Goal: Task Accomplishment & Management: Use online tool/utility

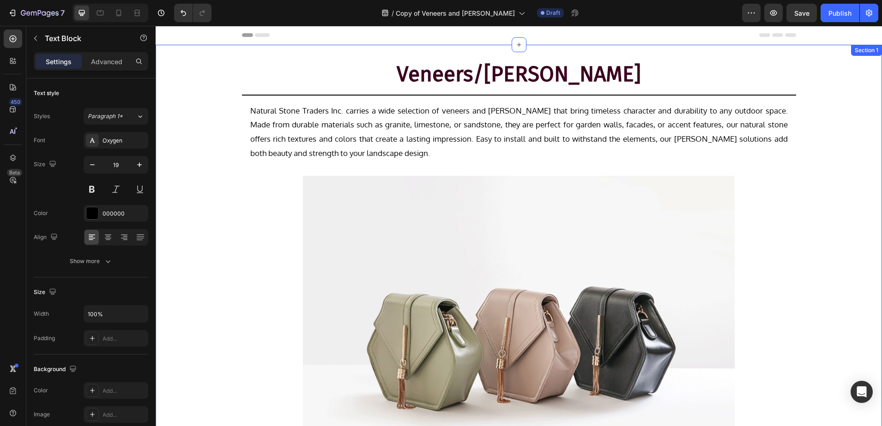
click at [829, 109] on div "Veneers/Walling Heading Title Line Row Natural Stone Traders Inc. carries a wid…" at bounding box center [519, 283] width 726 height 447
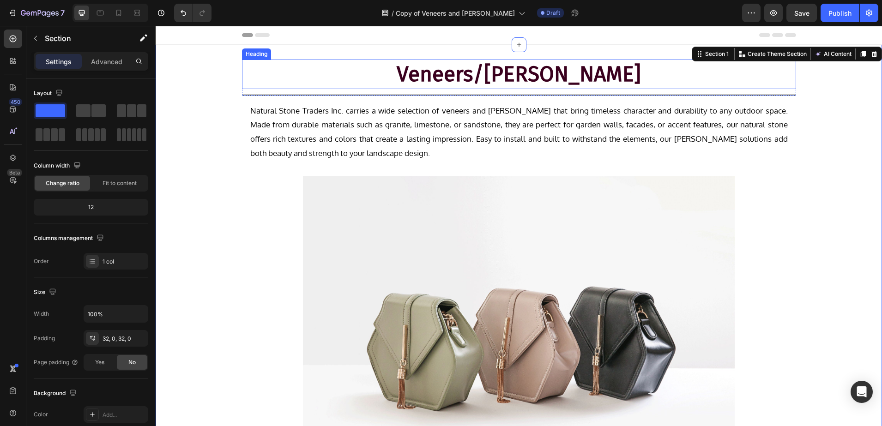
click at [543, 85] on h2 "Veneers/Walling" at bounding box center [519, 75] width 554 height 30
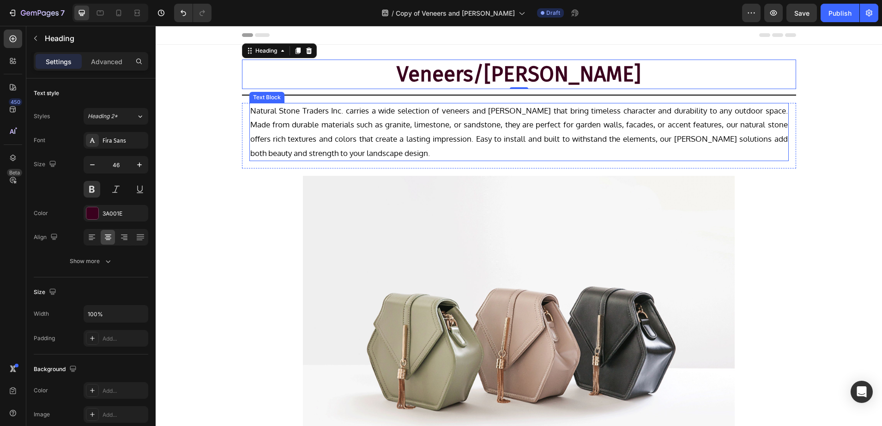
click at [382, 127] on p "Natural Stone Traders Inc. carries a wide selection of veneers and walling that…" at bounding box center [518, 132] width 537 height 56
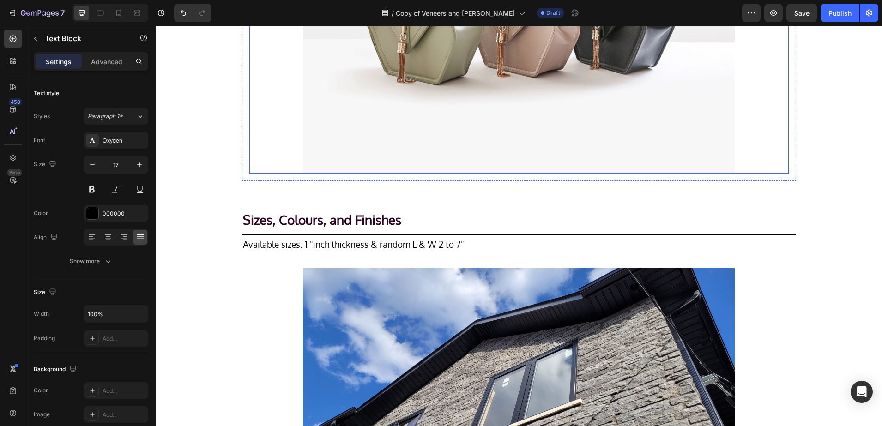
scroll to position [346, 0]
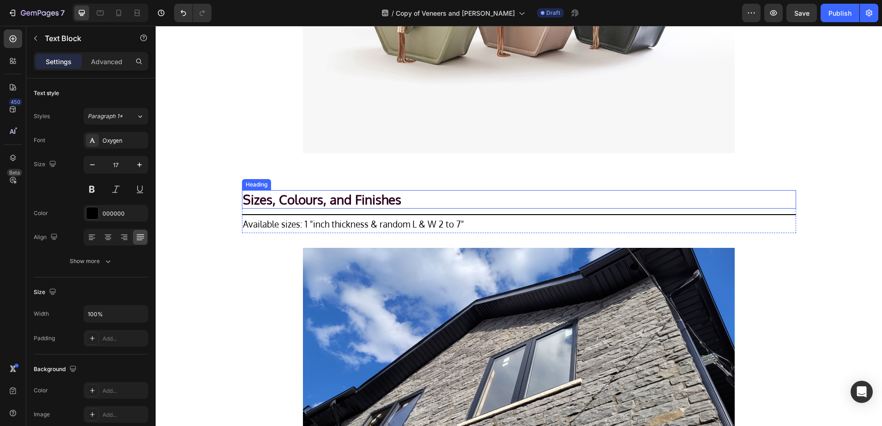
click at [328, 193] on h2 "Sizes, Colours, and Finishes" at bounding box center [519, 199] width 554 height 18
click at [295, 225] on p "Available sizes: 1 "inch thickness & random L & W 2 to 7"" at bounding box center [519, 224] width 552 height 16
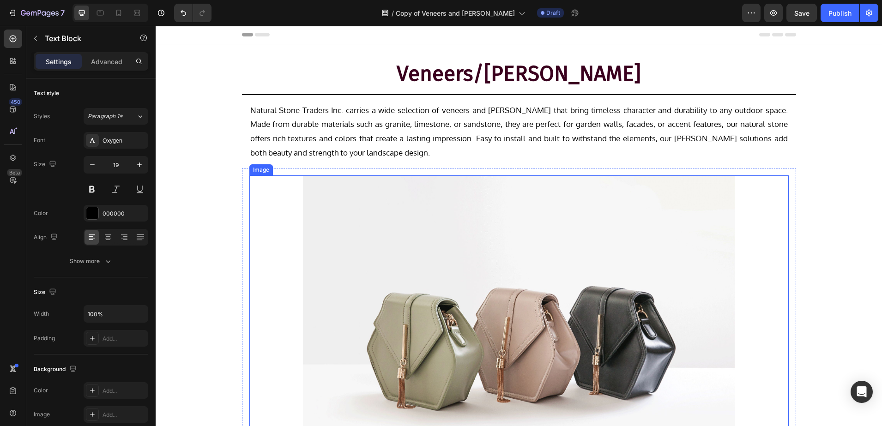
scroll to position [0, 0]
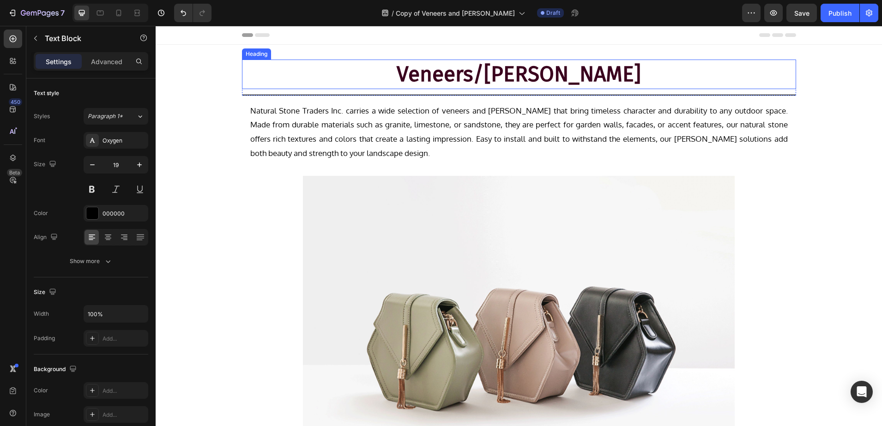
click at [511, 76] on h2 "Veneers/Walling" at bounding box center [519, 75] width 554 height 30
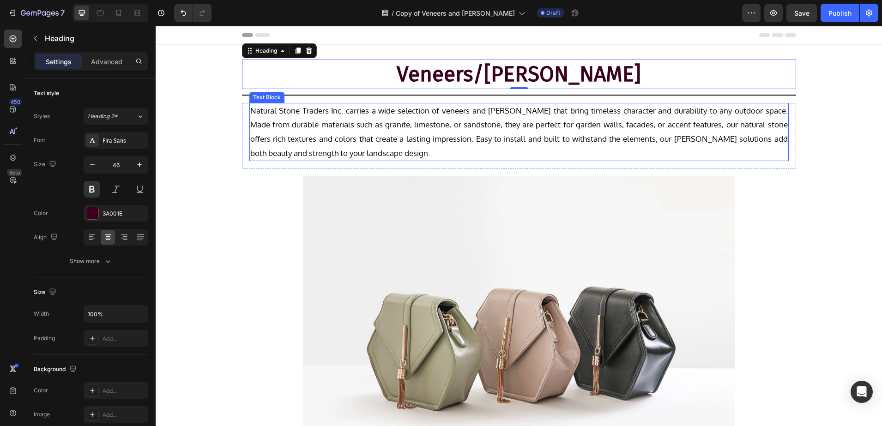
click at [488, 133] on p "Natural Stone Traders Inc. carries a wide selection of veneers and walling that…" at bounding box center [518, 132] width 537 height 56
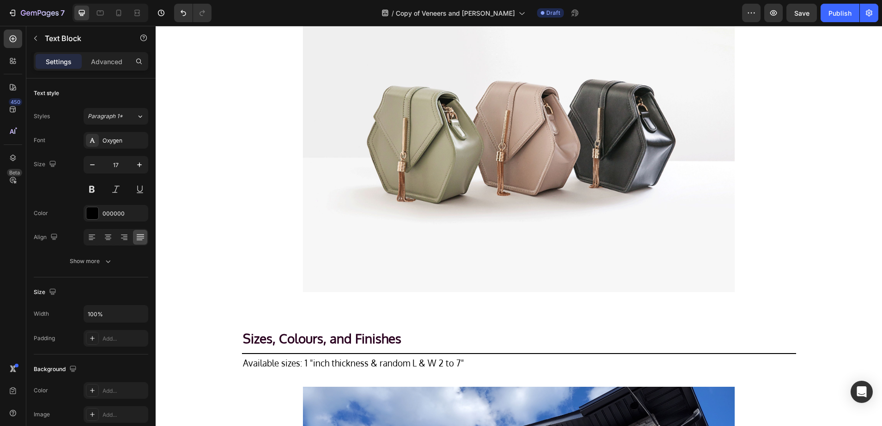
scroll to position [346, 0]
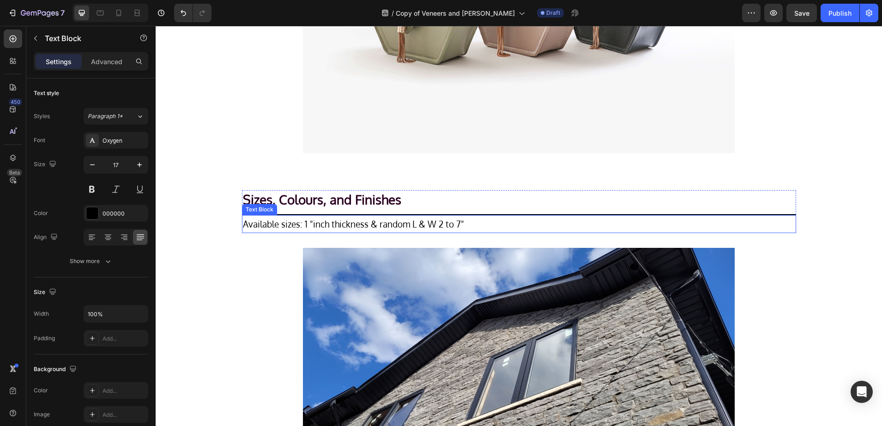
click at [304, 218] on p "Available sizes: 1 "inch thickness & random L & W 2 to 7"" at bounding box center [519, 224] width 552 height 16
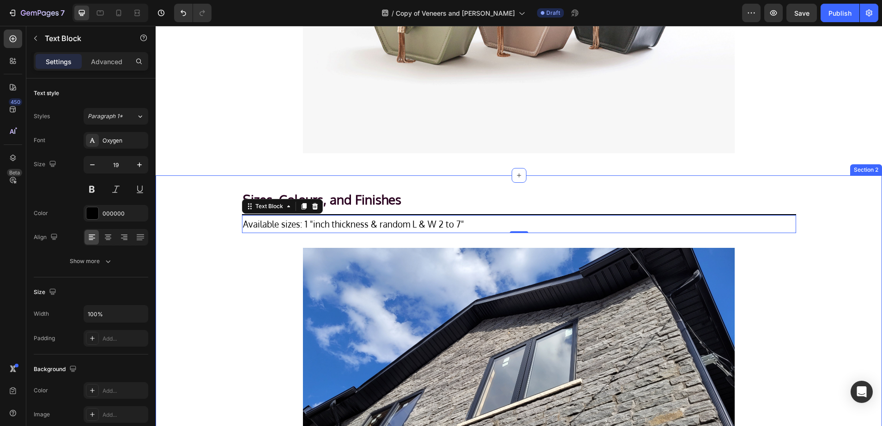
click at [203, 271] on div "Sizes, Colours, and Finishes Heading Title Line Available sizes: 1 "inch thickn…" at bounding box center [519, 350] width 726 height 321
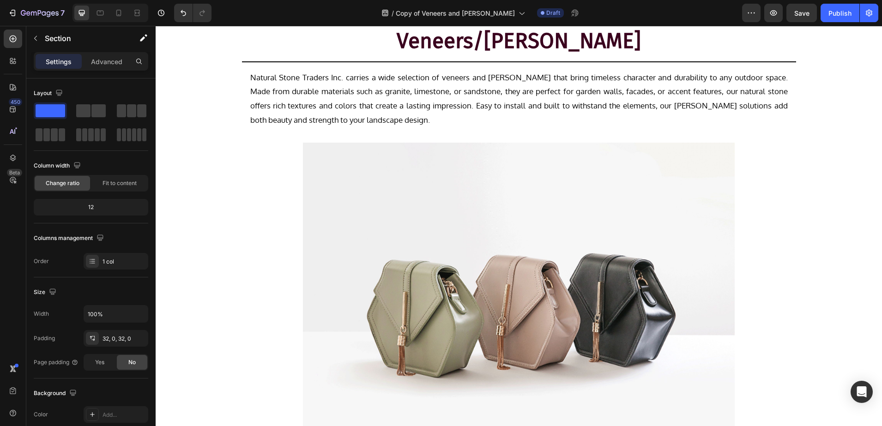
scroll to position [0, 0]
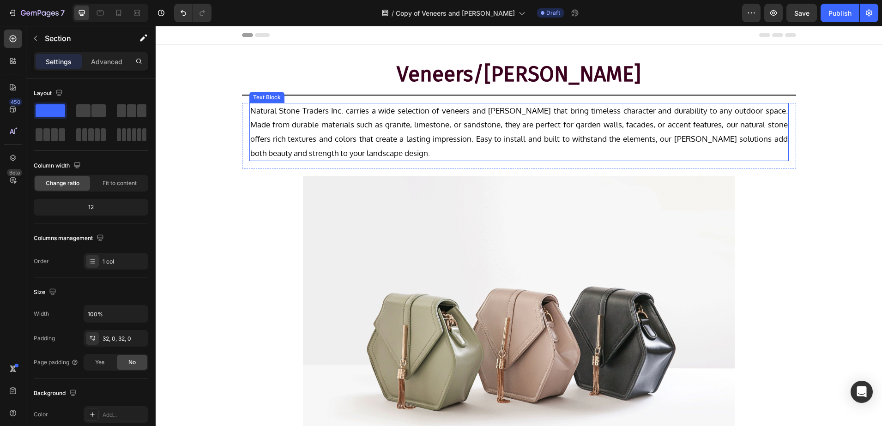
click at [349, 114] on p "Natural Stone Traders Inc. carries a wide selection of veneers and walling that…" at bounding box center [518, 132] width 537 height 56
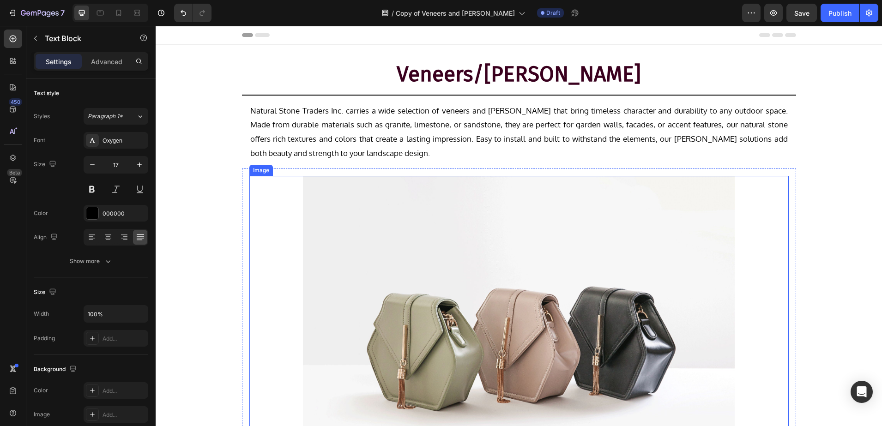
click at [433, 191] on img at bounding box center [518, 338] width 431 height 324
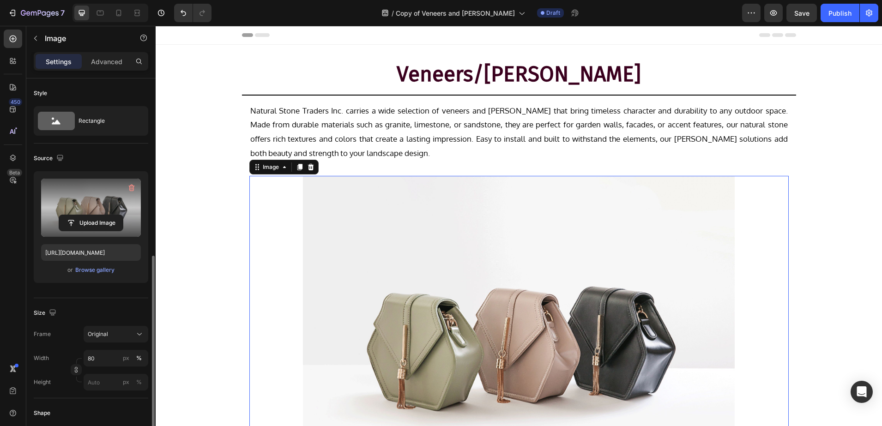
scroll to position [115, 0]
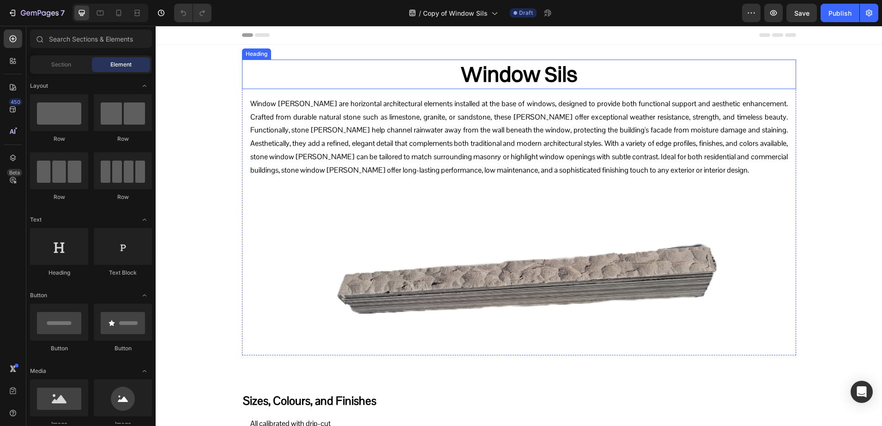
click at [600, 64] on h2 "Window Sils" at bounding box center [519, 75] width 554 height 30
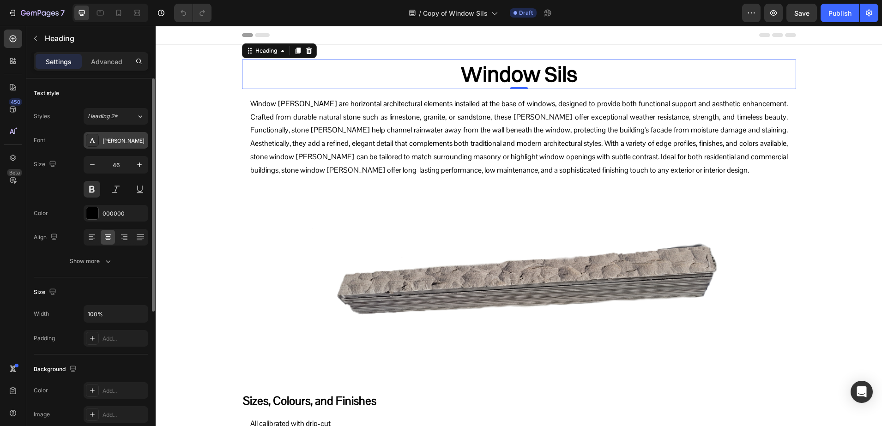
click at [124, 140] on div "[PERSON_NAME]" at bounding box center [123, 141] width 43 height 8
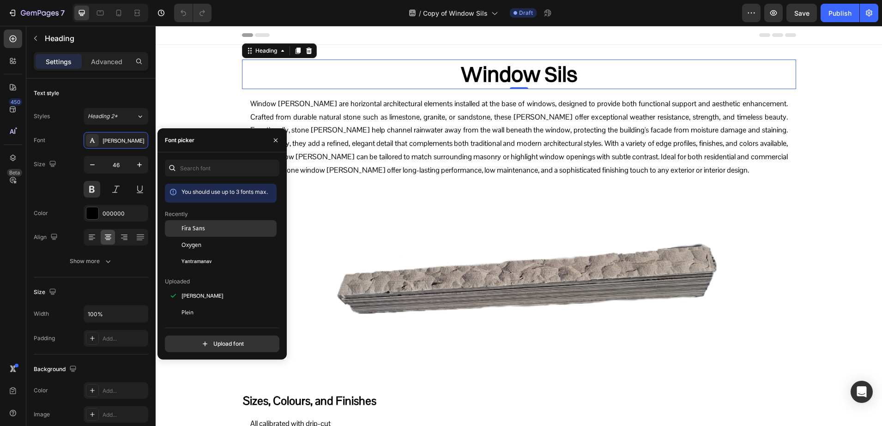
click at [186, 288] on div "Fira Sans" at bounding box center [221, 296] width 112 height 17
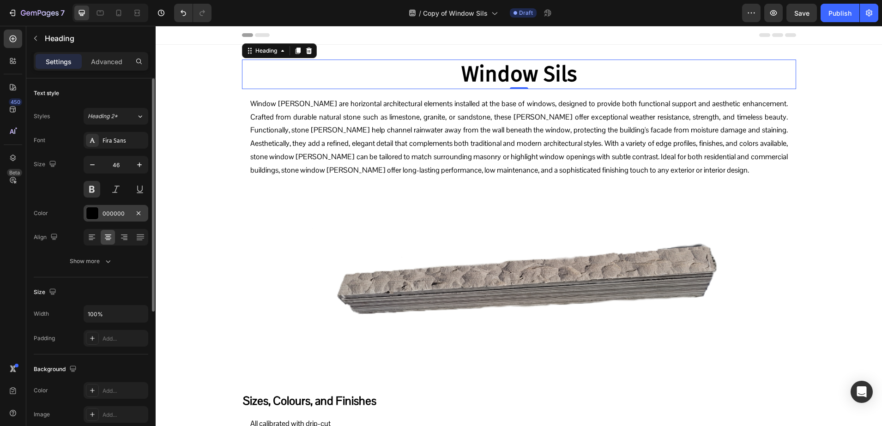
click at [103, 216] on div "000000" at bounding box center [115, 214] width 27 height 8
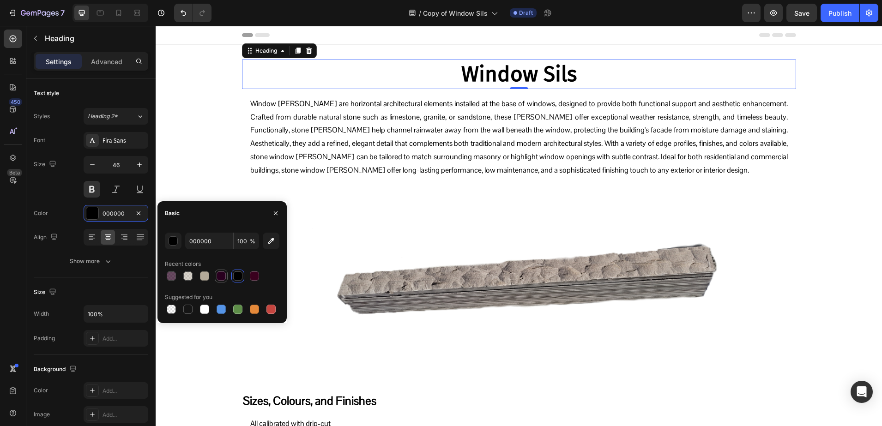
click at [224, 275] on div at bounding box center [220, 275] width 9 height 9
click at [255, 275] on div at bounding box center [254, 275] width 9 height 9
type input "3A001E"
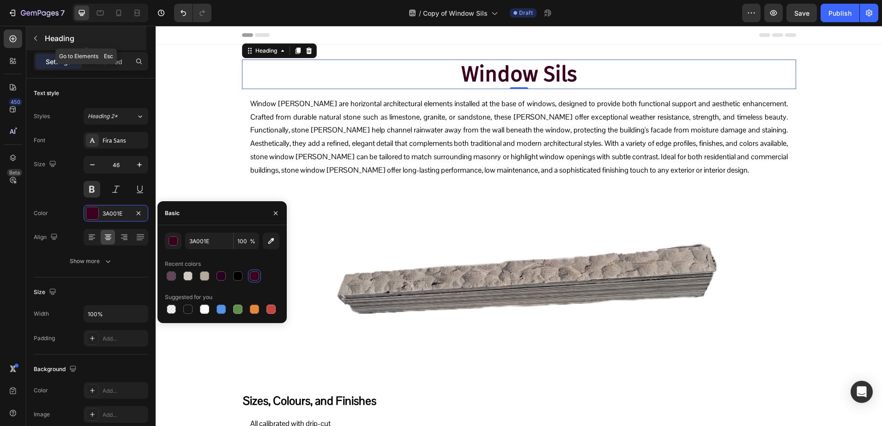
click at [88, 34] on p "Heading" at bounding box center [95, 38] width 100 height 11
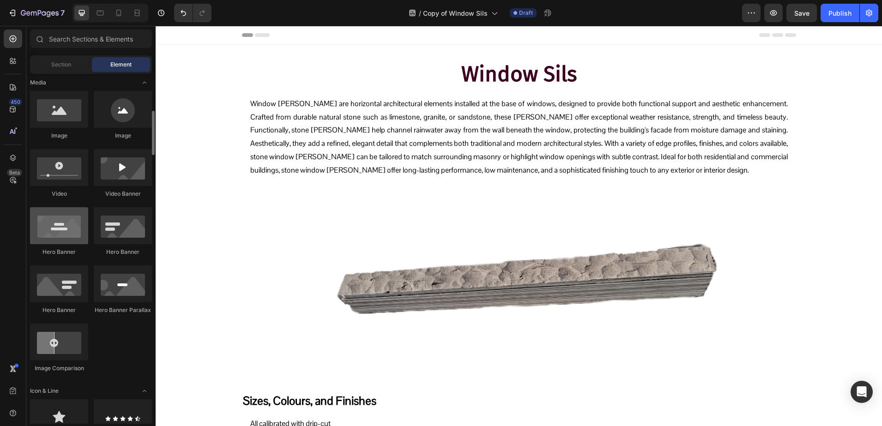
scroll to position [462, 0]
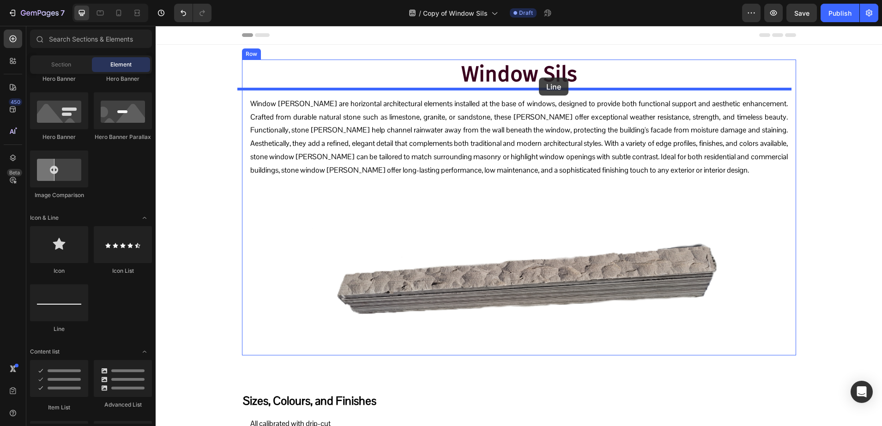
drag, startPoint x: 214, startPoint y: 325, endPoint x: 539, endPoint y: 78, distance: 408.2
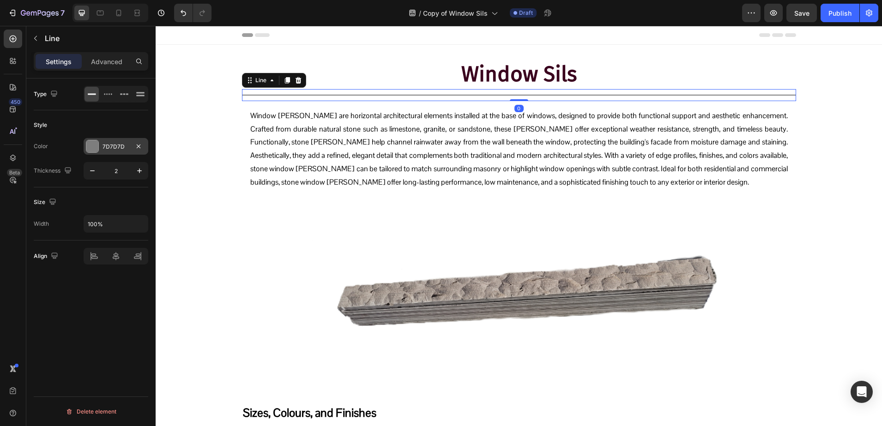
click at [100, 147] on div "7D7D7D" at bounding box center [116, 146] width 65 height 17
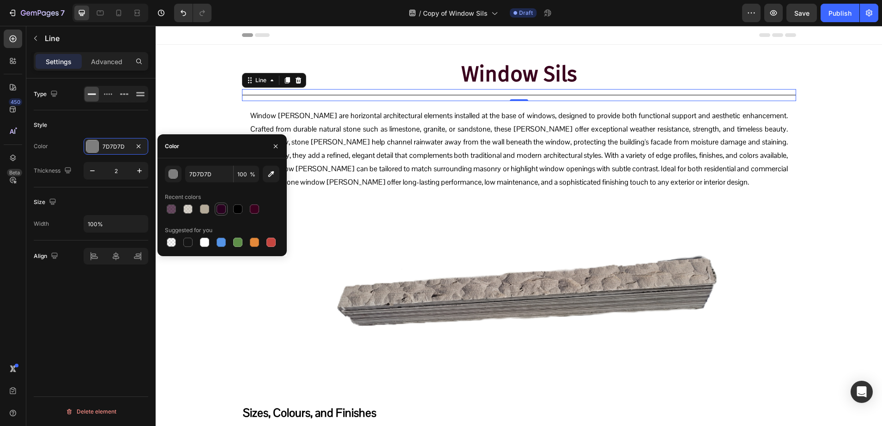
click at [220, 205] on div at bounding box center [220, 208] width 9 height 9
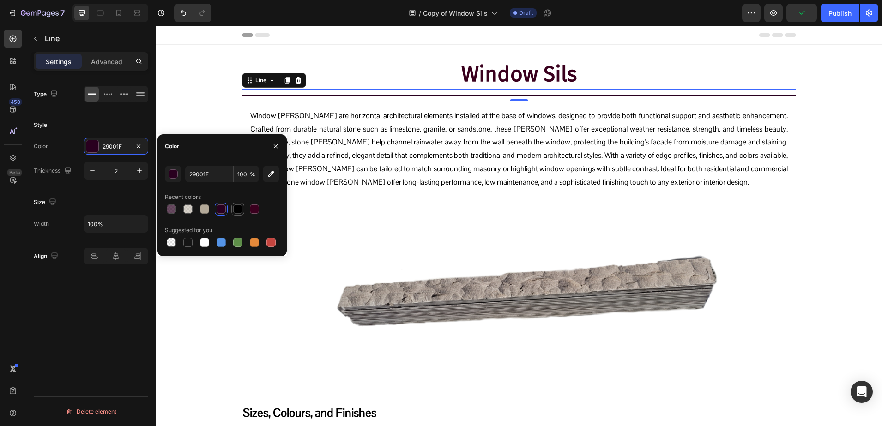
click at [239, 206] on div at bounding box center [237, 208] width 9 height 9
type input "000000"
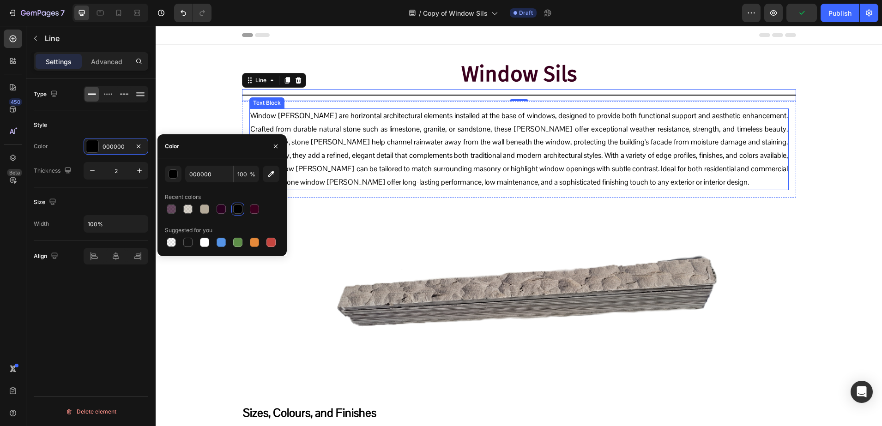
click at [396, 141] on p "Window sills are horizontal architectural elements installed at the base of win…" at bounding box center [518, 149] width 537 height 80
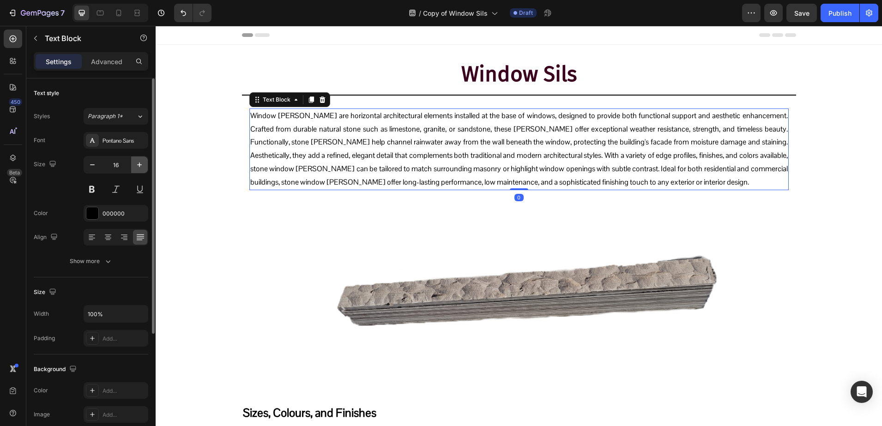
click at [138, 167] on icon "button" at bounding box center [139, 164] width 9 height 9
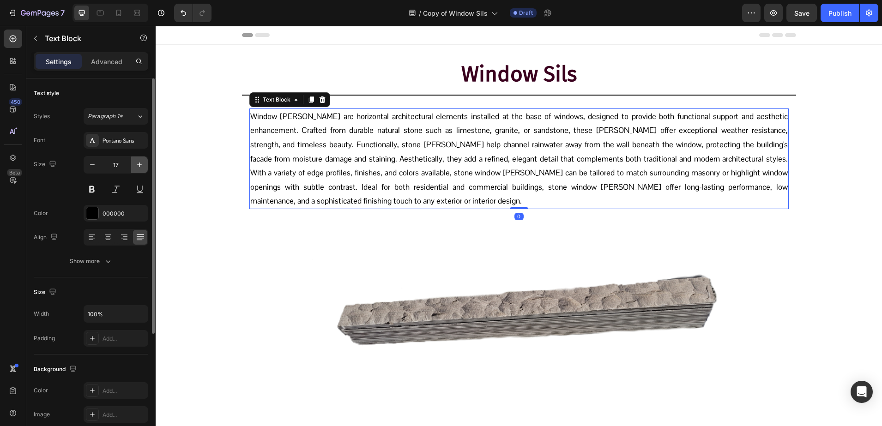
click at [138, 167] on icon "button" at bounding box center [139, 164] width 9 height 9
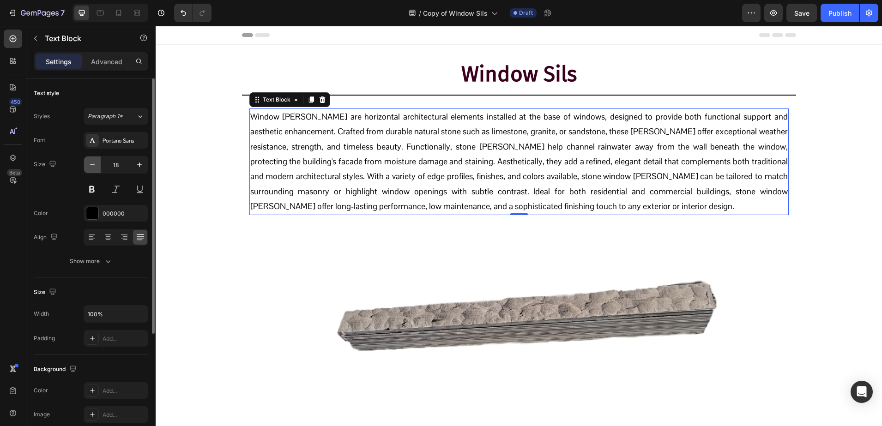
click at [90, 167] on icon "button" at bounding box center [92, 164] width 9 height 9
type input "17"
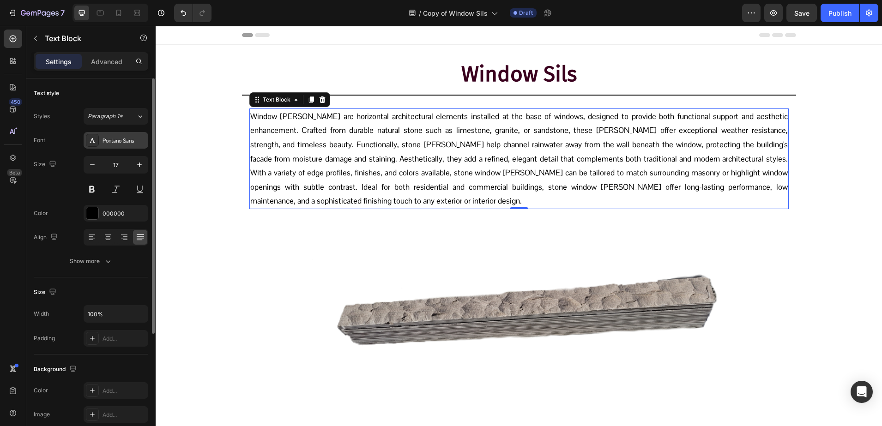
click at [118, 144] on div "Pontano Sans" at bounding box center [116, 140] width 65 height 17
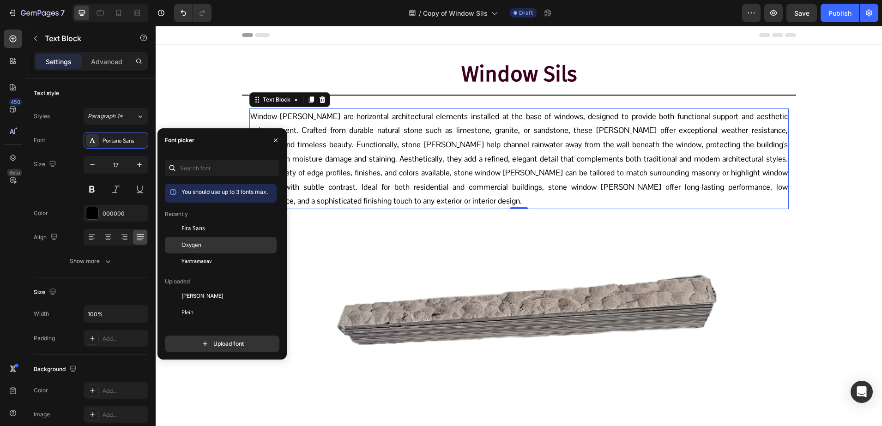
click at [195, 248] on span "Oxygen" at bounding box center [191, 245] width 20 height 8
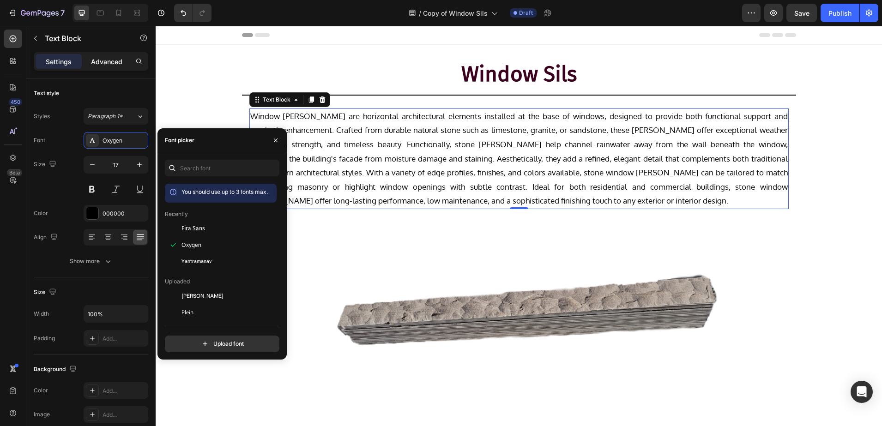
click at [112, 67] on div "Advanced" at bounding box center [107, 61] width 46 height 15
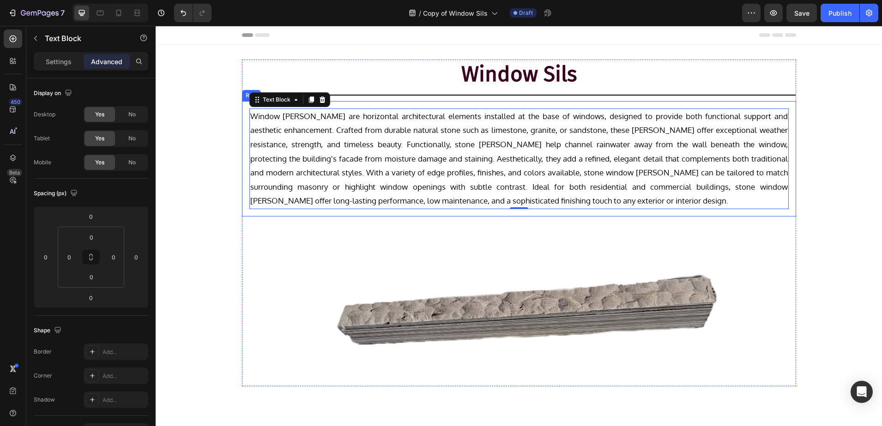
click at [353, 104] on div "Window sills are horizontal architectural elements installed at the base of win…" at bounding box center [519, 158] width 554 height 115
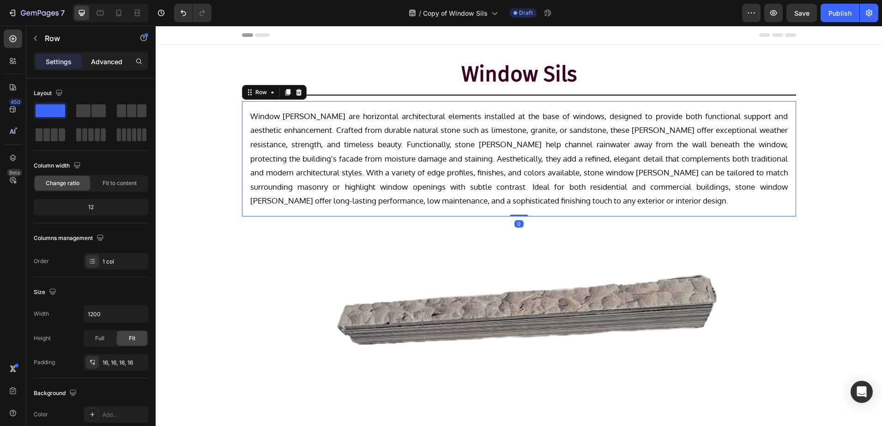
click at [103, 66] on div "Advanced" at bounding box center [107, 61] width 46 height 15
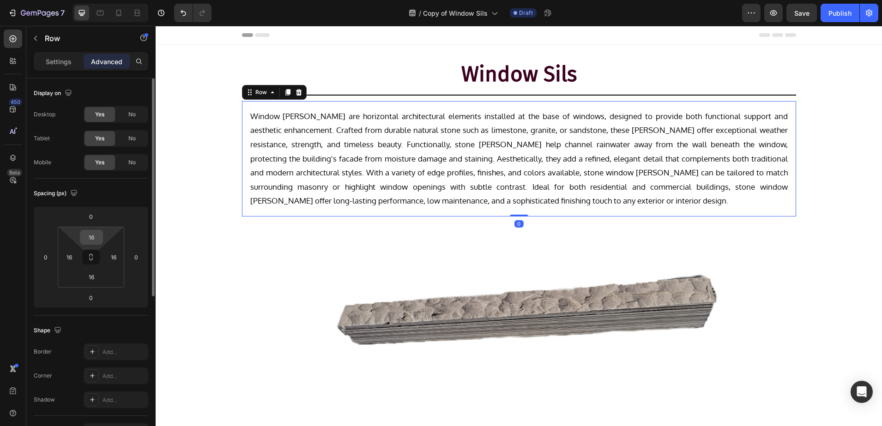
click at [90, 237] on input "16" at bounding box center [91, 237] width 18 height 14
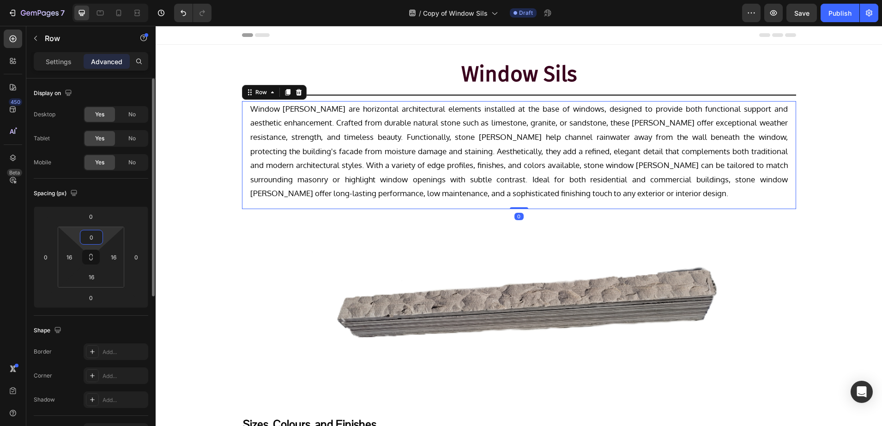
type input "0"
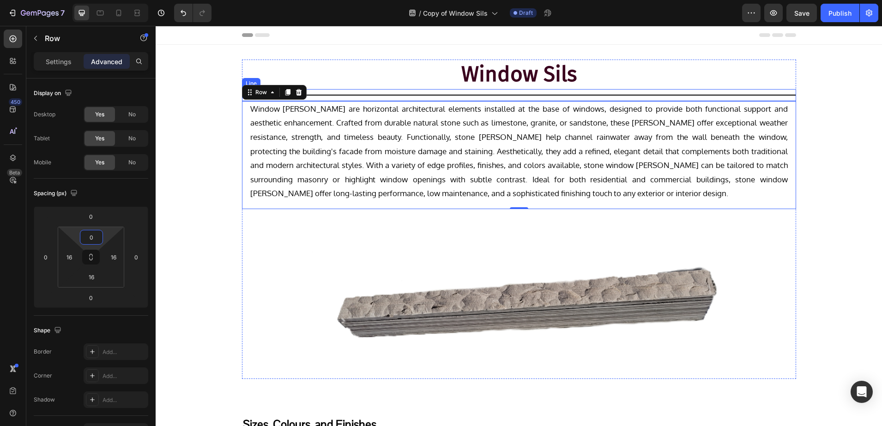
click at [336, 92] on div "Title Line" at bounding box center [519, 95] width 554 height 12
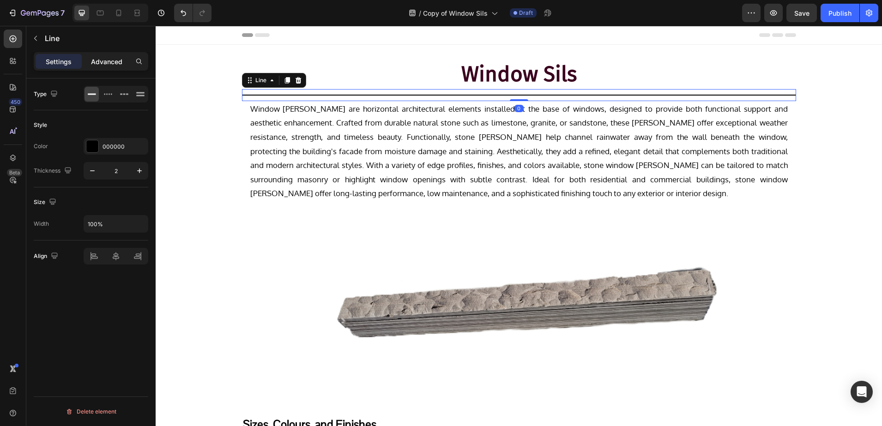
click at [102, 55] on div "Advanced" at bounding box center [107, 61] width 46 height 15
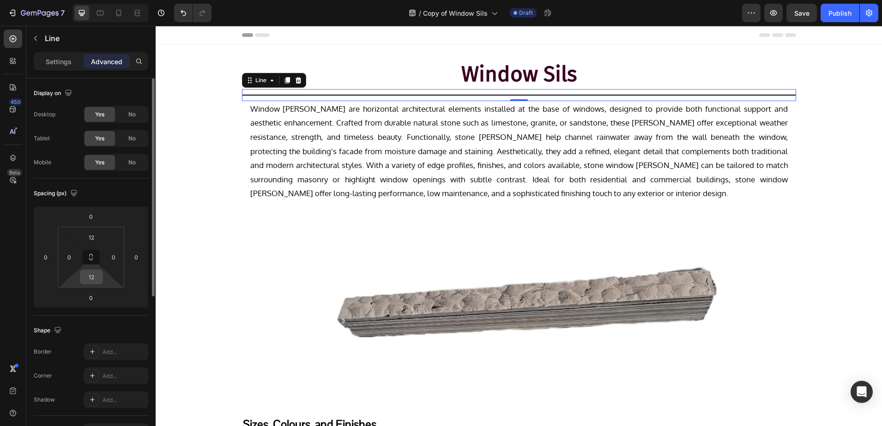
click at [97, 278] on input "12" at bounding box center [91, 277] width 18 height 14
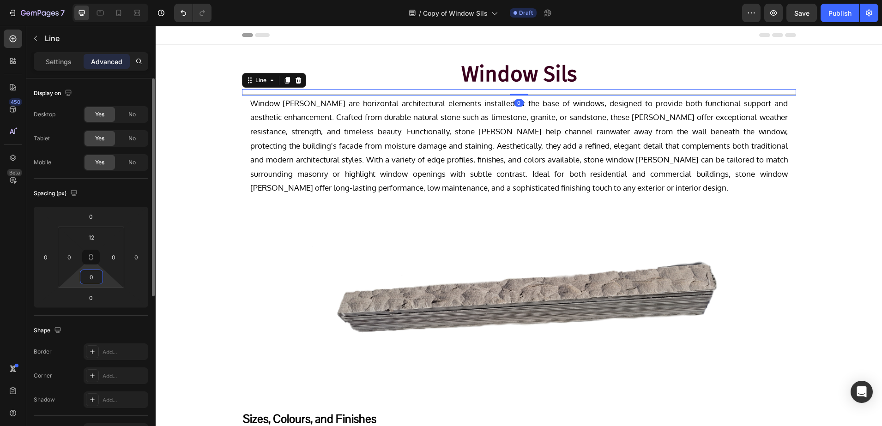
type input "0"
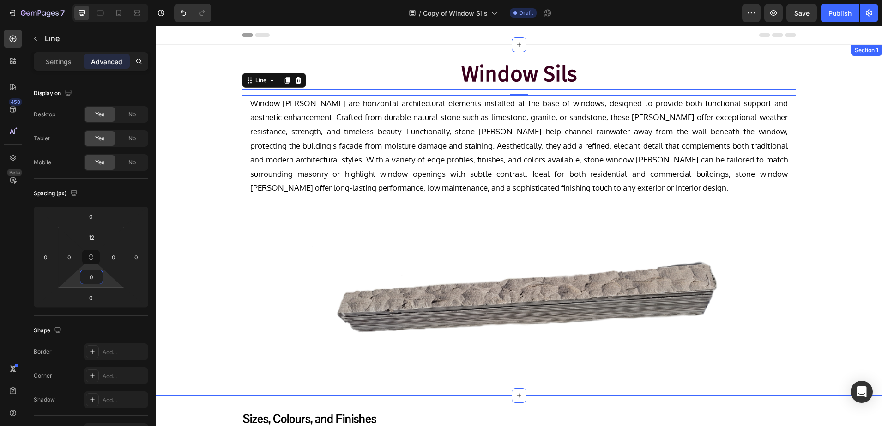
click at [188, 234] on div "Window Sils Heading Title Line 0 Window sills are horizontal architectural elem…" at bounding box center [519, 220] width 726 height 321
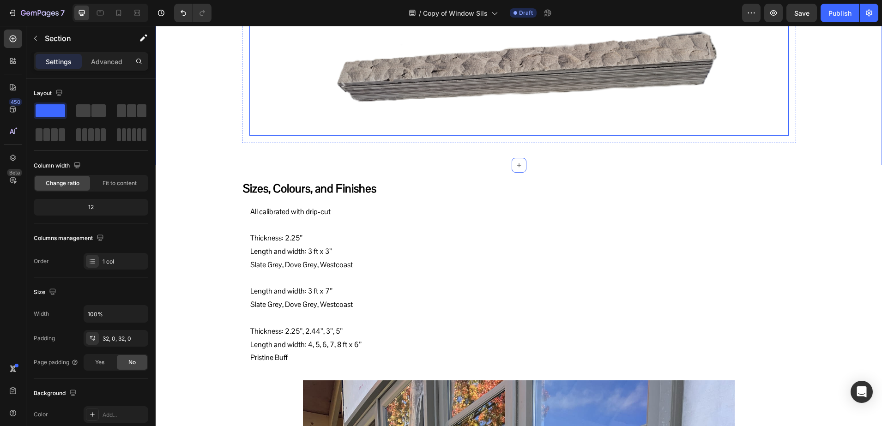
scroll to position [231, 0]
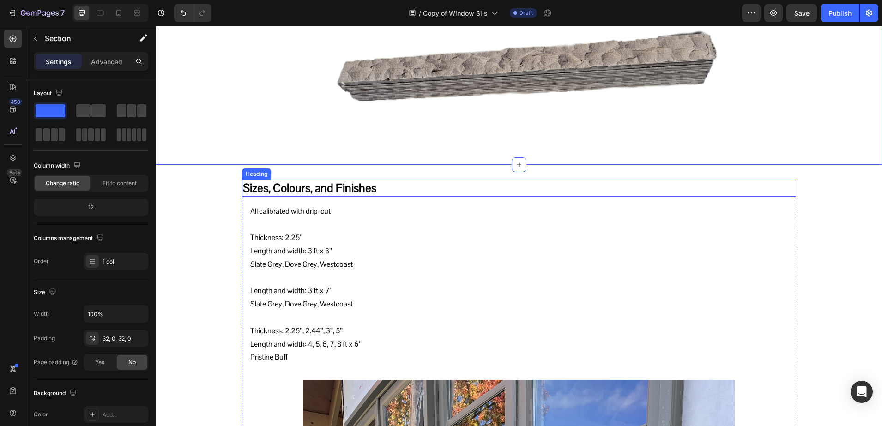
click at [322, 184] on h2 "Sizes, Colours, and Finishes" at bounding box center [519, 188] width 554 height 17
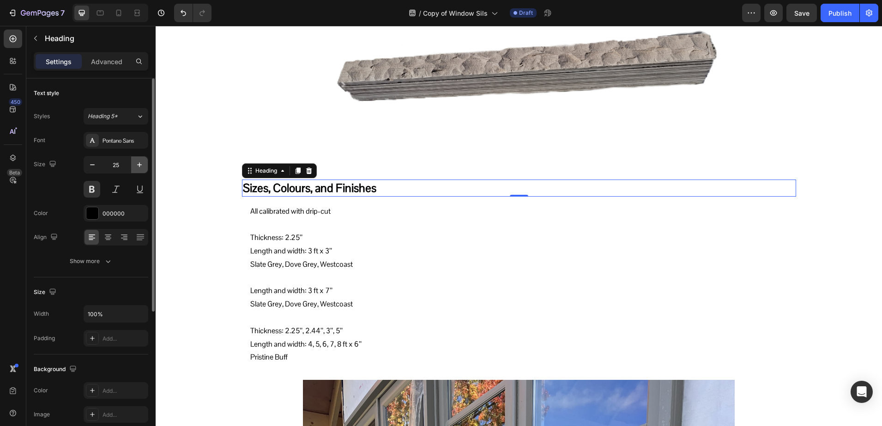
click at [138, 164] on icon "button" at bounding box center [139, 164] width 5 height 5
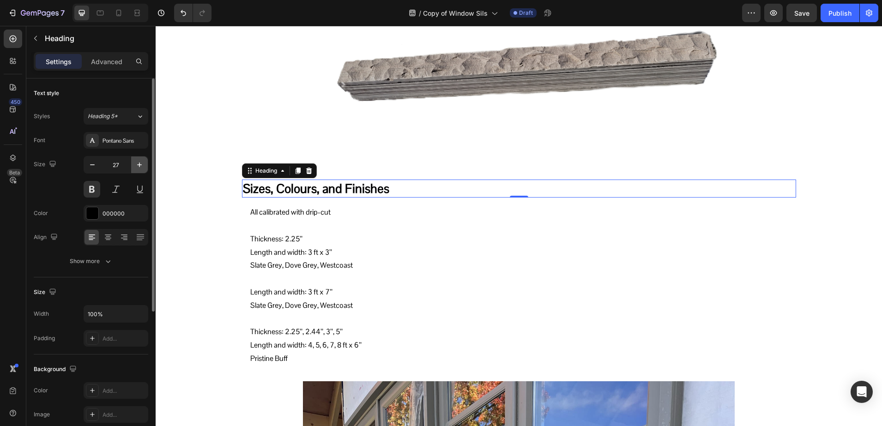
click at [138, 164] on icon "button" at bounding box center [139, 164] width 5 height 5
type input "28"
click at [100, 139] on div "Pontano Sans" at bounding box center [116, 140] width 65 height 17
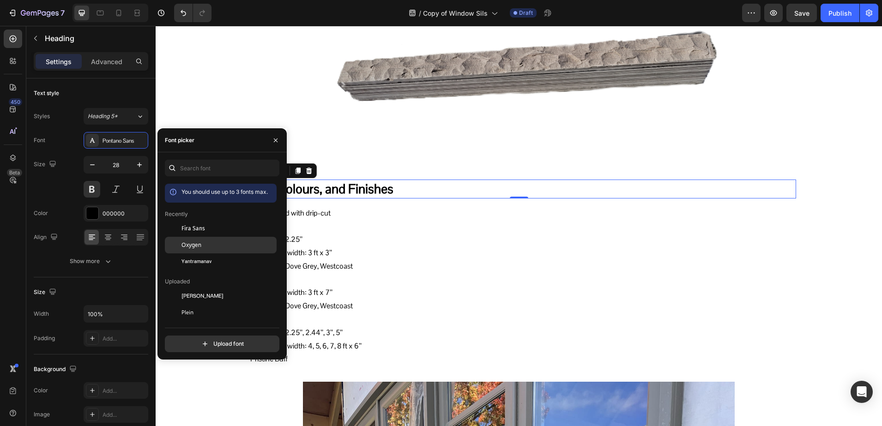
click at [243, 245] on div "Oxygen" at bounding box center [227, 245] width 93 height 8
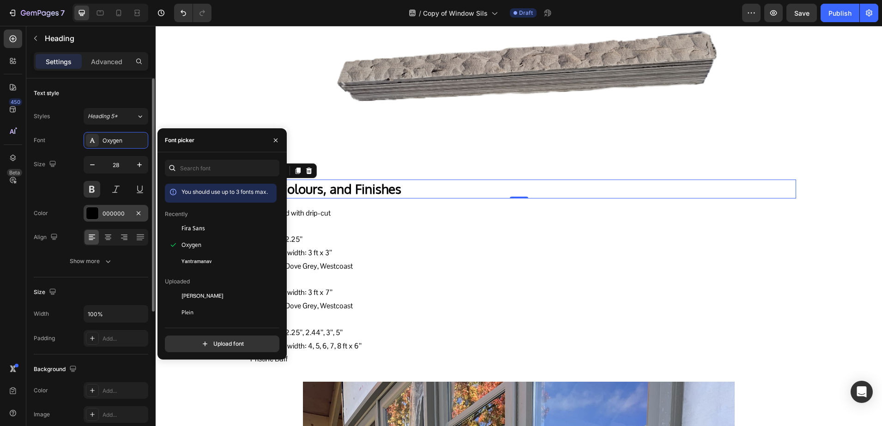
click at [112, 215] on div "000000" at bounding box center [115, 214] width 27 height 8
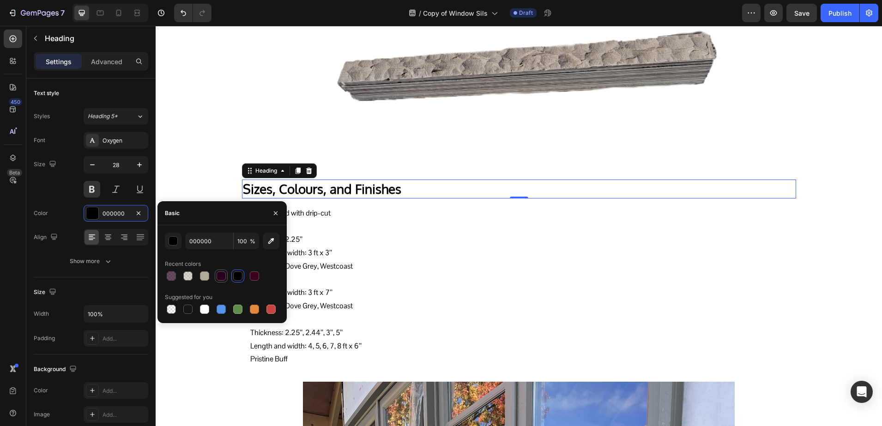
click at [225, 274] on div at bounding box center [220, 275] width 9 height 9
type input "29001F"
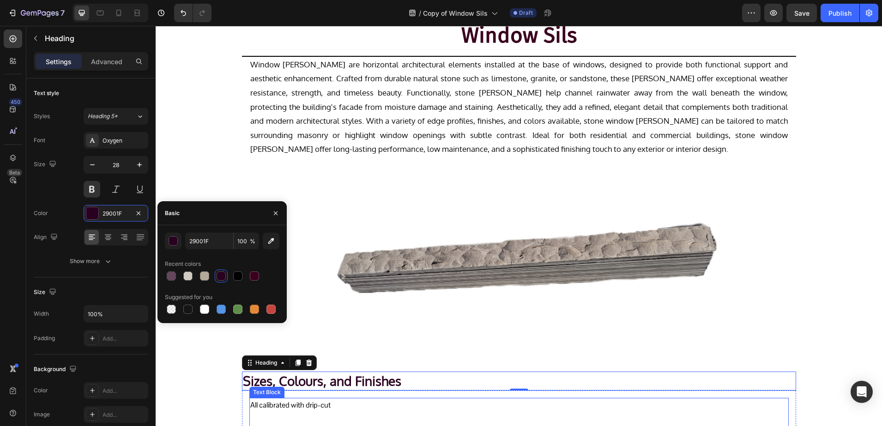
scroll to position [0, 0]
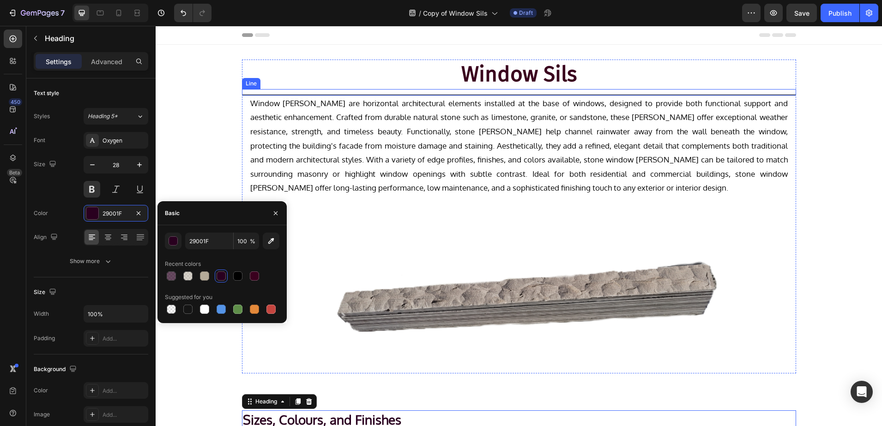
click at [415, 92] on div "Title Line" at bounding box center [519, 92] width 554 height 6
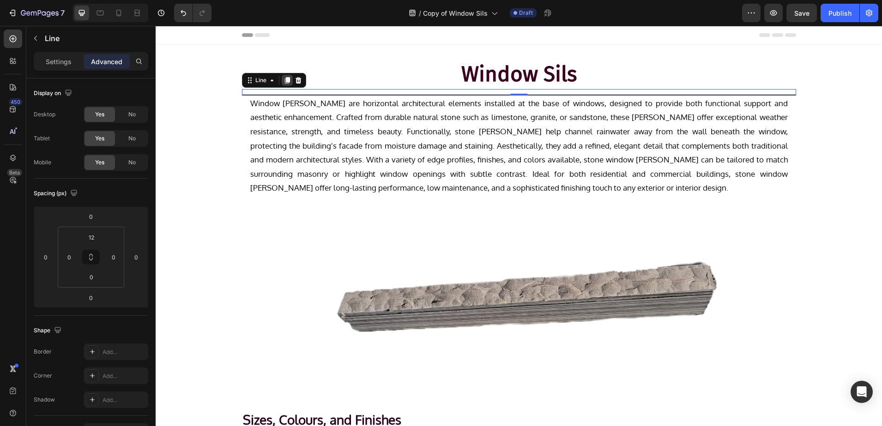
click at [284, 82] on icon at bounding box center [286, 80] width 5 height 6
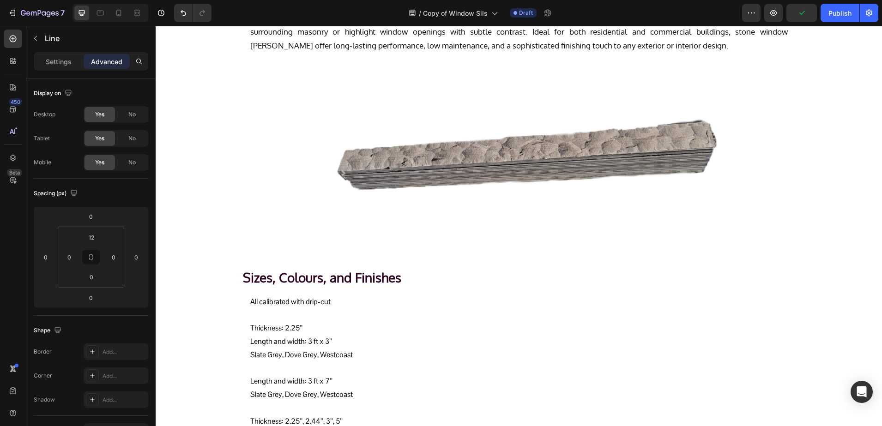
scroll to position [211, 0]
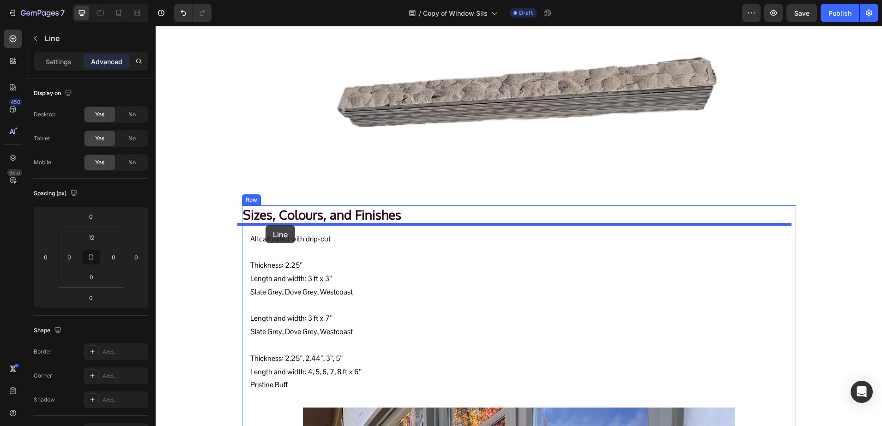
drag, startPoint x: 248, startPoint y: 88, endPoint x: 265, endPoint y: 225, distance: 138.2
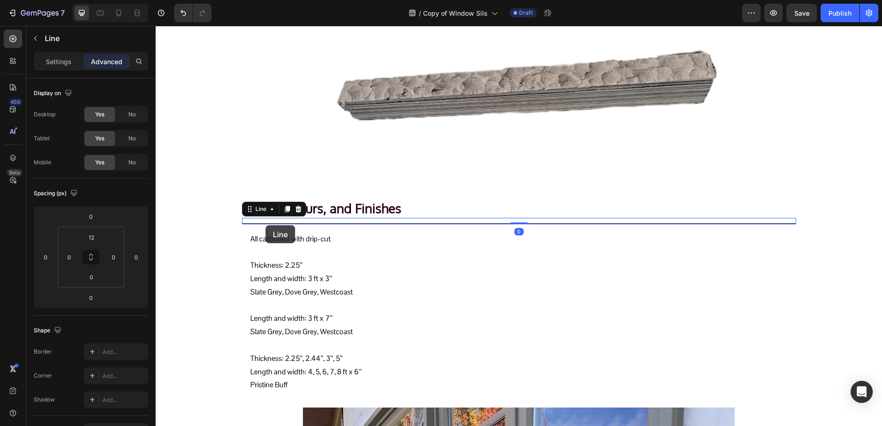
scroll to position [205, 0]
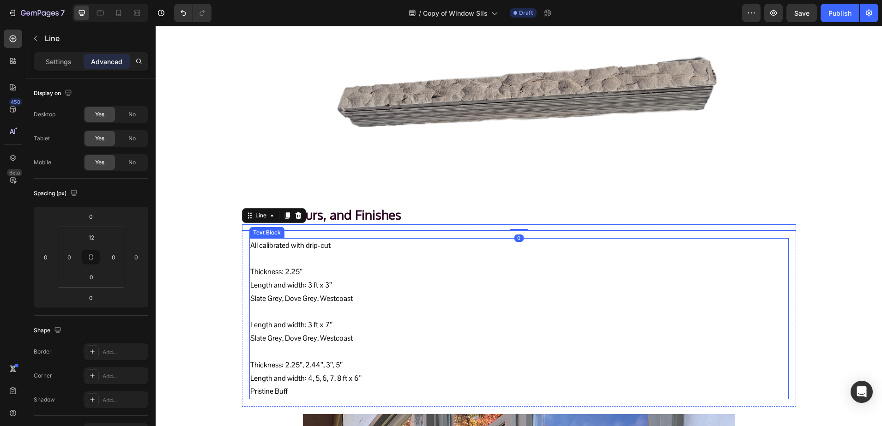
click at [252, 251] on p "All calibrated with drip-cut" at bounding box center [518, 245] width 537 height 13
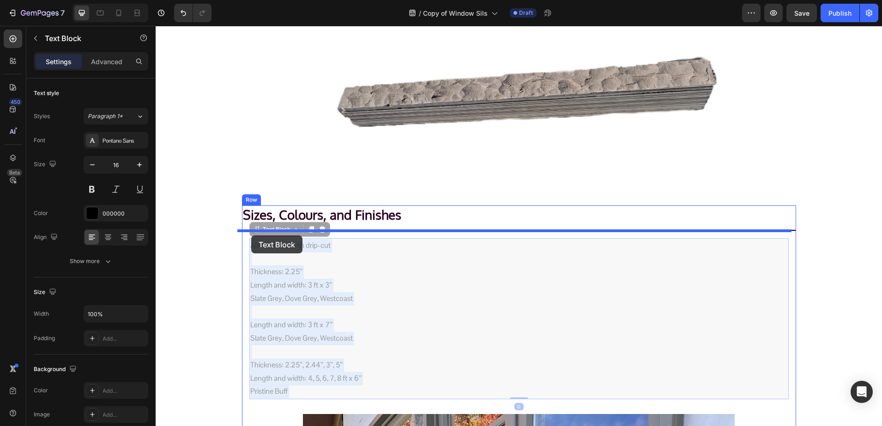
drag, startPoint x: 252, startPoint y: 251, endPoint x: 251, endPoint y: 235, distance: 15.7
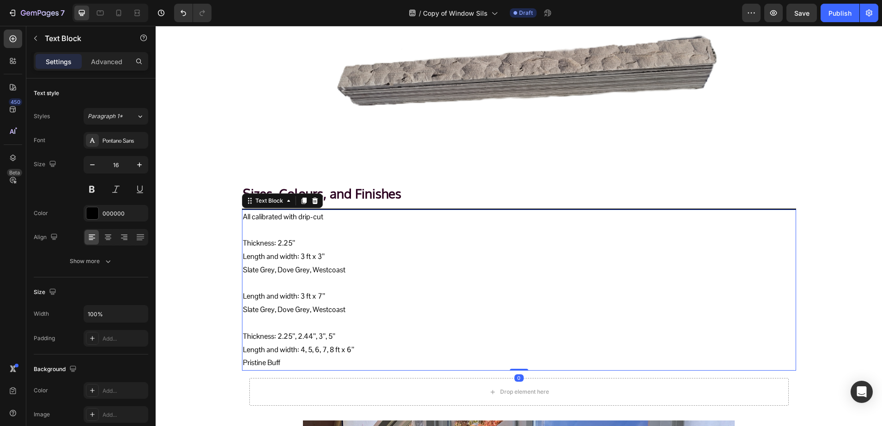
scroll to position [263, 0]
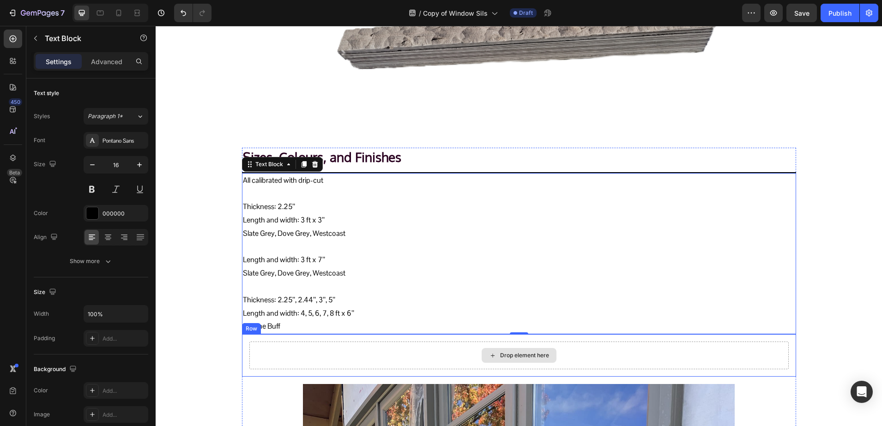
click at [249, 353] on div "Drop element here" at bounding box center [518, 356] width 539 height 28
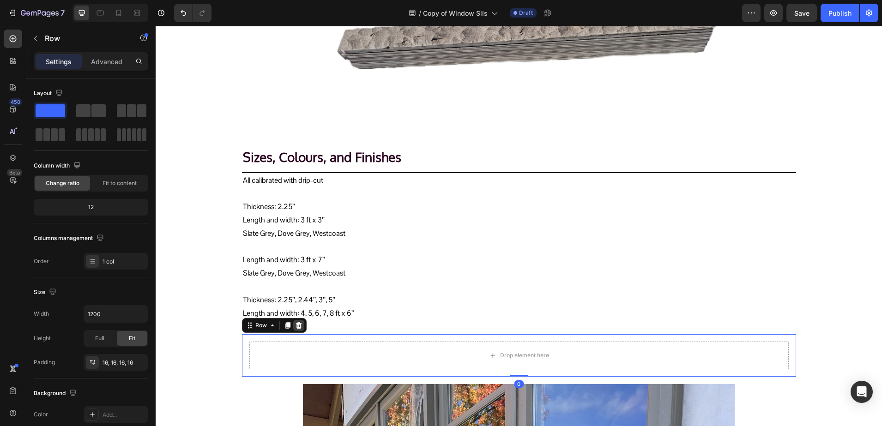
click at [297, 325] on icon at bounding box center [298, 325] width 7 height 7
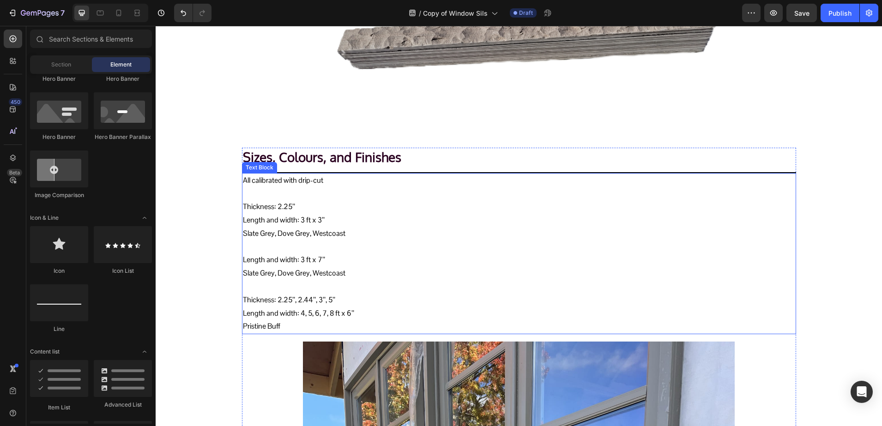
click at [307, 222] on p "Thickness: 2.25’’ Length and width: 3 ft x 3’’ Slate Grey, Dove Grey, Westcoast" at bounding box center [519, 213] width 552 height 53
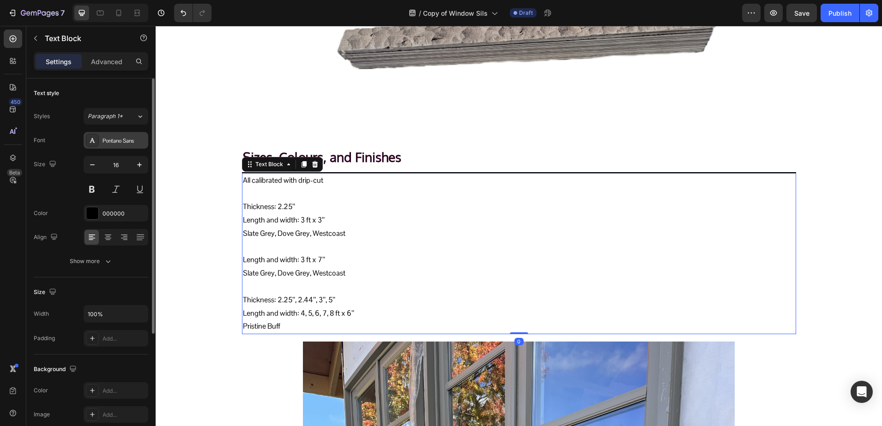
drag, startPoint x: 107, startPoint y: 135, endPoint x: 110, endPoint y: 140, distance: 5.6
click at [108, 135] on div "Pontano Sans" at bounding box center [116, 140] width 65 height 17
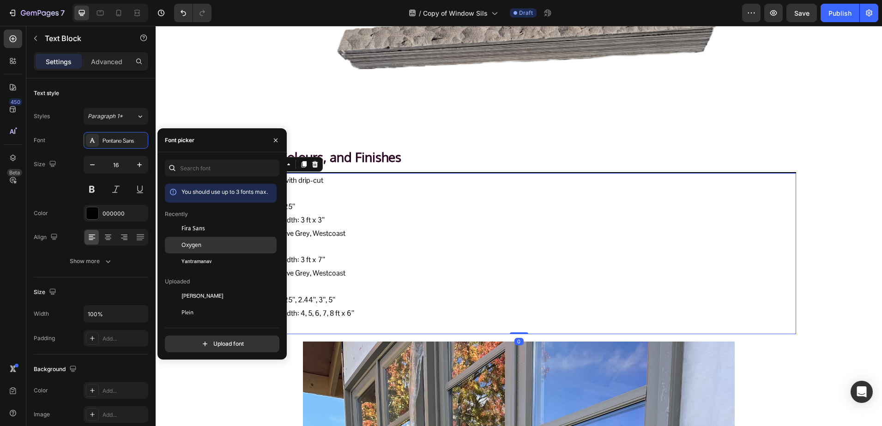
click at [180, 240] on div at bounding box center [173, 245] width 17 height 17
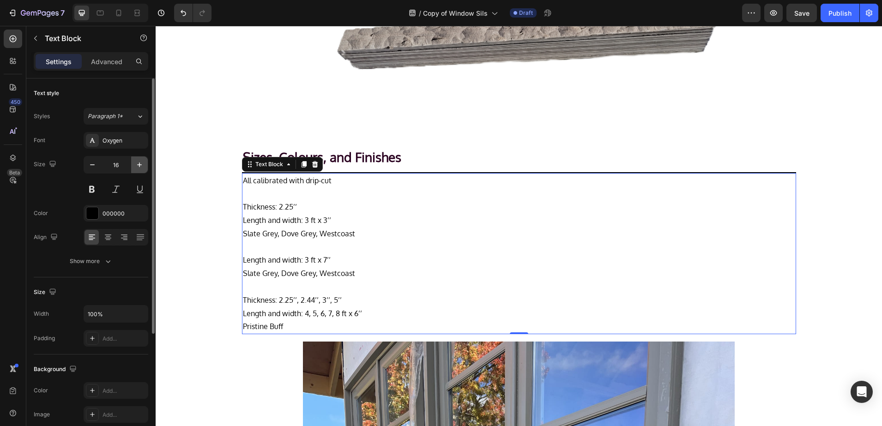
click at [142, 164] on icon "button" at bounding box center [139, 164] width 9 height 9
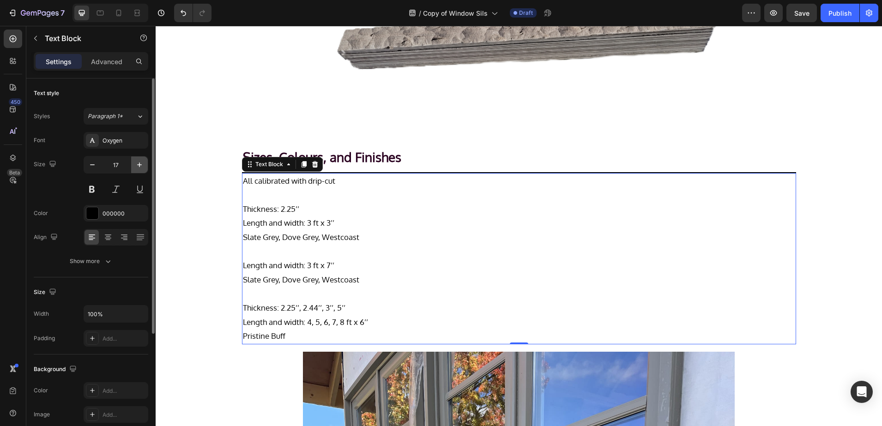
click at [142, 164] on icon "button" at bounding box center [139, 164] width 9 height 9
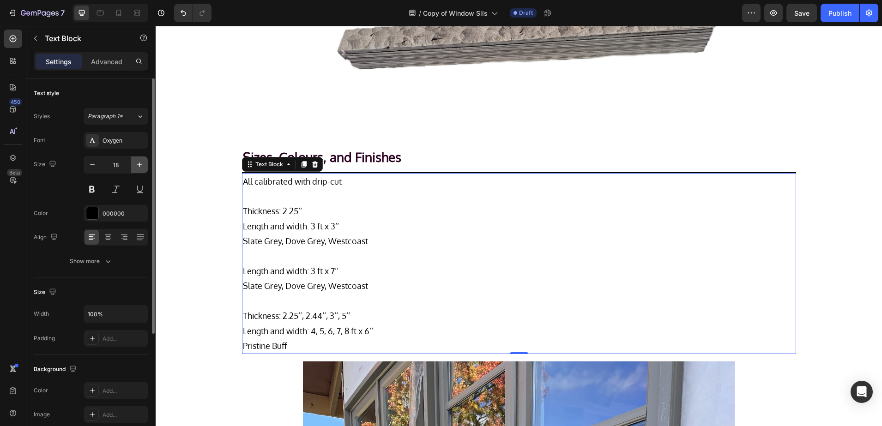
click at [142, 164] on icon "button" at bounding box center [139, 164] width 9 height 9
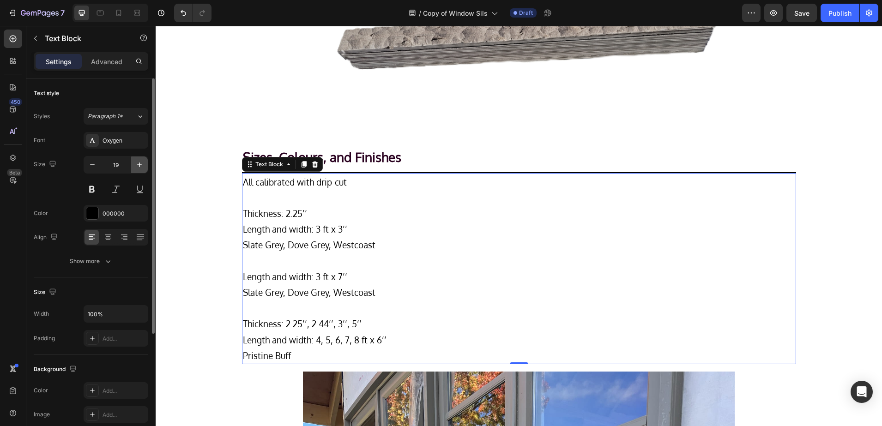
click at [142, 164] on icon "button" at bounding box center [139, 164] width 9 height 9
type input "20"
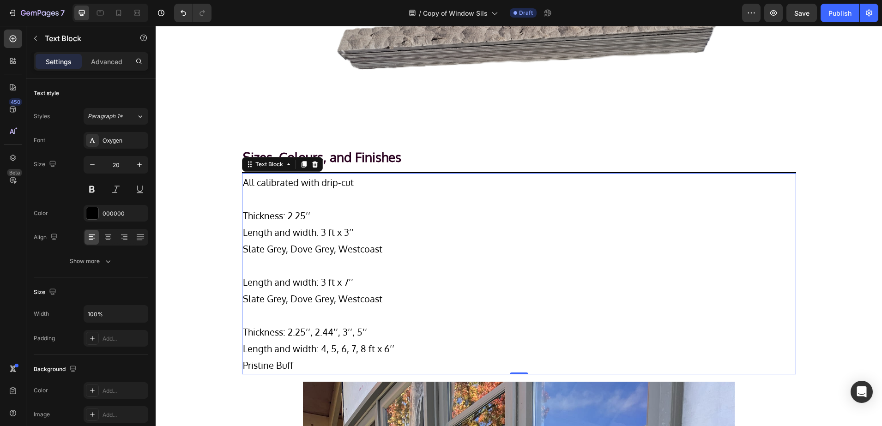
scroll to position [320, 0]
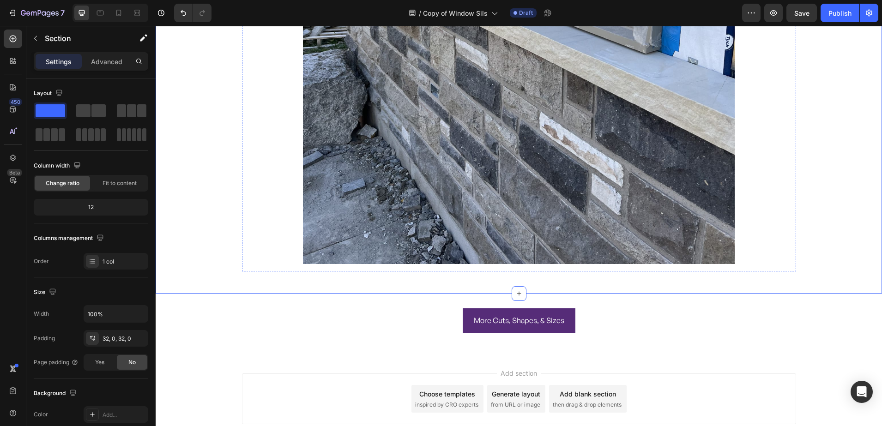
scroll to position [1013, 0]
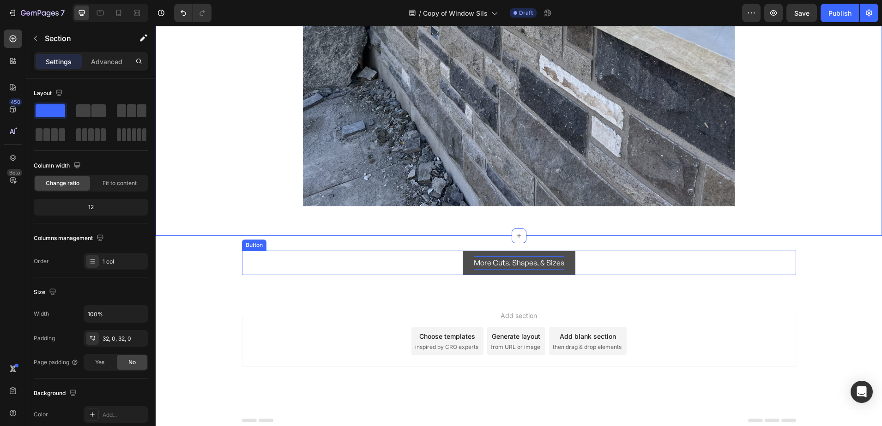
click at [474, 256] on p "More Cuts, Shapes, & Sizes" at bounding box center [519, 262] width 90 height 13
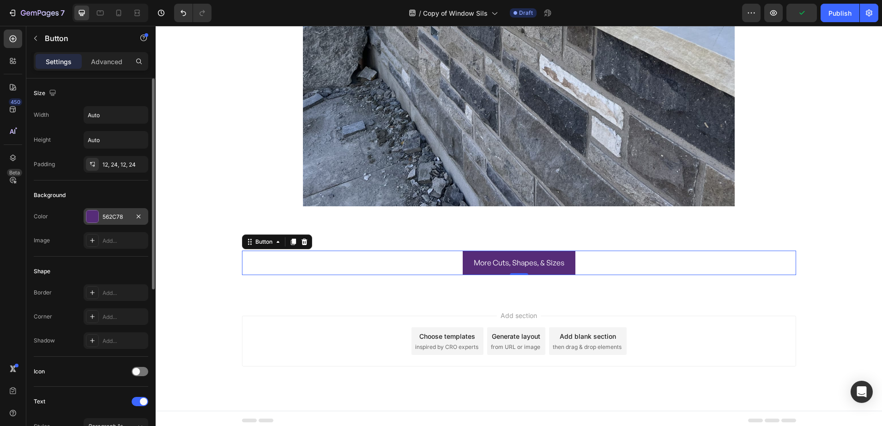
click at [106, 212] on div "562C78" at bounding box center [116, 216] width 65 height 17
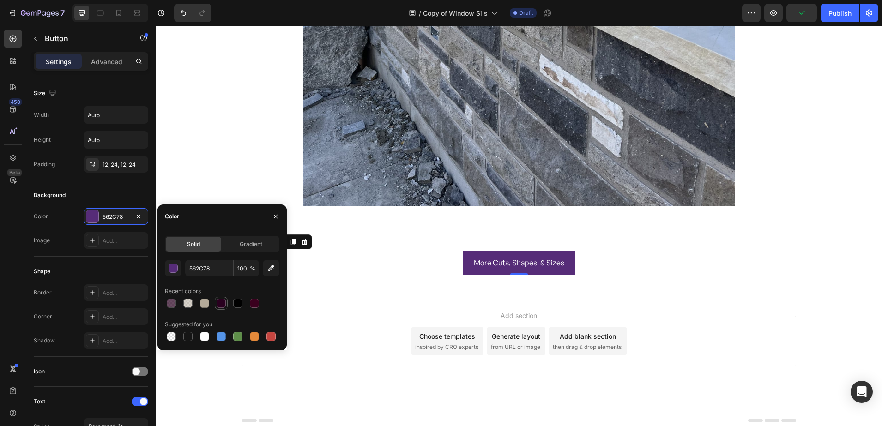
click at [225, 302] on div at bounding box center [220, 303] width 9 height 9
type input "29001F"
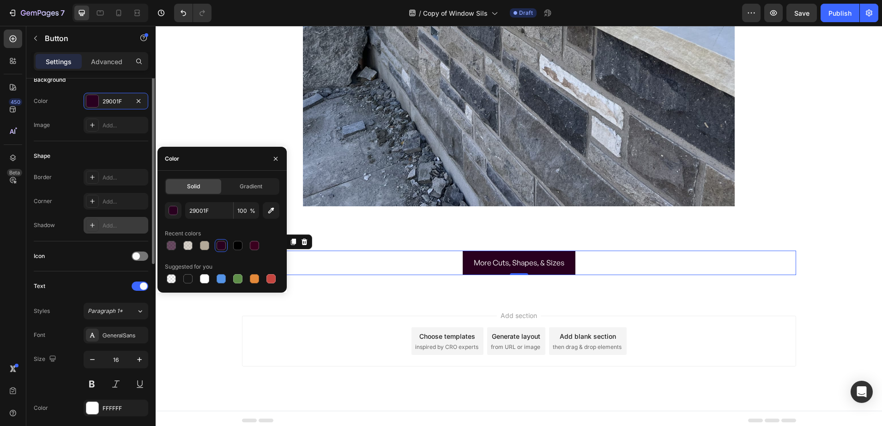
scroll to position [173, 0]
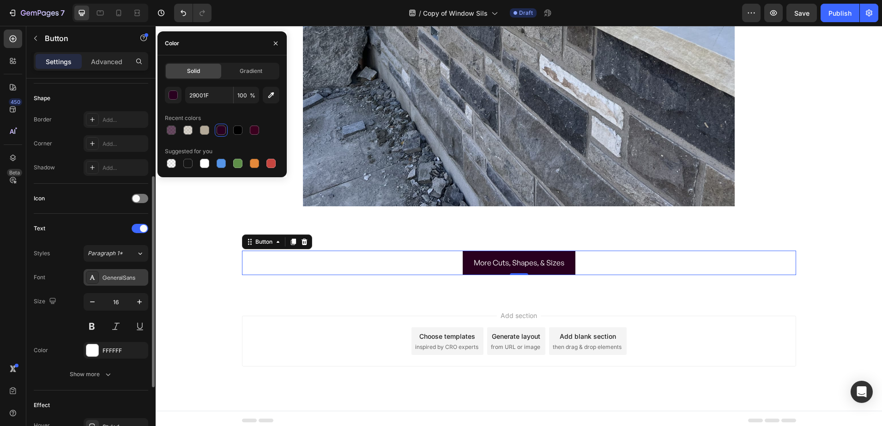
click at [109, 279] on div "GeneralSans" at bounding box center [123, 278] width 43 height 8
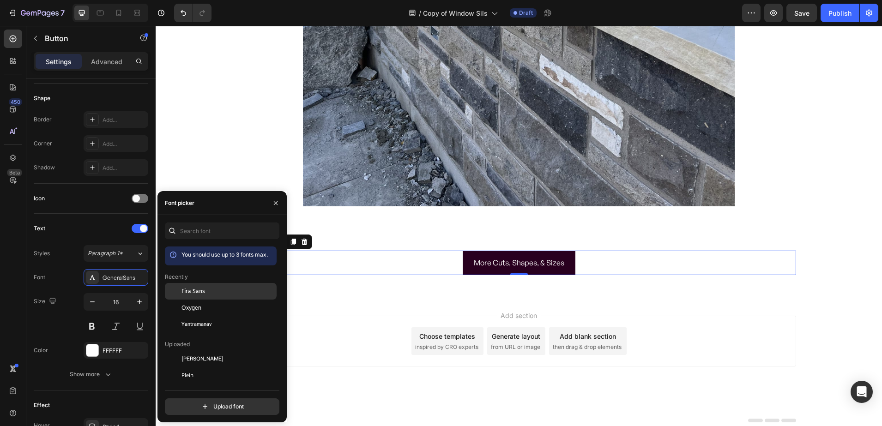
click at [195, 293] on span "Fira Sans" at bounding box center [193, 291] width 24 height 8
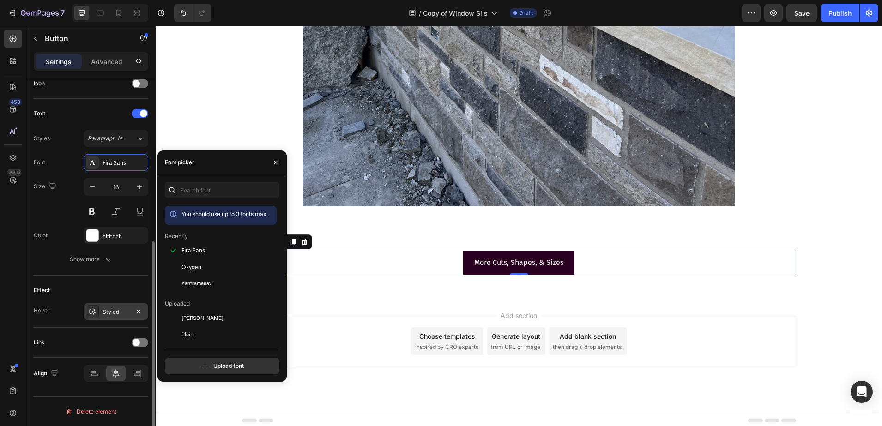
click at [108, 311] on div "Styled" at bounding box center [115, 312] width 27 height 8
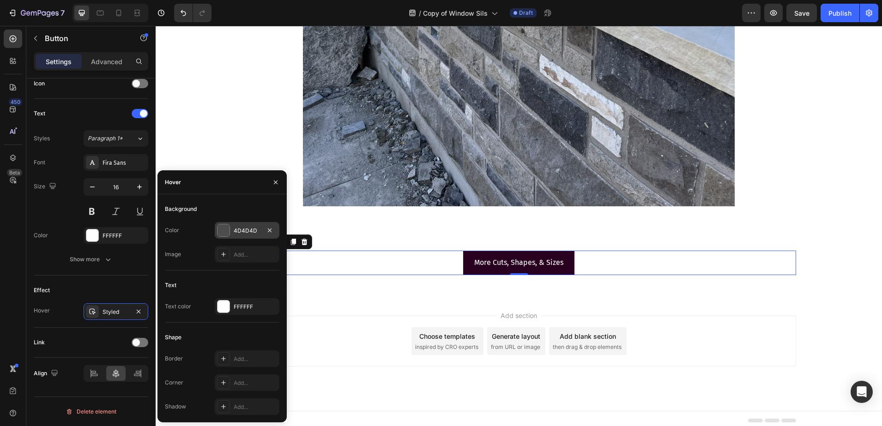
click at [233, 230] on div "4D4D4D" at bounding box center [247, 230] width 65 height 17
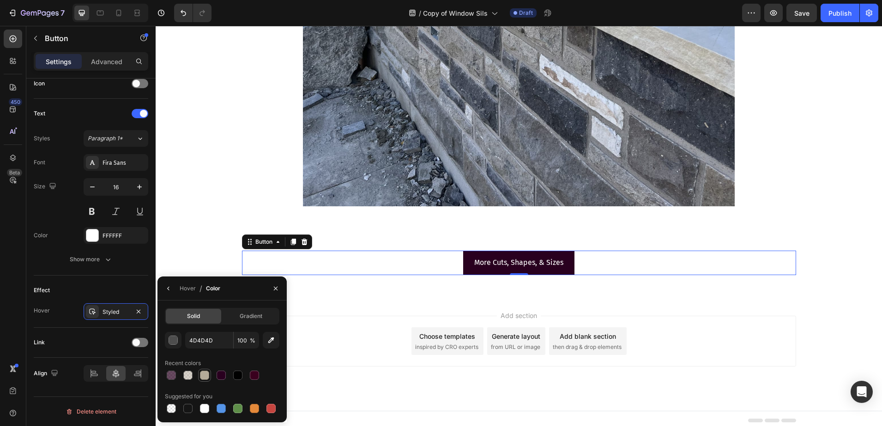
click at [209, 374] on div at bounding box center [204, 375] width 9 height 9
type input "B4AA99"
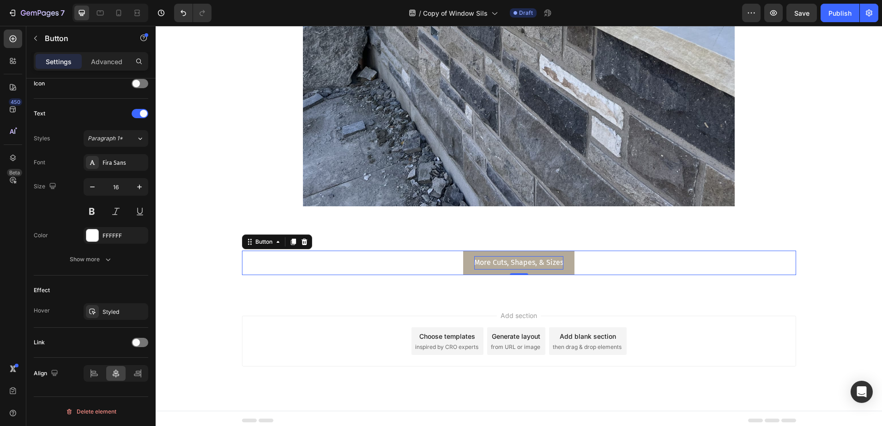
click at [499, 264] on p "More Cuts, Shapes, & Sizes" at bounding box center [518, 262] width 89 height 13
click at [486, 262] on p "More Cuts, Shapes, & Sizes" at bounding box center [518, 262] width 89 height 13
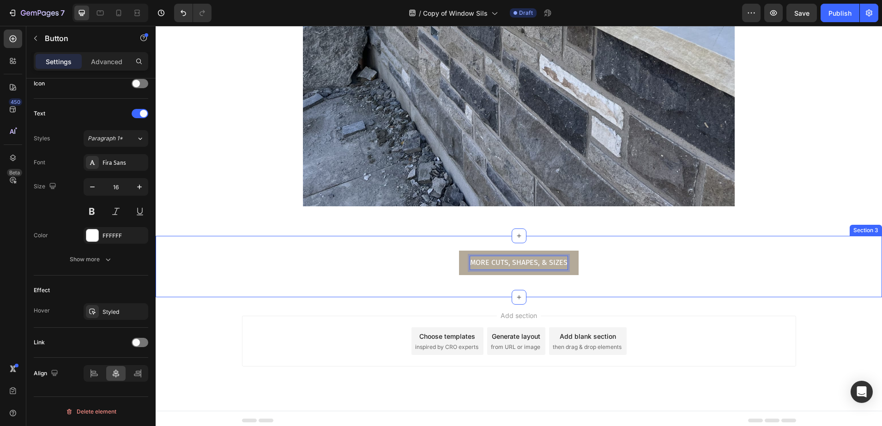
click at [341, 282] on div "MORE CUTS, SHAPES, & SIZES Button 0 Row" at bounding box center [519, 267] width 726 height 32
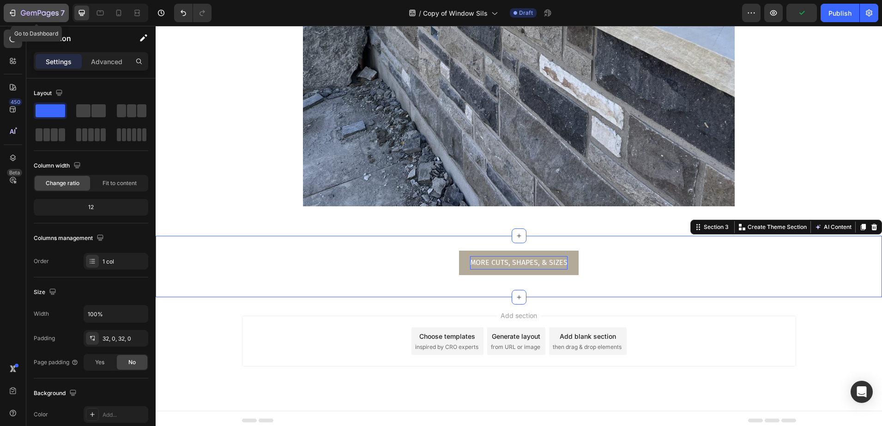
click at [27, 9] on div "7" at bounding box center [43, 12] width 44 height 11
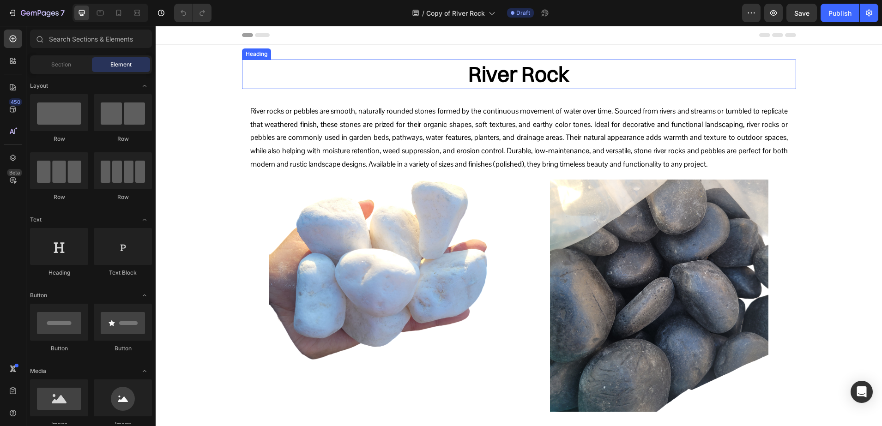
click at [521, 72] on h2 "River Rock" at bounding box center [519, 75] width 554 height 30
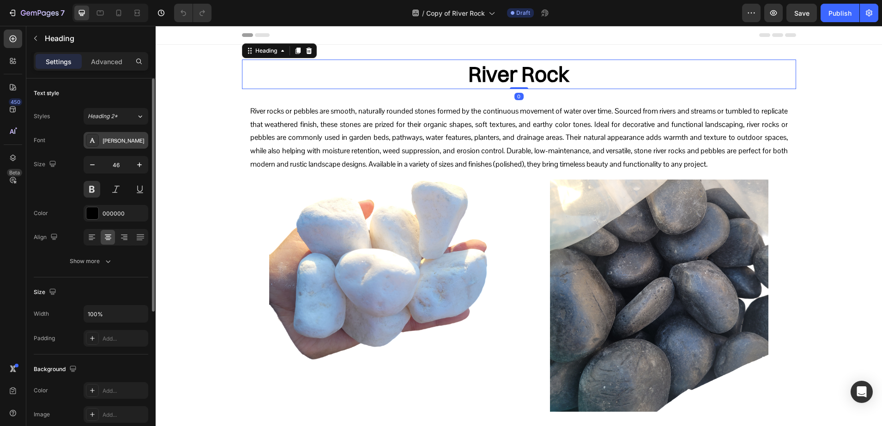
click at [97, 140] on div at bounding box center [92, 140] width 13 height 13
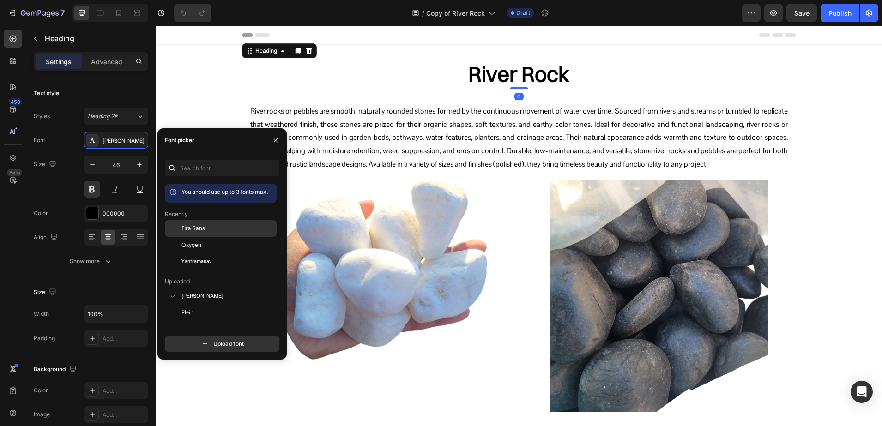
click at [209, 228] on div "Fira Sans" at bounding box center [227, 228] width 93 height 8
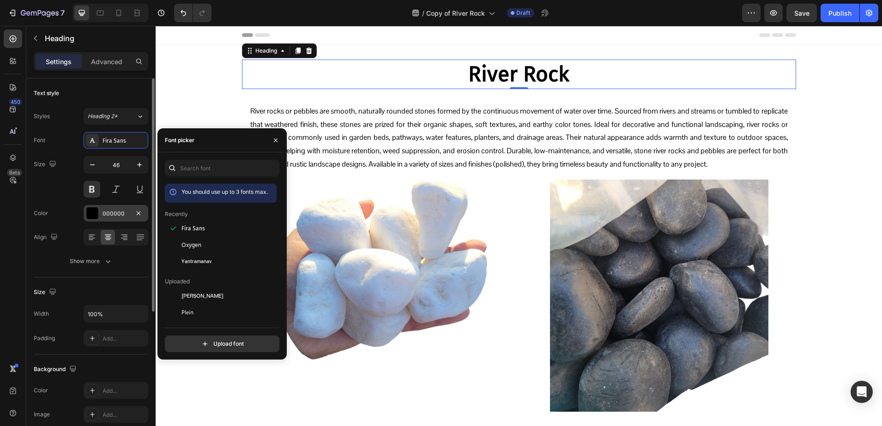
click at [107, 210] on div "000000" at bounding box center [115, 214] width 27 height 8
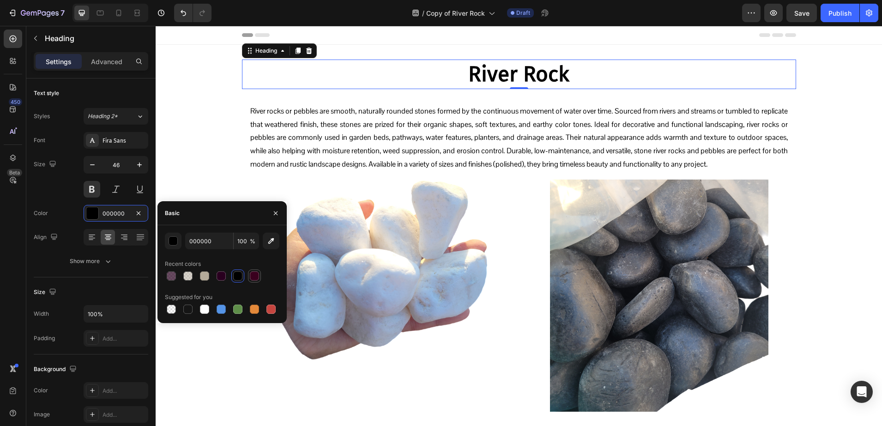
click at [251, 271] on div at bounding box center [254, 275] width 11 height 11
type input "3A001E"
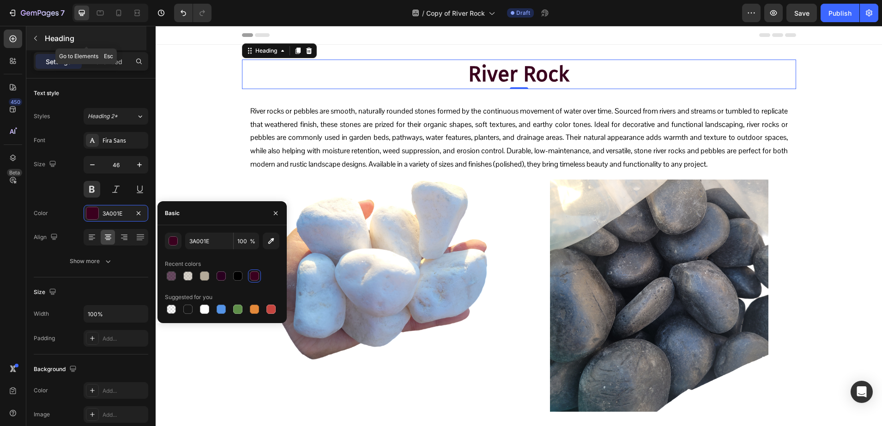
click at [68, 41] on p "Heading" at bounding box center [95, 38] width 100 height 11
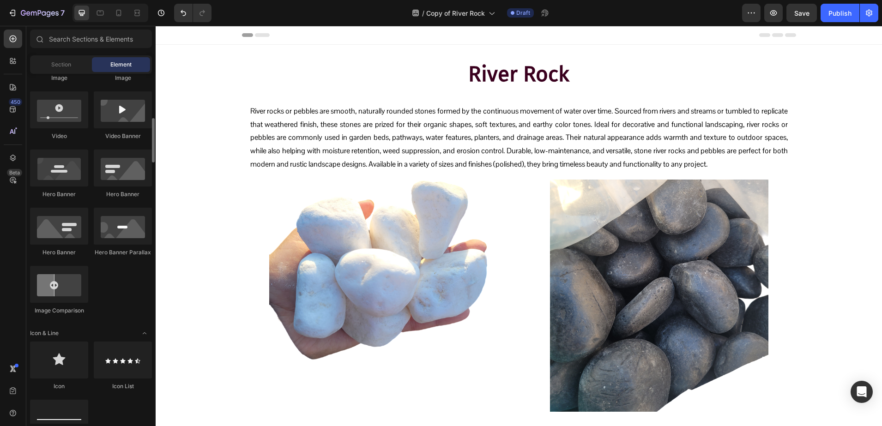
scroll to position [462, 0]
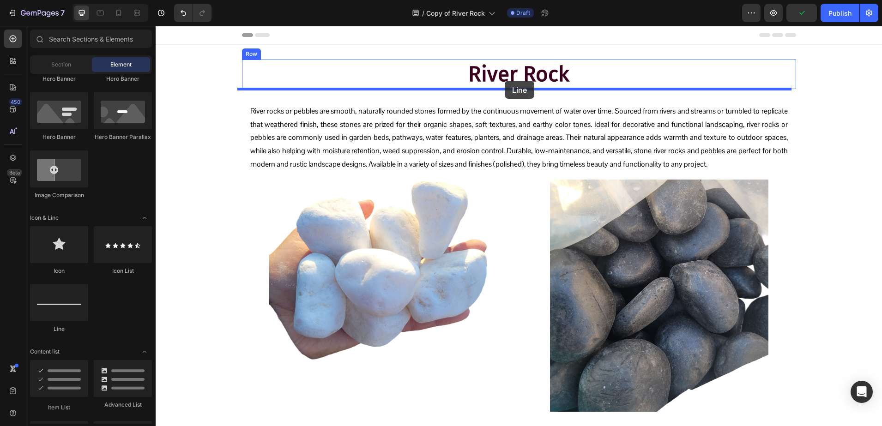
drag, startPoint x: 208, startPoint y: 343, endPoint x: 496, endPoint y: 84, distance: 387.0
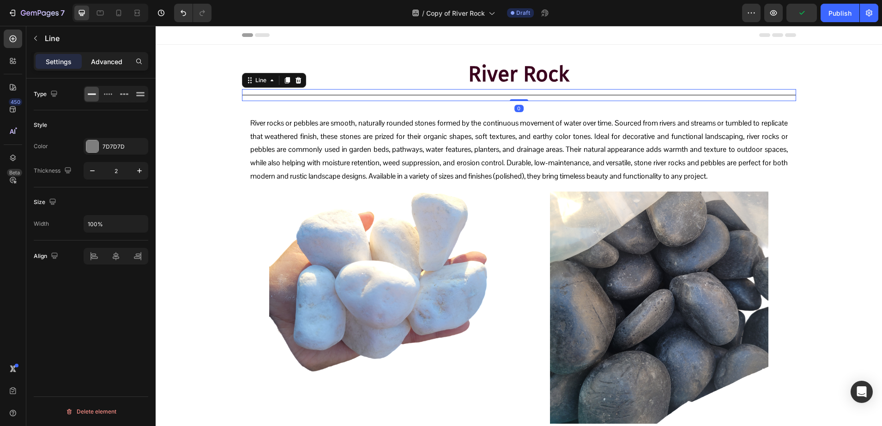
click at [100, 56] on div "Advanced" at bounding box center [107, 61] width 46 height 15
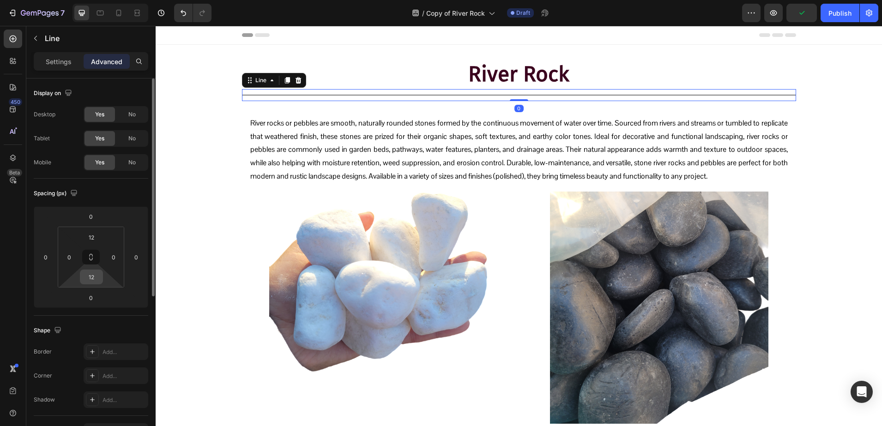
click at [100, 271] on input "12" at bounding box center [91, 277] width 18 height 14
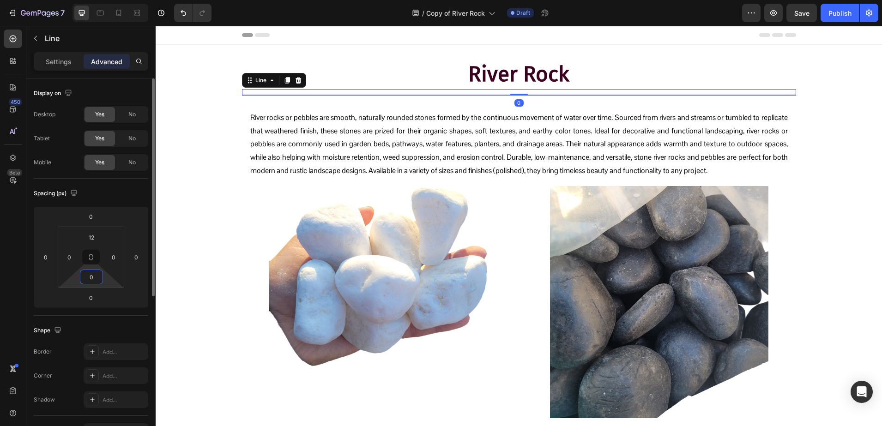
type input "0"
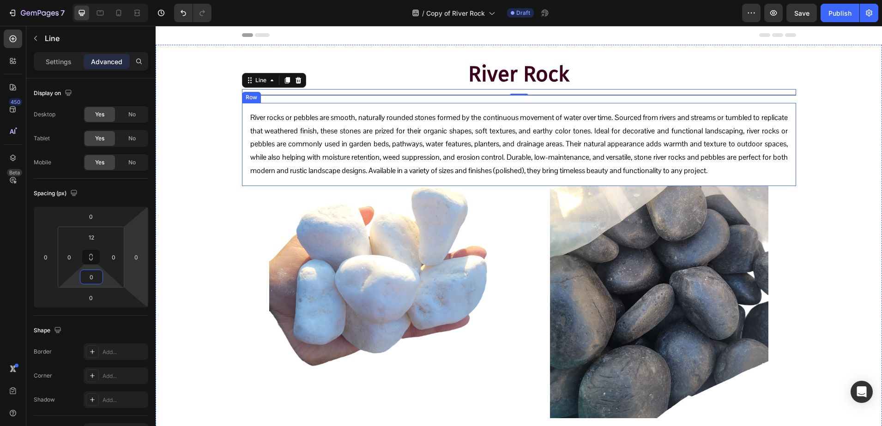
click at [242, 108] on div "River rocks or pebbles are smooth, naturally rounded stones formed by the conti…" at bounding box center [519, 144] width 554 height 83
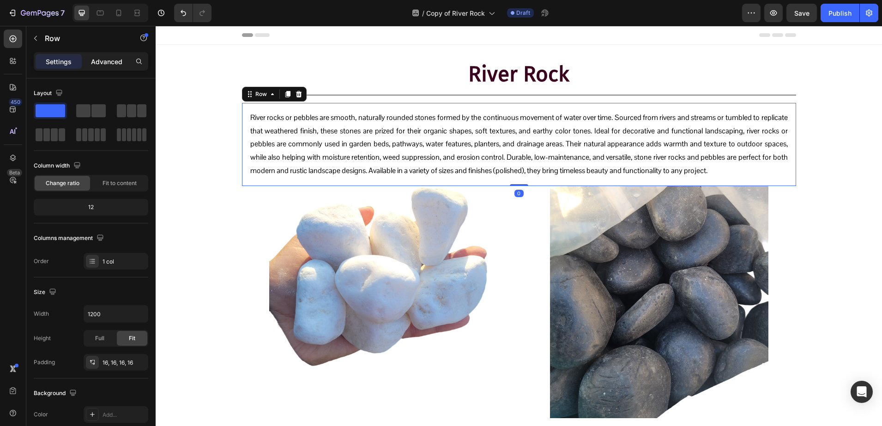
click at [106, 65] on p "Advanced" at bounding box center [106, 62] width 31 height 10
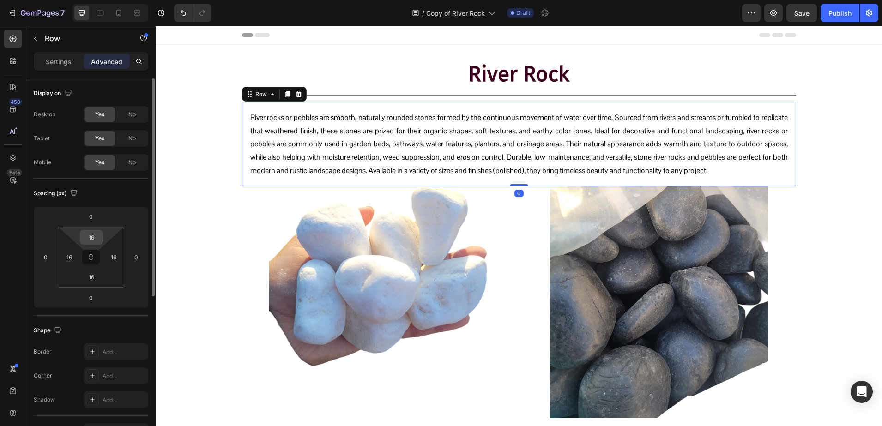
click at [95, 238] on input "16" at bounding box center [91, 237] width 18 height 14
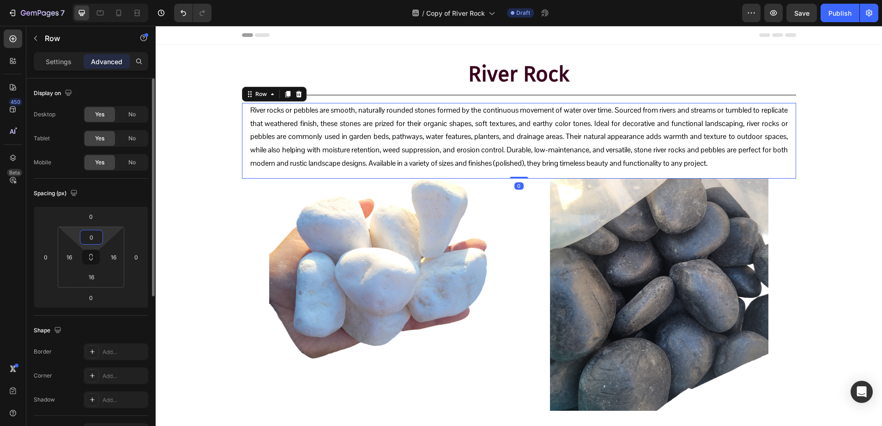
type input "0"
click at [294, 151] on p "River rocks or pebbles are smooth, naturally rounded stones formed by the conti…" at bounding box center [518, 137] width 537 height 66
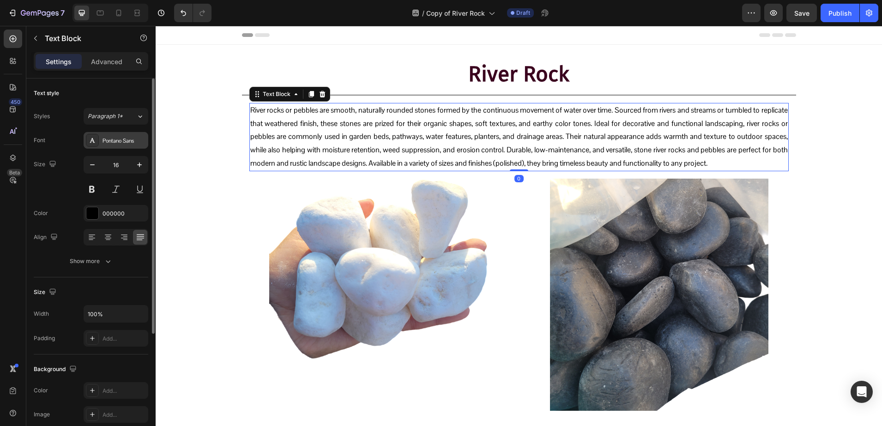
click at [108, 145] on div "Pontano Sans" at bounding box center [116, 140] width 65 height 17
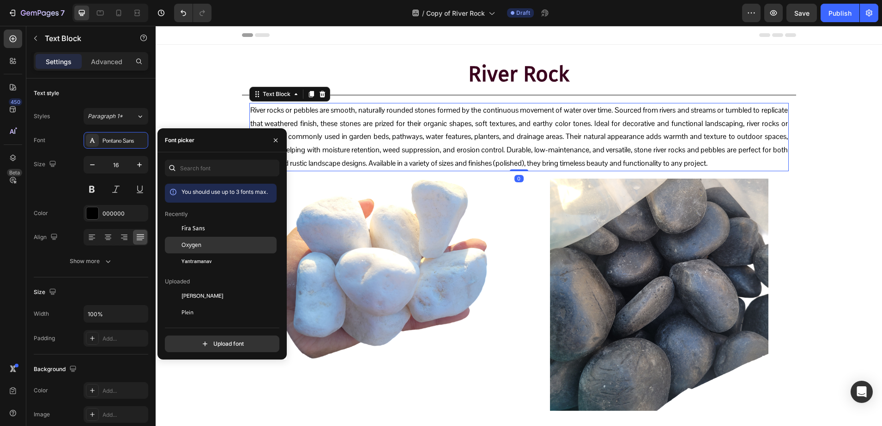
click at [200, 337] on div "Oxygen" at bounding box center [221, 345] width 112 height 17
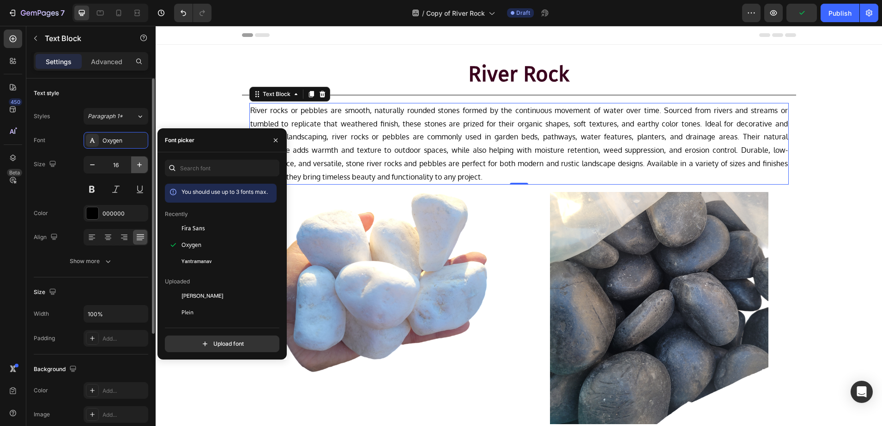
click at [139, 164] on icon "button" at bounding box center [139, 164] width 5 height 5
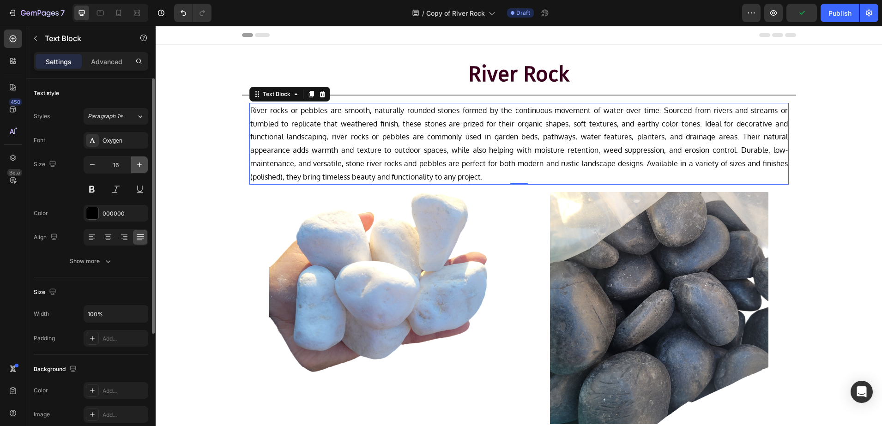
type input "17"
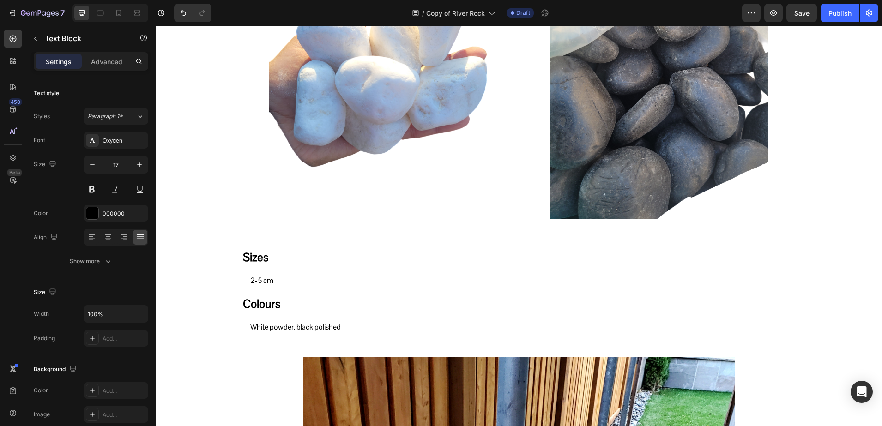
scroll to position [0, 0]
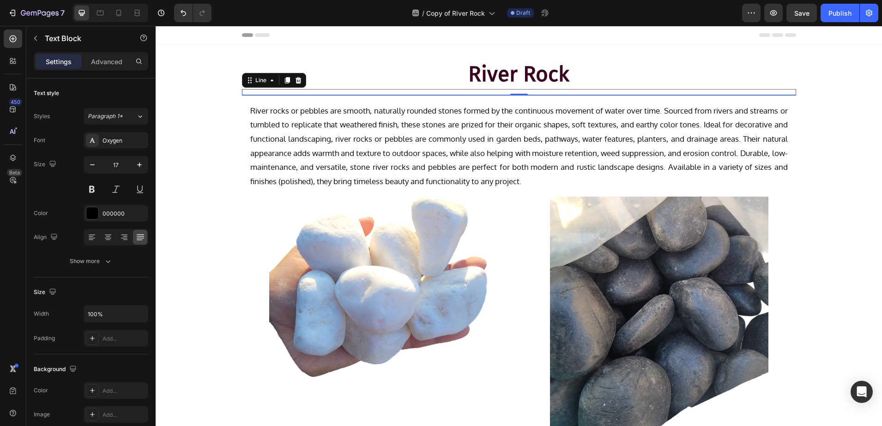
click at [449, 95] on div at bounding box center [519, 95] width 554 height 1
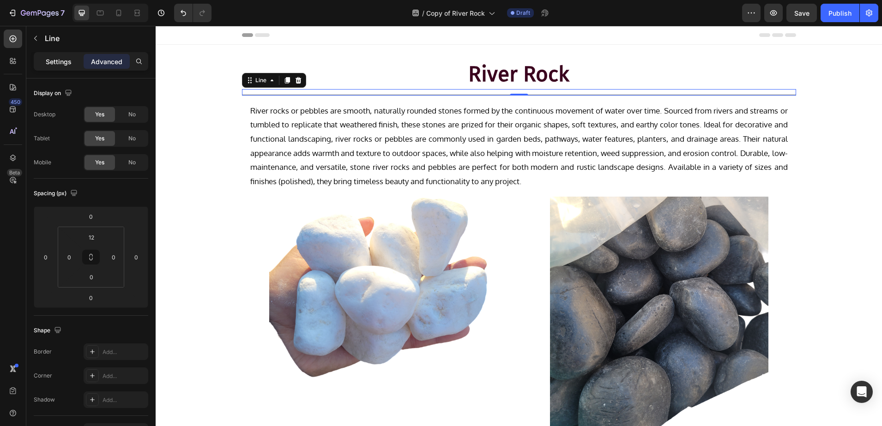
click at [59, 61] on p "Settings" at bounding box center [59, 62] width 26 height 10
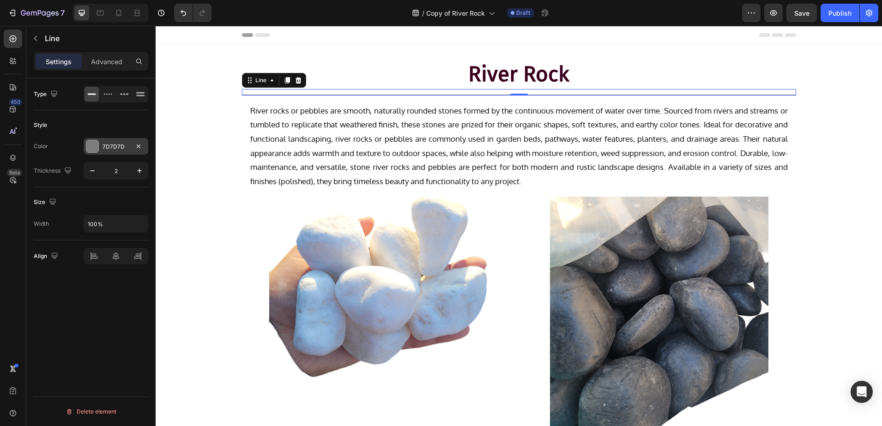
click at [105, 152] on div "7D7D7D" at bounding box center [116, 146] width 65 height 17
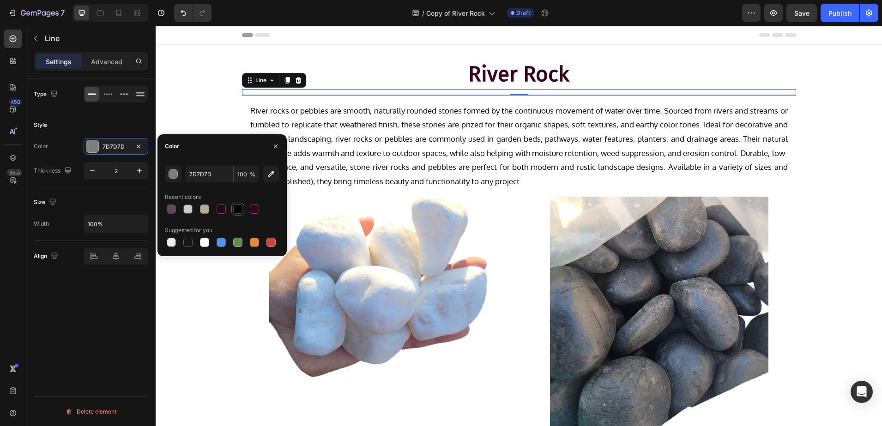
click at [233, 210] on div at bounding box center [237, 208] width 9 height 9
type input "000000"
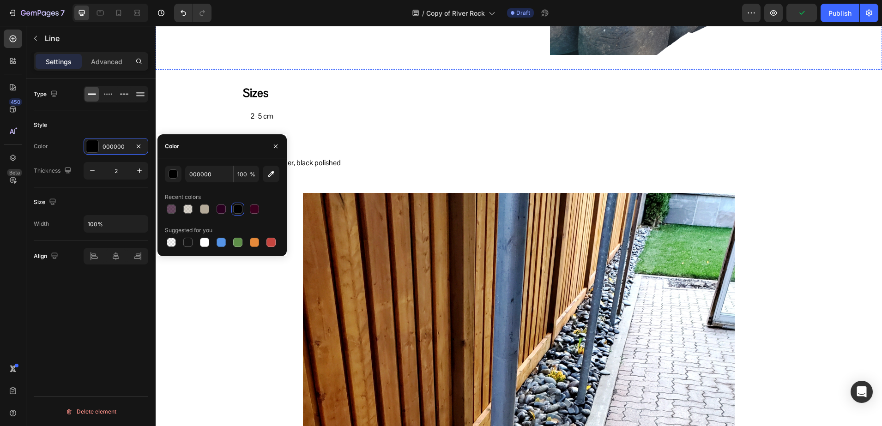
scroll to position [404, 0]
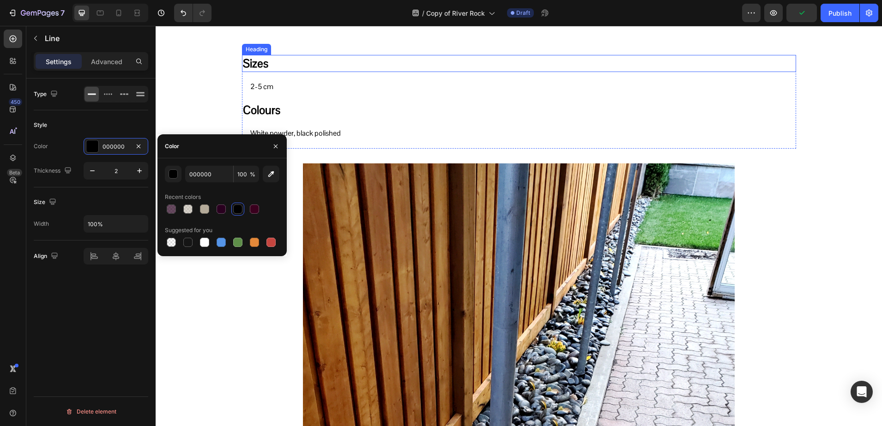
click at [279, 66] on h2 "Sizes" at bounding box center [519, 63] width 554 height 17
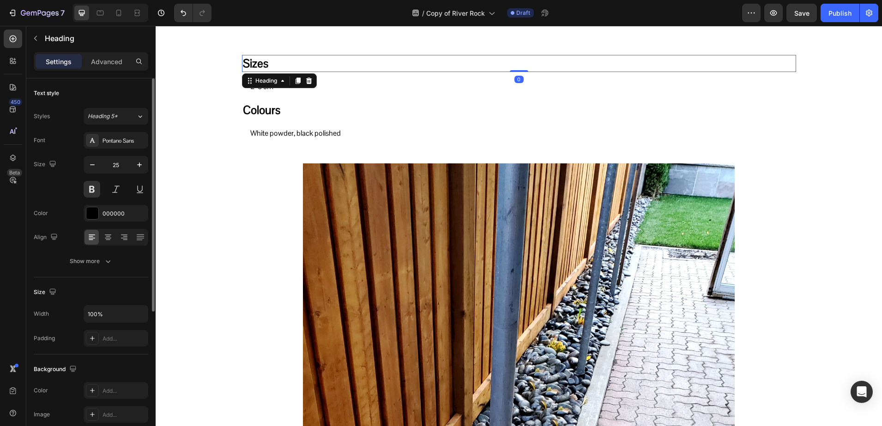
click at [116, 130] on div "Styles Heading 5* Font Pontano Sans Size 25 Color 000000 Align Show more" at bounding box center [91, 189] width 114 height 162
click at [113, 134] on div "Pontano Sans" at bounding box center [116, 140] width 65 height 17
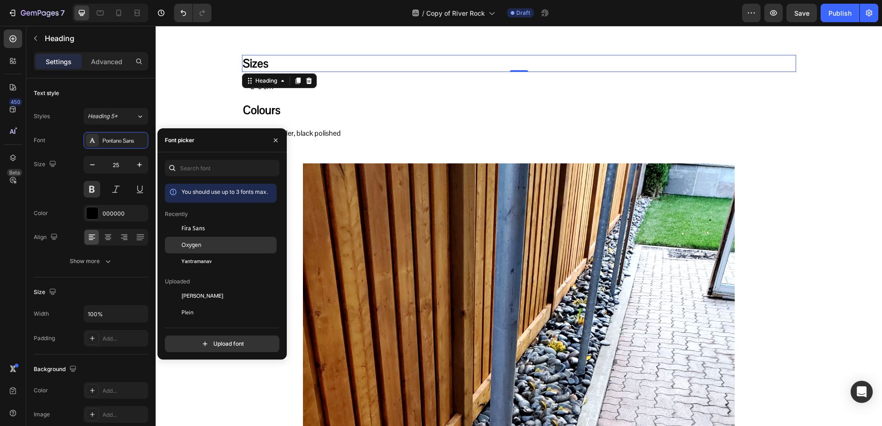
click at [215, 242] on div "Oxygen" at bounding box center [227, 245] width 93 height 8
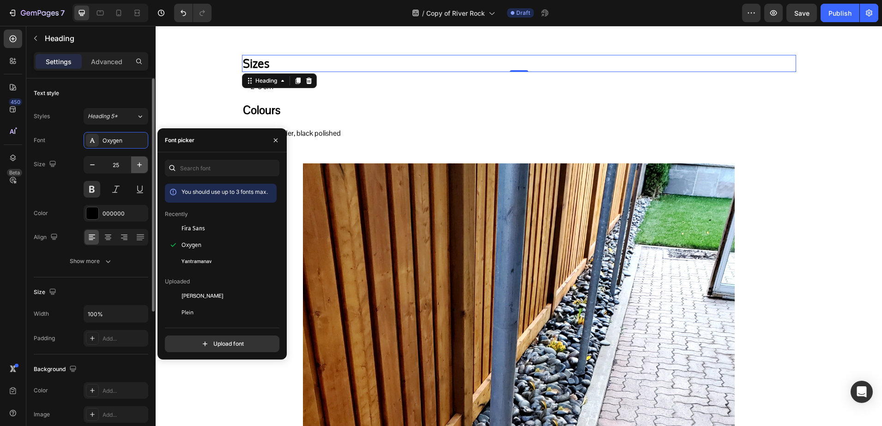
click at [146, 166] on button "button" at bounding box center [139, 164] width 17 height 17
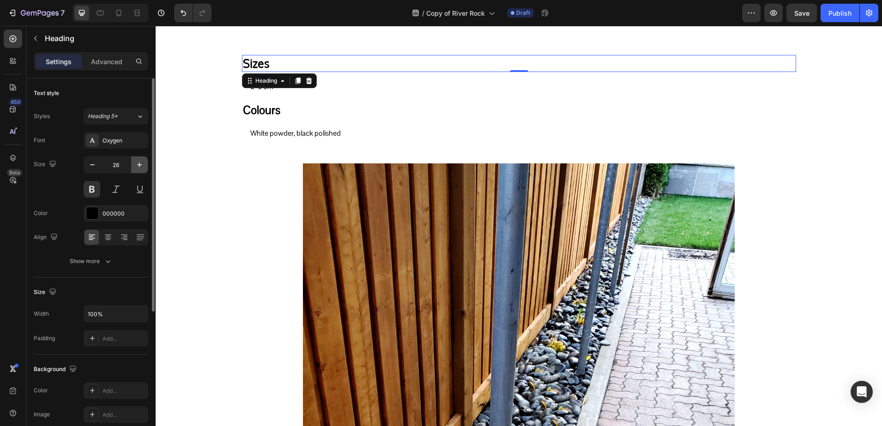
click at [146, 166] on button "button" at bounding box center [139, 164] width 17 height 17
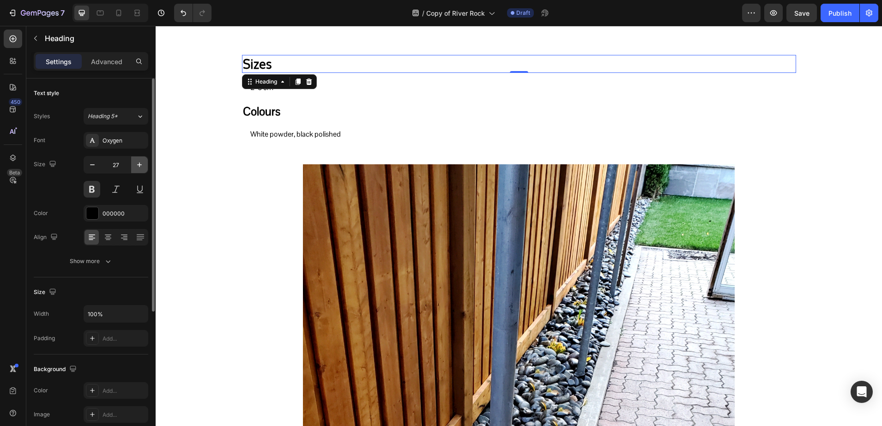
click at [141, 164] on icon "button" at bounding box center [139, 164] width 5 height 5
type input "28"
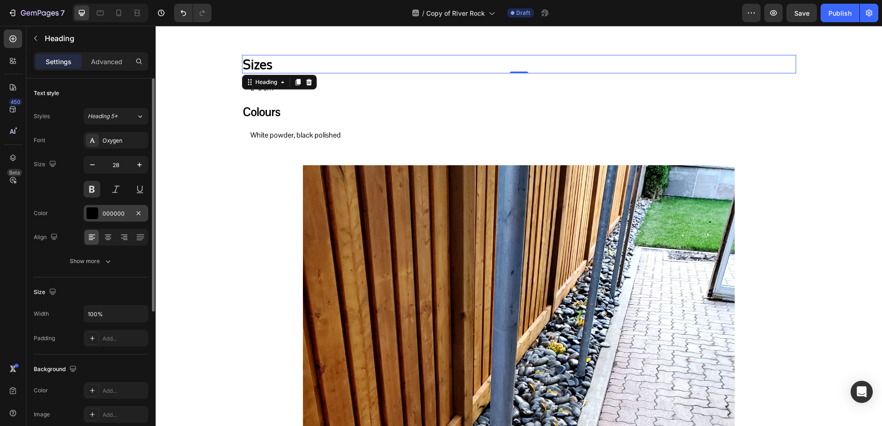
click at [103, 213] on div "000000" at bounding box center [115, 214] width 27 height 8
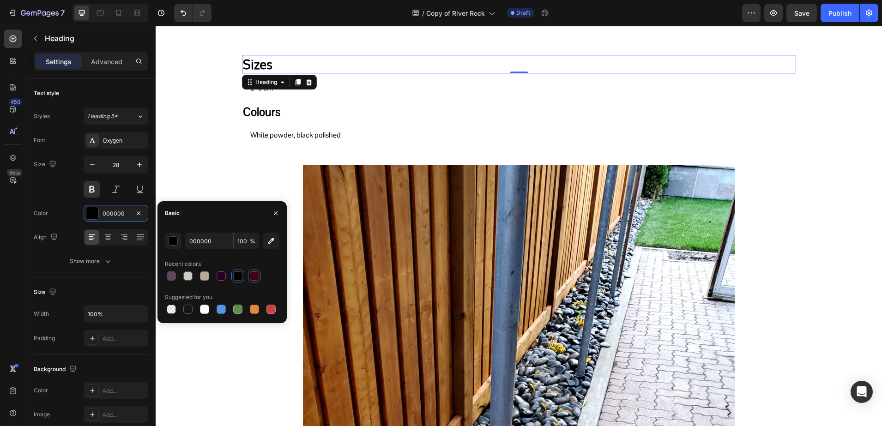
click at [253, 274] on div at bounding box center [254, 275] width 9 height 9
click at [228, 275] on div at bounding box center [222, 276] width 114 height 13
click at [221, 275] on div at bounding box center [220, 275] width 9 height 9
type input "29001F"
click at [274, 116] on h2 "Colours" at bounding box center [519, 111] width 554 height 17
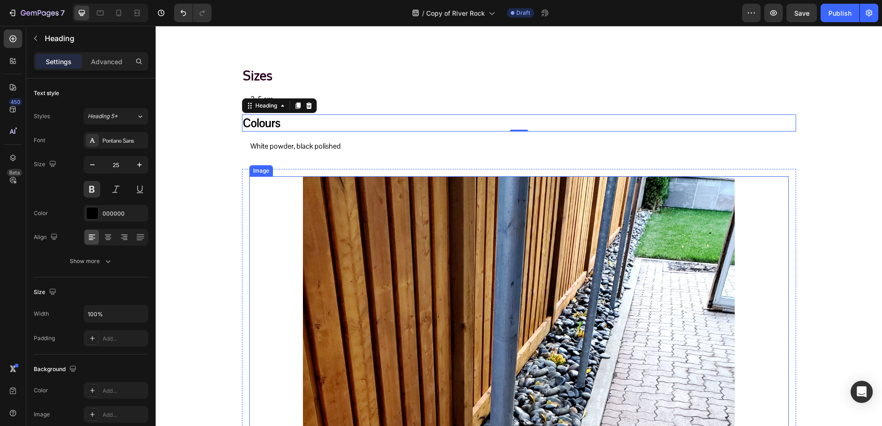
scroll to position [387, 0]
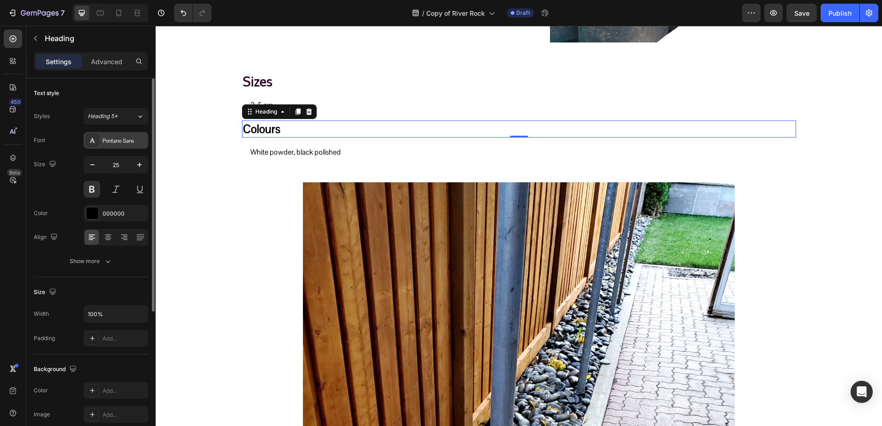
click at [112, 144] on div "Pontano Sans" at bounding box center [123, 141] width 43 height 8
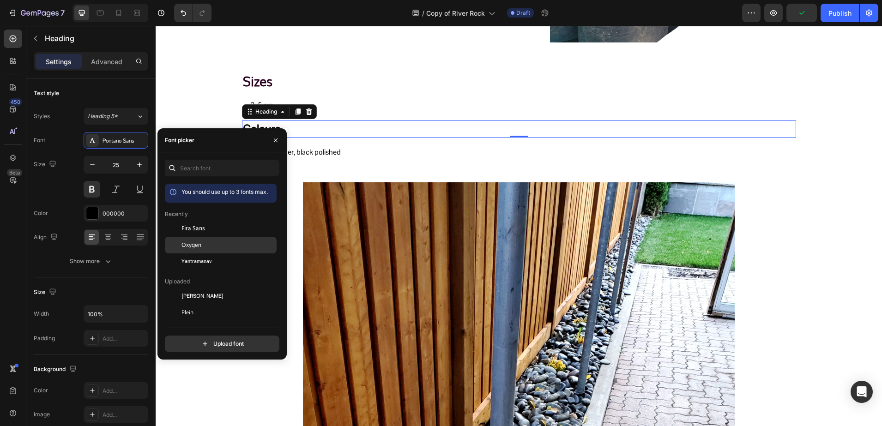
click at [183, 337] on div "Oxygen" at bounding box center [221, 345] width 112 height 17
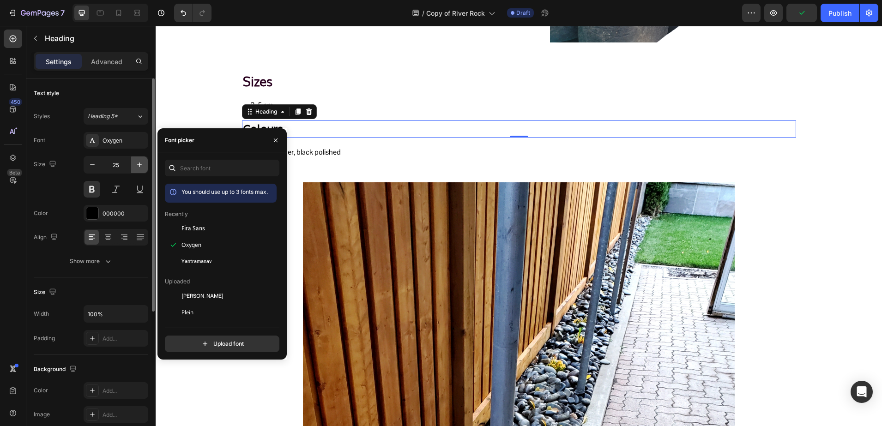
click at [139, 162] on icon "button" at bounding box center [139, 164] width 5 height 5
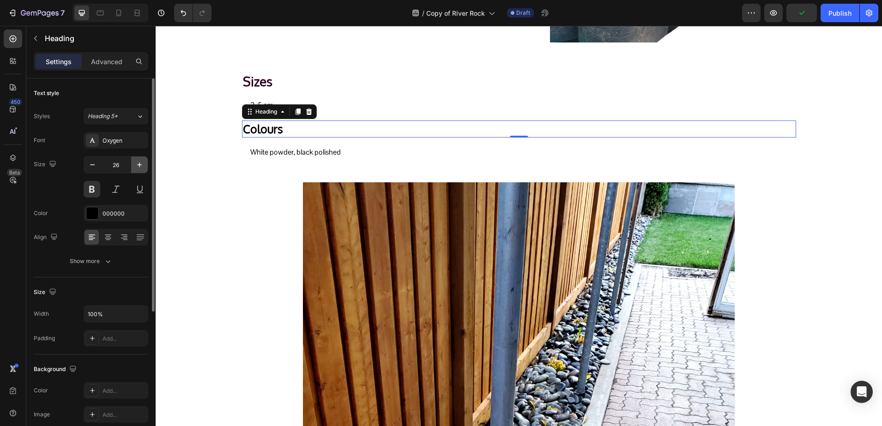
click at [139, 162] on icon "button" at bounding box center [139, 164] width 5 height 5
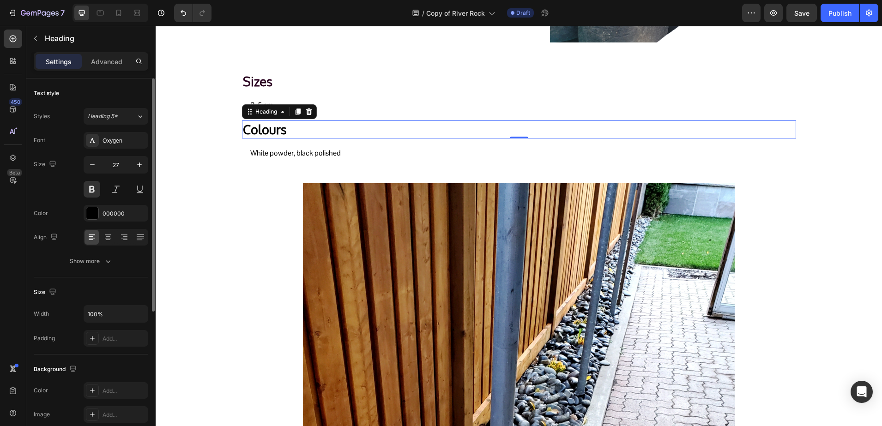
type input "28"
click at [98, 205] on div "000000" at bounding box center [116, 213] width 65 height 17
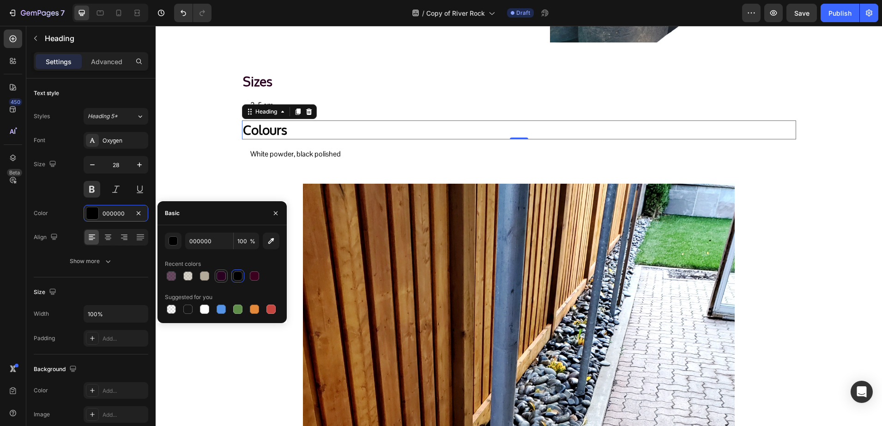
click at [218, 278] on div at bounding box center [220, 275] width 9 height 9
type input "29001F"
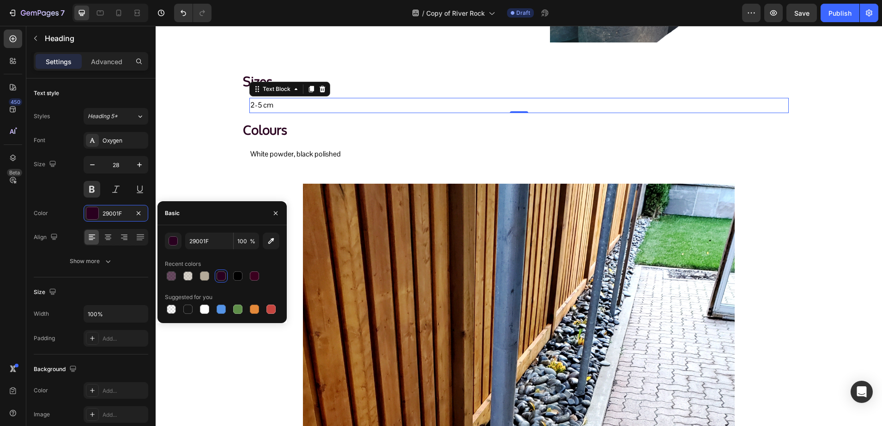
click at [349, 109] on p "2-5 cm" at bounding box center [518, 105] width 537 height 13
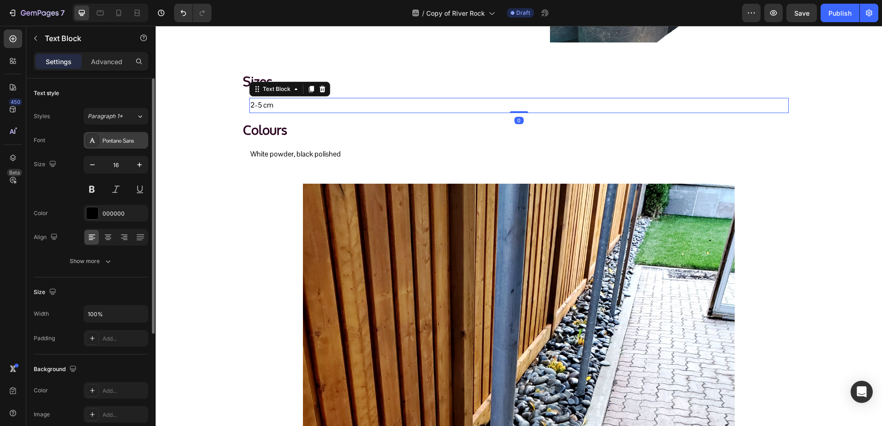
click at [130, 133] on div "Pontano Sans" at bounding box center [116, 140] width 65 height 17
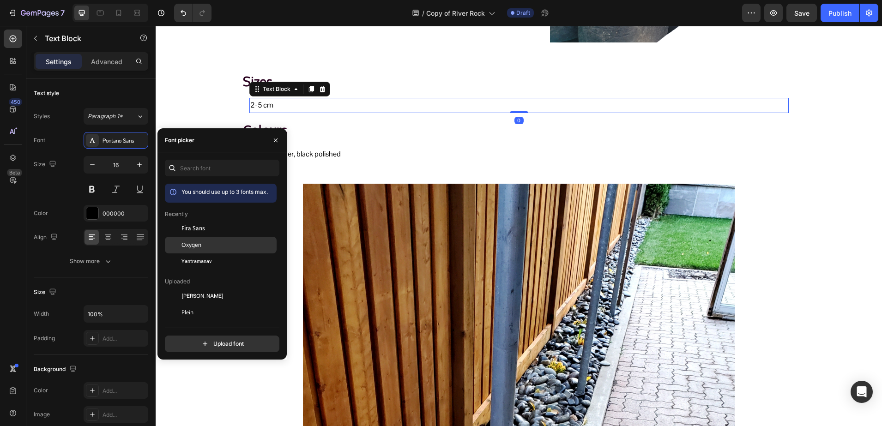
click at [185, 337] on div "Oxygen" at bounding box center [221, 345] width 112 height 17
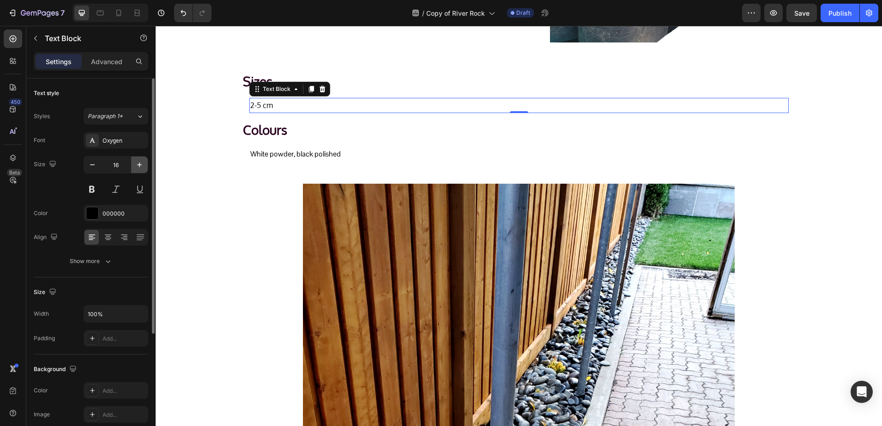
click at [141, 160] on button "button" at bounding box center [139, 164] width 17 height 17
click at [141, 160] on icon "button" at bounding box center [139, 164] width 9 height 9
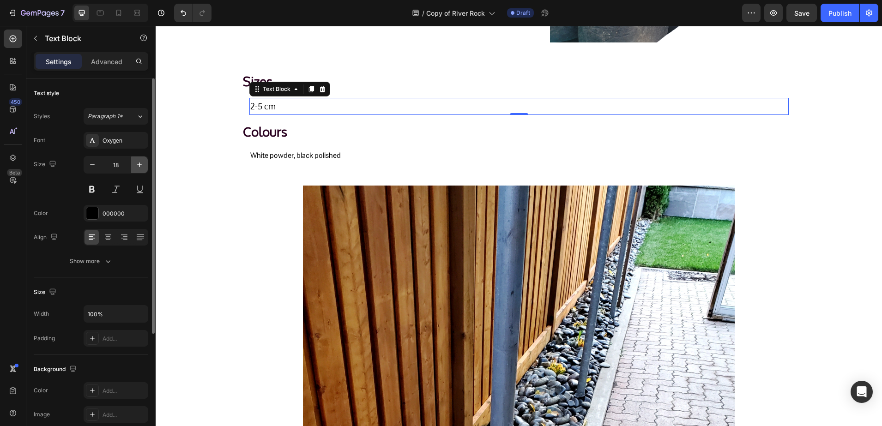
type input "19"
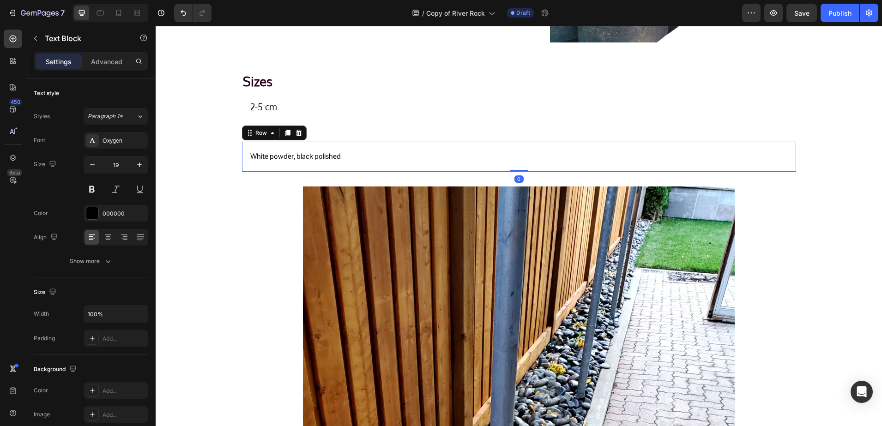
click at [273, 146] on div "White powder, black polished Text Block Row 0" at bounding box center [519, 157] width 554 height 30
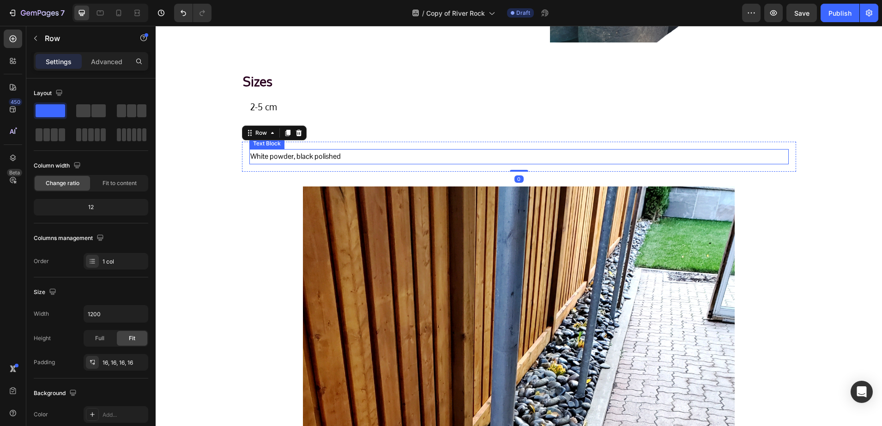
click at [266, 157] on p "White powder, black polished" at bounding box center [518, 156] width 537 height 13
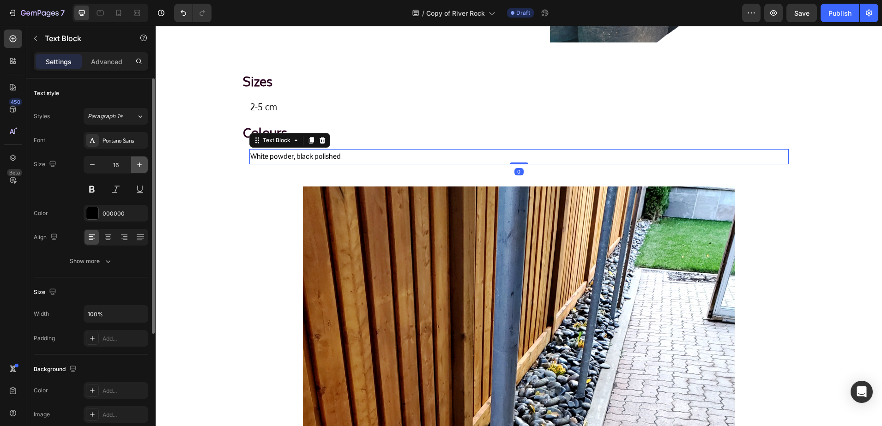
click at [135, 170] on button "button" at bounding box center [139, 164] width 17 height 17
type input "19"
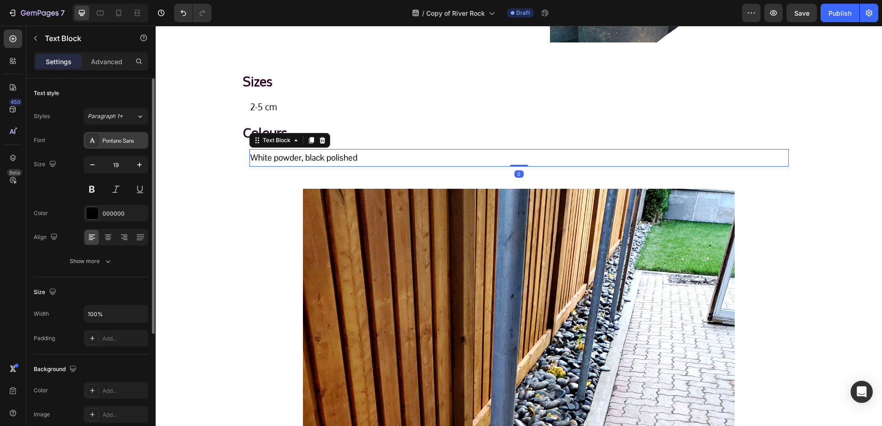
click at [120, 137] on div "Pontano Sans" at bounding box center [123, 141] width 43 height 8
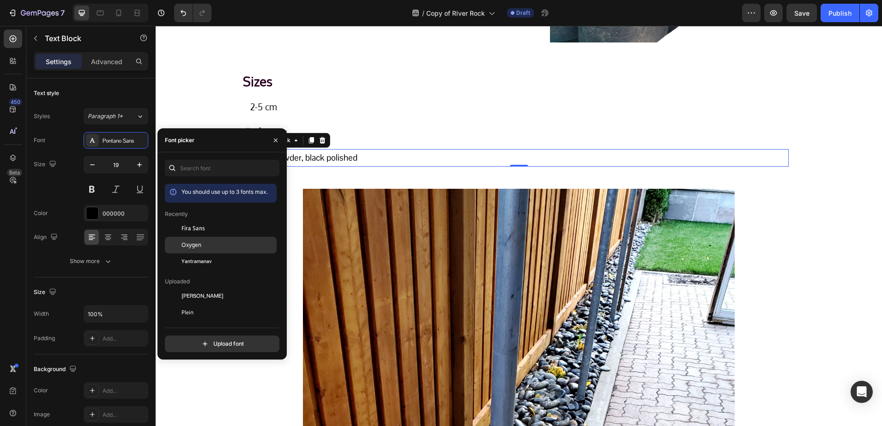
click at [213, 337] on div "Oxygen" at bounding box center [221, 345] width 112 height 17
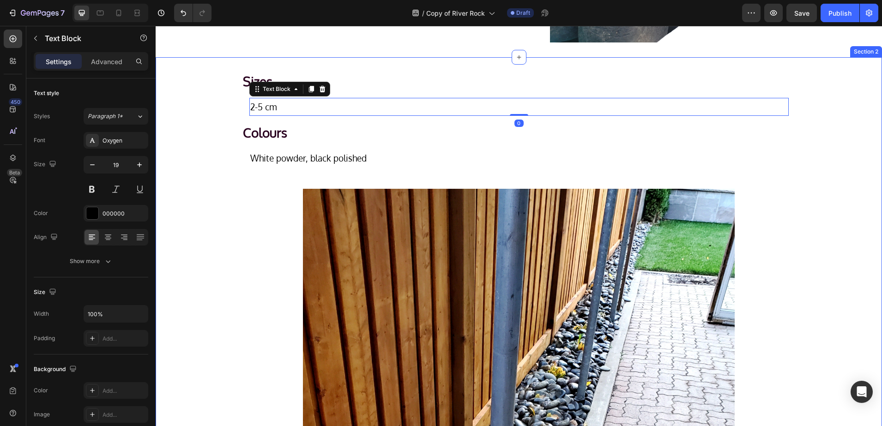
click at [219, 110] on div "Sizes Heading 2-5 cm Text Block 0 Row Colours Heading White powder, black polis…" at bounding box center [519, 350] width 726 height 556
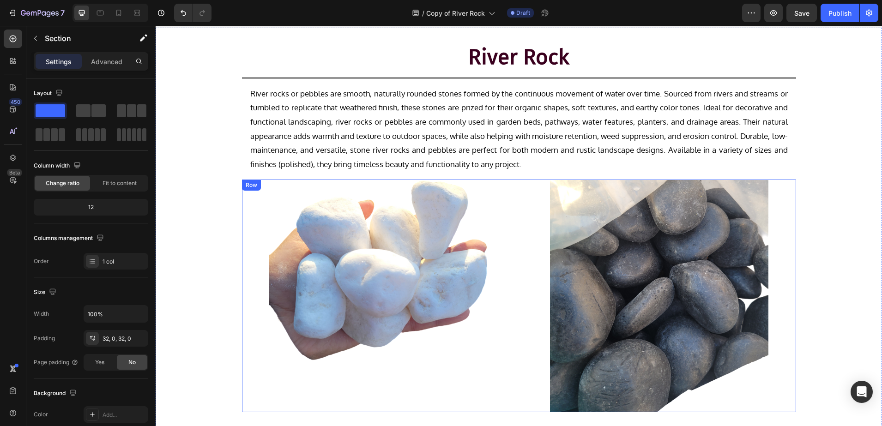
scroll to position [0, 0]
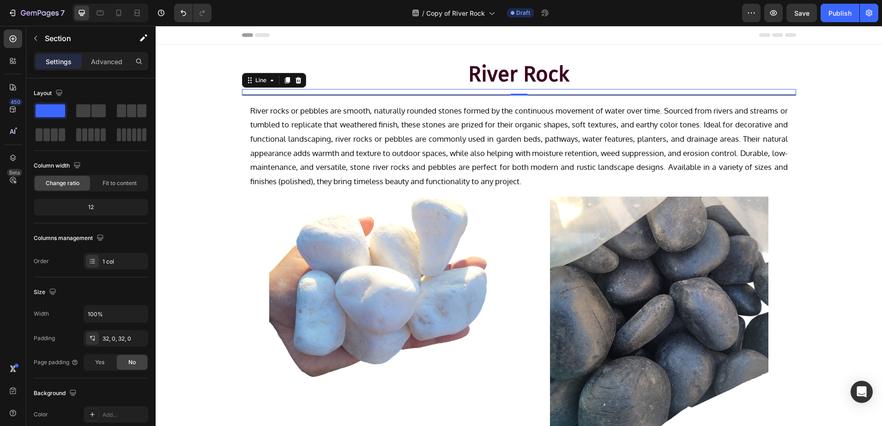
click at [355, 93] on div "Title Line 0" at bounding box center [519, 92] width 554 height 6
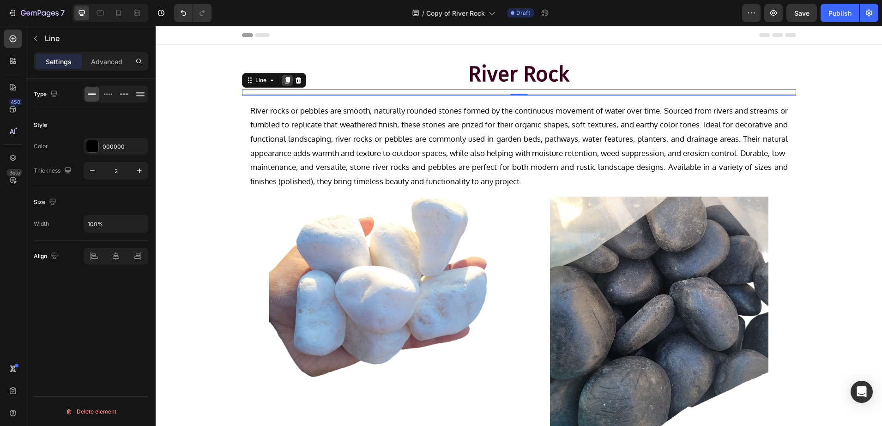
click at [284, 82] on icon at bounding box center [286, 80] width 5 height 6
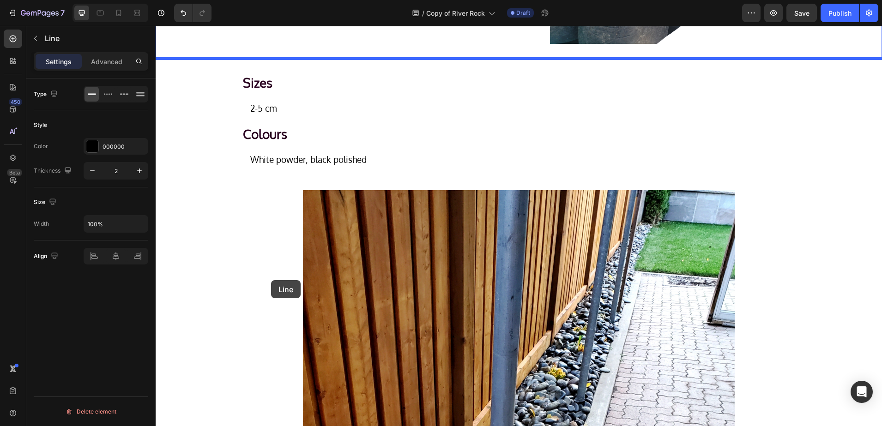
scroll to position [398, 0]
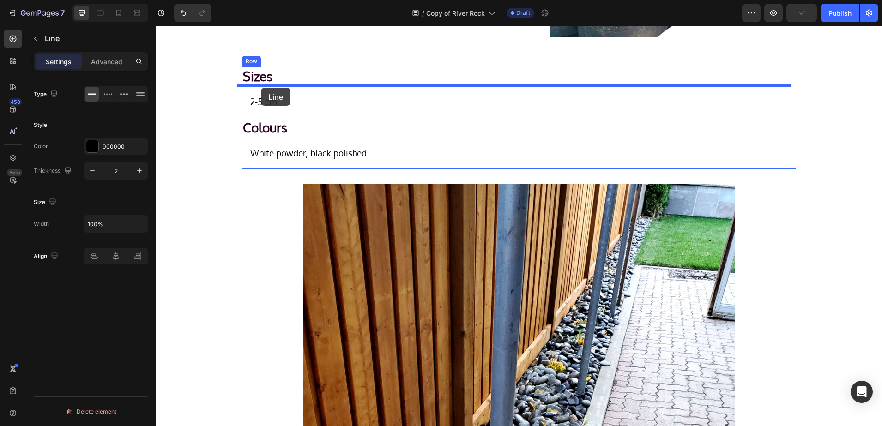
drag, startPoint x: 250, startPoint y: 88, endPoint x: 261, endPoint y: 88, distance: 10.6
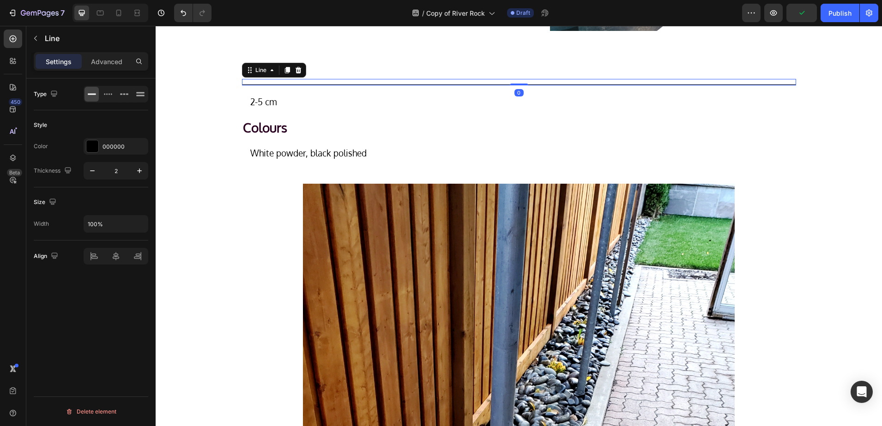
scroll to position [392, 0]
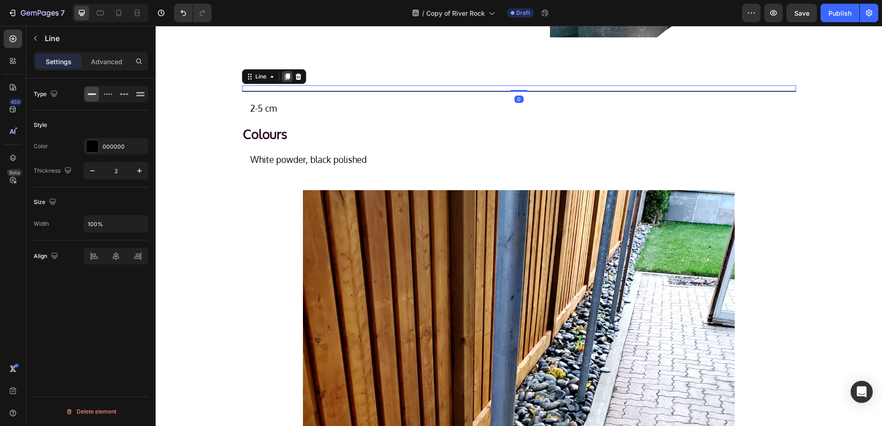
click at [284, 77] on icon at bounding box center [286, 77] width 5 height 6
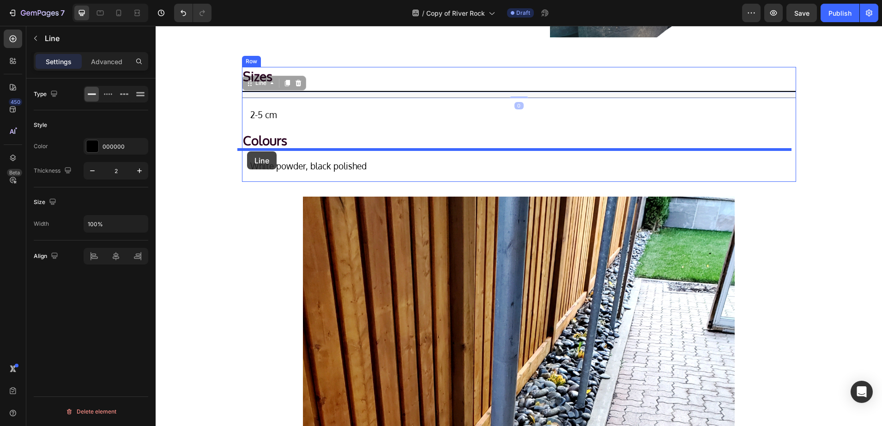
drag, startPoint x: 249, startPoint y: 83, endPoint x: 247, endPoint y: 151, distance: 68.3
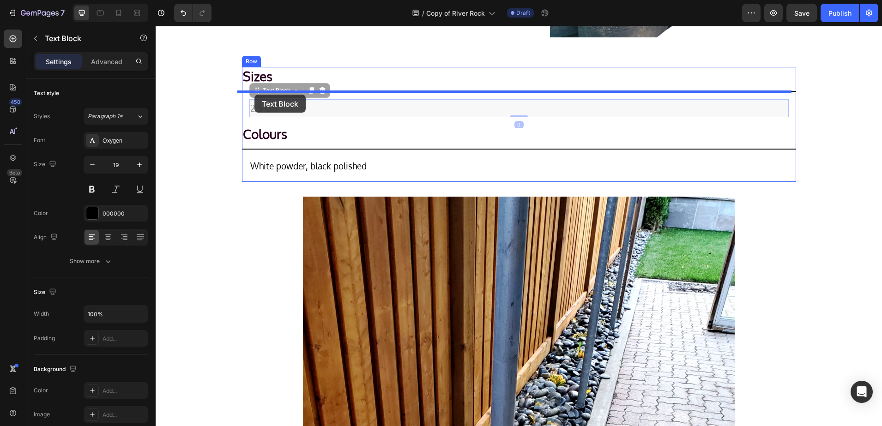
drag, startPoint x: 258, startPoint y: 110, endPoint x: 254, endPoint y: 95, distance: 16.0
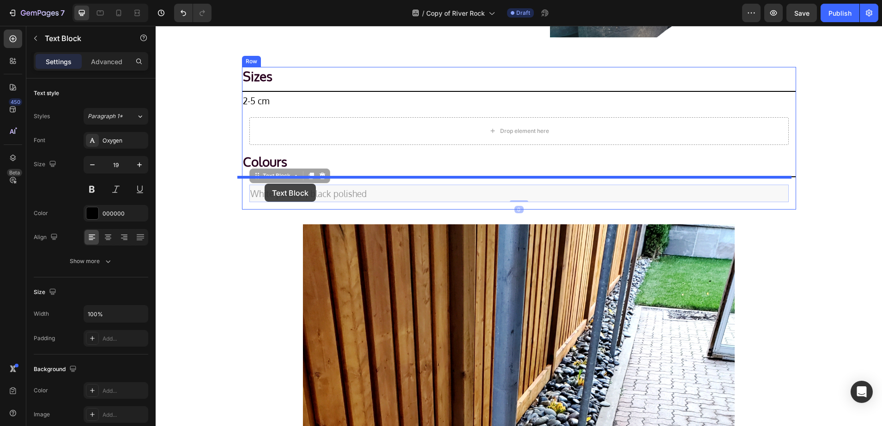
drag, startPoint x: 270, startPoint y: 196, endPoint x: 264, endPoint y: 183, distance: 14.7
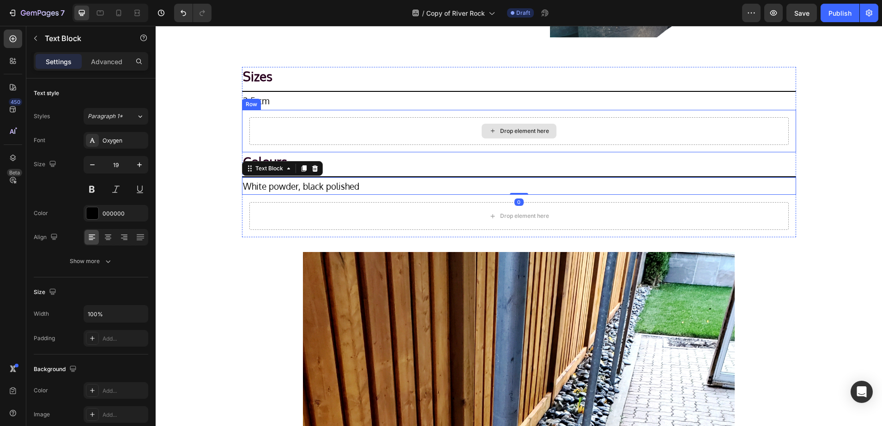
click at [285, 120] on div "Drop element here" at bounding box center [518, 131] width 539 height 28
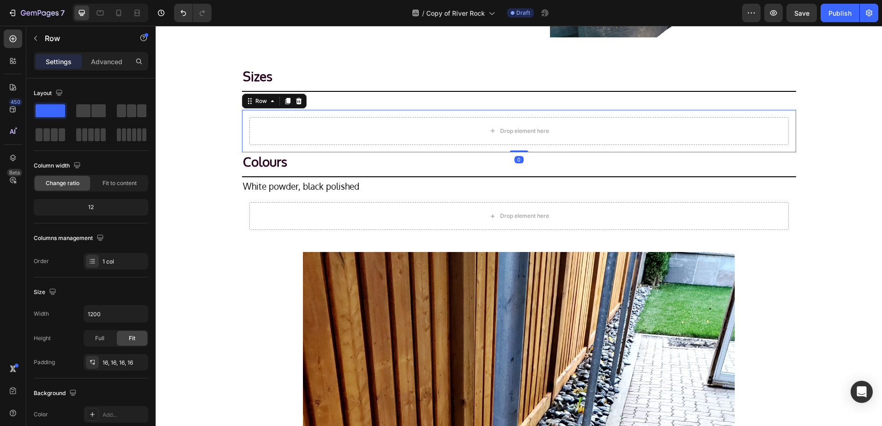
click at [300, 101] on div "Row" at bounding box center [274, 101] width 65 height 15
click at [295, 100] on icon at bounding box center [298, 101] width 6 height 6
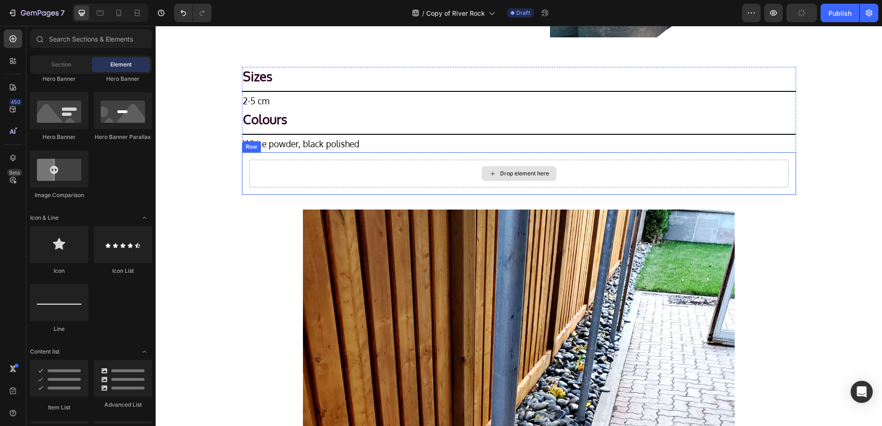
click at [258, 165] on div "Drop element here" at bounding box center [518, 174] width 539 height 28
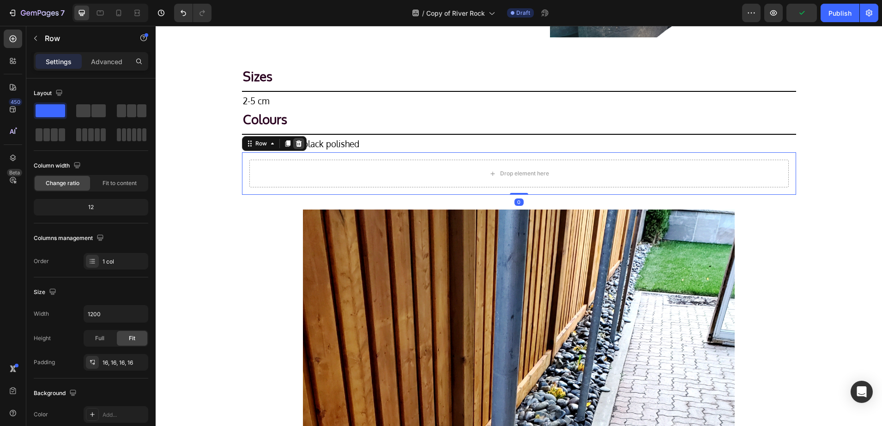
click at [295, 147] on icon at bounding box center [298, 143] width 7 height 7
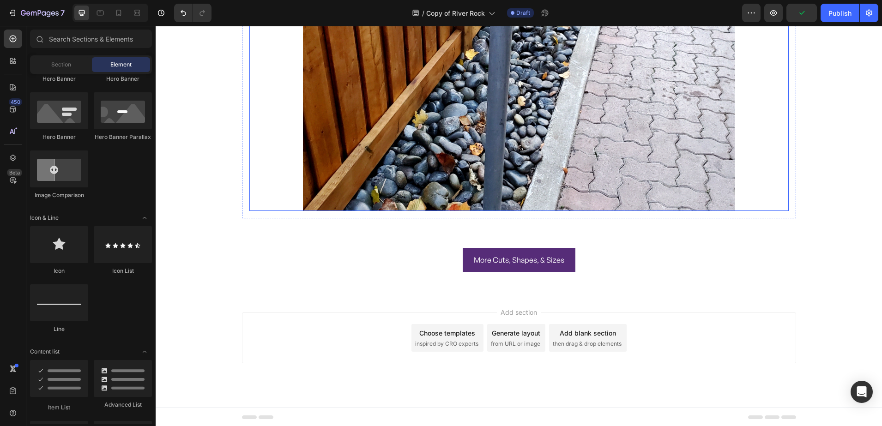
scroll to position [781, 0]
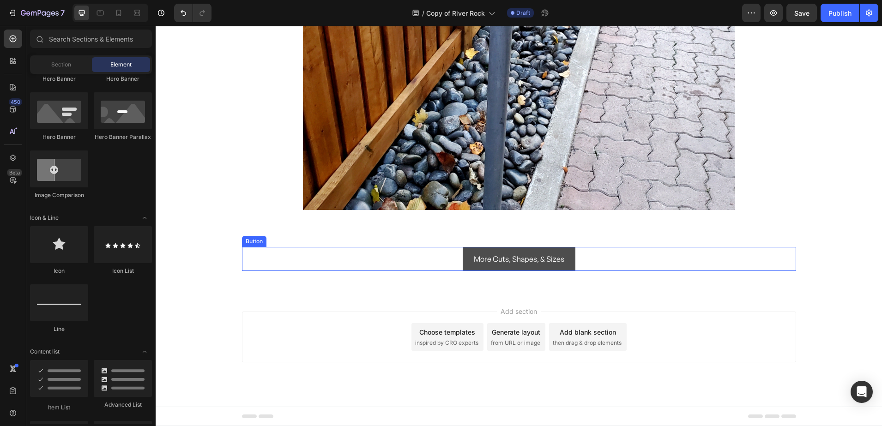
click at [463, 257] on button "More Cuts, Shapes, & Sizes" at bounding box center [519, 259] width 113 height 24
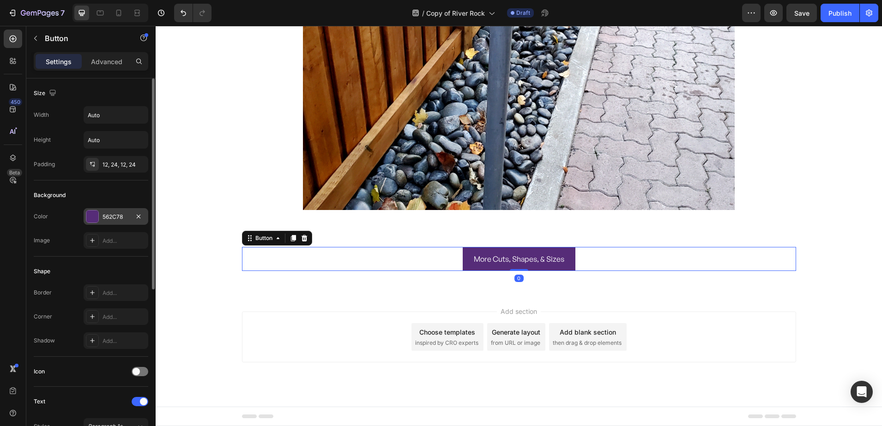
click at [96, 215] on div at bounding box center [92, 216] width 12 height 12
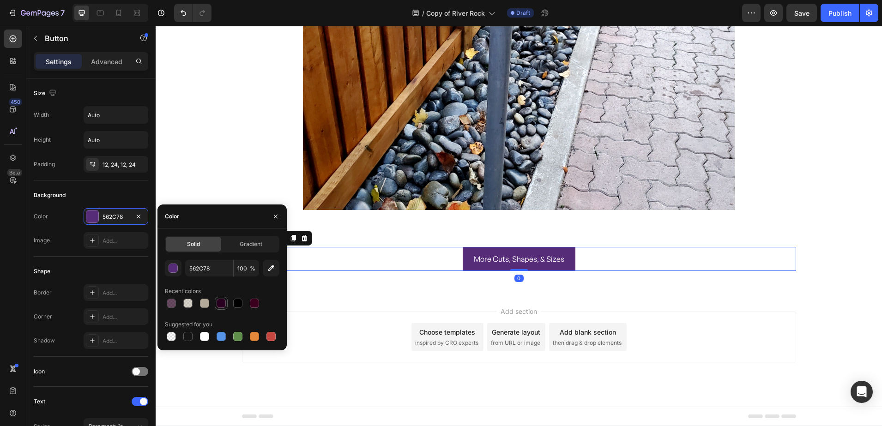
click at [224, 300] on div at bounding box center [220, 303] width 9 height 9
type input "29001F"
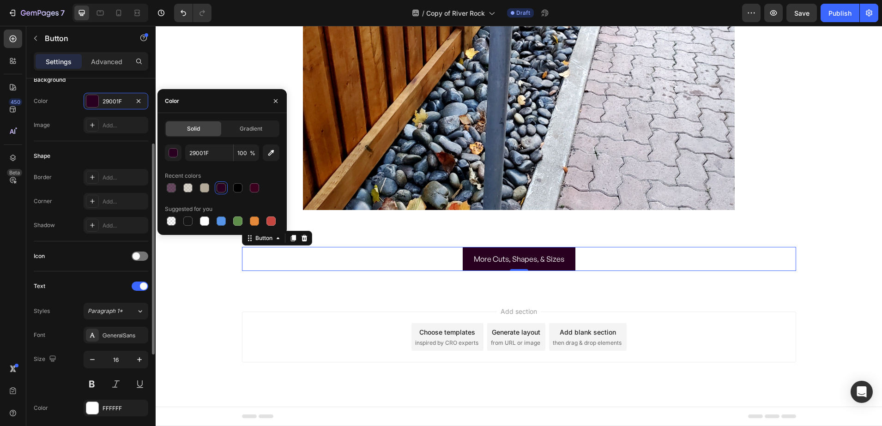
scroll to position [231, 0]
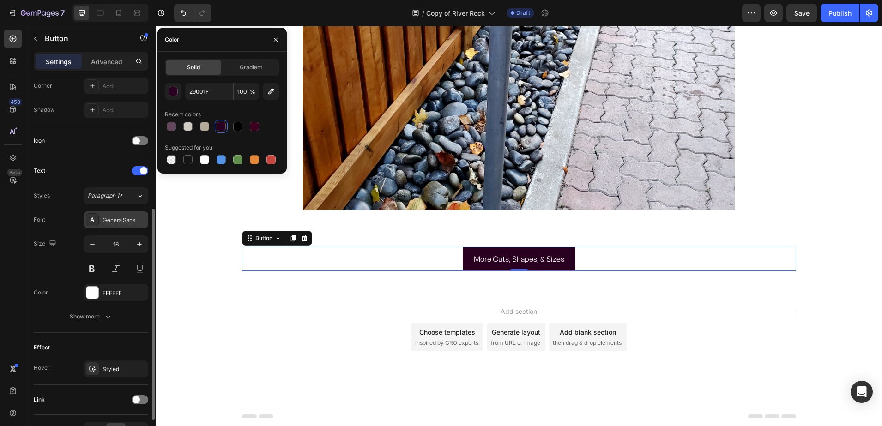
click at [100, 216] on div "GeneralSans" at bounding box center [116, 219] width 65 height 17
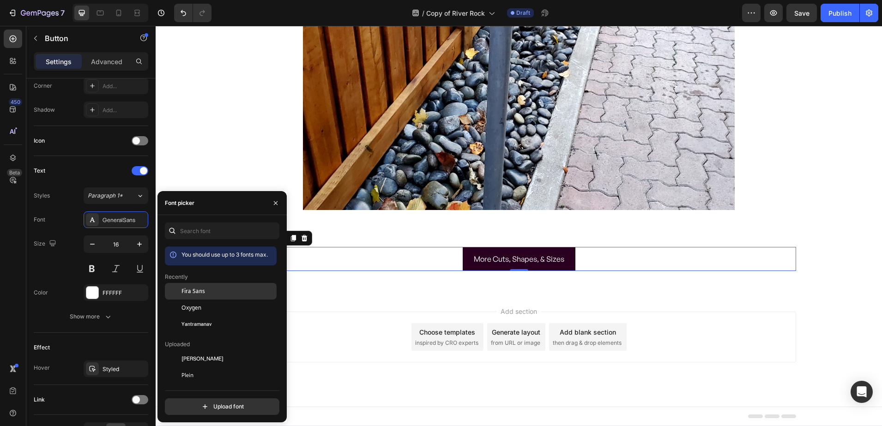
click at [195, 291] on span "Fira Sans" at bounding box center [193, 291] width 24 height 8
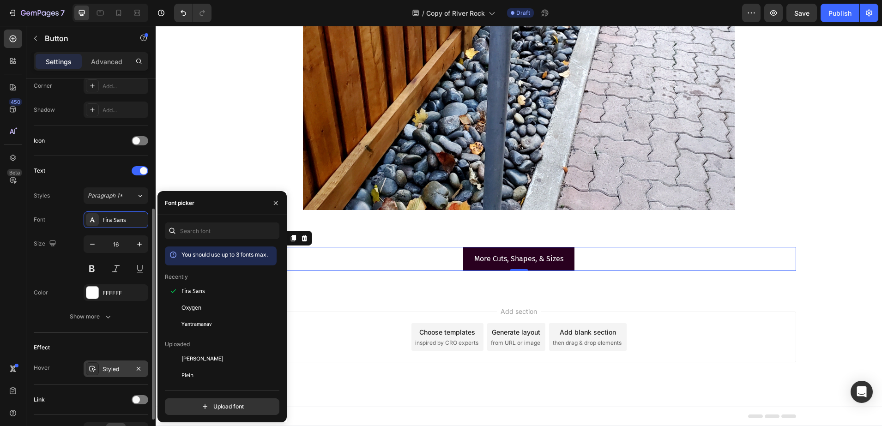
click at [110, 370] on div "Styled" at bounding box center [115, 369] width 27 height 8
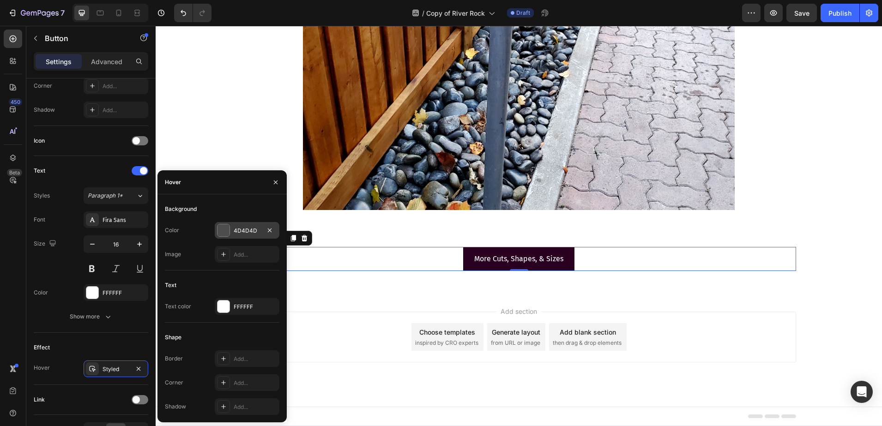
click at [226, 232] on div at bounding box center [223, 230] width 12 height 12
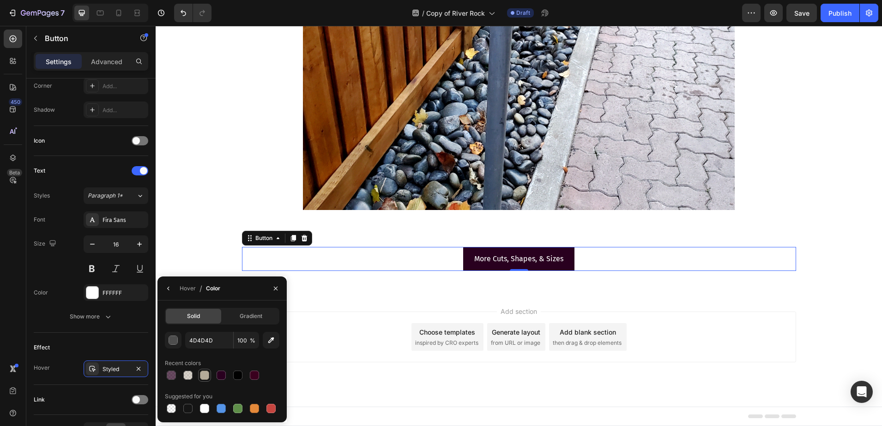
click at [204, 375] on div at bounding box center [204, 375] width 9 height 9
type input "B4AA99"
click at [492, 263] on p "More Cuts, Shapes, & Sizes" at bounding box center [518, 258] width 89 height 13
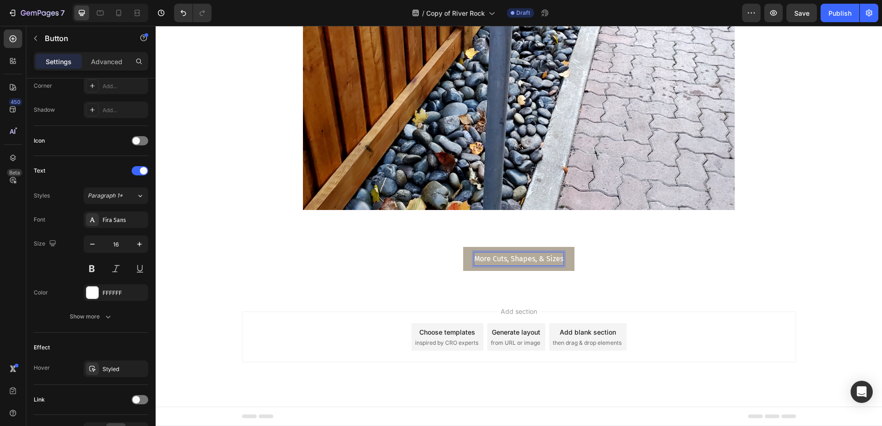
click at [486, 259] on p "More Cuts, Shapes, & Sizes" at bounding box center [518, 258] width 89 height 13
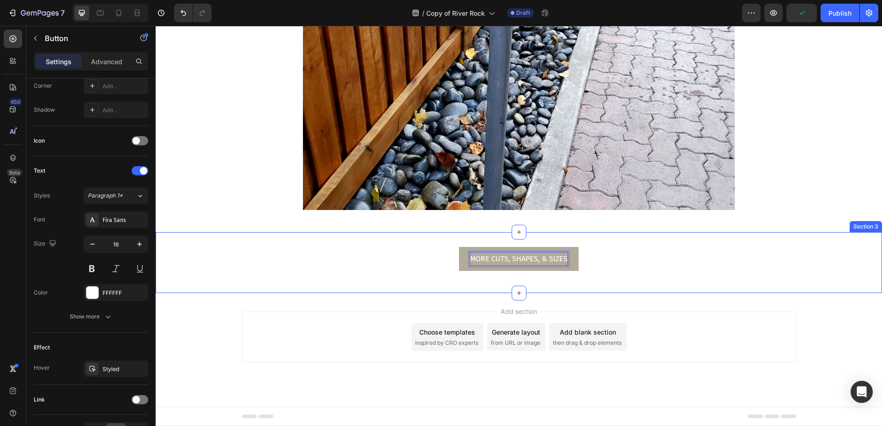
click at [267, 274] on div "MORE CUTS, SHAPES, & SIZES Button 0 Row" at bounding box center [519, 263] width 726 height 32
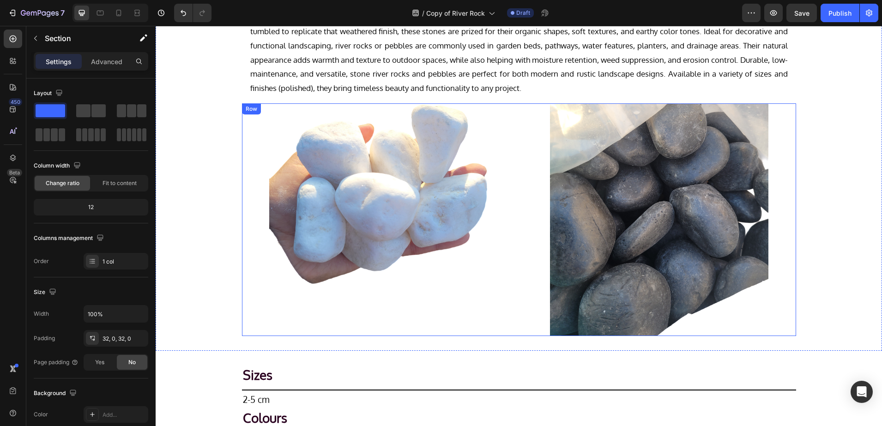
scroll to position [0, 0]
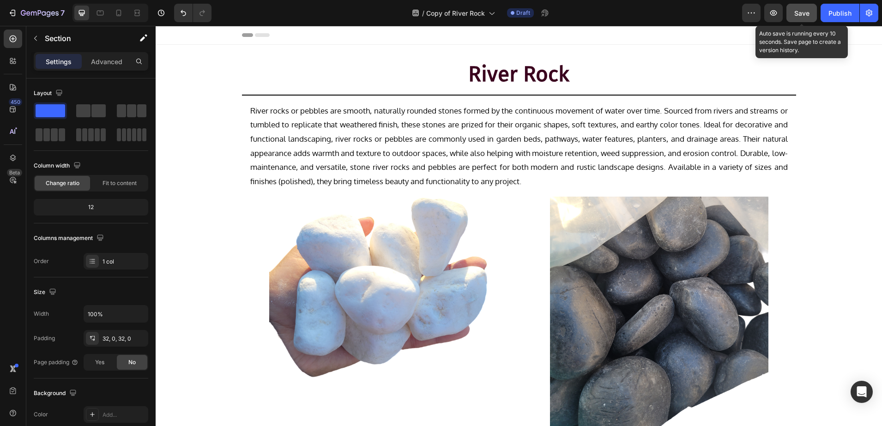
click at [802, 13] on span "Save" at bounding box center [801, 13] width 15 height 8
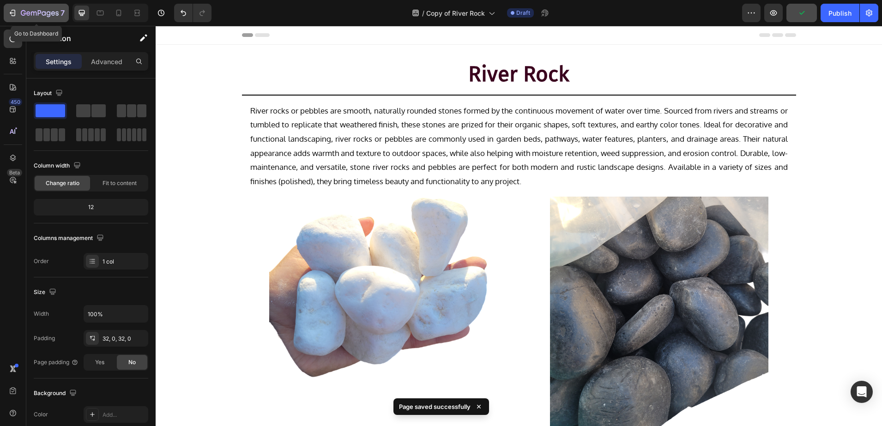
click at [40, 12] on icon "button" at bounding box center [40, 14] width 38 height 8
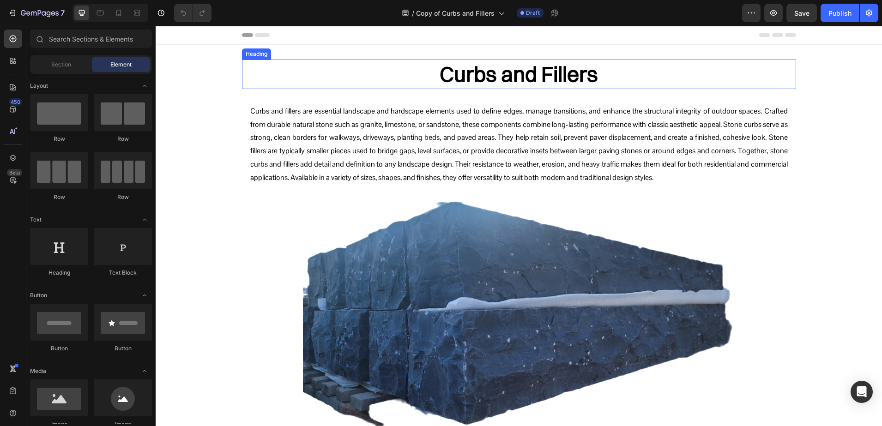
click at [512, 84] on h2 "Curbs and Fillers" at bounding box center [519, 75] width 554 height 30
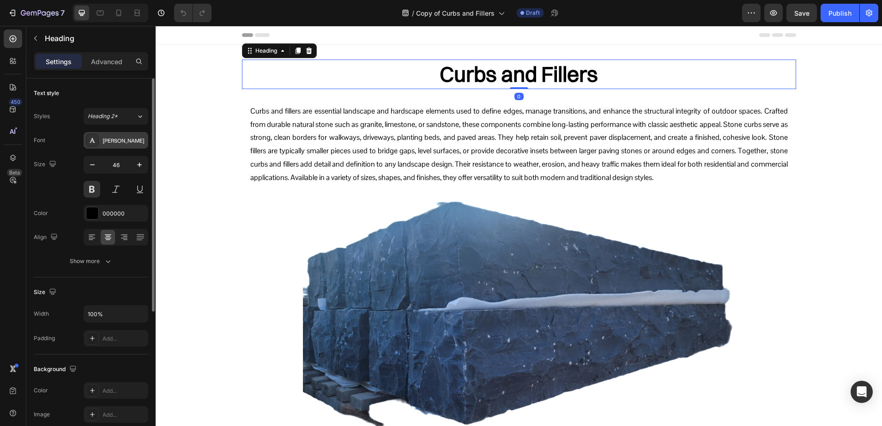
click at [96, 144] on div at bounding box center [92, 140] width 13 height 13
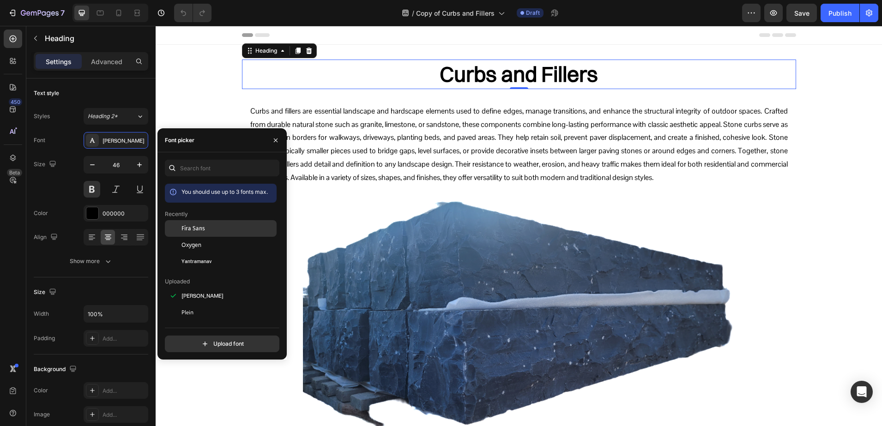
click at [197, 231] on span "Fira Sans" at bounding box center [193, 228] width 24 height 8
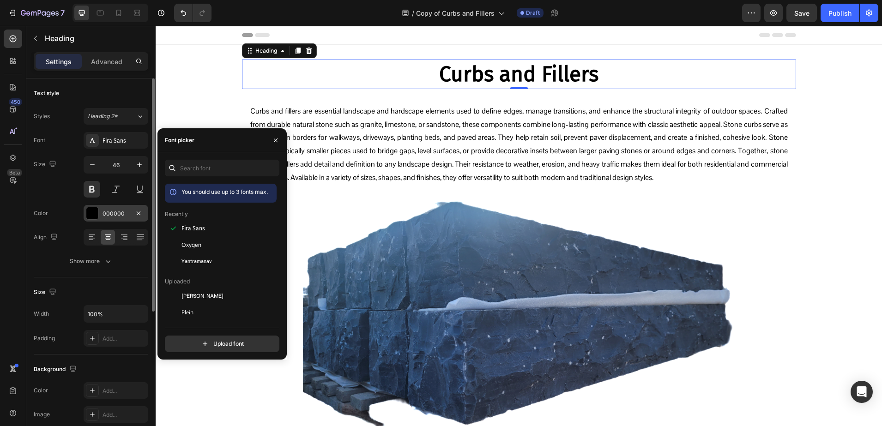
click at [114, 211] on div "000000" at bounding box center [115, 214] width 27 height 8
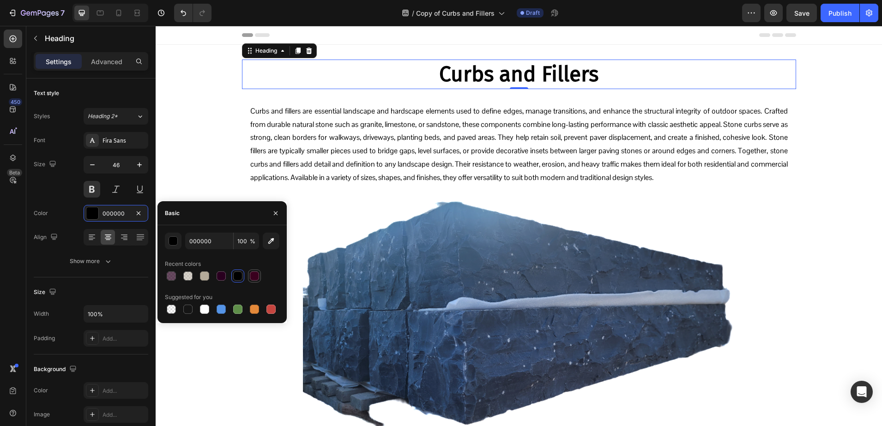
click at [250, 277] on div at bounding box center [254, 275] width 9 height 9
type input "3A001E"
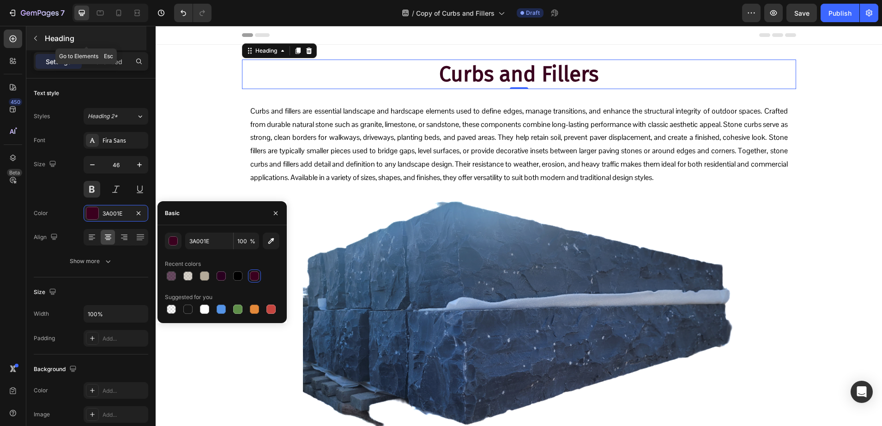
click at [64, 38] on p "Heading" at bounding box center [95, 38] width 100 height 11
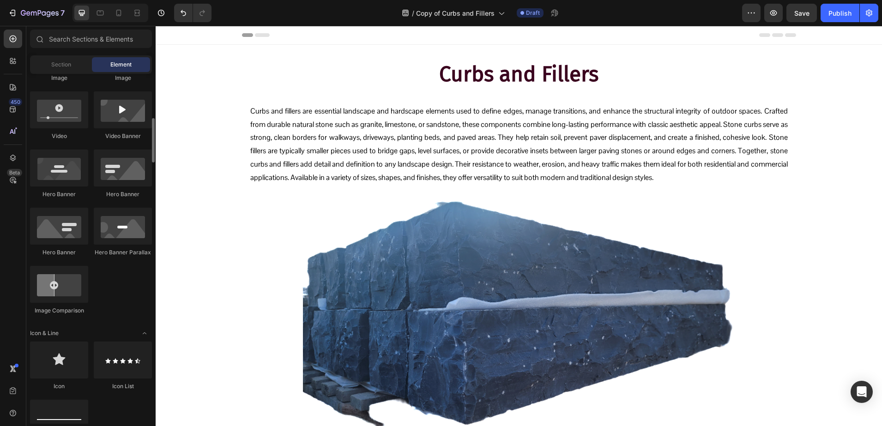
scroll to position [462, 0]
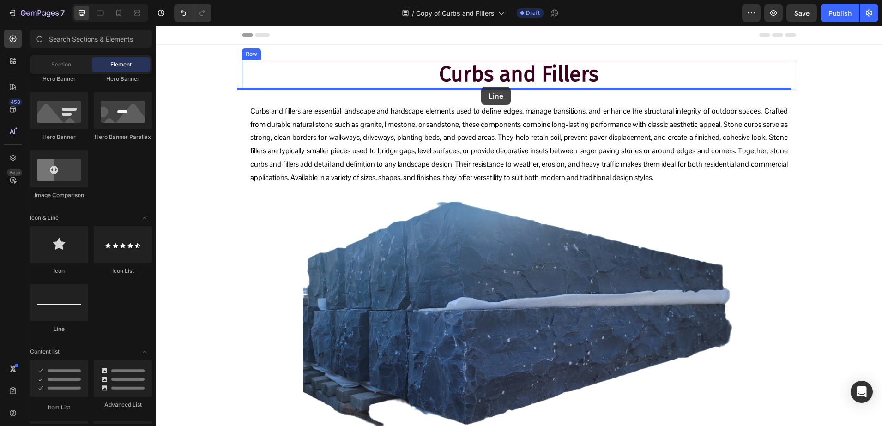
drag, startPoint x: 207, startPoint y: 333, endPoint x: 481, endPoint y: 87, distance: 368.4
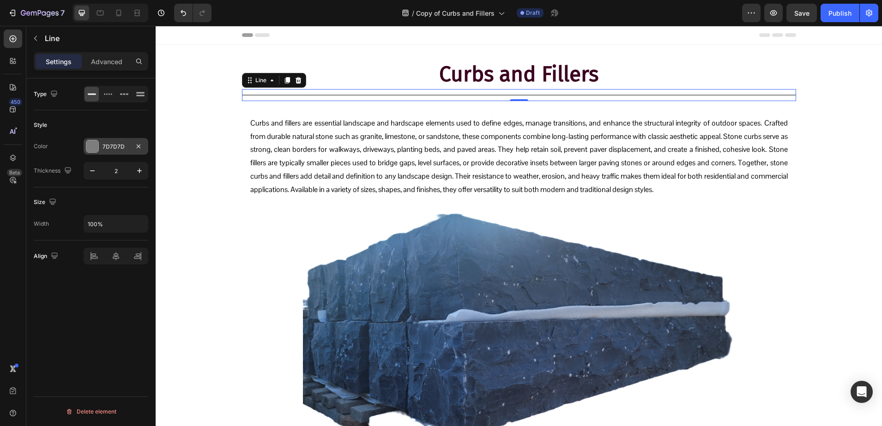
click at [106, 148] on div "7D7D7D" at bounding box center [115, 147] width 27 height 8
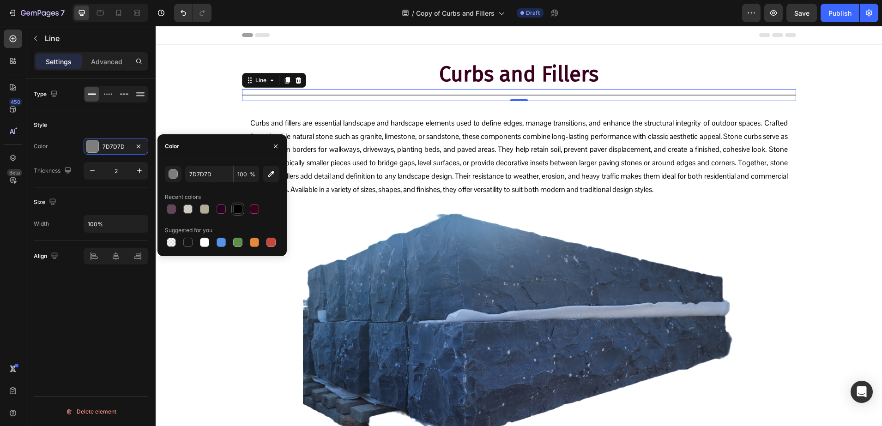
click at [239, 206] on div at bounding box center [237, 208] width 9 height 9
type input "000000"
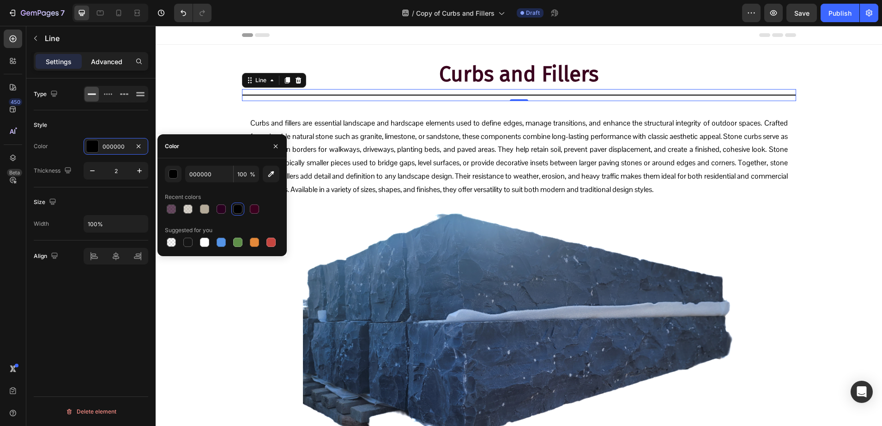
click at [98, 63] on p "Advanced" at bounding box center [106, 62] width 31 height 10
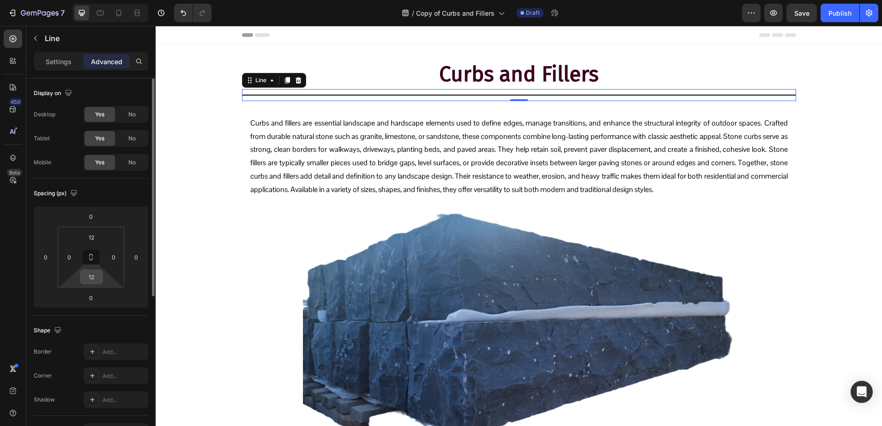
click at [93, 274] on input "12" at bounding box center [91, 277] width 18 height 14
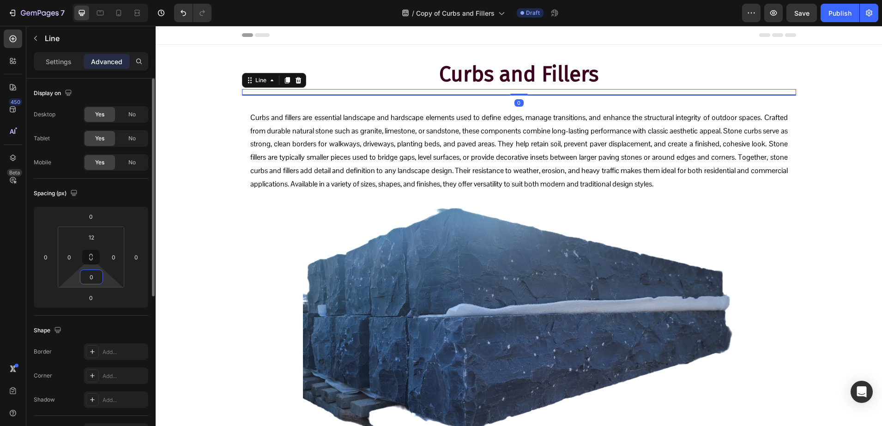
type input "0"
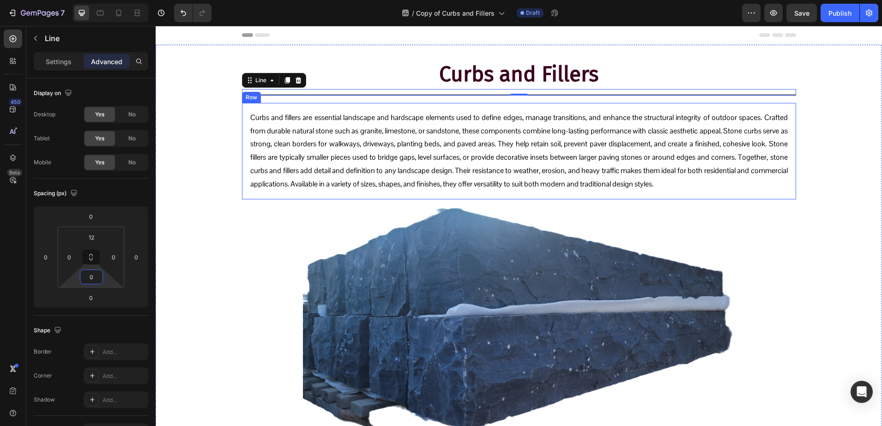
click at [264, 106] on div "Curbs and fillers are essential landscape and hardscape elements used to define…" at bounding box center [519, 151] width 554 height 96
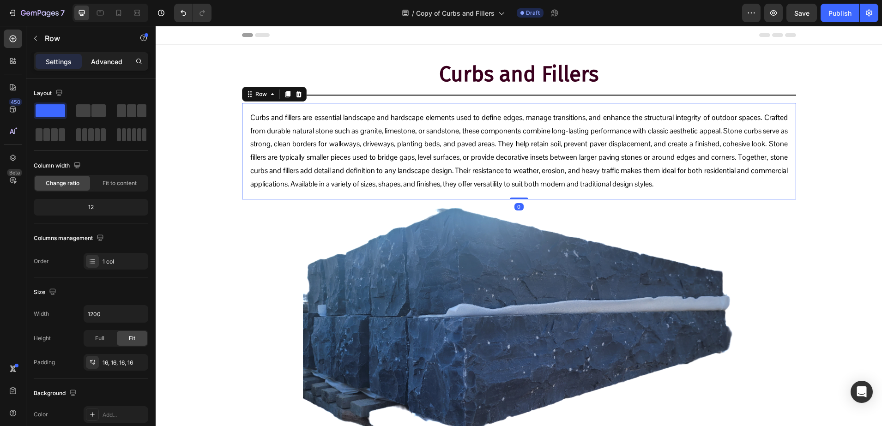
click at [95, 60] on p "Advanced" at bounding box center [106, 62] width 31 height 10
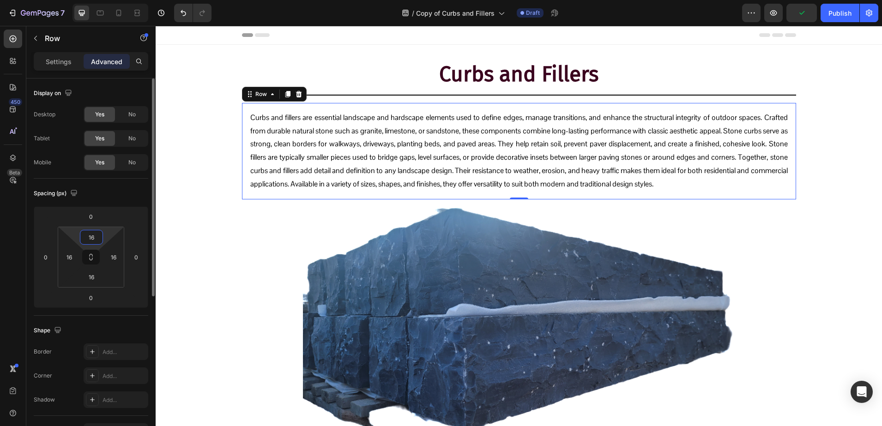
click at [96, 239] on input "16" at bounding box center [91, 237] width 18 height 14
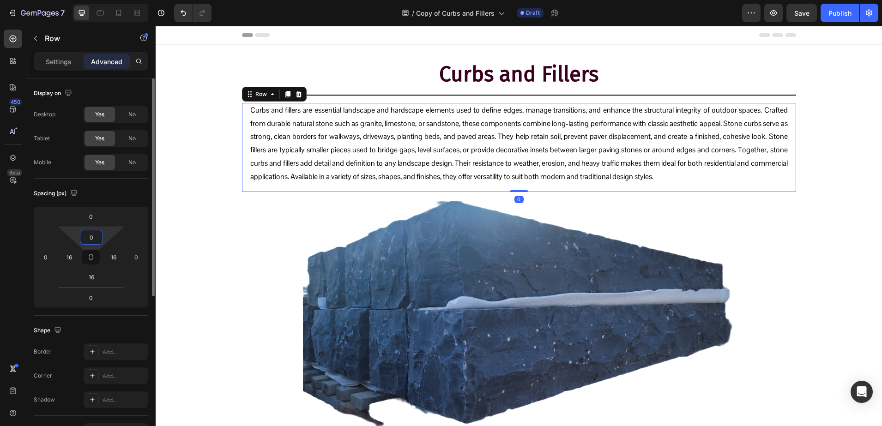
type input "0"
click at [282, 129] on p "Curbs and fillers are essential landscape and hardscape elements used to define…" at bounding box center [518, 144] width 537 height 80
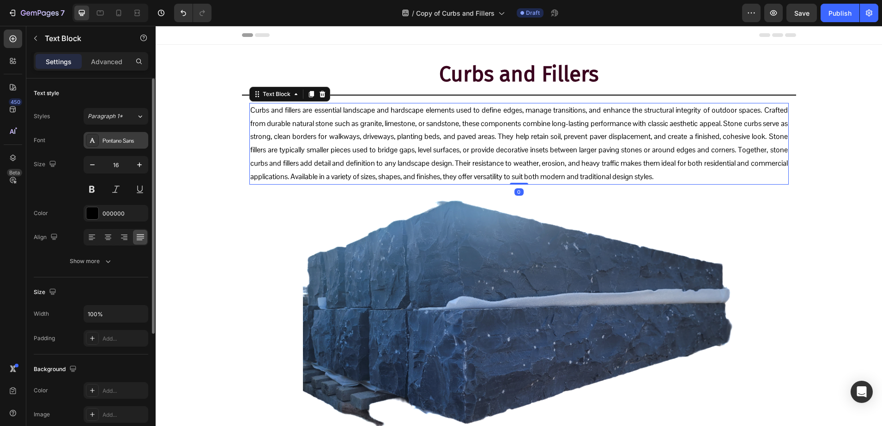
click at [118, 142] on div "Pontano Sans" at bounding box center [123, 141] width 43 height 8
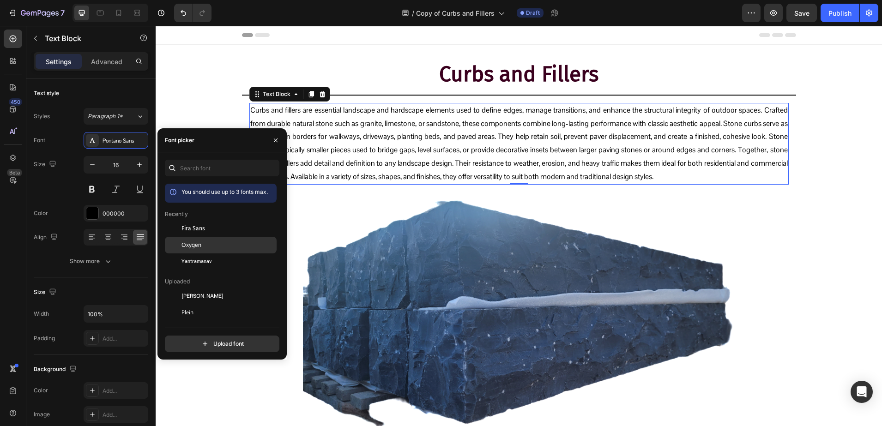
click at [203, 337] on div "Oxygen" at bounding box center [221, 345] width 112 height 17
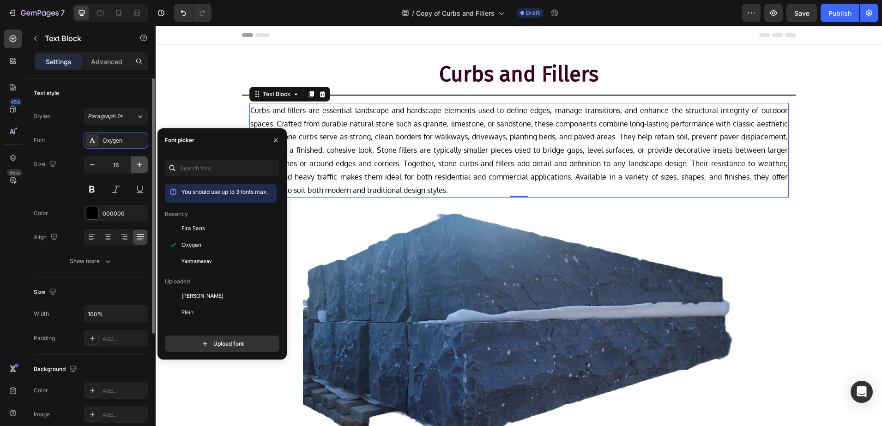
click at [135, 172] on button "button" at bounding box center [139, 164] width 17 height 17
type input "17"
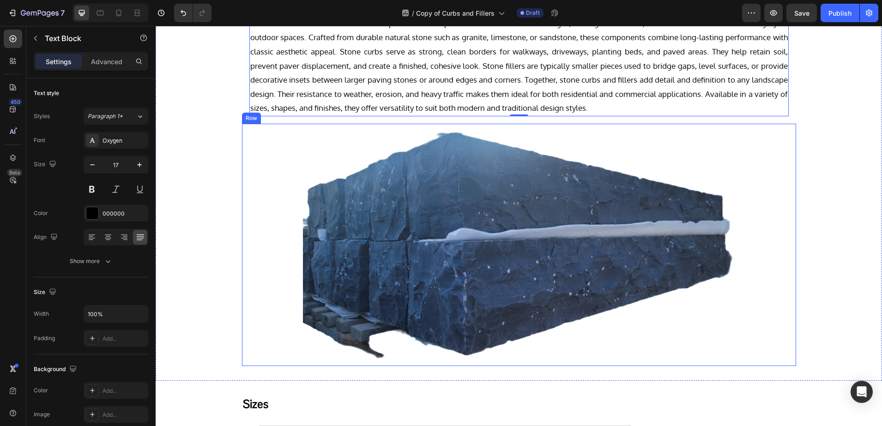
scroll to position [289, 0]
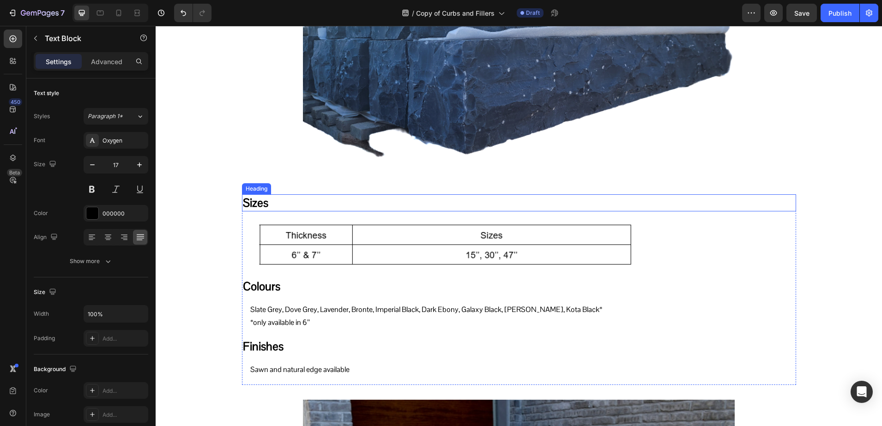
click at [274, 203] on h2 "Sizes" at bounding box center [519, 202] width 554 height 17
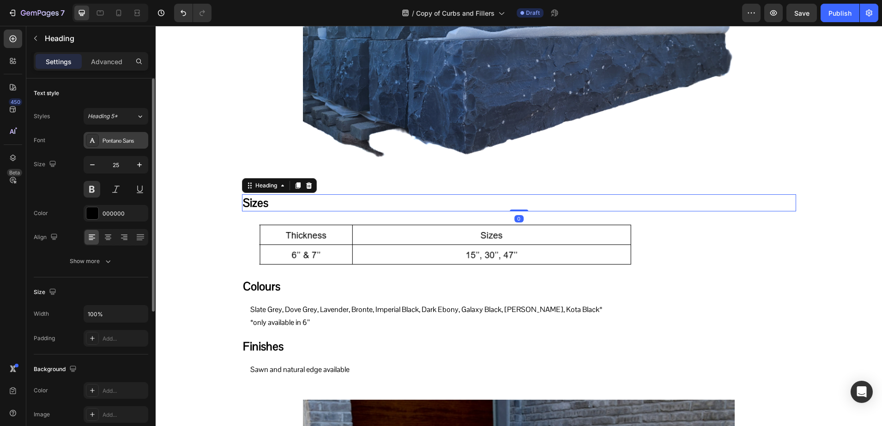
click at [106, 140] on div "Pontano Sans" at bounding box center [123, 141] width 43 height 8
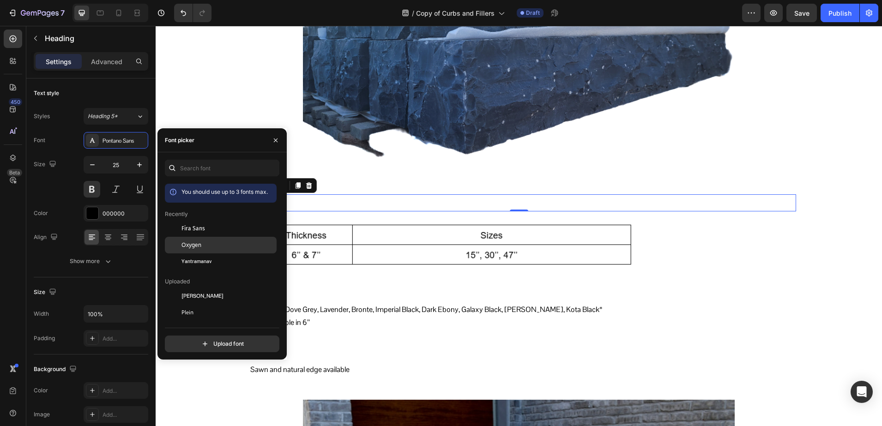
click at [190, 337] on div "Oxygen" at bounding box center [221, 345] width 112 height 17
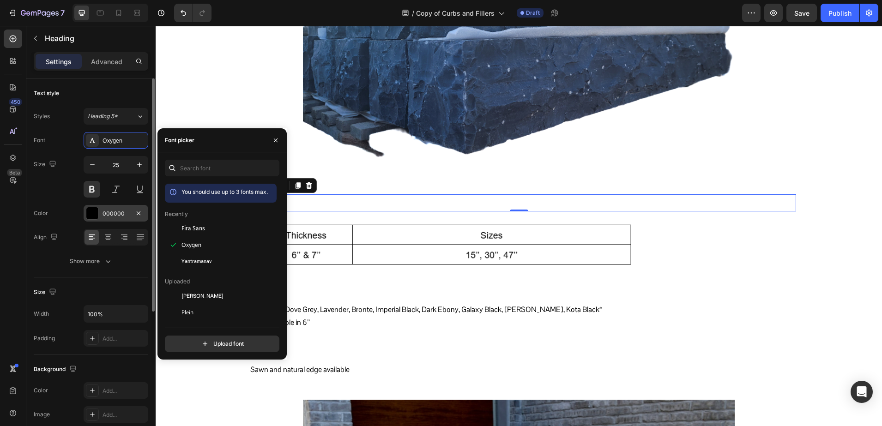
click at [98, 215] on div at bounding box center [92, 213] width 12 height 12
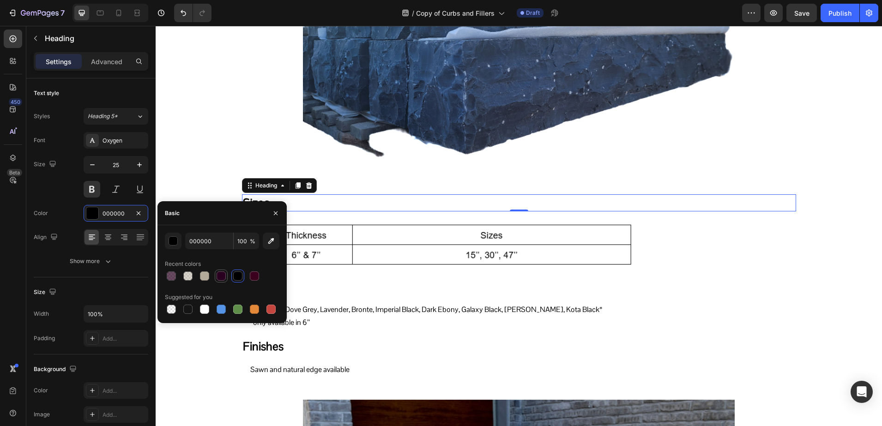
click at [217, 281] on div at bounding box center [221, 275] width 11 height 11
type input "29001F"
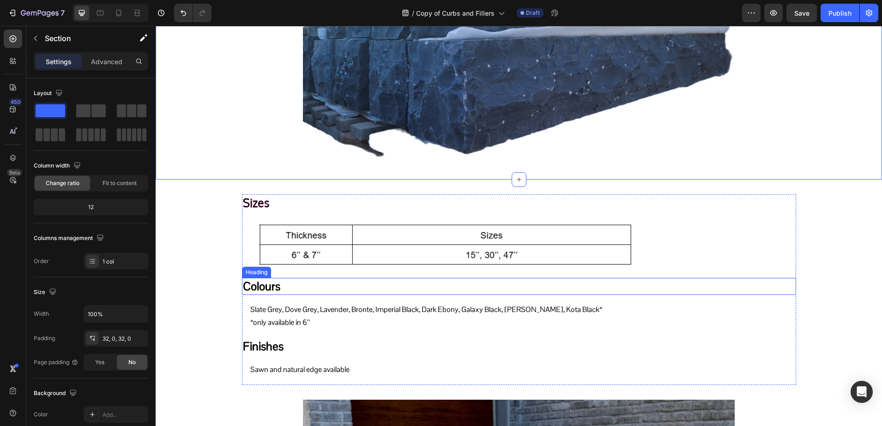
click at [249, 283] on h2 "Colours" at bounding box center [519, 286] width 554 height 17
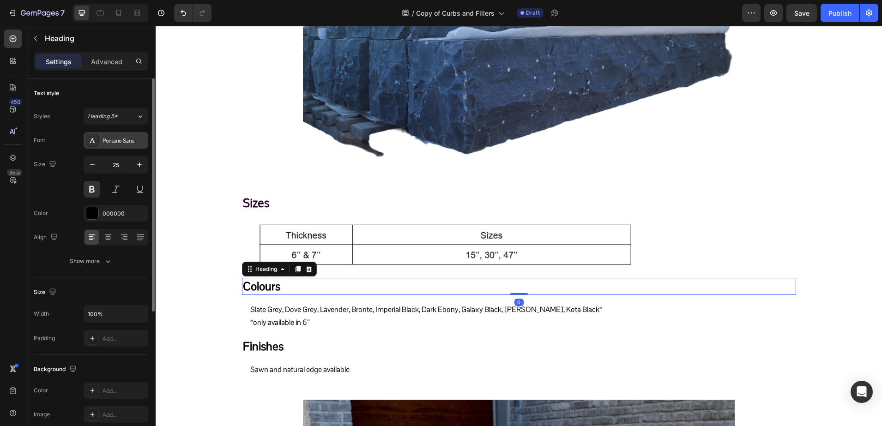
click at [93, 139] on icon at bounding box center [92, 140] width 7 height 7
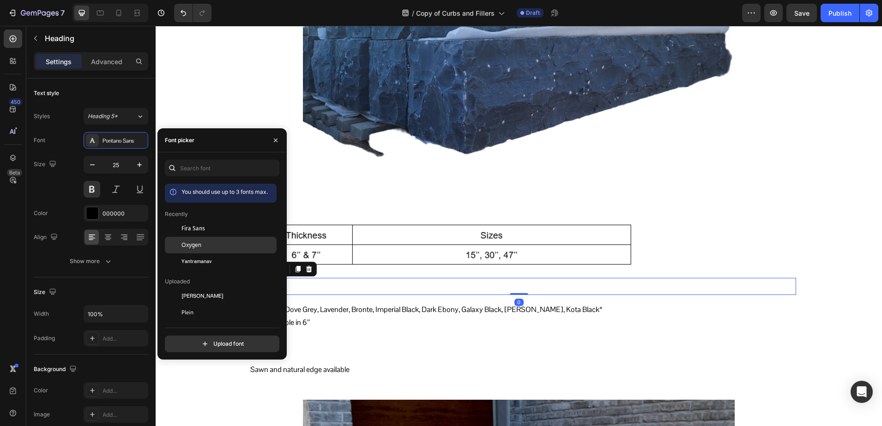
click at [192, 244] on span "Oxygen" at bounding box center [191, 245] width 20 height 8
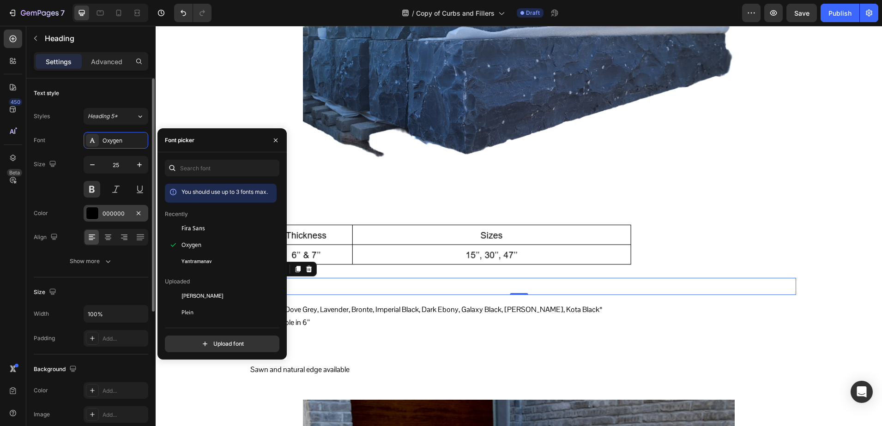
click at [106, 213] on div "000000" at bounding box center [115, 214] width 27 height 8
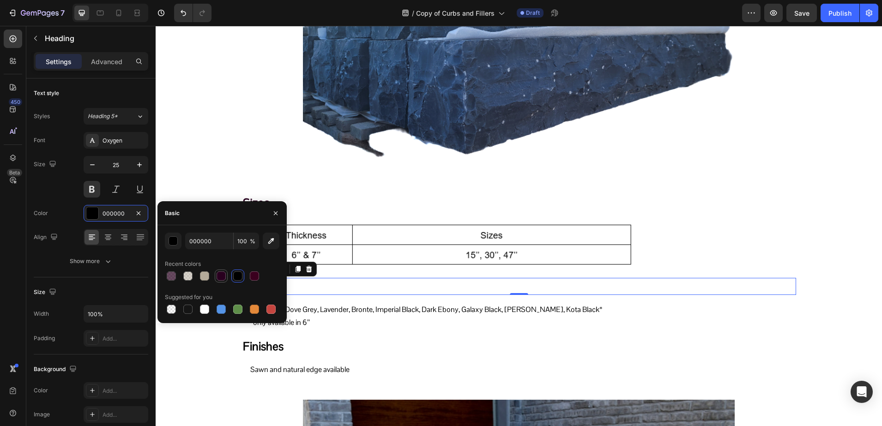
click at [216, 274] on div at bounding box center [220, 275] width 9 height 9
type input "29001F"
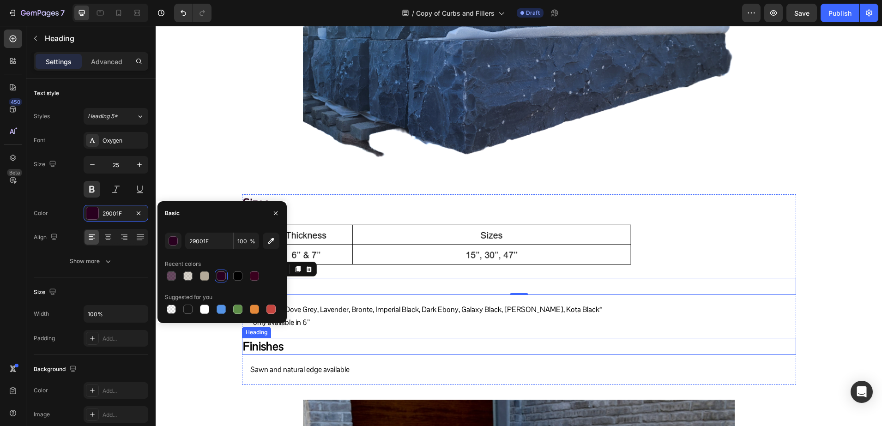
click at [272, 342] on h2 "Finishes" at bounding box center [519, 346] width 554 height 17
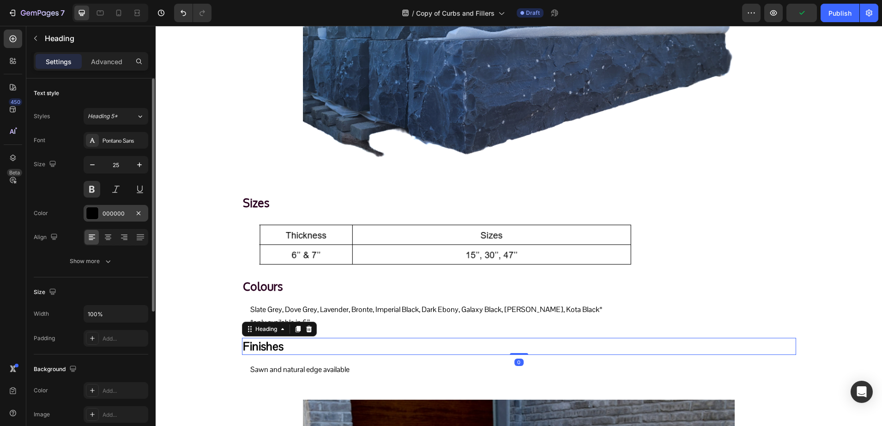
click at [102, 214] on div "000000" at bounding box center [116, 213] width 65 height 17
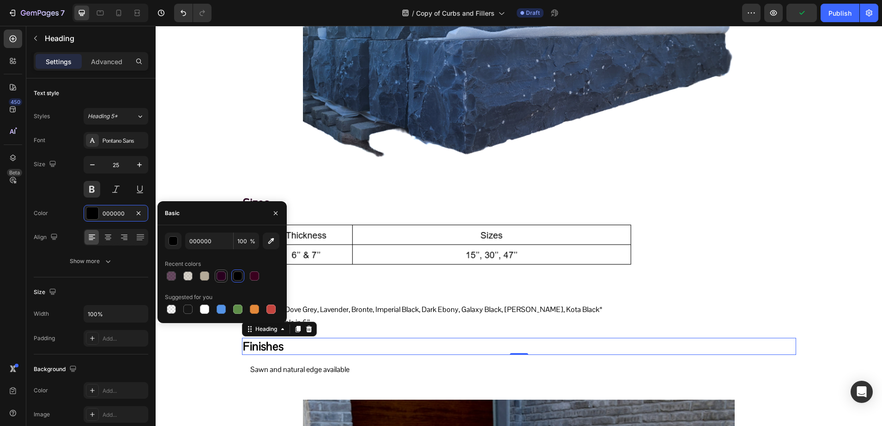
click at [221, 277] on div at bounding box center [220, 275] width 9 height 9
type input "29001F"
click at [117, 143] on div "Pontano Sans" at bounding box center [123, 141] width 43 height 8
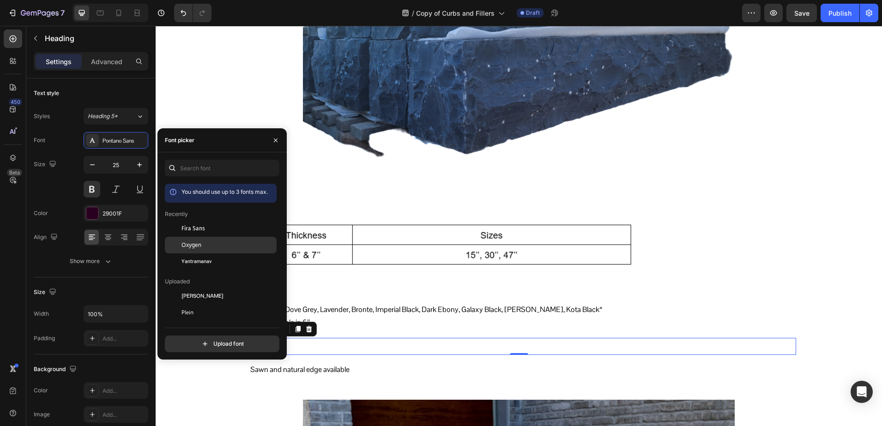
click at [210, 337] on div "Oxygen" at bounding box center [221, 345] width 112 height 17
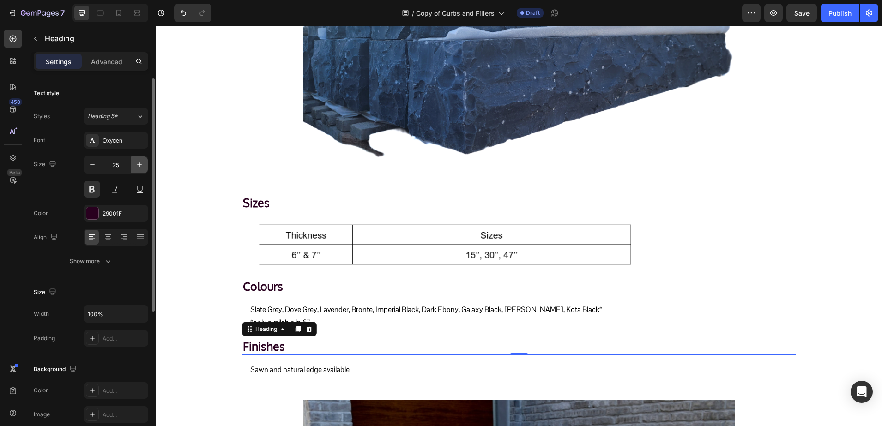
click at [141, 166] on icon "button" at bounding box center [139, 164] width 9 height 9
type input "28"
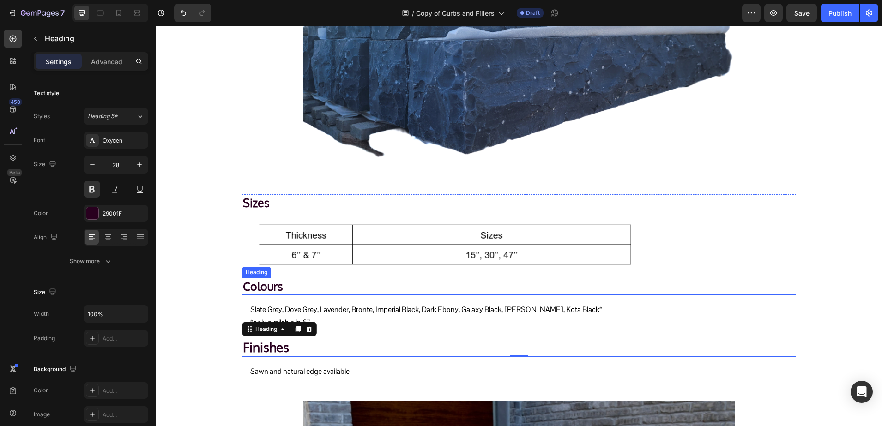
click at [272, 285] on h2 "Colours" at bounding box center [519, 286] width 554 height 17
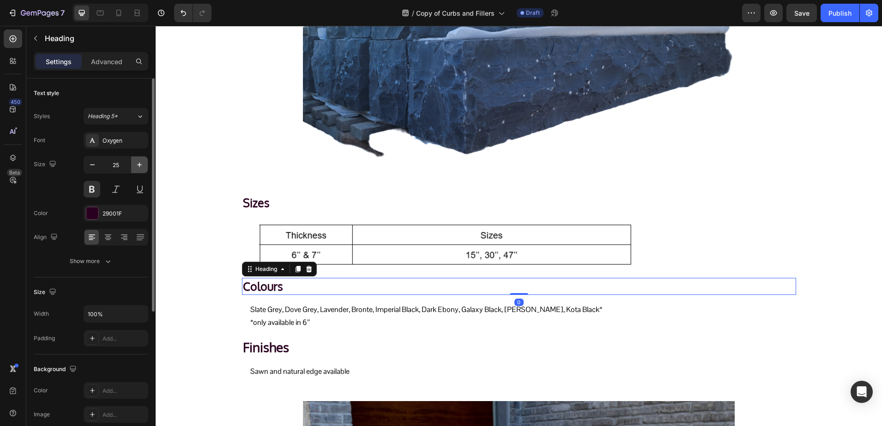
click at [138, 167] on icon "button" at bounding box center [139, 164] width 9 height 9
type input "28"
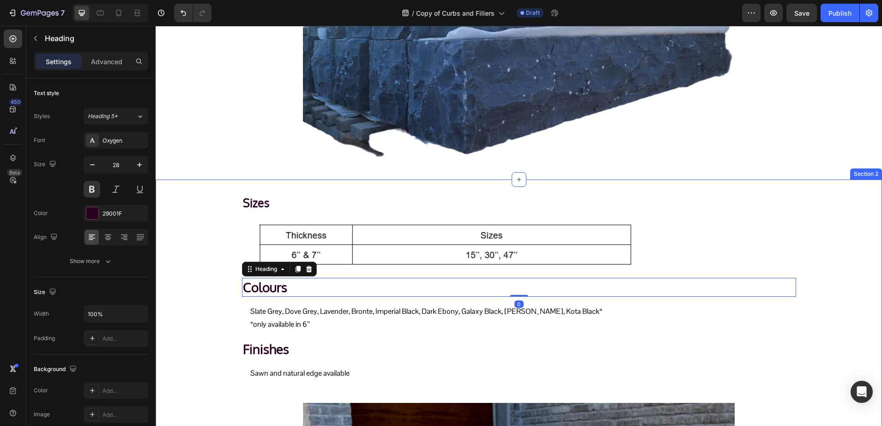
click at [253, 193] on div "Sizes Heading Image Row Colours Heading 0 Slate Grey, Dove Grey, Lavender, Bron…" at bounding box center [519, 434] width 726 height 508
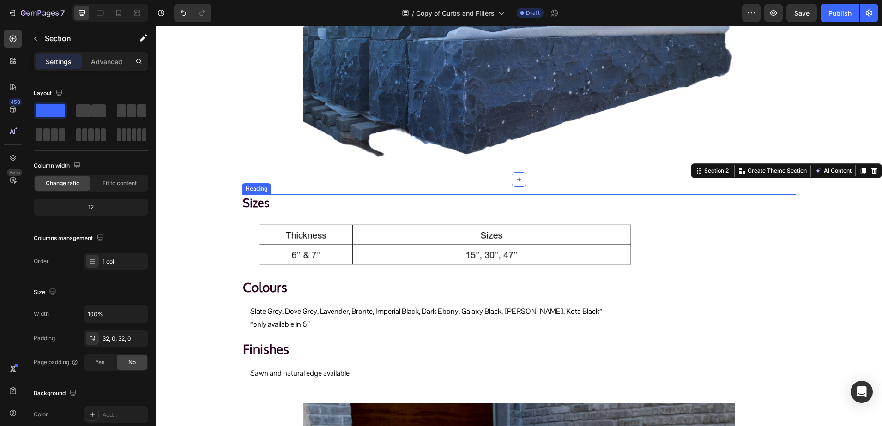
click at [253, 200] on h2 "Sizes" at bounding box center [519, 202] width 554 height 17
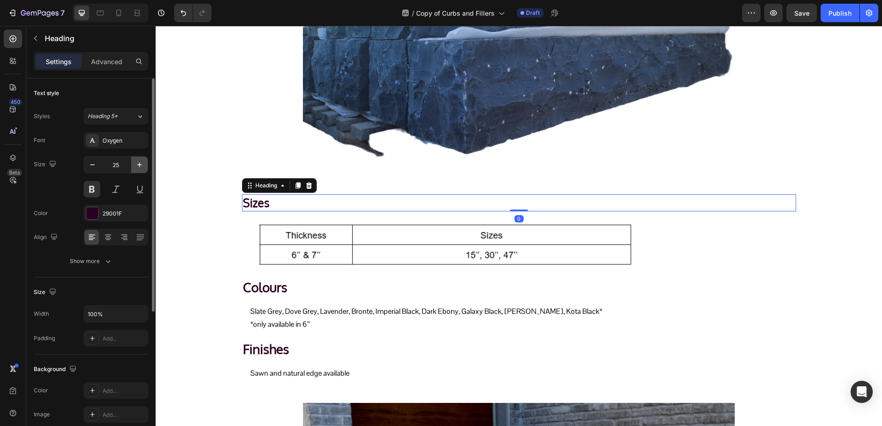
click at [142, 158] on button "button" at bounding box center [139, 164] width 17 height 17
type input "28"
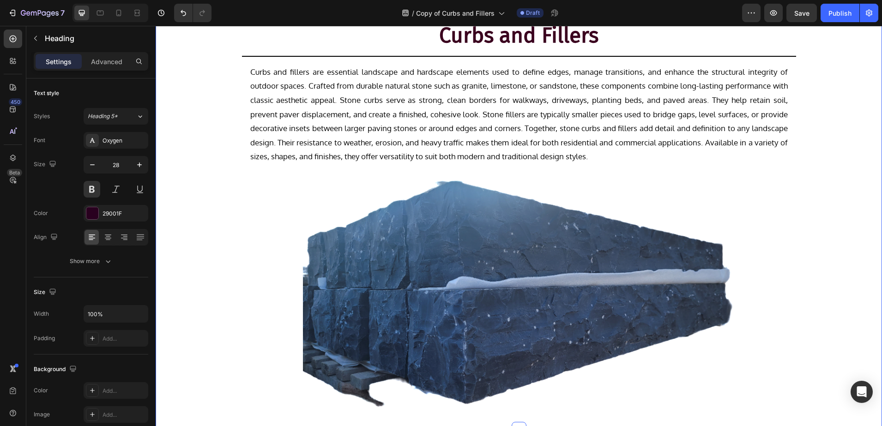
scroll to position [0, 0]
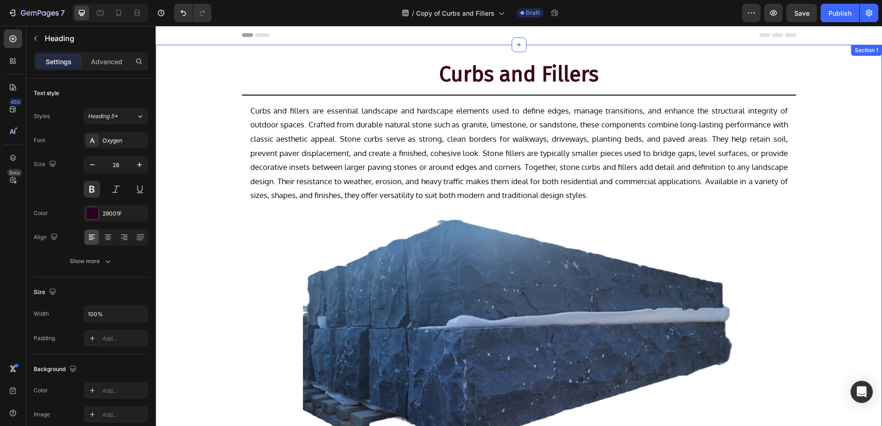
click at [332, 96] on div "Curbs and Fillers Heading Title Line Row Text Block Row Image Row" at bounding box center [519, 257] width 726 height 394
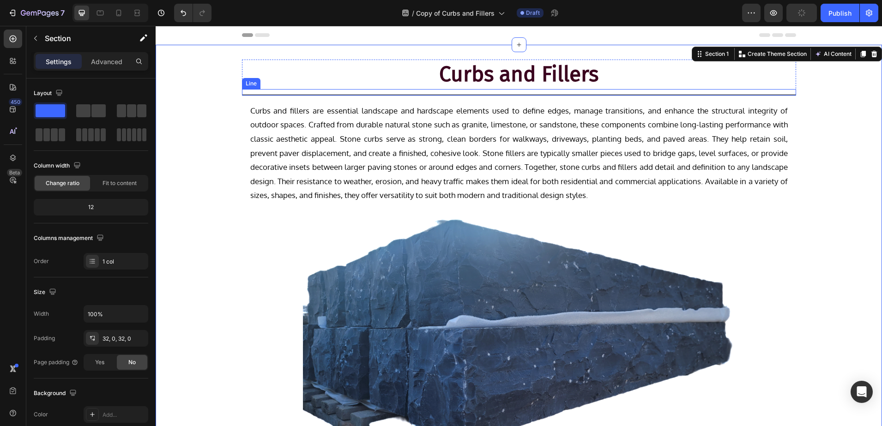
click at [319, 93] on div "Title Line" at bounding box center [519, 92] width 554 height 6
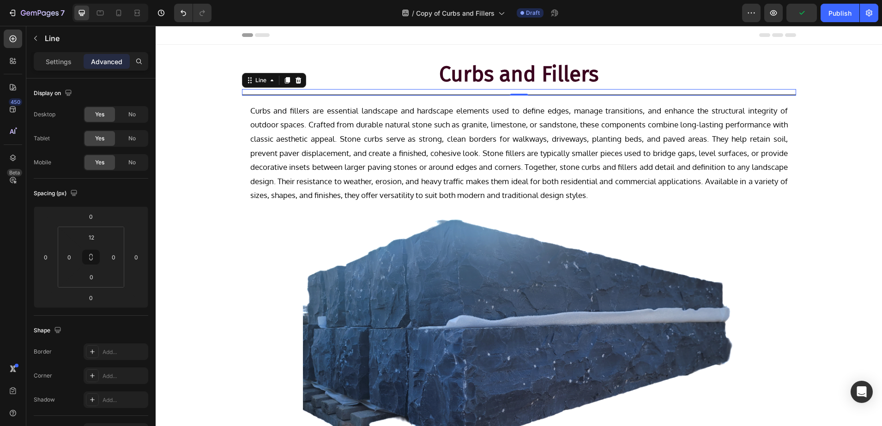
click at [276, 81] on div "Line" at bounding box center [274, 80] width 64 height 15
click at [284, 81] on icon at bounding box center [286, 80] width 5 height 6
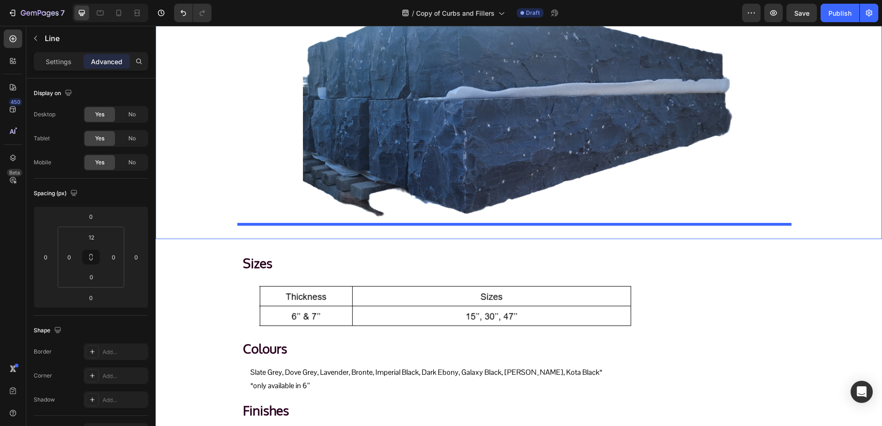
scroll to position [343, 0]
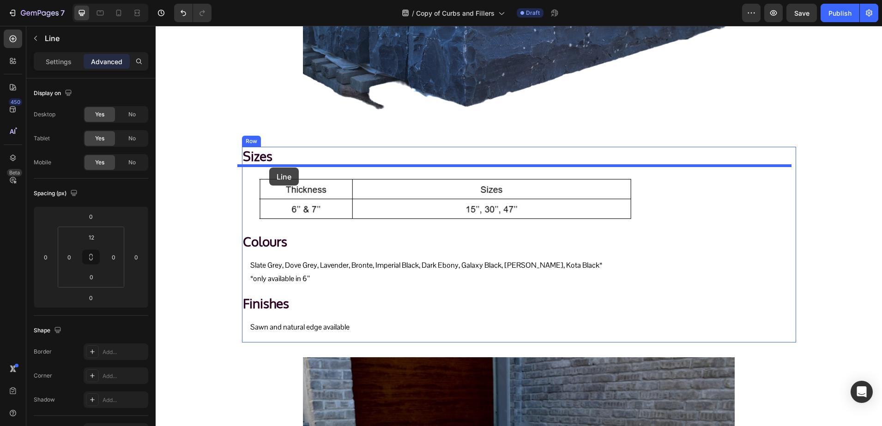
drag, startPoint x: 250, startPoint y: 86, endPoint x: 269, endPoint y: 168, distance: 84.0
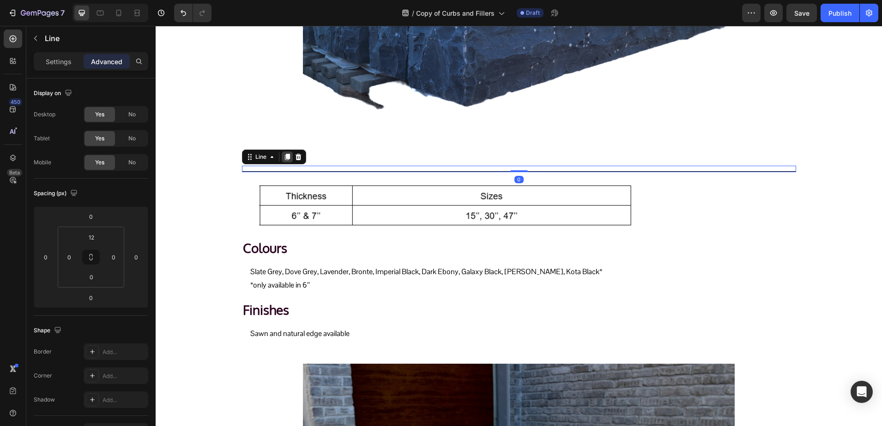
click at [284, 158] on icon at bounding box center [286, 157] width 5 height 6
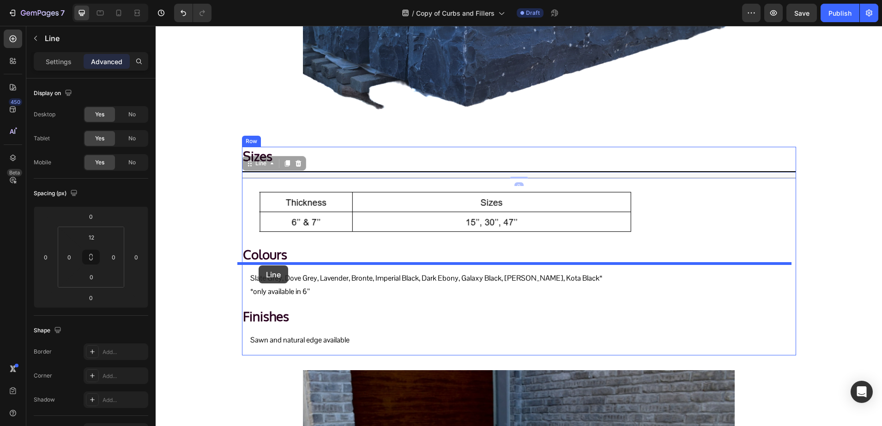
drag, startPoint x: 250, startPoint y: 164, endPoint x: 258, endPoint y: 265, distance: 101.9
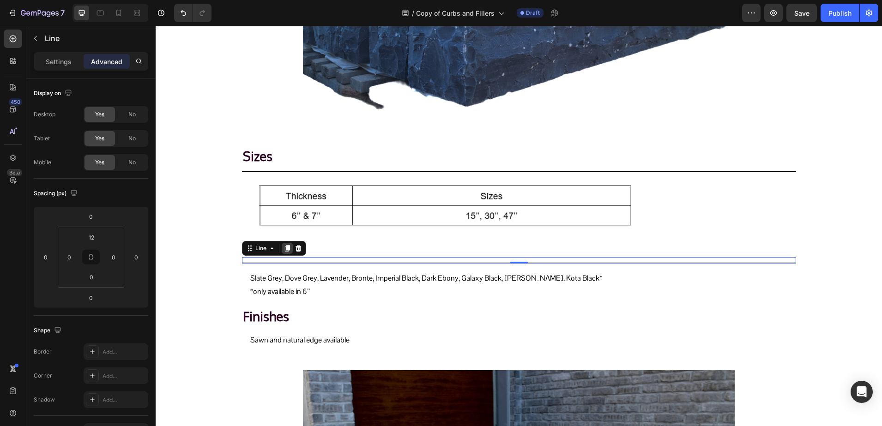
click at [283, 245] on icon at bounding box center [286, 248] width 7 height 7
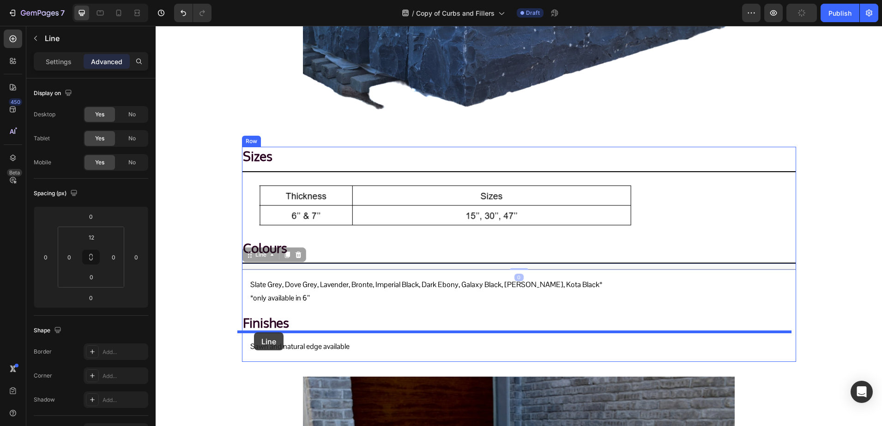
drag, startPoint x: 246, startPoint y: 256, endPoint x: 254, endPoint y: 332, distance: 76.6
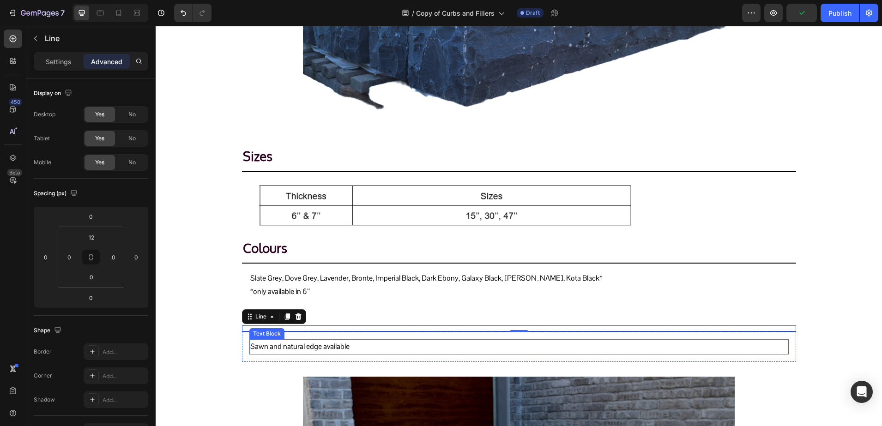
click at [267, 347] on p "Sawn and natural edge available" at bounding box center [518, 346] width 537 height 13
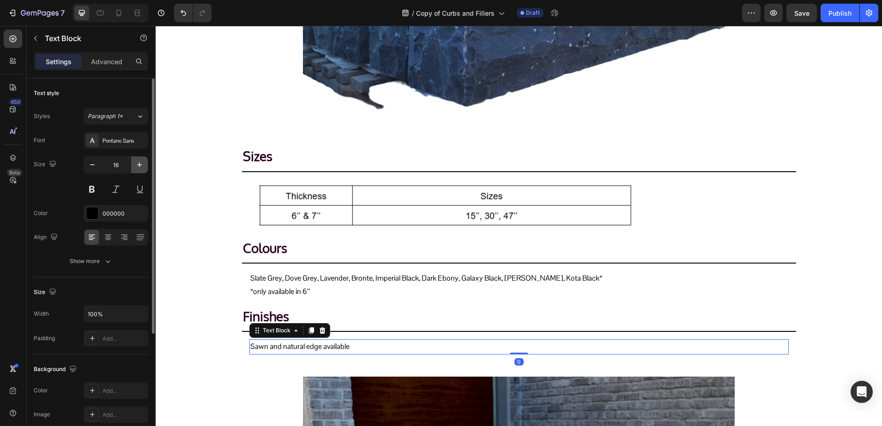
click at [140, 163] on icon "button" at bounding box center [139, 164] width 9 height 9
type input "19"
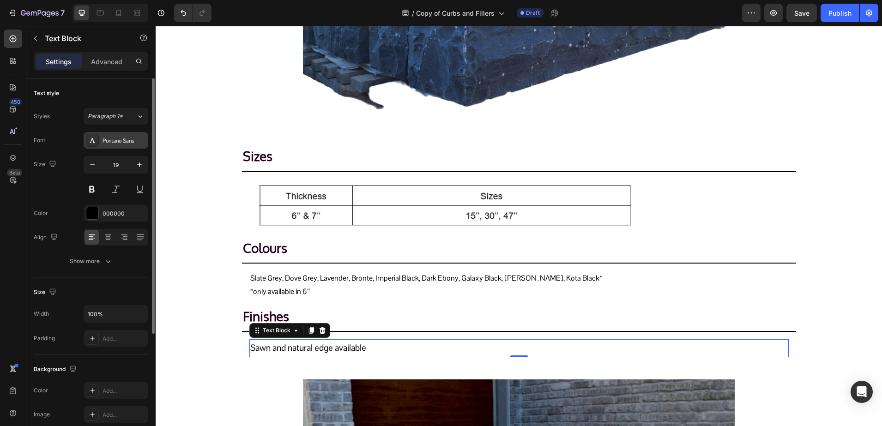
click at [106, 145] on div "Pontano Sans" at bounding box center [116, 140] width 65 height 17
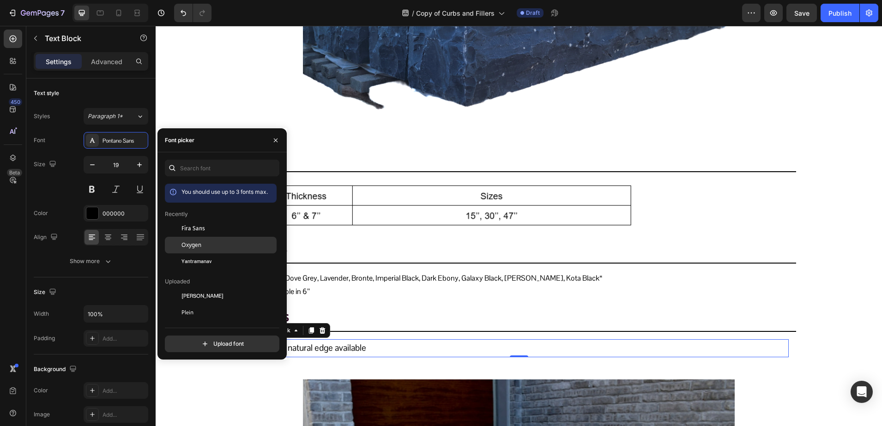
click at [182, 241] on span "Oxygen" at bounding box center [191, 245] width 20 height 8
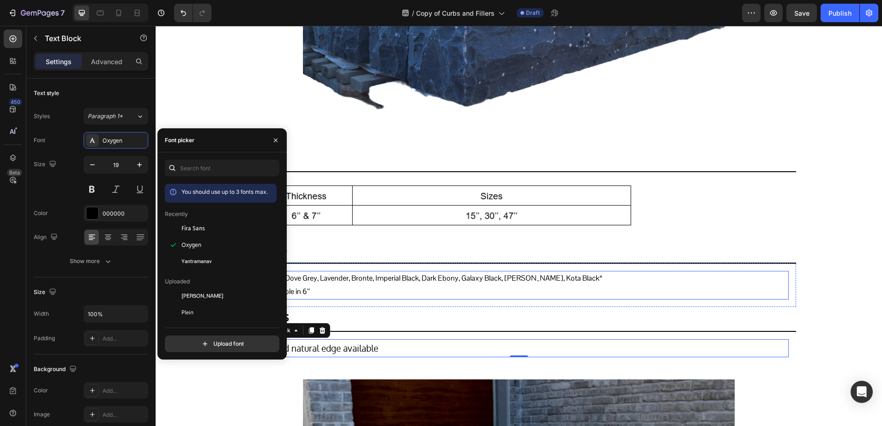
click at [355, 282] on p "Slate Grey, Dove Grey, Lavender, Bronte, Imperial Black, Dark Ebony, Galaxy Bla…" at bounding box center [518, 285] width 537 height 27
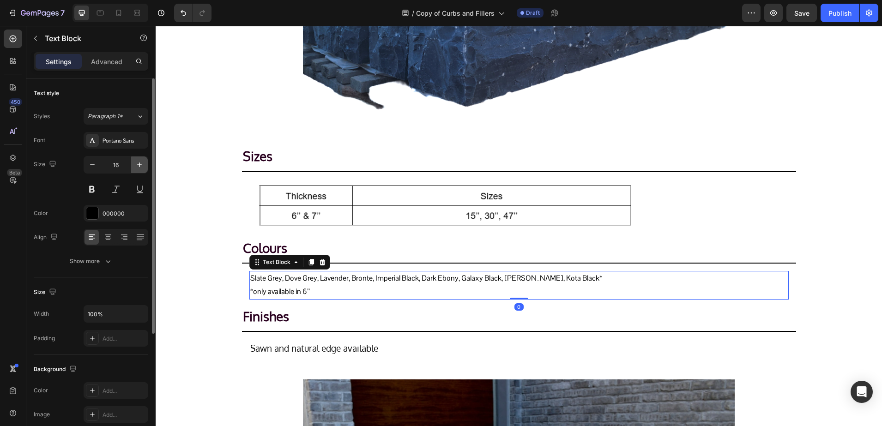
click at [137, 164] on icon "button" at bounding box center [139, 164] width 9 height 9
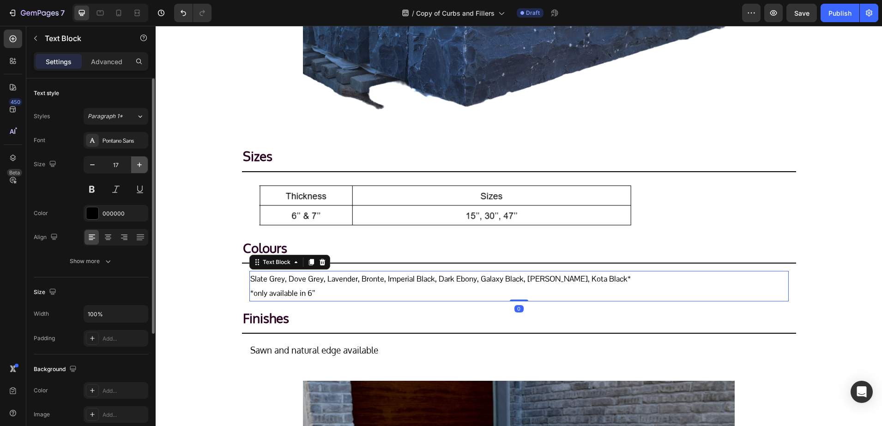
click at [137, 164] on icon "button" at bounding box center [139, 164] width 9 height 9
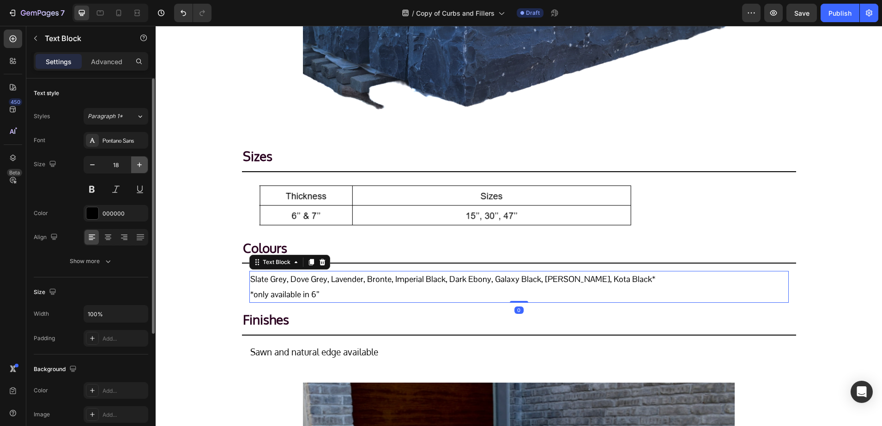
click at [137, 164] on icon "button" at bounding box center [139, 164] width 9 height 9
type input "19"
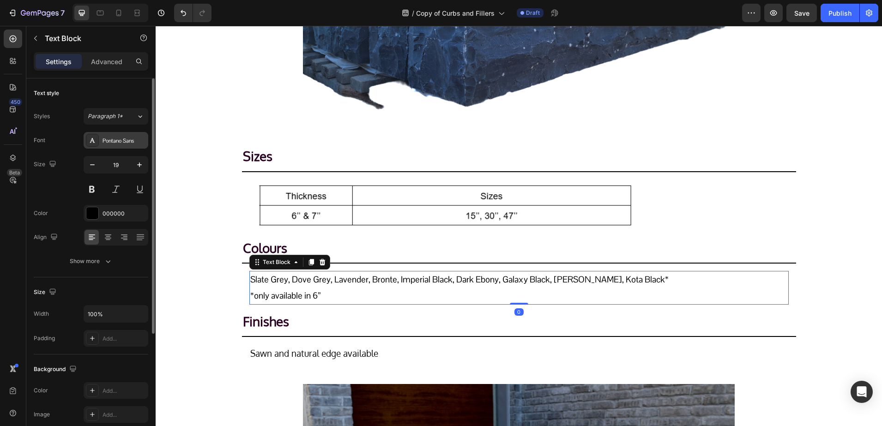
click at [111, 144] on div "Pontano Sans" at bounding box center [123, 141] width 43 height 8
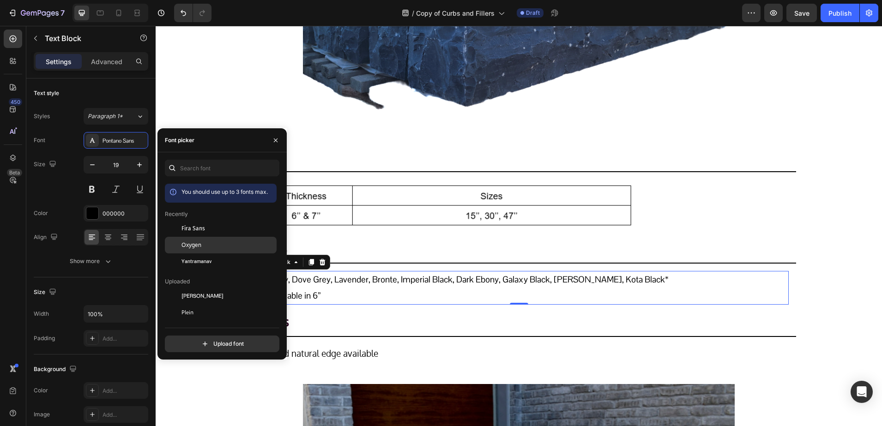
click at [192, 241] on span "Oxygen" at bounding box center [191, 245] width 20 height 8
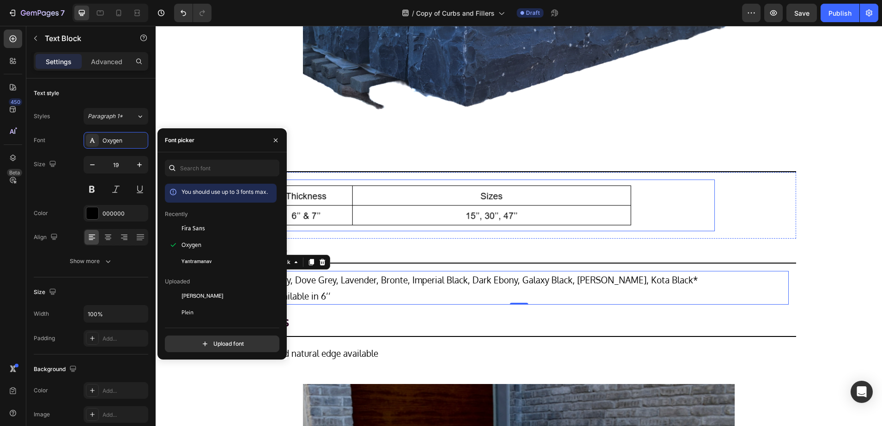
click at [378, 189] on img at bounding box center [445, 206] width 378 height 52
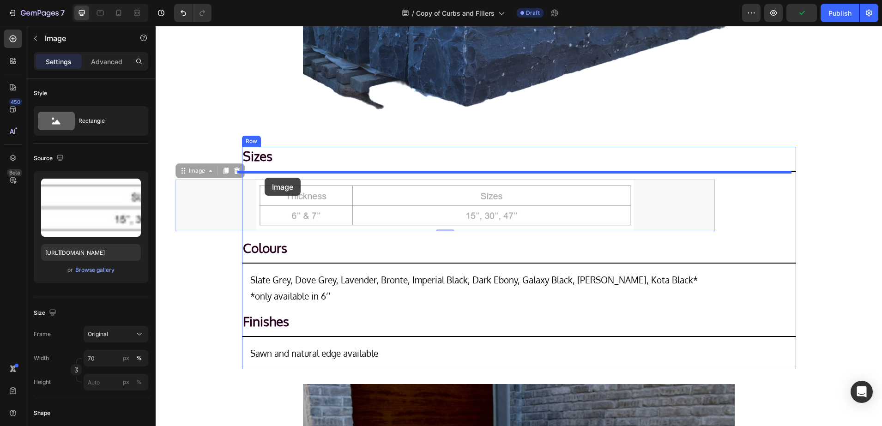
drag, startPoint x: 289, startPoint y: 202, endPoint x: 264, endPoint y: 177, distance: 35.6
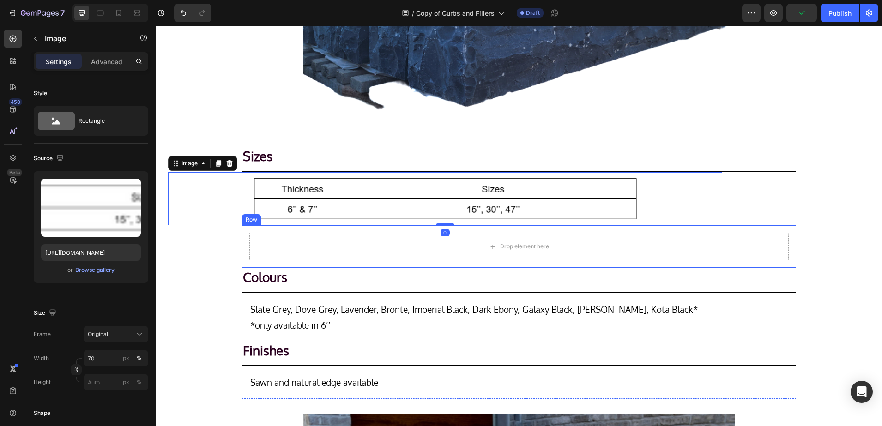
click at [242, 238] on div "Drop element here Row" at bounding box center [519, 246] width 554 height 42
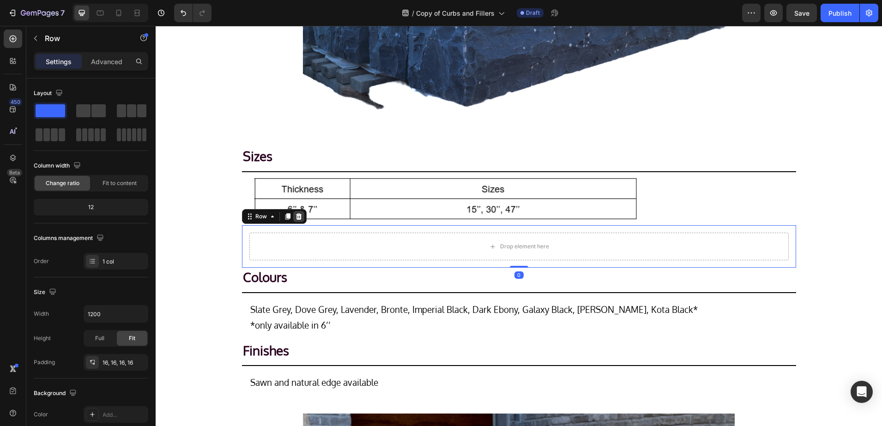
click at [295, 213] on icon at bounding box center [298, 216] width 7 height 7
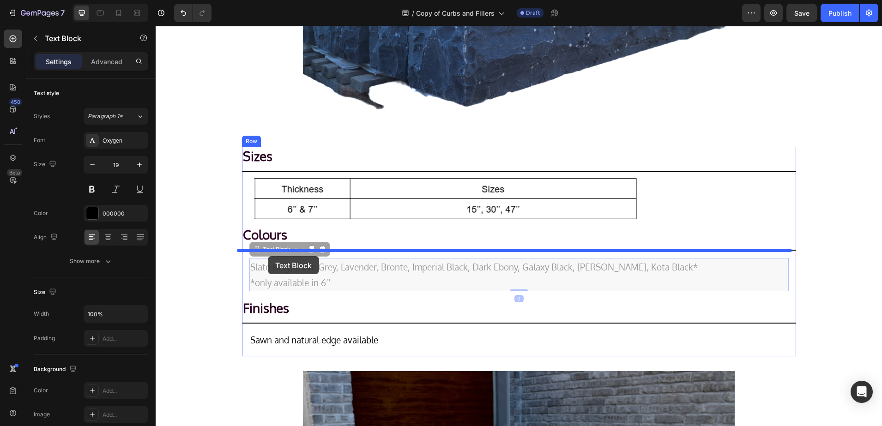
drag, startPoint x: 282, startPoint y: 276, endPoint x: 268, endPoint y: 256, distance: 24.2
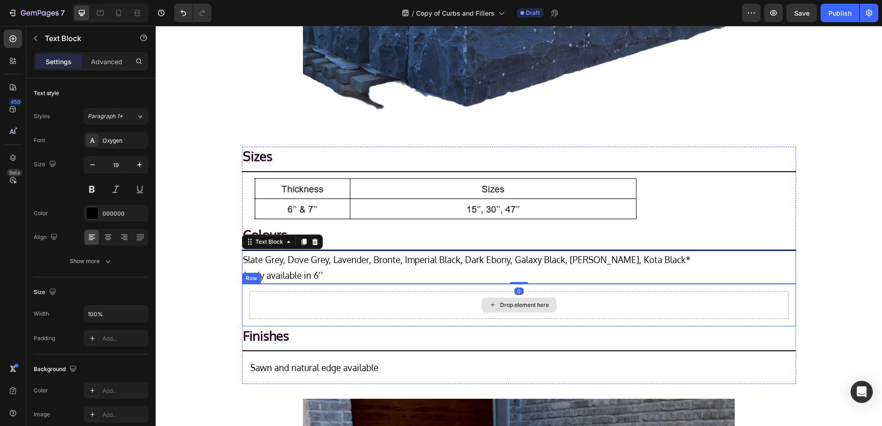
click at [264, 301] on div "Drop element here" at bounding box center [518, 305] width 539 height 28
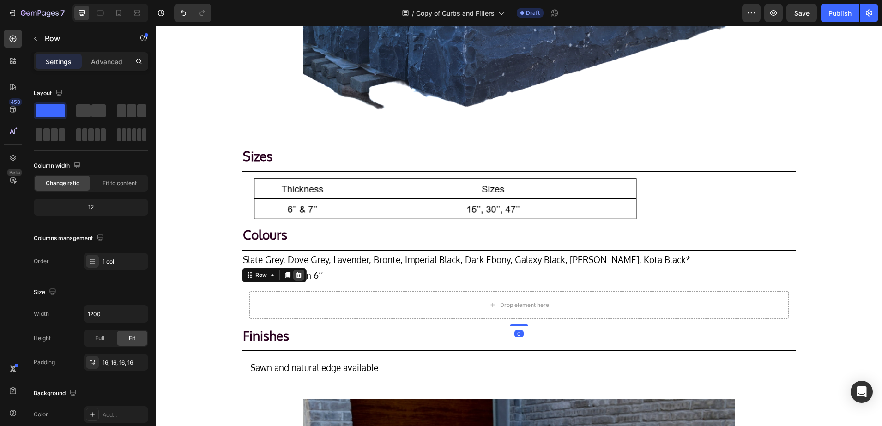
click at [295, 276] on icon at bounding box center [298, 274] width 7 height 7
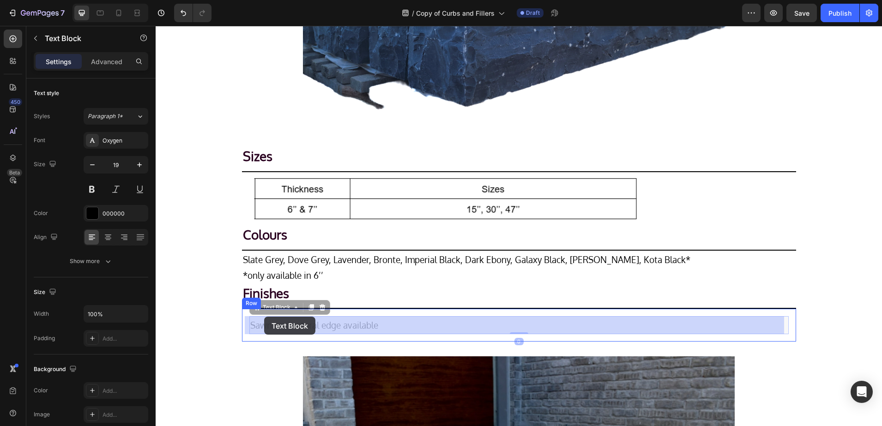
drag, startPoint x: 271, startPoint y: 327, endPoint x: 264, endPoint y: 317, distance: 12.3
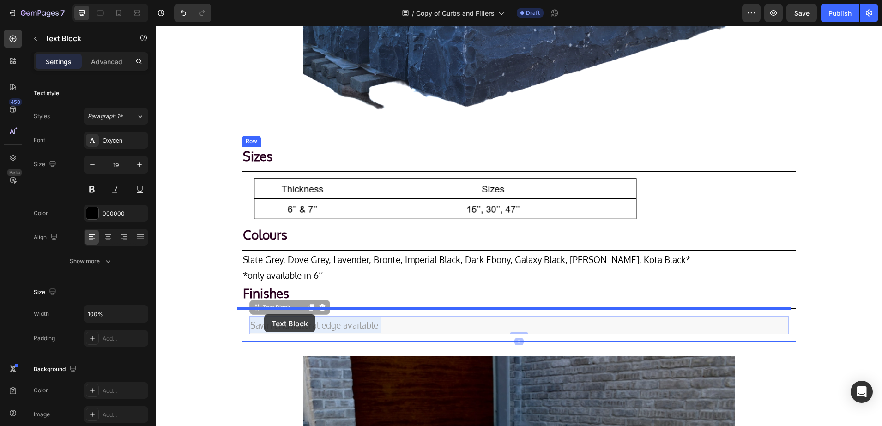
drag, startPoint x: 264, startPoint y: 325, endPoint x: 264, endPoint y: 314, distance: 10.2
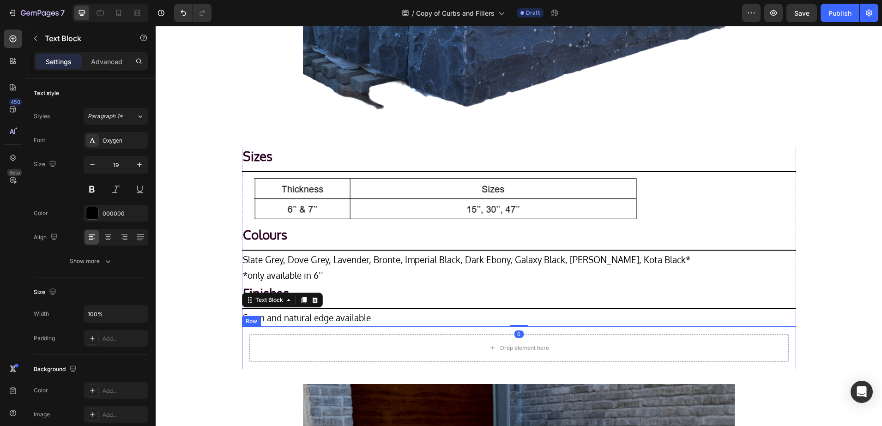
click at [249, 337] on div "Drop element here" at bounding box center [518, 348] width 539 height 28
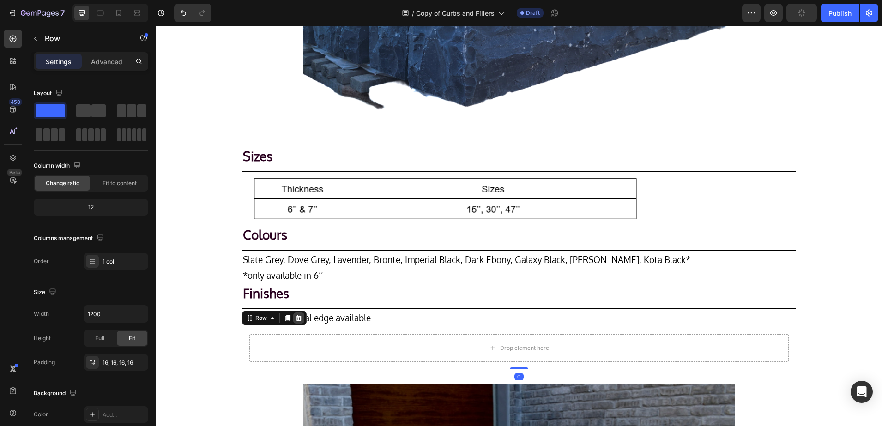
click at [296, 319] on icon at bounding box center [298, 317] width 6 height 6
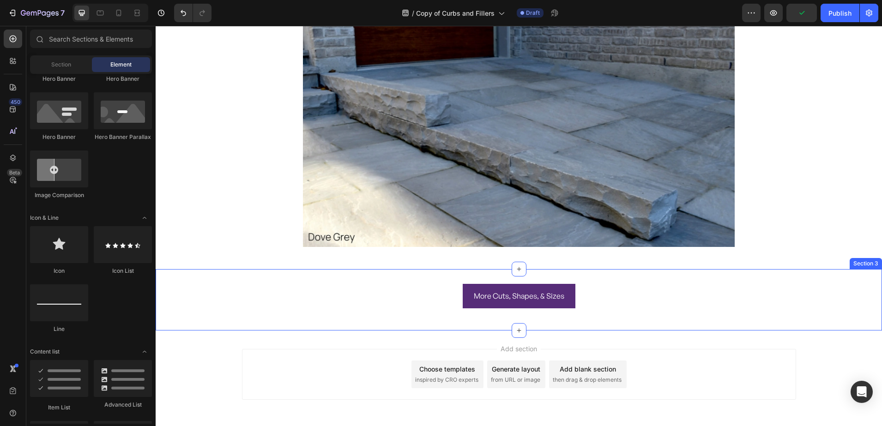
scroll to position [730, 0]
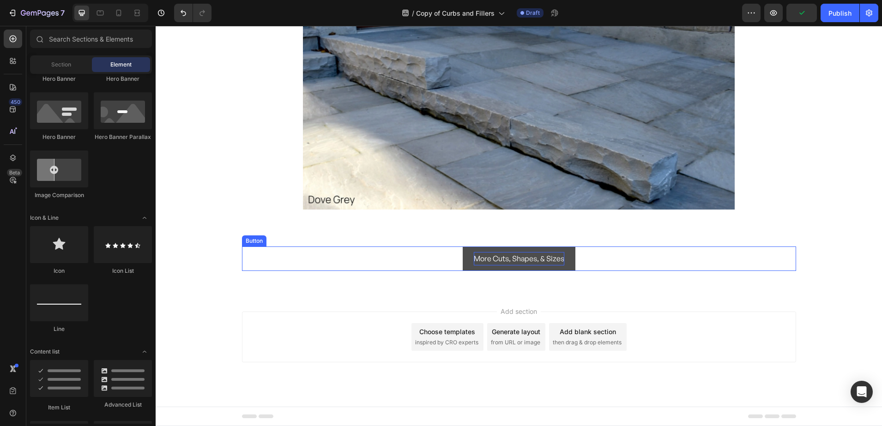
click at [493, 258] on p "More Cuts, Shapes, & Sizes" at bounding box center [519, 258] width 90 height 13
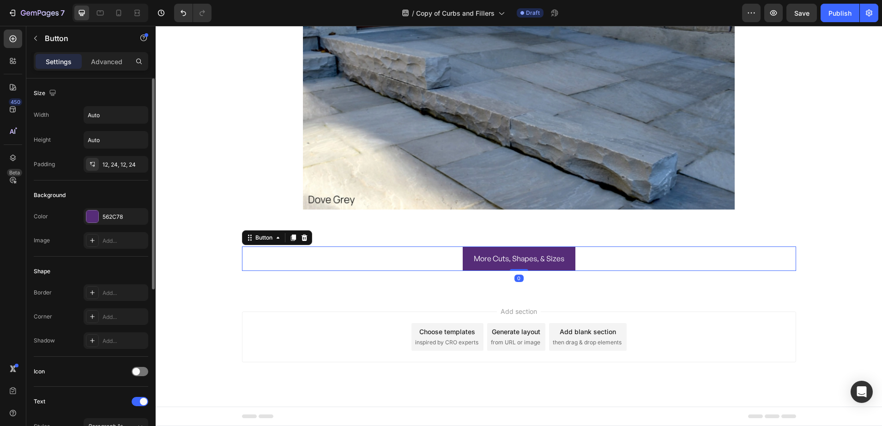
click at [91, 214] on div at bounding box center [92, 216] width 12 height 12
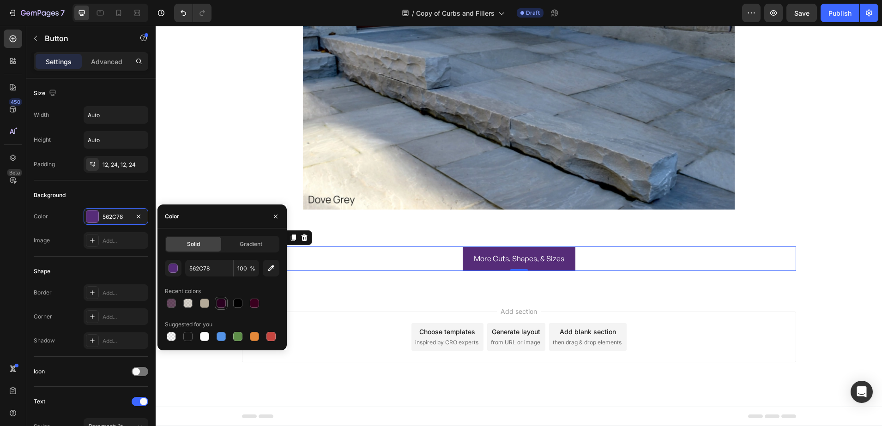
click at [222, 299] on div at bounding box center [220, 303] width 9 height 9
type input "29001F"
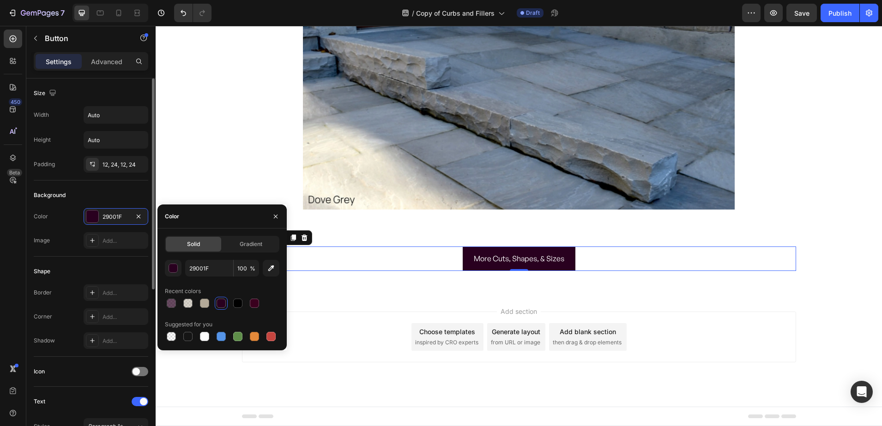
scroll to position [231, 0]
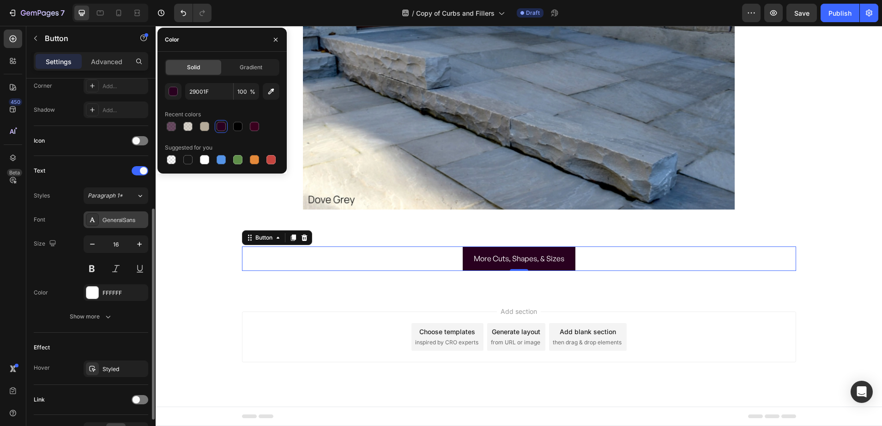
click at [99, 223] on div "GeneralSans" at bounding box center [116, 219] width 65 height 17
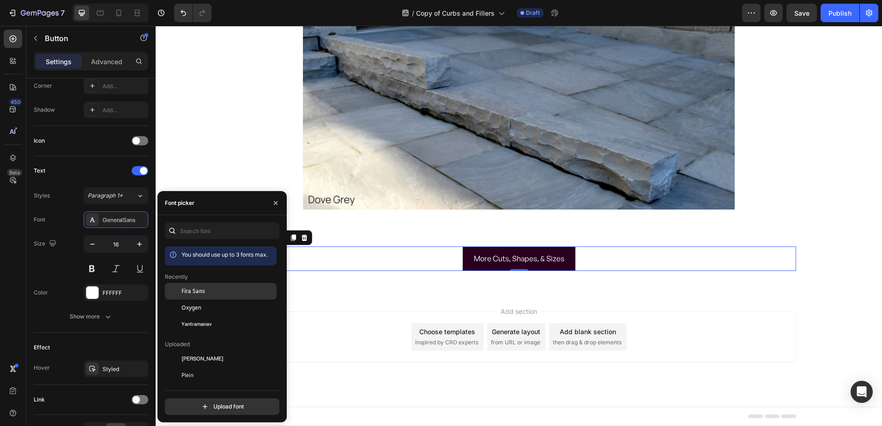
click at [188, 294] on span "Fira Sans" at bounding box center [193, 291] width 24 height 8
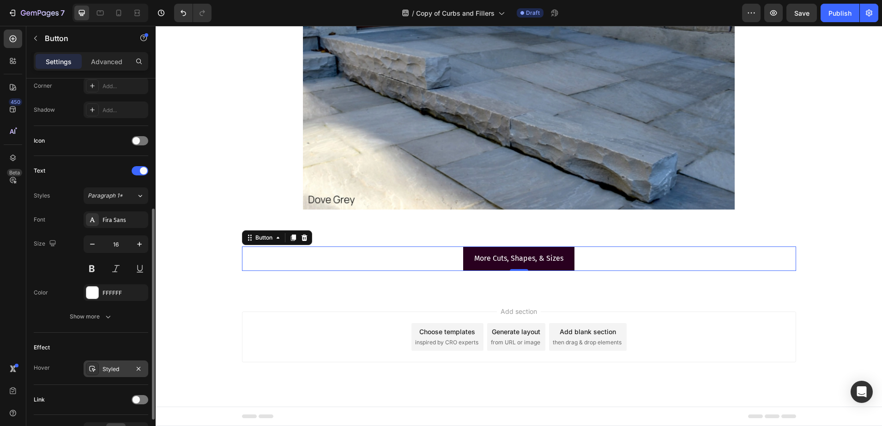
click at [108, 364] on div "Styled" at bounding box center [116, 369] width 65 height 17
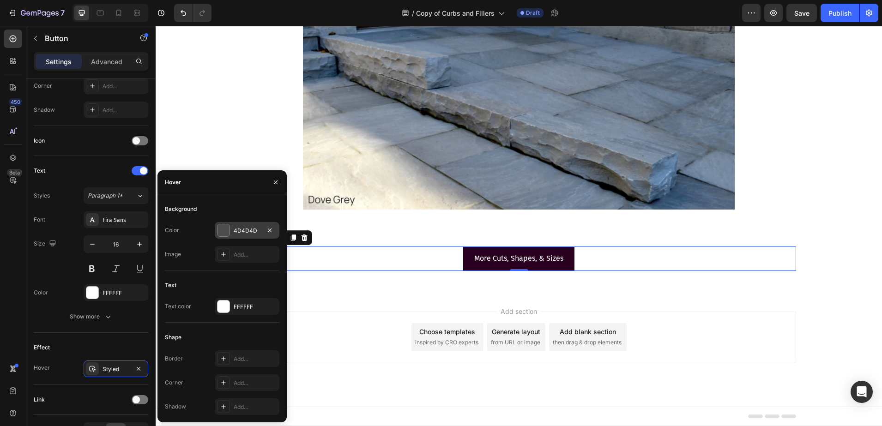
click at [225, 232] on div at bounding box center [223, 230] width 12 height 12
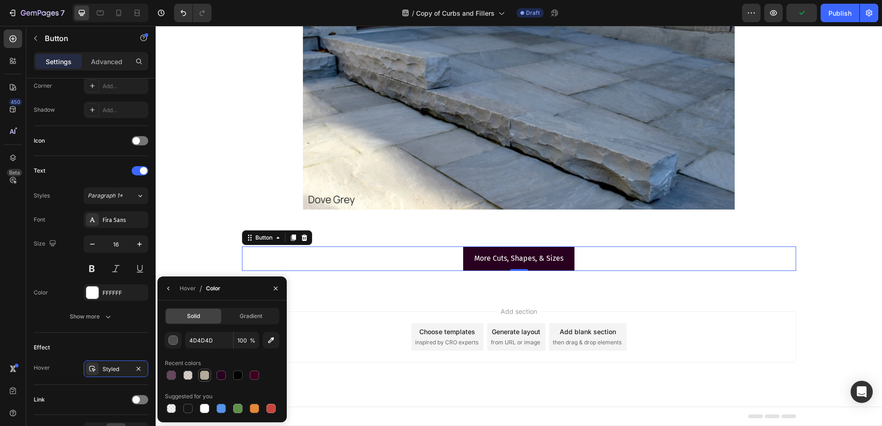
click at [203, 380] on div at bounding box center [204, 375] width 11 height 11
type input "B4AA99"
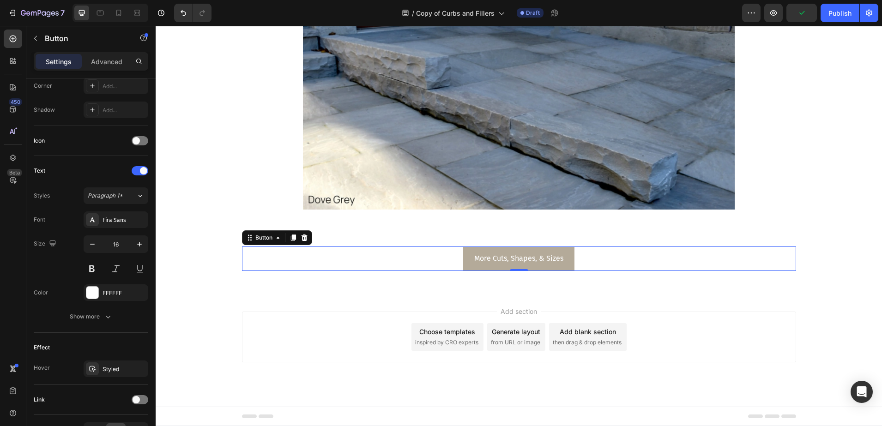
click at [504, 266] on button "More Cuts, Shapes, & Sizes" at bounding box center [518, 258] width 111 height 24
click at [502, 259] on p "More Cuts, Shapes, & Sizes" at bounding box center [518, 258] width 89 height 13
click at [254, 318] on div "Add section Choose templates inspired by CRO experts Generate layout from URL o…" at bounding box center [519, 337] width 554 height 51
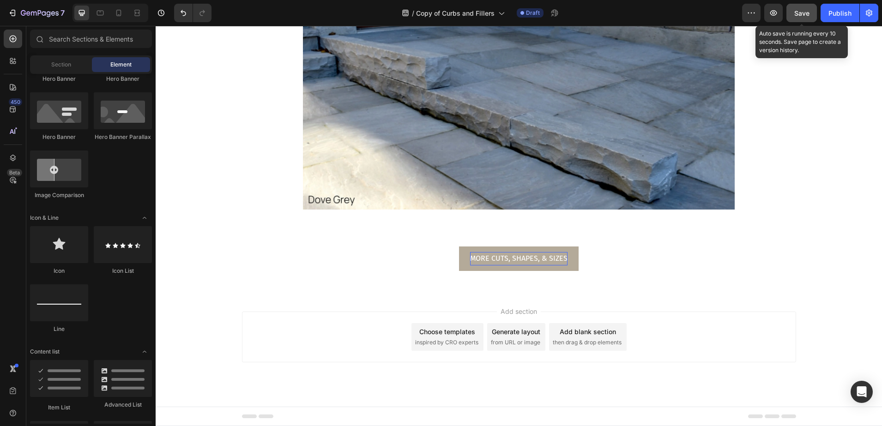
click at [801, 17] on div "Save" at bounding box center [801, 13] width 15 height 10
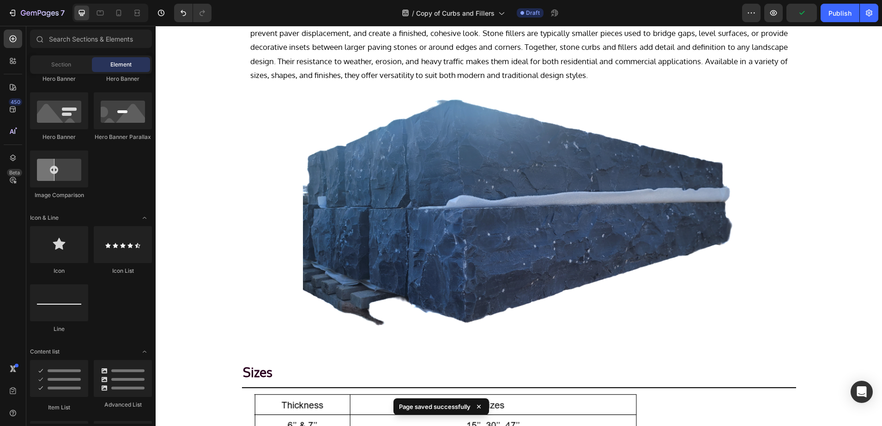
scroll to position [0, 0]
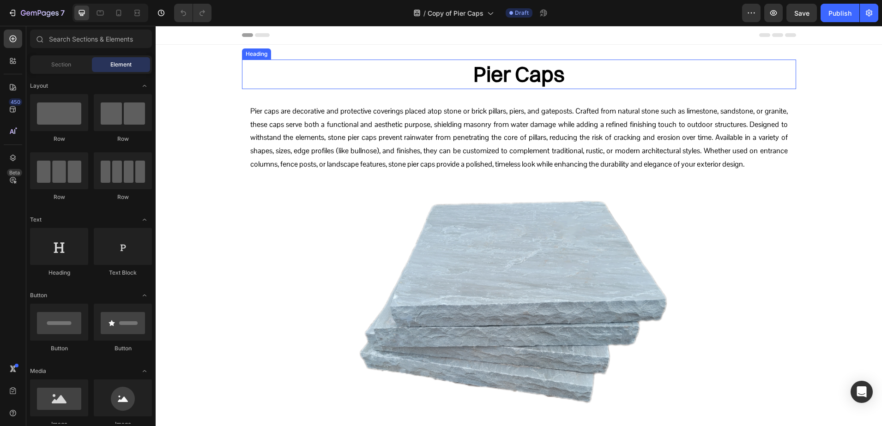
click at [493, 75] on h2 "Pier Caps" at bounding box center [519, 75] width 554 height 30
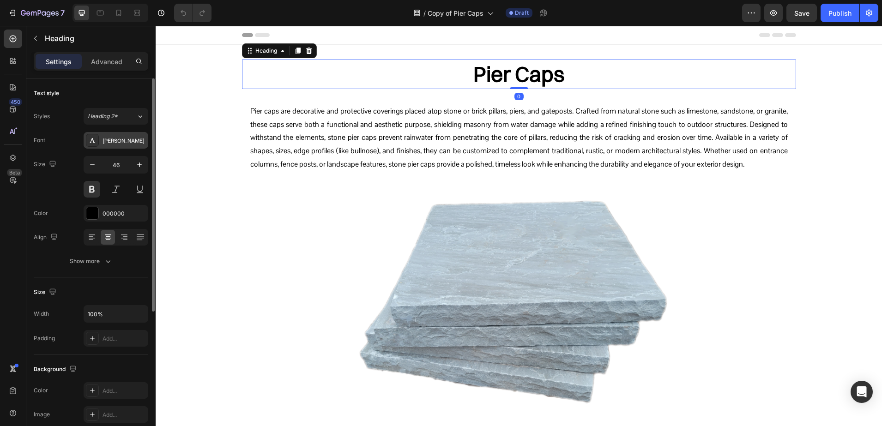
click at [99, 146] on div "[PERSON_NAME]" at bounding box center [116, 140] width 65 height 17
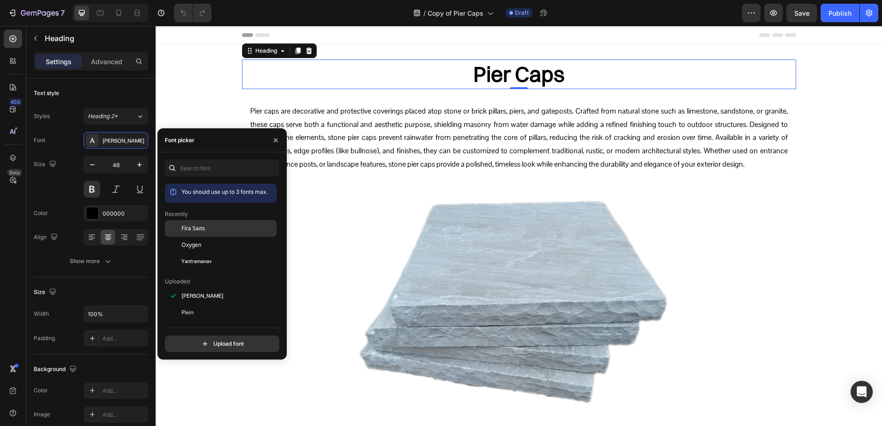
click at [208, 229] on div "Fira Sans" at bounding box center [227, 228] width 93 height 8
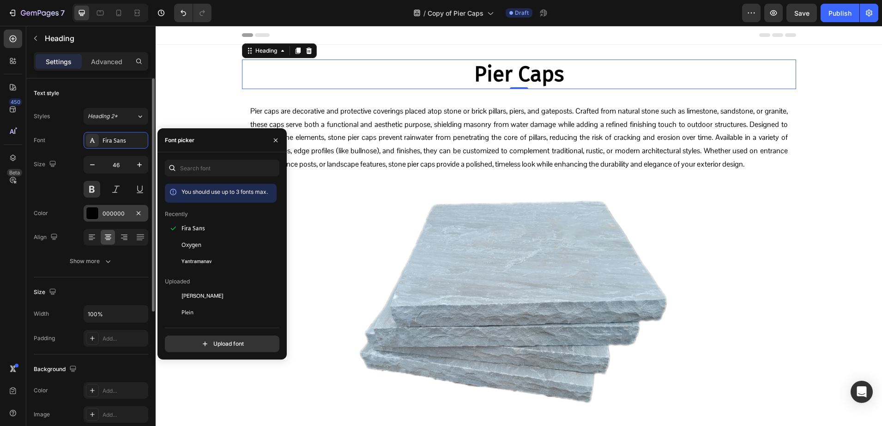
click at [95, 217] on div at bounding box center [92, 213] width 12 height 12
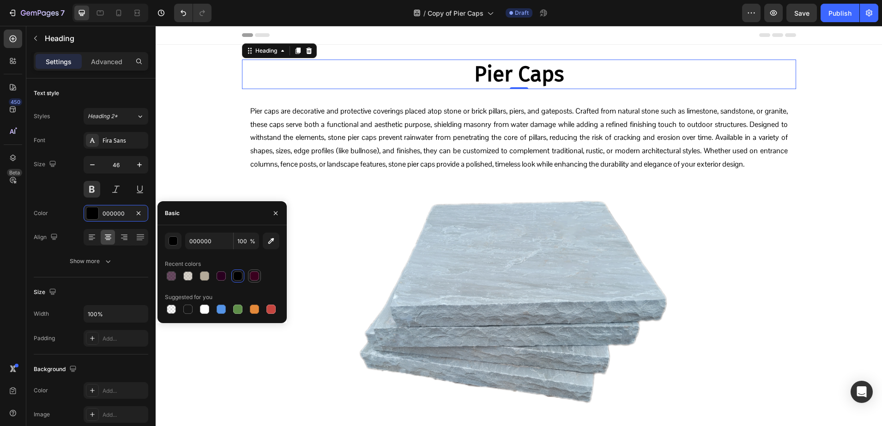
click at [255, 276] on div at bounding box center [254, 275] width 9 height 9
type input "3A001E"
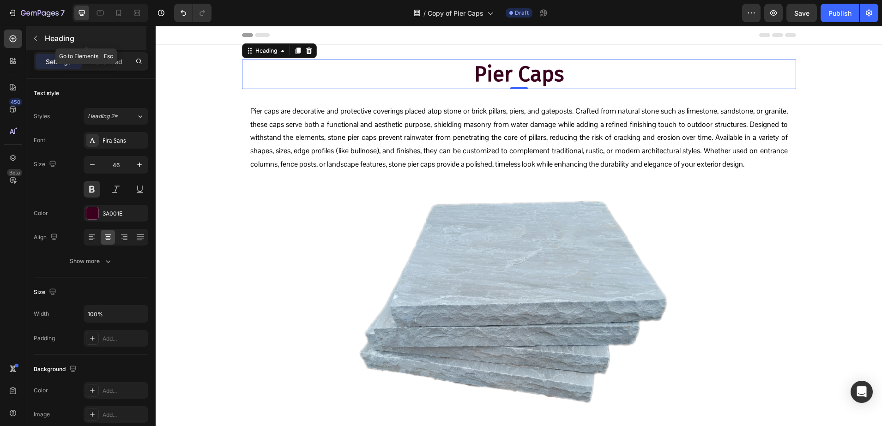
click at [73, 43] on p "Heading" at bounding box center [95, 38] width 100 height 11
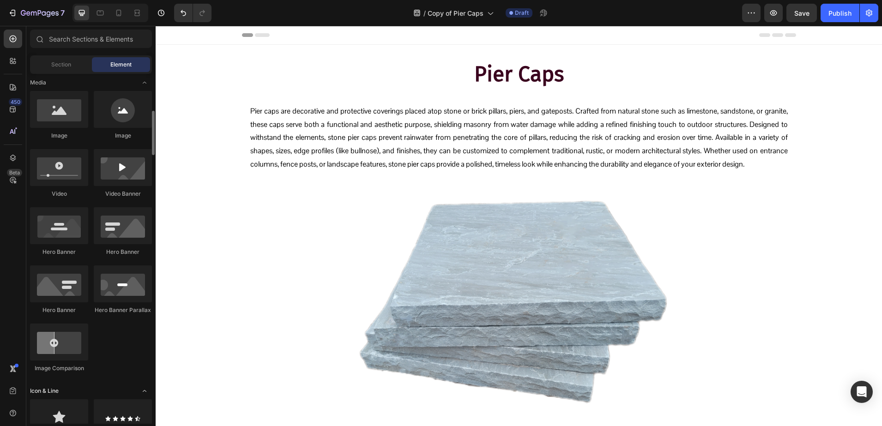
scroll to position [404, 0]
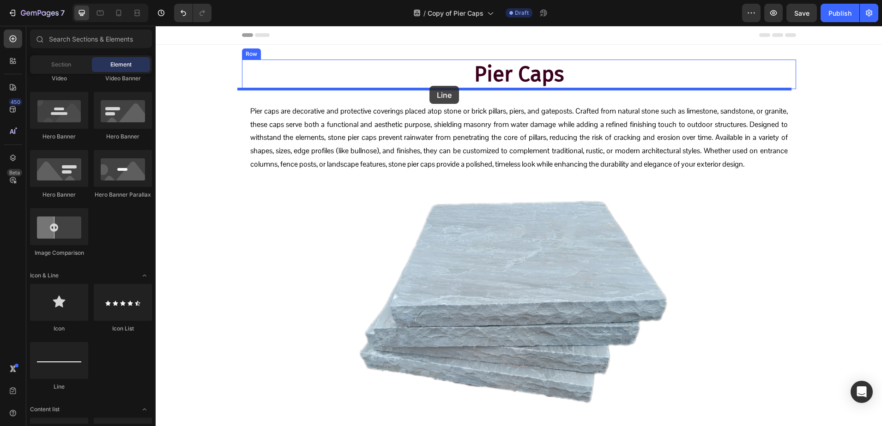
drag, startPoint x: 216, startPoint y: 375, endPoint x: 429, endPoint y: 86, distance: 359.8
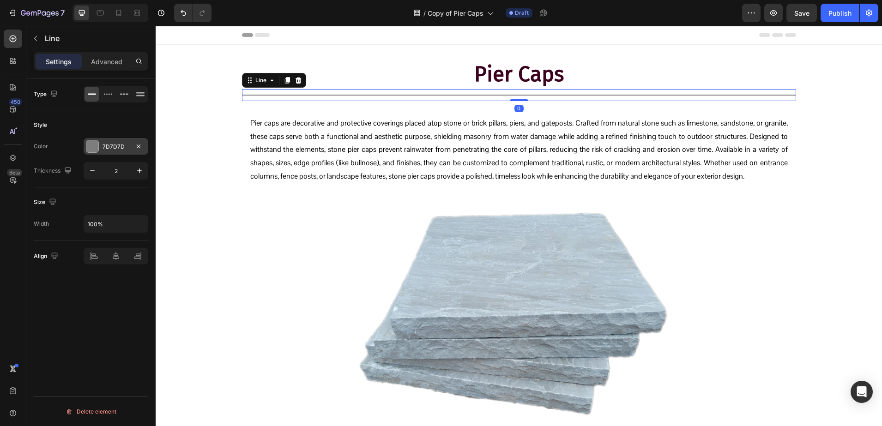
click at [94, 140] on div at bounding box center [92, 146] width 13 height 13
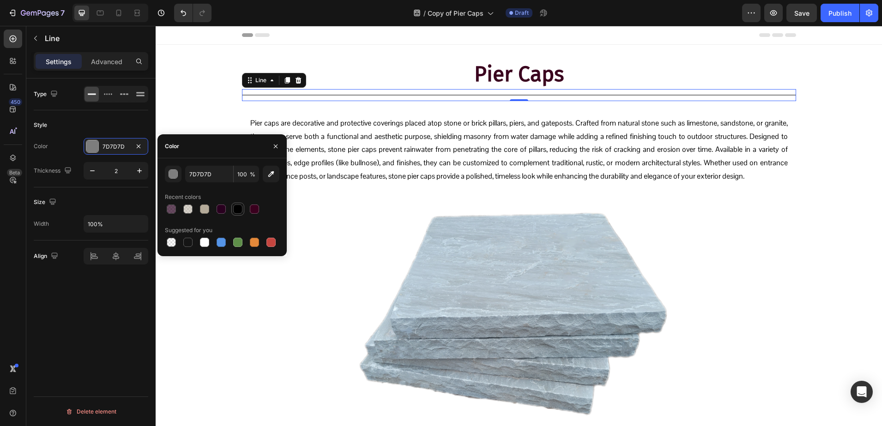
click at [235, 209] on div at bounding box center [237, 208] width 9 height 9
type input "000000"
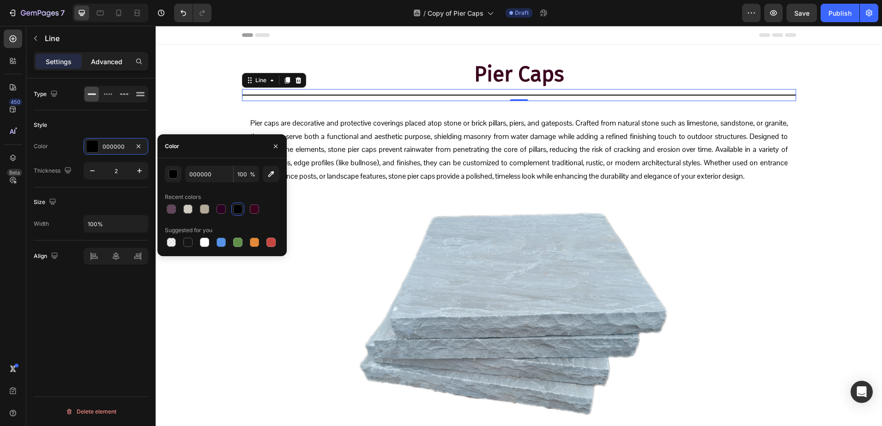
click at [105, 58] on p "Advanced" at bounding box center [106, 62] width 31 height 10
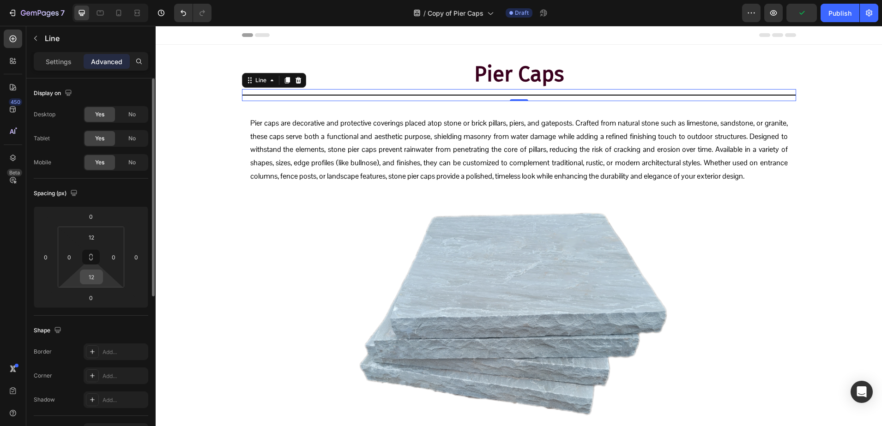
click at [92, 279] on input "12" at bounding box center [91, 277] width 18 height 14
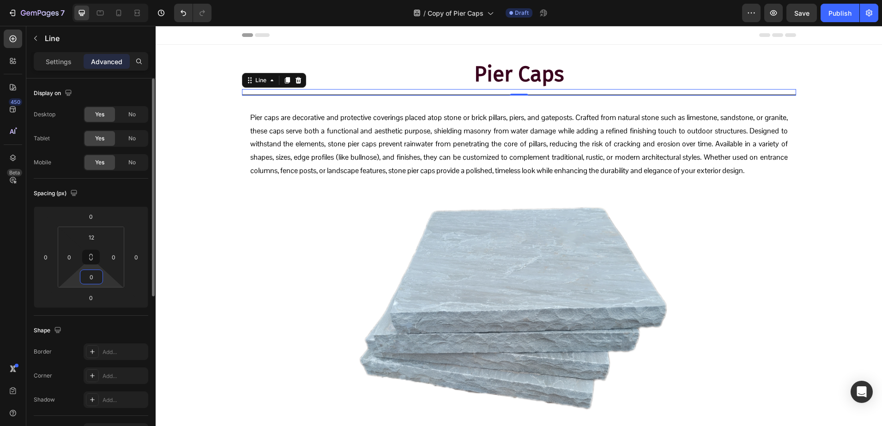
type input "0"
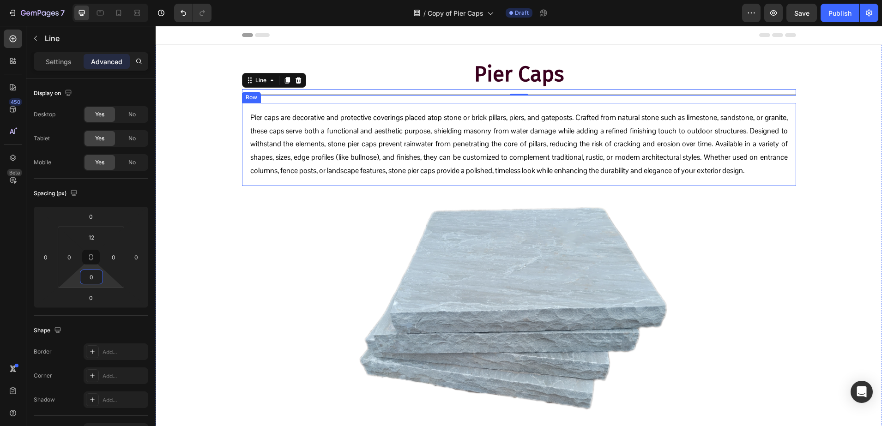
click at [242, 110] on div "Pier caps are decorative and protective coverings placed atop stone or brick pi…" at bounding box center [519, 144] width 554 height 83
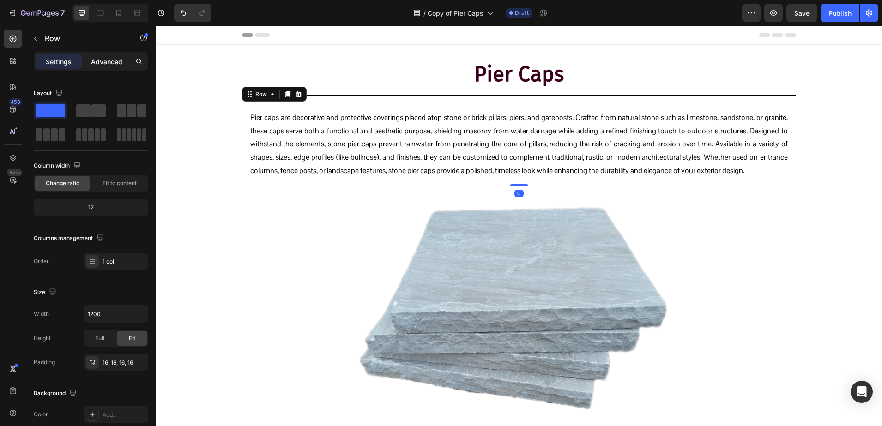
click at [111, 66] on div "Advanced" at bounding box center [107, 61] width 46 height 15
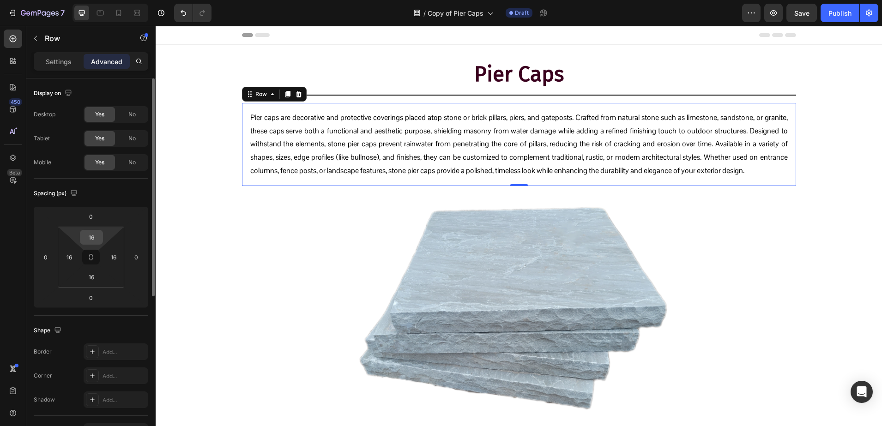
click at [92, 237] on input "16" at bounding box center [91, 237] width 18 height 14
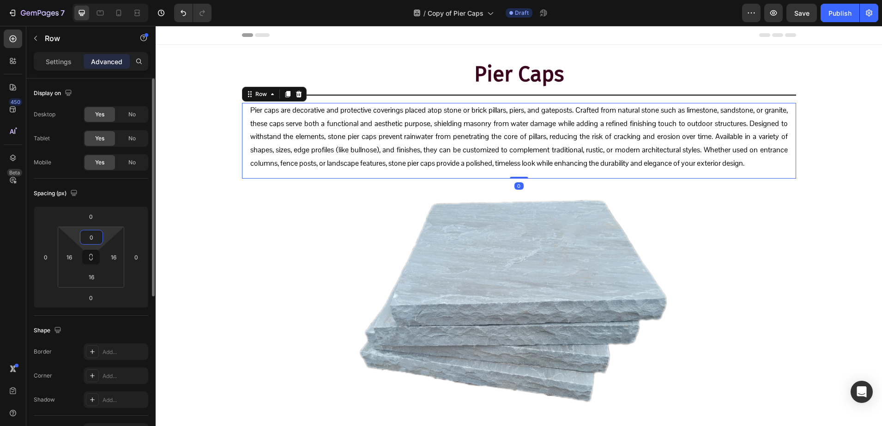
type input "0"
click at [68, 65] on p "Settings" at bounding box center [59, 62] width 26 height 10
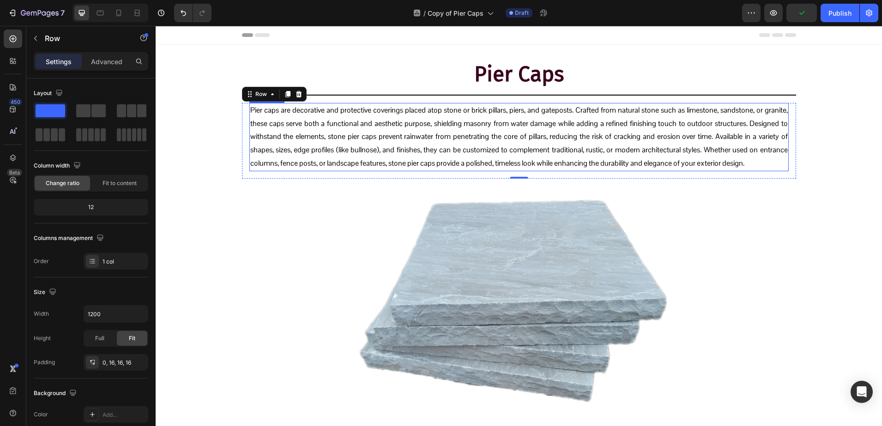
drag, startPoint x: 292, startPoint y: 118, endPoint x: 263, endPoint y: 126, distance: 29.9
click at [292, 118] on p "Pier caps are decorative and protective coverings placed atop stone or brick pi…" at bounding box center [518, 137] width 537 height 66
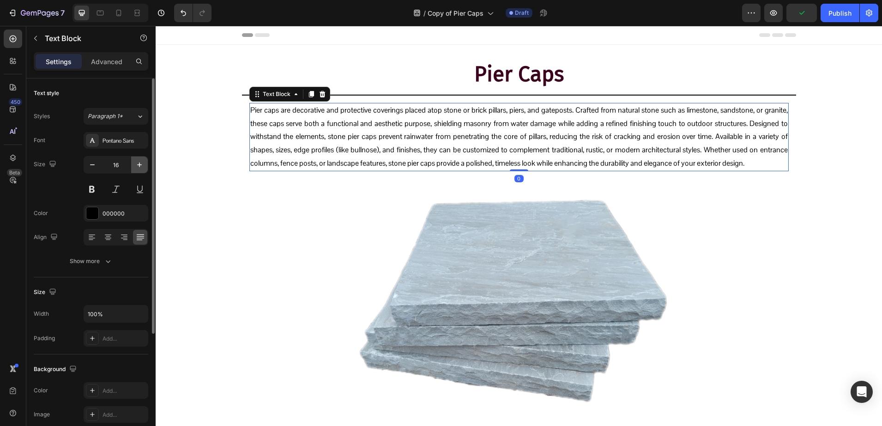
click at [137, 166] on icon "button" at bounding box center [139, 164] width 9 height 9
type input "17"
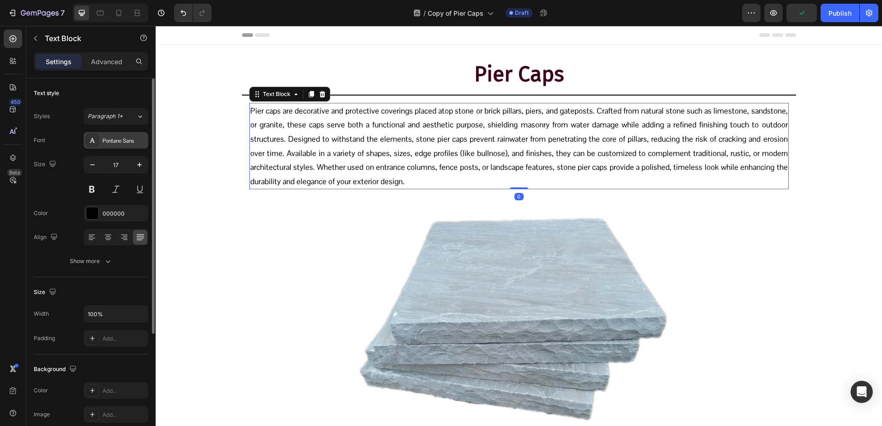
click at [110, 145] on div "Pontano Sans" at bounding box center [116, 140] width 65 height 17
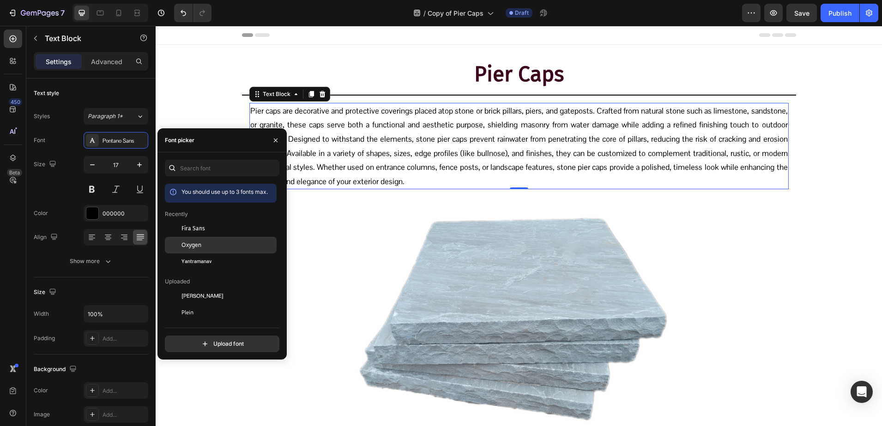
click at [206, 243] on div "Oxygen" at bounding box center [227, 245] width 93 height 8
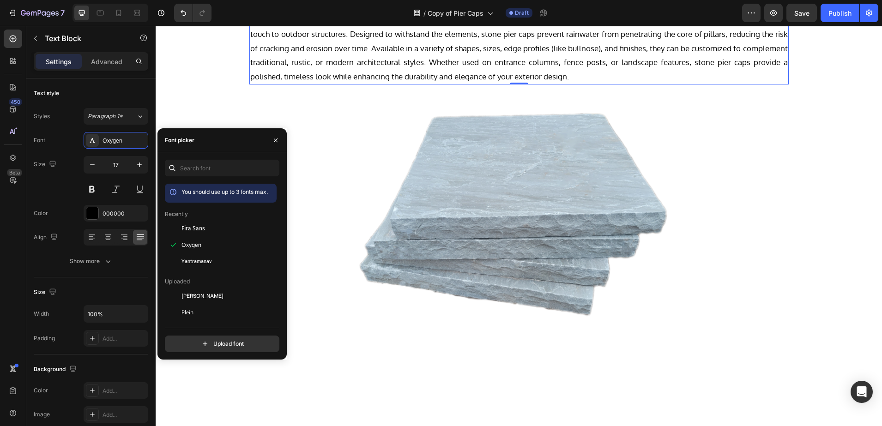
scroll to position [289, 0]
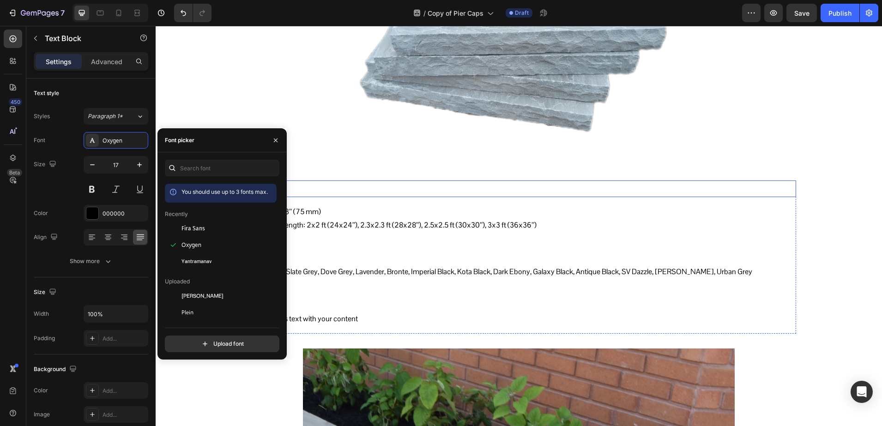
click at [373, 194] on h2 "Sizes" at bounding box center [519, 188] width 554 height 17
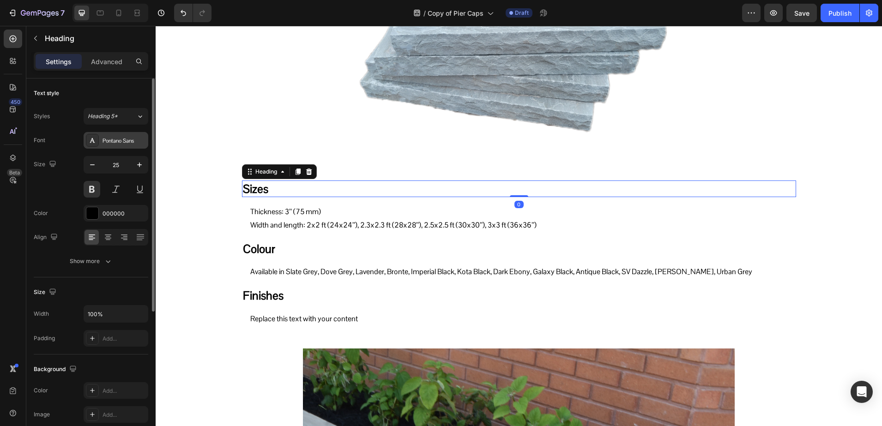
click at [113, 143] on div "Pontano Sans" at bounding box center [123, 141] width 43 height 8
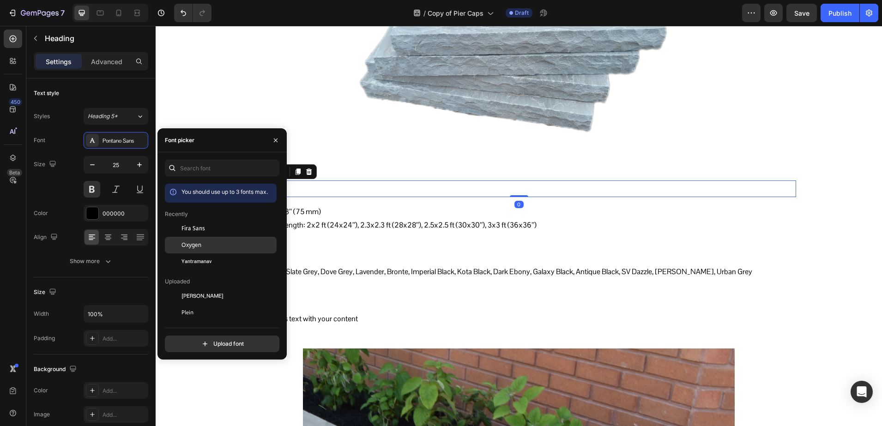
click at [193, 337] on div "Oxygen" at bounding box center [221, 345] width 112 height 17
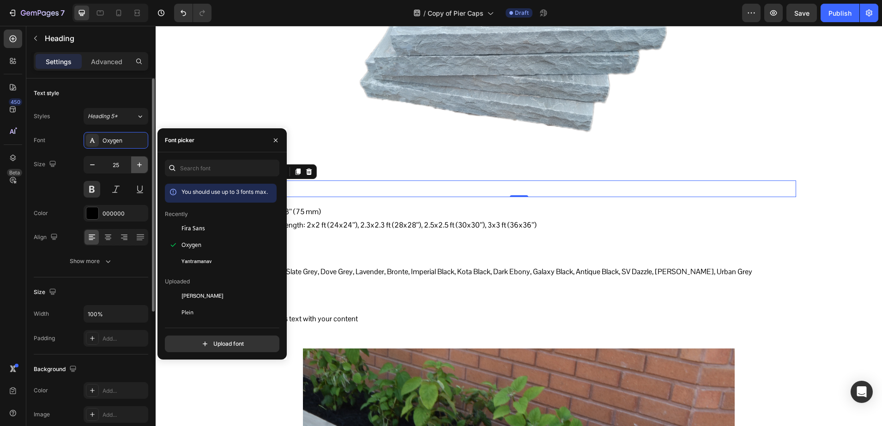
click at [141, 165] on icon "button" at bounding box center [139, 164] width 5 height 5
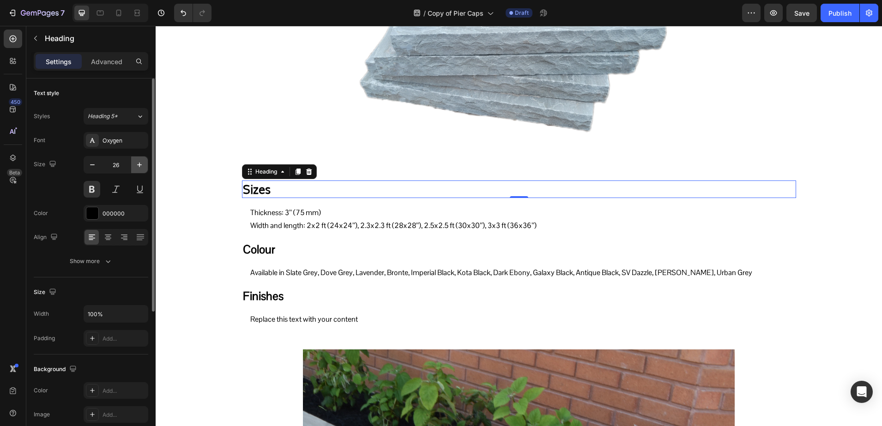
click at [141, 165] on icon "button" at bounding box center [139, 164] width 5 height 5
type input "28"
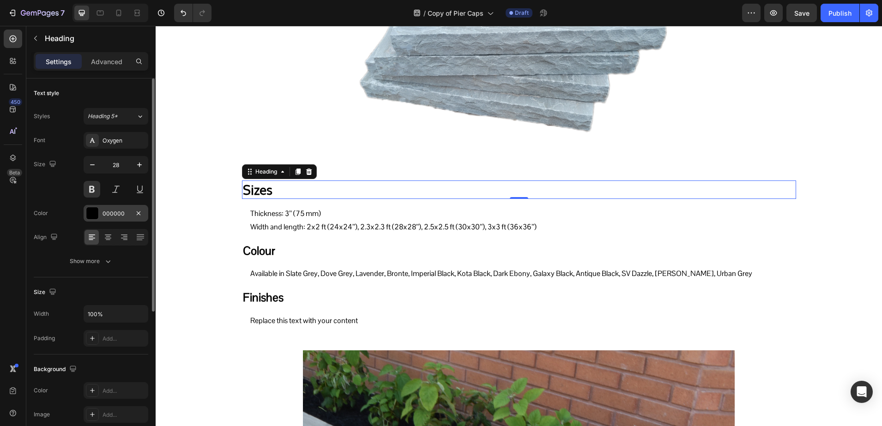
click at [96, 216] on div at bounding box center [92, 213] width 12 height 12
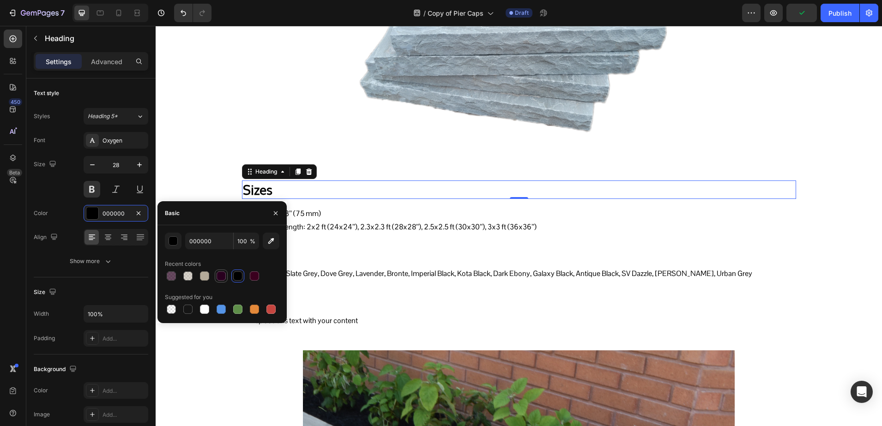
click at [216, 276] on div at bounding box center [220, 275] width 9 height 9
type input "29001F"
click at [349, 249] on h2 "Colour" at bounding box center [519, 250] width 554 height 17
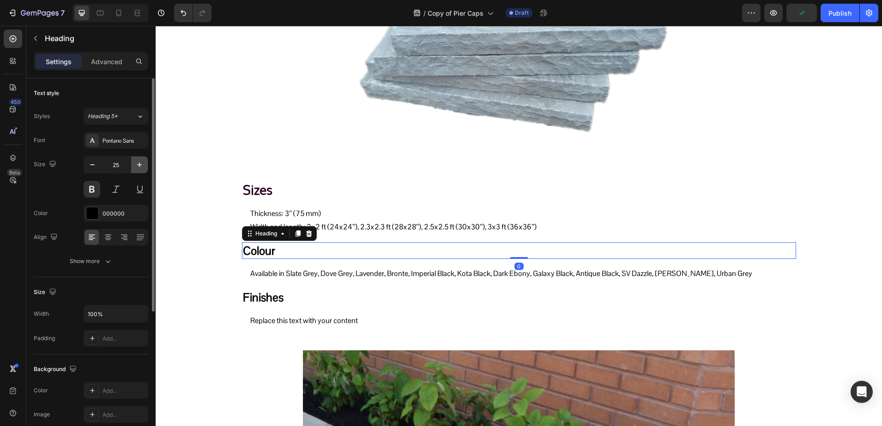
click at [141, 165] on icon "button" at bounding box center [139, 164] width 9 height 9
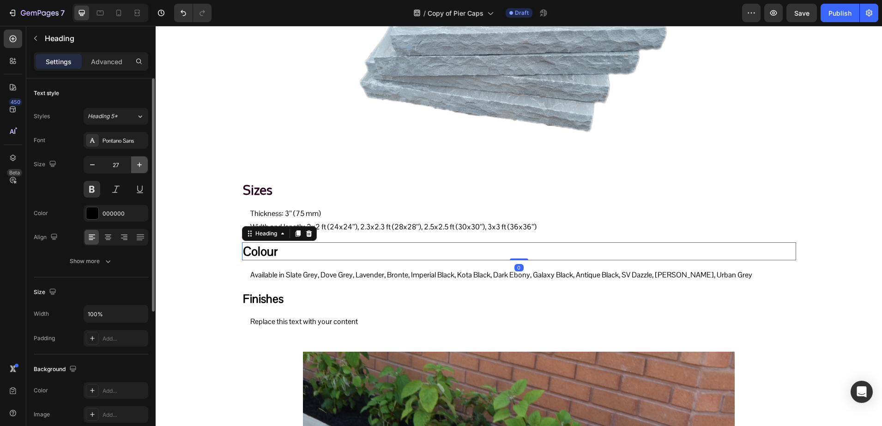
click at [141, 165] on icon "button" at bounding box center [139, 164] width 9 height 9
type input "28"
click at [107, 142] on div "Pontano Sans" at bounding box center [123, 141] width 43 height 8
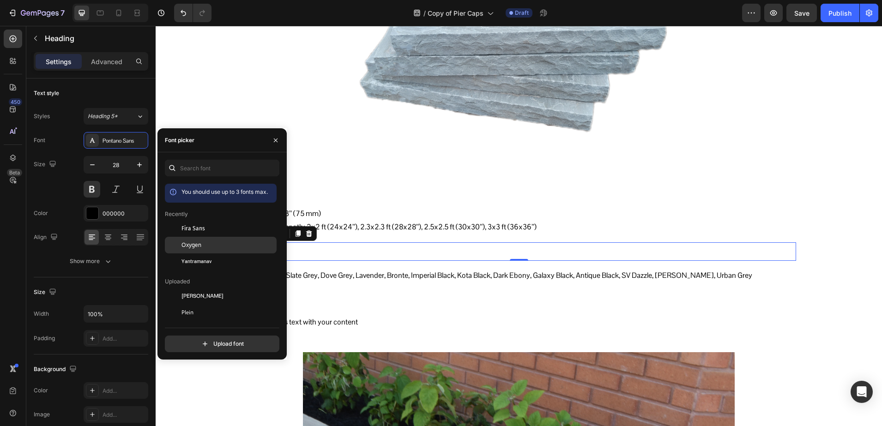
click at [209, 337] on div "Oxygen" at bounding box center [221, 345] width 112 height 17
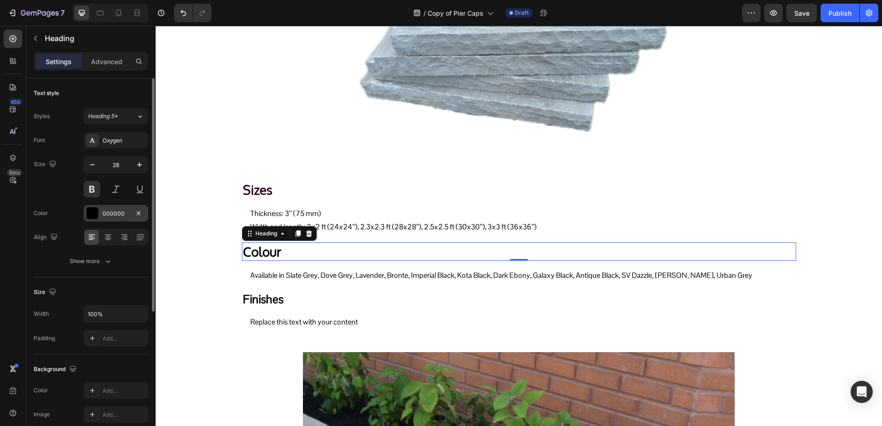
click at [119, 213] on div "000000" at bounding box center [115, 214] width 27 height 8
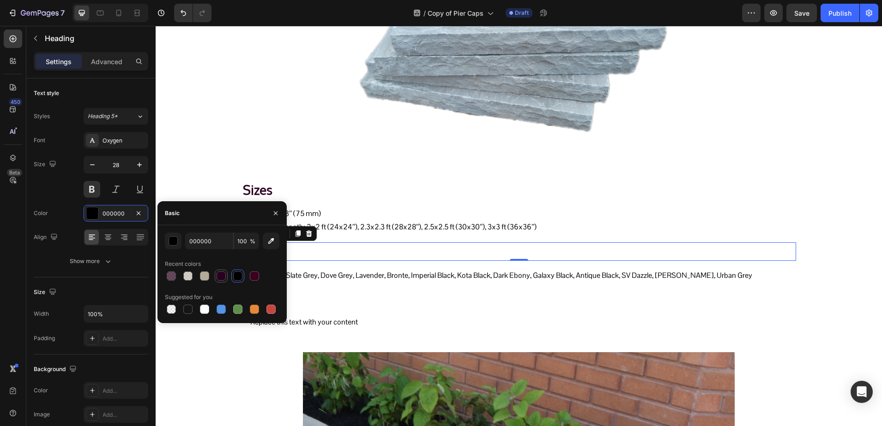
click at [218, 275] on div at bounding box center [220, 275] width 9 height 9
type input "29001F"
click at [321, 299] on h2 "Finishes" at bounding box center [519, 299] width 554 height 17
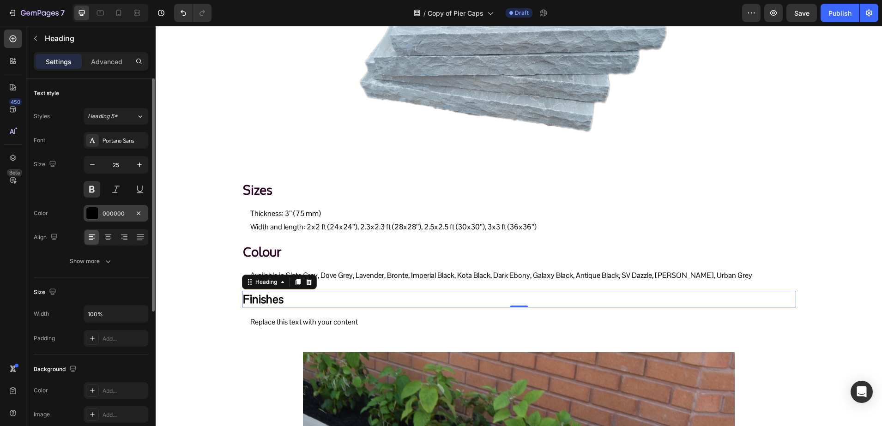
click at [110, 214] on div "000000" at bounding box center [115, 214] width 27 height 8
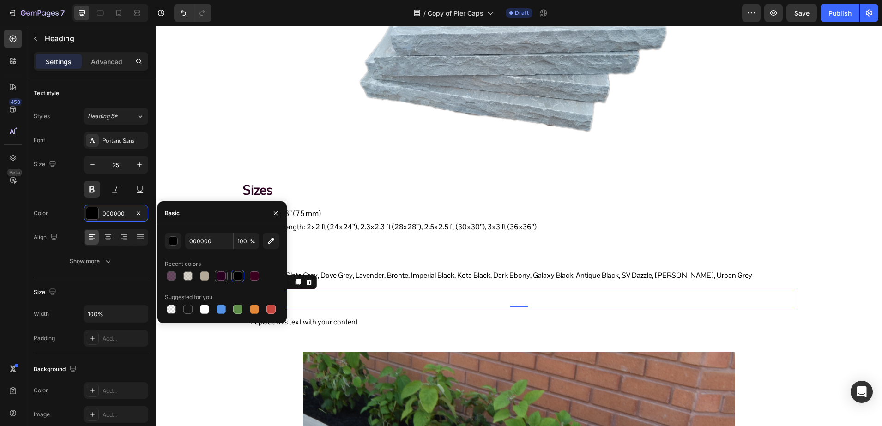
click at [222, 277] on div at bounding box center [220, 275] width 9 height 9
type input "29001F"
click at [135, 166] on icon "button" at bounding box center [139, 164] width 9 height 9
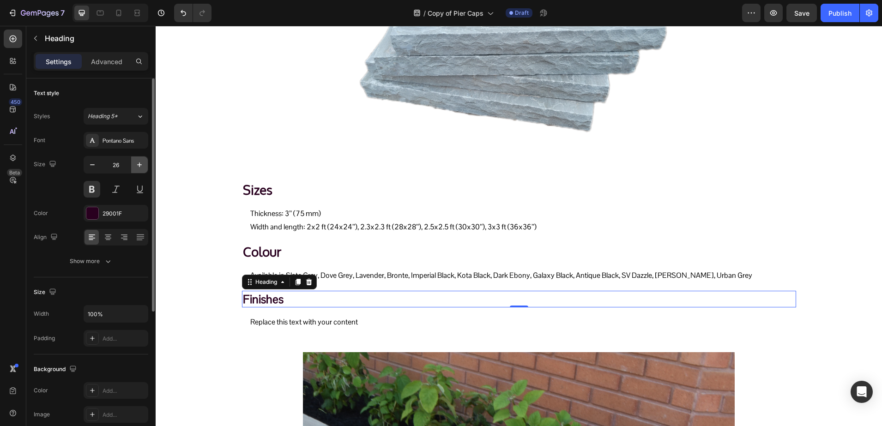
click at [135, 166] on icon "button" at bounding box center [139, 164] width 9 height 9
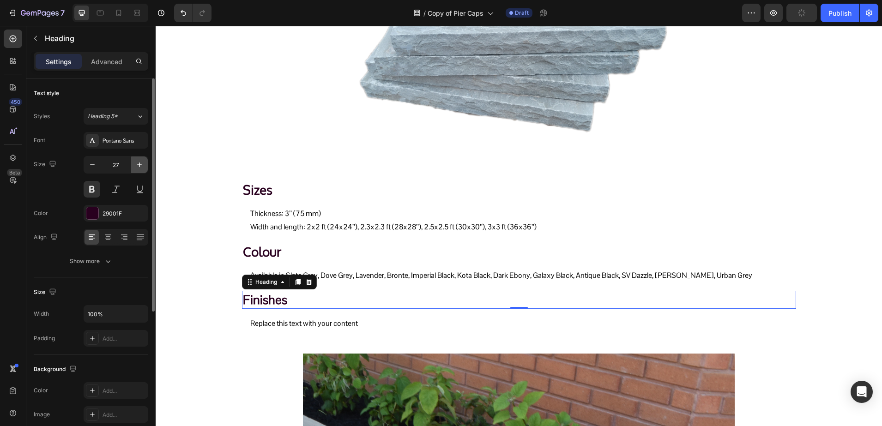
type input "28"
click at [113, 138] on div "Pontano Sans" at bounding box center [123, 141] width 43 height 8
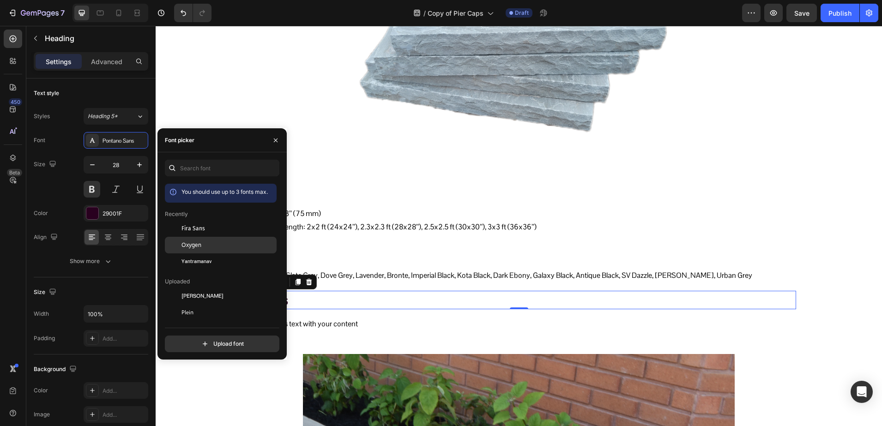
click at [194, 337] on div "Oxygen" at bounding box center [221, 345] width 112 height 17
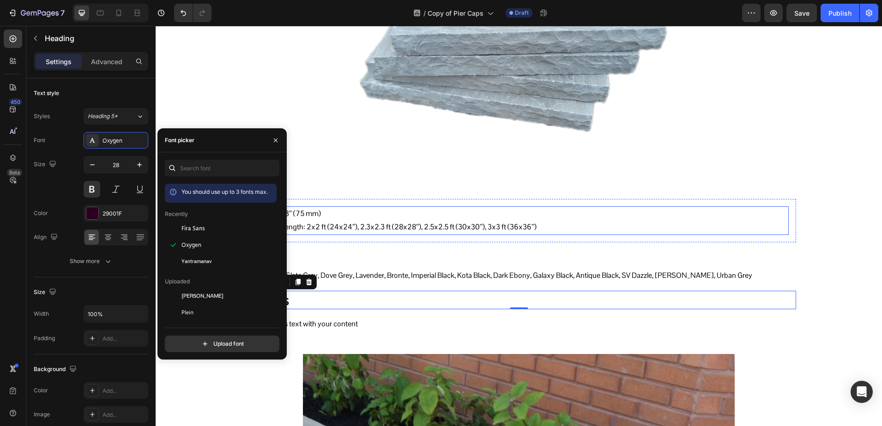
click at [327, 222] on p "Thickness: 3’’ (75 mm) Width and length: 2x2 ft (24x24’’), 2.3x2.3 ft (28x28’’)…" at bounding box center [518, 220] width 537 height 27
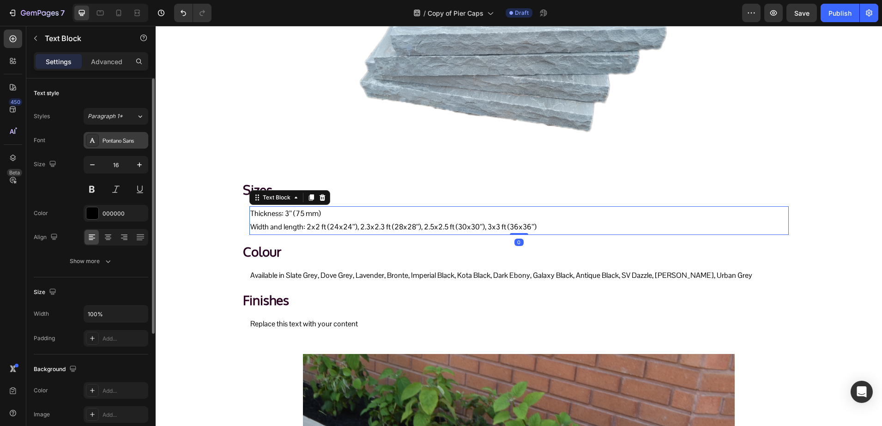
click at [125, 143] on div "Pontano Sans" at bounding box center [123, 141] width 43 height 8
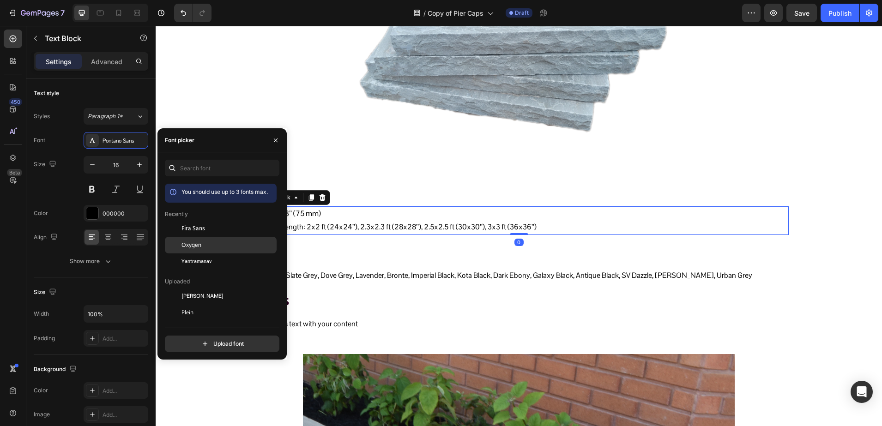
click at [197, 337] on div "Oxygen" at bounding box center [221, 345] width 112 height 17
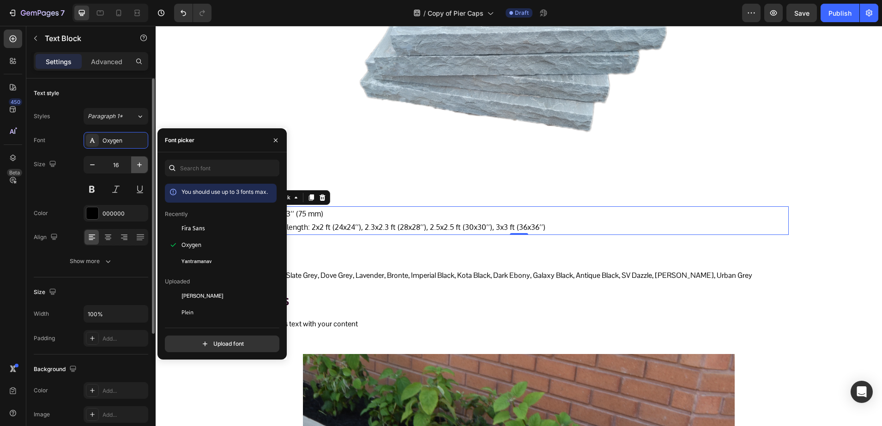
click at [140, 167] on icon "button" at bounding box center [139, 164] width 9 height 9
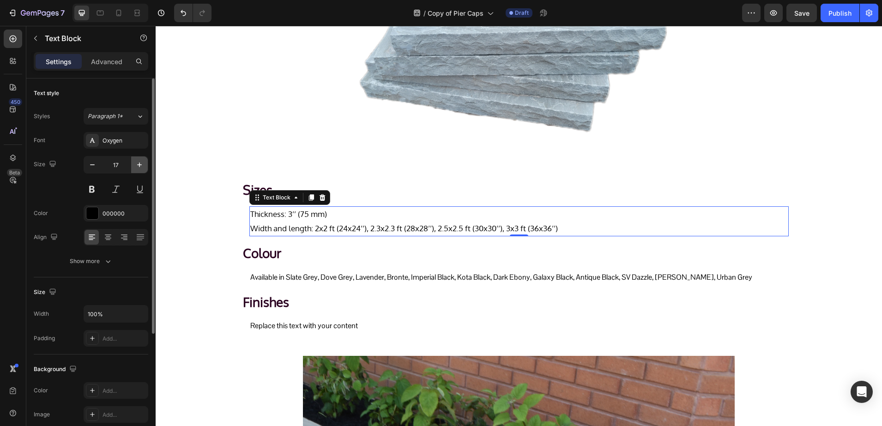
click at [140, 167] on icon "button" at bounding box center [139, 164] width 9 height 9
type input "19"
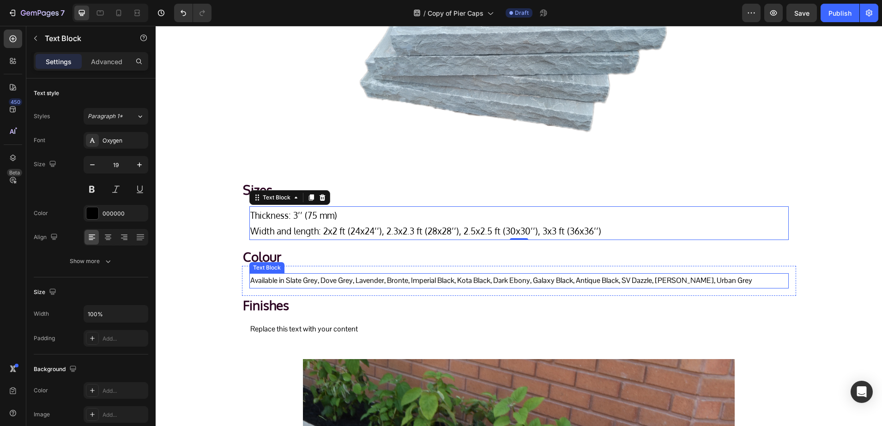
click at [280, 280] on p "Available in Slate Grey, Dove Grey, Lavender, Bronte, Imperial Black, Kota Blac…" at bounding box center [518, 280] width 537 height 13
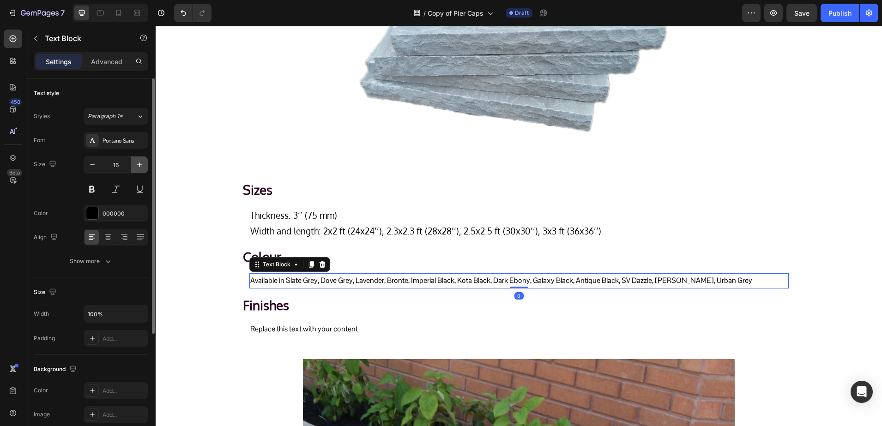
click at [142, 162] on icon "button" at bounding box center [139, 164] width 9 height 9
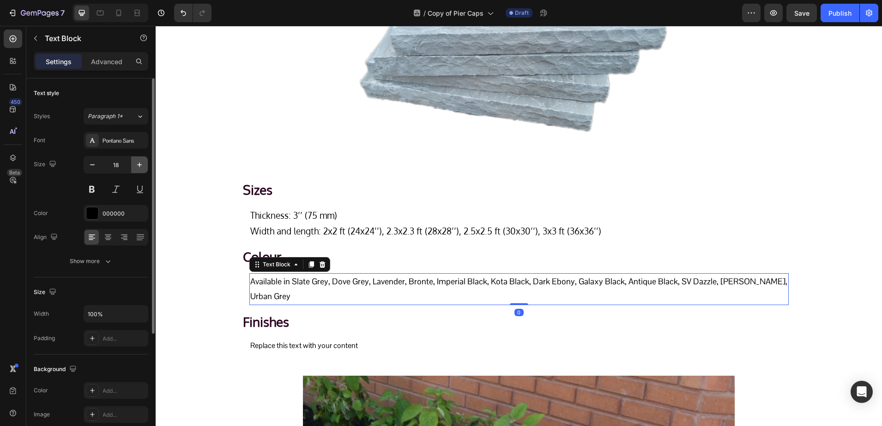
type input "19"
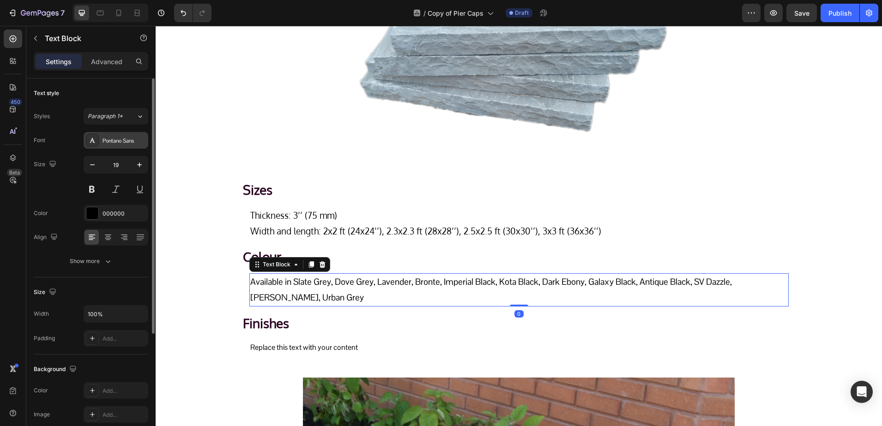
click at [101, 136] on div "Pontano Sans" at bounding box center [116, 140] width 65 height 17
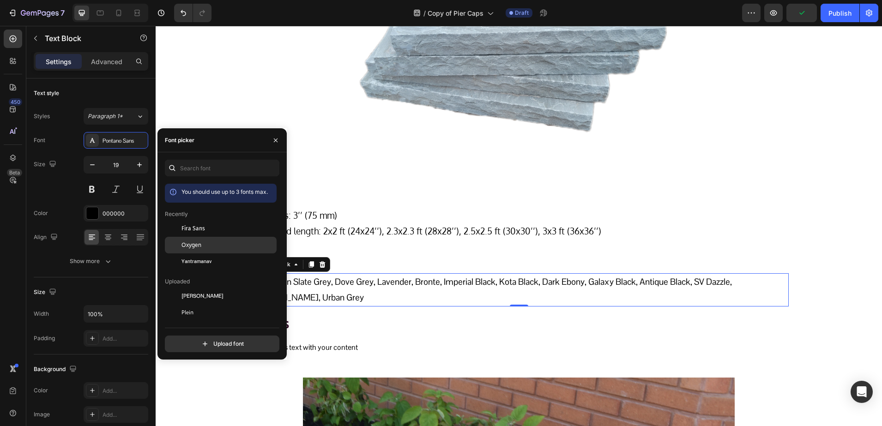
click at [205, 337] on div "Oxygen" at bounding box center [221, 345] width 112 height 17
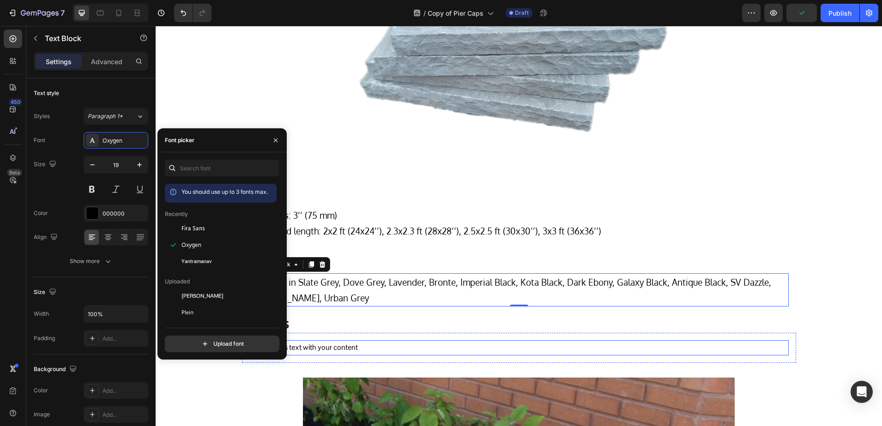
click at [323, 344] on div "Replace this text with your content" at bounding box center [518, 347] width 539 height 15
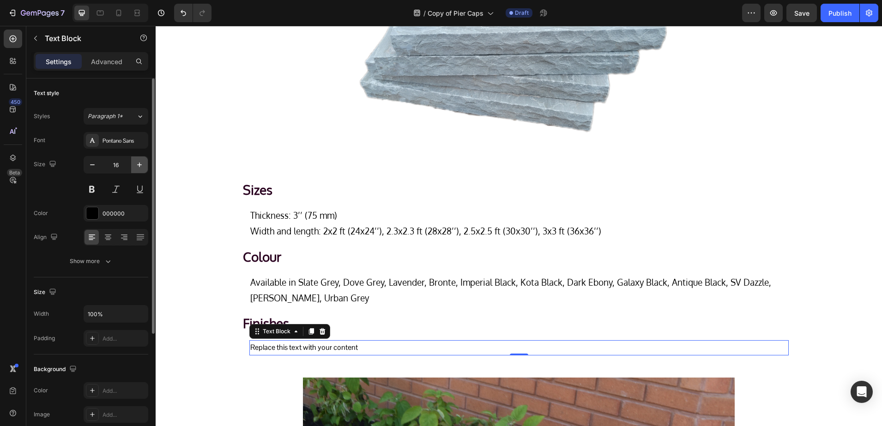
click at [137, 160] on icon "button" at bounding box center [139, 164] width 9 height 9
type input "19"
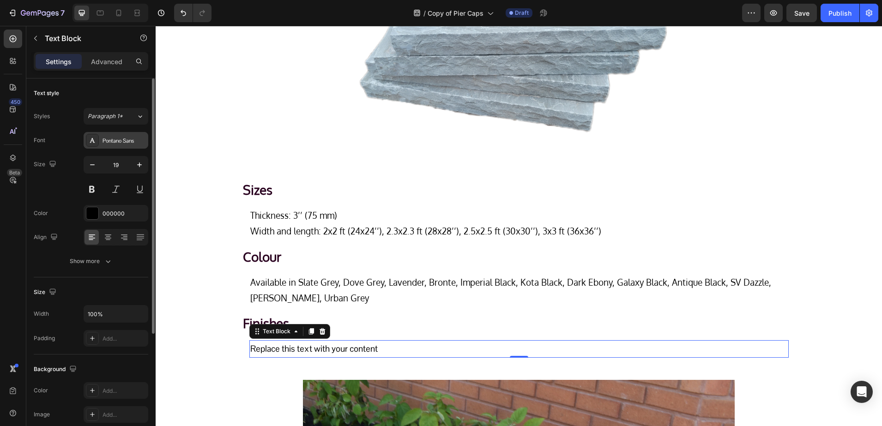
click at [102, 141] on div "Pontano Sans" at bounding box center [116, 140] width 65 height 17
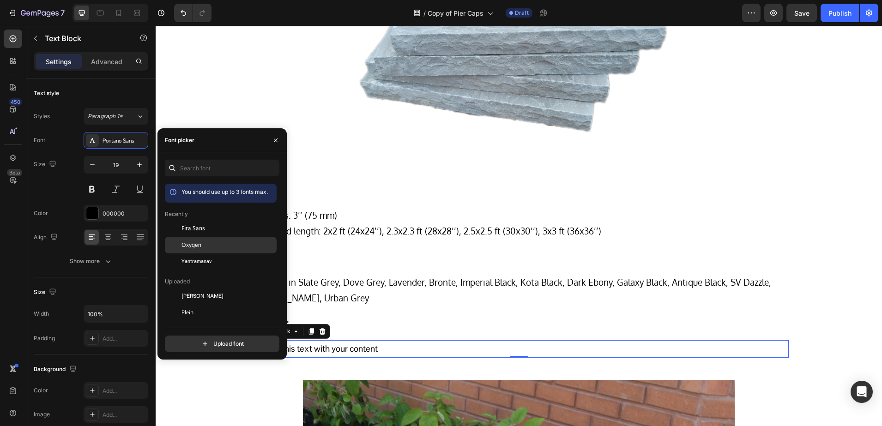
click at [217, 337] on div "Oxygen" at bounding box center [221, 345] width 112 height 17
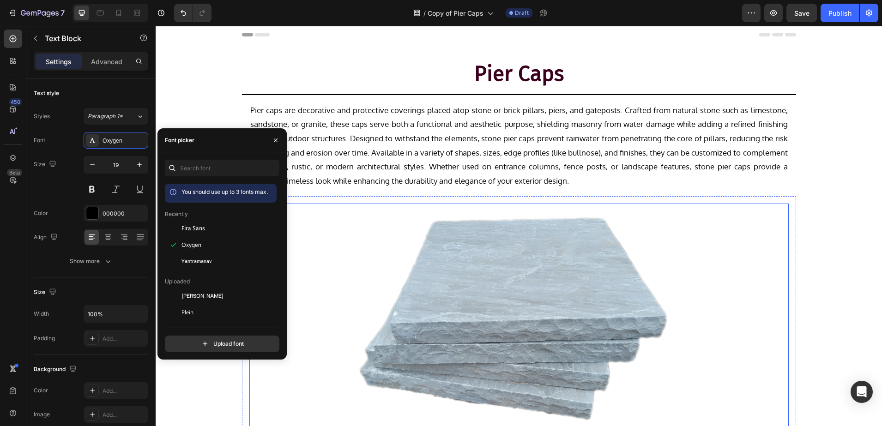
scroll to position [0, 0]
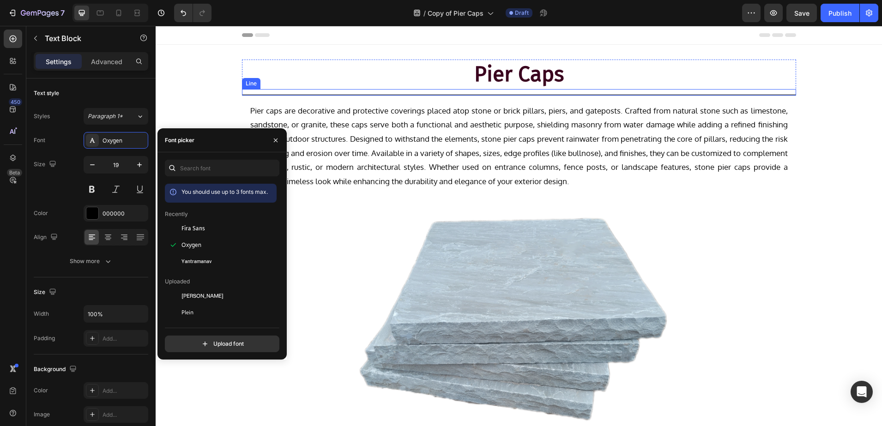
click at [357, 95] on div at bounding box center [519, 95] width 554 height 1
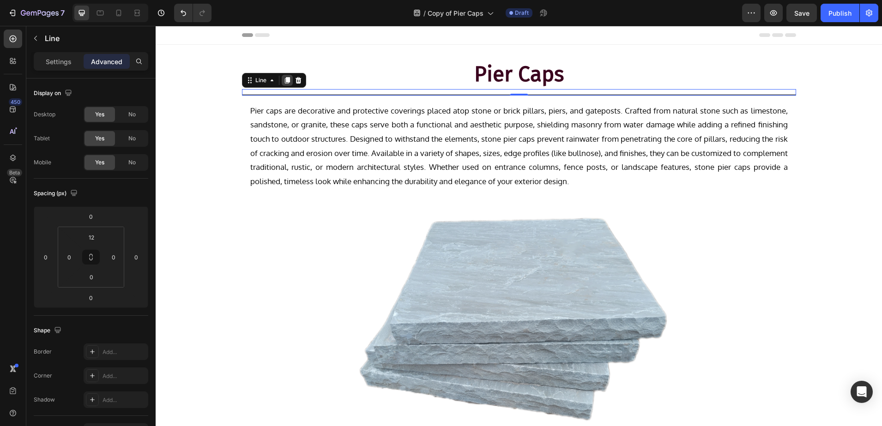
click at [284, 79] on icon at bounding box center [286, 80] width 5 height 6
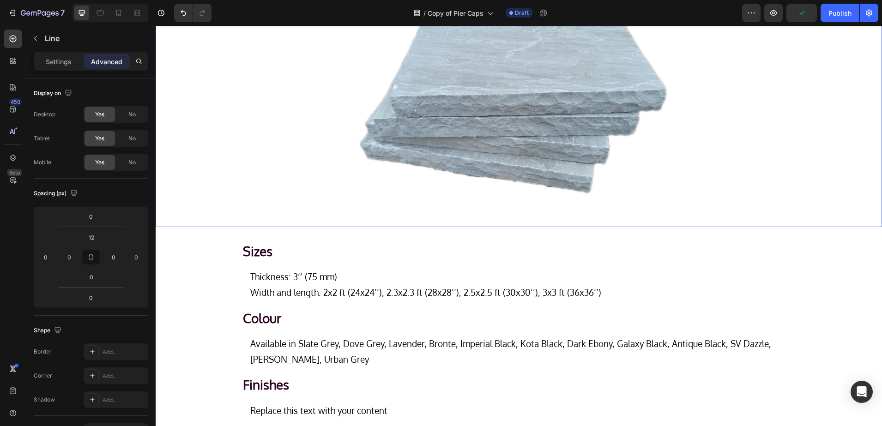
scroll to position [258, 0]
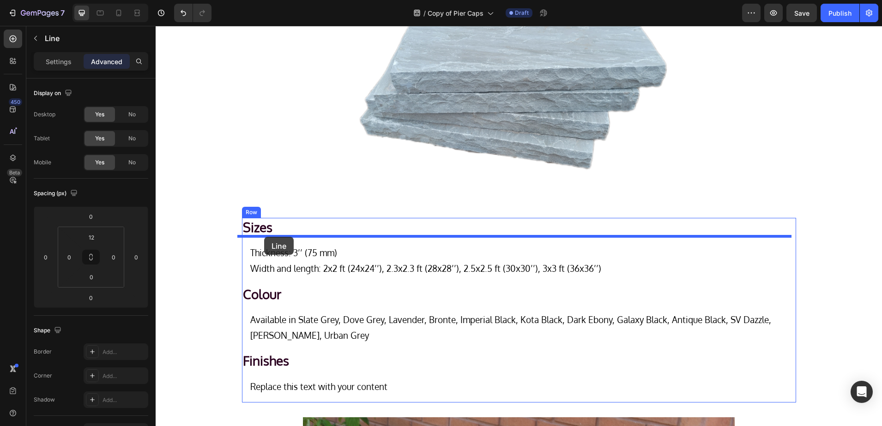
drag, startPoint x: 246, startPoint y: 89, endPoint x: 264, endPoint y: 237, distance: 148.8
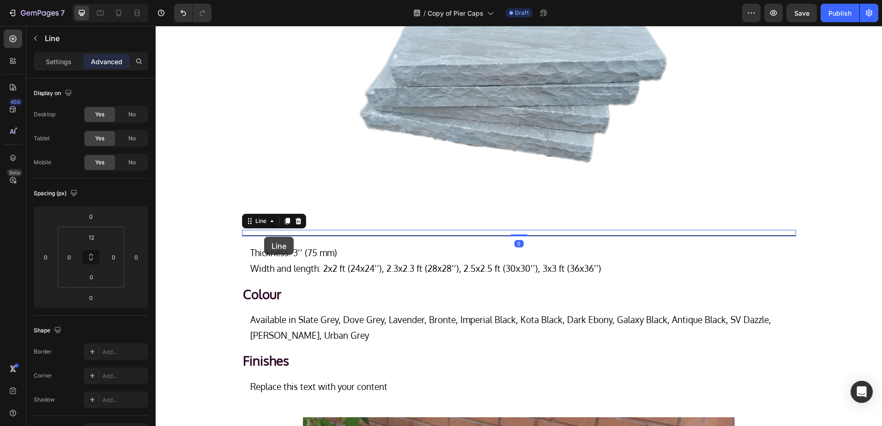
scroll to position [251, 0]
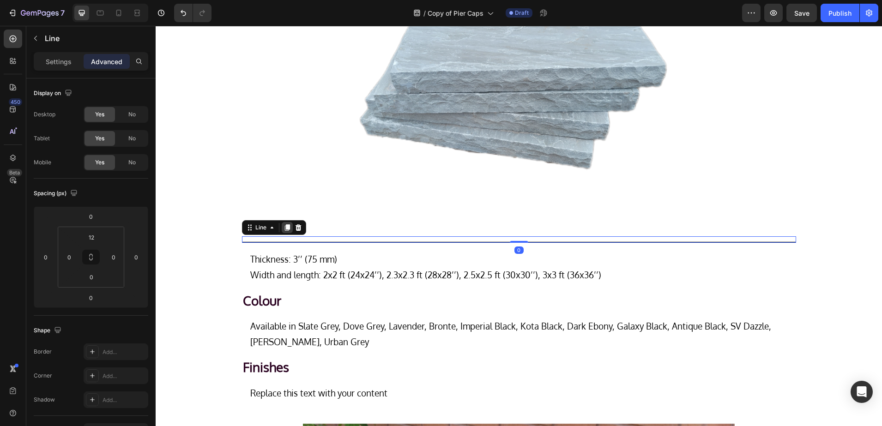
click at [284, 227] on icon at bounding box center [286, 227] width 5 height 6
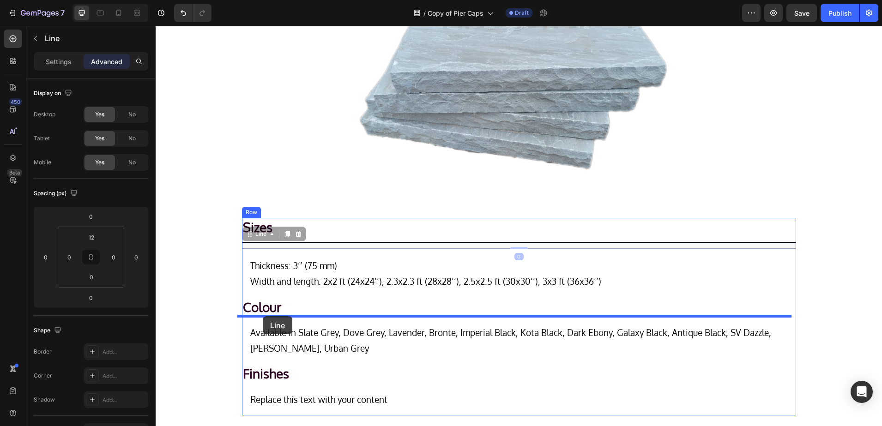
drag, startPoint x: 248, startPoint y: 232, endPoint x: 263, endPoint y: 316, distance: 85.7
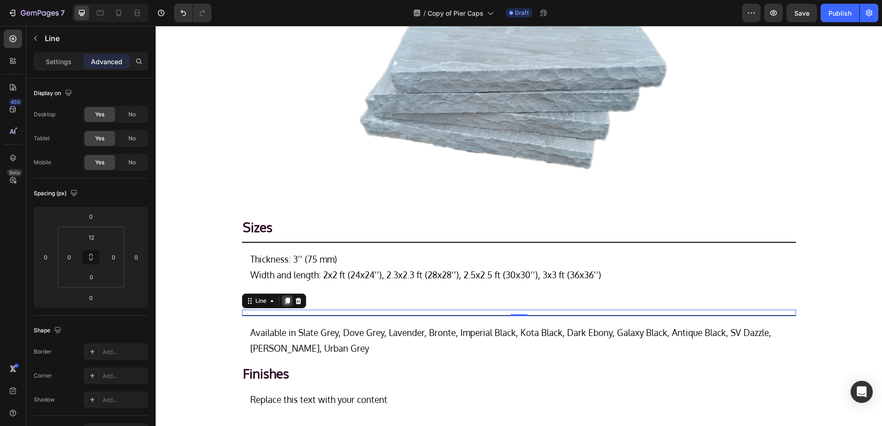
click at [284, 299] on icon at bounding box center [286, 301] width 5 height 6
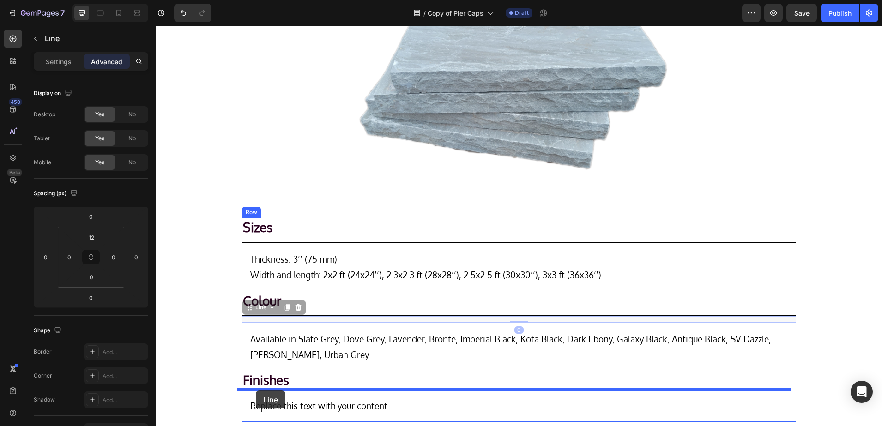
drag, startPoint x: 247, startPoint y: 306, endPoint x: 255, endPoint y: 391, distance: 85.3
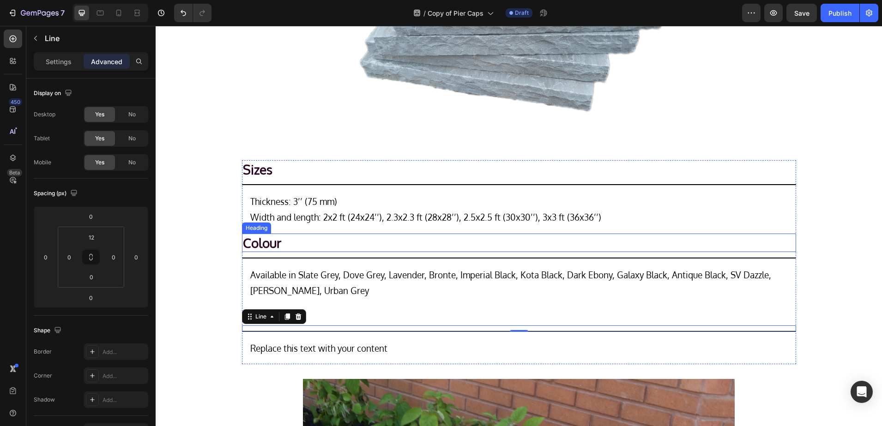
scroll to position [367, 0]
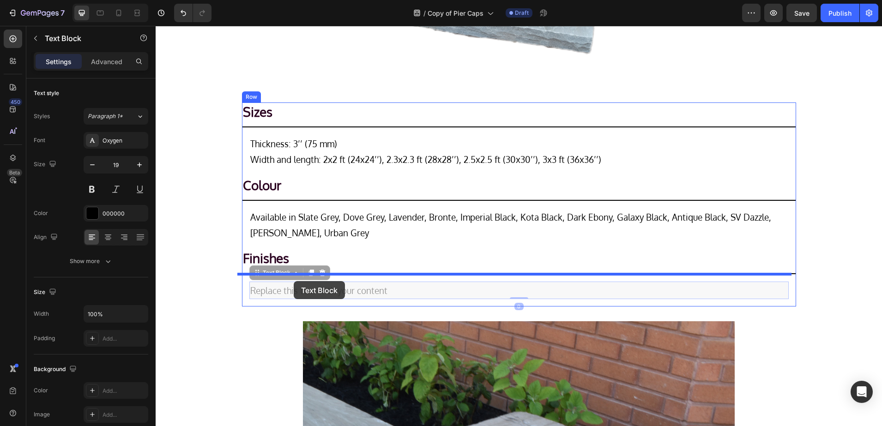
drag, startPoint x: 295, startPoint y: 288, endPoint x: 294, endPoint y: 281, distance: 7.1
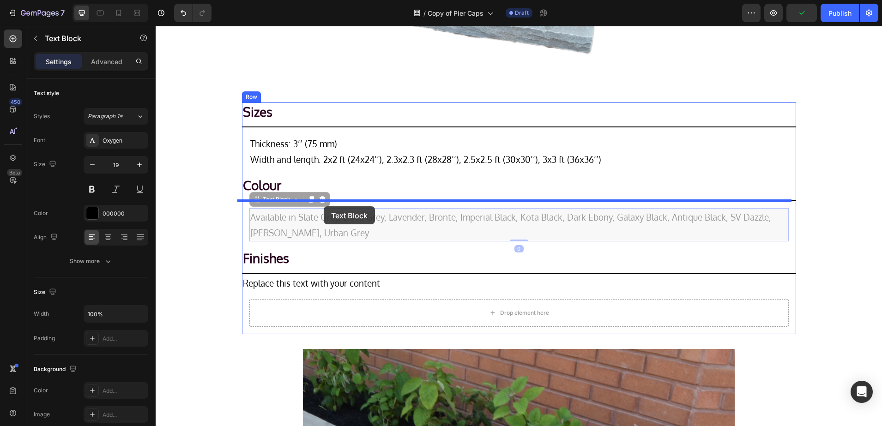
drag, startPoint x: 325, startPoint y: 218, endPoint x: 324, endPoint y: 206, distance: 12.1
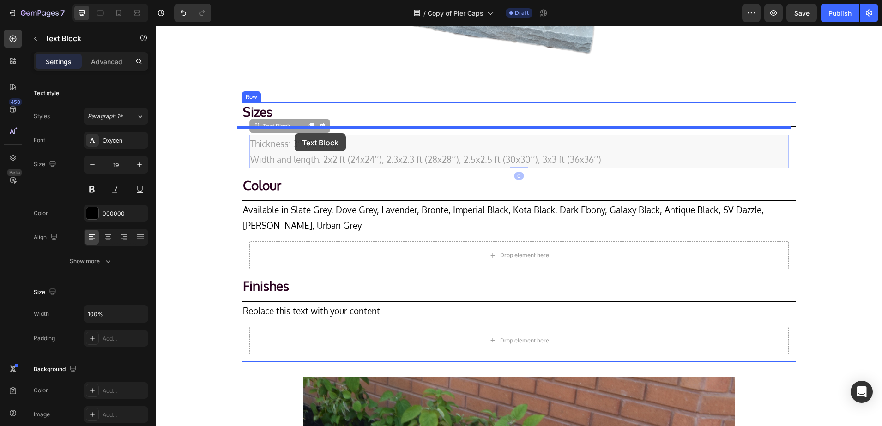
drag, startPoint x: 301, startPoint y: 153, endPoint x: 295, endPoint y: 133, distance: 20.3
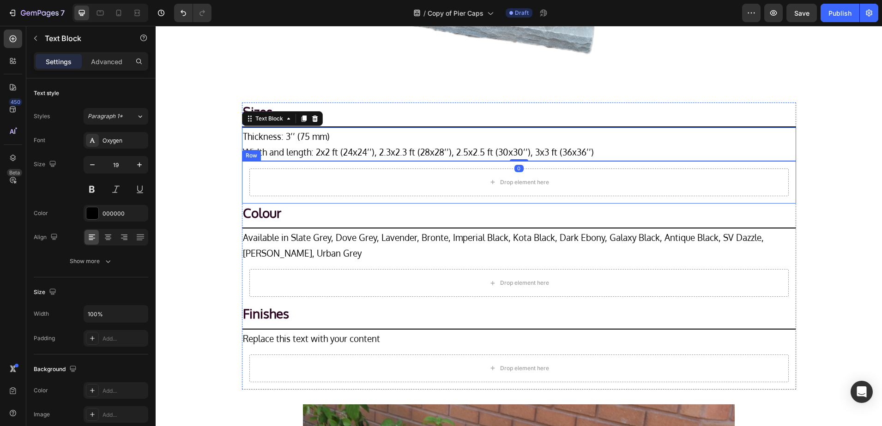
click at [249, 173] on div "Drop element here" at bounding box center [518, 182] width 539 height 28
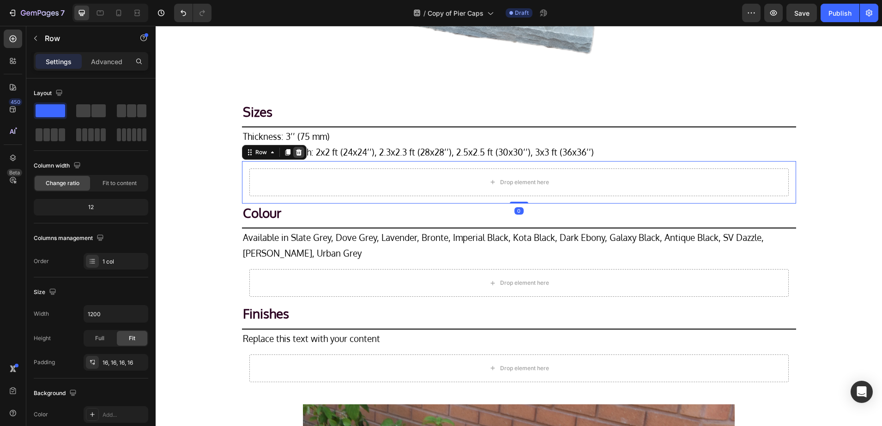
click at [295, 153] on icon at bounding box center [298, 152] width 7 height 7
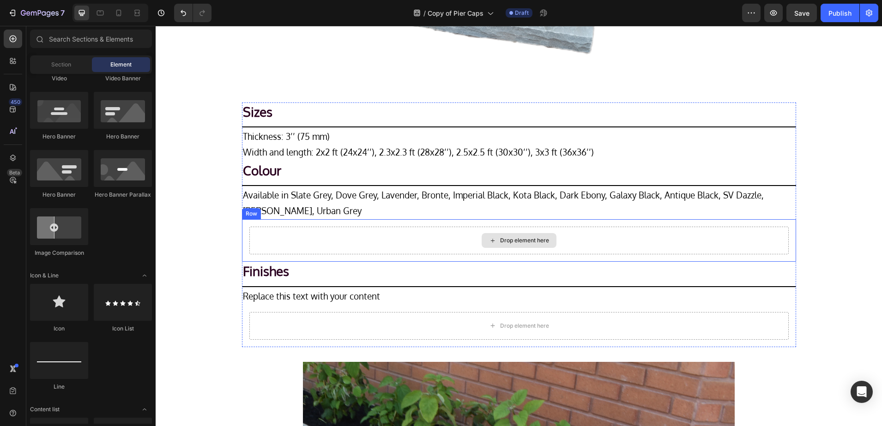
click at [253, 239] on div "Drop element here" at bounding box center [518, 241] width 539 height 28
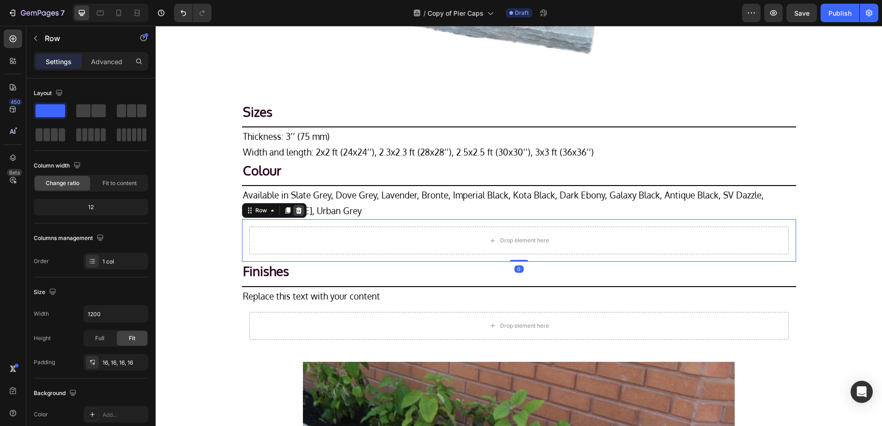
click at [295, 211] on icon at bounding box center [298, 210] width 6 height 6
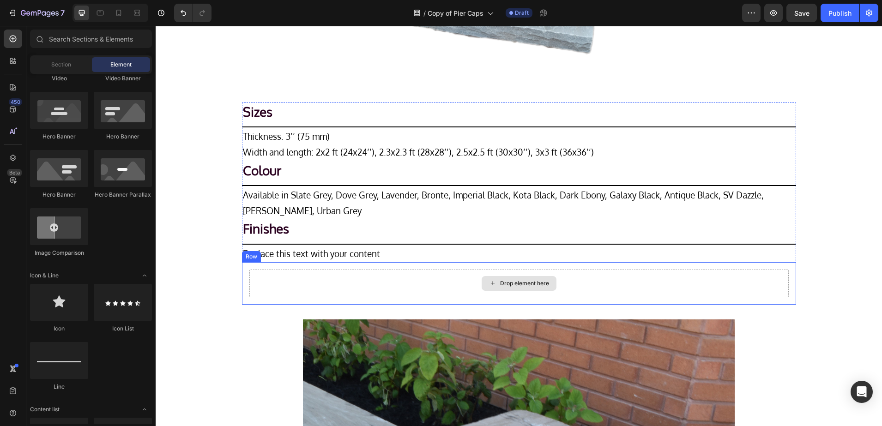
click at [258, 292] on div "Drop element here" at bounding box center [518, 284] width 539 height 28
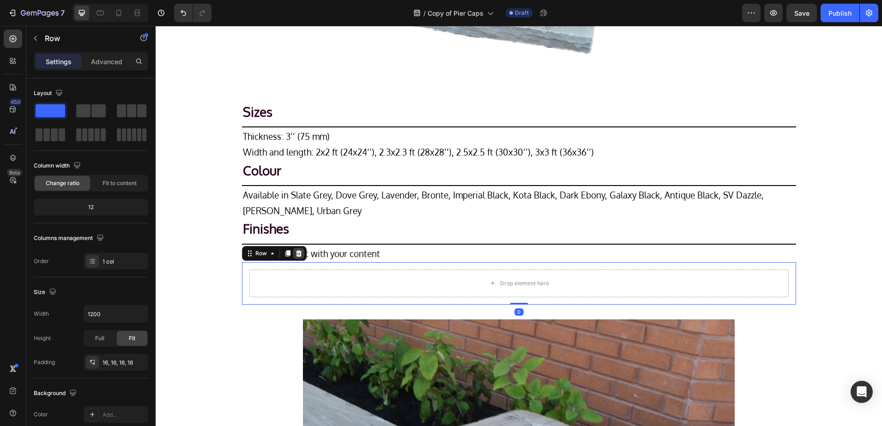
click at [295, 257] on icon at bounding box center [298, 253] width 7 height 7
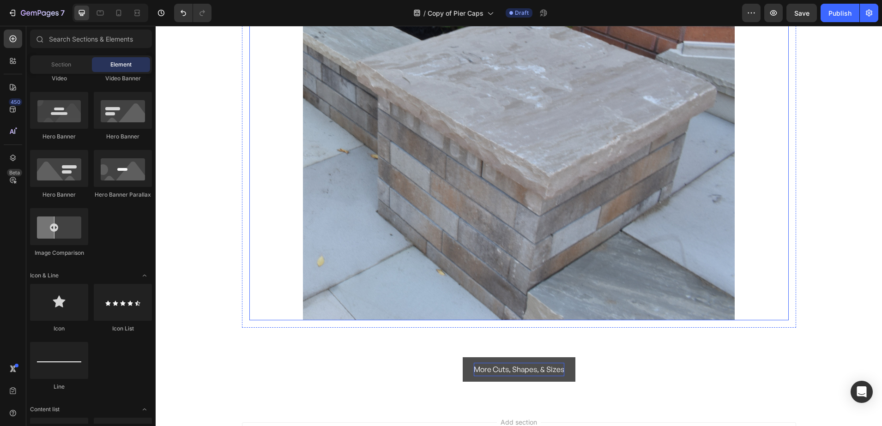
scroll to position [828, 0]
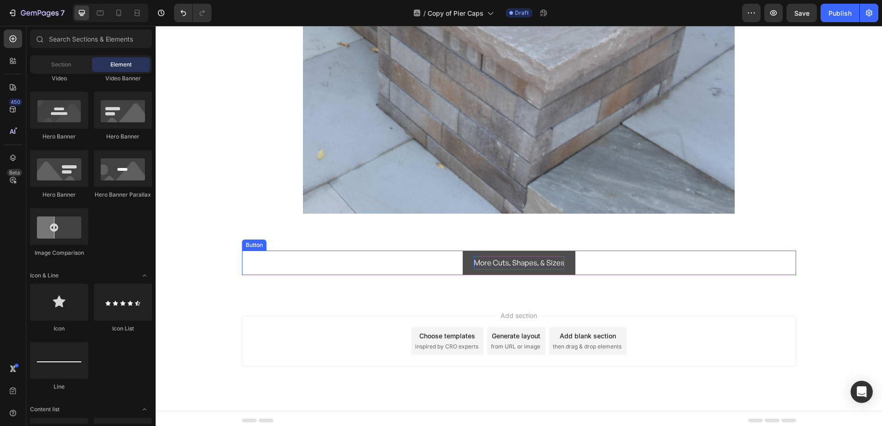
click at [474, 263] on p "More Cuts, Shapes, & Sizes" at bounding box center [519, 262] width 90 height 13
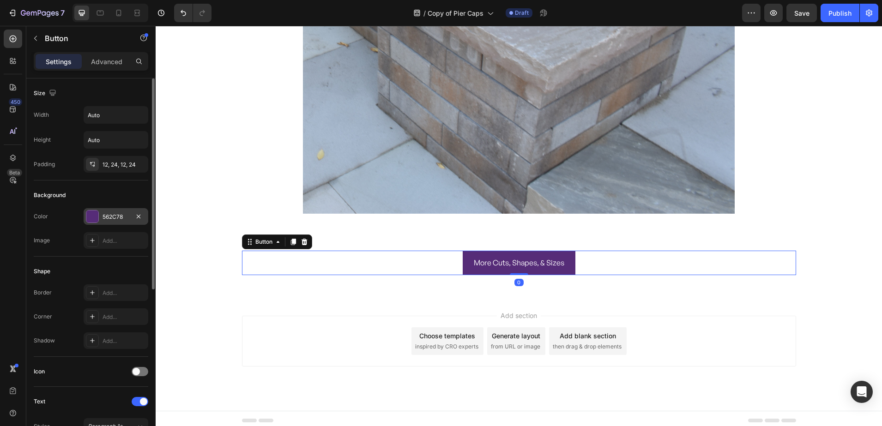
click at [102, 209] on div "562C78" at bounding box center [116, 216] width 65 height 17
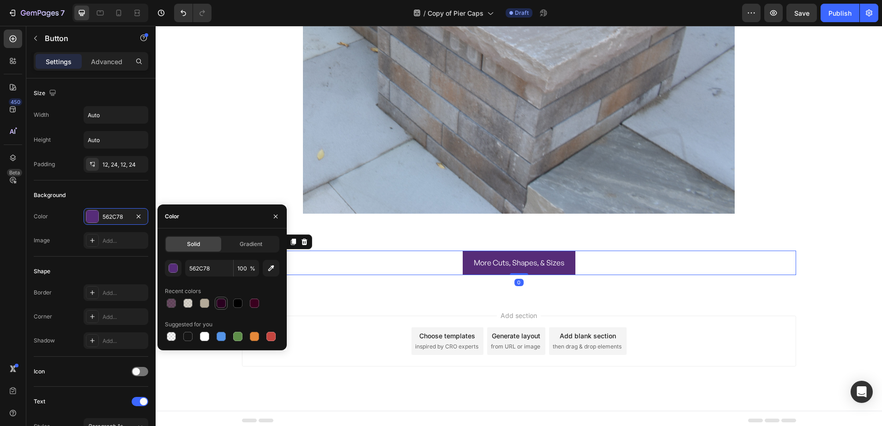
click at [216, 306] on div at bounding box center [221, 303] width 11 height 11
type input "29001F"
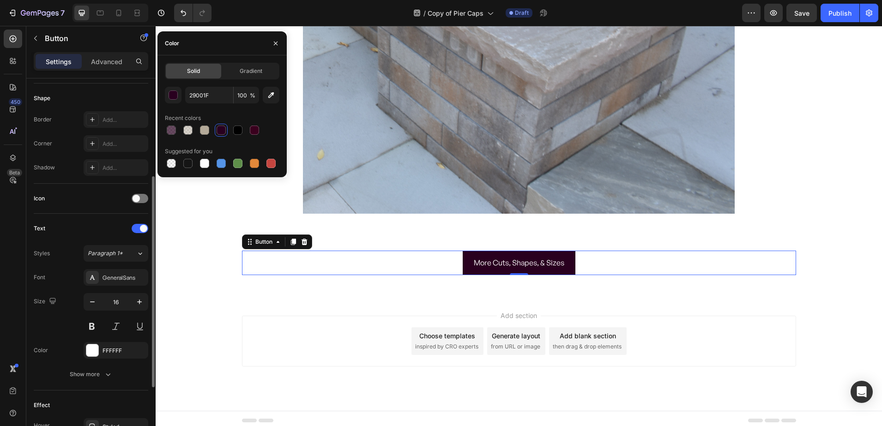
scroll to position [288, 0]
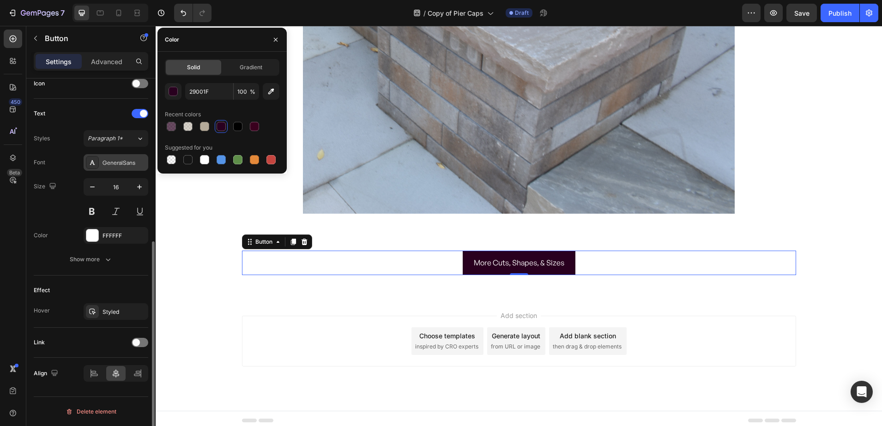
click at [117, 164] on div "GeneralSans" at bounding box center [123, 163] width 43 height 8
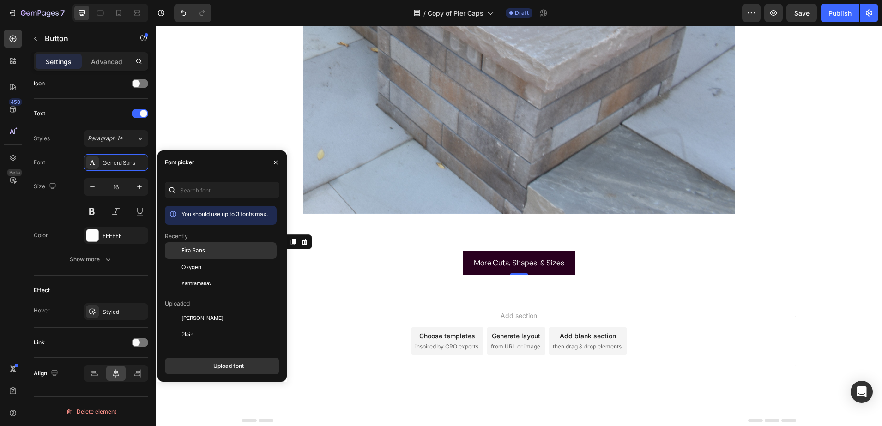
click at [192, 250] on span "Fira Sans" at bounding box center [193, 250] width 24 height 8
click at [118, 308] on div "Styled" at bounding box center [115, 312] width 27 height 8
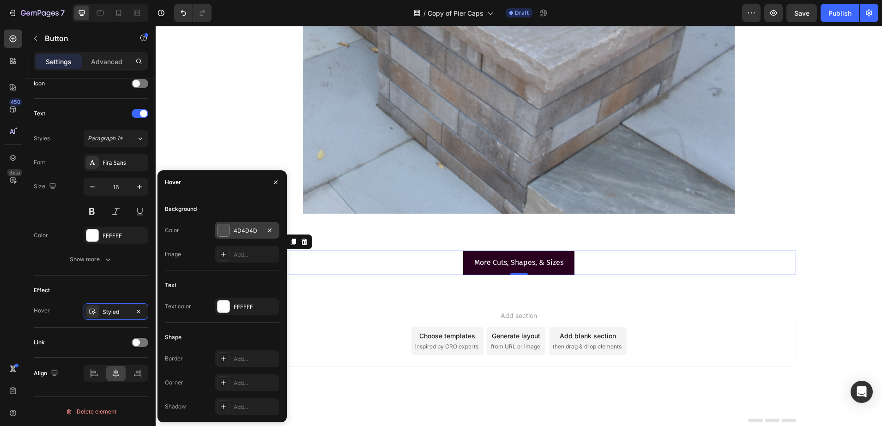
click at [227, 233] on div at bounding box center [223, 230] width 12 height 12
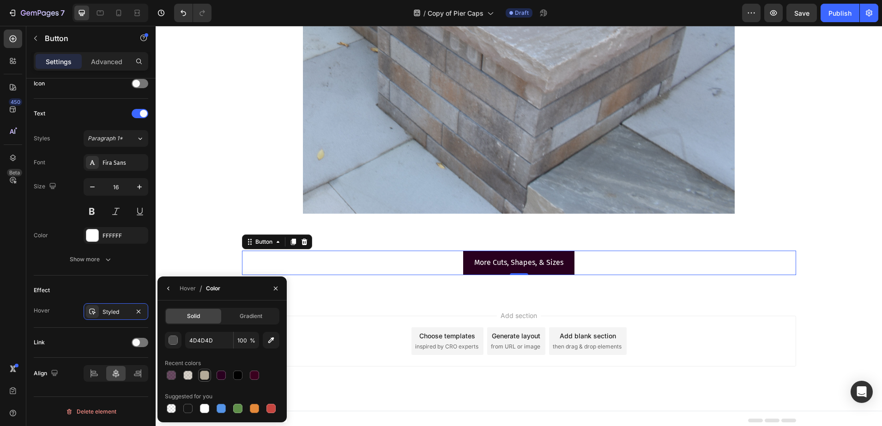
click at [207, 376] on div at bounding box center [204, 375] width 9 height 9
type input "B4AA99"
click at [491, 263] on p "More Cuts, Shapes, & Sizes" at bounding box center [518, 262] width 89 height 13
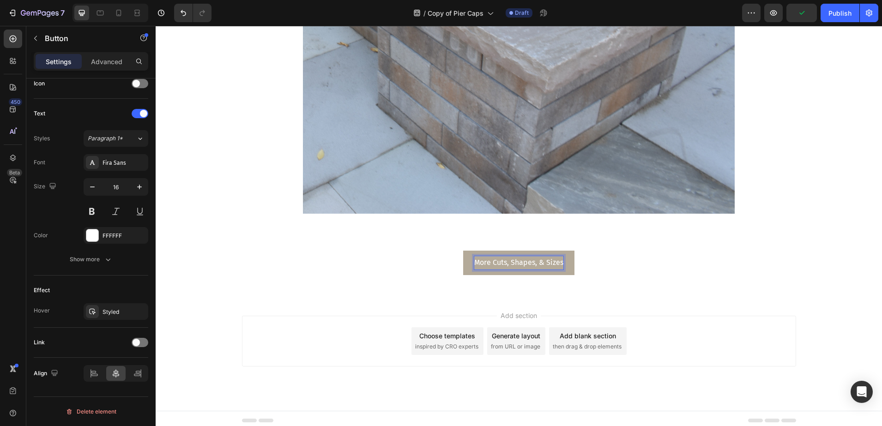
click at [487, 263] on p "More Cuts, Shapes, & Sizes" at bounding box center [518, 262] width 89 height 13
click at [217, 318] on div "Add section Choose templates inspired by CRO experts Generate layout from URL o…" at bounding box center [519, 354] width 726 height 114
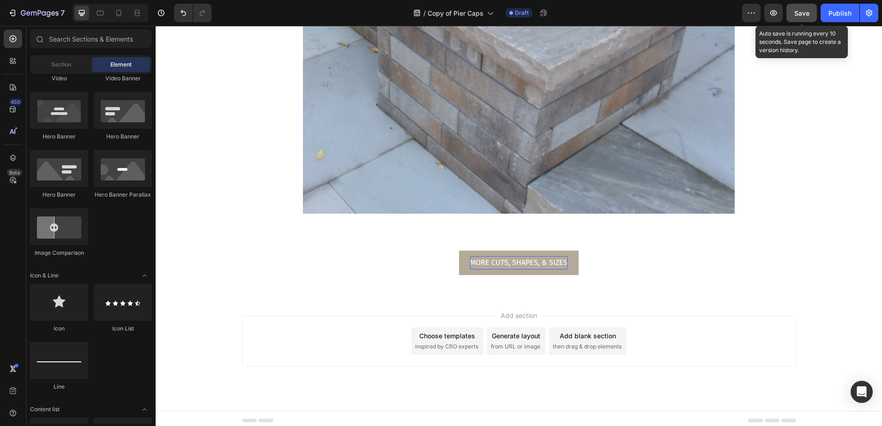
click at [810, 8] on button "Save" at bounding box center [801, 13] width 30 height 18
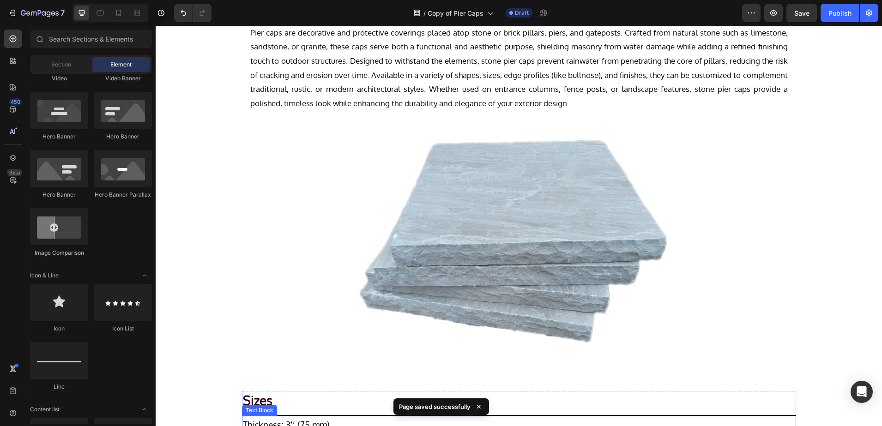
scroll to position [0, 0]
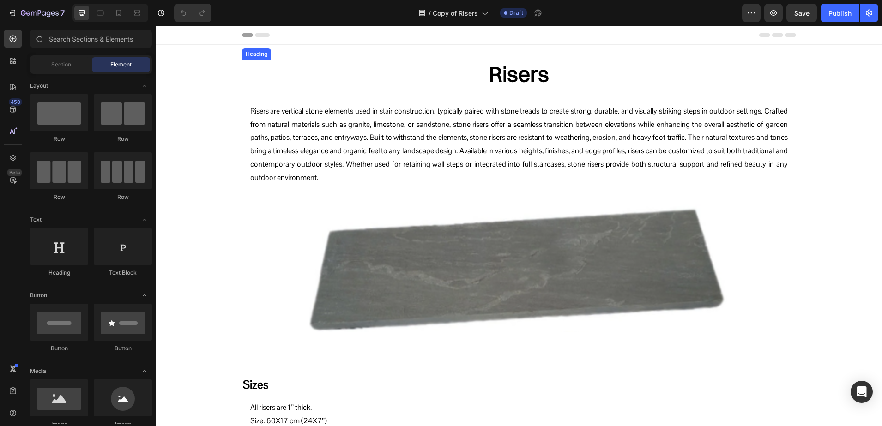
click at [500, 67] on h2 "Risers" at bounding box center [519, 75] width 554 height 30
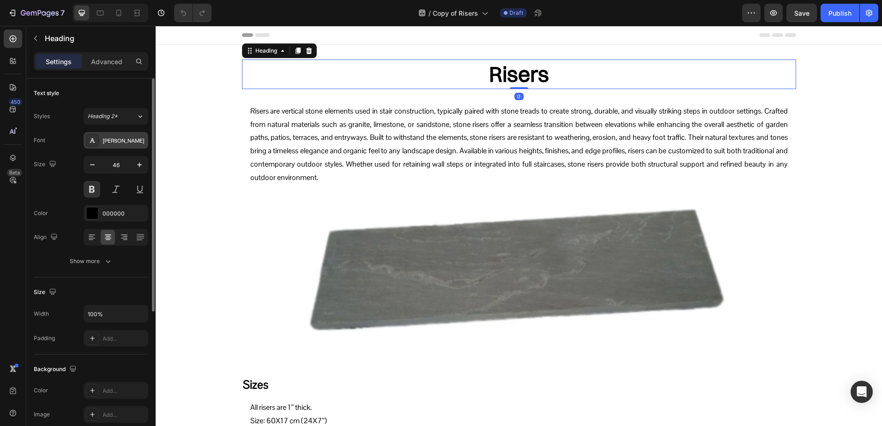
click at [108, 134] on div "[PERSON_NAME]" at bounding box center [116, 140] width 65 height 17
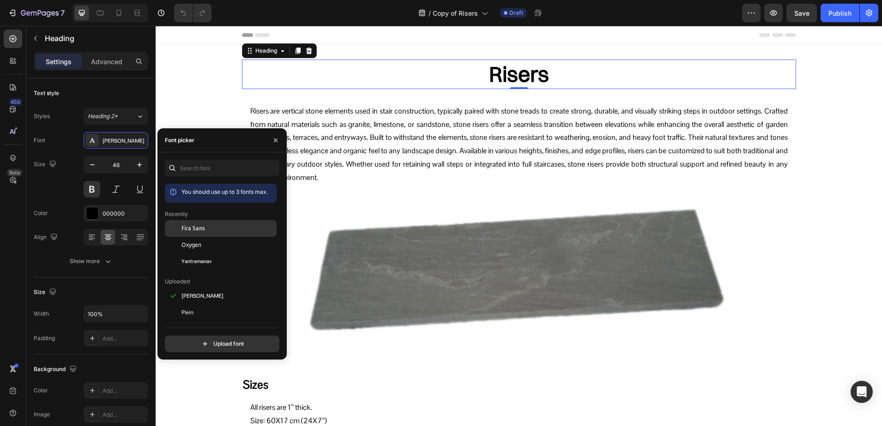
click at [213, 224] on div "Fira Sans" at bounding box center [227, 228] width 93 height 8
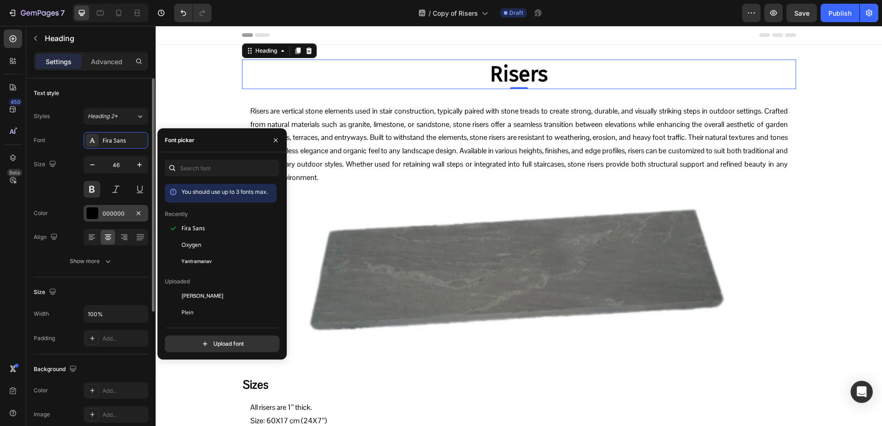
click at [103, 214] on div "000000" at bounding box center [115, 214] width 27 height 8
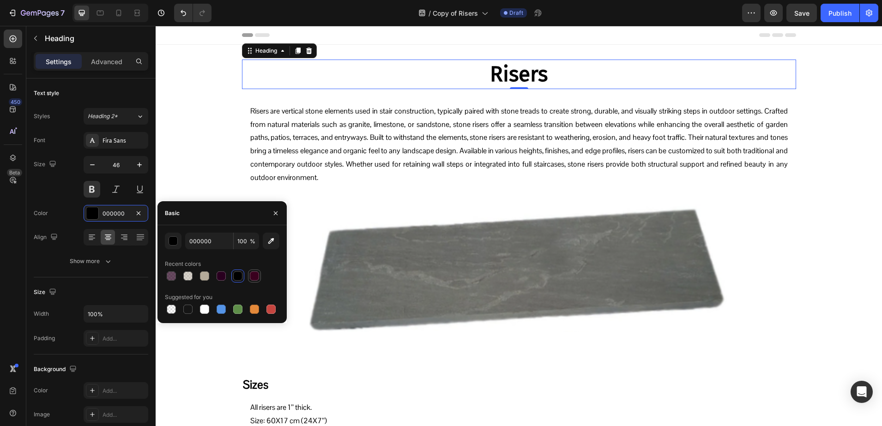
click at [251, 275] on div at bounding box center [254, 275] width 9 height 9
type input "3A001E"
click at [66, 42] on p "Heading" at bounding box center [95, 38] width 100 height 11
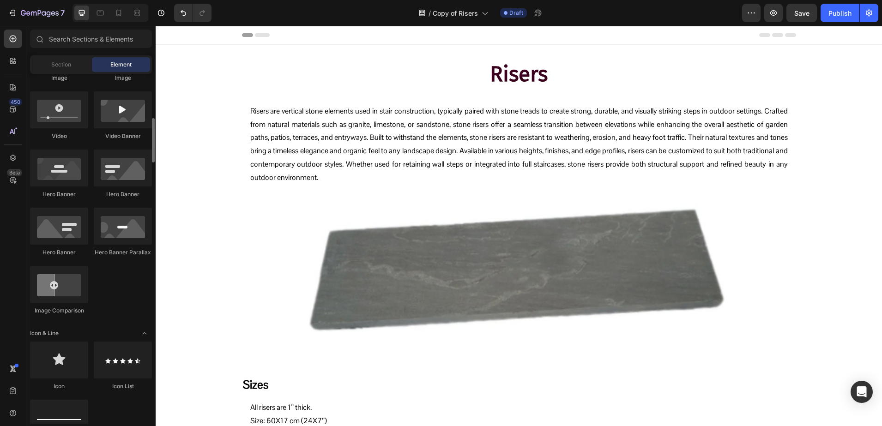
scroll to position [462, 0]
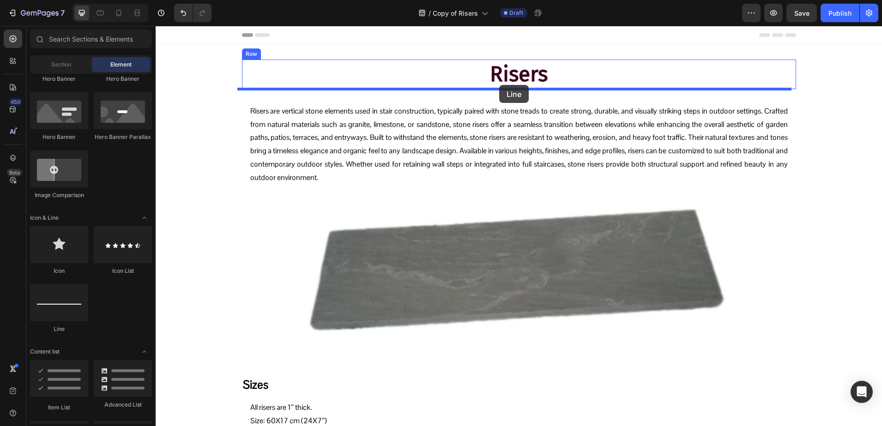
drag, startPoint x: 217, startPoint y: 331, endPoint x: 499, endPoint y: 85, distance: 373.6
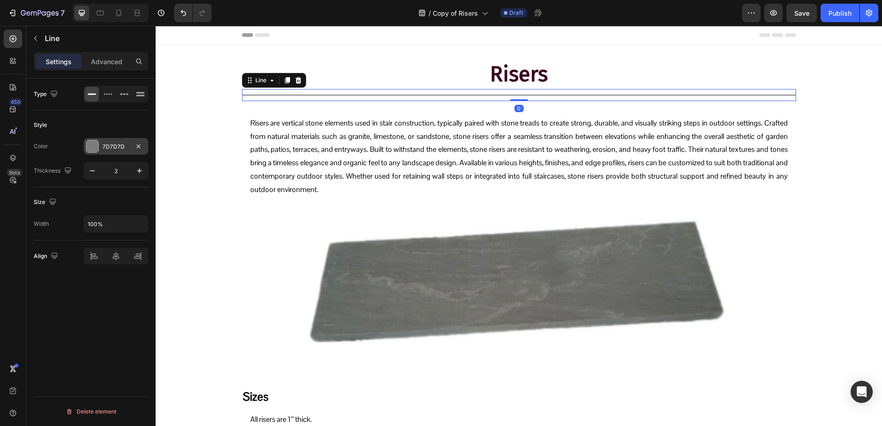
click at [97, 145] on div at bounding box center [92, 146] width 12 height 12
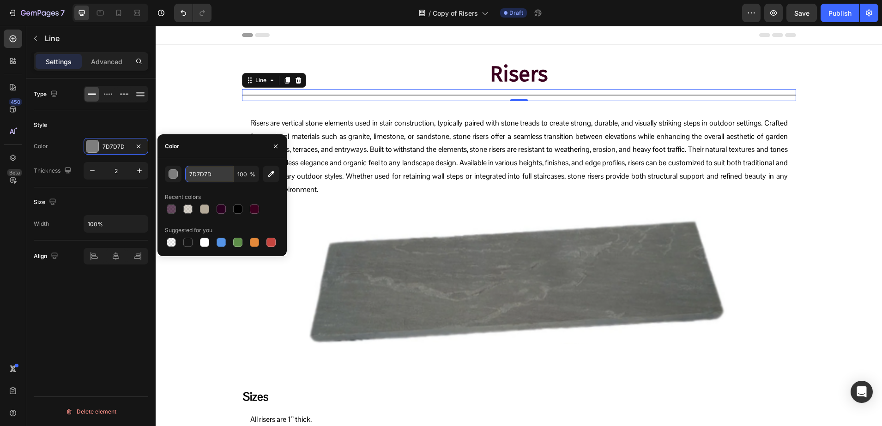
click at [208, 171] on input "7D7D7D" at bounding box center [209, 174] width 48 height 17
click at [238, 210] on div at bounding box center [237, 208] width 9 height 9
type input "000000"
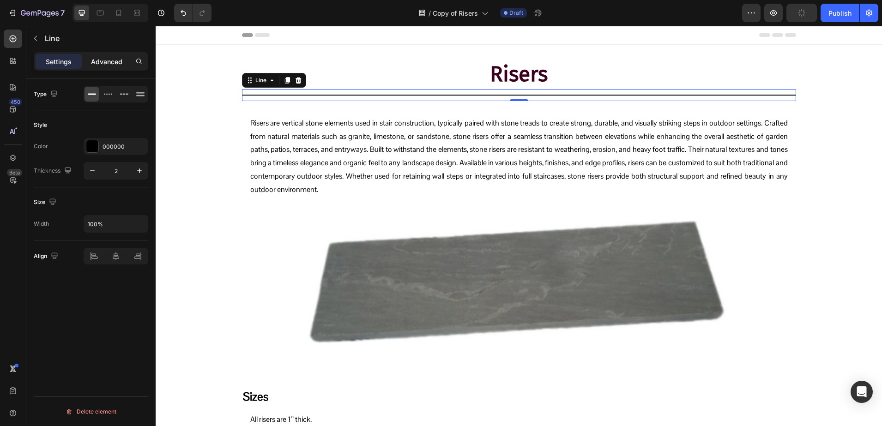
click at [101, 61] on p "Advanced" at bounding box center [106, 62] width 31 height 10
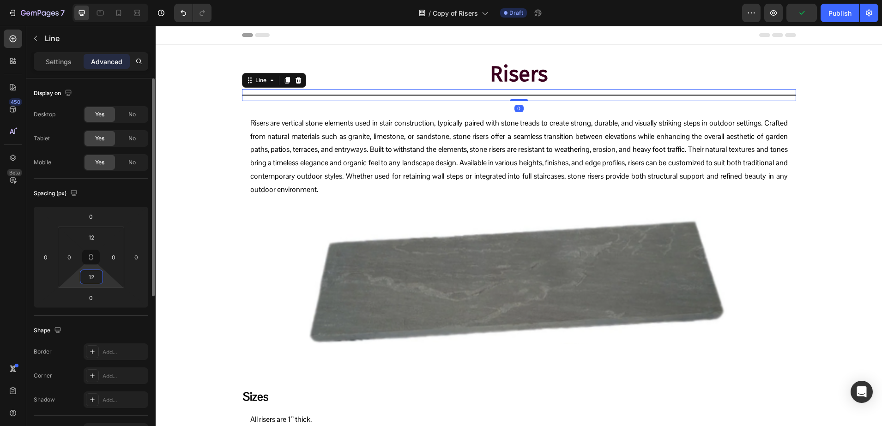
click at [92, 276] on input "12" at bounding box center [91, 277] width 18 height 14
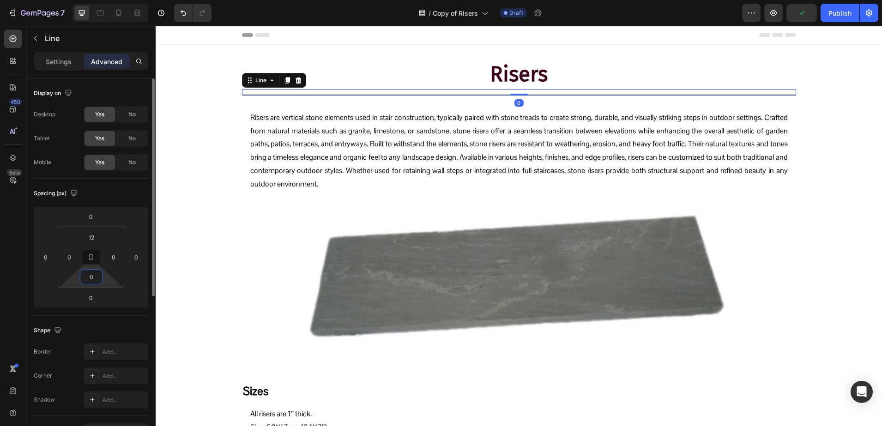
type input "0"
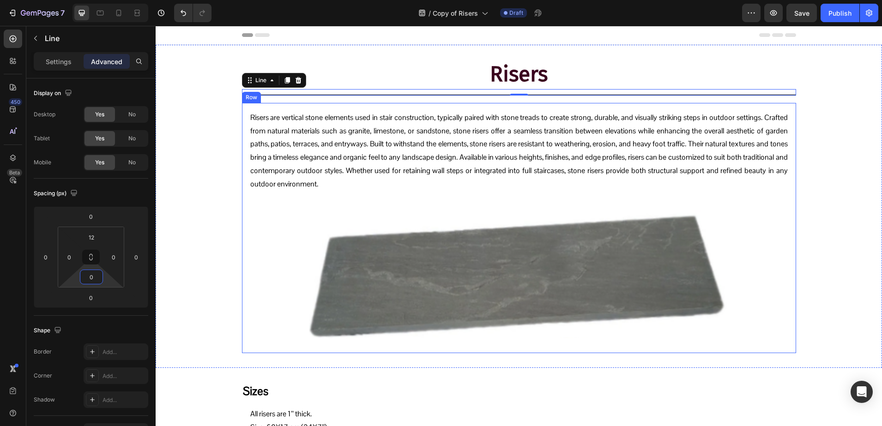
click at [242, 113] on div "Risers are vertical stone elements used in stair construction, typically paired…" at bounding box center [519, 228] width 554 height 250
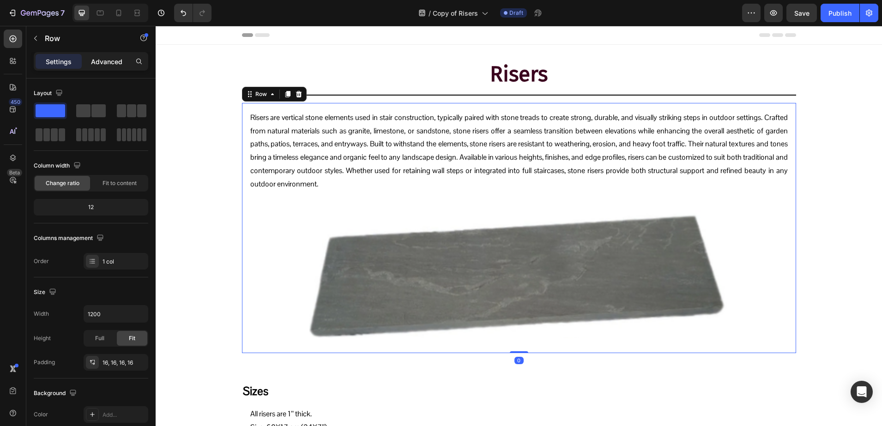
click at [90, 59] on div "Advanced" at bounding box center [107, 61] width 46 height 15
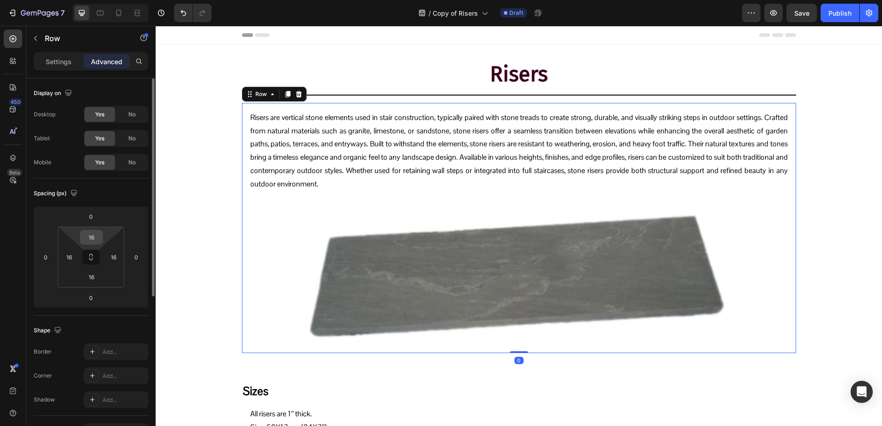
click at [93, 234] on input "16" at bounding box center [91, 237] width 18 height 14
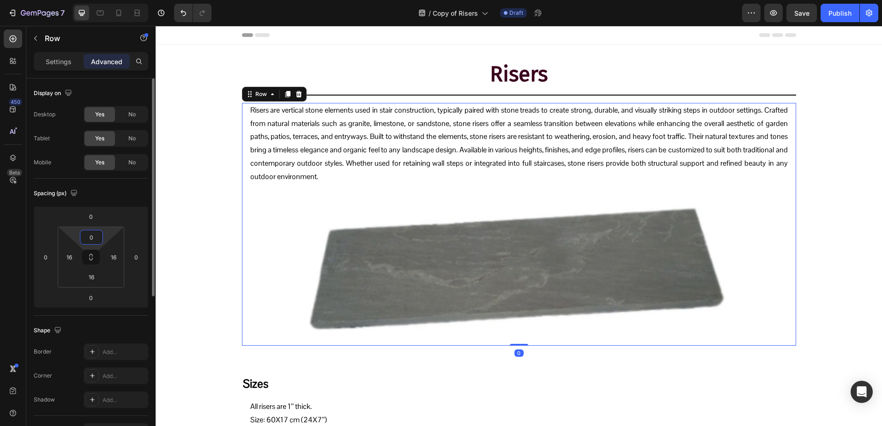
type input "0"
click at [273, 132] on p "Risers are vertical stone elements used in stair construction, typically paired…" at bounding box center [518, 144] width 537 height 80
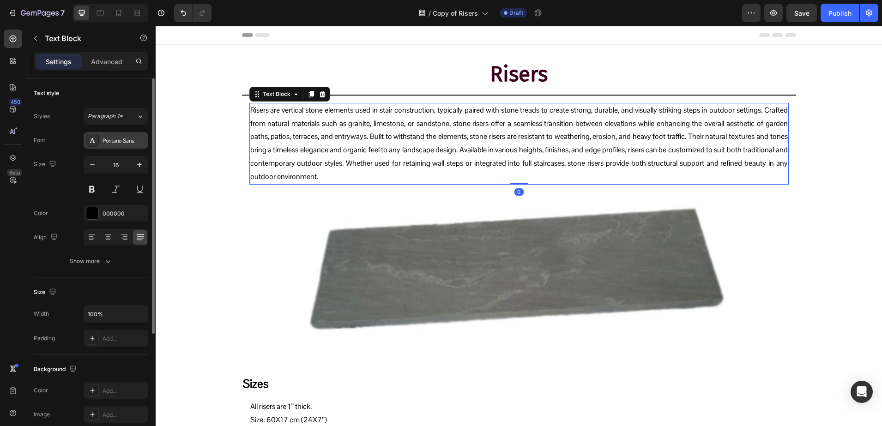
click at [112, 143] on div "Pontano Sans" at bounding box center [123, 141] width 43 height 8
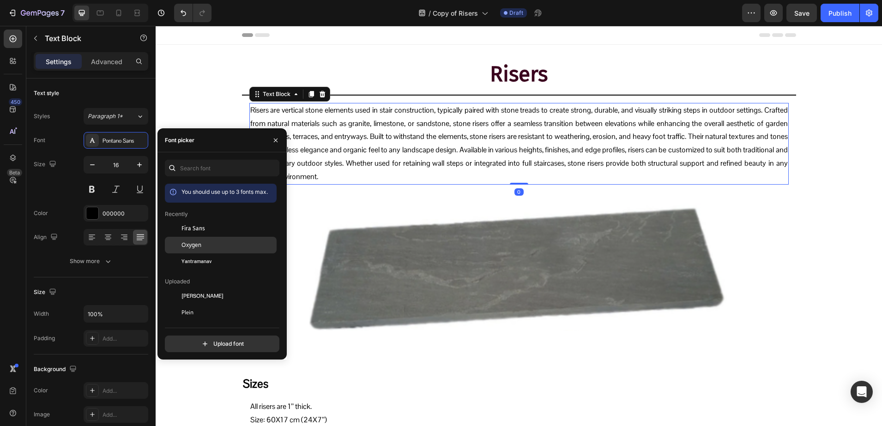
click at [179, 243] on div at bounding box center [173, 245] width 17 height 17
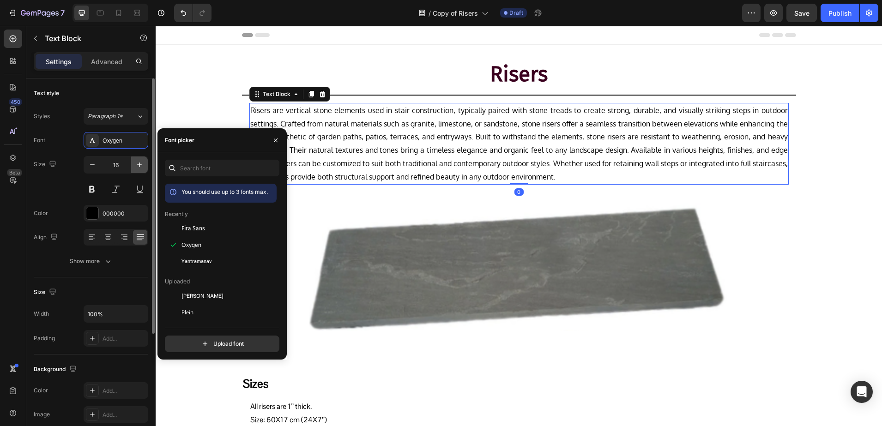
click at [140, 168] on icon "button" at bounding box center [139, 164] width 9 height 9
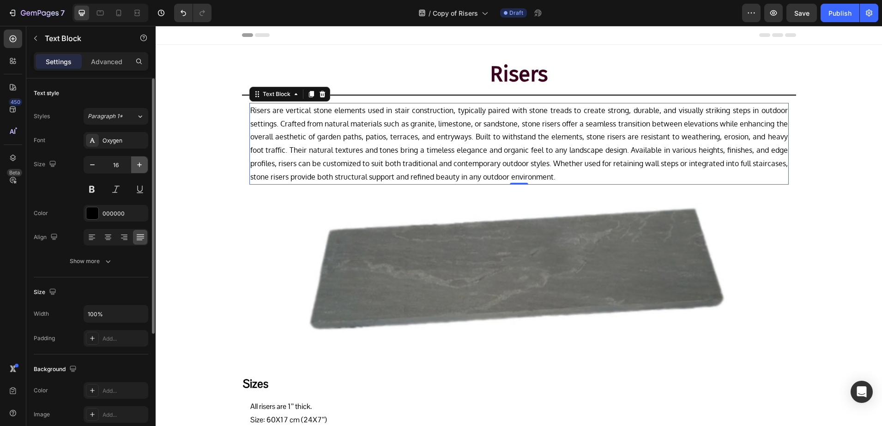
type input "17"
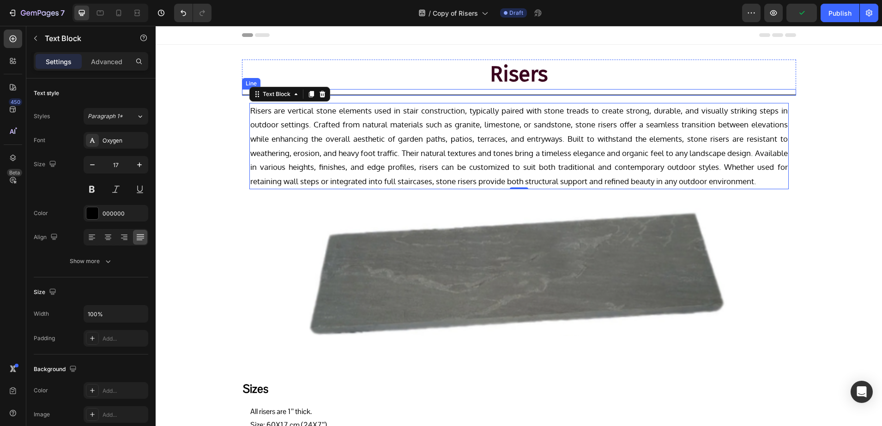
click at [346, 95] on div at bounding box center [519, 95] width 554 height 1
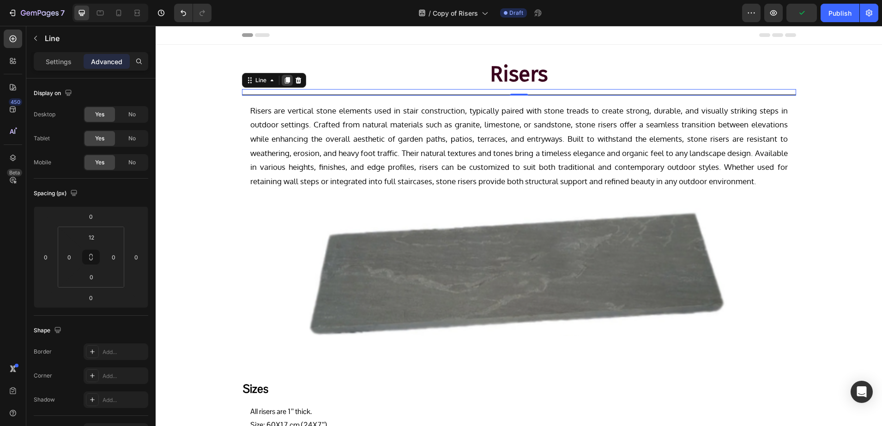
click at [284, 79] on icon at bounding box center [286, 80] width 5 height 6
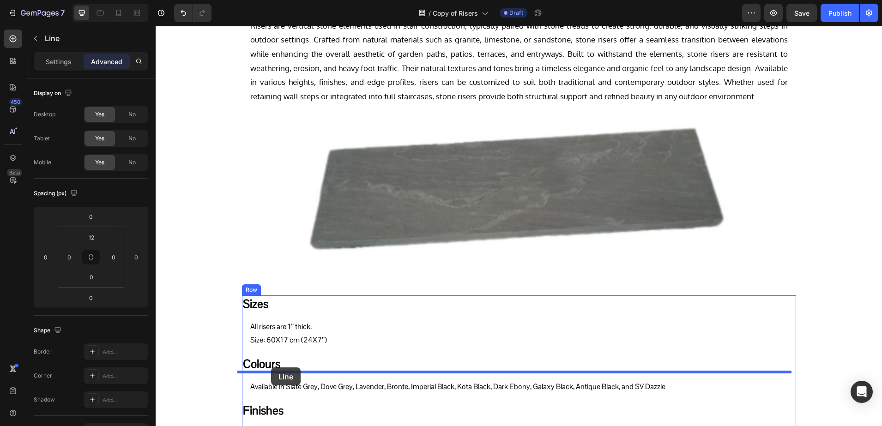
scroll to position [97, 0]
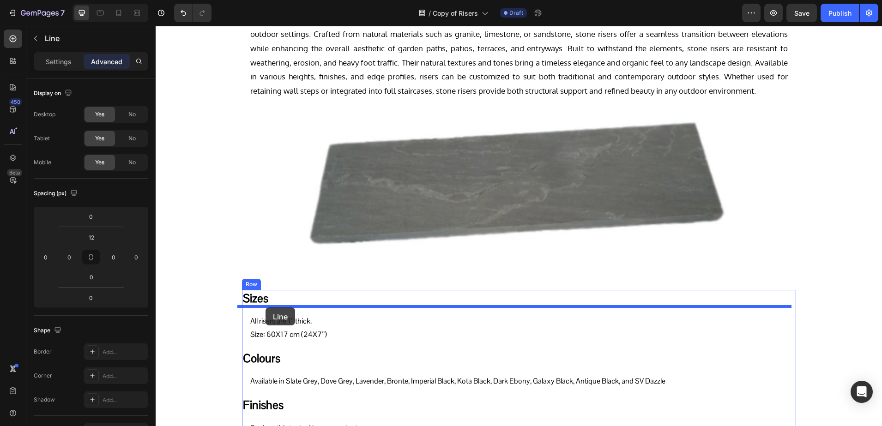
drag, startPoint x: 245, startPoint y: 88, endPoint x: 265, endPoint y: 307, distance: 220.2
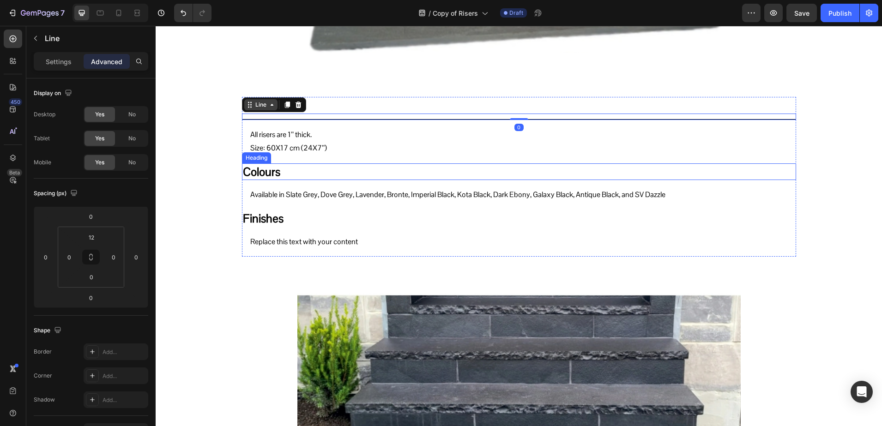
scroll to position [264, 0]
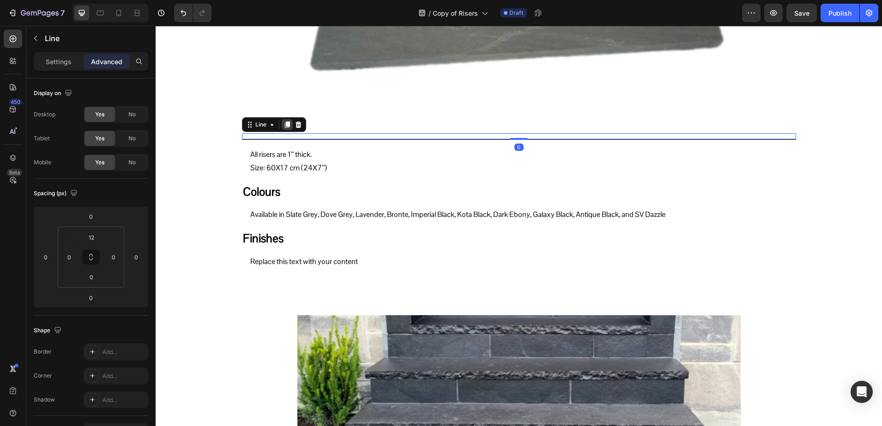
click at [284, 127] on icon at bounding box center [286, 124] width 5 height 6
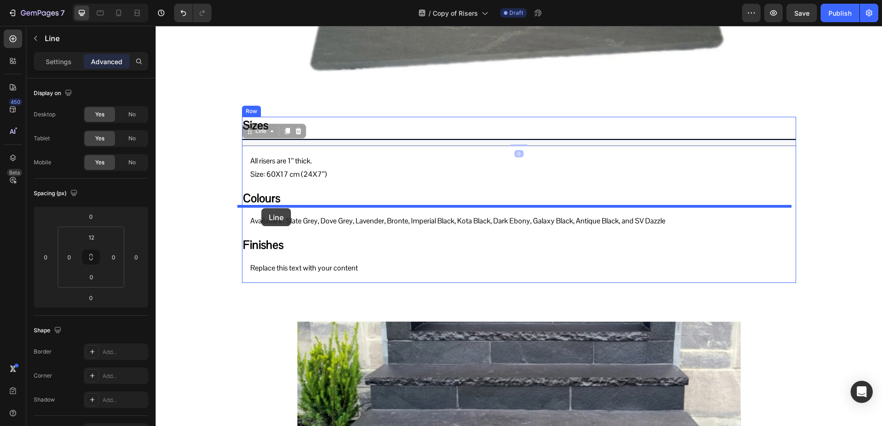
drag, startPoint x: 252, startPoint y: 130, endPoint x: 261, endPoint y: 208, distance: 78.6
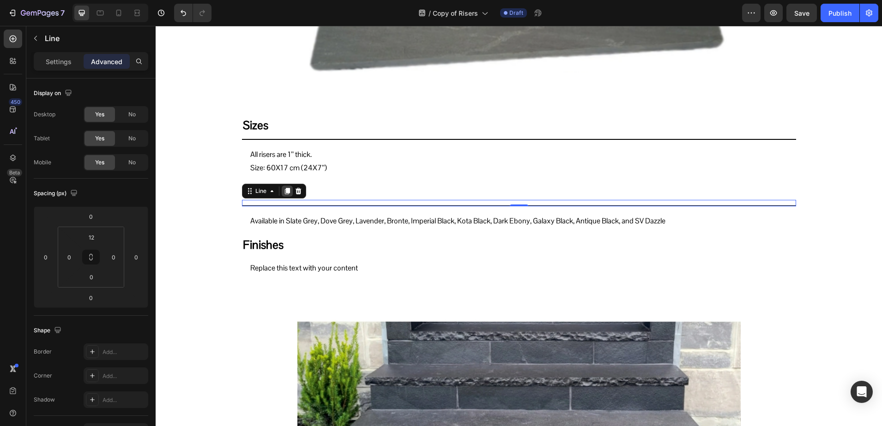
click at [284, 188] on icon at bounding box center [286, 191] width 5 height 6
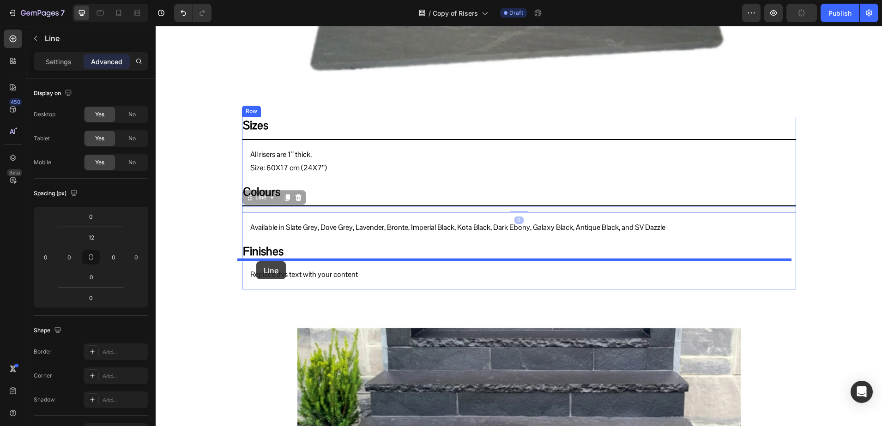
drag, startPoint x: 243, startPoint y: 197, endPoint x: 256, endPoint y: 261, distance: 65.5
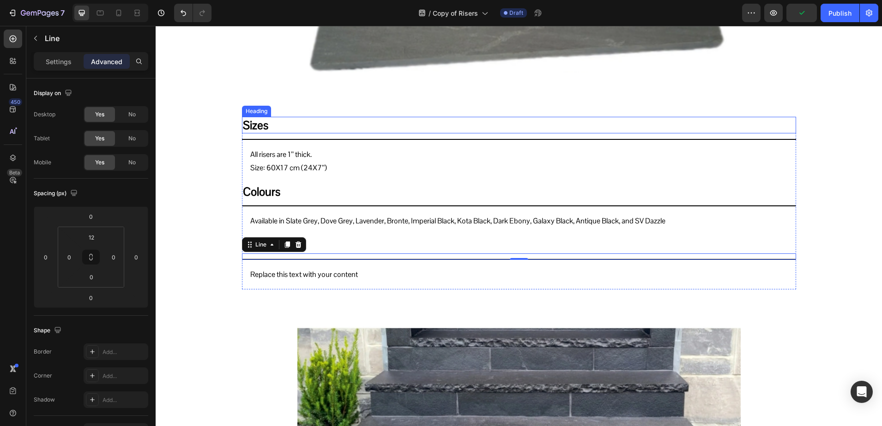
click at [266, 129] on h2 "Sizes" at bounding box center [519, 125] width 554 height 17
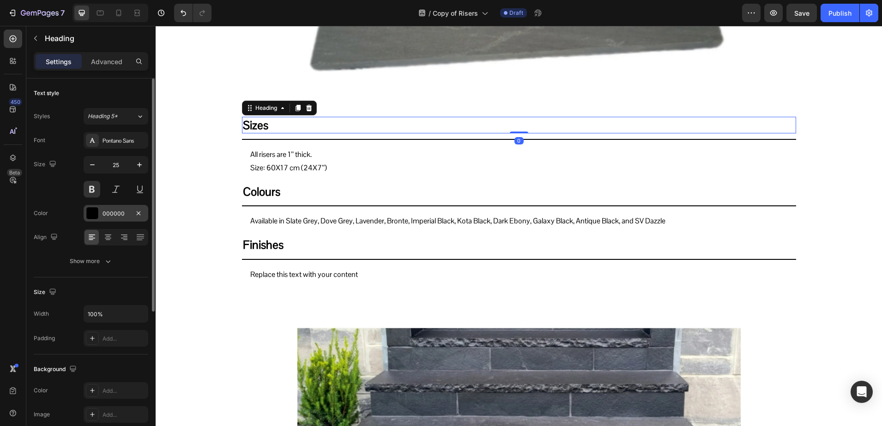
click at [103, 208] on div "000000" at bounding box center [116, 213] width 65 height 17
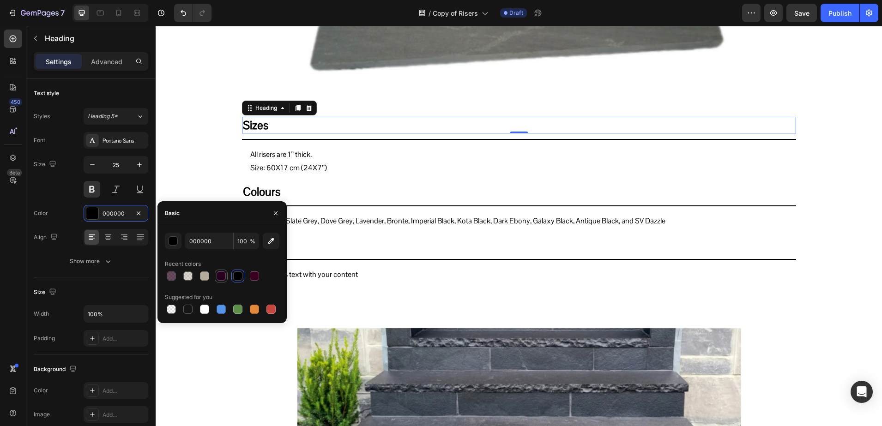
click at [223, 276] on div at bounding box center [220, 275] width 9 height 9
type input "29001F"
click at [141, 165] on icon "button" at bounding box center [139, 164] width 5 height 5
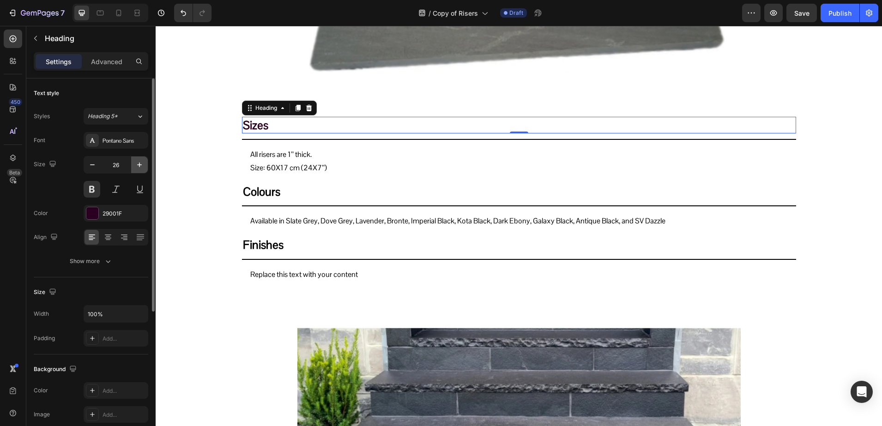
click at [141, 165] on icon "button" at bounding box center [139, 164] width 5 height 5
type input "28"
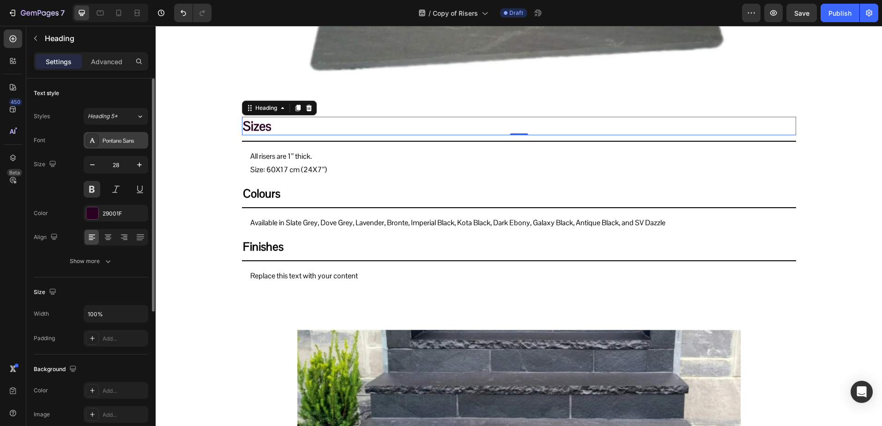
click at [118, 140] on div "Pontano Sans" at bounding box center [123, 141] width 43 height 8
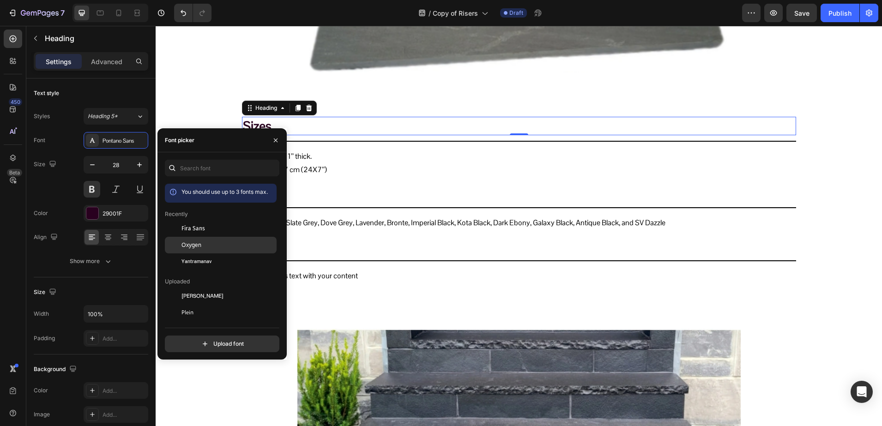
click at [200, 241] on span "Oxygen" at bounding box center [191, 245] width 20 height 8
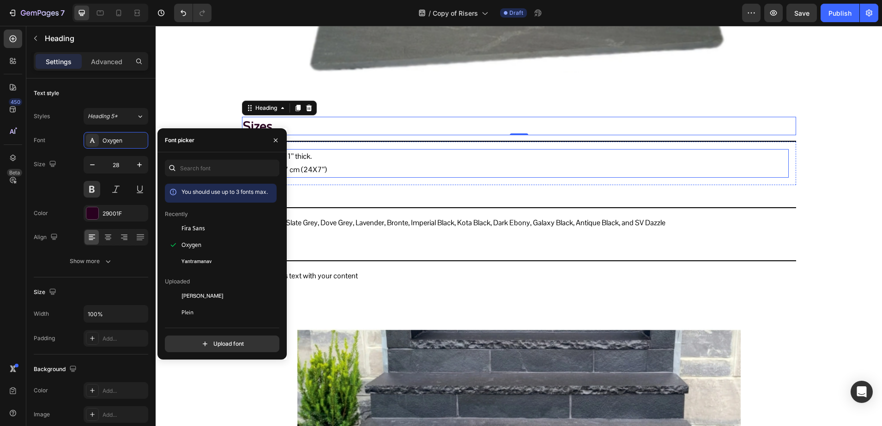
click at [314, 150] on p "All risers are 1’’ thick." at bounding box center [518, 156] width 537 height 13
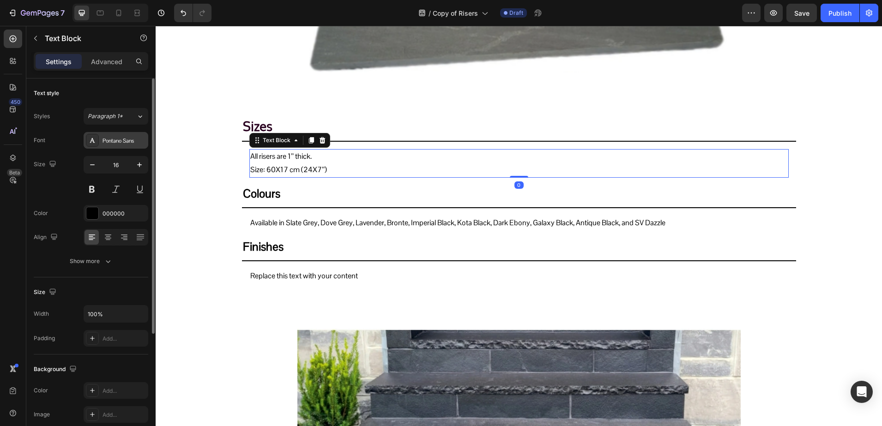
click at [90, 146] on div at bounding box center [92, 140] width 13 height 13
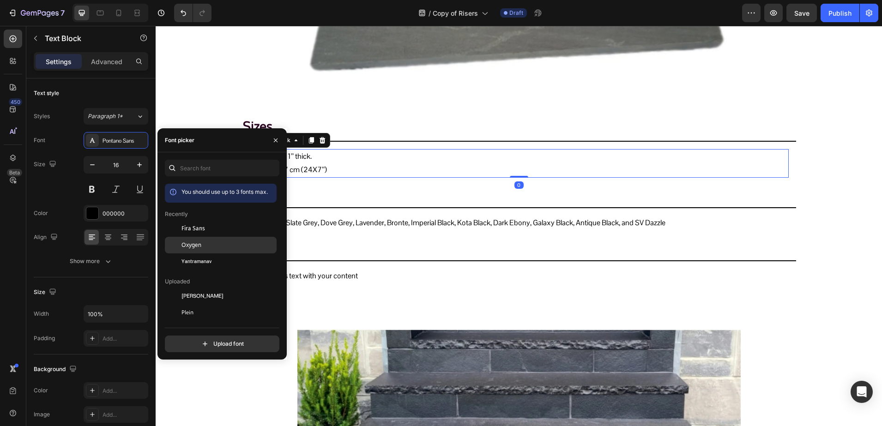
click at [208, 245] on div "Oxygen" at bounding box center [227, 245] width 93 height 8
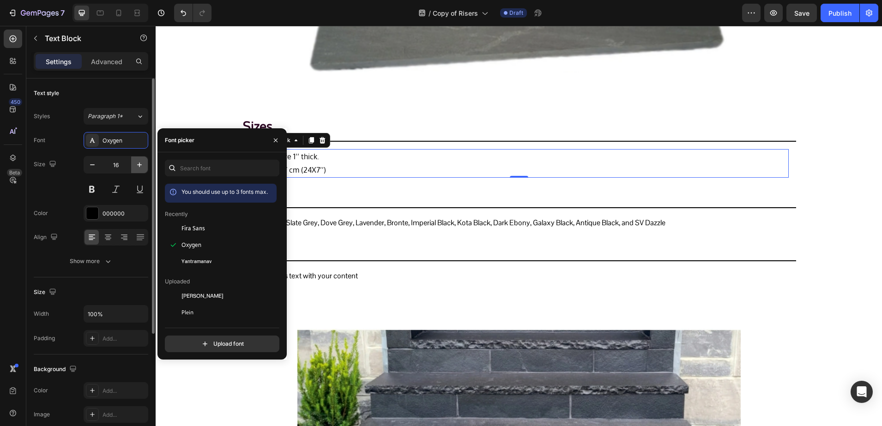
click at [139, 166] on icon "button" at bounding box center [139, 164] width 5 height 5
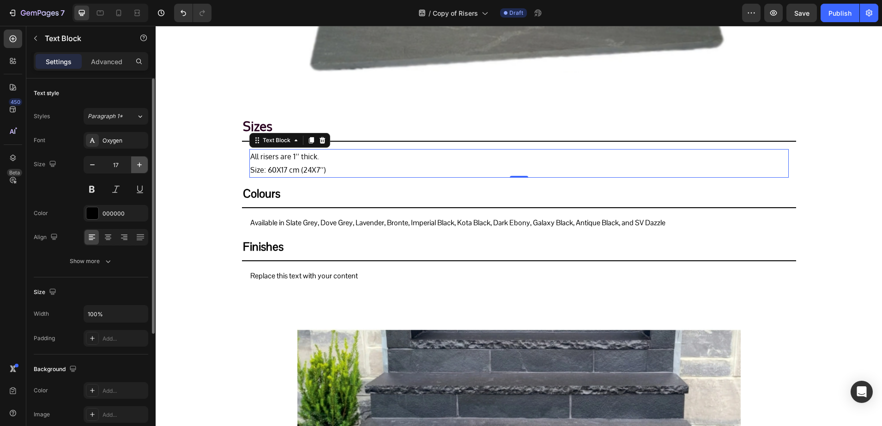
click at [139, 166] on icon "button" at bounding box center [139, 164] width 5 height 5
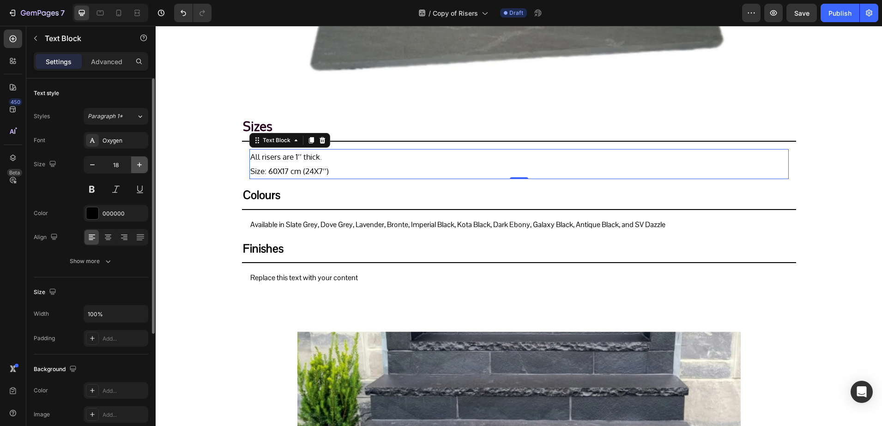
click at [139, 166] on icon "button" at bounding box center [139, 164] width 5 height 5
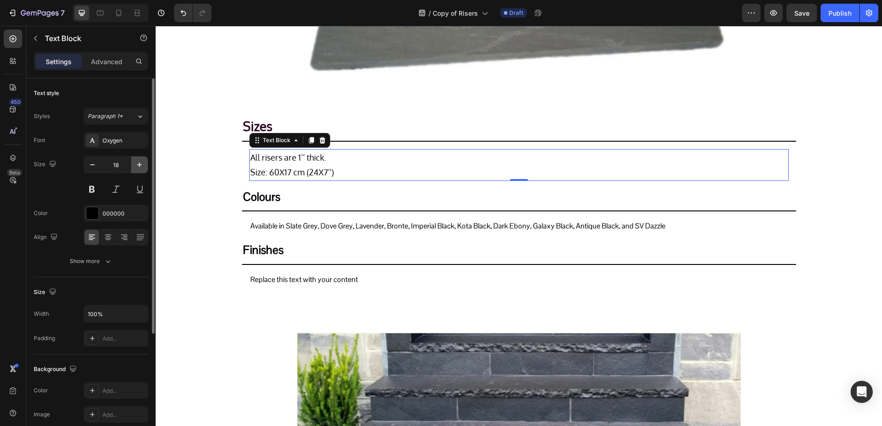
type input "19"
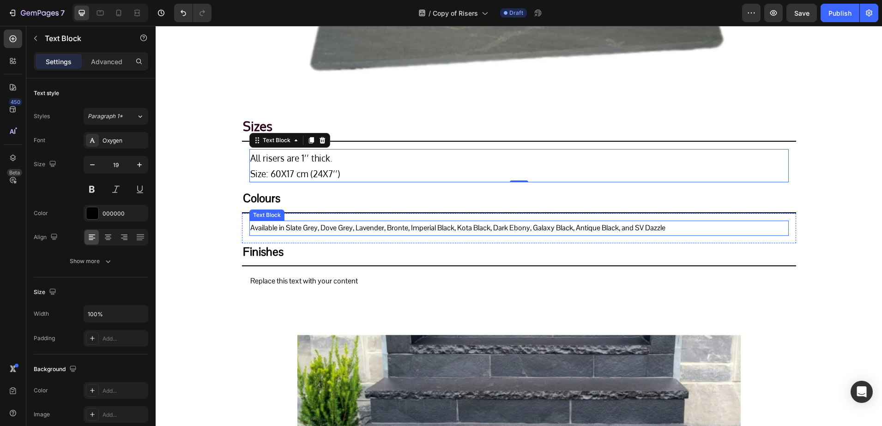
click at [299, 229] on p "Available in Slate Grey, Dove Grey, Lavender, Bronte, Imperial Black, Kota Blac…" at bounding box center [518, 228] width 537 height 13
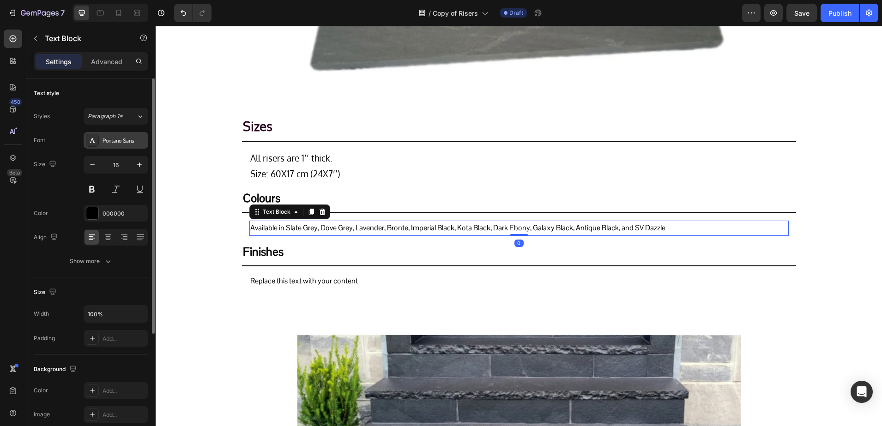
click at [115, 146] on div "Pontano Sans" at bounding box center [116, 140] width 65 height 17
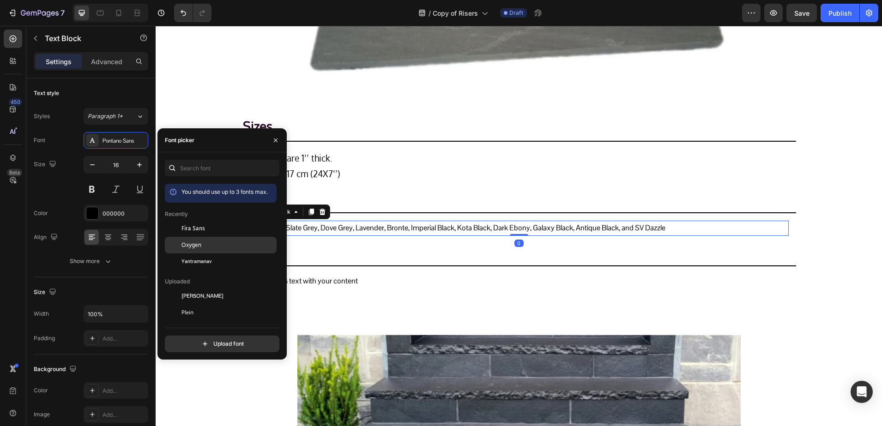
click at [181, 337] on div "Oxygen" at bounding box center [221, 345] width 112 height 17
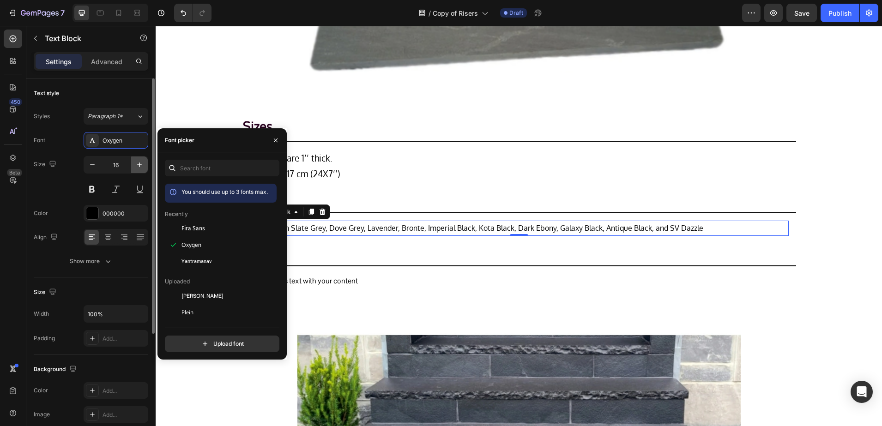
click at [141, 167] on icon "button" at bounding box center [139, 164] width 9 height 9
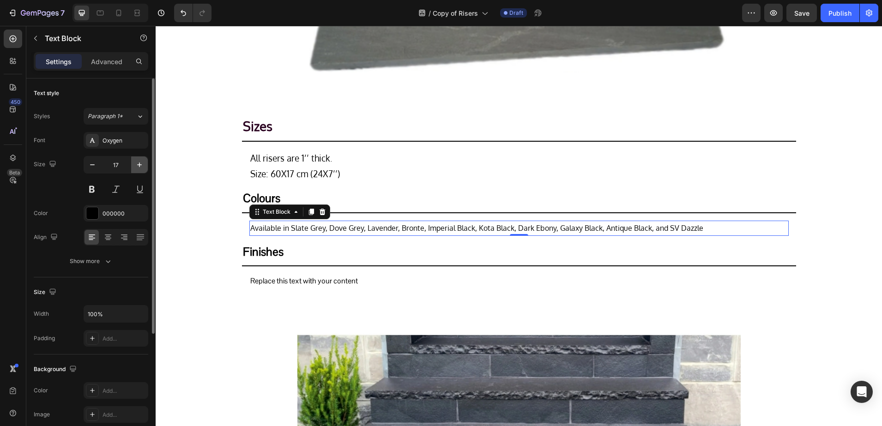
click at [141, 167] on icon "button" at bounding box center [139, 164] width 9 height 9
type input "19"
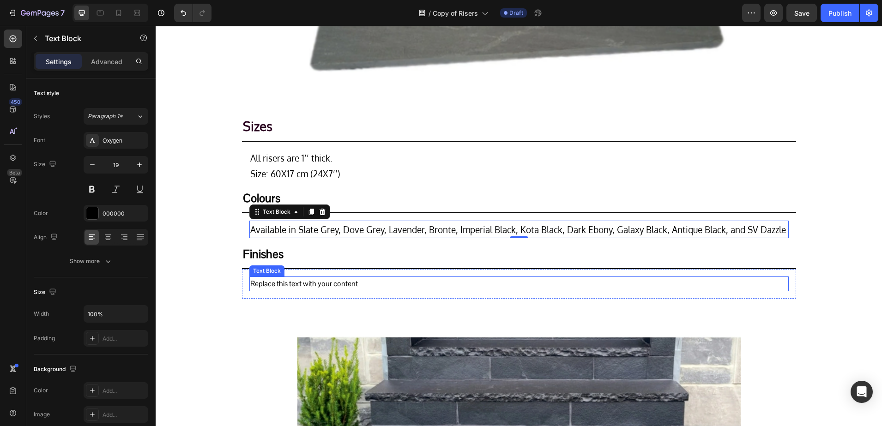
click at [266, 281] on div "Replace this text with your content" at bounding box center [518, 283] width 539 height 15
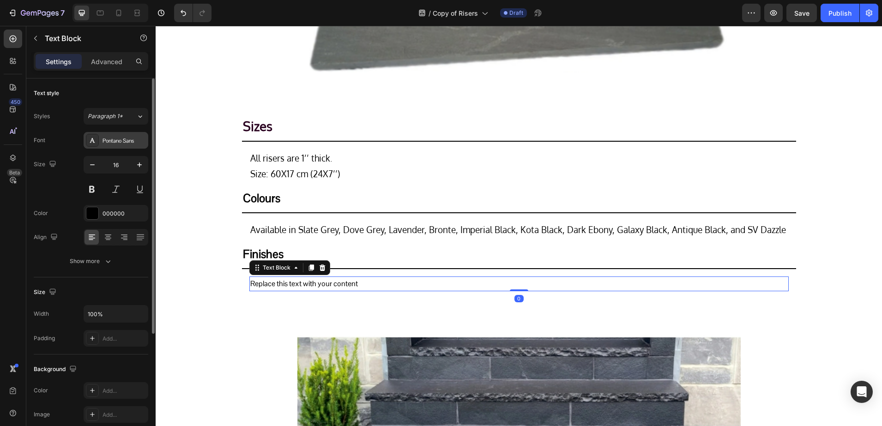
click at [112, 144] on div "Pontano Sans" at bounding box center [123, 141] width 43 height 8
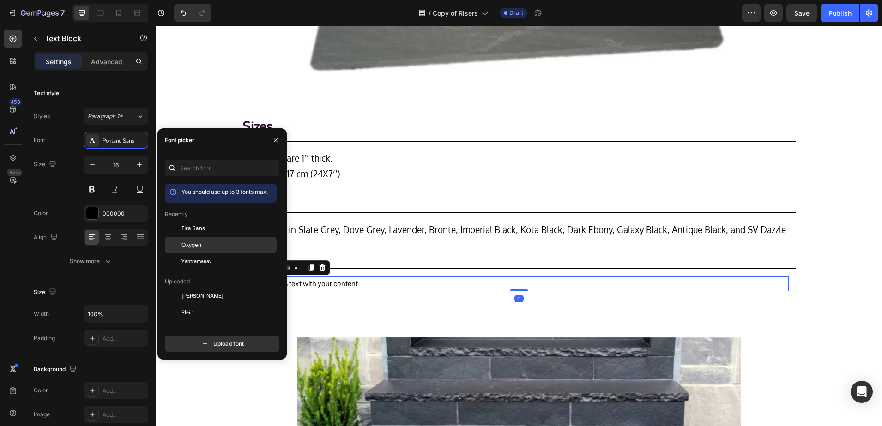
click at [192, 244] on span "Oxygen" at bounding box center [191, 245] width 20 height 8
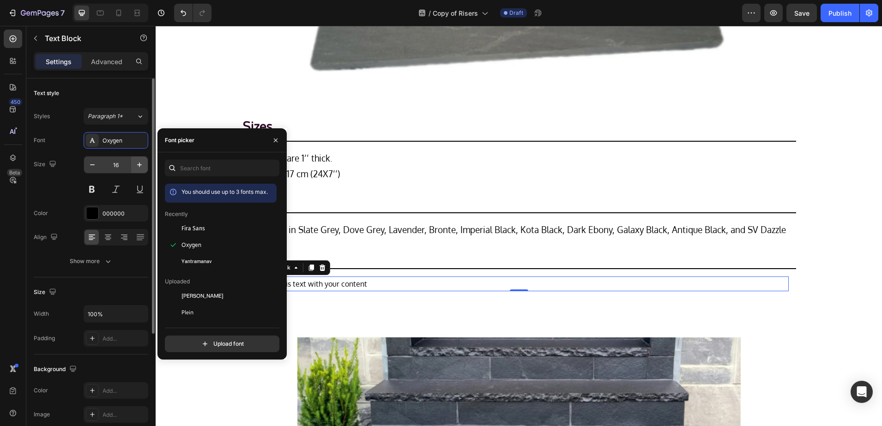
click at [140, 168] on icon "button" at bounding box center [139, 164] width 9 height 9
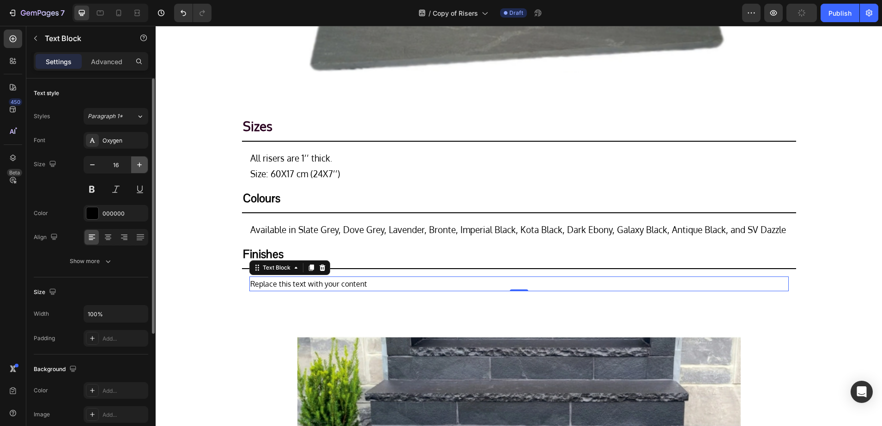
click at [140, 168] on icon "button" at bounding box center [139, 164] width 9 height 9
type input "19"
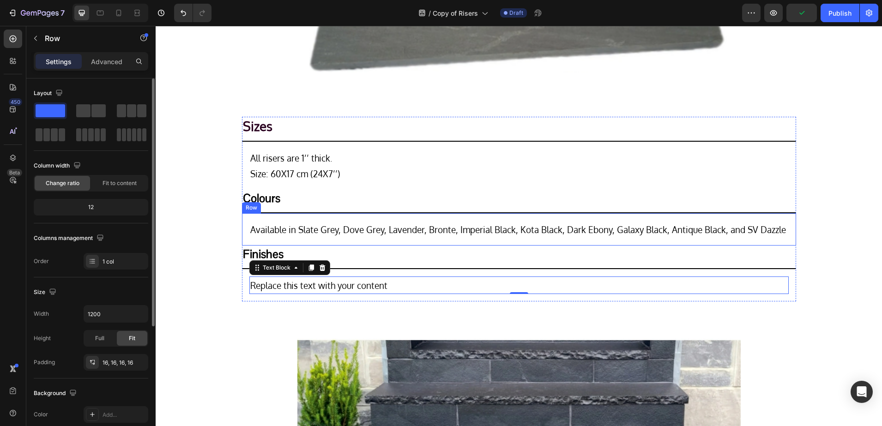
click at [252, 205] on div "Row" at bounding box center [251, 208] width 15 height 8
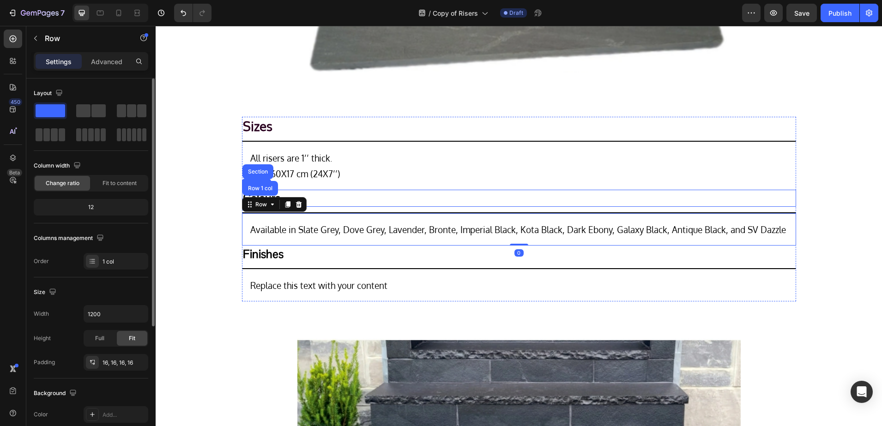
click at [340, 198] on h2 "Colours" at bounding box center [519, 198] width 554 height 17
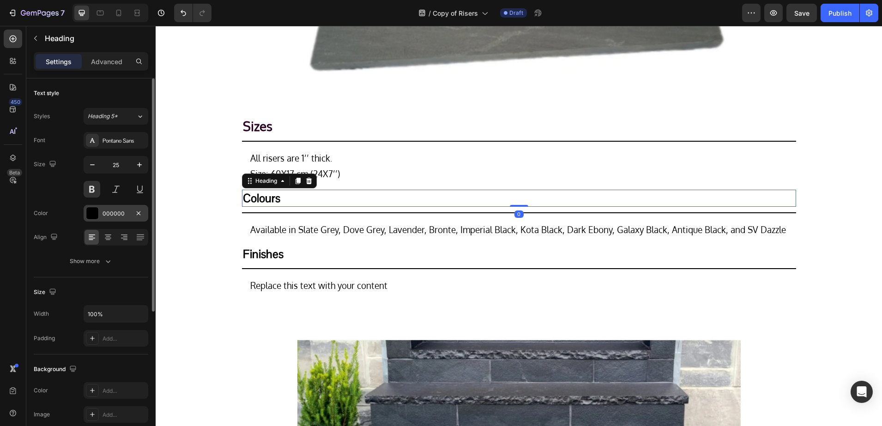
click at [107, 206] on div "000000" at bounding box center [116, 213] width 65 height 17
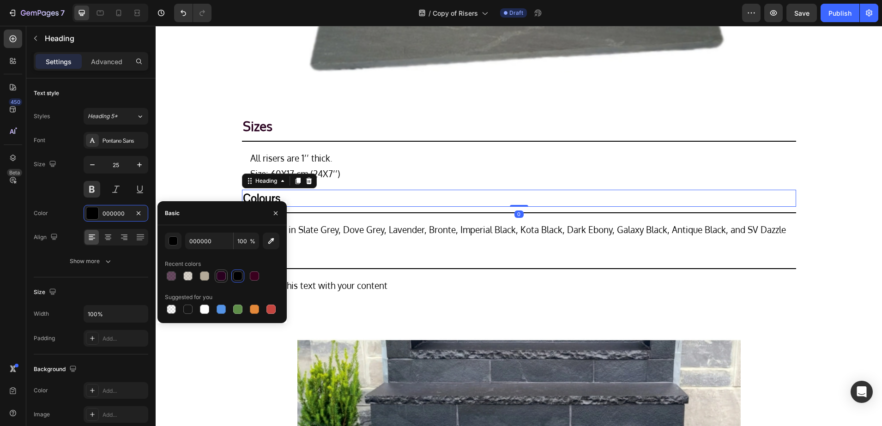
click at [222, 275] on div at bounding box center [220, 275] width 9 height 9
type input "29001F"
click at [261, 121] on h2 "Sizes" at bounding box center [519, 126] width 554 height 18
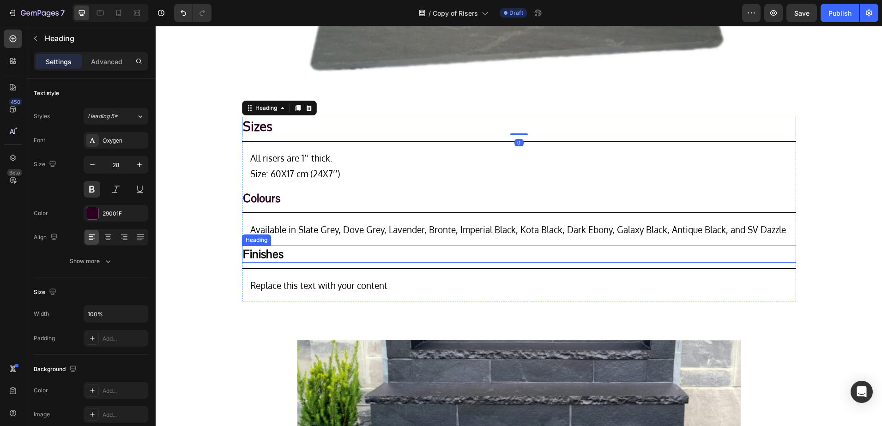
click at [257, 252] on h2 "Finishes" at bounding box center [519, 254] width 554 height 17
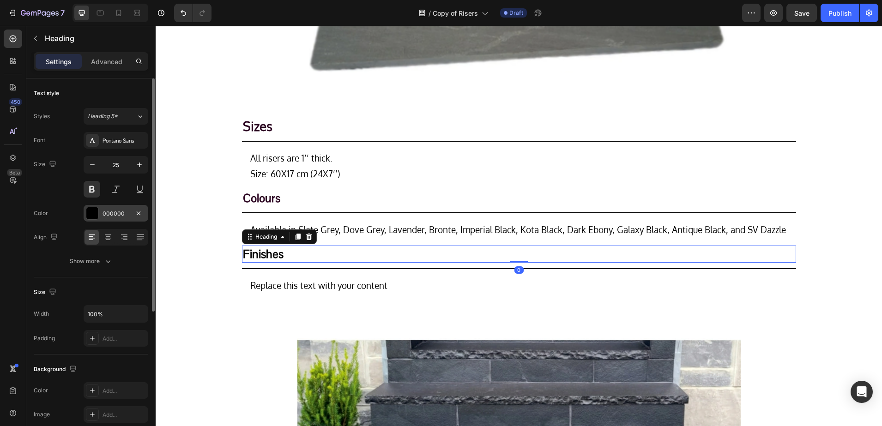
click at [111, 213] on div "000000" at bounding box center [115, 214] width 27 height 8
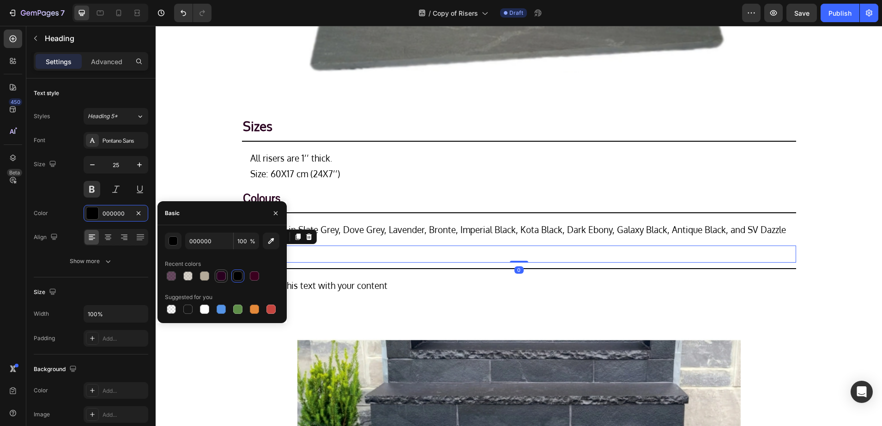
click at [218, 275] on div at bounding box center [220, 275] width 9 height 9
type input "29001F"
click at [139, 162] on icon "button" at bounding box center [139, 164] width 9 height 9
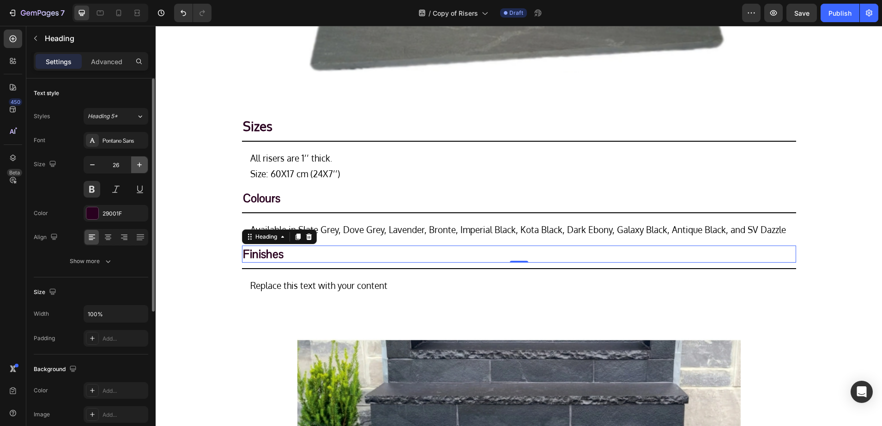
click at [139, 162] on icon "button" at bounding box center [139, 164] width 9 height 9
type input "28"
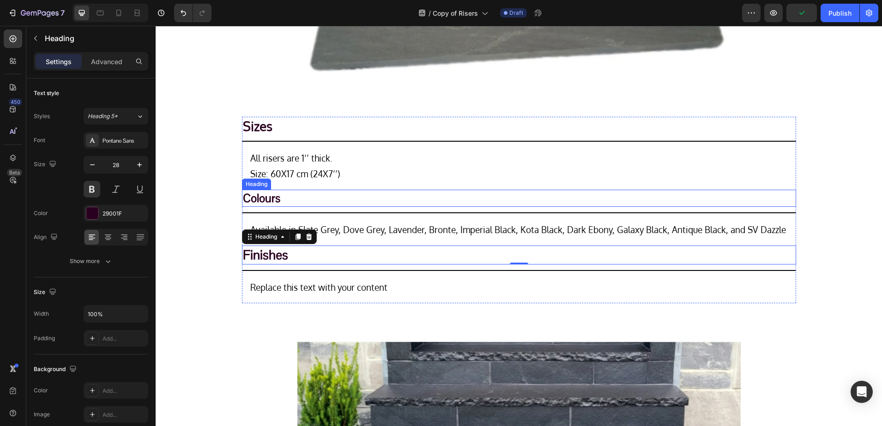
click at [247, 200] on h2 "Colours" at bounding box center [519, 198] width 554 height 17
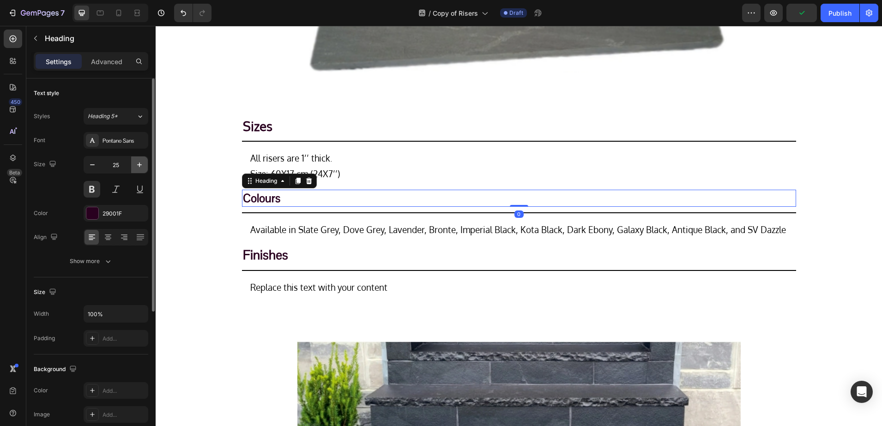
click at [141, 166] on icon "button" at bounding box center [139, 164] width 9 height 9
type input "28"
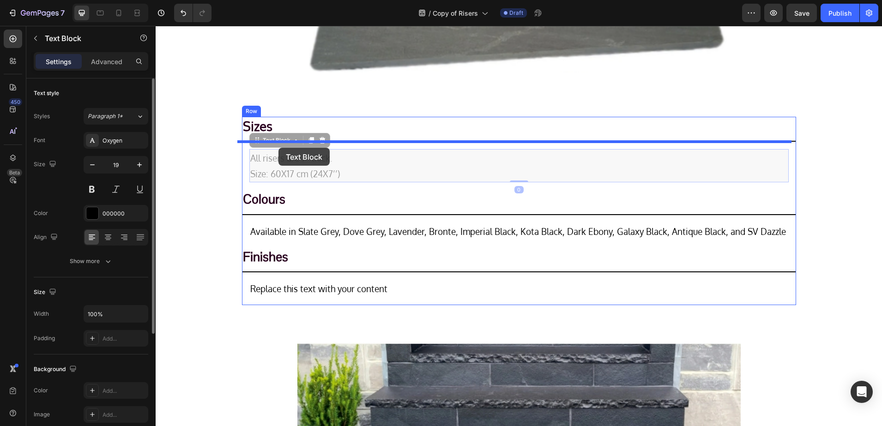
drag, startPoint x: 307, startPoint y: 160, endPoint x: 278, endPoint y: 148, distance: 30.6
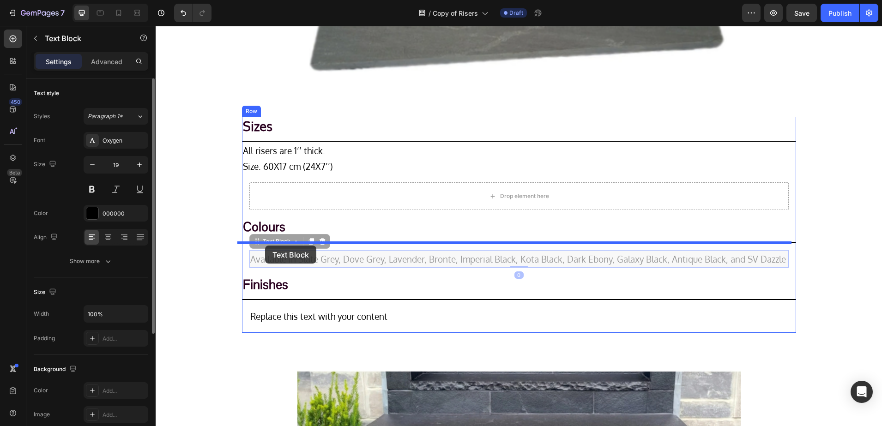
drag, startPoint x: 265, startPoint y: 259, endPoint x: 265, endPoint y: 245, distance: 13.9
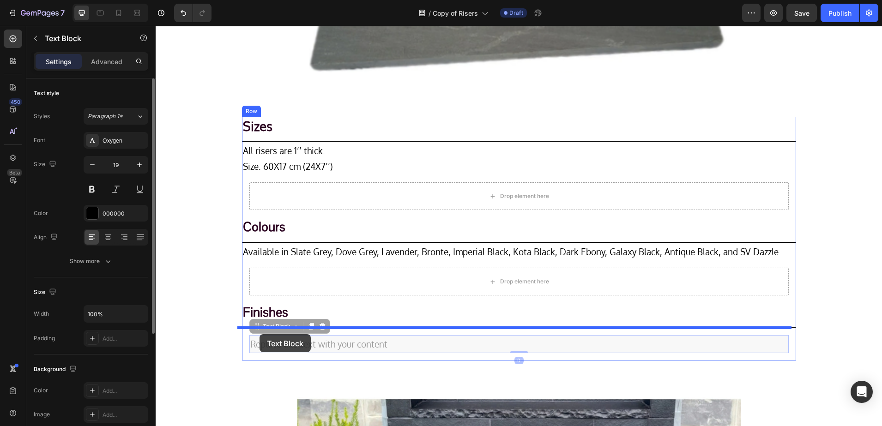
drag, startPoint x: 262, startPoint y: 346, endPoint x: 259, endPoint y: 334, distance: 11.8
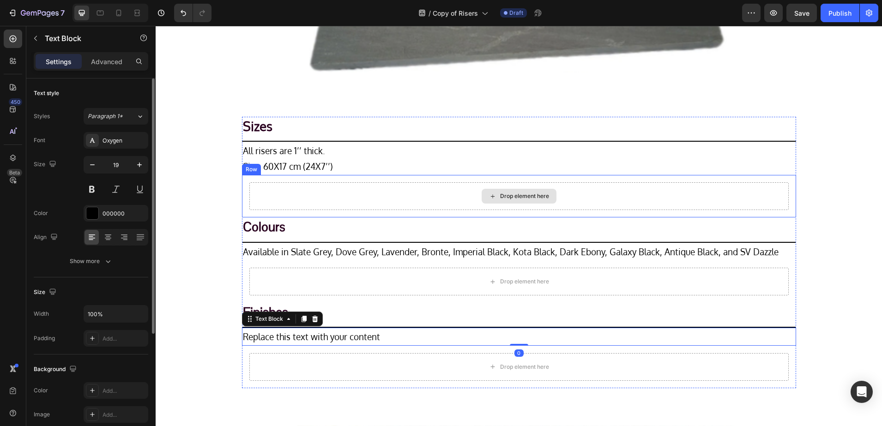
click at [271, 191] on div "Drop element here" at bounding box center [518, 196] width 539 height 28
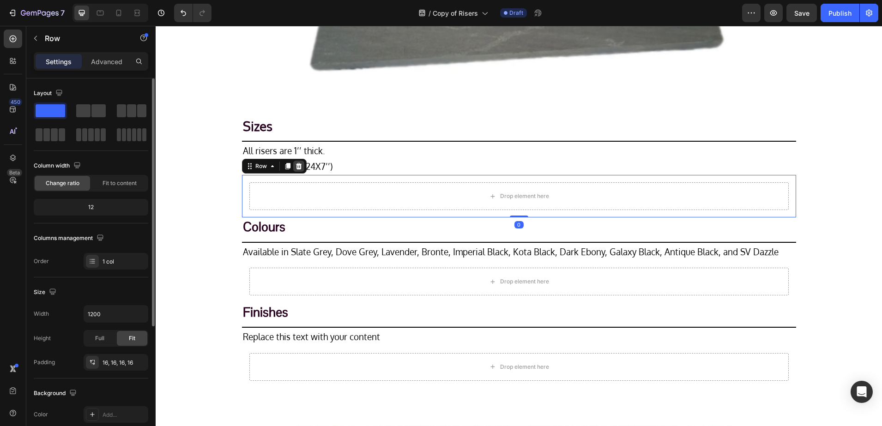
click at [295, 164] on icon at bounding box center [298, 166] width 6 height 6
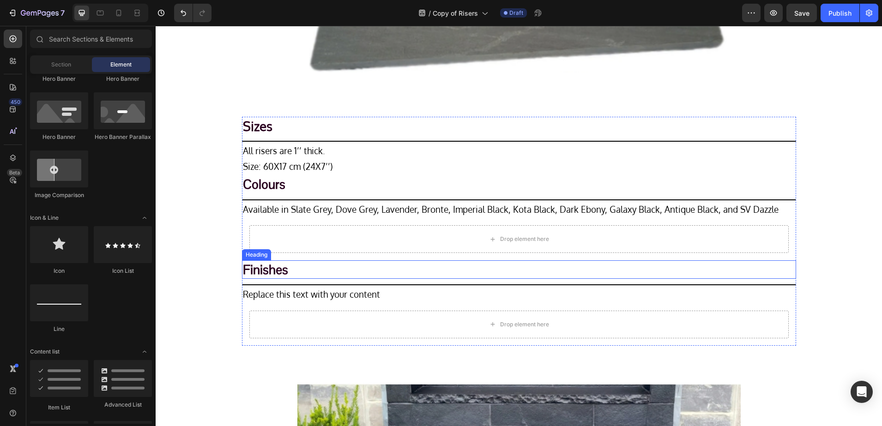
click at [264, 247] on div "Drop element here" at bounding box center [518, 239] width 539 height 28
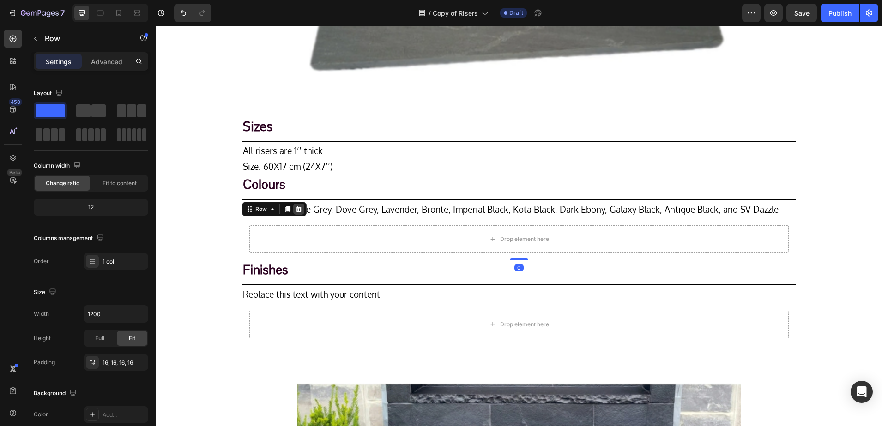
click at [295, 207] on icon at bounding box center [298, 208] width 7 height 7
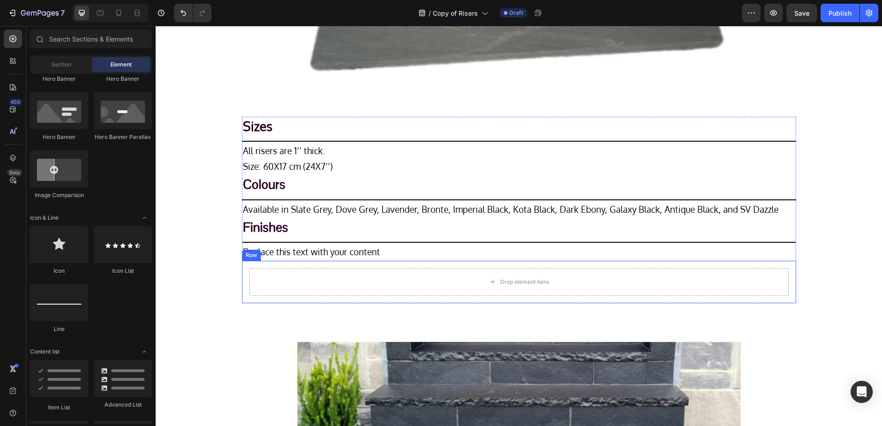
click at [259, 284] on div "Drop element here" at bounding box center [518, 282] width 539 height 28
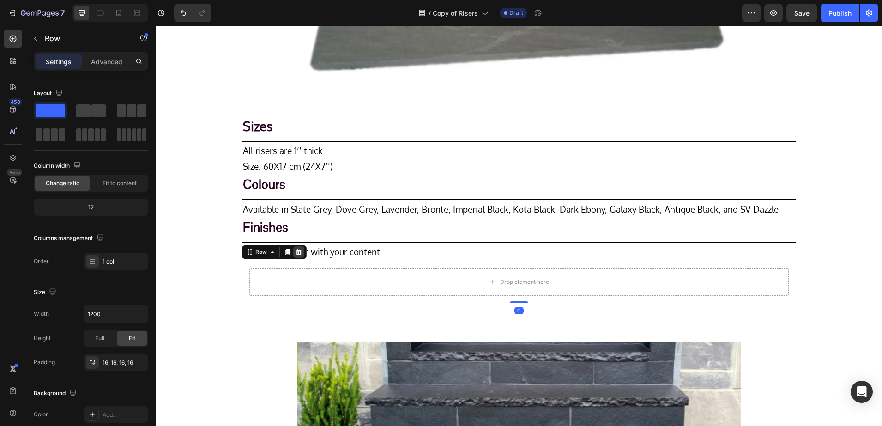
click at [295, 249] on icon at bounding box center [298, 251] width 7 height 7
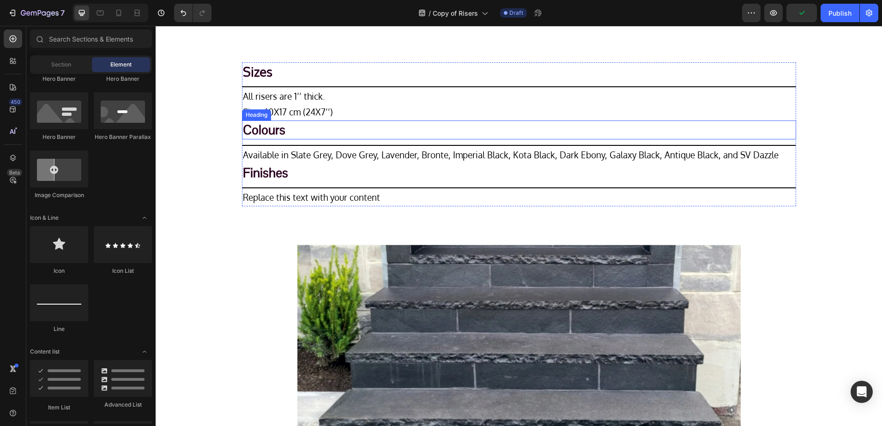
scroll to position [555, 0]
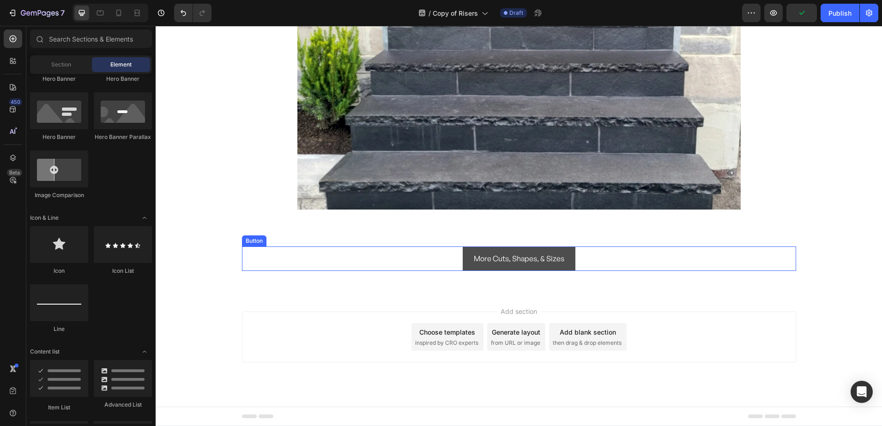
click at [466, 259] on button "More Cuts, Shapes, & Sizes" at bounding box center [519, 258] width 113 height 24
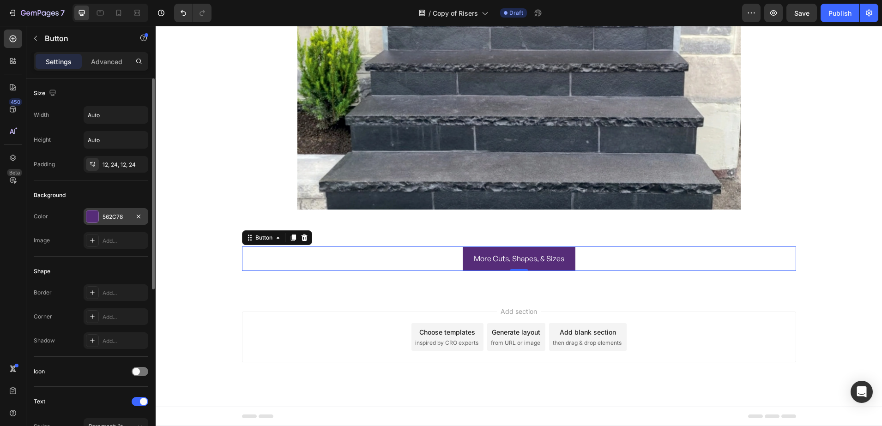
click at [95, 212] on div at bounding box center [92, 216] width 12 height 12
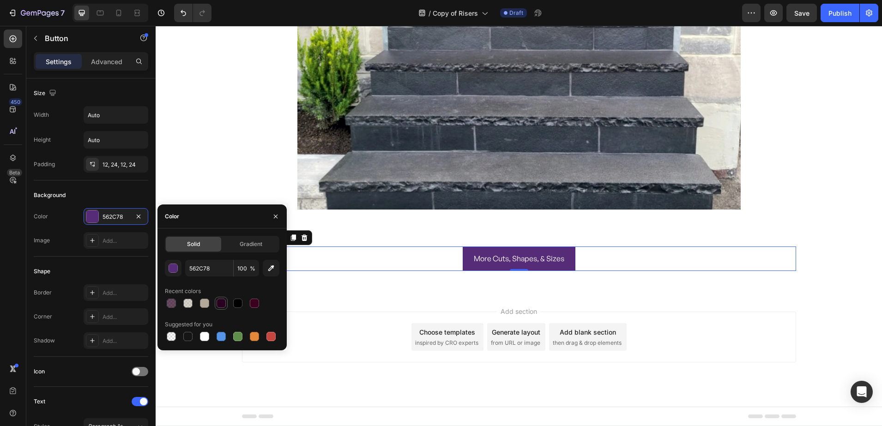
click at [226, 306] on div at bounding box center [221, 303] width 11 height 11
type input "29001F"
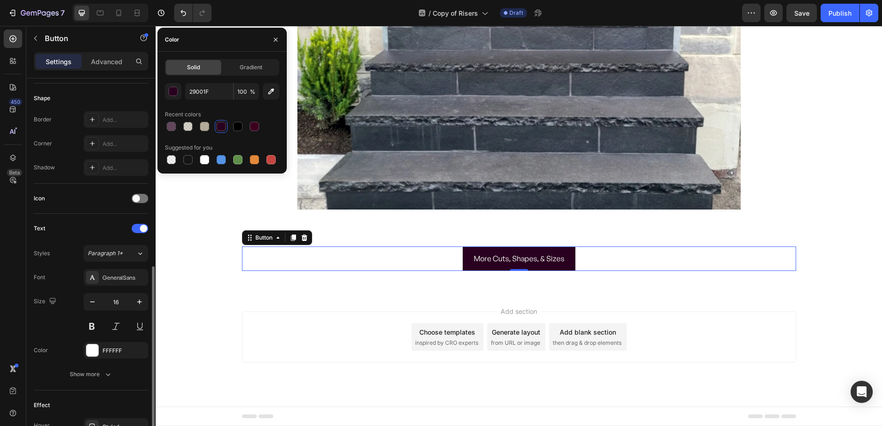
scroll to position [231, 0]
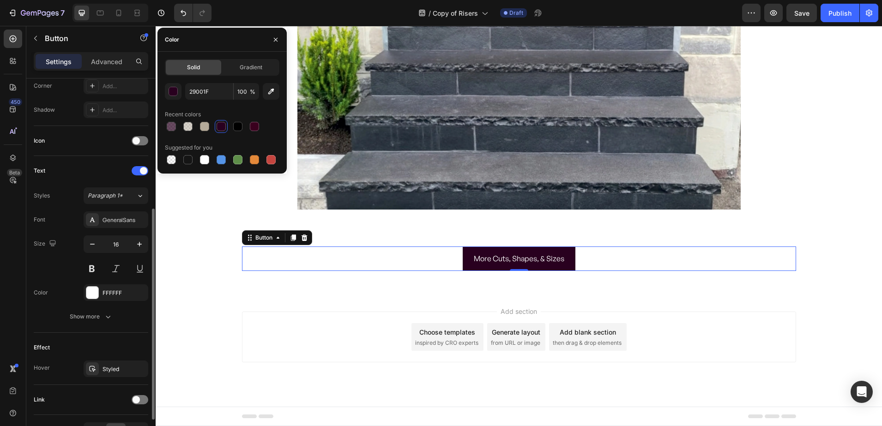
click at [110, 210] on div "Styles Paragraph 1* Font GeneralSans Size 16 Color FFFFFF Show more" at bounding box center [91, 256] width 114 height 138
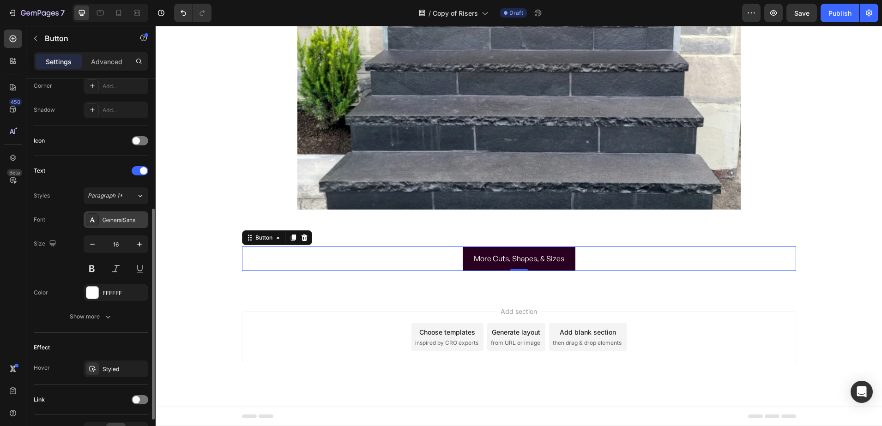
click at [107, 219] on div "GeneralSans" at bounding box center [123, 220] width 43 height 8
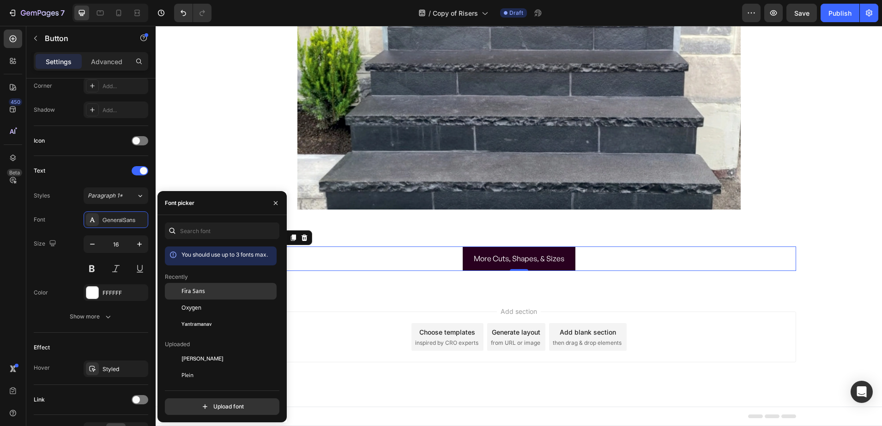
click at [196, 293] on span "Fira Sans" at bounding box center [193, 291] width 24 height 8
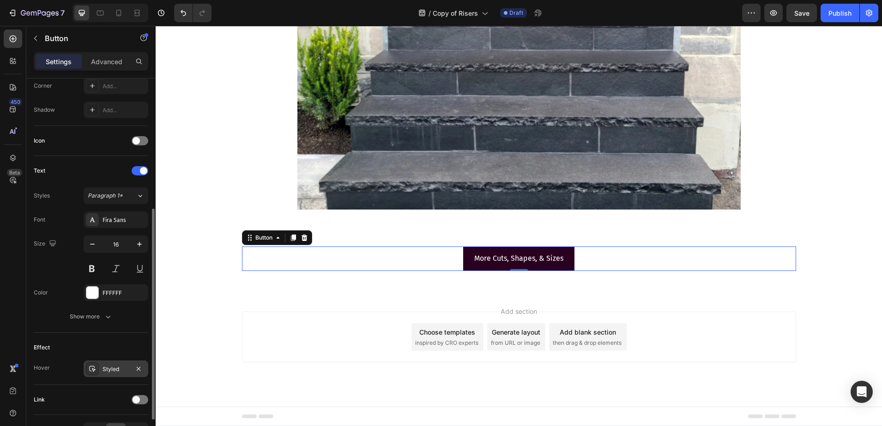
click at [94, 366] on icon at bounding box center [92, 368] width 7 height 7
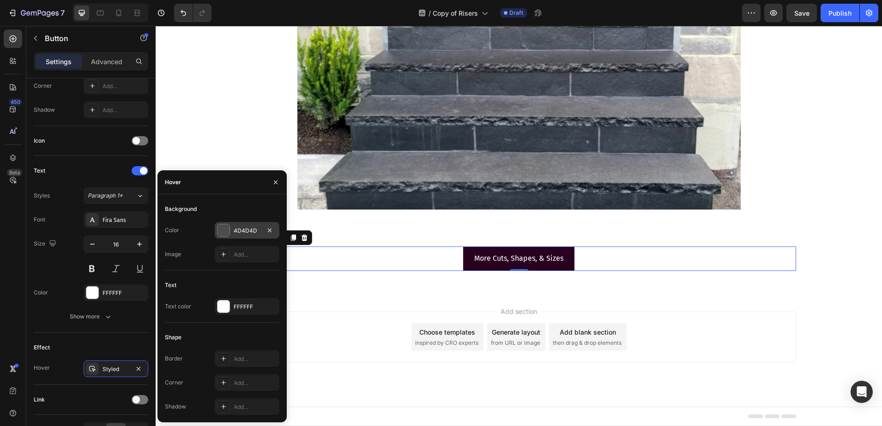
click at [222, 229] on div at bounding box center [223, 230] width 12 height 12
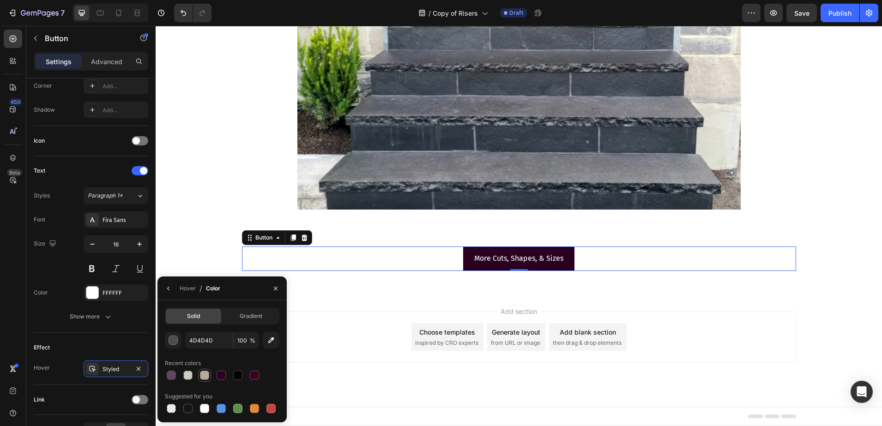
click at [202, 375] on div at bounding box center [204, 375] width 9 height 9
type input "B4AA99"
click at [498, 262] on p "More Cuts, Shapes, & Sizes" at bounding box center [518, 258] width 89 height 13
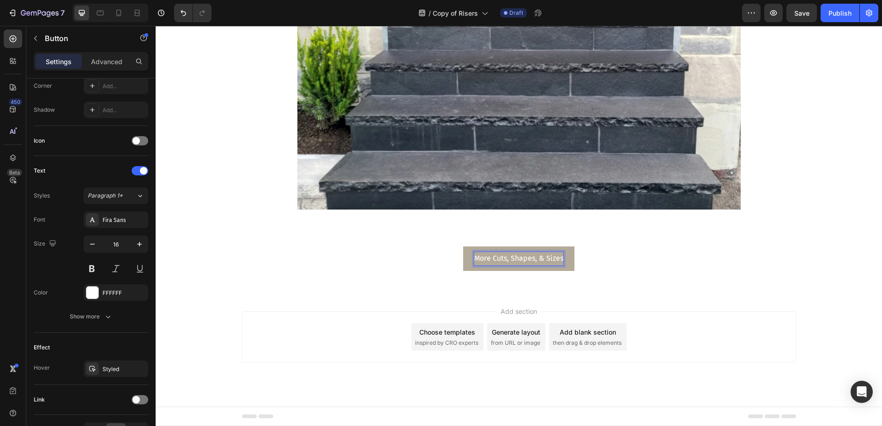
click at [490, 261] on p "More Cuts, Shapes, & Sizes" at bounding box center [518, 258] width 89 height 13
click at [485, 260] on p "More Cuts, Shapes, & Sizes" at bounding box center [518, 258] width 89 height 13
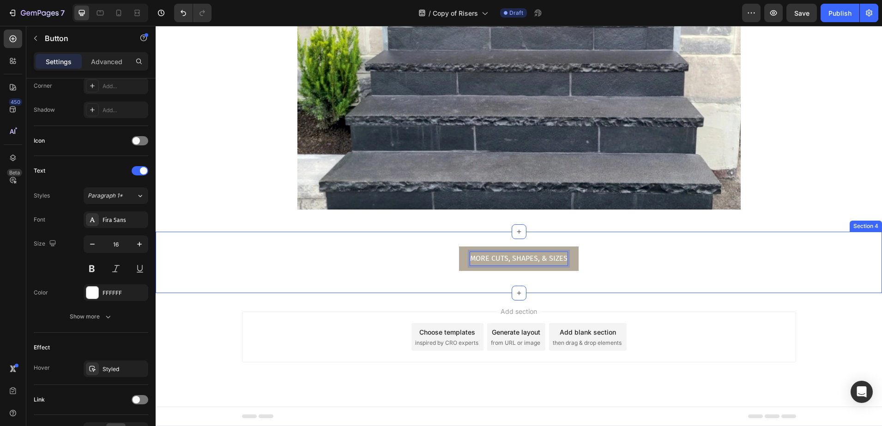
click at [205, 291] on div "MORE CUTS, SHAPES, & SIZES Button 0 Row Section 4" at bounding box center [519, 262] width 726 height 61
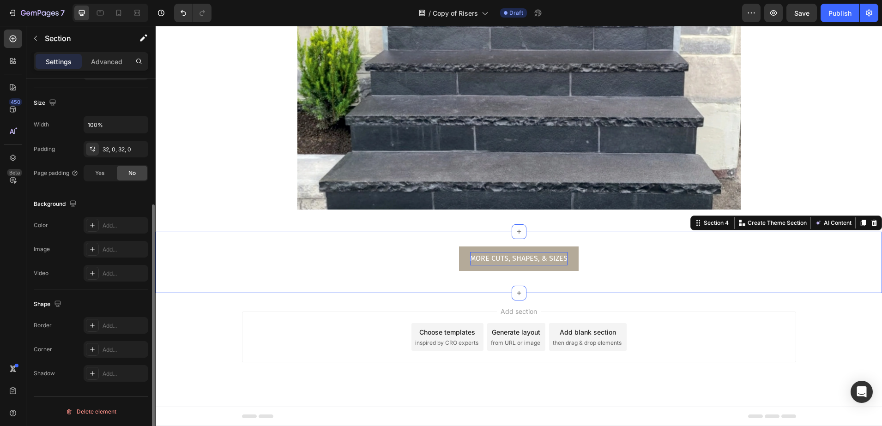
scroll to position [0, 0]
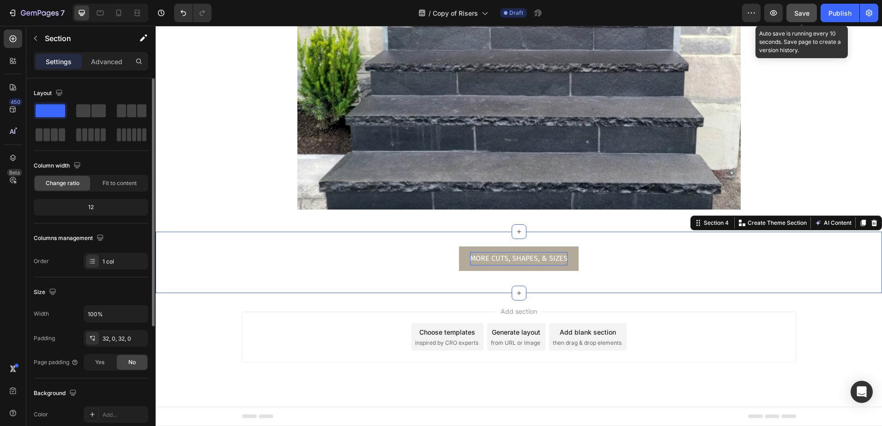
click at [802, 12] on span "Save" at bounding box center [801, 13] width 15 height 8
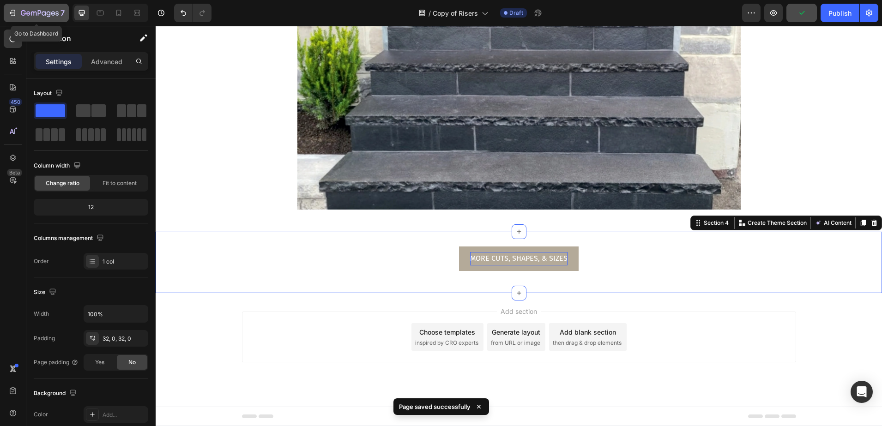
click at [38, 13] on icon "button" at bounding box center [40, 13] width 4 height 6
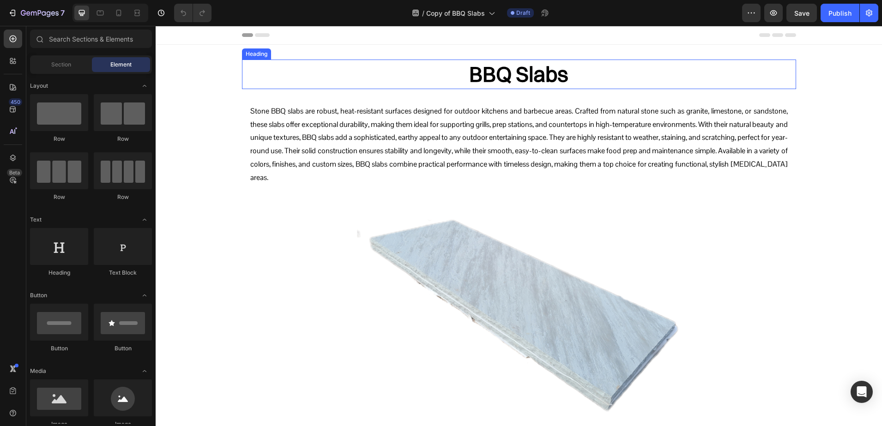
click at [513, 70] on h2 "BBQ Slabs" at bounding box center [519, 75] width 554 height 30
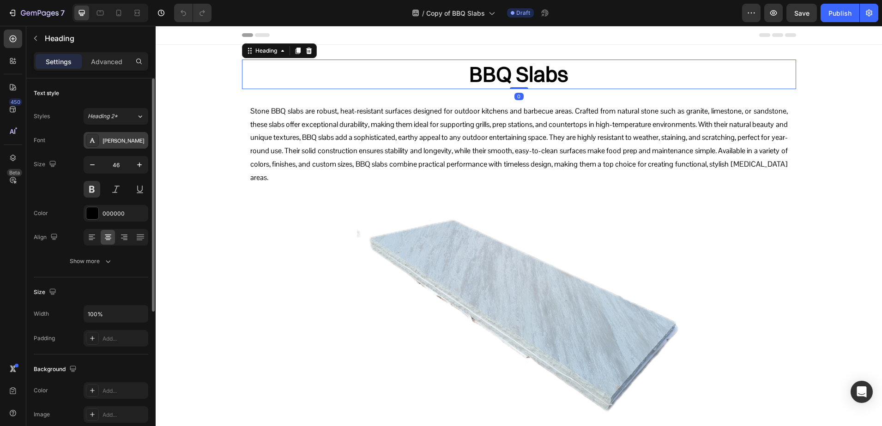
click at [105, 140] on div "[PERSON_NAME]" at bounding box center [123, 141] width 43 height 8
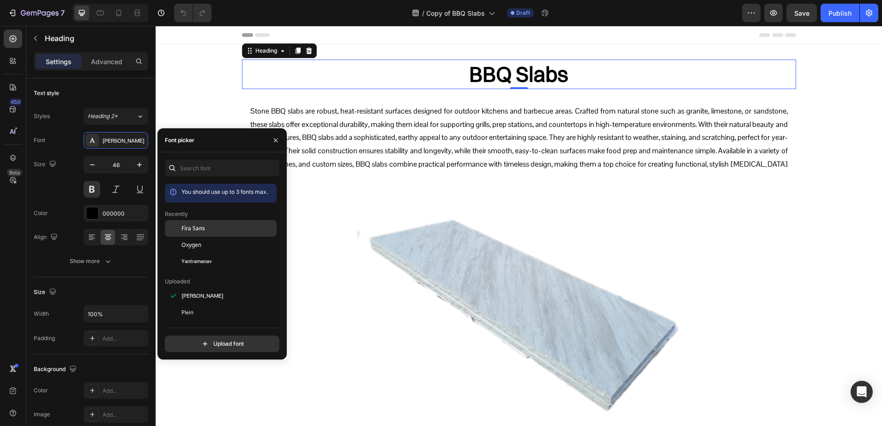
click at [190, 229] on span "Fira Sans" at bounding box center [193, 228] width 24 height 8
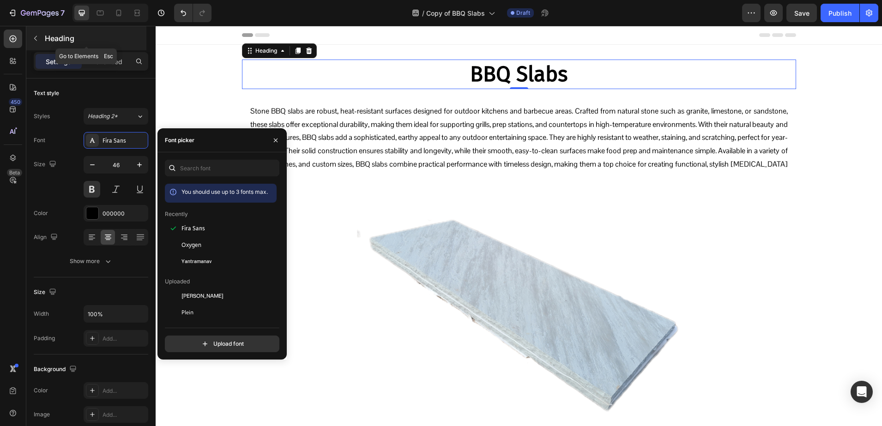
click at [78, 38] on p "Heading" at bounding box center [95, 38] width 100 height 11
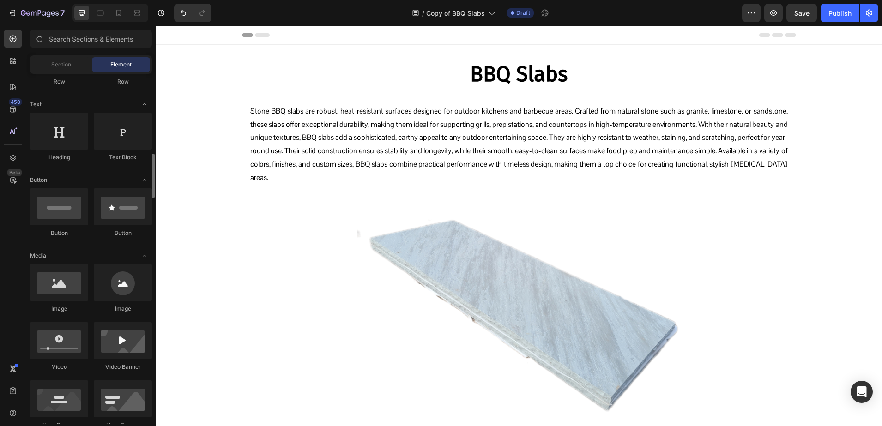
scroll to position [231, 0]
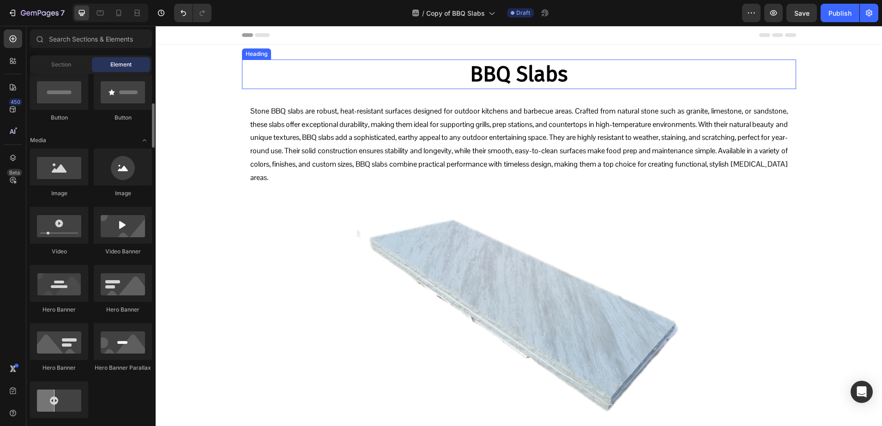
click at [545, 76] on h2 "BBQ Slabs" at bounding box center [519, 75] width 554 height 30
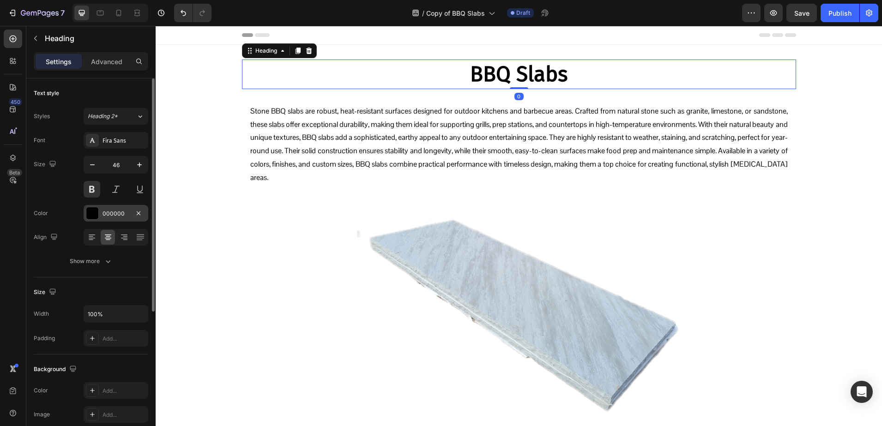
click at [101, 211] on div "000000" at bounding box center [116, 213] width 65 height 17
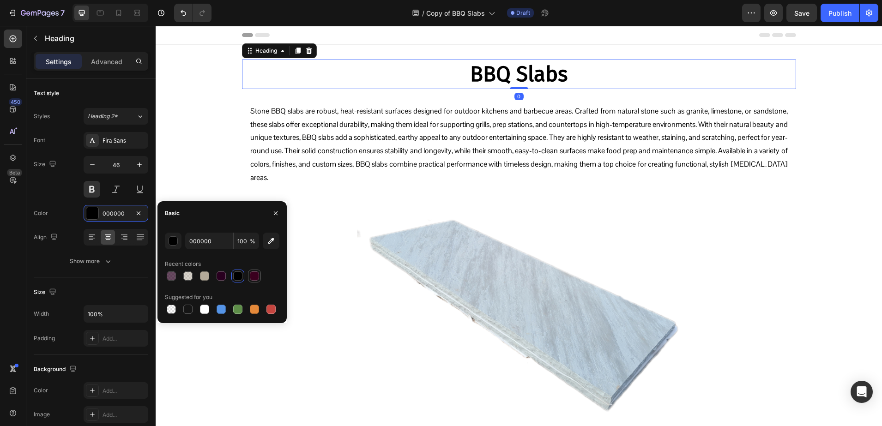
click at [247, 274] on div at bounding box center [222, 276] width 114 height 13
click at [251, 275] on div at bounding box center [254, 275] width 9 height 9
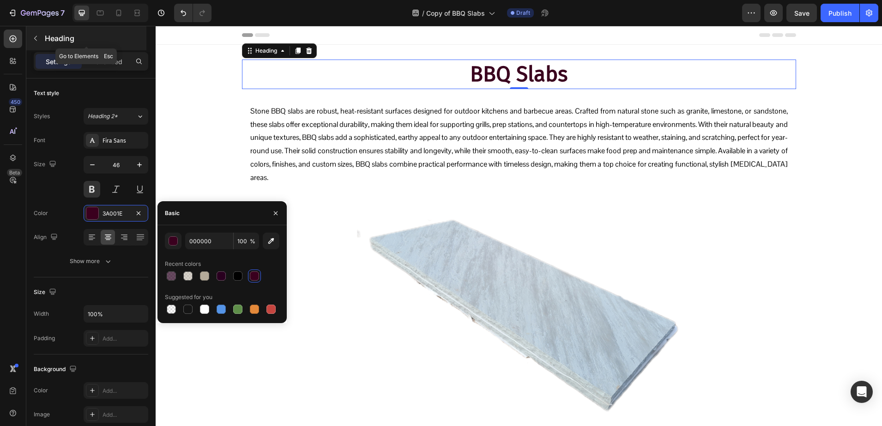
click at [78, 38] on p "Heading" at bounding box center [95, 38] width 100 height 11
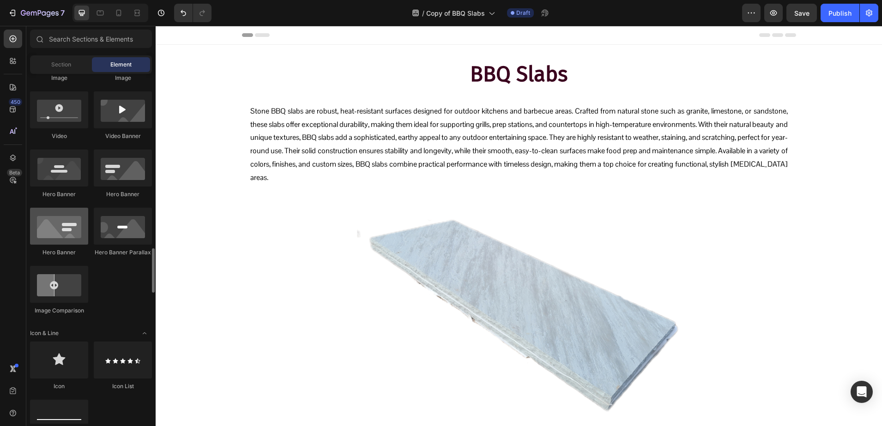
scroll to position [577, 0]
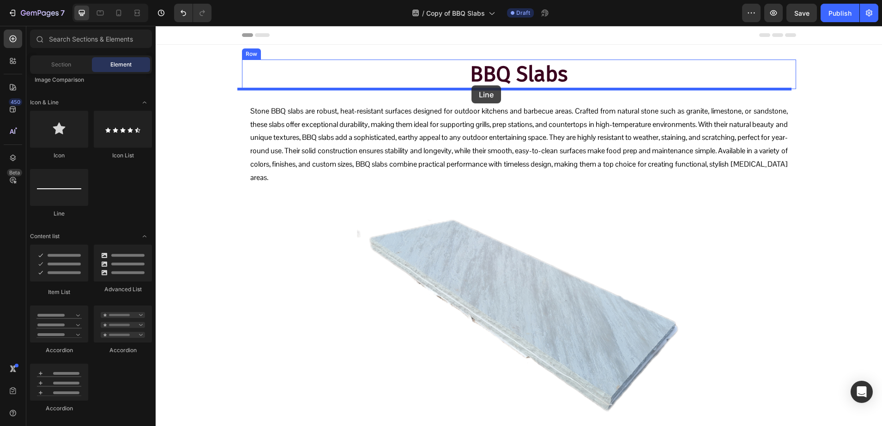
drag, startPoint x: 201, startPoint y: 210, endPoint x: 471, endPoint y: 85, distance: 297.2
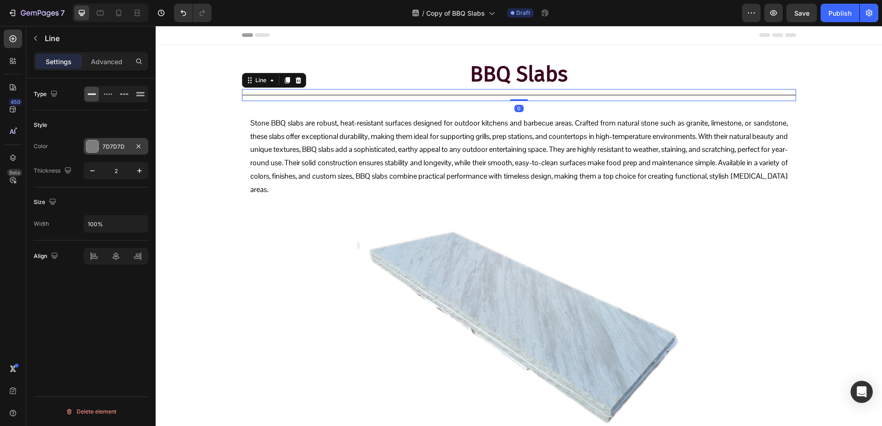
click at [96, 145] on div at bounding box center [92, 146] width 12 height 12
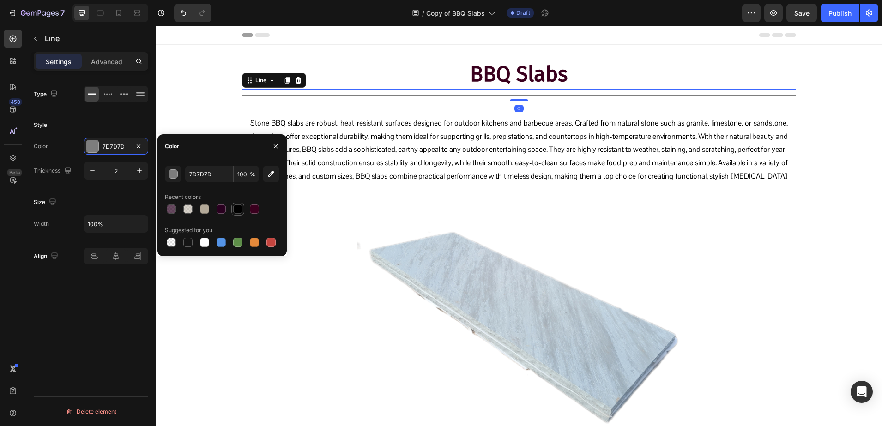
click at [240, 211] on div at bounding box center [237, 208] width 9 height 9
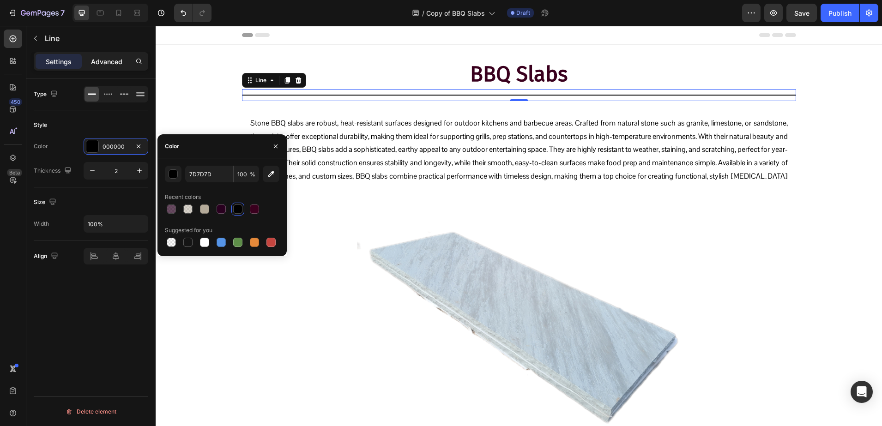
click at [98, 65] on p "Advanced" at bounding box center [106, 62] width 31 height 10
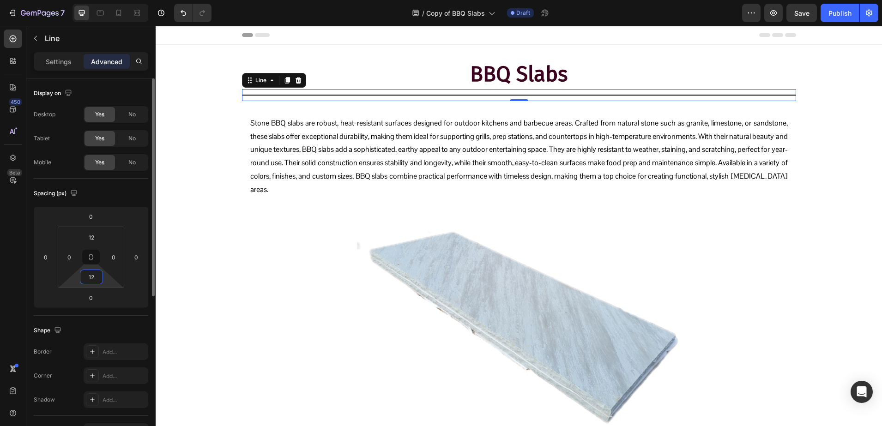
click at [96, 278] on input "12" at bounding box center [91, 277] width 18 height 14
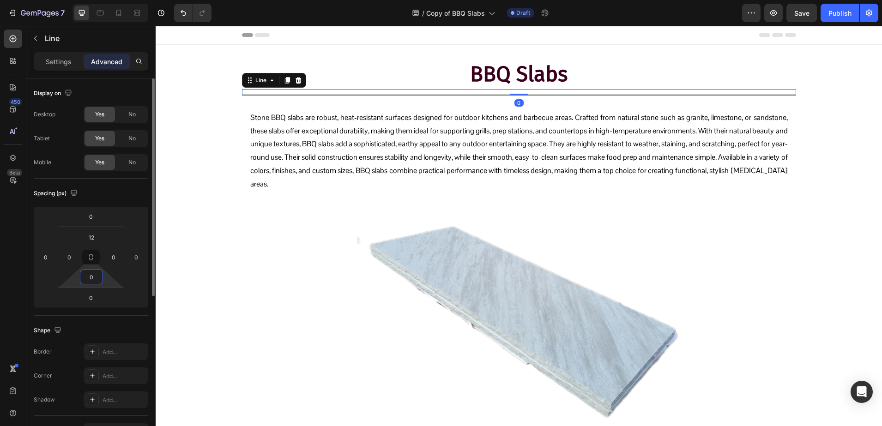
type input "0"
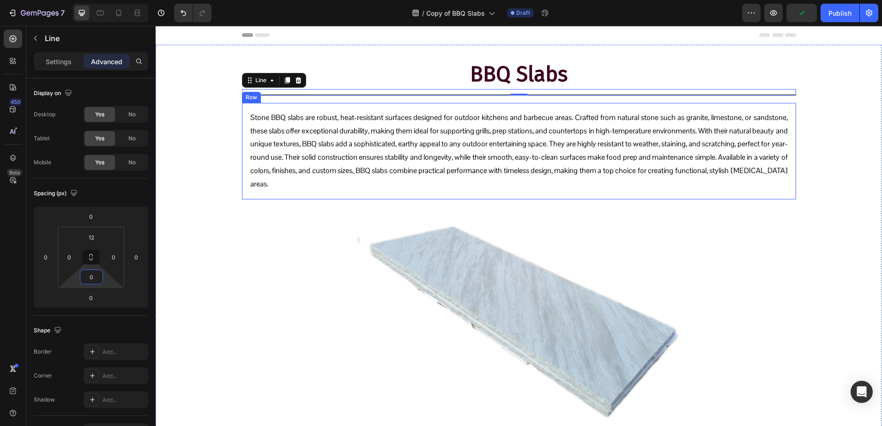
click at [243, 121] on div "Stone BBQ slabs are robust, heat-resistant surfaces designed for outdoor kitche…" at bounding box center [519, 151] width 554 height 96
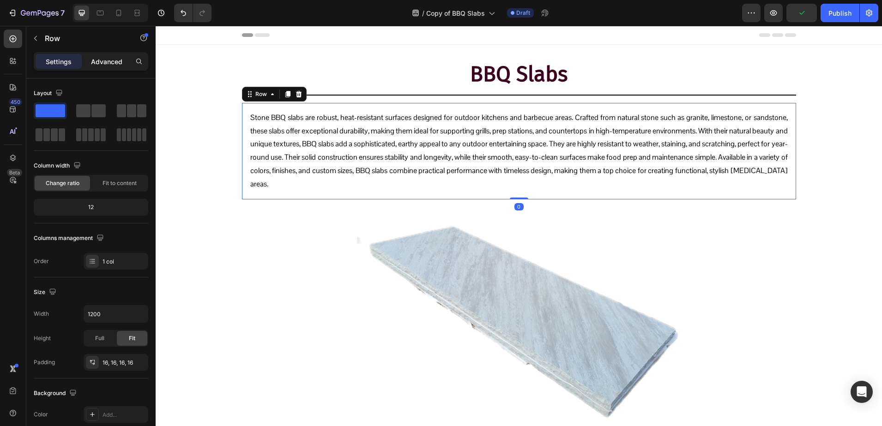
click at [96, 59] on p "Advanced" at bounding box center [106, 62] width 31 height 10
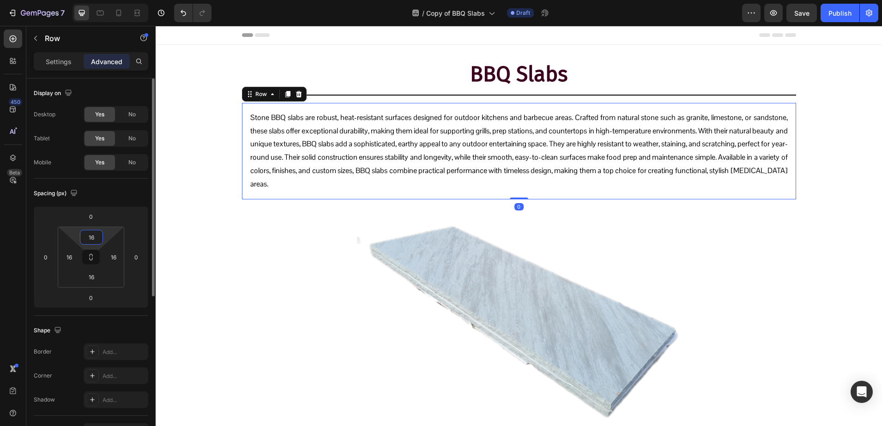
click at [100, 238] on input "16" at bounding box center [91, 237] width 18 height 14
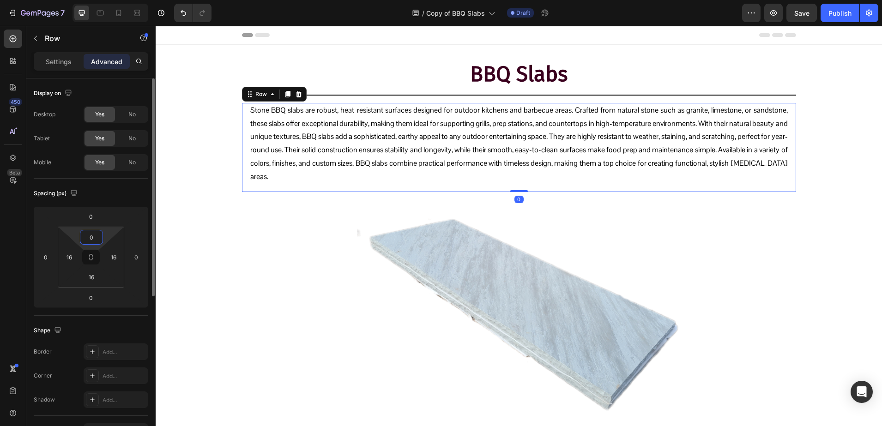
type input "0"
click at [263, 137] on p "Stone BBQ slabs are robust, heat-resistant surfaces designed for outdoor kitche…" at bounding box center [518, 144] width 537 height 80
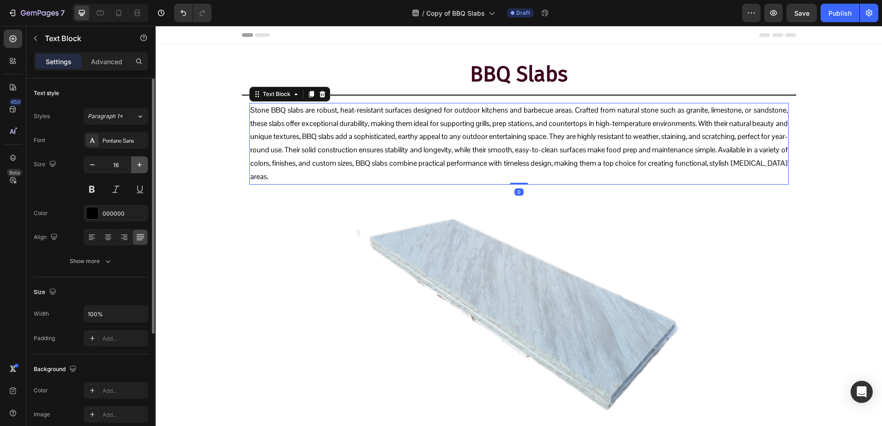
click at [132, 163] on button "button" at bounding box center [139, 164] width 17 height 17
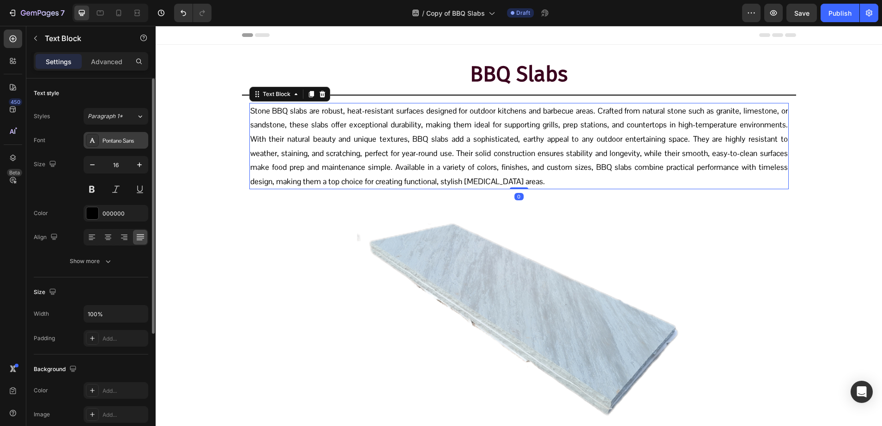
click at [121, 138] on div "Pontano Sans" at bounding box center [123, 141] width 43 height 8
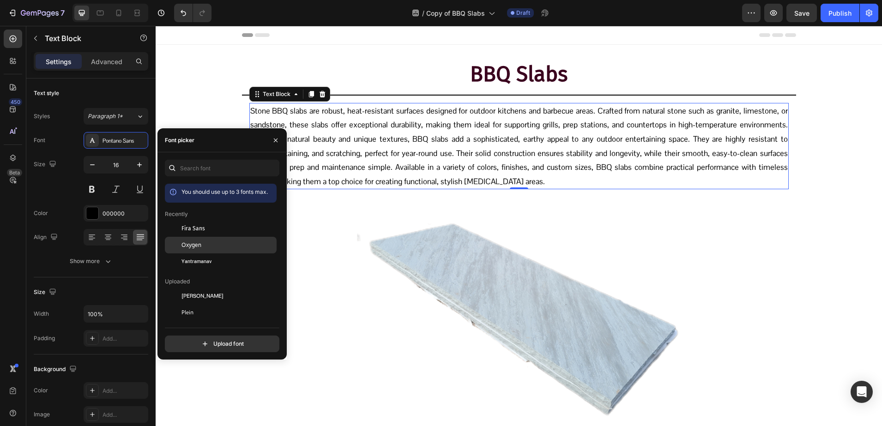
click at [201, 242] on div "Oxygen" at bounding box center [227, 245] width 93 height 8
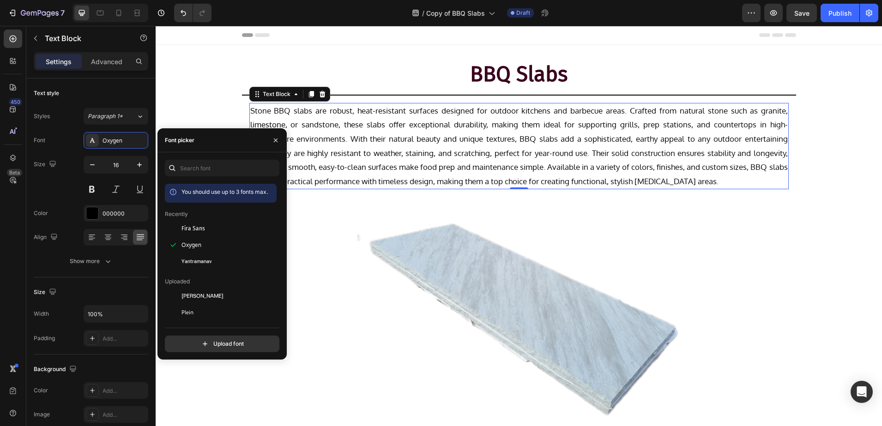
click at [360, 189] on div "Stone BBQ slabs are robust, heat-resistant surfaces designed for outdoor kitche…" at bounding box center [518, 146] width 539 height 87
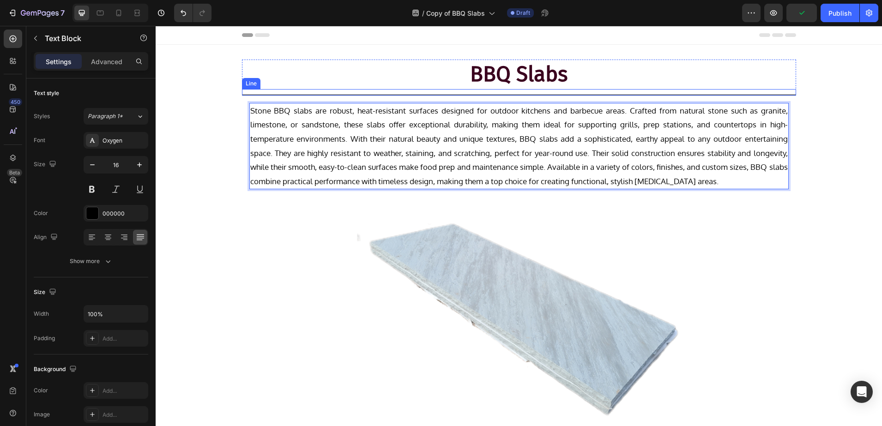
click at [370, 92] on div "Title Line" at bounding box center [519, 92] width 554 height 6
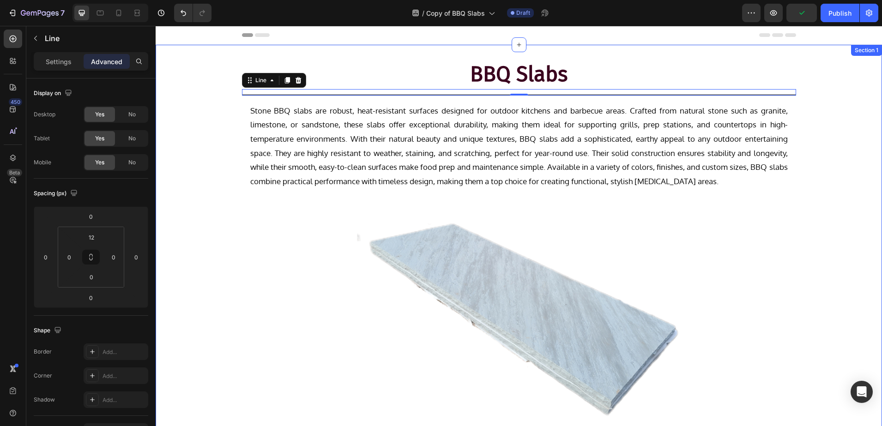
click at [364, 96] on div "BBQ Slabs Heading Title Line 0 Row Stone BBQ slabs are robust, heat-resistant s…" at bounding box center [519, 251] width 726 height 382
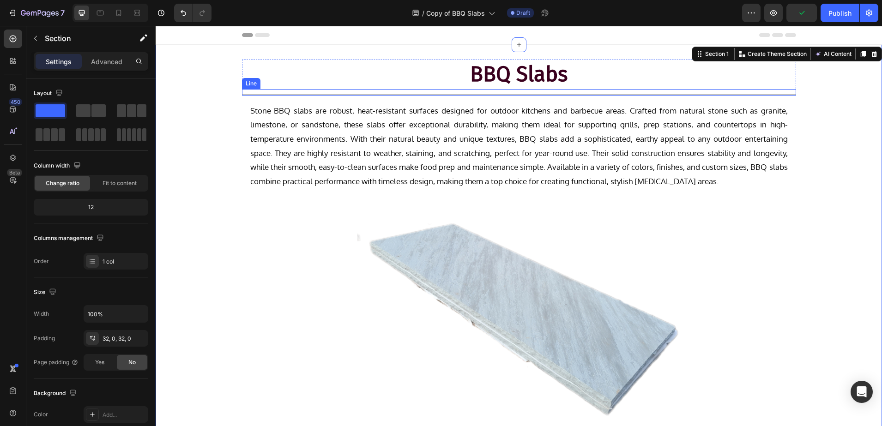
click at [286, 93] on div "Title Line" at bounding box center [519, 92] width 554 height 6
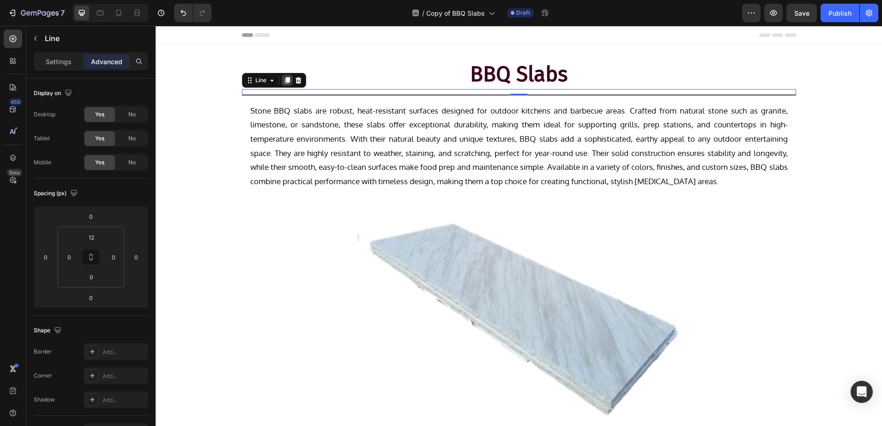
click at [283, 77] on icon at bounding box center [286, 80] width 7 height 7
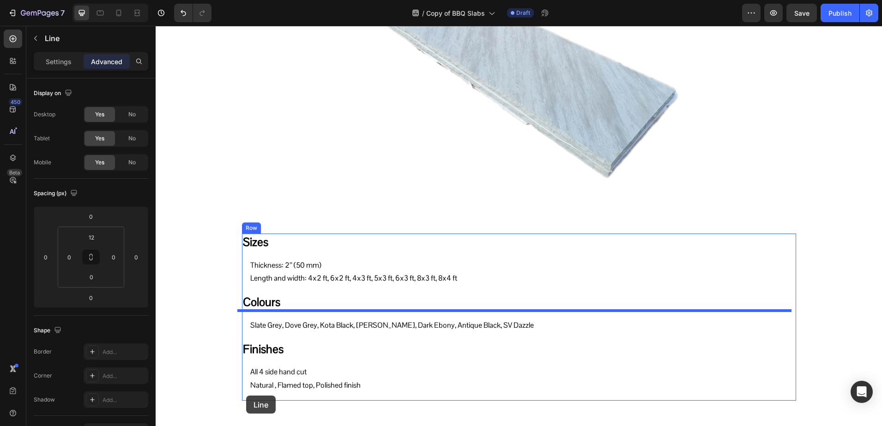
scroll to position [282, 0]
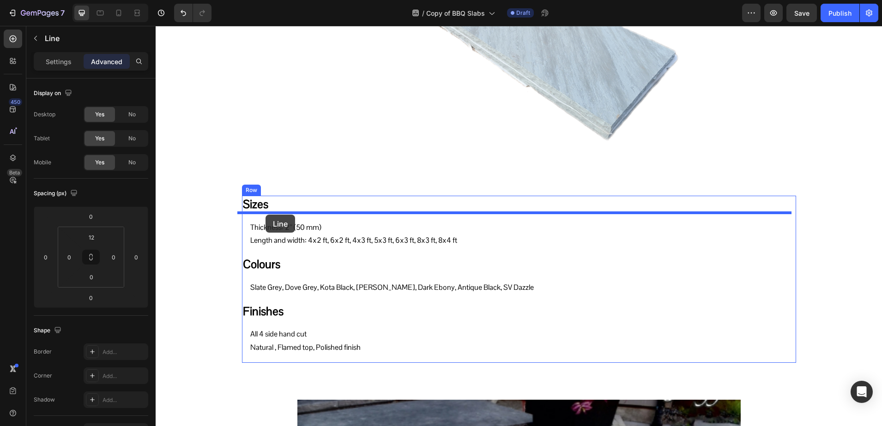
drag, startPoint x: 246, startPoint y: 88, endPoint x: 265, endPoint y: 215, distance: 128.4
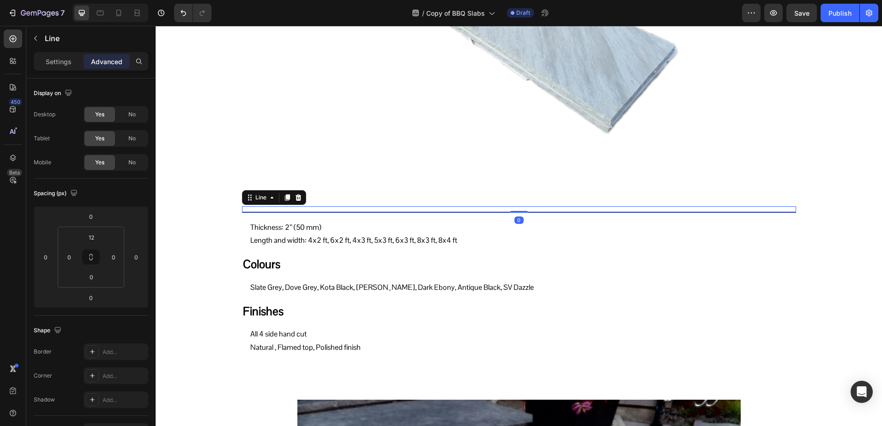
scroll to position [275, 0]
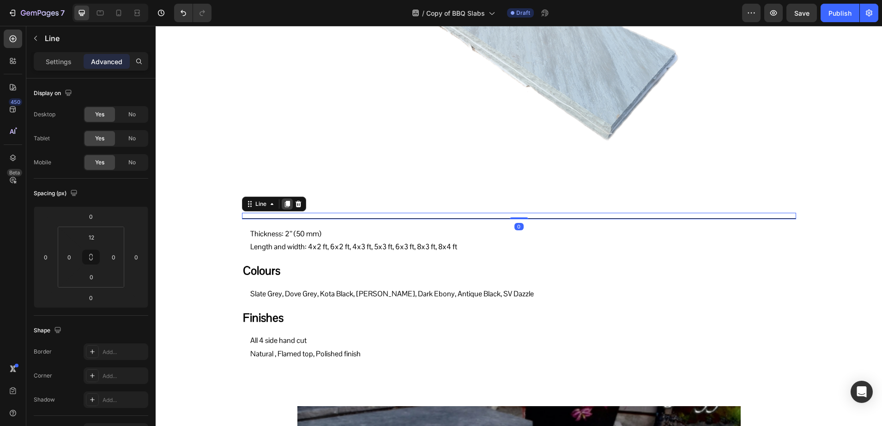
click at [282, 199] on div at bounding box center [287, 203] width 11 height 11
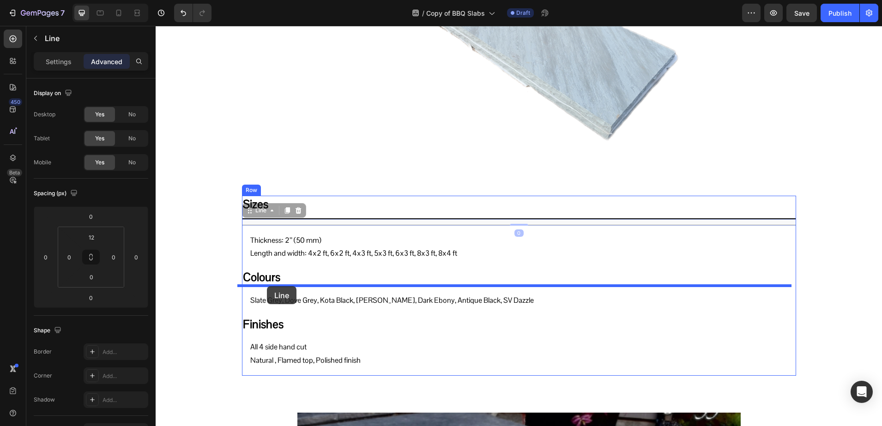
drag, startPoint x: 252, startPoint y: 211, endPoint x: 267, endPoint y: 286, distance: 76.2
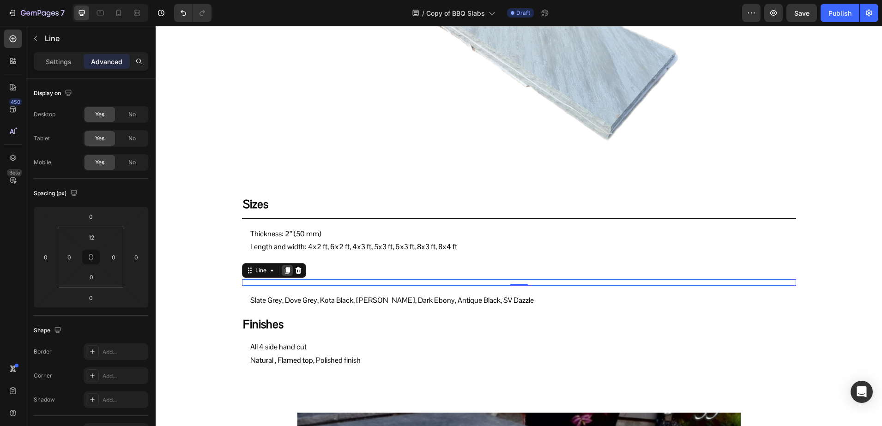
click at [284, 270] on icon at bounding box center [286, 270] width 5 height 6
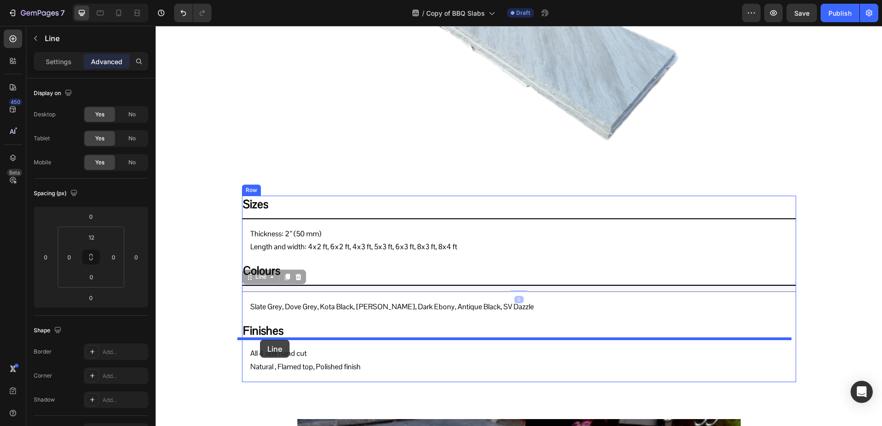
drag, startPoint x: 246, startPoint y: 276, endPoint x: 260, endPoint y: 340, distance: 65.3
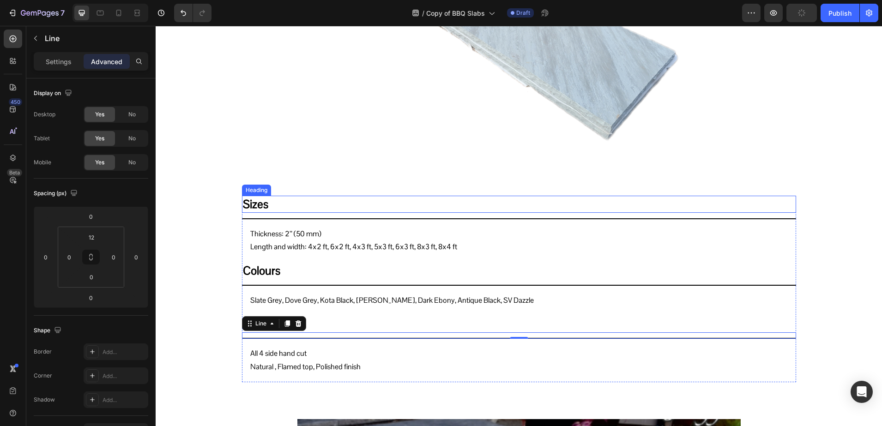
click at [261, 208] on h2 "Sizes" at bounding box center [519, 204] width 554 height 17
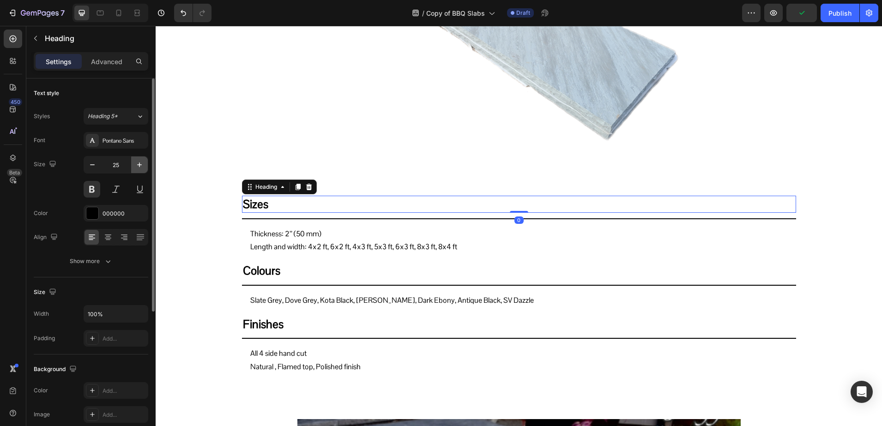
click at [135, 168] on icon "button" at bounding box center [139, 164] width 9 height 9
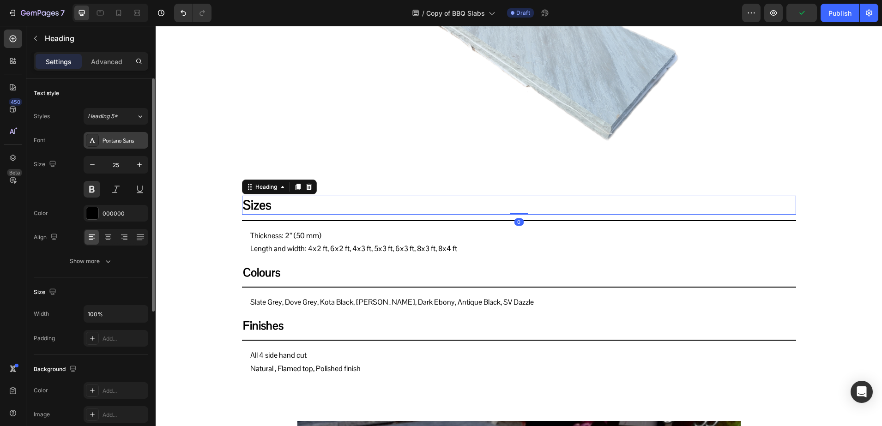
click at [96, 142] on div at bounding box center [92, 140] width 13 height 13
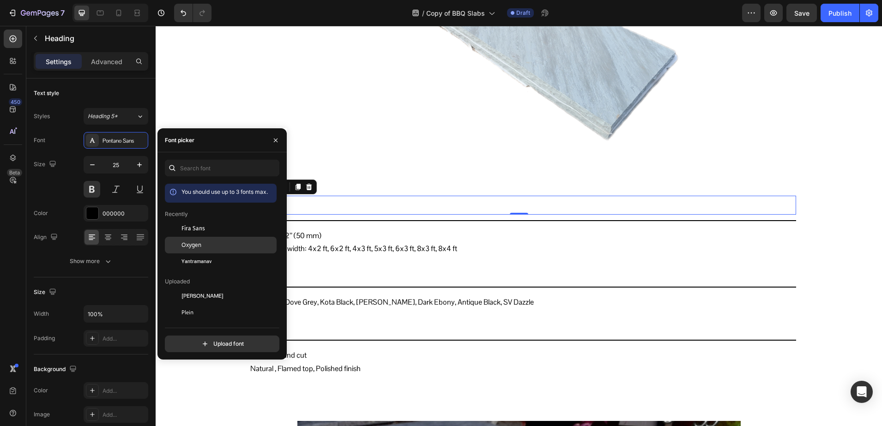
click at [199, 337] on div "Oxygen" at bounding box center [221, 345] width 112 height 17
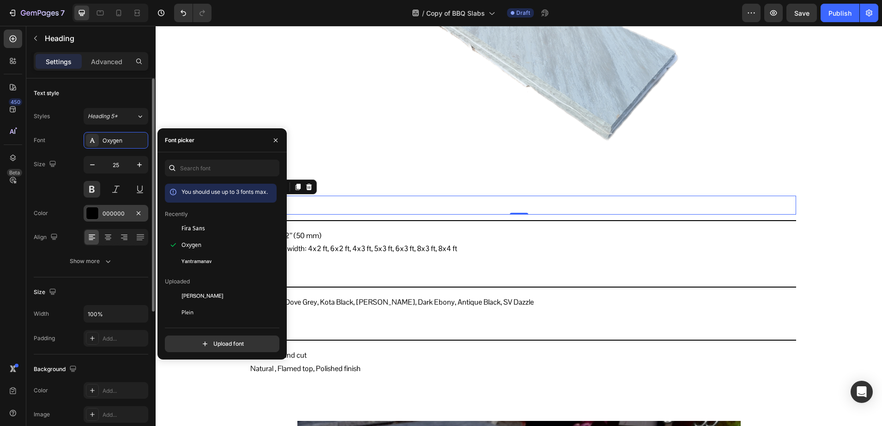
click at [107, 212] on div "000000" at bounding box center [115, 214] width 27 height 8
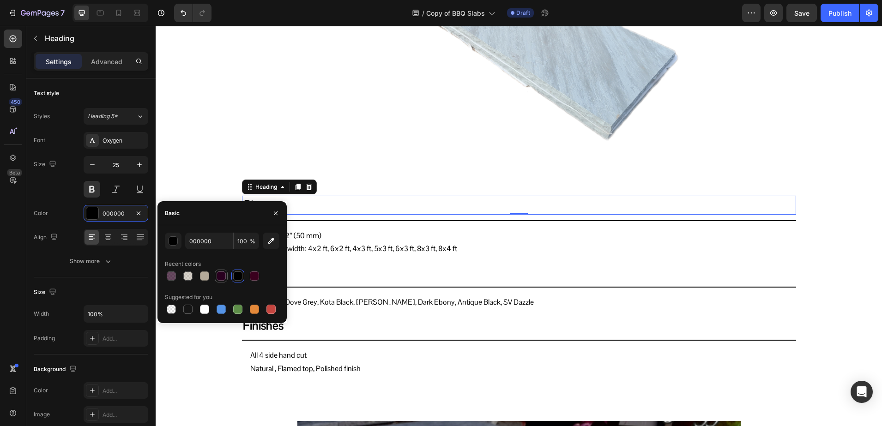
click at [222, 270] on div at bounding box center [221, 275] width 11 height 11
click at [319, 273] on h2 "Colours" at bounding box center [519, 272] width 554 height 17
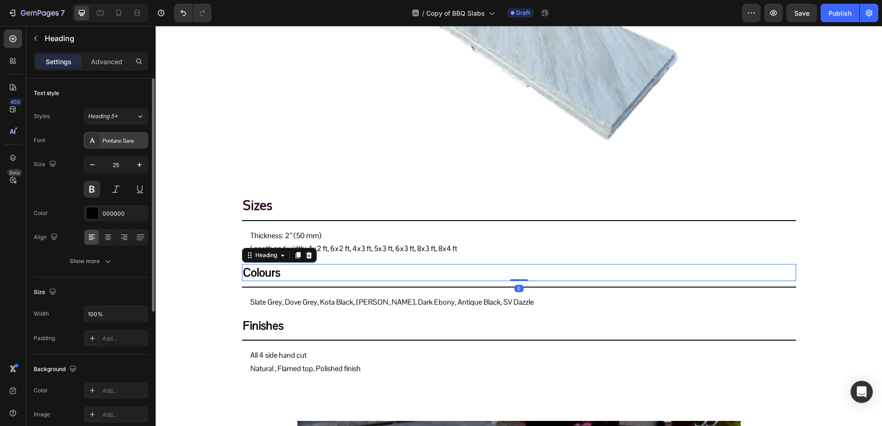
click at [100, 144] on div "Pontano Sans" at bounding box center [116, 140] width 65 height 17
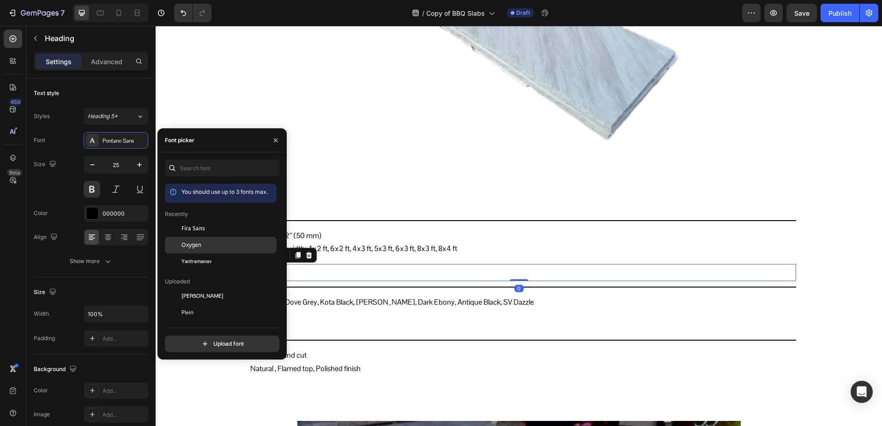
click at [183, 241] on span "Oxygen" at bounding box center [191, 245] width 20 height 8
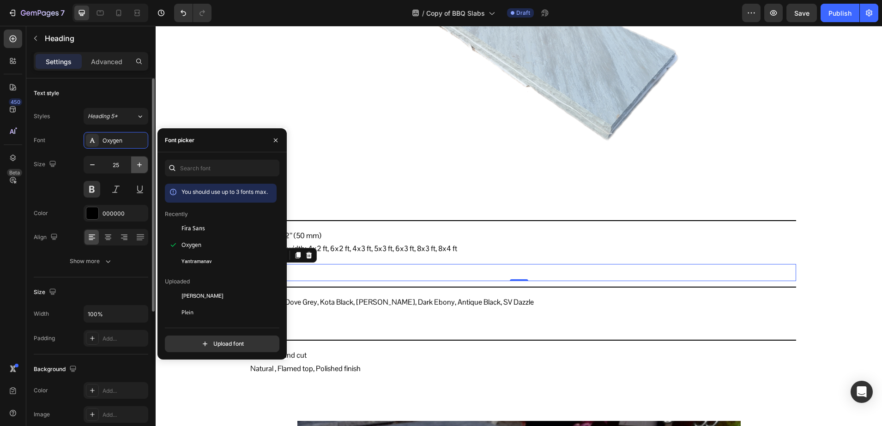
click at [134, 169] on button "button" at bounding box center [139, 164] width 17 height 17
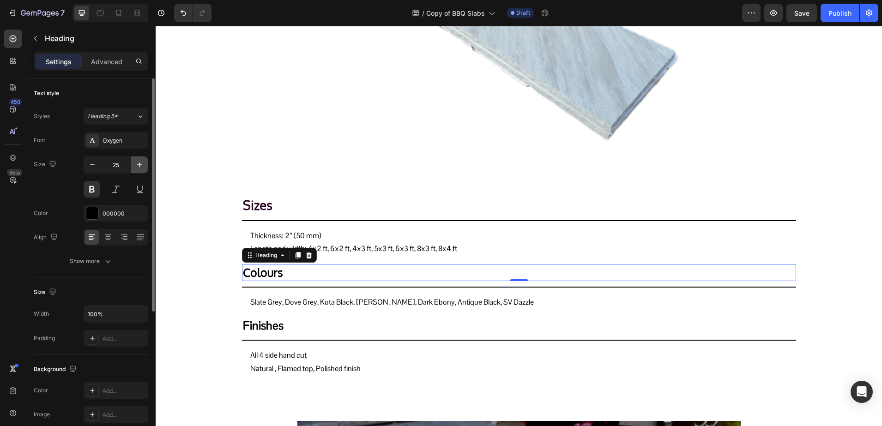
click at [134, 169] on button "button" at bounding box center [139, 164] width 17 height 17
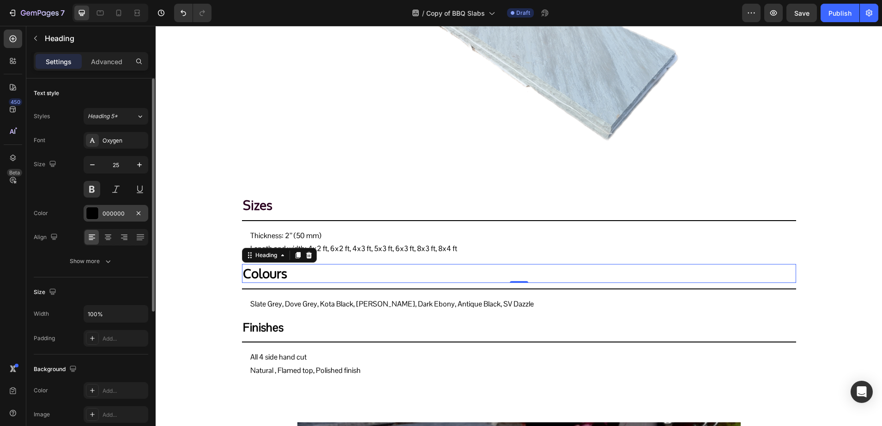
click at [107, 216] on div "000000" at bounding box center [115, 214] width 27 height 8
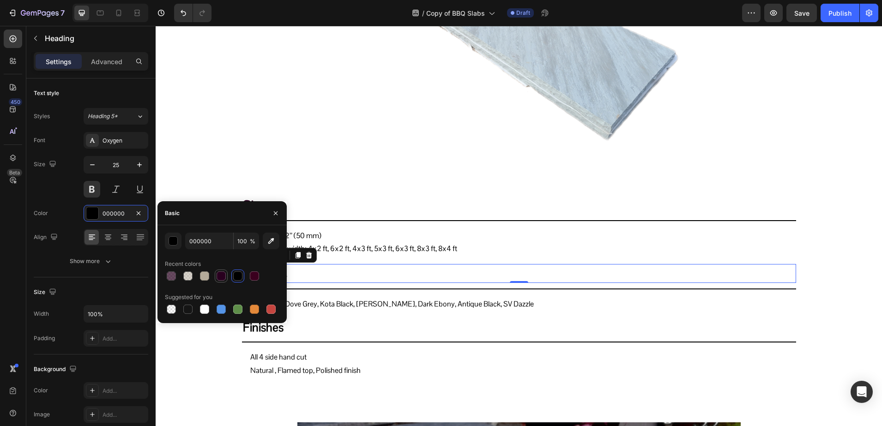
click at [221, 276] on div at bounding box center [220, 275] width 9 height 9
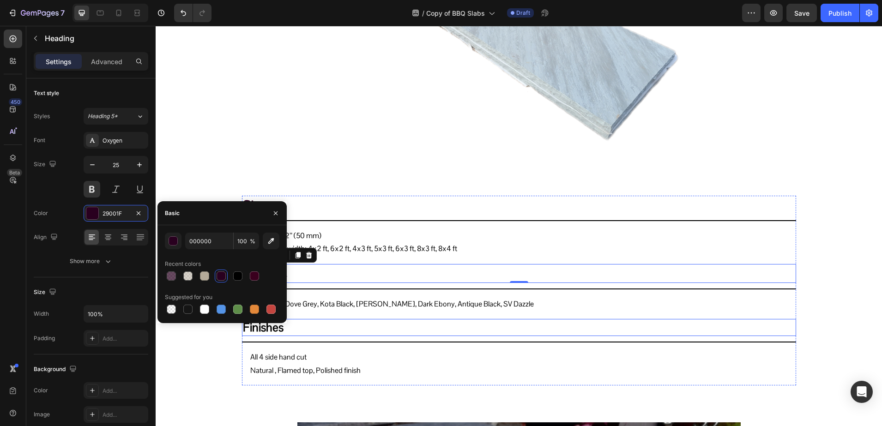
click at [303, 331] on h2 "Finishes" at bounding box center [519, 327] width 554 height 17
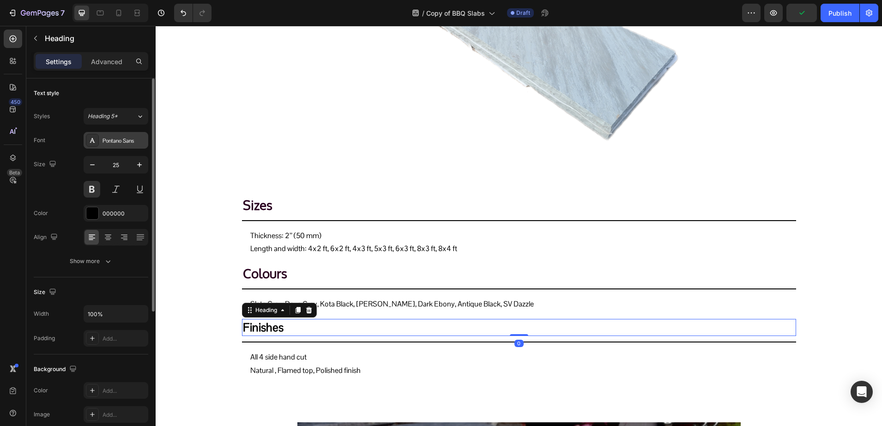
click at [111, 140] on div "Pontano Sans" at bounding box center [123, 141] width 43 height 8
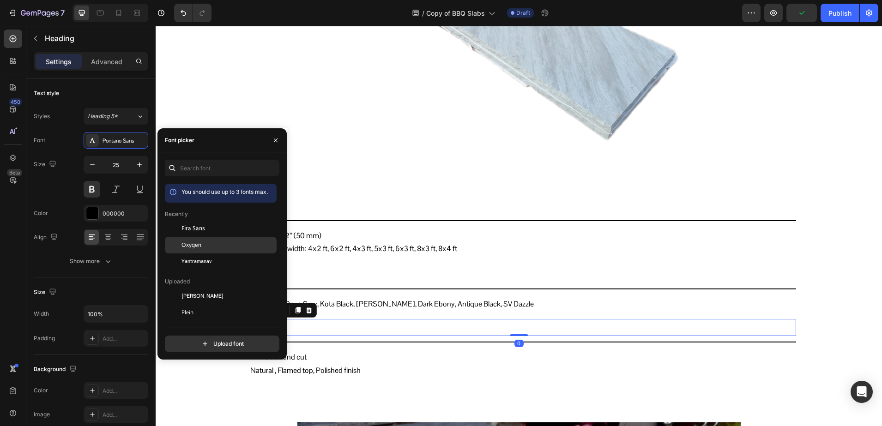
click at [192, 242] on span "Oxygen" at bounding box center [191, 245] width 20 height 8
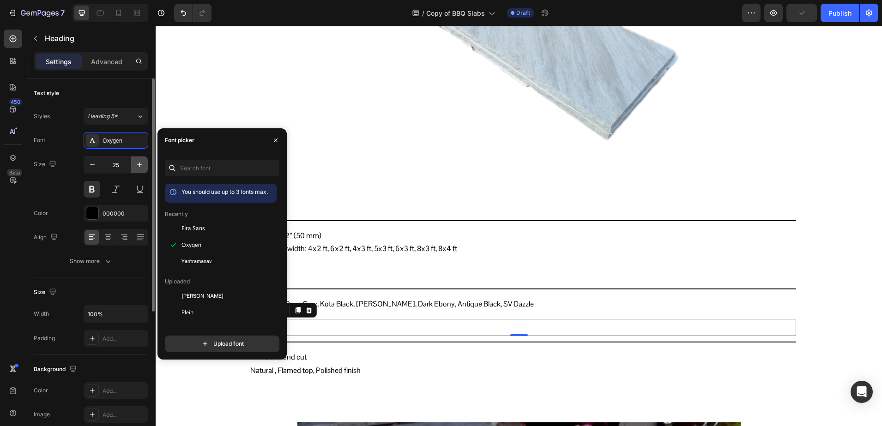
click at [142, 164] on icon "button" at bounding box center [139, 164] width 9 height 9
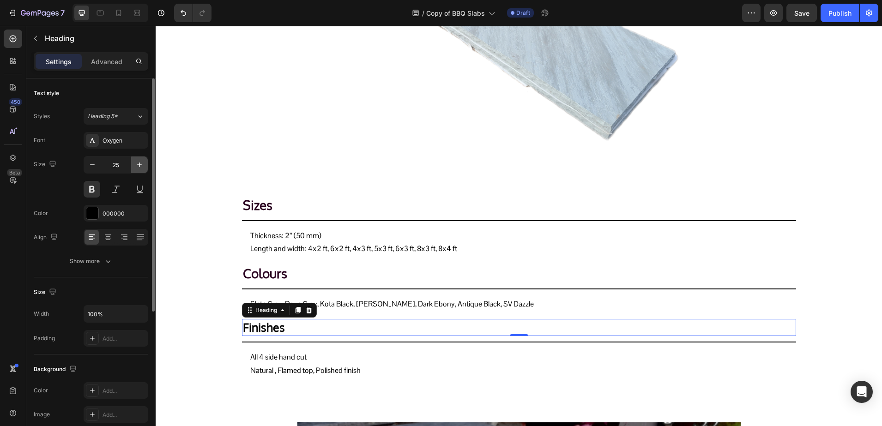
click at [142, 164] on icon "button" at bounding box center [139, 164] width 9 height 9
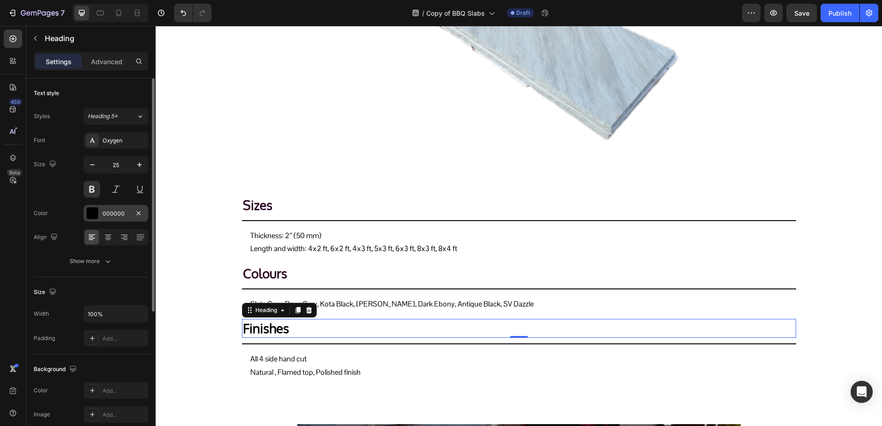
click at [114, 210] on div "000000" at bounding box center [115, 214] width 27 height 8
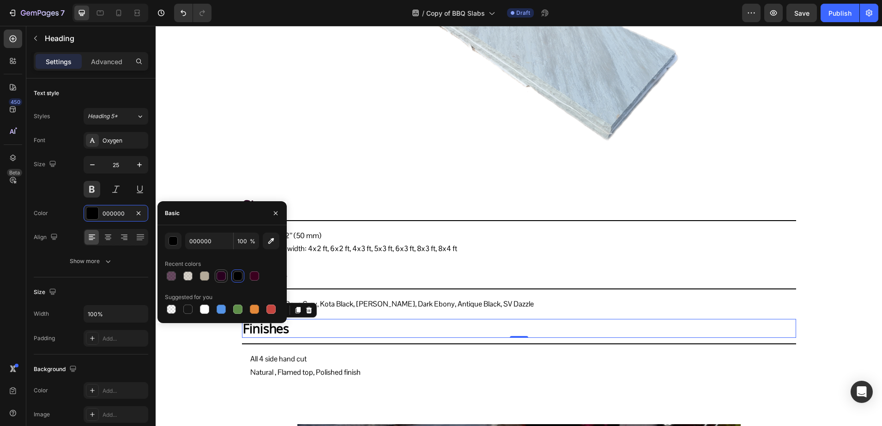
click at [215, 273] on div at bounding box center [221, 276] width 13 height 13
click at [386, 249] on p "Thickness: 2’’ (50 mm) Length and width: 4x2 ft, 6x2 ft, 4x3 ft, 5x3 ft, 6x3 ft…" at bounding box center [518, 242] width 537 height 27
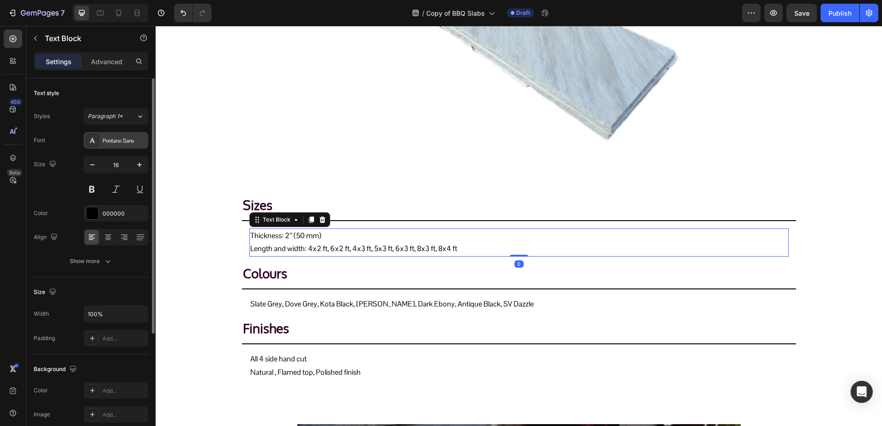
click at [126, 137] on div "Pontano Sans" at bounding box center [123, 141] width 43 height 8
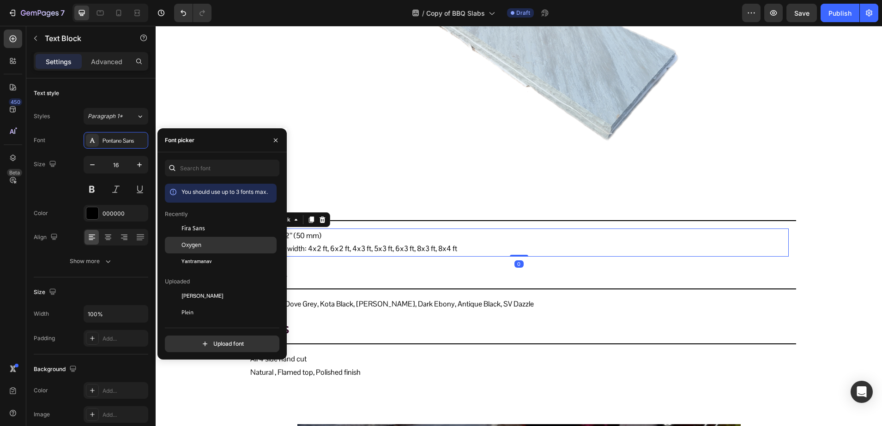
click at [198, 243] on span "Oxygen" at bounding box center [191, 245] width 20 height 8
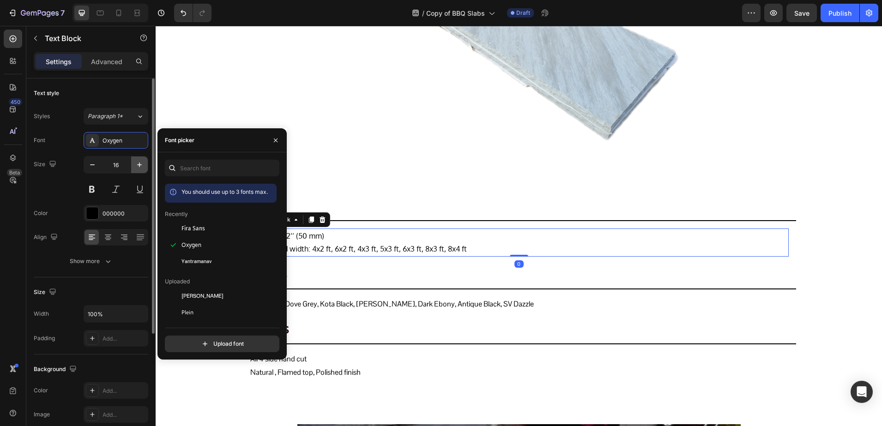
click at [144, 163] on icon "button" at bounding box center [139, 164] width 9 height 9
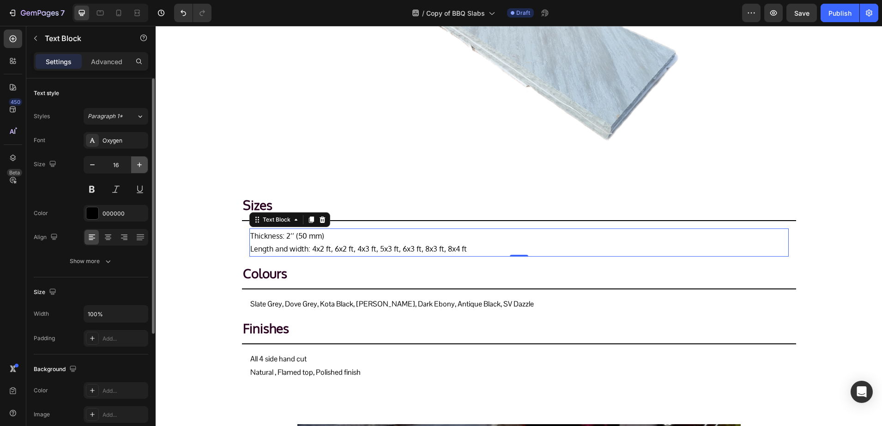
click at [144, 163] on icon "button" at bounding box center [139, 164] width 9 height 9
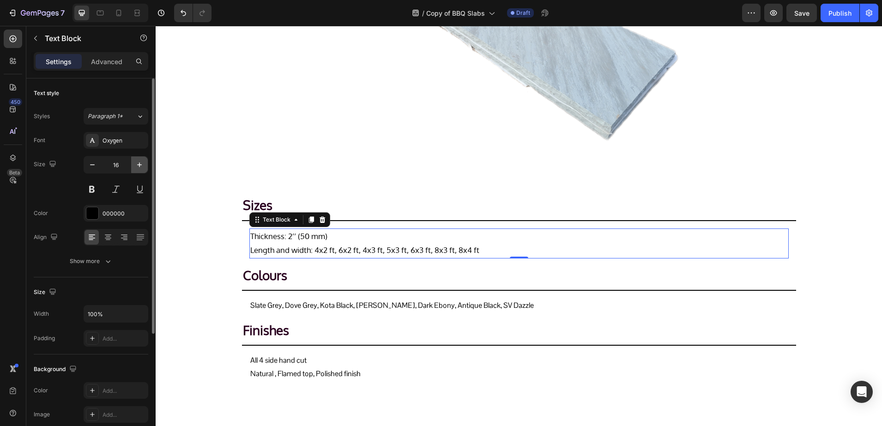
click at [143, 163] on icon "button" at bounding box center [139, 164] width 9 height 9
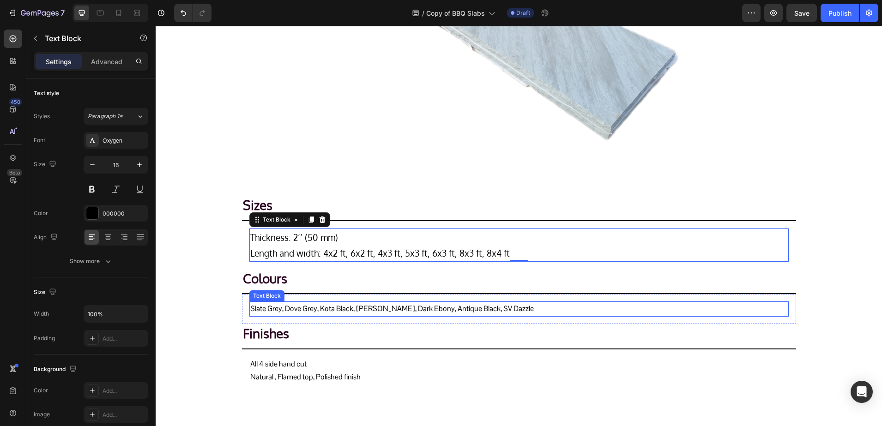
click at [320, 310] on p "Slate Grey, Dove Grey, Kota Black, Raven Black, Dark Ebony, Antique Black, SV D…" at bounding box center [518, 308] width 537 height 13
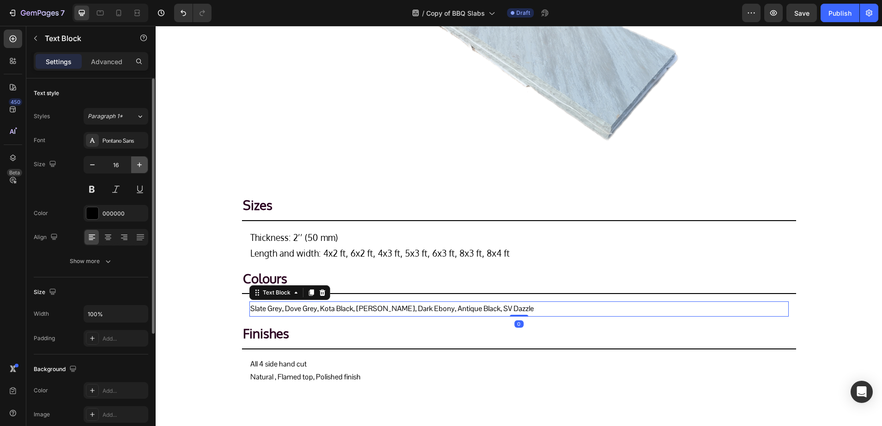
click at [139, 160] on icon "button" at bounding box center [139, 164] width 9 height 9
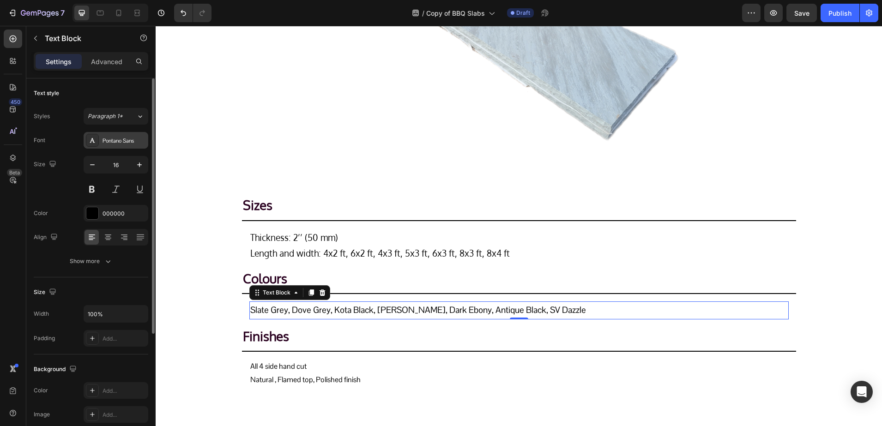
click at [111, 141] on div "Pontano Sans" at bounding box center [123, 141] width 43 height 8
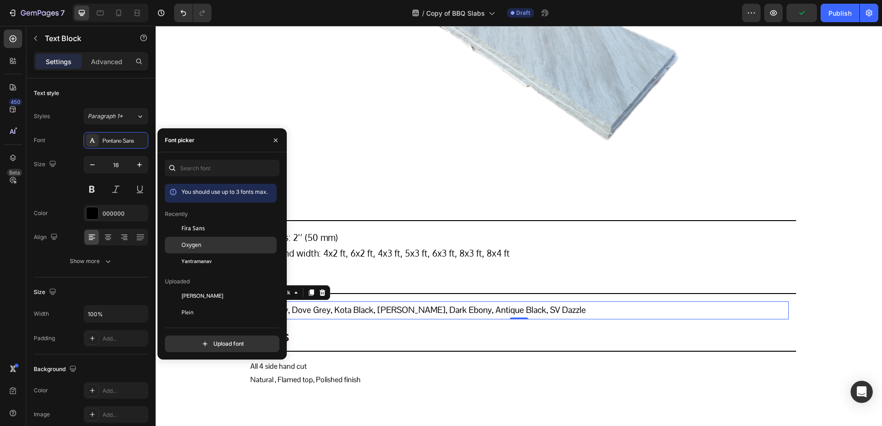
click at [217, 337] on div "Oxygen" at bounding box center [221, 345] width 112 height 17
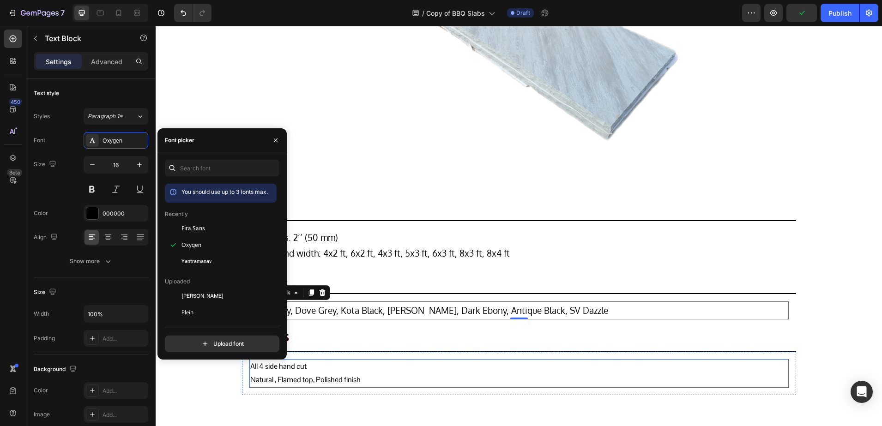
click at [361, 376] on p "All 4 side hand cut Natural , Flamed top, Polished finish" at bounding box center [518, 373] width 537 height 27
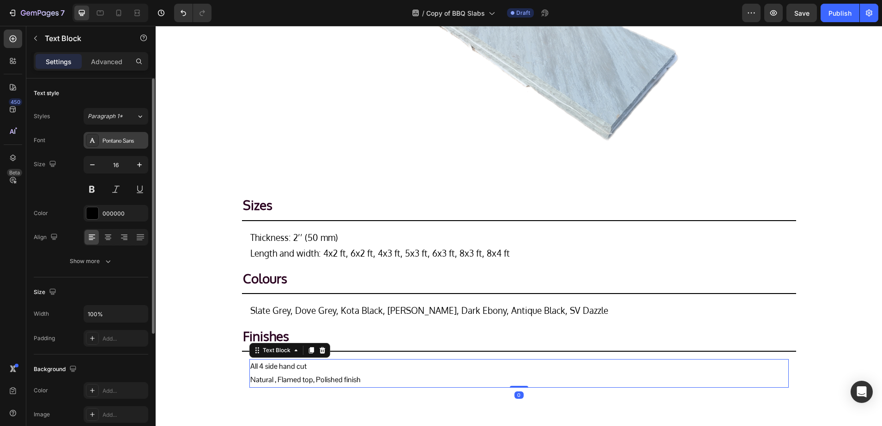
click at [140, 144] on div "Pontano Sans" at bounding box center [123, 141] width 43 height 8
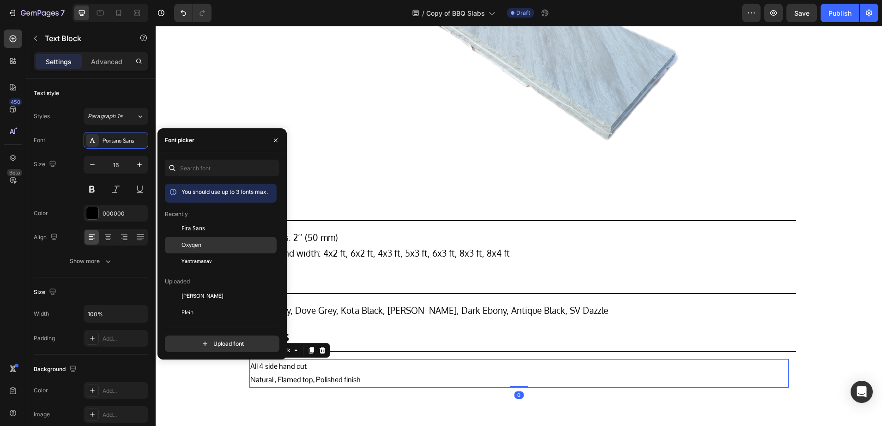
click at [188, 337] on div "Oxygen" at bounding box center [221, 345] width 112 height 17
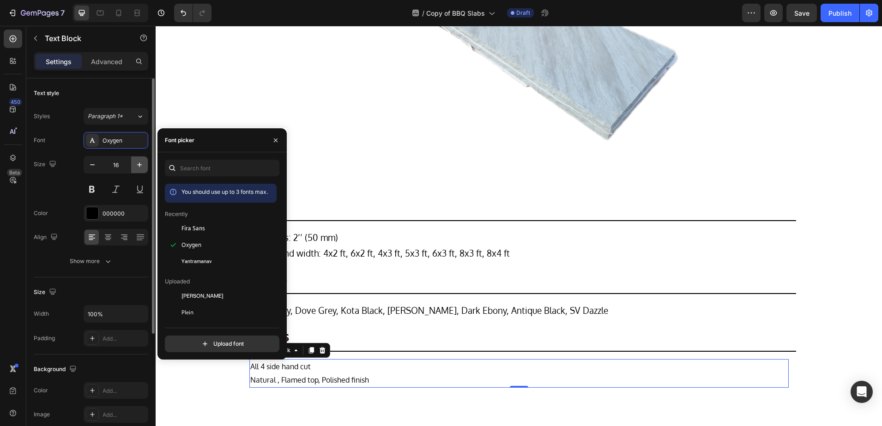
click at [137, 164] on icon "button" at bounding box center [139, 164] width 9 height 9
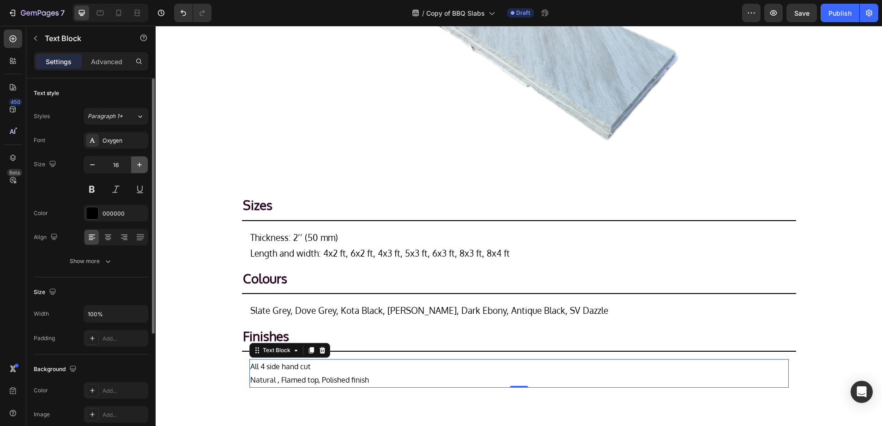
click at [137, 164] on icon "button" at bounding box center [139, 164] width 9 height 9
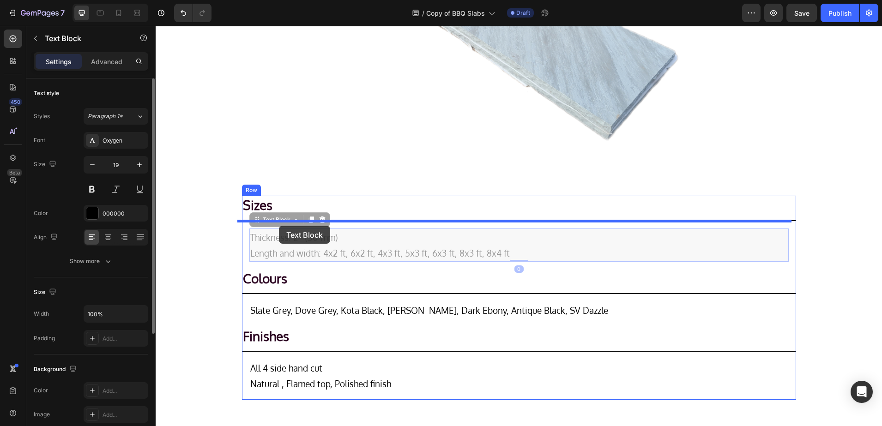
drag, startPoint x: 277, startPoint y: 246, endPoint x: 279, endPoint y: 226, distance: 20.4
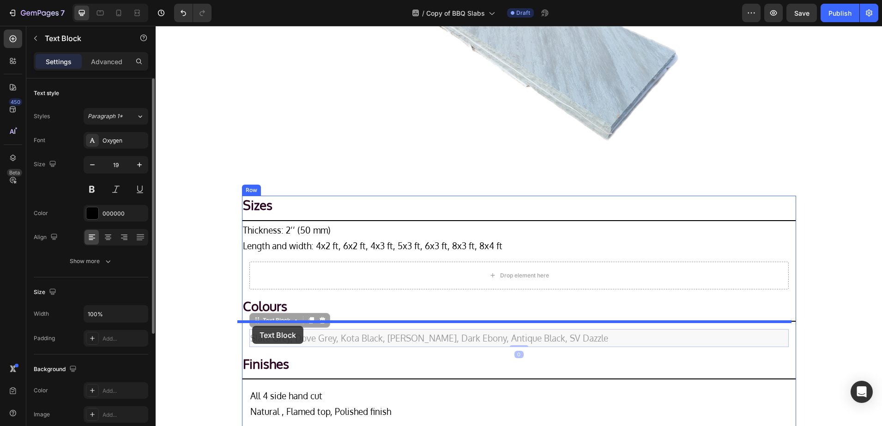
drag, startPoint x: 253, startPoint y: 340, endPoint x: 252, endPoint y: 326, distance: 14.3
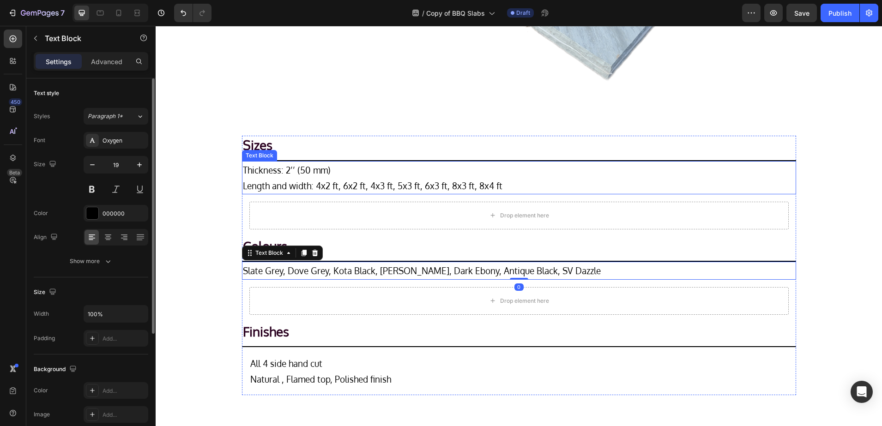
scroll to position [391, 0]
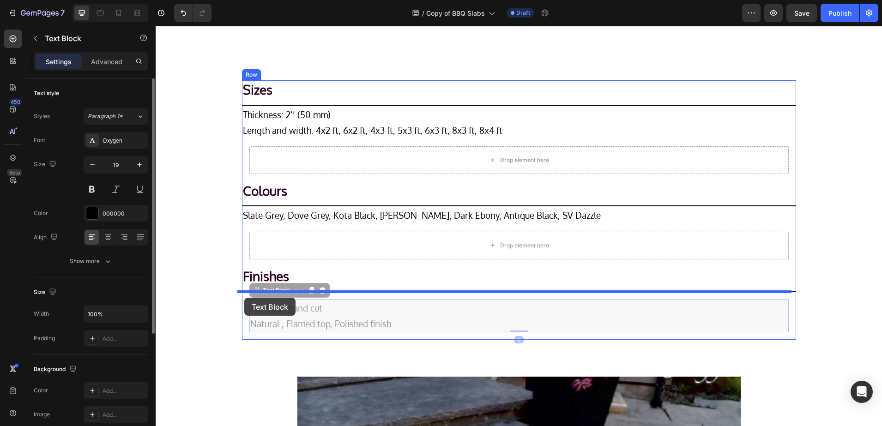
drag, startPoint x: 252, startPoint y: 320, endPoint x: 244, endPoint y: 297, distance: 24.4
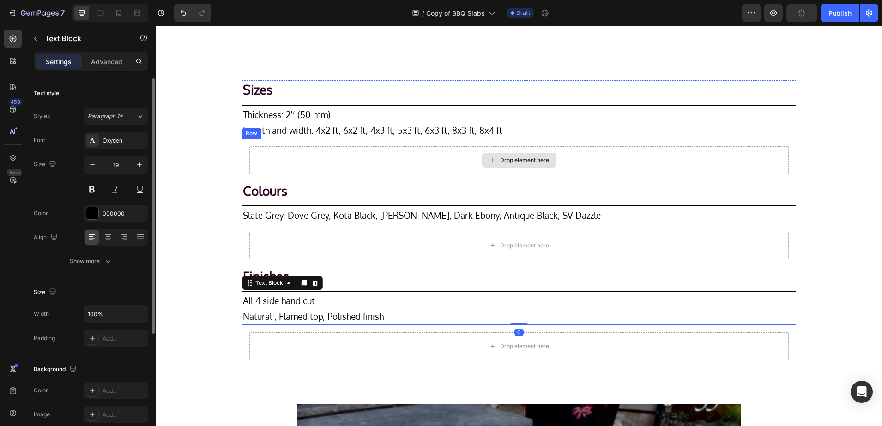
click at [278, 153] on div "Drop element here" at bounding box center [518, 160] width 539 height 28
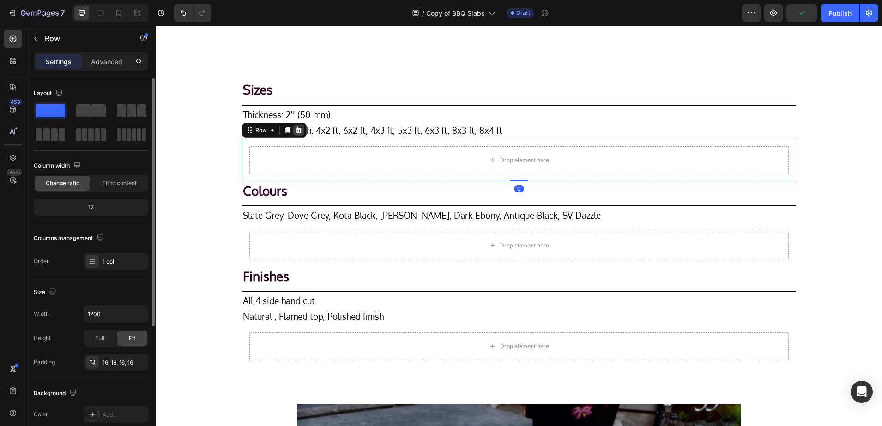
click at [295, 132] on icon at bounding box center [298, 130] width 6 height 6
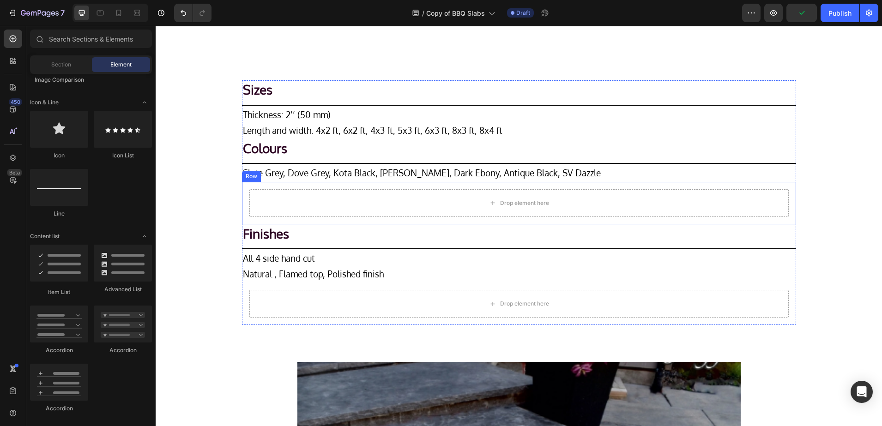
click at [277, 217] on div "Drop element here Row" at bounding box center [519, 203] width 554 height 42
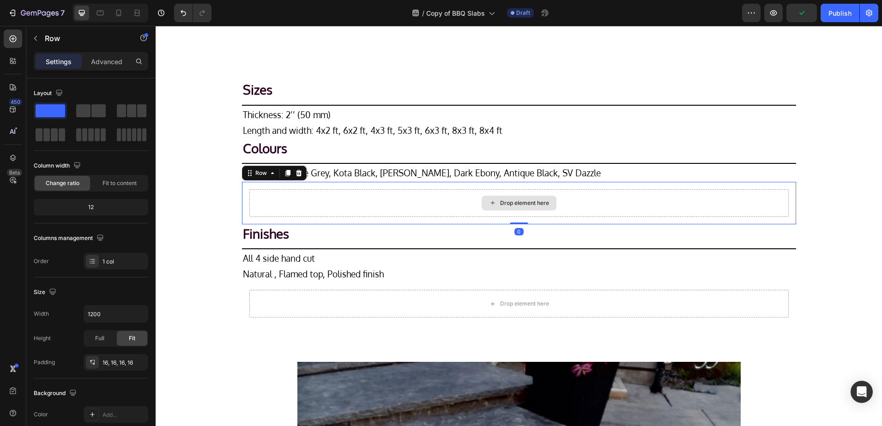
click at [279, 203] on div "Drop element here" at bounding box center [518, 203] width 539 height 28
click at [295, 174] on icon at bounding box center [298, 172] width 7 height 7
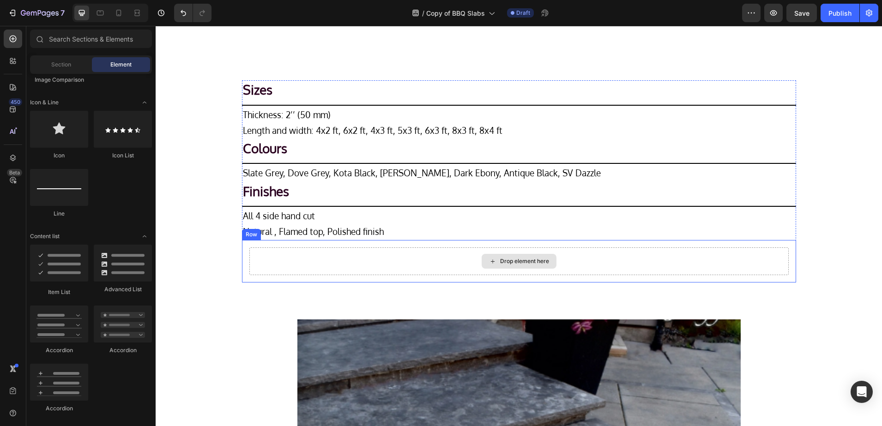
click at [266, 258] on div "Drop element here" at bounding box center [518, 261] width 539 height 28
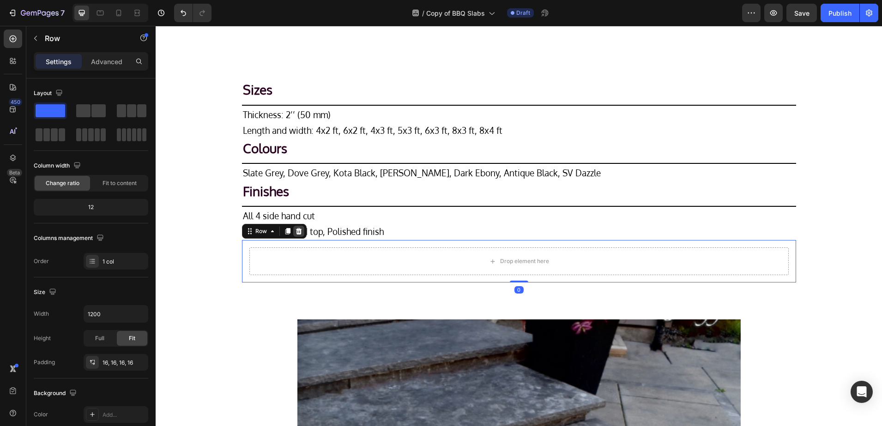
click at [294, 235] on div at bounding box center [298, 231] width 11 height 11
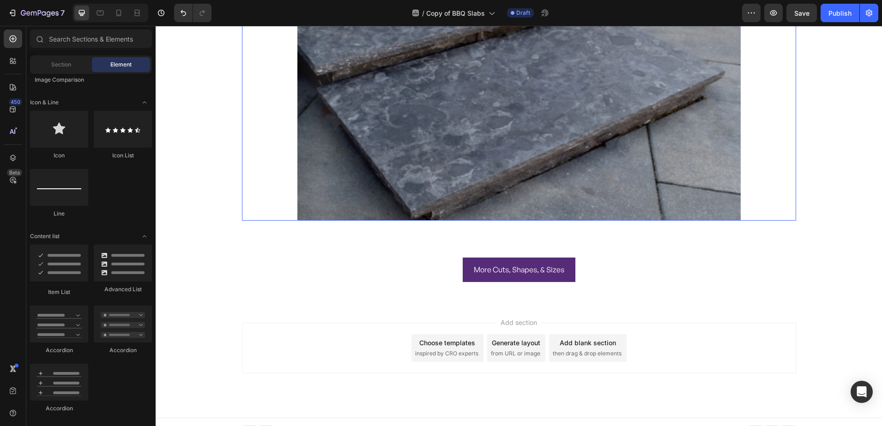
scroll to position [767, 0]
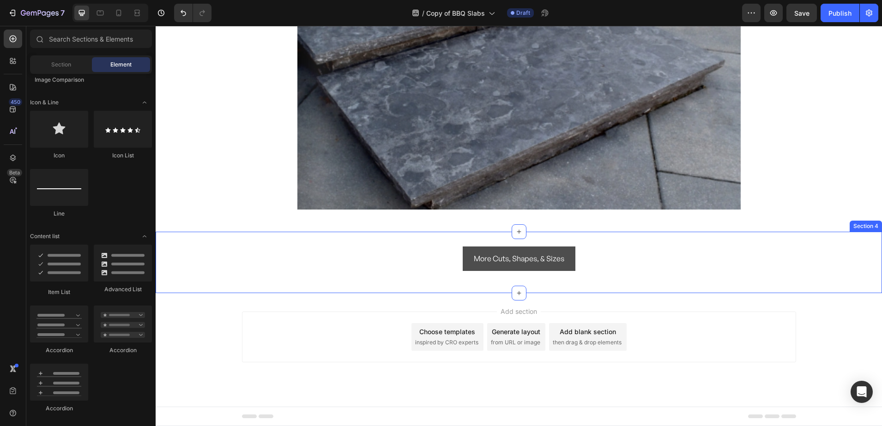
click at [463, 249] on button "More Cuts, Shapes, & Sizes" at bounding box center [519, 258] width 113 height 24
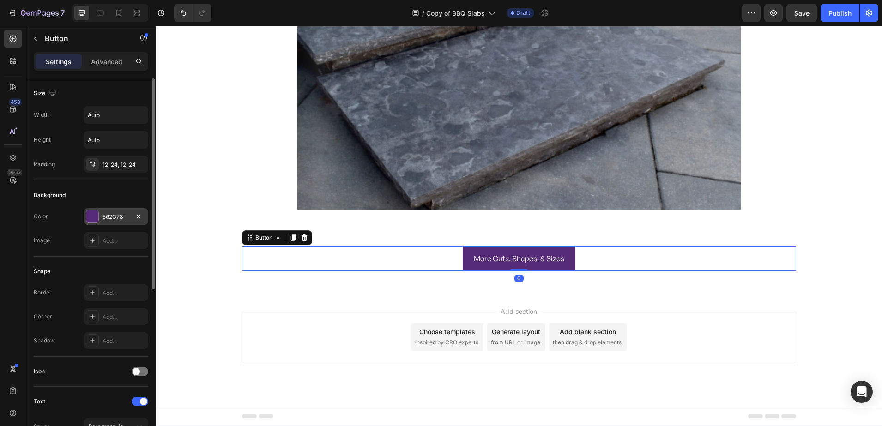
click at [114, 215] on div "562C78" at bounding box center [115, 217] width 27 height 8
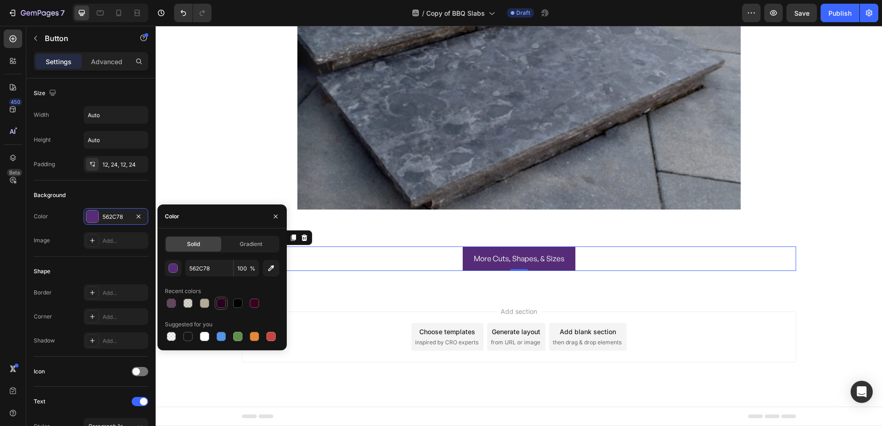
click at [222, 303] on div at bounding box center [220, 303] width 9 height 9
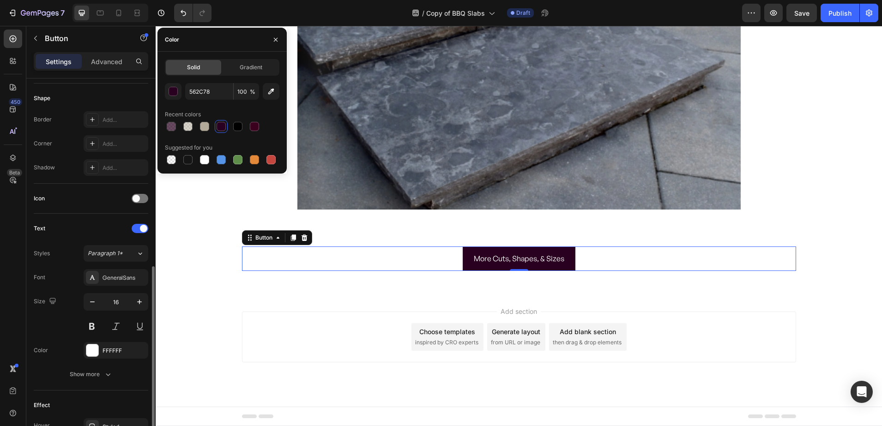
scroll to position [231, 0]
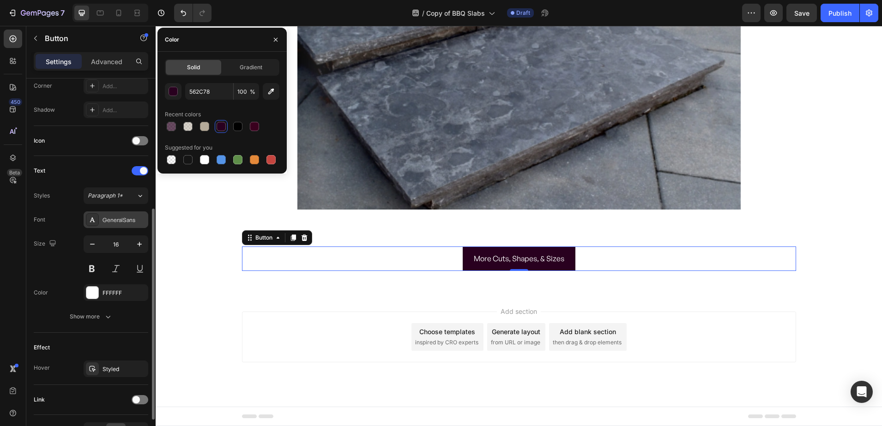
click at [110, 221] on div "GeneralSans" at bounding box center [123, 220] width 43 height 8
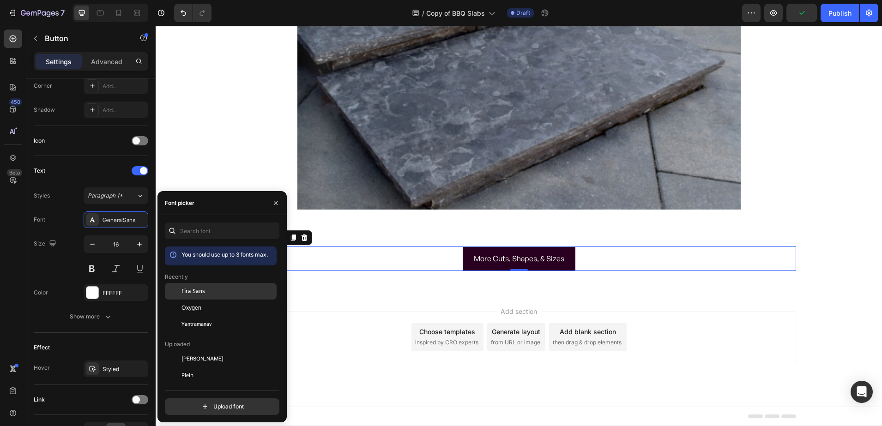
click at [199, 293] on span "Fira Sans" at bounding box center [193, 291] width 24 height 8
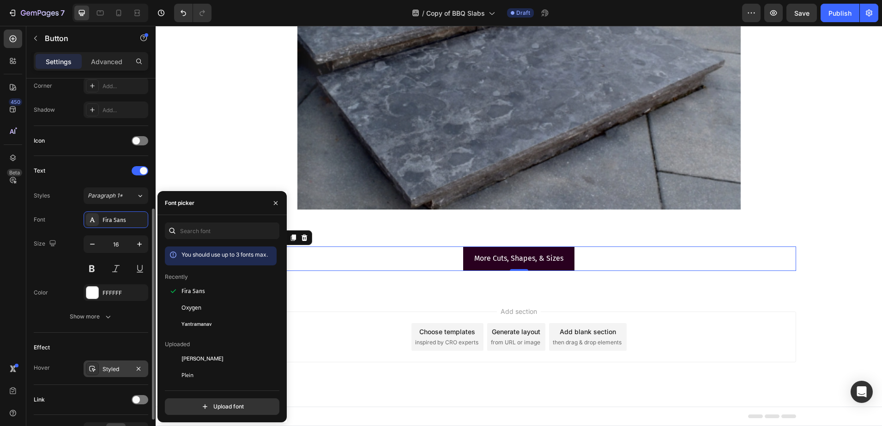
click at [95, 364] on div at bounding box center [92, 368] width 13 height 13
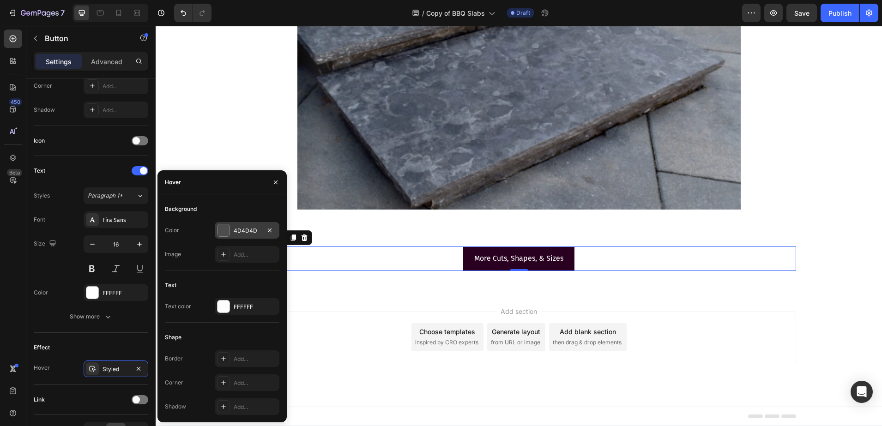
click at [227, 231] on div at bounding box center [223, 230] width 12 height 12
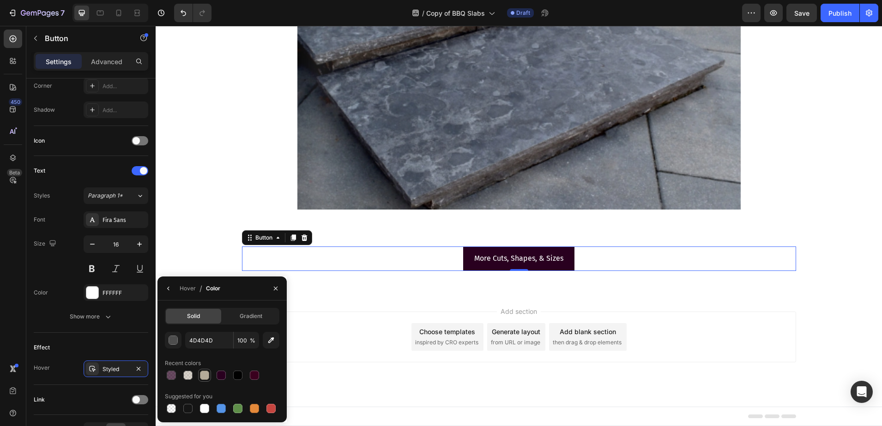
click at [205, 373] on div at bounding box center [204, 375] width 9 height 9
click at [487, 261] on p "More Cuts, Shapes, & Sizes" at bounding box center [518, 258] width 89 height 13
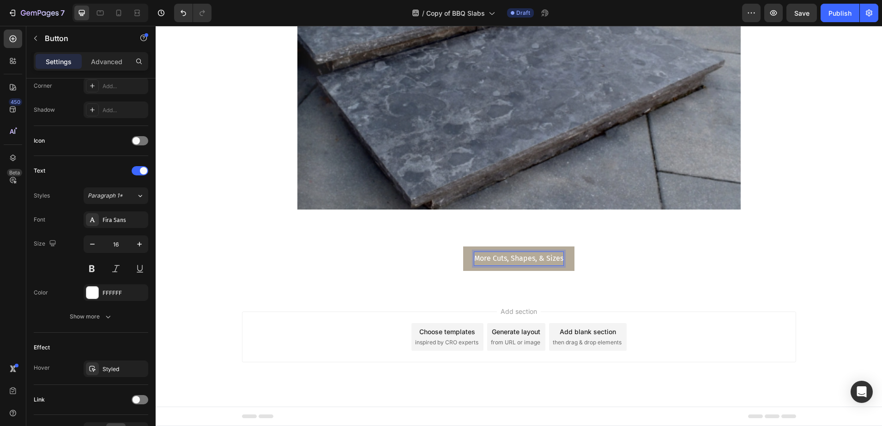
click at [484, 255] on p "More Cuts, Shapes, & Sizes" at bounding box center [518, 258] width 89 height 13
click at [57, 7] on div "7" at bounding box center [43, 12] width 44 height 11
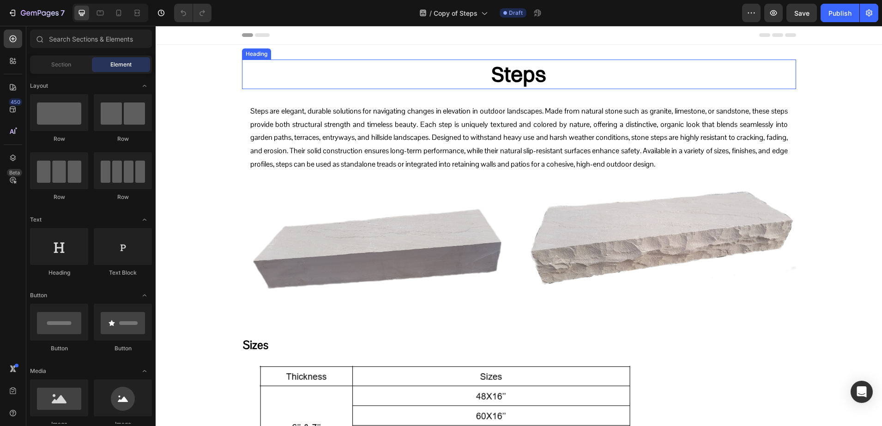
click at [533, 81] on h2 "Steps" at bounding box center [519, 75] width 554 height 30
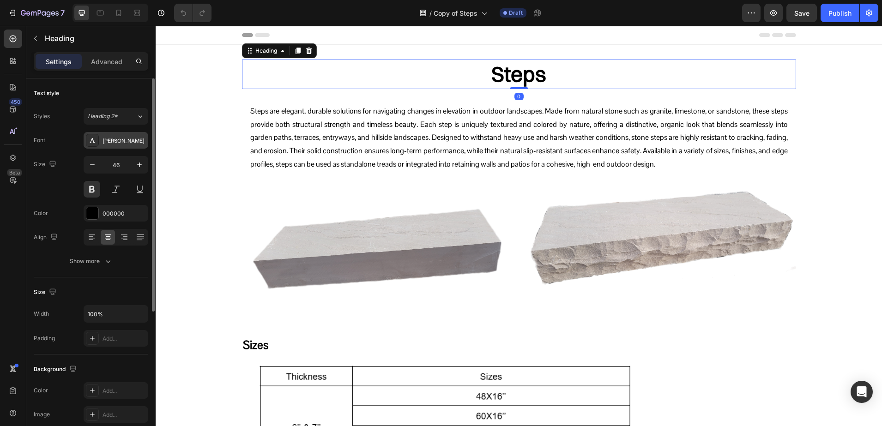
click at [104, 145] on div "[PERSON_NAME]" at bounding box center [116, 140] width 65 height 17
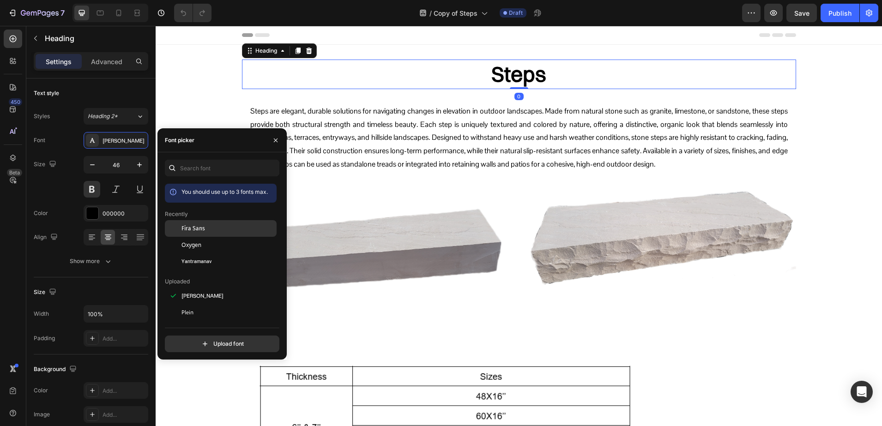
click at [199, 229] on span "Fira Sans" at bounding box center [193, 228] width 24 height 8
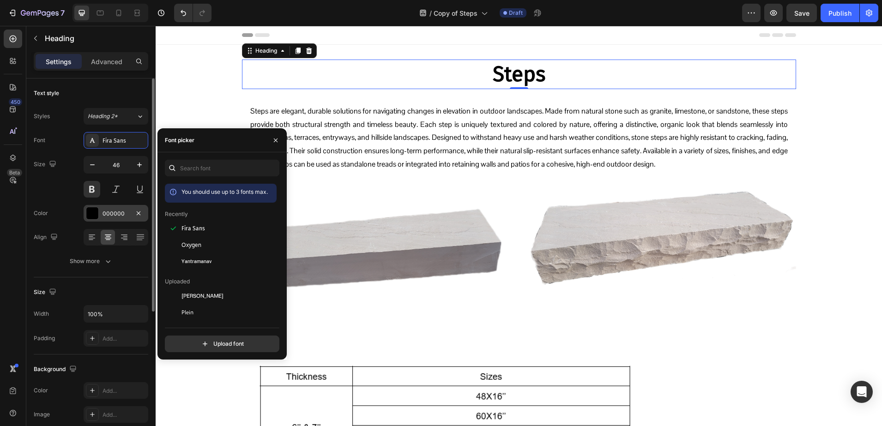
click at [111, 218] on div "000000" at bounding box center [116, 213] width 65 height 17
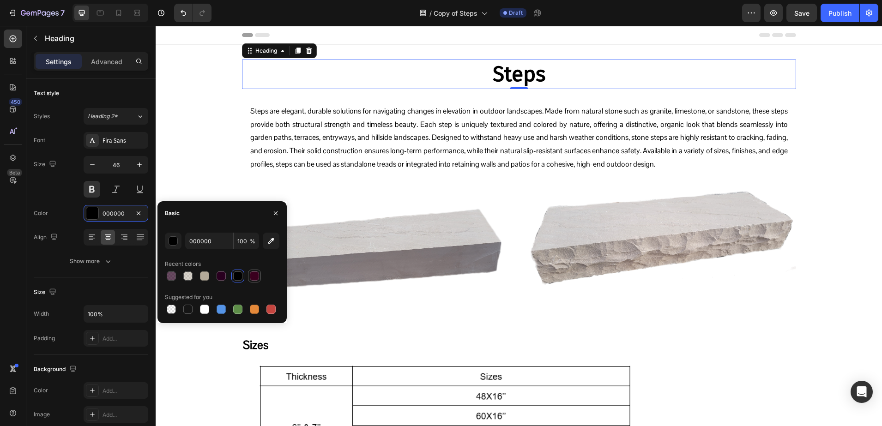
click at [250, 276] on div at bounding box center [254, 275] width 9 height 9
type input "3A001E"
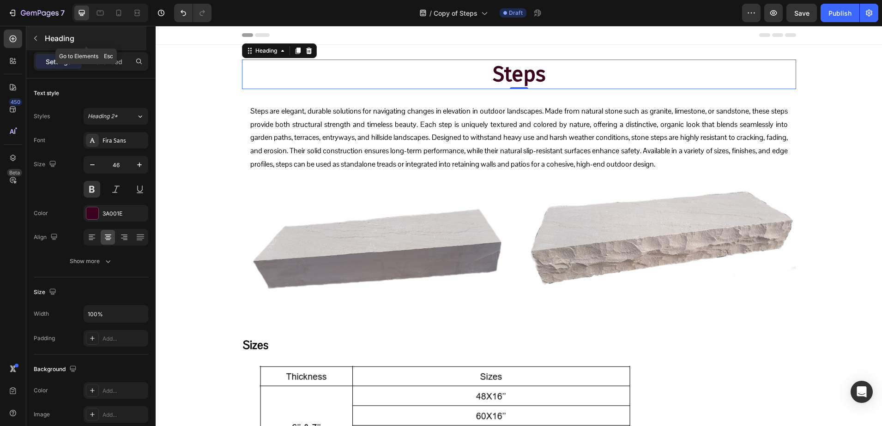
click at [46, 30] on div "Heading" at bounding box center [86, 38] width 120 height 24
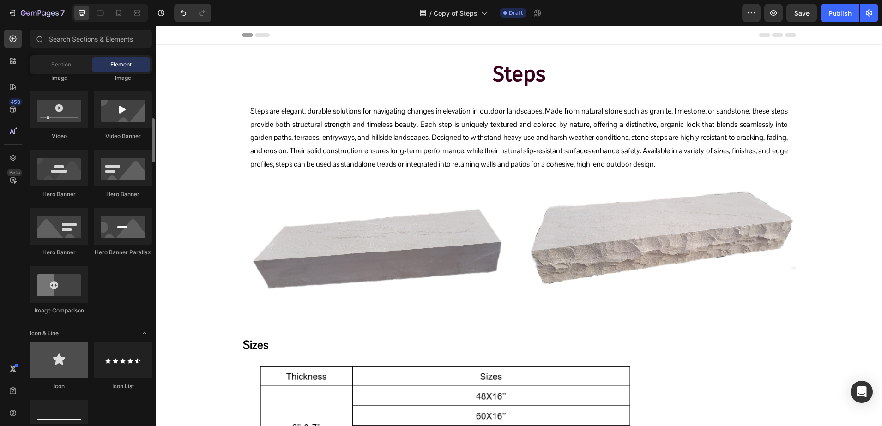
scroll to position [519, 0]
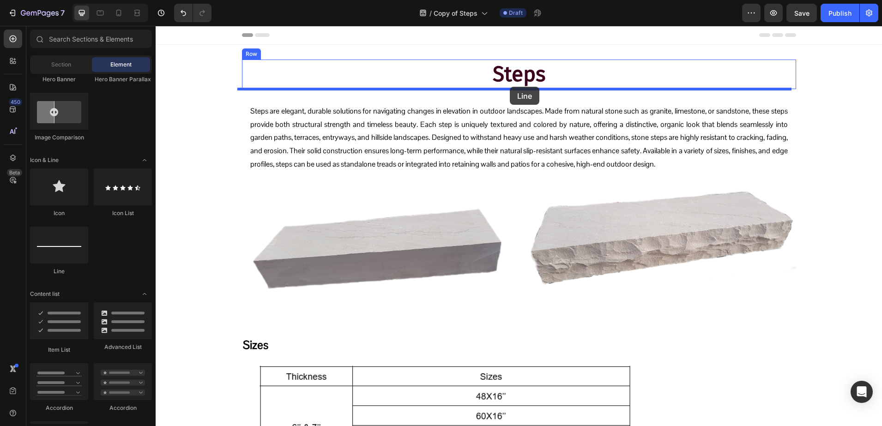
drag, startPoint x: 199, startPoint y: 270, endPoint x: 510, endPoint y: 87, distance: 360.3
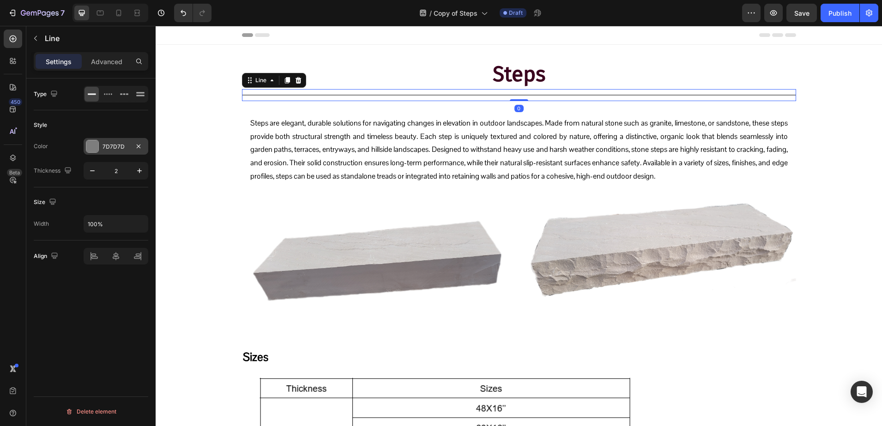
click at [100, 144] on div "7D7D7D" at bounding box center [116, 146] width 65 height 17
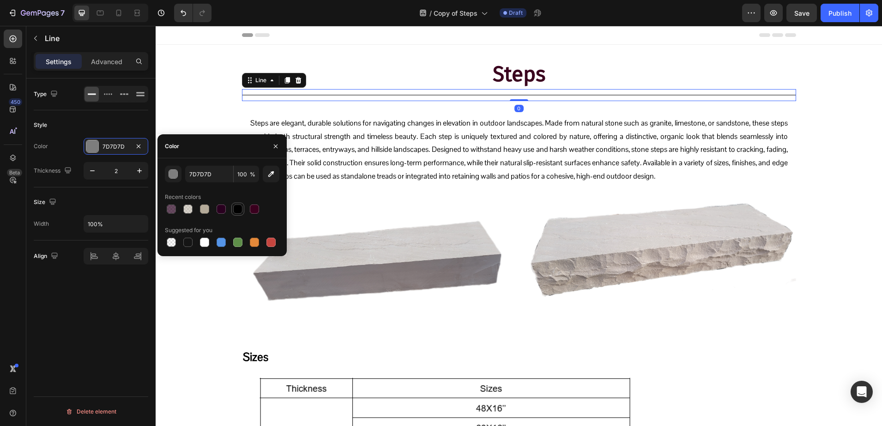
click at [240, 206] on div at bounding box center [237, 208] width 9 height 9
type input "000000"
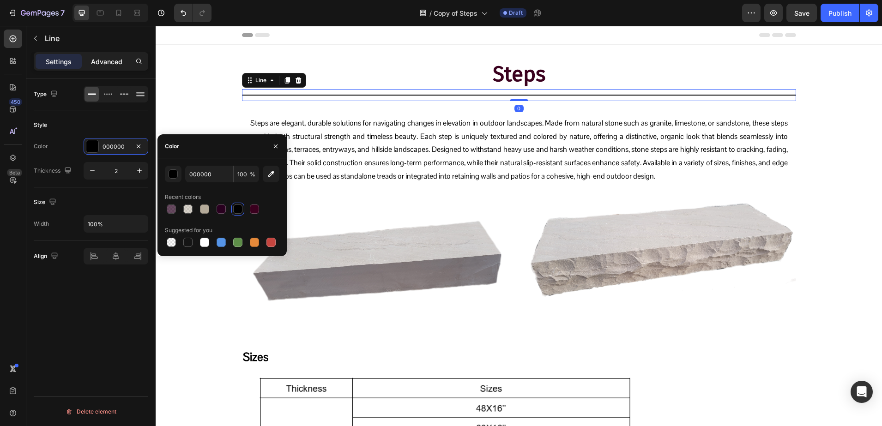
click at [96, 57] on p "Advanced" at bounding box center [106, 62] width 31 height 10
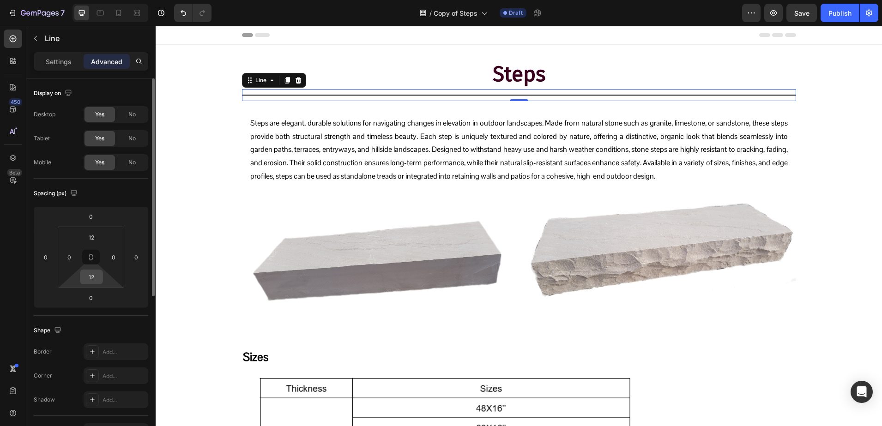
click at [95, 279] on input "12" at bounding box center [91, 277] width 18 height 14
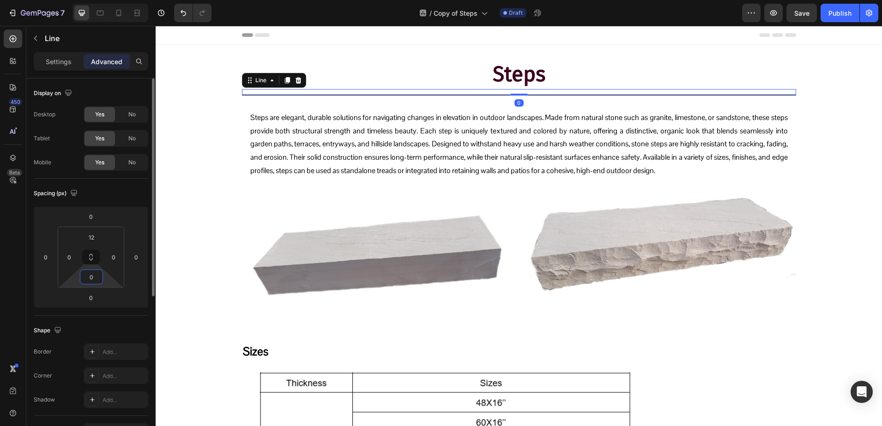
type input "0"
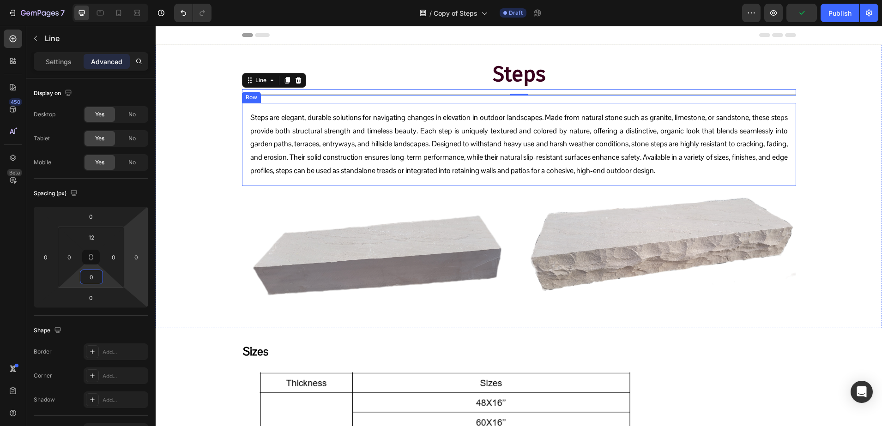
click at [242, 107] on div "Steps are elegant, durable solutions for navigating changes in elevation in out…" at bounding box center [519, 144] width 554 height 83
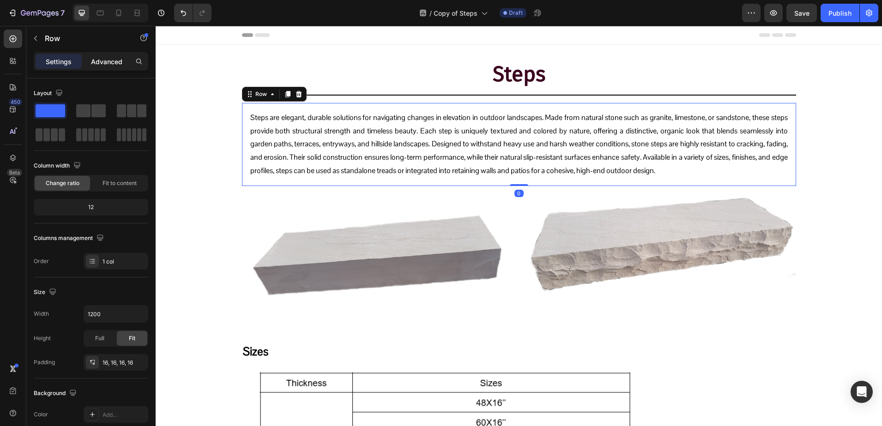
click at [95, 68] on div "Advanced" at bounding box center [107, 61] width 46 height 15
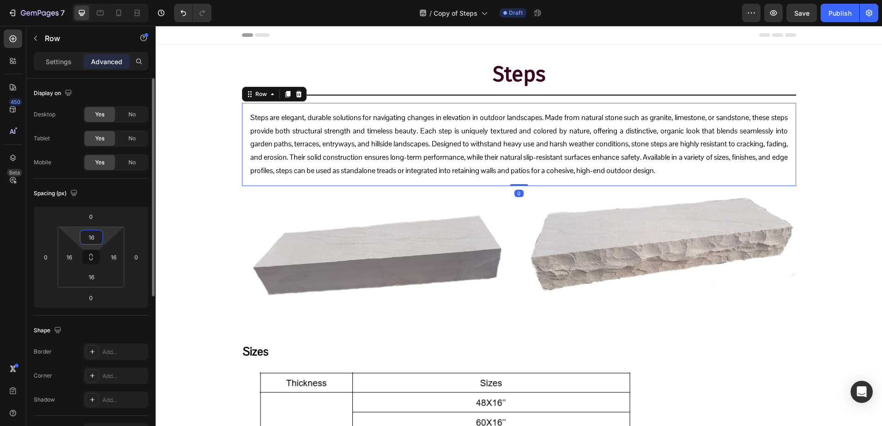
click at [96, 244] on input "16" at bounding box center [91, 237] width 18 height 14
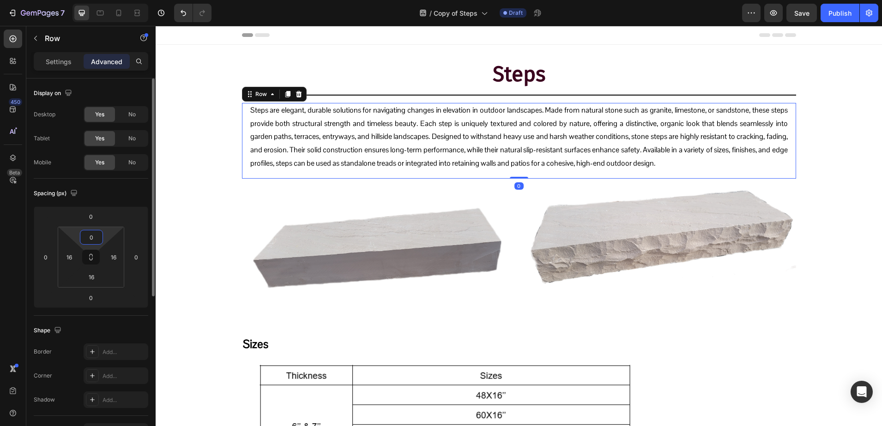
type input "0"
click at [274, 127] on p "Steps are elegant, durable solutions for navigating changes in elevation in out…" at bounding box center [518, 137] width 537 height 66
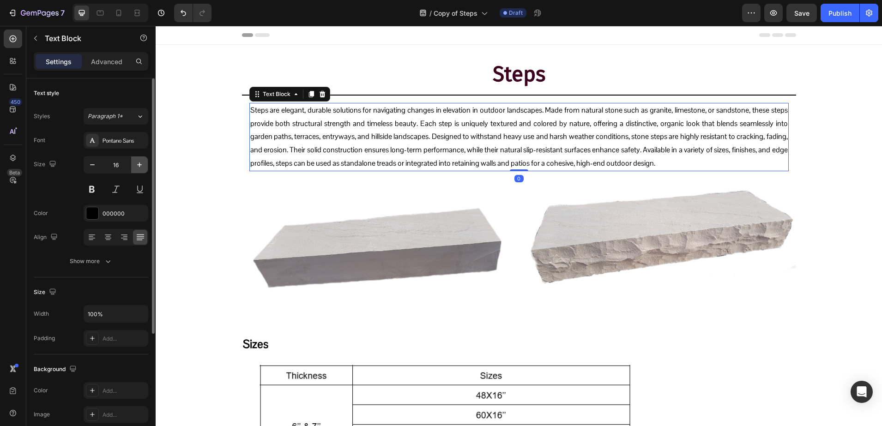
click at [137, 163] on icon "button" at bounding box center [139, 164] width 9 height 9
type input "17"
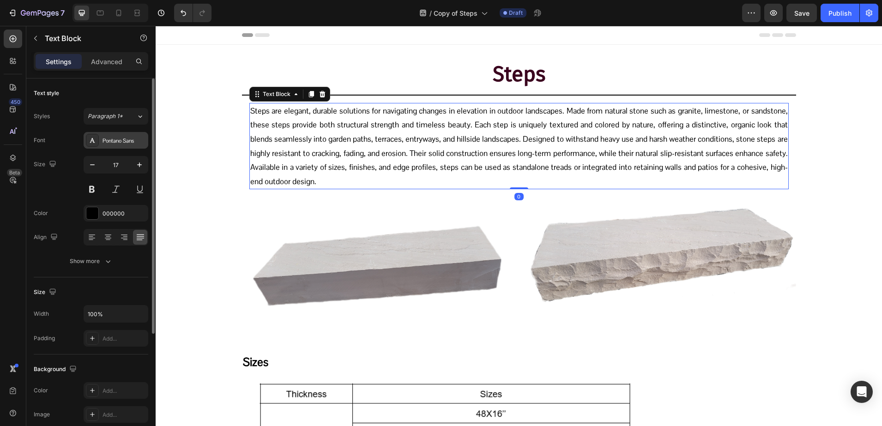
click at [110, 134] on div "Pontano Sans" at bounding box center [116, 140] width 65 height 17
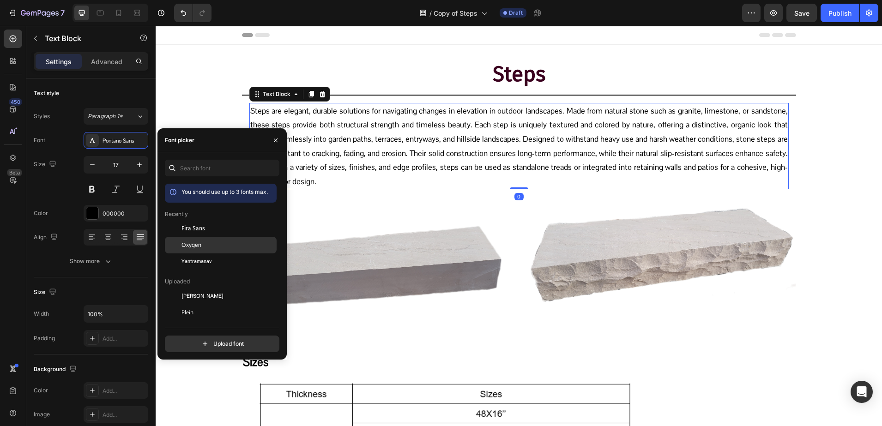
click at [217, 246] on div "Oxygen" at bounding box center [227, 245] width 93 height 8
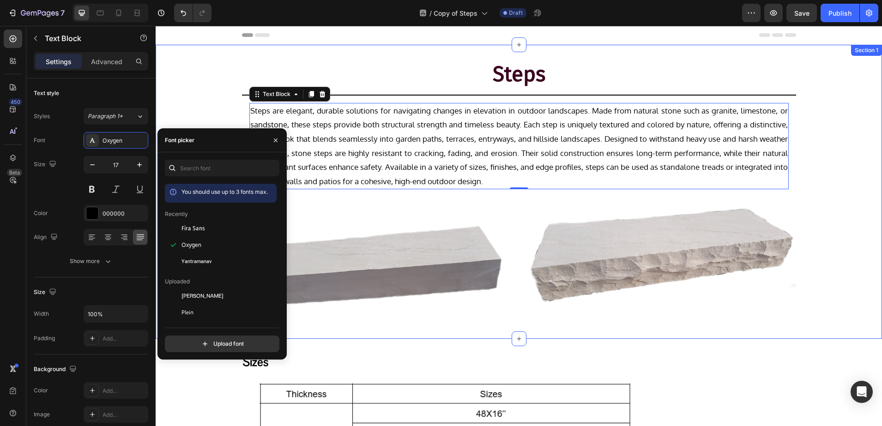
click at [358, 95] on div at bounding box center [519, 95] width 554 height 1
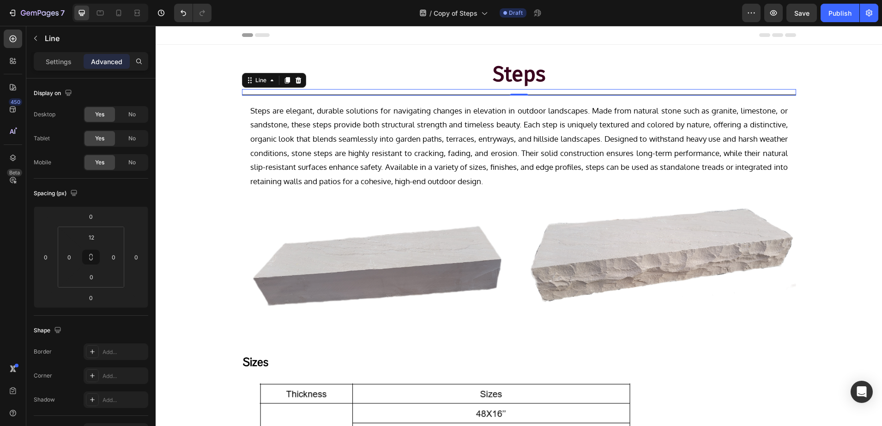
click at [284, 78] on icon at bounding box center [286, 80] width 5 height 6
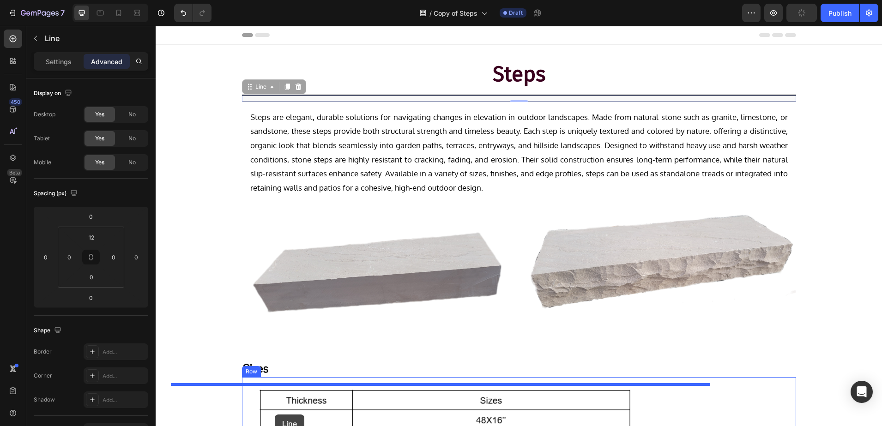
scroll to position [34, 0]
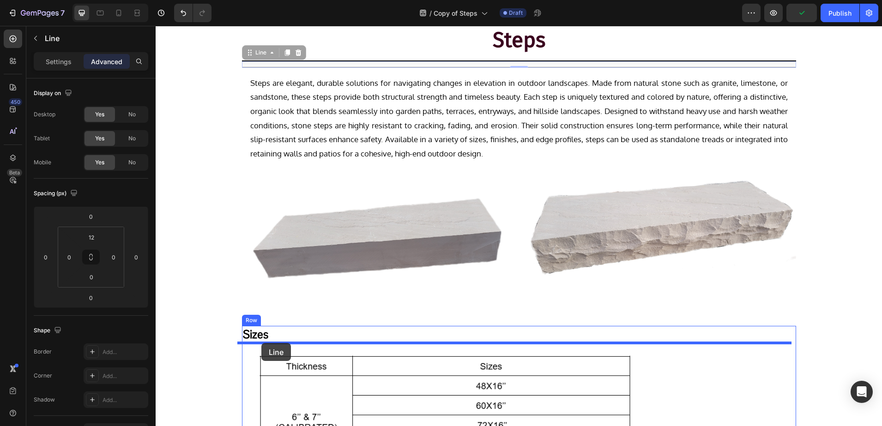
drag, startPoint x: 247, startPoint y: 87, endPoint x: 261, endPoint y: 343, distance: 256.6
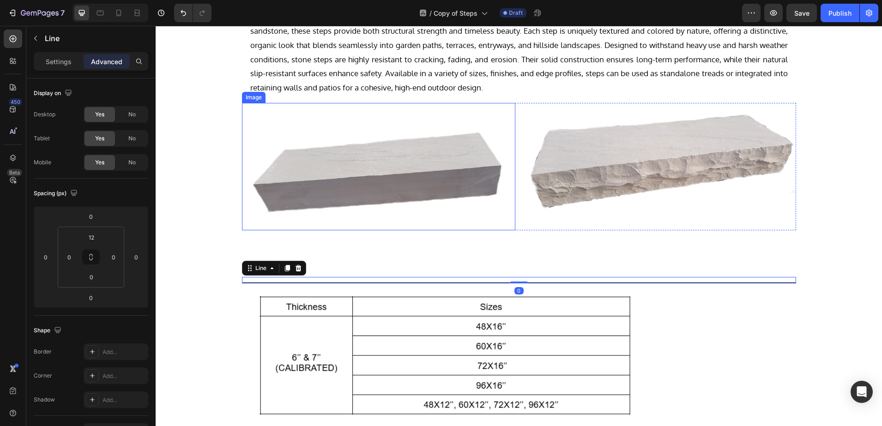
scroll to position [207, 0]
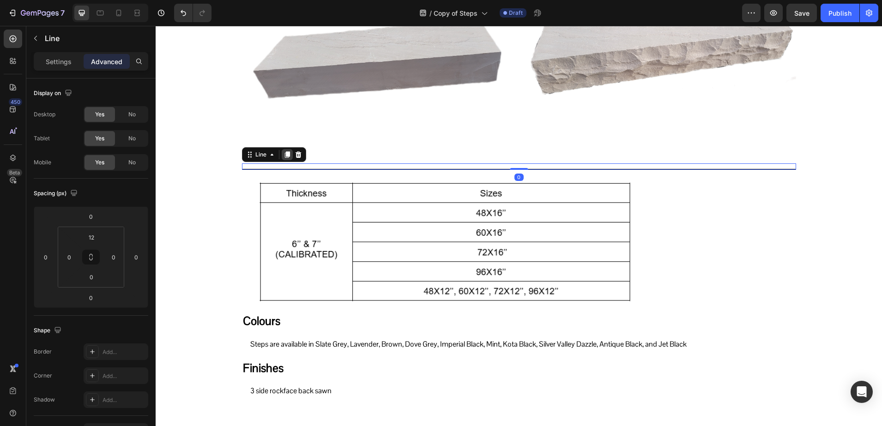
click at [283, 155] on icon at bounding box center [286, 154] width 7 height 7
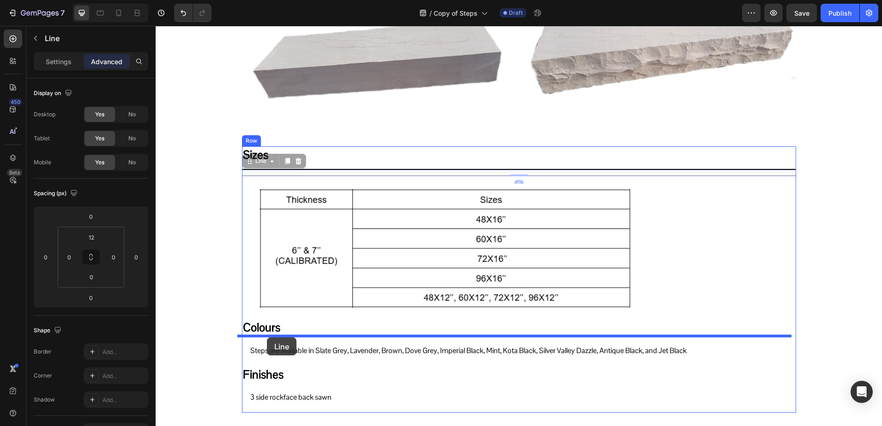
drag, startPoint x: 246, startPoint y: 164, endPoint x: 267, endPoint y: 337, distance: 174.8
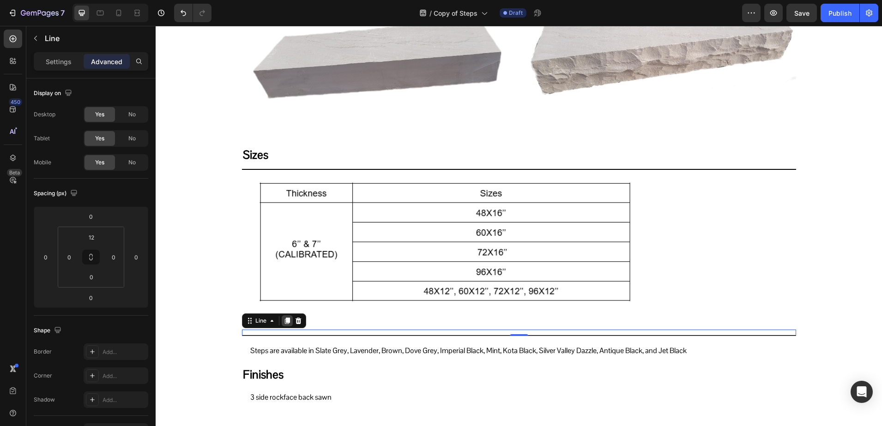
click at [283, 320] on icon at bounding box center [286, 320] width 7 height 7
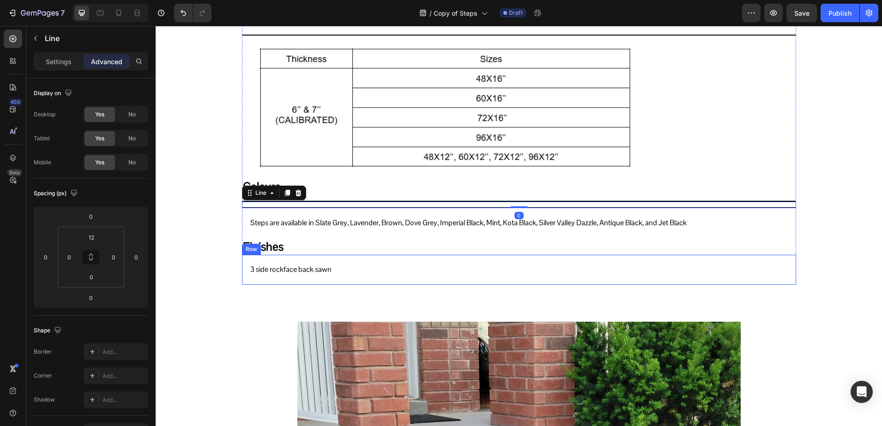
scroll to position [380, 0]
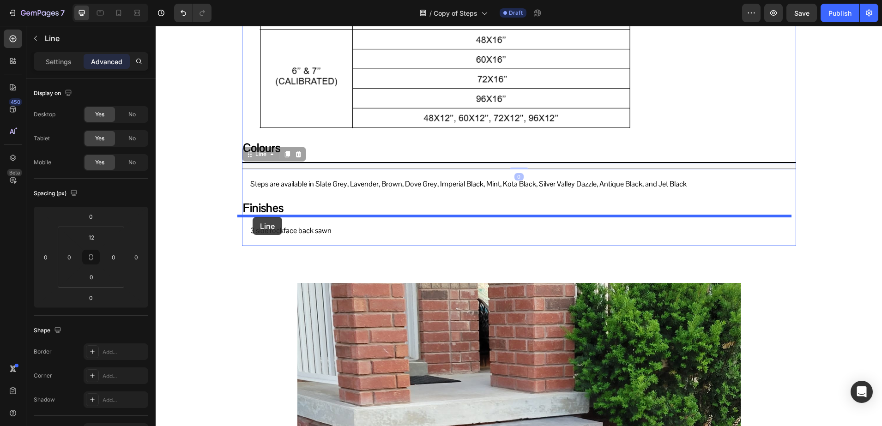
drag, startPoint x: 246, startPoint y: 155, endPoint x: 252, endPoint y: 217, distance: 62.2
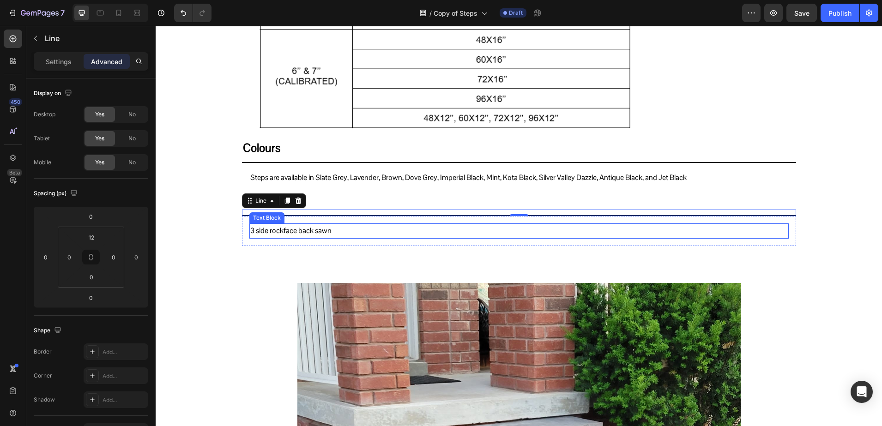
click at [268, 224] on p "3 side rockface back sawn" at bounding box center [518, 230] width 537 height 13
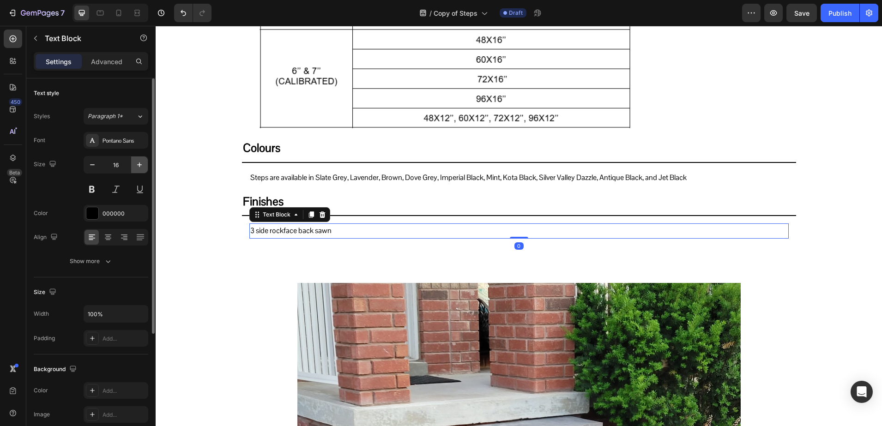
click at [141, 165] on icon "button" at bounding box center [139, 164] width 9 height 9
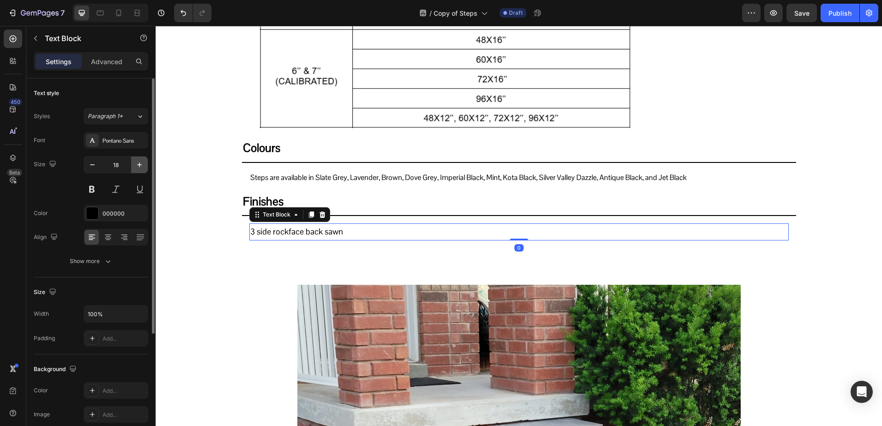
type input "19"
click at [108, 144] on div "Pontano Sans" at bounding box center [123, 141] width 43 height 8
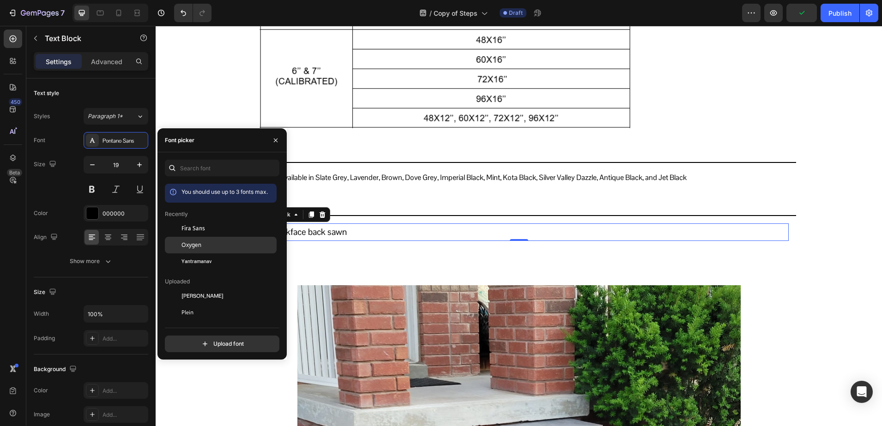
click at [196, 337] on div "Oxygen" at bounding box center [221, 345] width 112 height 17
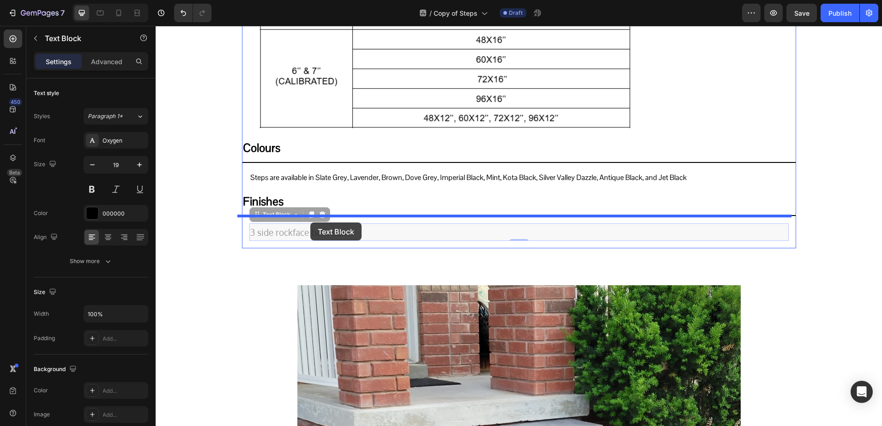
drag, startPoint x: 310, startPoint y: 234, endPoint x: 310, endPoint y: 222, distance: 12.0
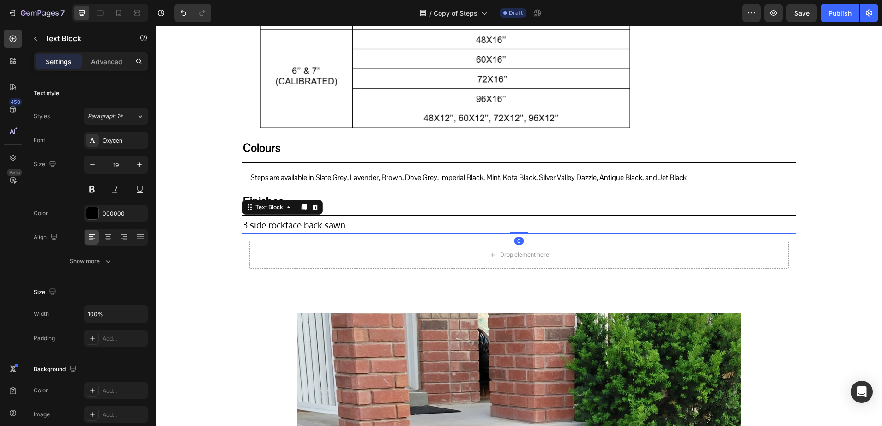
click at [295, 249] on div "Drop element here" at bounding box center [518, 255] width 539 height 28
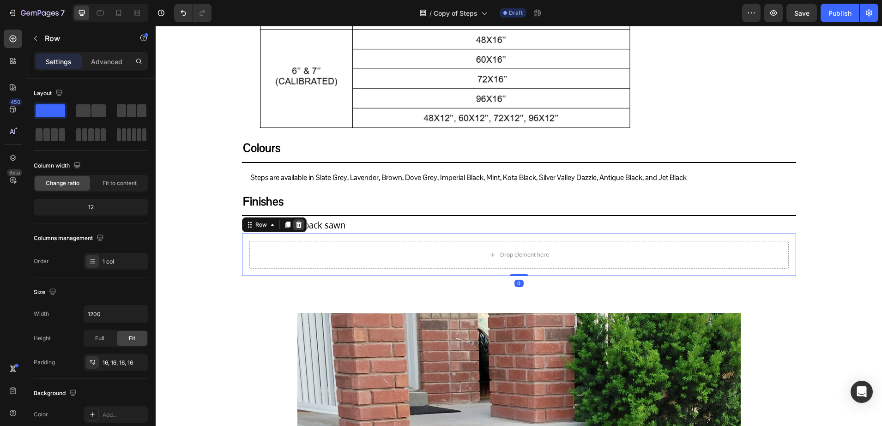
click at [295, 223] on icon at bounding box center [298, 225] width 6 height 6
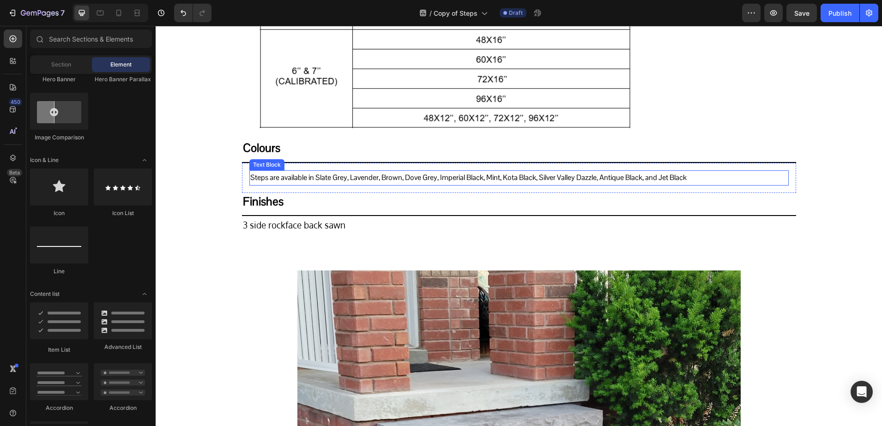
click at [284, 175] on p "Steps are available in Slate Grey, Lavender, Brown, Dove Grey, Imperial Black, …" at bounding box center [518, 177] width 537 height 13
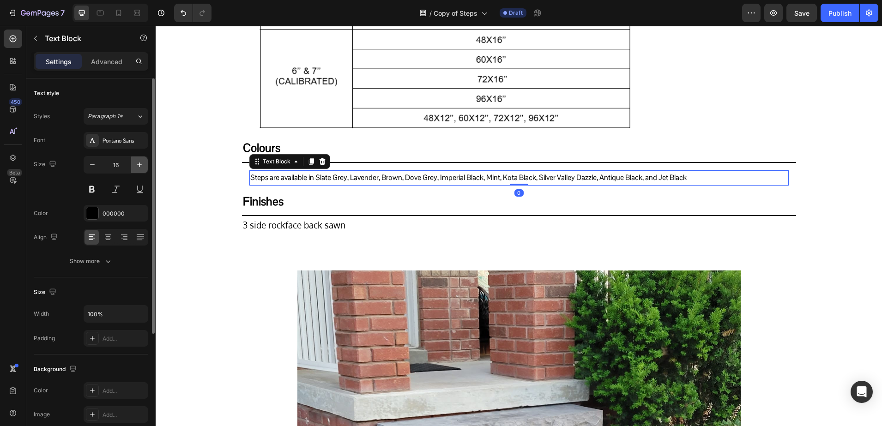
click at [145, 164] on button "button" at bounding box center [139, 164] width 17 height 17
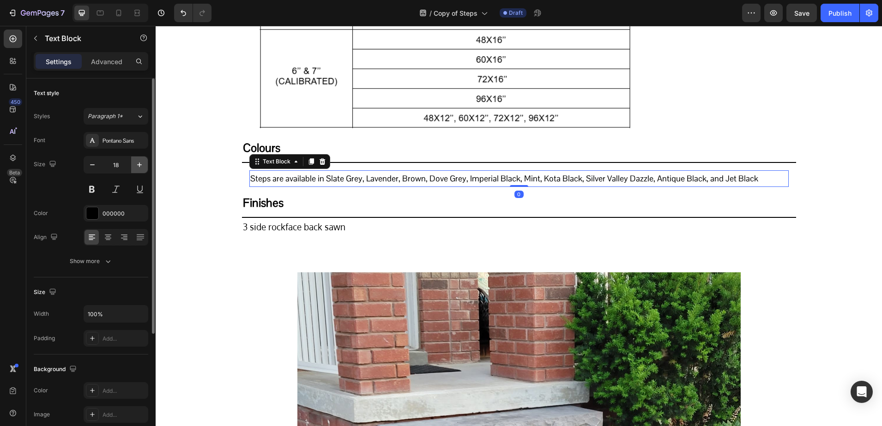
type input "19"
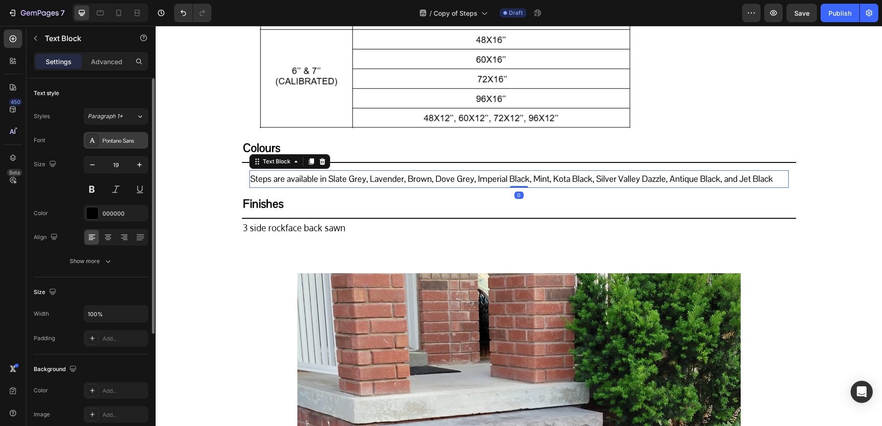
click at [104, 144] on div "Pontano Sans" at bounding box center [123, 141] width 43 height 8
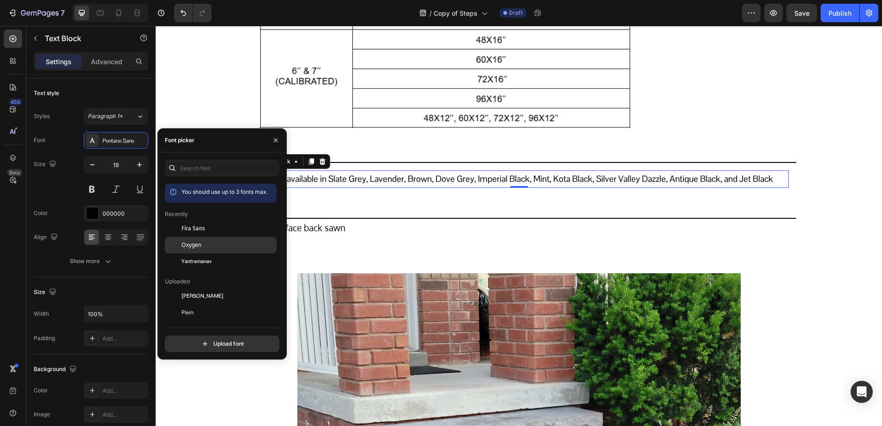
click at [186, 241] on span "Oxygen" at bounding box center [191, 245] width 20 height 8
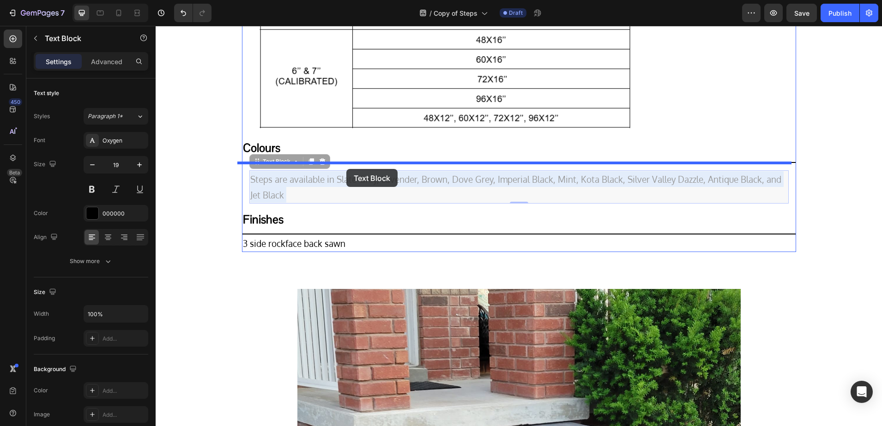
drag, startPoint x: 347, startPoint y: 177, endPoint x: 346, endPoint y: 169, distance: 8.4
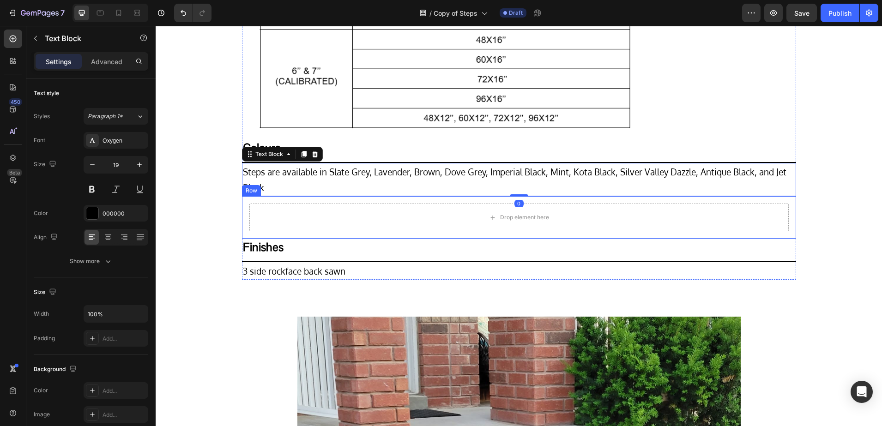
click at [258, 211] on div "Drop element here" at bounding box center [518, 218] width 539 height 28
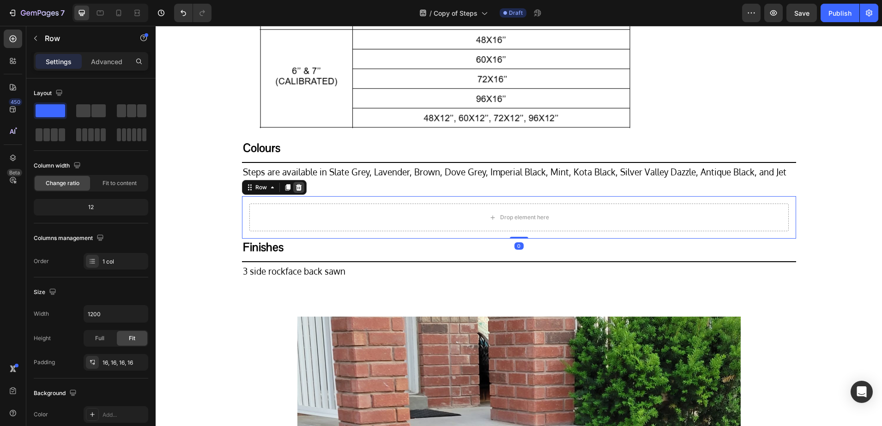
click at [295, 187] on icon at bounding box center [298, 187] width 7 height 7
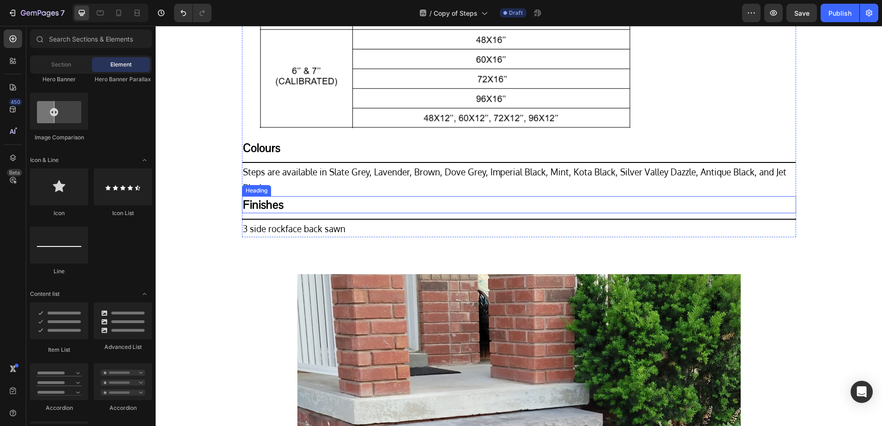
click at [260, 209] on h2 "Finishes" at bounding box center [519, 204] width 554 height 17
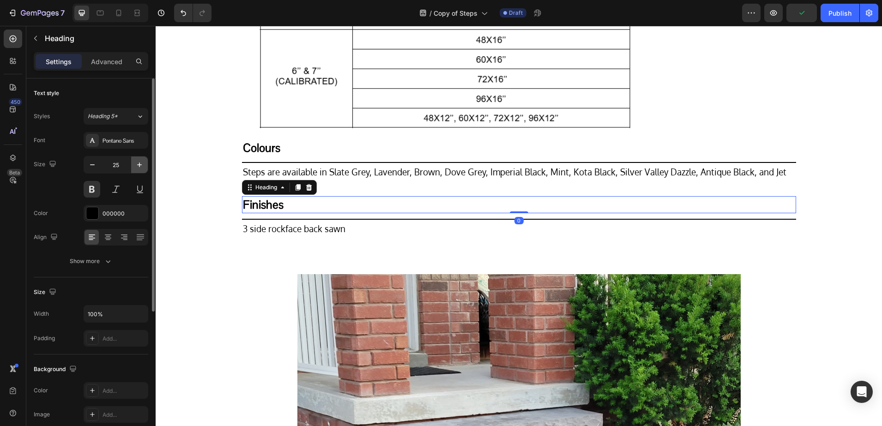
click at [144, 164] on icon "button" at bounding box center [139, 164] width 9 height 9
type input "28"
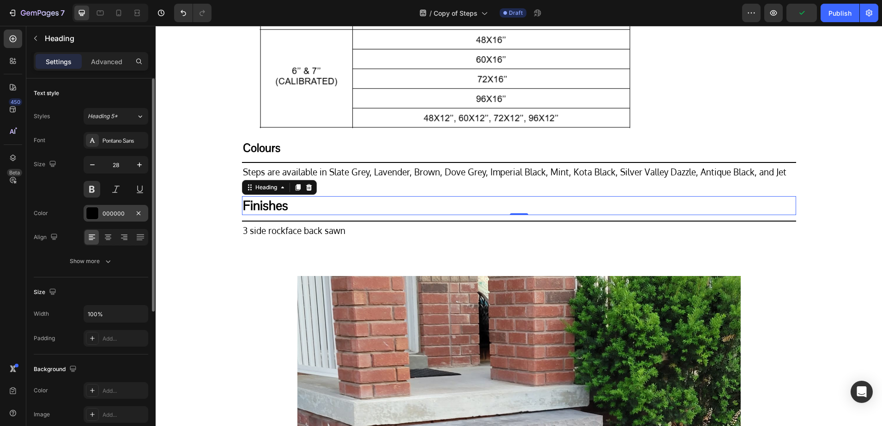
click at [109, 217] on div "000000" at bounding box center [116, 213] width 65 height 17
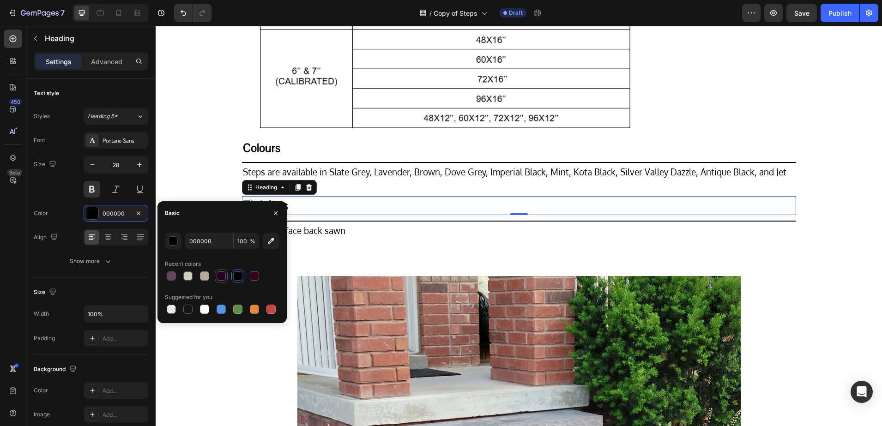
click at [225, 274] on div at bounding box center [220, 275] width 9 height 9
type input "29001F"
click at [115, 143] on div "Pontano Sans" at bounding box center [123, 141] width 43 height 8
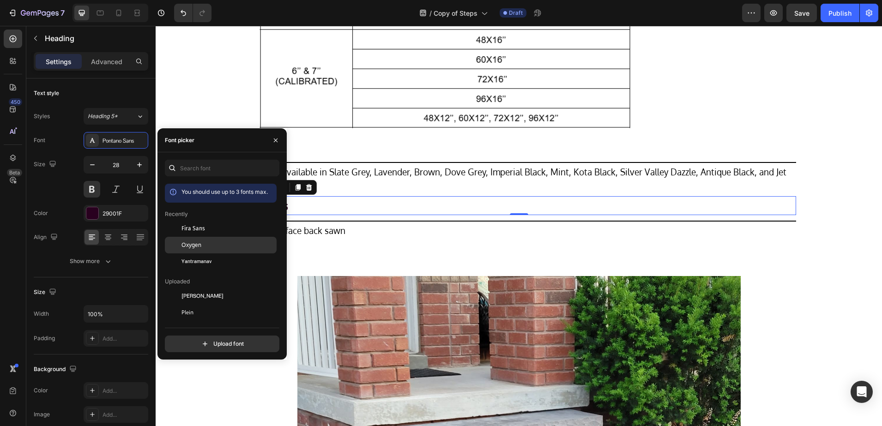
click at [195, 246] on span "Oxygen" at bounding box center [191, 245] width 20 height 8
click at [328, 152] on h2 "Colours" at bounding box center [519, 147] width 554 height 17
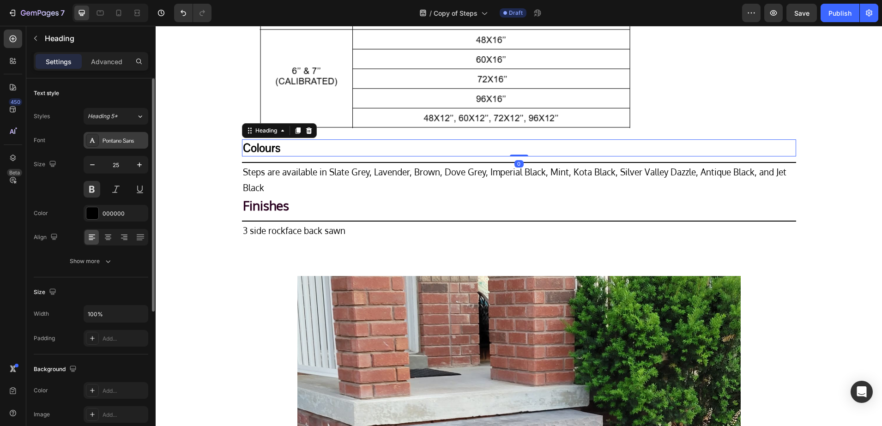
click at [112, 142] on div "Pontano Sans" at bounding box center [123, 141] width 43 height 8
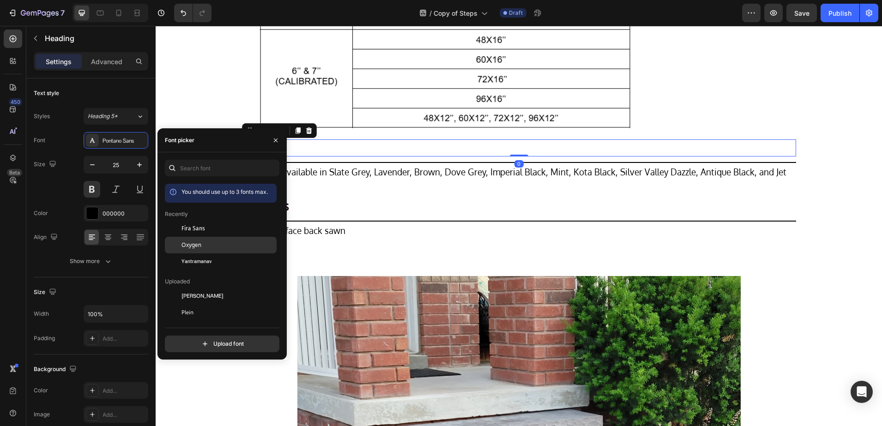
click at [194, 337] on div "Oxygen" at bounding box center [221, 345] width 112 height 17
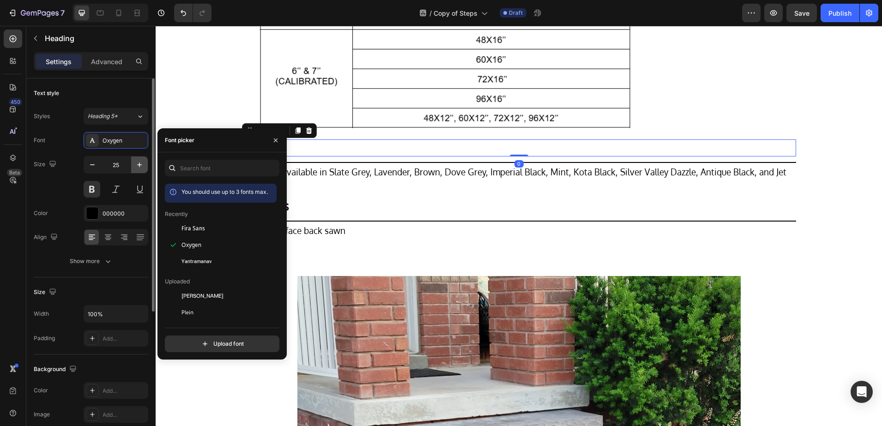
click at [140, 164] on icon "button" at bounding box center [139, 164] width 9 height 9
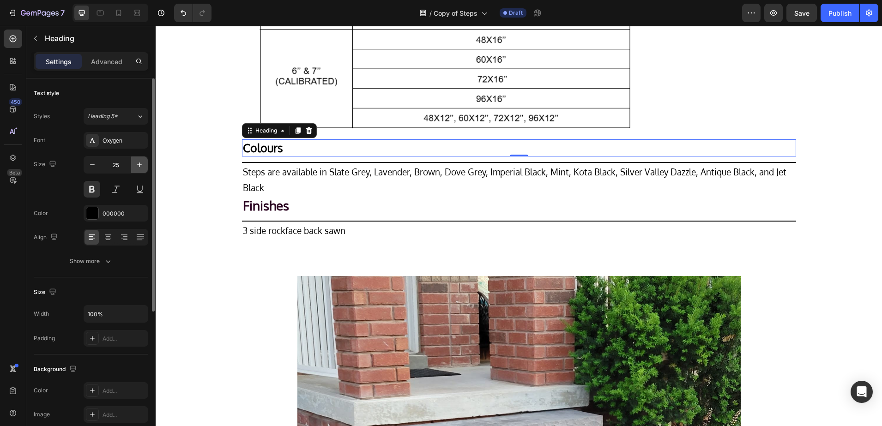
click at [140, 164] on icon "button" at bounding box center [139, 164] width 9 height 9
type input "28"
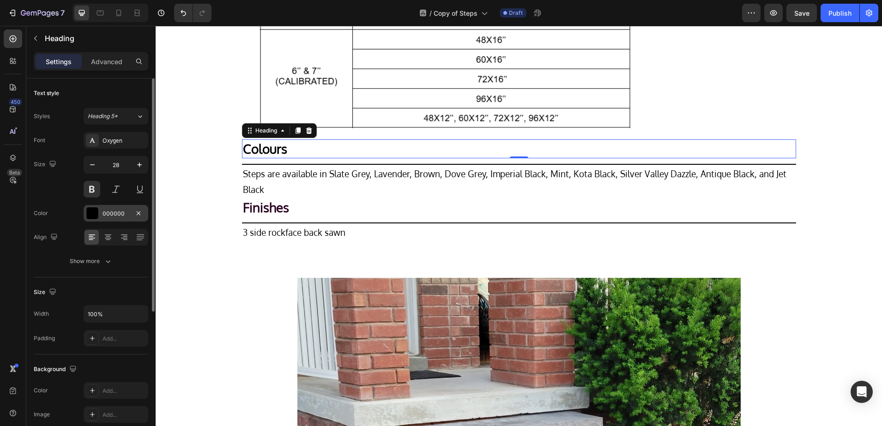
click at [108, 207] on div "000000" at bounding box center [116, 213] width 65 height 17
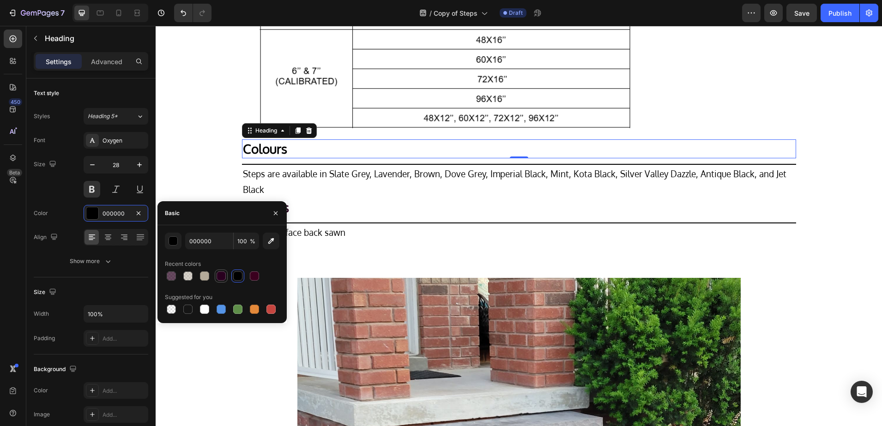
click at [218, 274] on div at bounding box center [220, 275] width 9 height 9
type input "29001F"
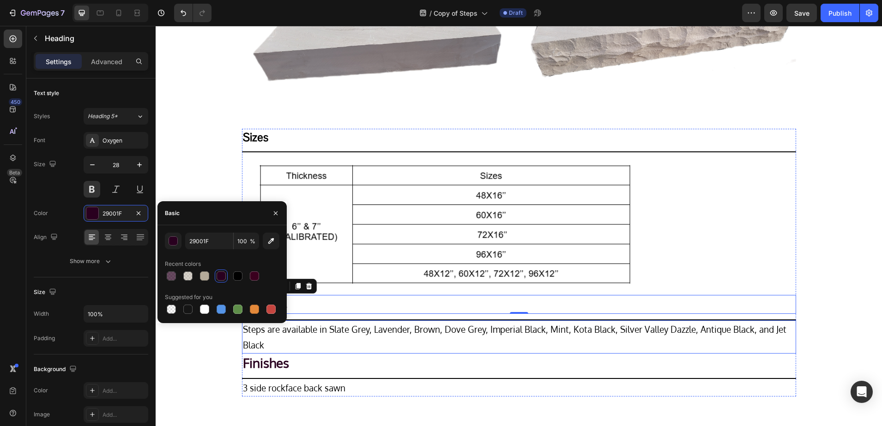
scroll to position [207, 0]
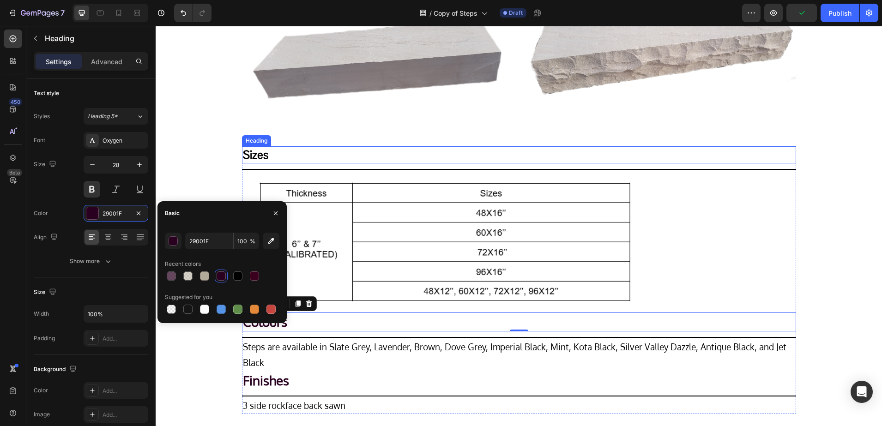
click at [285, 154] on h2 "Sizes" at bounding box center [519, 154] width 554 height 17
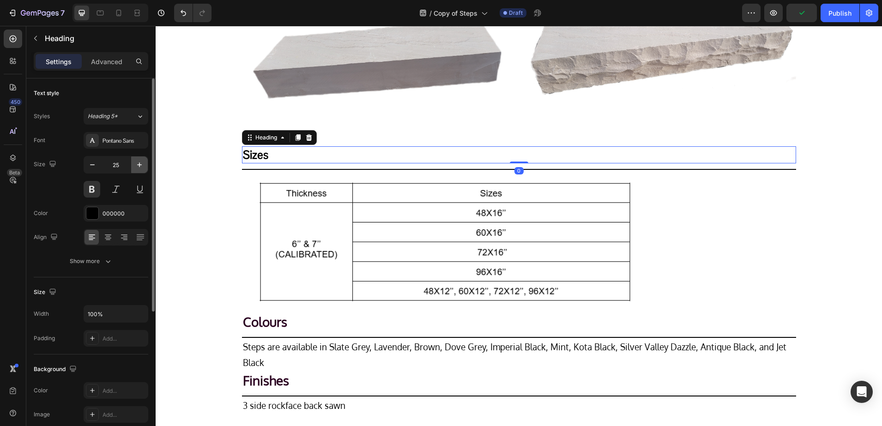
click at [138, 165] on icon "button" at bounding box center [139, 164] width 5 height 5
type input "28"
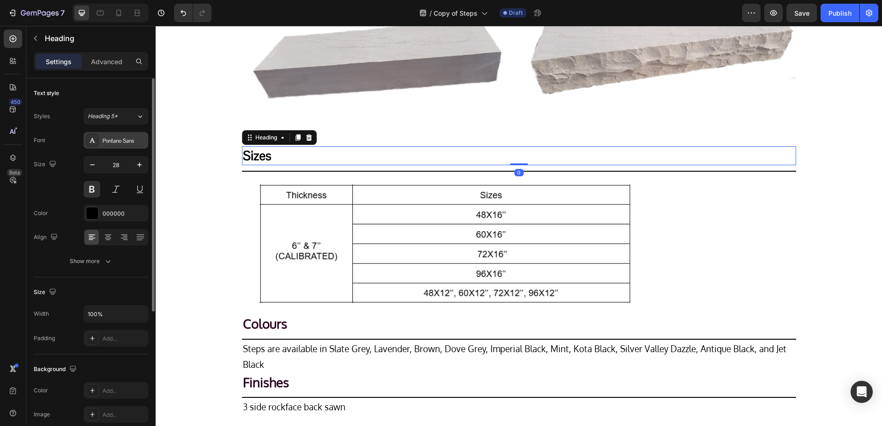
click at [111, 135] on div "Pontano Sans" at bounding box center [116, 140] width 65 height 17
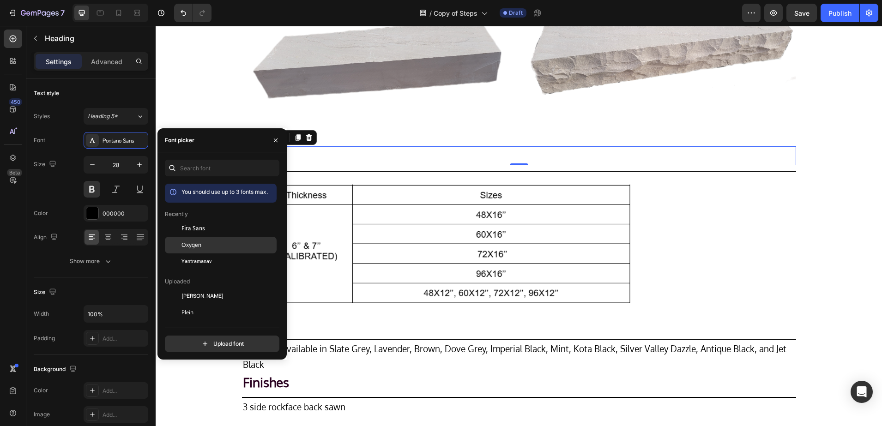
click at [187, 245] on span "Oxygen" at bounding box center [191, 245] width 20 height 8
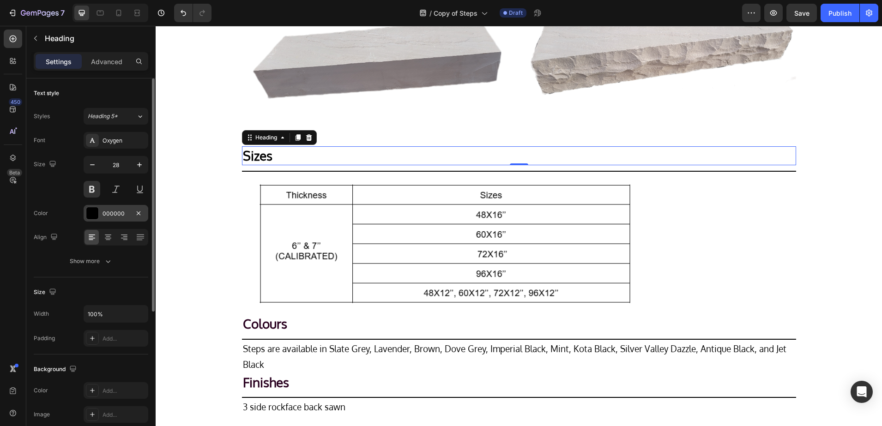
click at [112, 213] on div "000000" at bounding box center [115, 214] width 27 height 8
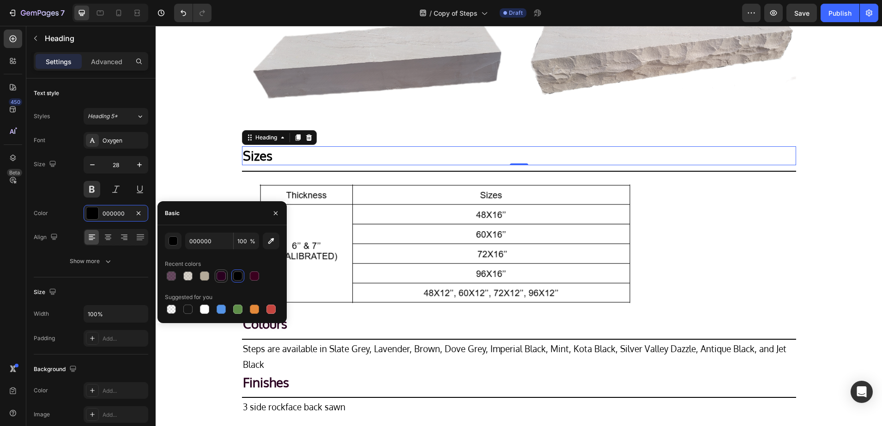
click at [219, 277] on div at bounding box center [220, 275] width 9 height 9
type input "29001F"
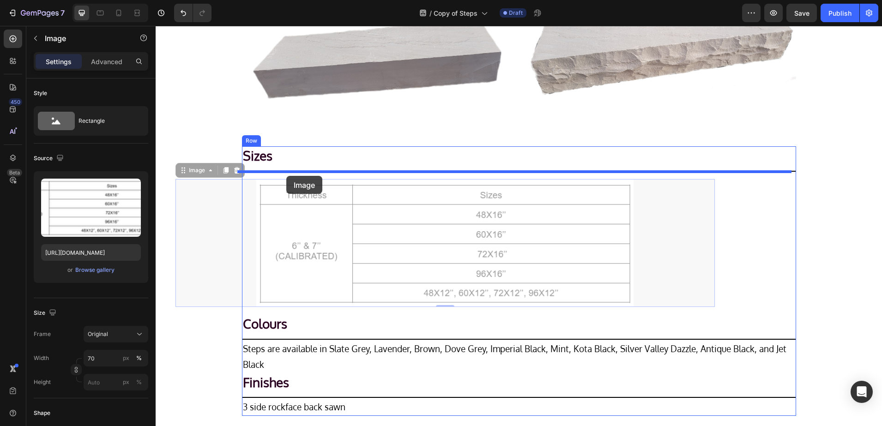
drag, startPoint x: 321, startPoint y: 203, endPoint x: 286, endPoint y: 176, distance: 43.8
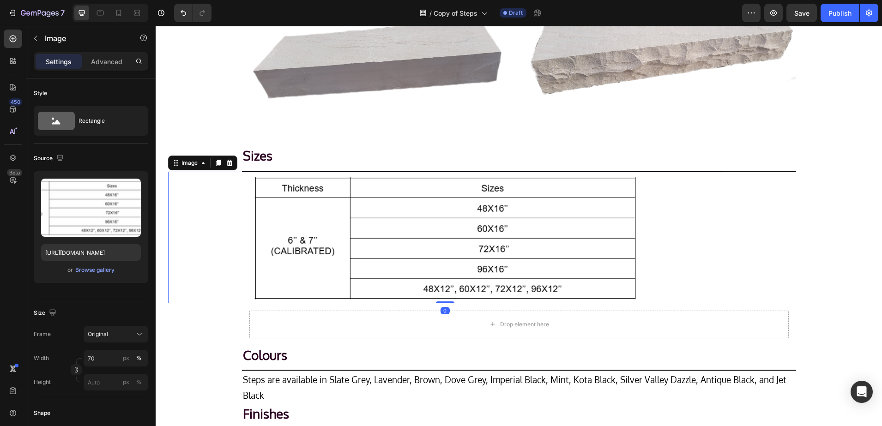
click at [254, 324] on div "Drop element here" at bounding box center [518, 325] width 539 height 28
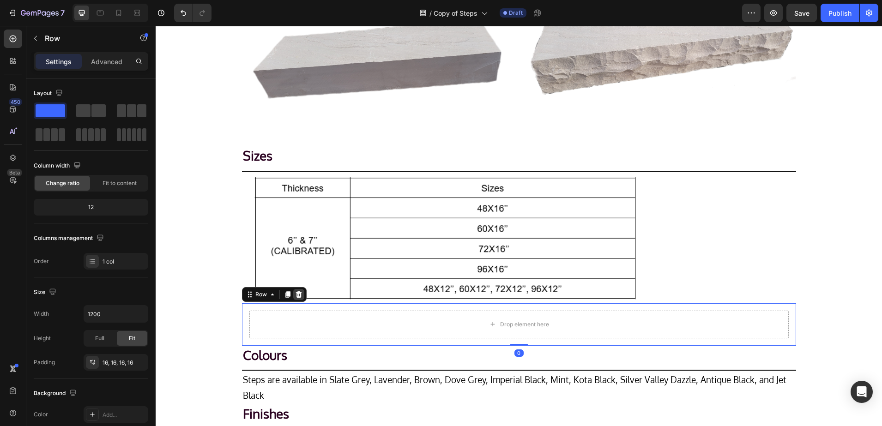
click at [296, 294] on icon at bounding box center [298, 294] width 7 height 7
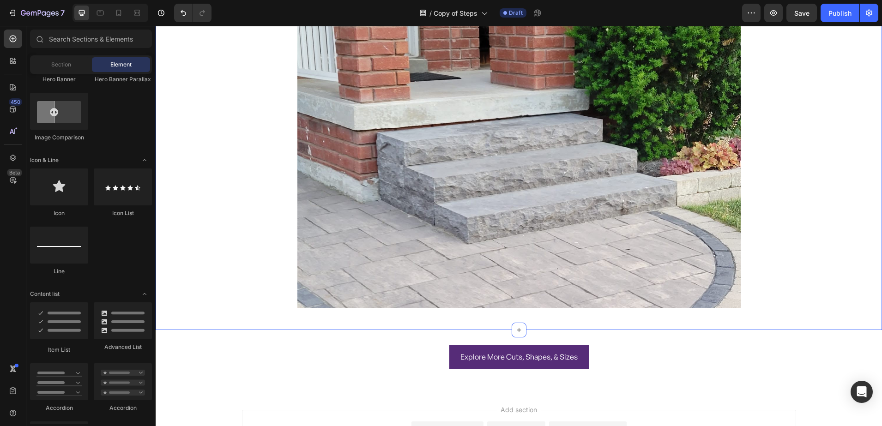
scroll to position [767, 0]
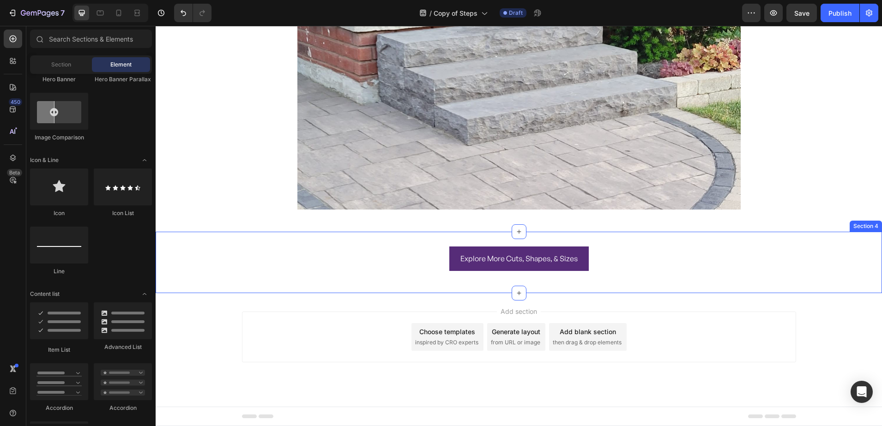
click at [443, 273] on div "Explore More Cuts, Shapes, & Sizes Button Row" at bounding box center [519, 262] width 726 height 32
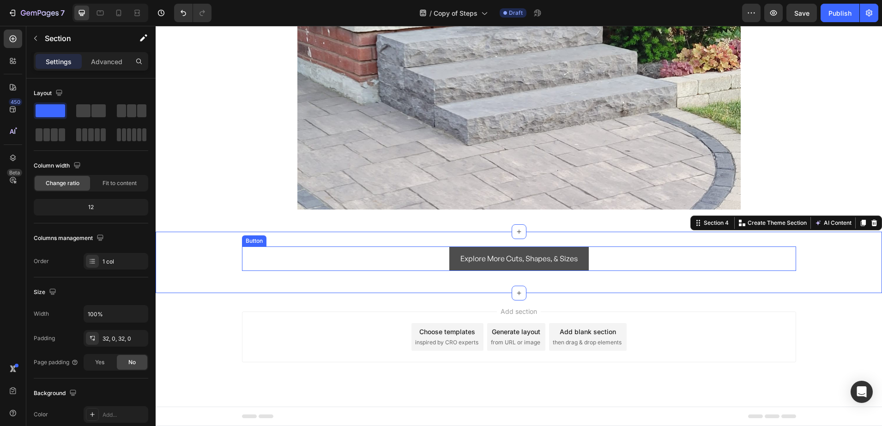
click at [451, 261] on button "Explore More Cuts, Shapes, & Sizes" at bounding box center [518, 258] width 139 height 24
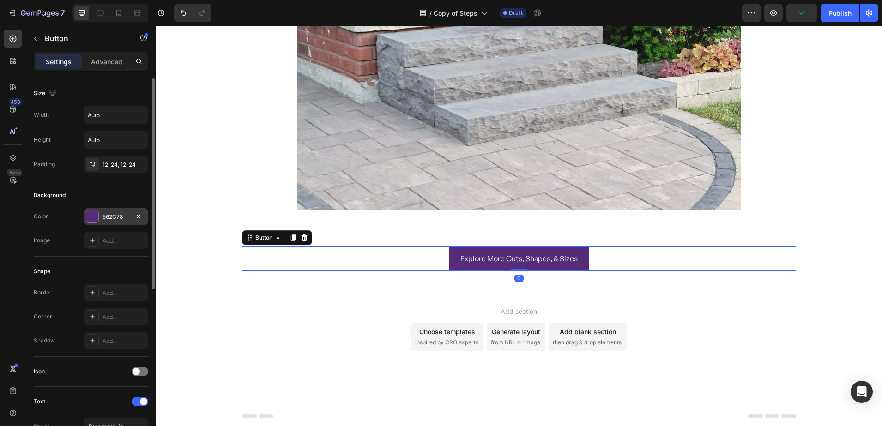
click at [93, 219] on div at bounding box center [92, 216] width 12 height 12
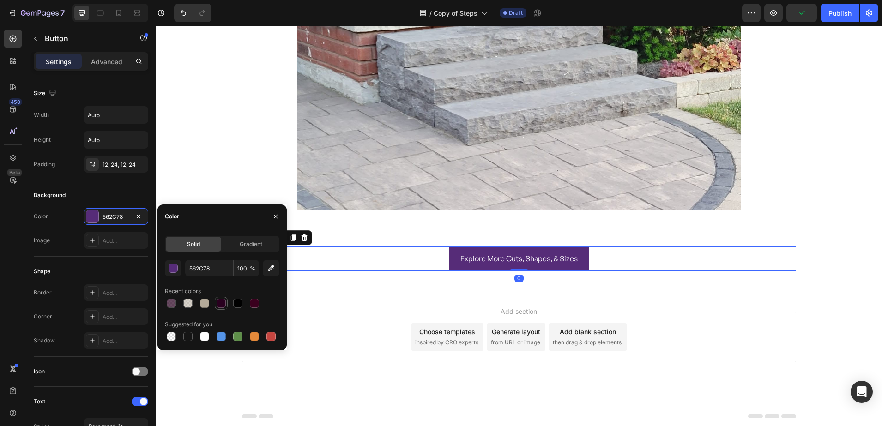
click at [225, 304] on div at bounding box center [220, 303] width 9 height 9
type input "29001F"
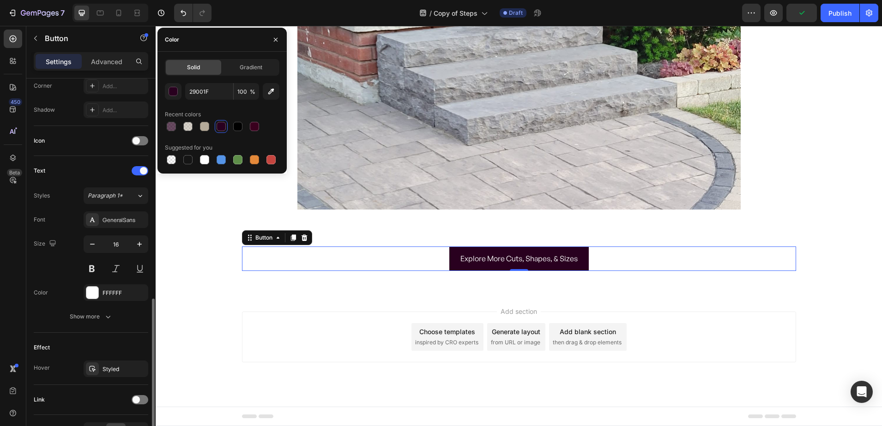
scroll to position [288, 0]
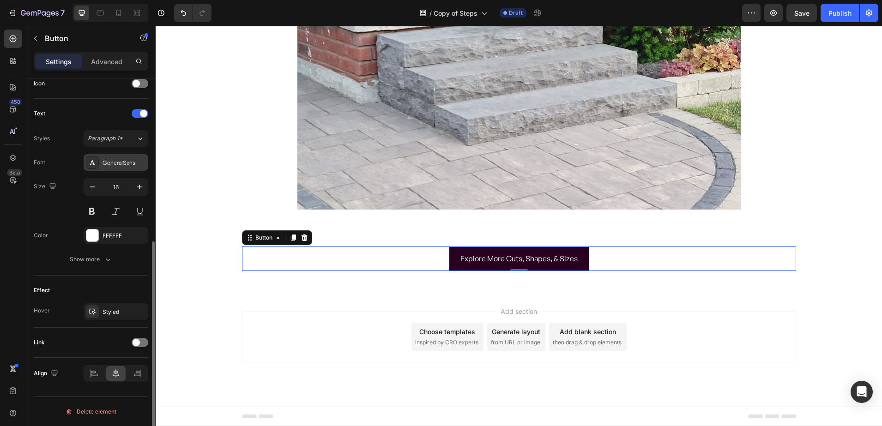
click at [101, 164] on div "GeneralSans" at bounding box center [116, 162] width 65 height 17
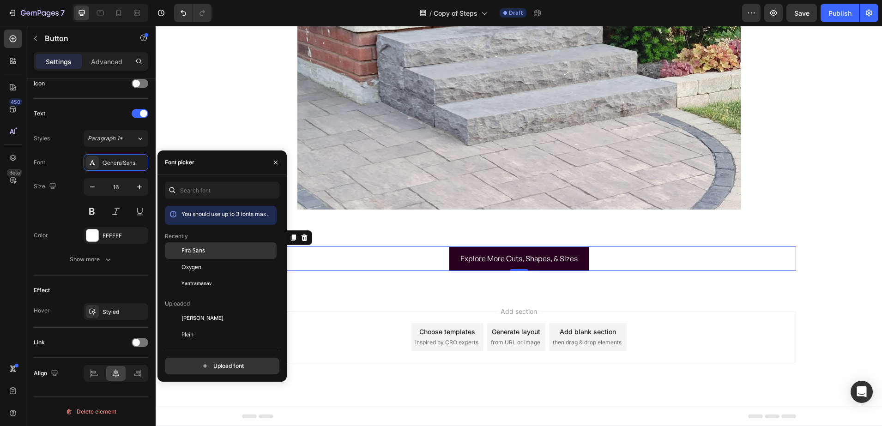
click at [193, 251] on span "Fira Sans" at bounding box center [193, 250] width 24 height 8
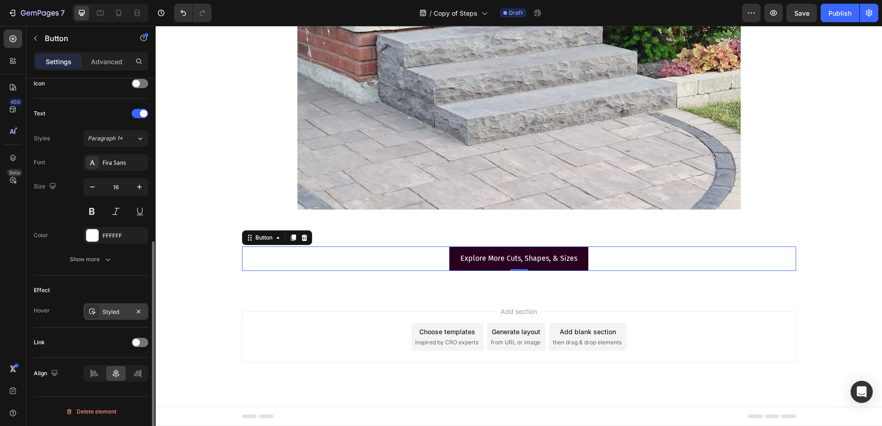
click at [108, 312] on div "Styled" at bounding box center [115, 312] width 27 height 8
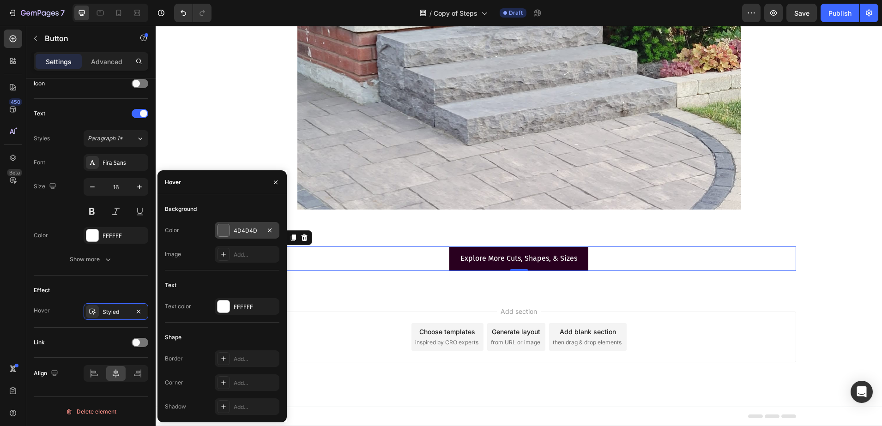
click at [233, 228] on div "4D4D4D" at bounding box center [247, 230] width 65 height 17
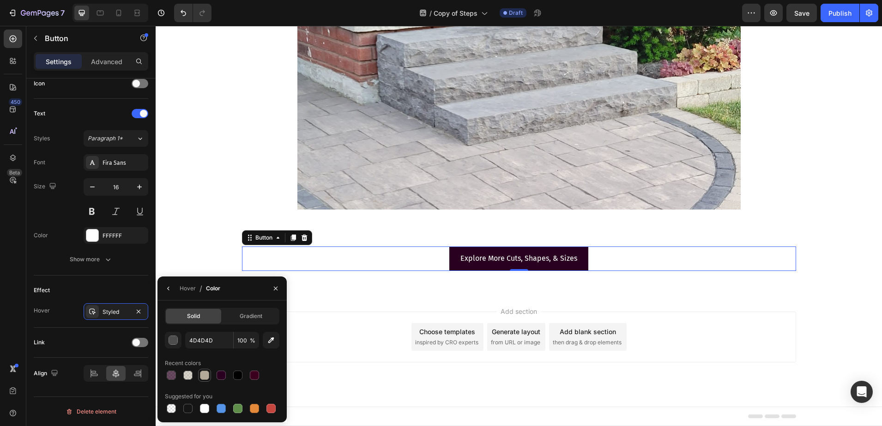
click at [208, 375] on div at bounding box center [204, 375] width 9 height 9
type input "B4AA99"
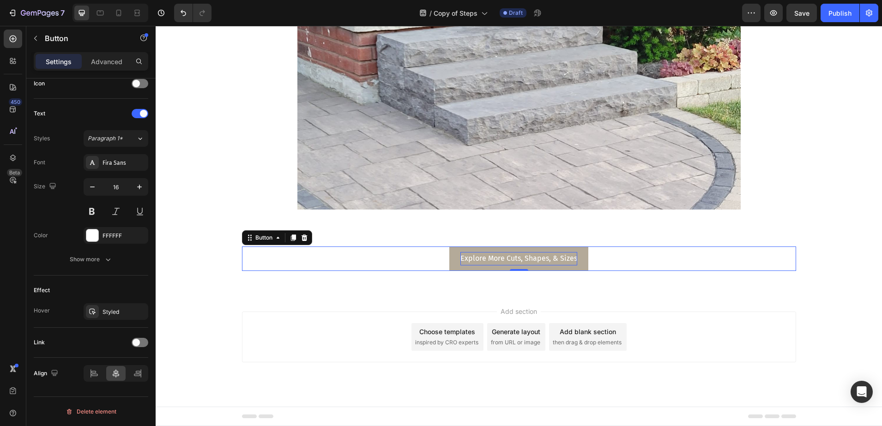
click at [480, 259] on p "Explore More Cuts, Shapes, & Sizes" at bounding box center [518, 258] width 117 height 13
click at [288, 267] on div "MORE CUTS, SHAPES, & SIZES Button 0" at bounding box center [519, 258] width 554 height 24
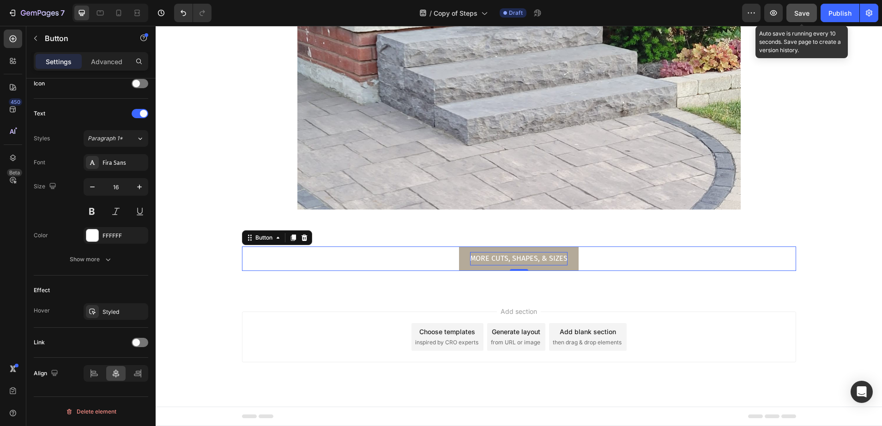
click at [799, 15] on span "Save" at bounding box center [801, 13] width 15 height 8
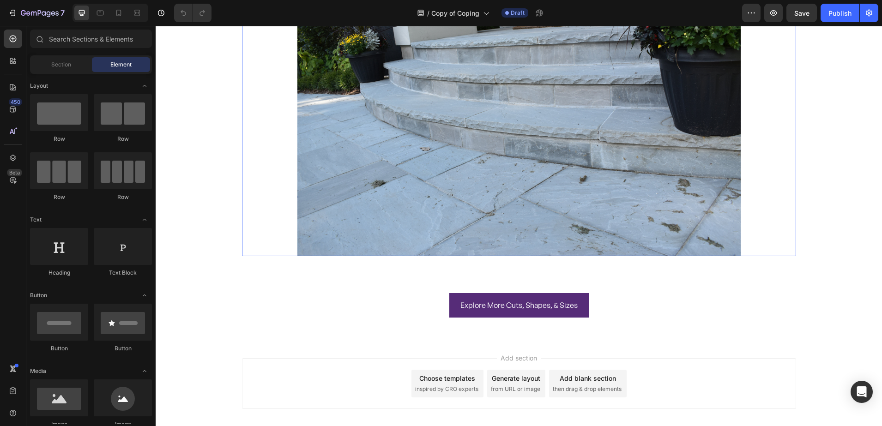
scroll to position [1125, 0]
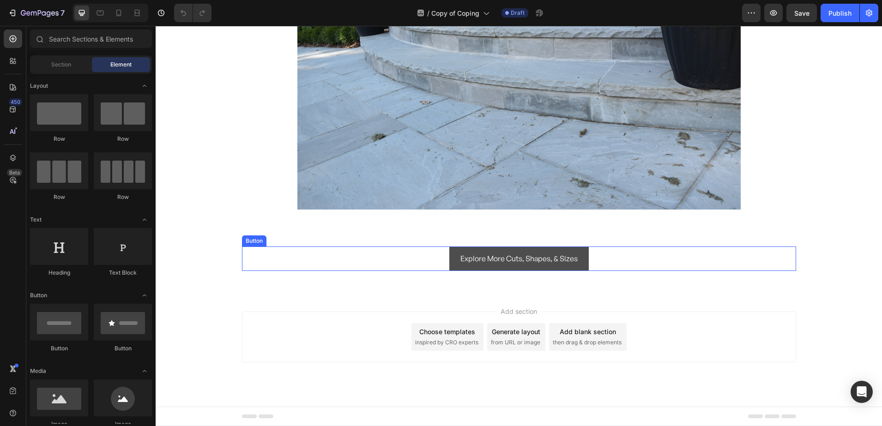
click at [460, 259] on p "Explore More Cuts, Shapes, & Sizes" at bounding box center [518, 258] width 117 height 13
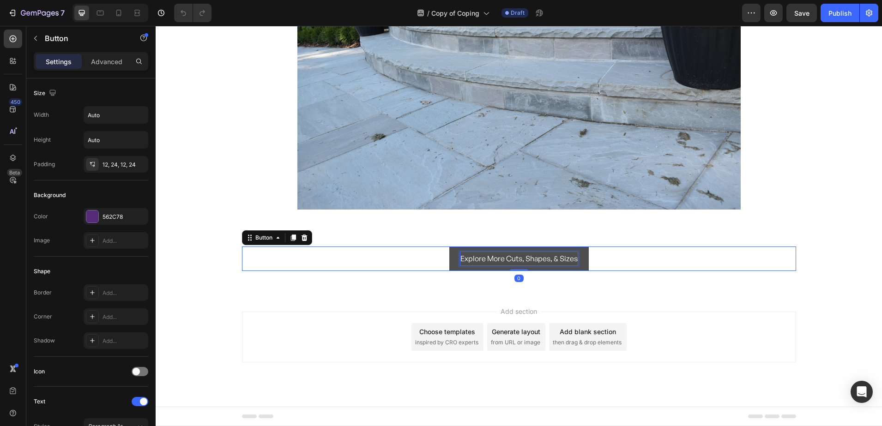
click at [482, 262] on p "Explore More Cuts, Shapes, & Sizes" at bounding box center [518, 258] width 117 height 13
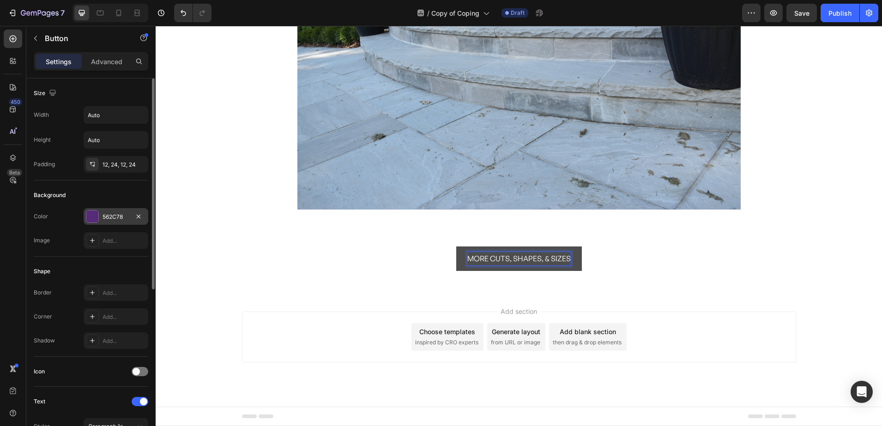
click at [96, 217] on div at bounding box center [92, 216] width 12 height 12
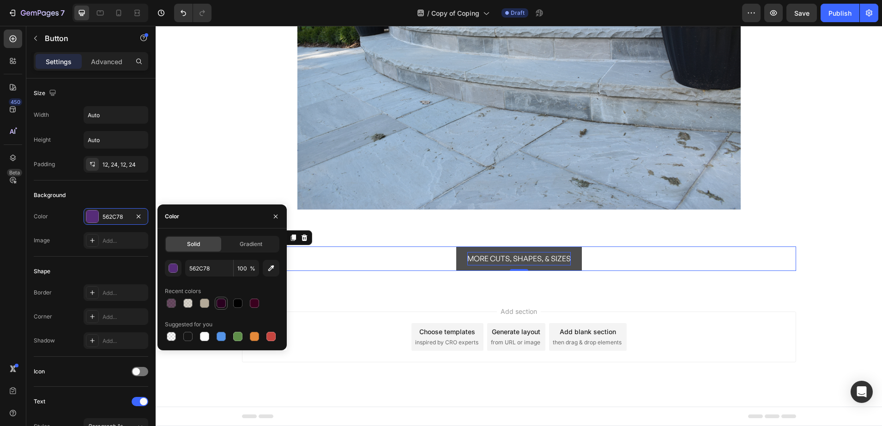
click at [216, 303] on div at bounding box center [220, 303] width 9 height 9
type input "29001F"
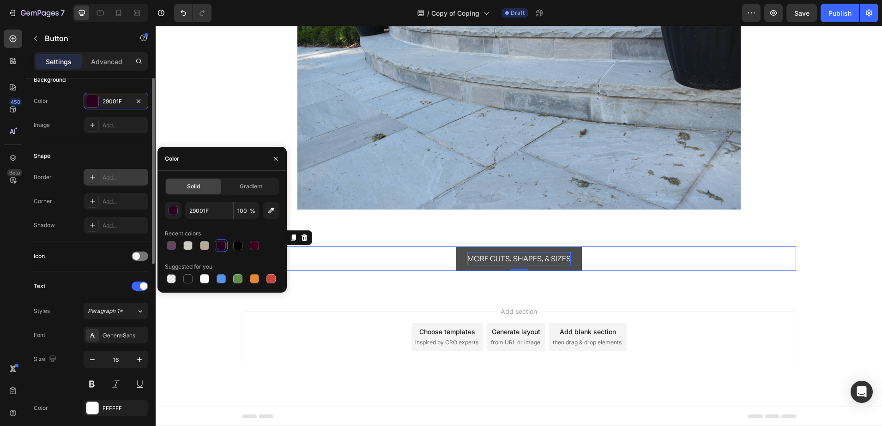
scroll to position [173, 0]
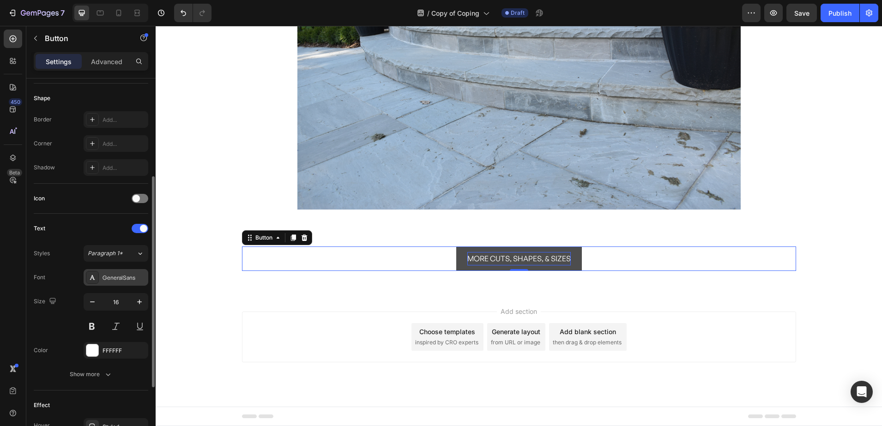
click at [113, 280] on div "GeneralSans" at bounding box center [123, 278] width 43 height 8
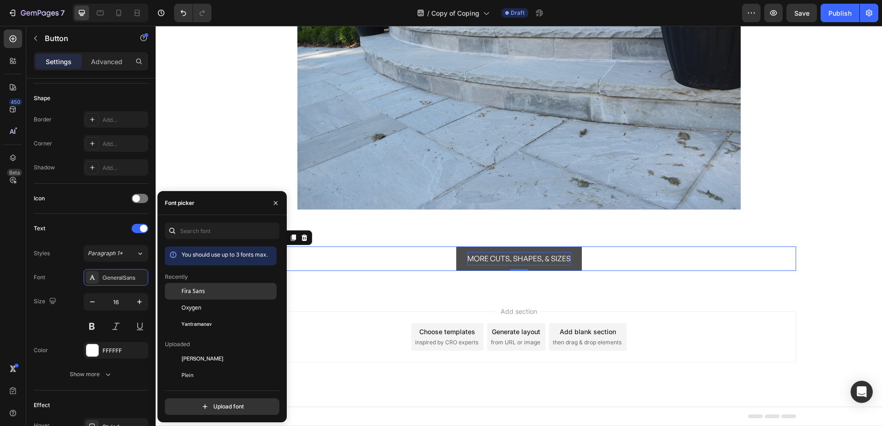
click at [199, 294] on span "Fira Sans" at bounding box center [193, 291] width 24 height 8
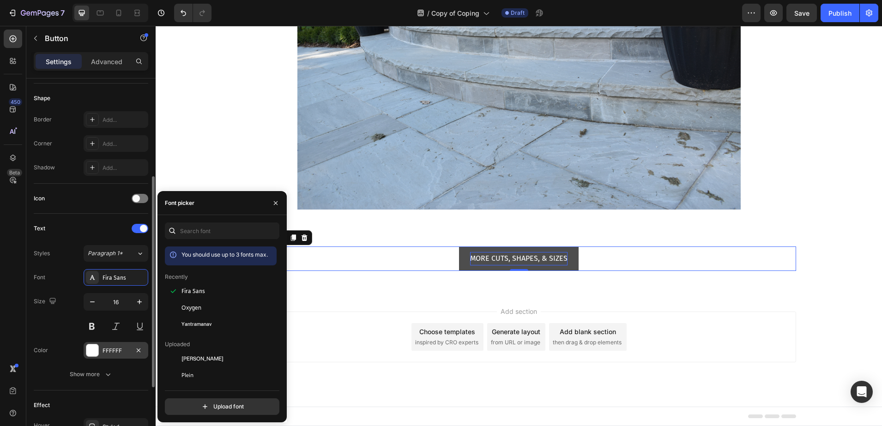
scroll to position [288, 0]
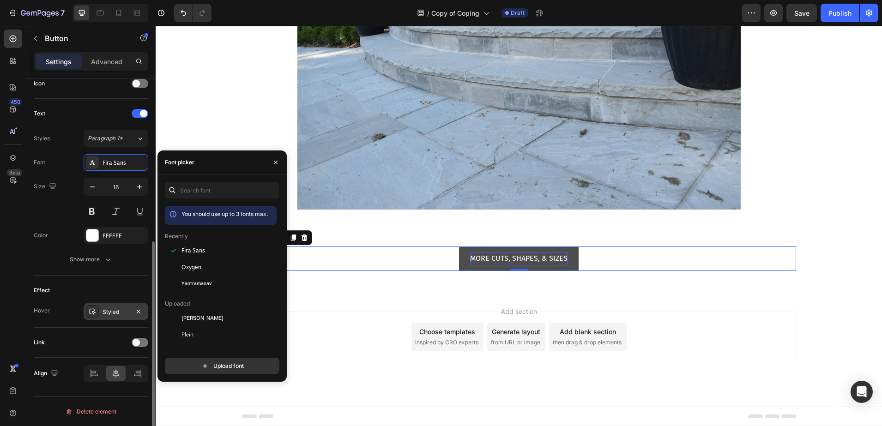
click at [126, 316] on div "Styled" at bounding box center [116, 311] width 65 height 17
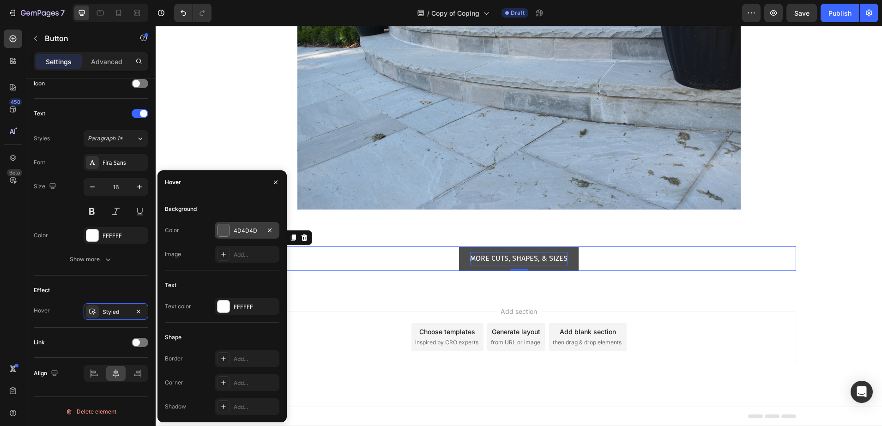
click at [228, 224] on div at bounding box center [223, 230] width 12 height 12
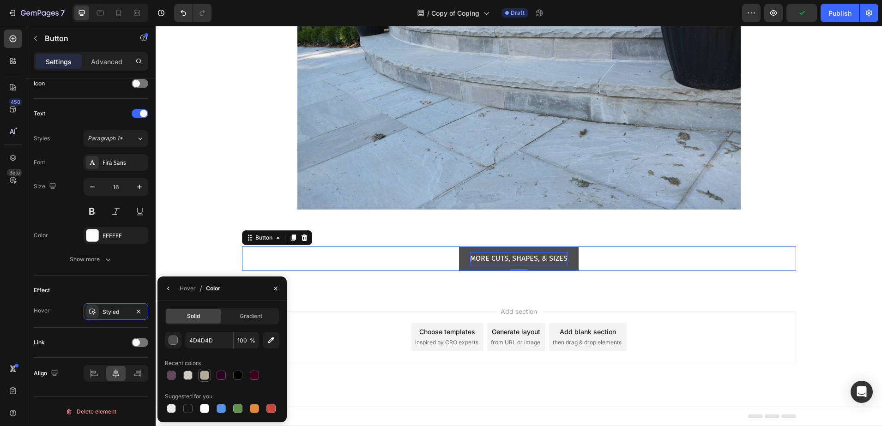
click at [203, 373] on div at bounding box center [204, 375] width 9 height 9
type input "B4AA99"
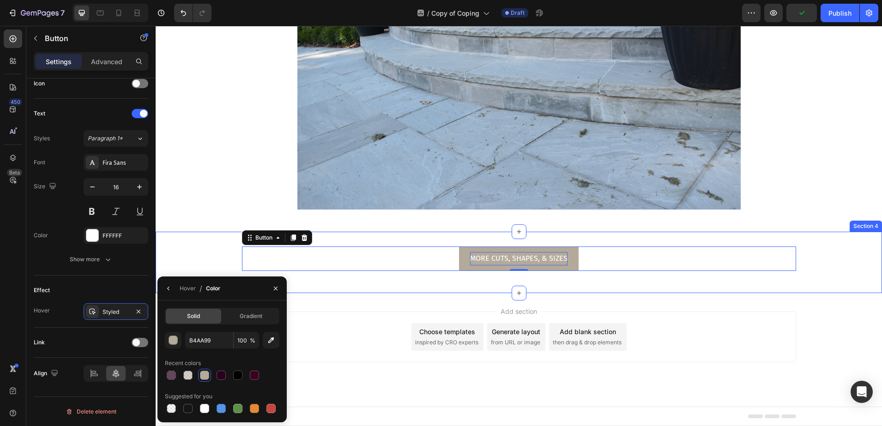
click at [175, 237] on div "MORE CUTS, SHAPES, & SIZES Button 0 Row Section 4" at bounding box center [519, 262] width 726 height 61
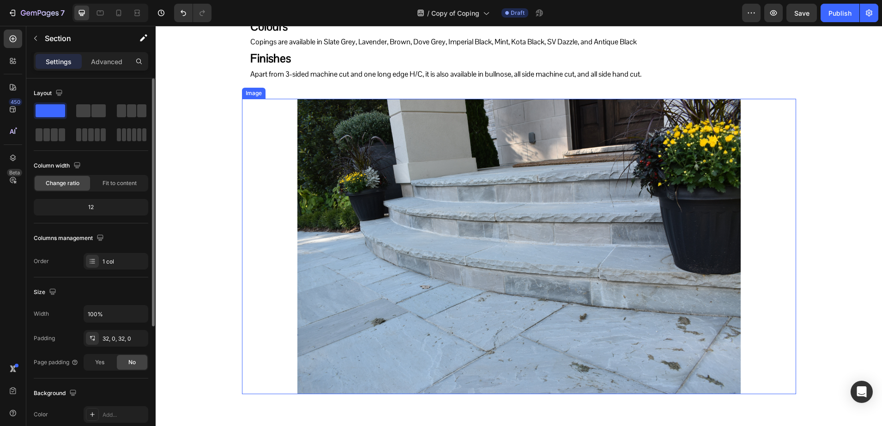
scroll to position [779, 0]
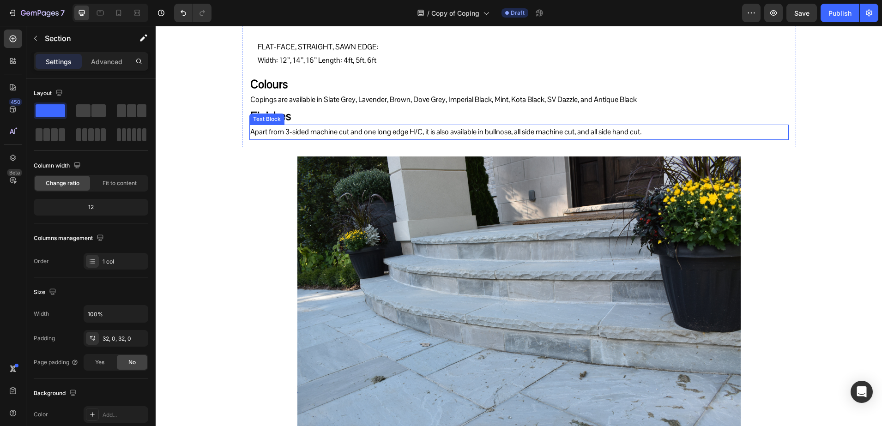
click at [273, 139] on p "Apart from 3-sided machine cut and one long edge H/C, it is also available in b…" at bounding box center [518, 132] width 537 height 13
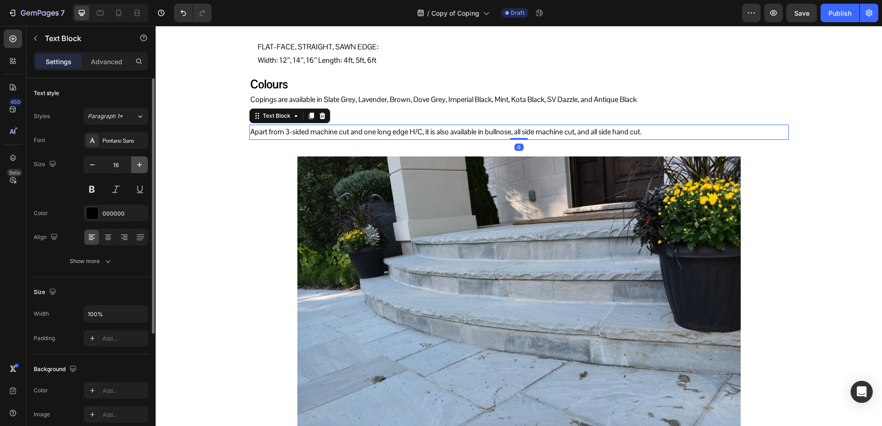
click at [142, 160] on button "button" at bounding box center [139, 164] width 17 height 17
click at [142, 160] on icon "button" at bounding box center [139, 164] width 9 height 9
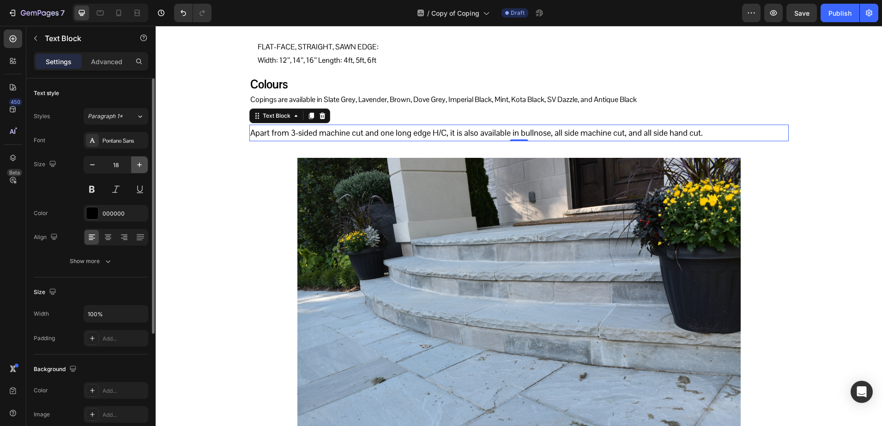
type input "19"
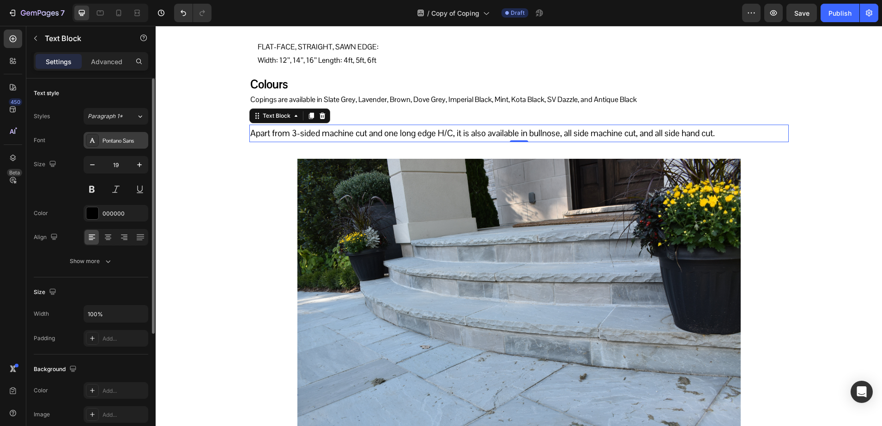
click at [117, 139] on div "Pontano Sans" at bounding box center [123, 141] width 43 height 8
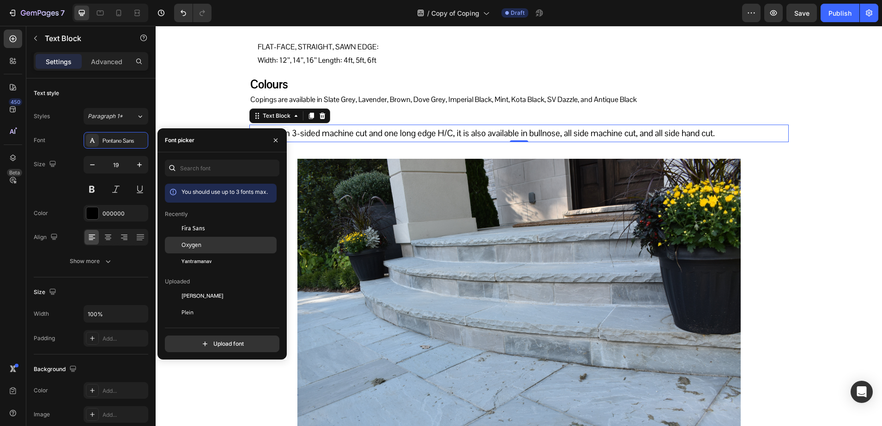
click at [190, 337] on div "Oxygen" at bounding box center [221, 345] width 112 height 17
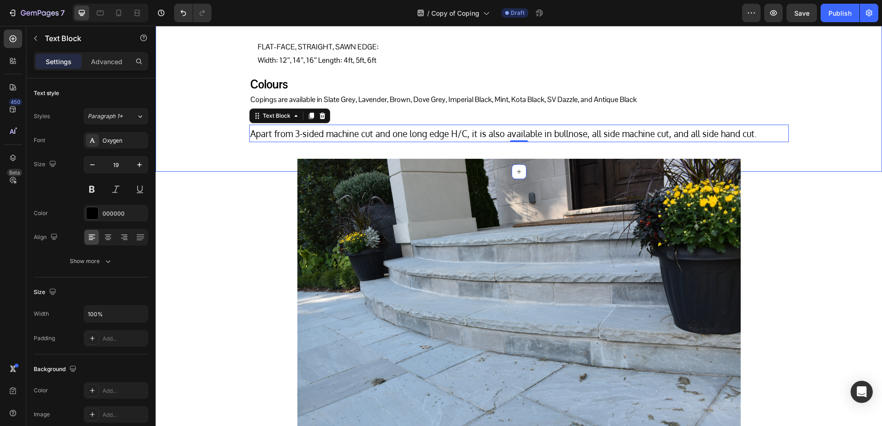
click at [231, 156] on div "Sizes Heading Image BULLNOSE: Sizes: Width: 12’’, 16’’ Length: 4ft, 5 ft, 6 ft …" at bounding box center [519, 62] width 726 height 188
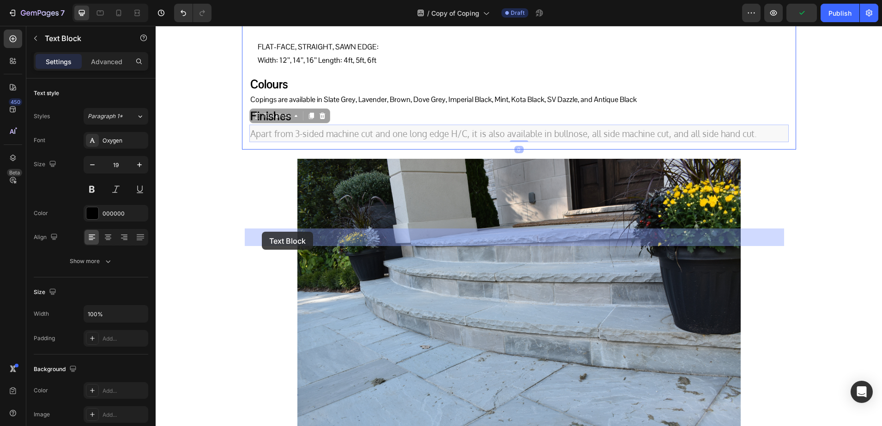
drag, startPoint x: 262, startPoint y: 238, endPoint x: 262, endPoint y: 232, distance: 6.5
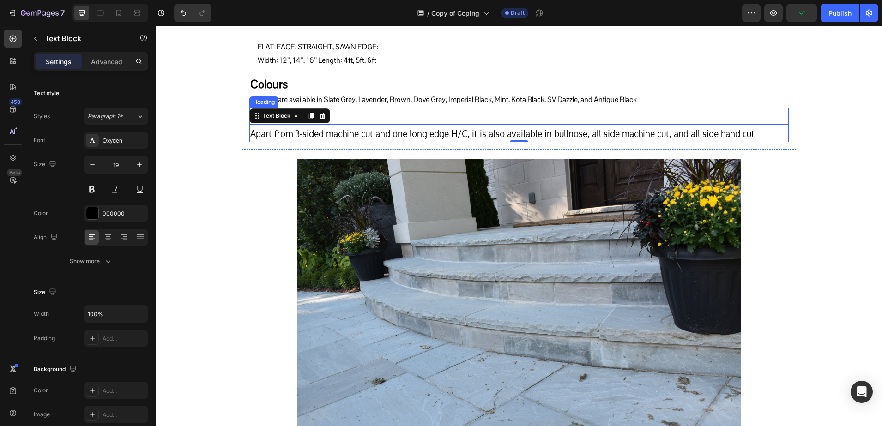
click at [367, 125] on h2 "Finishes" at bounding box center [518, 116] width 539 height 17
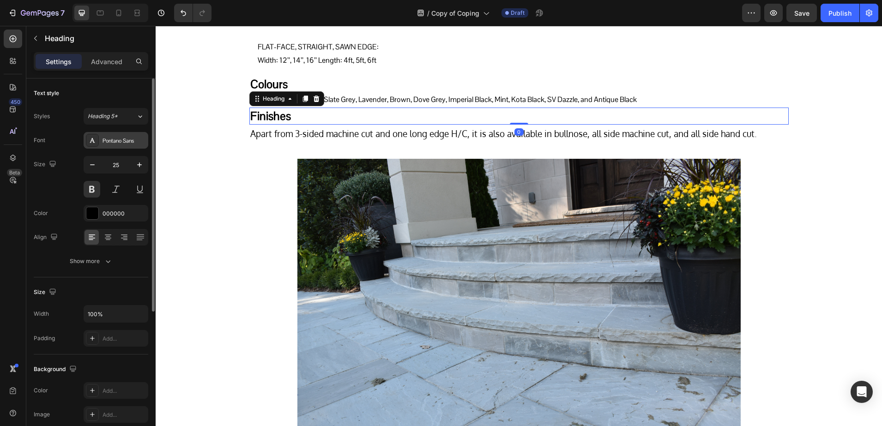
click at [112, 143] on div "Pontano Sans" at bounding box center [123, 141] width 43 height 8
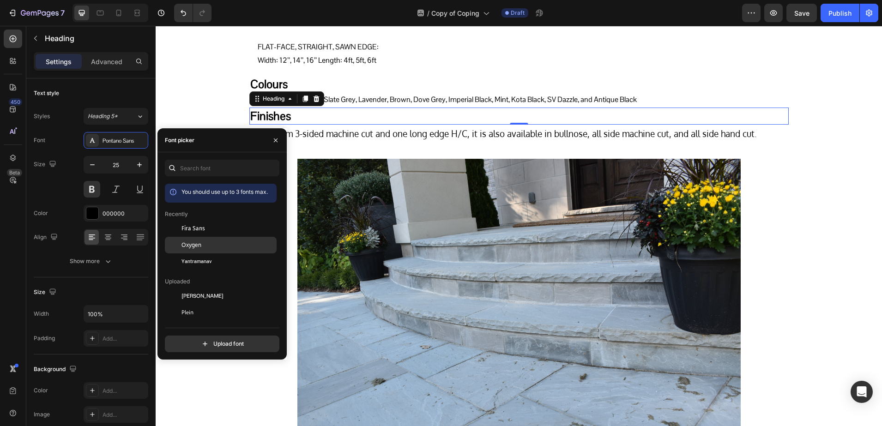
click at [197, 241] on span "Oxygen" at bounding box center [191, 245] width 20 height 8
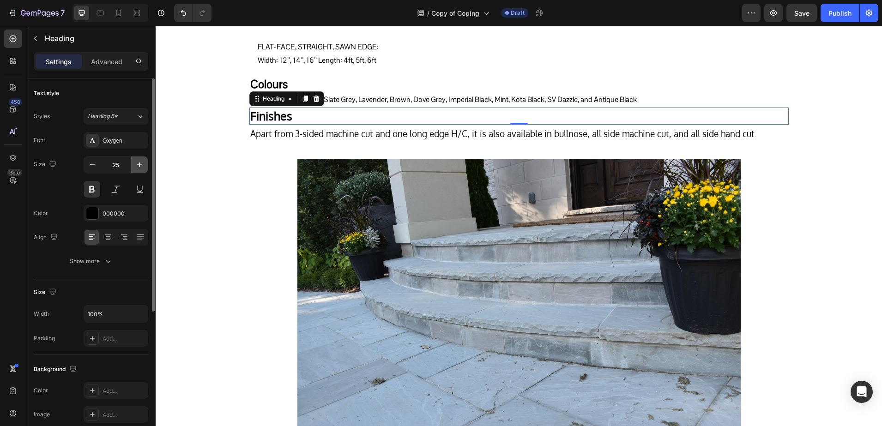
click at [145, 163] on button "button" at bounding box center [139, 164] width 17 height 17
type input "28"
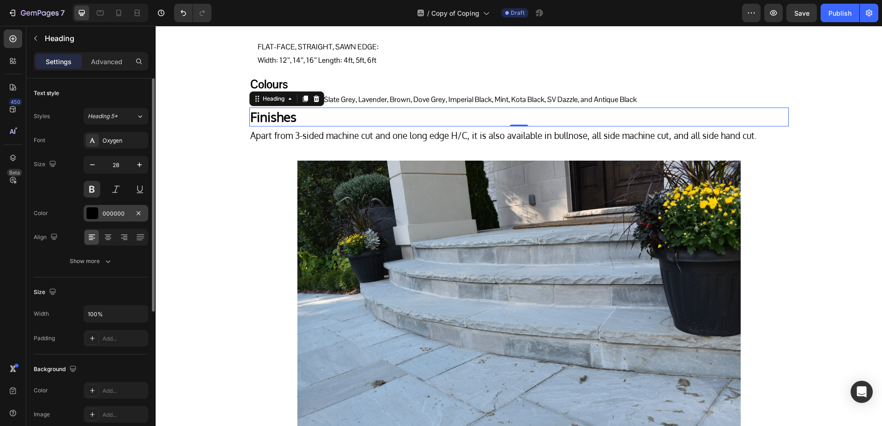
click at [117, 210] on div "000000" at bounding box center [115, 214] width 27 height 8
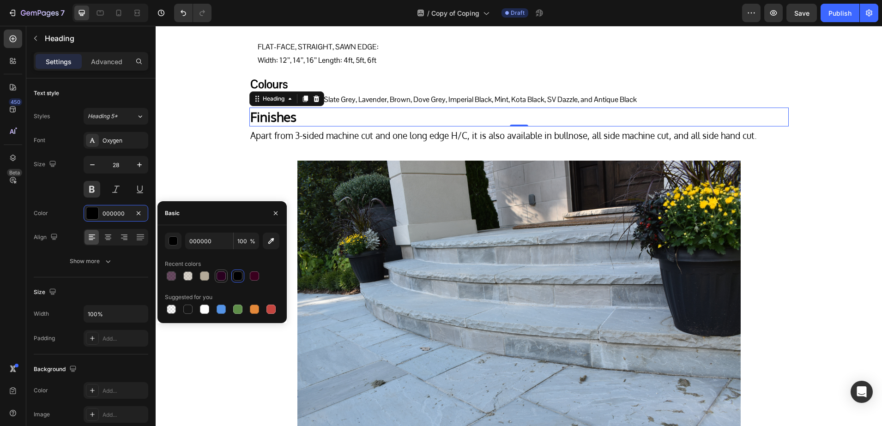
click at [216, 272] on div at bounding box center [220, 275] width 9 height 9
type input "29001F"
click at [374, 107] on p "Copings are available in Slate Grey, Lavender, Brown, Dove Grey, Imperial Black…" at bounding box center [518, 99] width 537 height 13
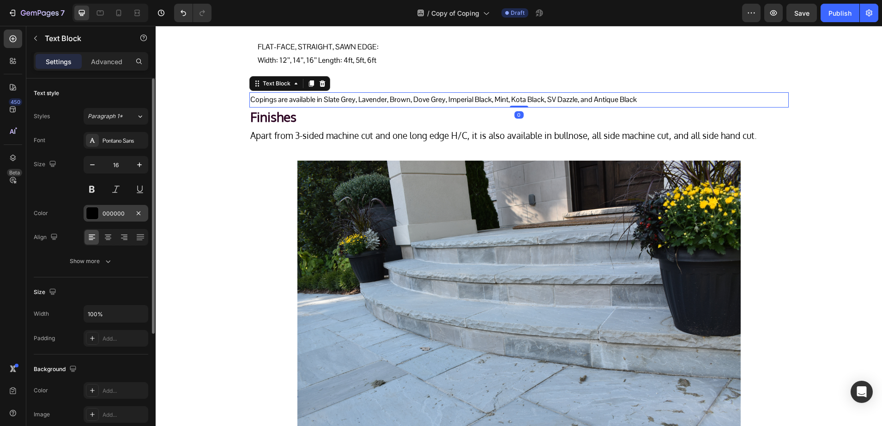
click at [109, 208] on div "000000" at bounding box center [116, 213] width 65 height 17
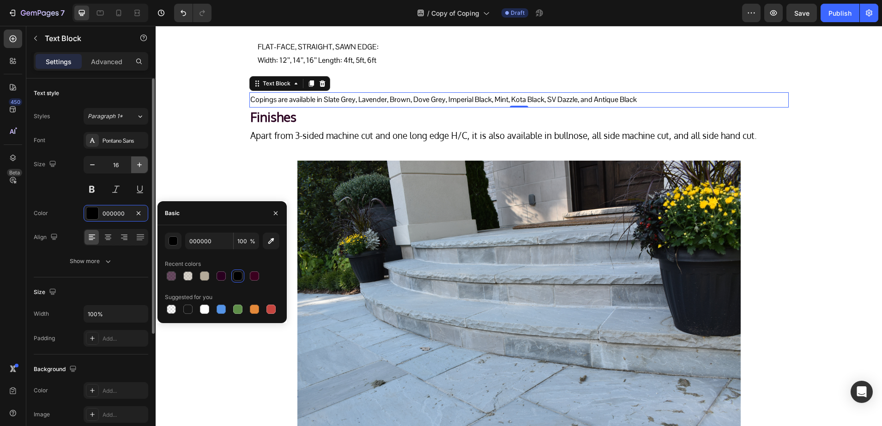
click at [135, 168] on icon "button" at bounding box center [139, 164] width 9 height 9
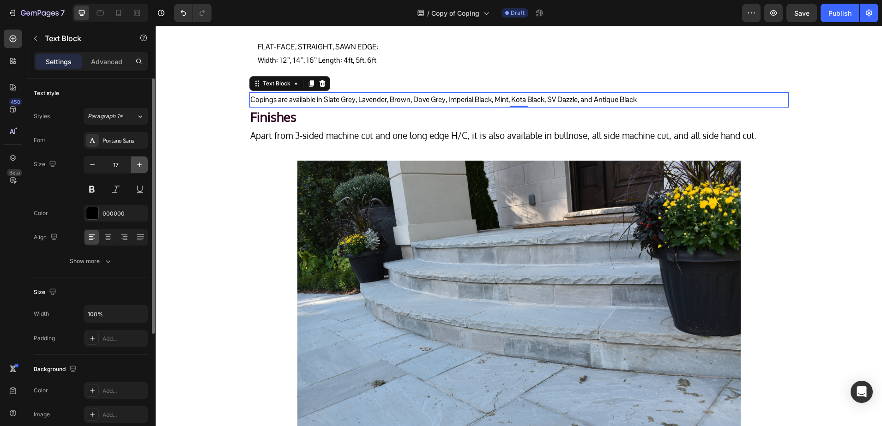
click at [135, 168] on icon "button" at bounding box center [139, 164] width 9 height 9
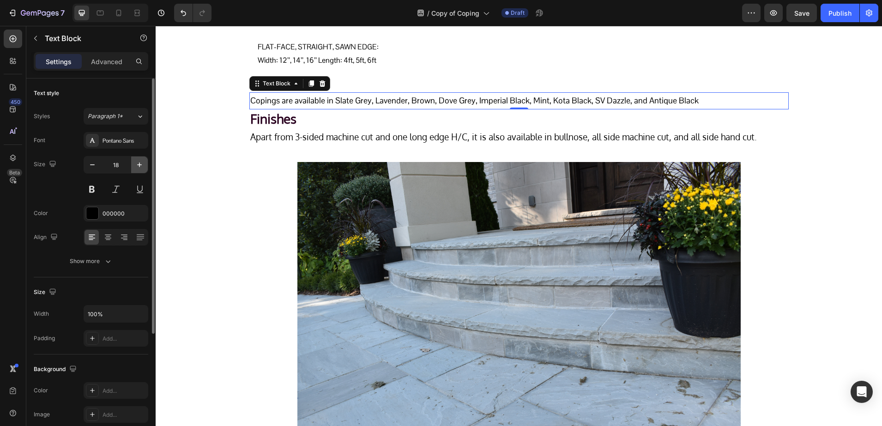
type input "19"
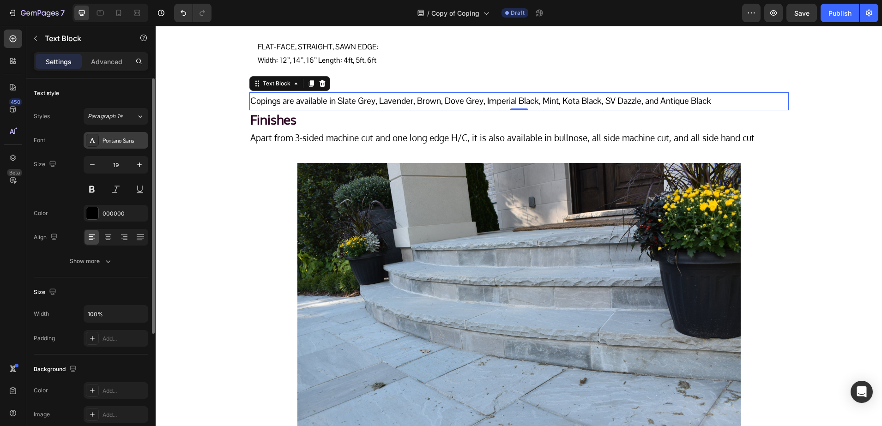
click at [118, 143] on div "Pontano Sans" at bounding box center [123, 141] width 43 height 8
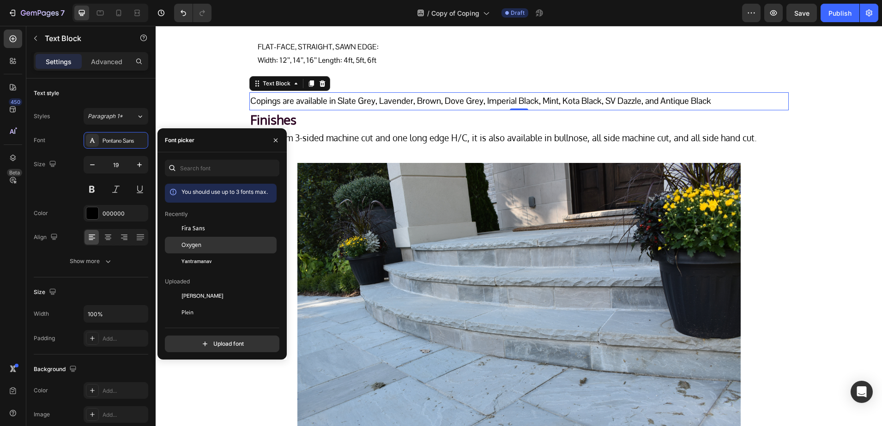
click at [193, 244] on span "Oxygen" at bounding box center [191, 245] width 20 height 8
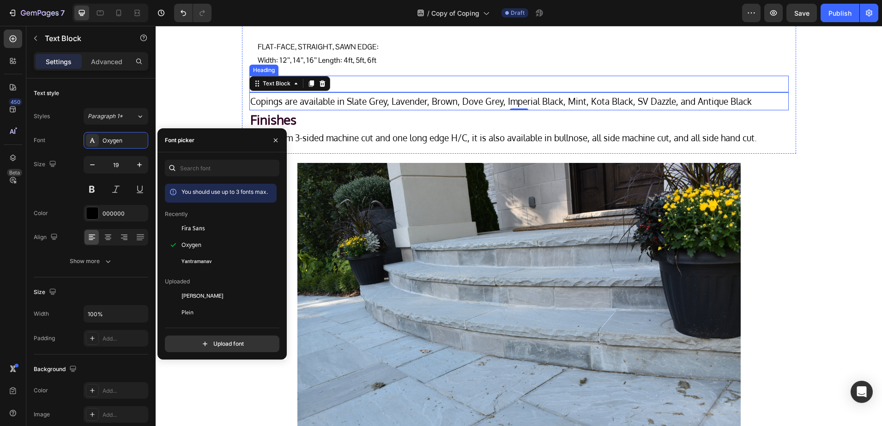
click at [385, 93] on h2 "Colours" at bounding box center [518, 84] width 539 height 17
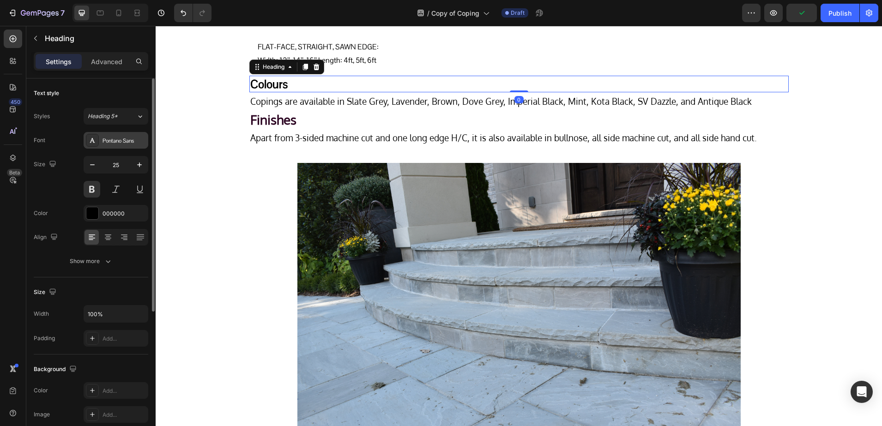
click at [114, 142] on div "Pontano Sans" at bounding box center [123, 141] width 43 height 8
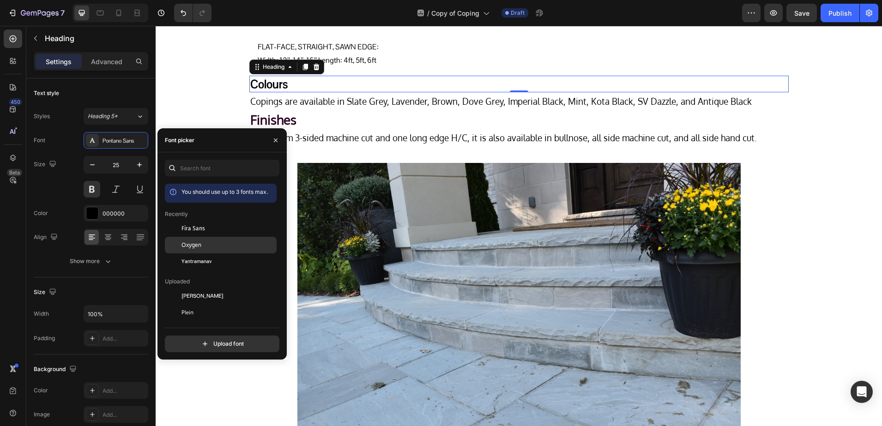
click at [202, 245] on div "Oxygen" at bounding box center [227, 245] width 93 height 8
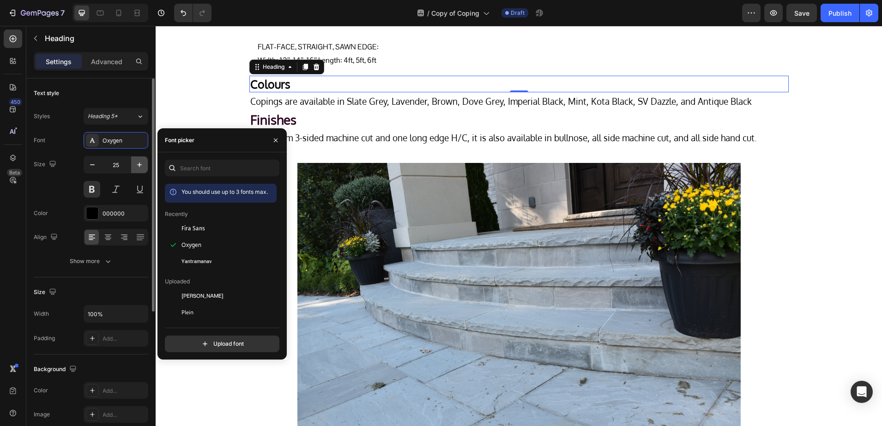
click at [137, 159] on button "button" at bounding box center [139, 164] width 17 height 17
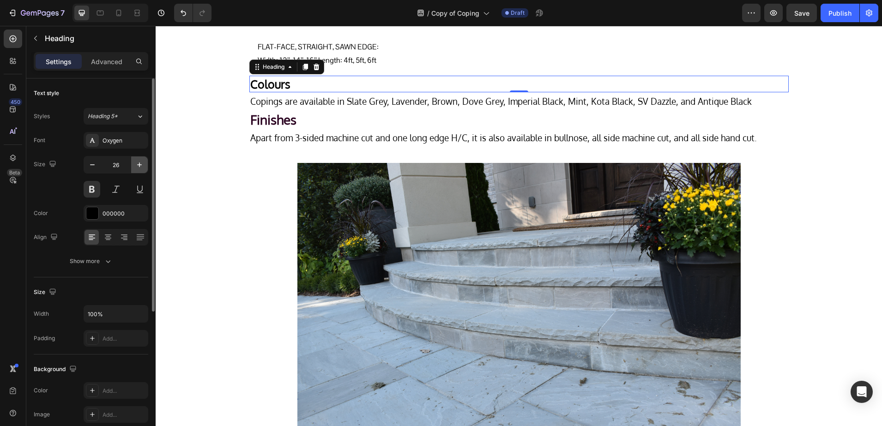
click at [137, 159] on button "button" at bounding box center [139, 164] width 17 height 17
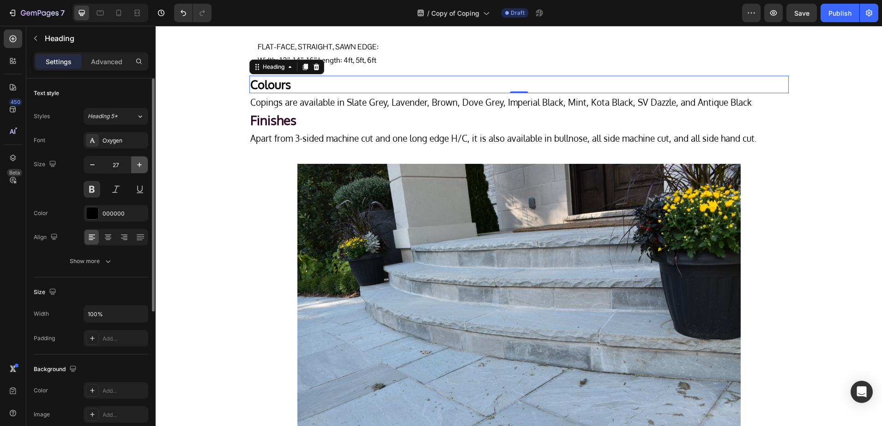
click at [137, 159] on button "button" at bounding box center [139, 164] width 17 height 17
type input "28"
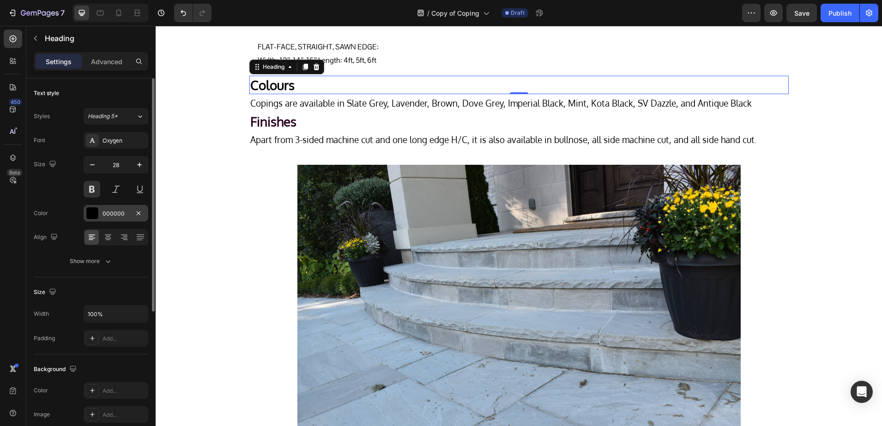
click at [105, 207] on div "000000" at bounding box center [116, 213] width 65 height 17
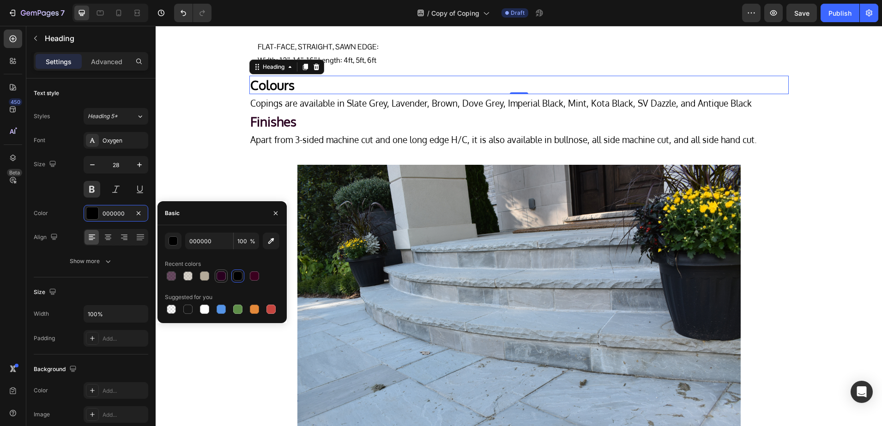
click at [223, 279] on div at bounding box center [220, 275] width 9 height 9
type input "29001F"
click at [319, 131] on h2 "Finishes" at bounding box center [518, 121] width 539 height 18
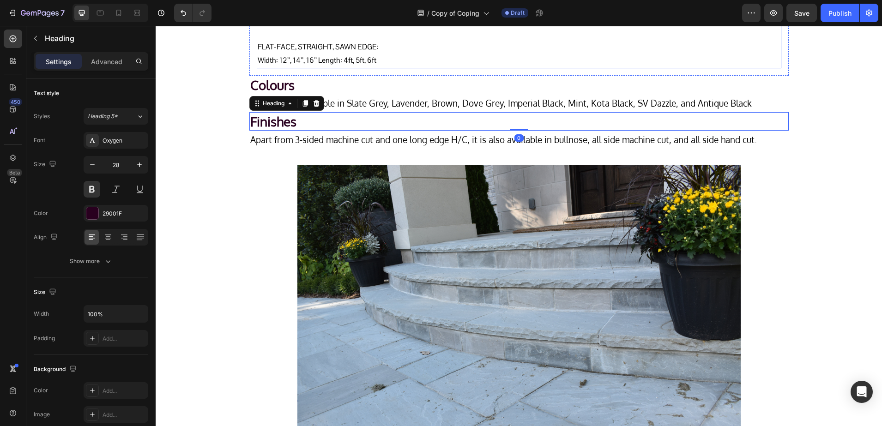
click at [320, 67] on p "FLAT-FACE, STRAIGHT, SAWN EDGE: Width: 12’’, 14’’, 16’’ Length: 4ft, 5ft, 6ft" at bounding box center [519, 54] width 523 height 27
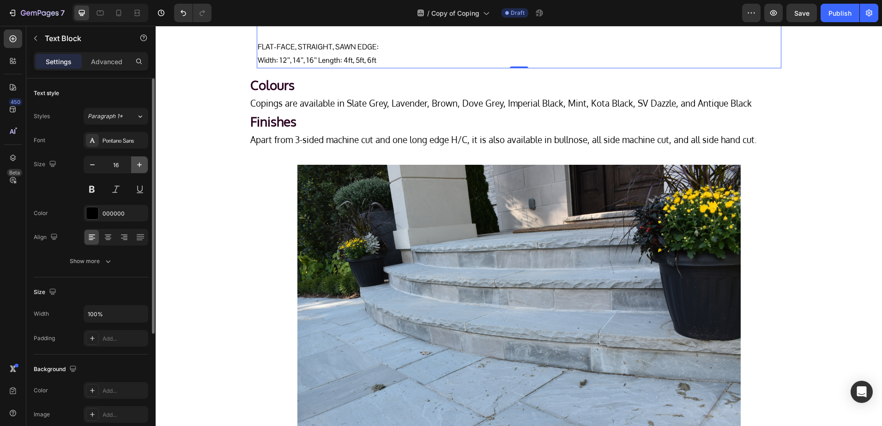
click at [136, 168] on icon "button" at bounding box center [139, 164] width 9 height 9
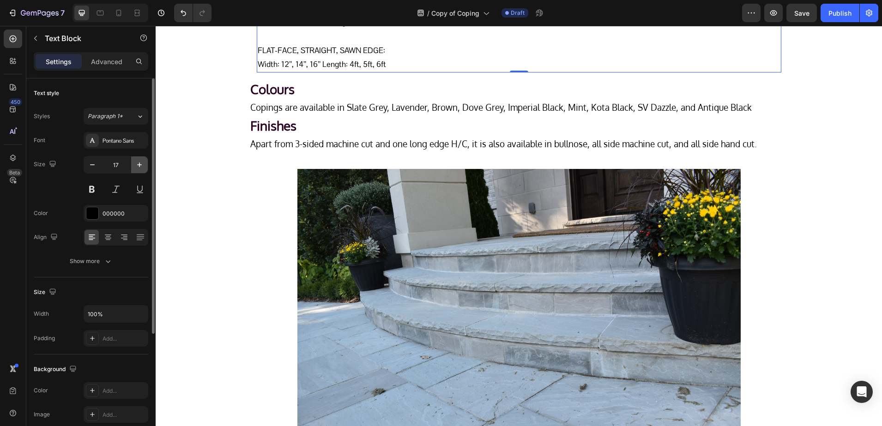
click at [136, 168] on icon "button" at bounding box center [139, 164] width 9 height 9
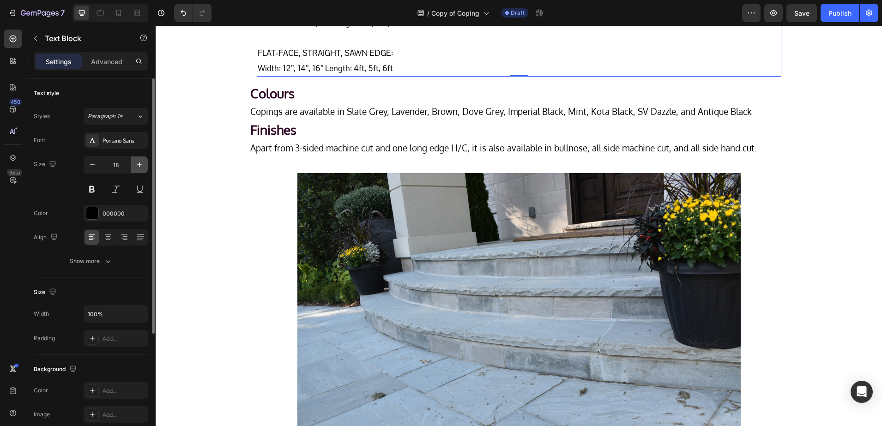
click at [136, 168] on icon "button" at bounding box center [139, 164] width 9 height 9
type input "19"
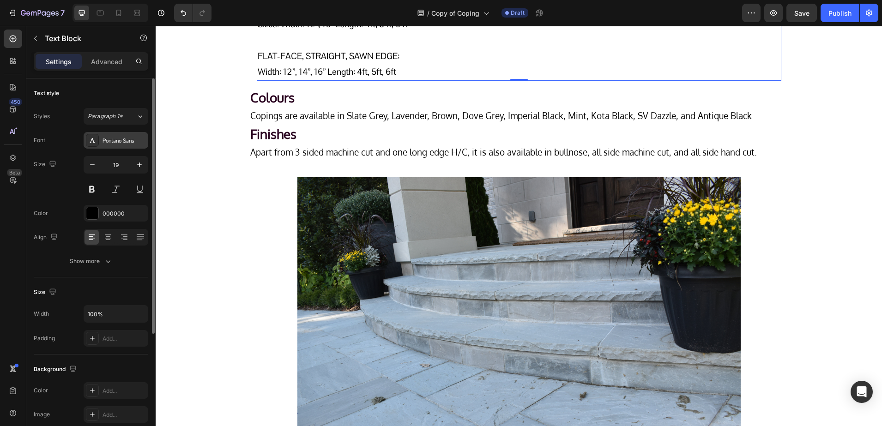
click at [111, 141] on div "Pontano Sans" at bounding box center [123, 141] width 43 height 8
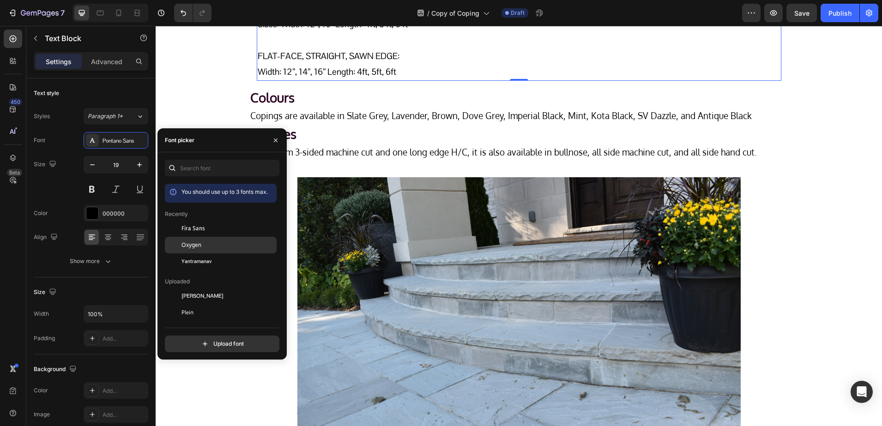
click at [229, 337] on div "Oxygen" at bounding box center [221, 345] width 112 height 17
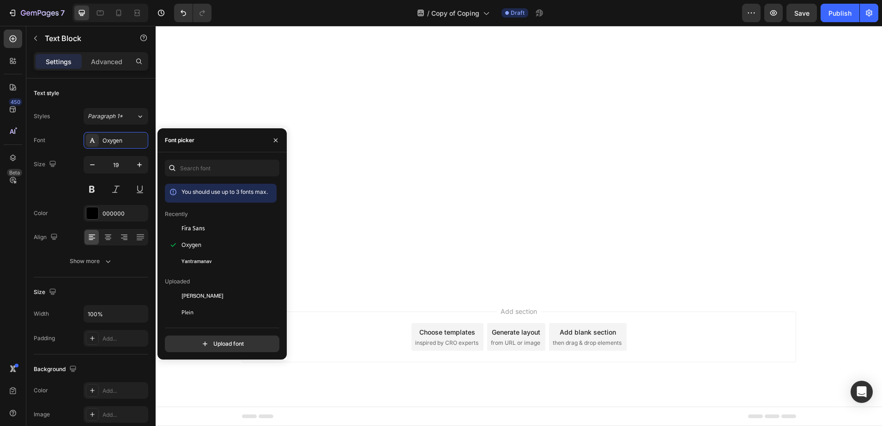
scroll to position [606, 0]
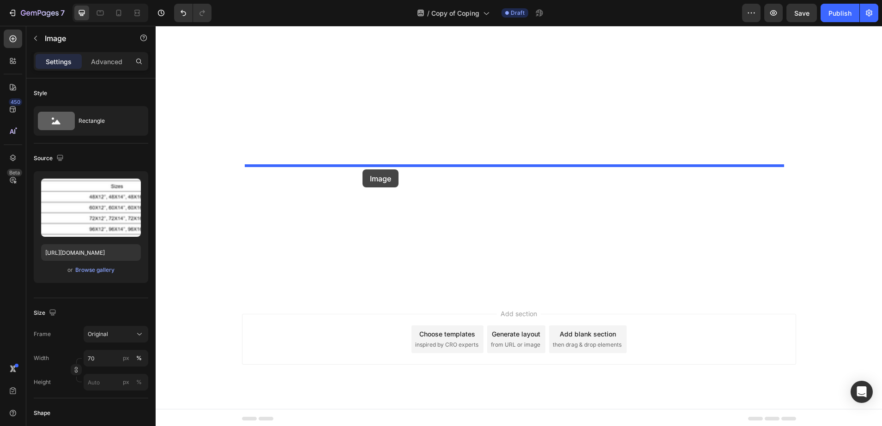
drag, startPoint x: 403, startPoint y: 182, endPoint x: 362, endPoint y: 169, distance: 42.0
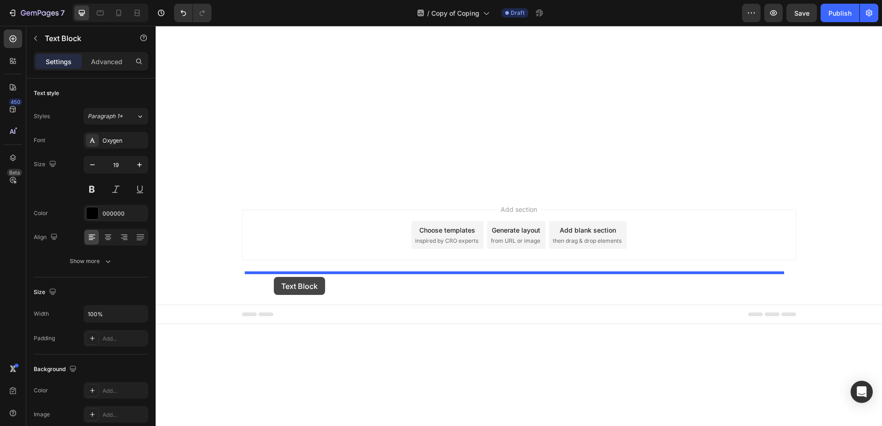
drag, startPoint x: 274, startPoint y: 294, endPoint x: 274, endPoint y: 277, distance: 16.6
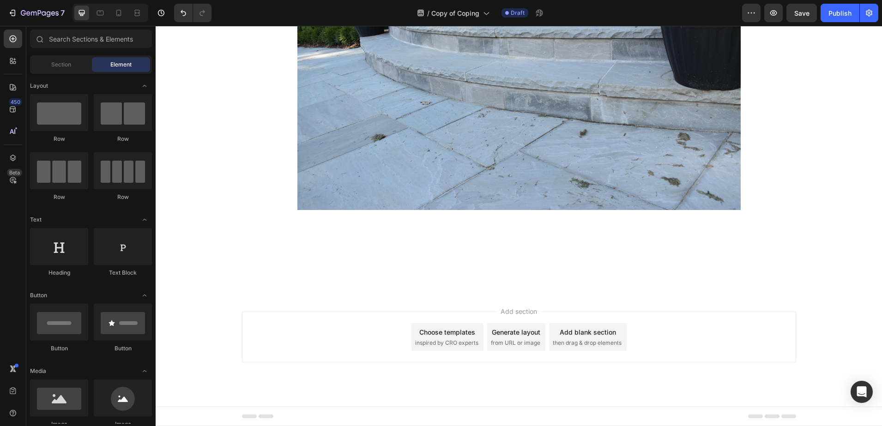
scroll to position [663, 0]
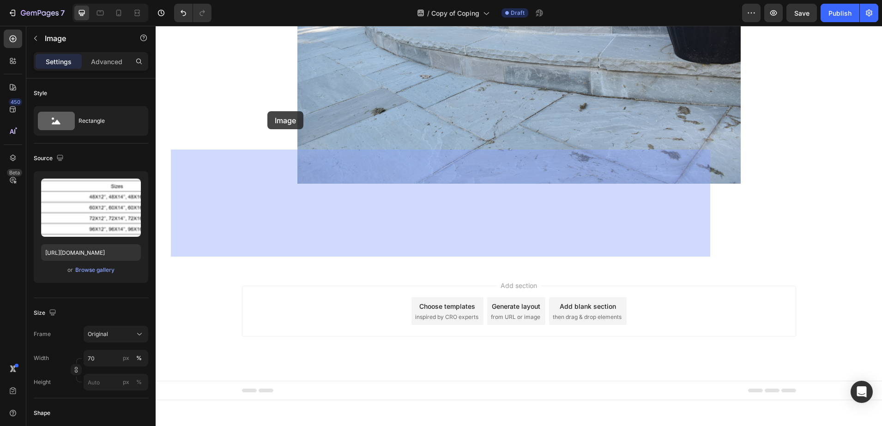
drag, startPoint x: 279, startPoint y: 124, endPoint x: 267, endPoint y: 111, distance: 17.3
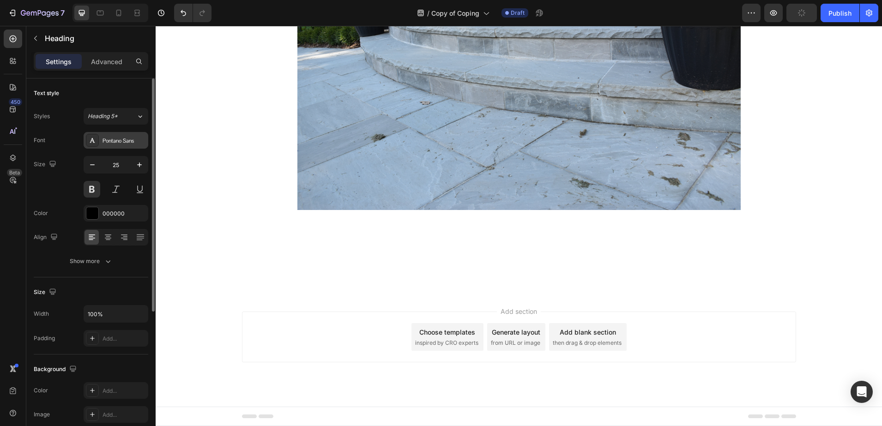
click at [113, 140] on div "Pontano Sans" at bounding box center [123, 141] width 43 height 8
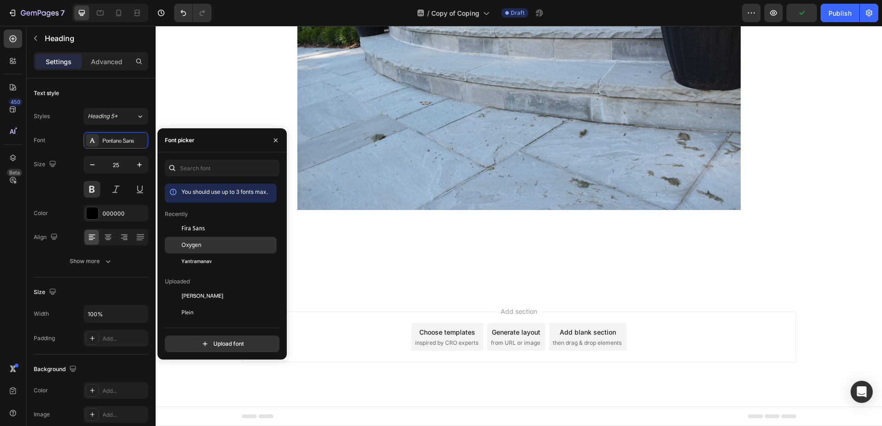
click at [227, 337] on div "Oxygen" at bounding box center [221, 345] width 112 height 17
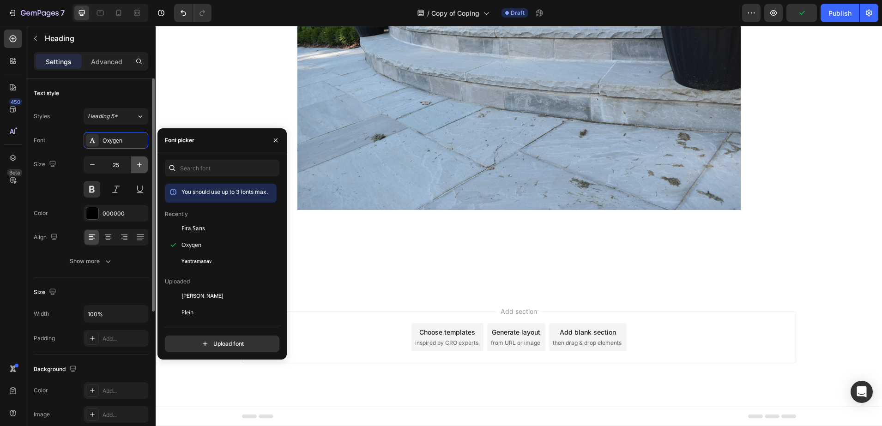
click at [146, 165] on button "button" at bounding box center [139, 164] width 17 height 17
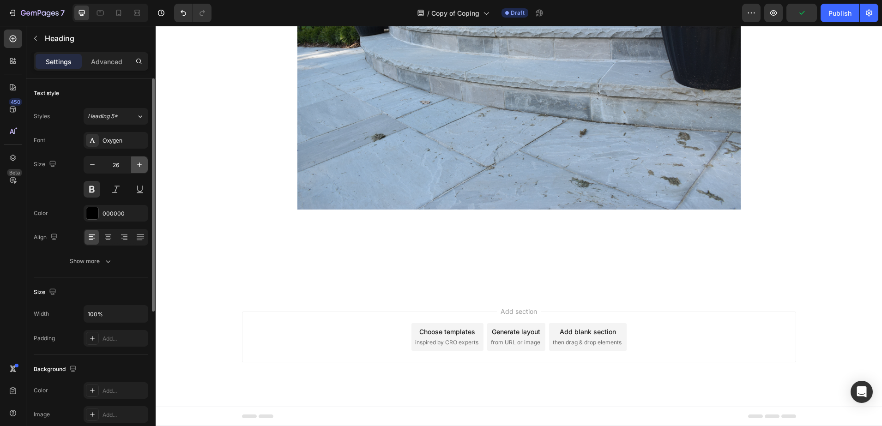
click at [146, 165] on button "button" at bounding box center [139, 164] width 17 height 17
type input "28"
click at [105, 204] on div "Font Oxygen Size 28 Color 000000 Align Show more" at bounding box center [91, 201] width 114 height 138
click at [102, 208] on div "000000" at bounding box center [116, 213] width 65 height 17
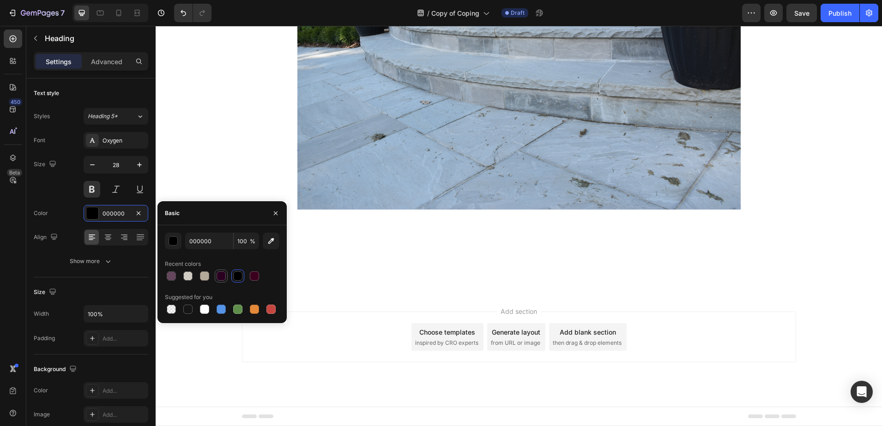
click at [221, 280] on div at bounding box center [220, 275] width 9 height 9
type input "29001F"
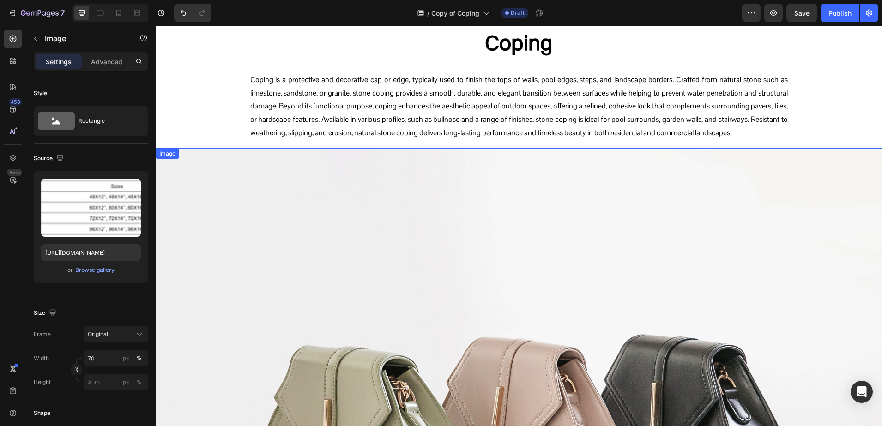
scroll to position [29, 0]
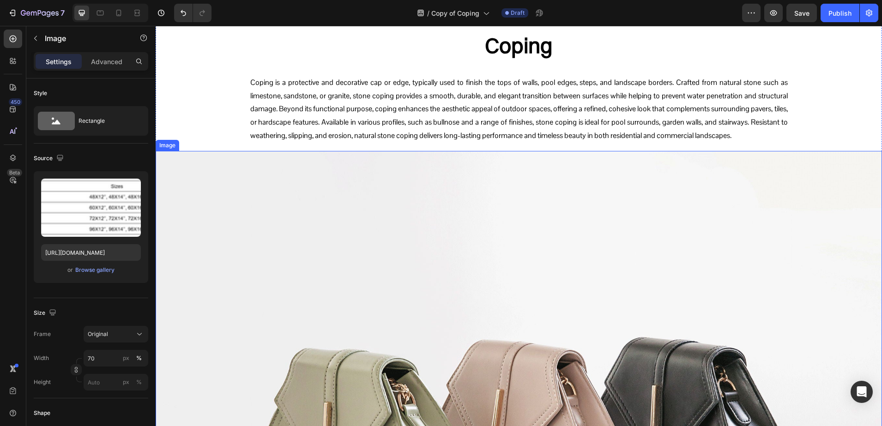
click at [422, 270] on img at bounding box center [519, 423] width 726 height 545
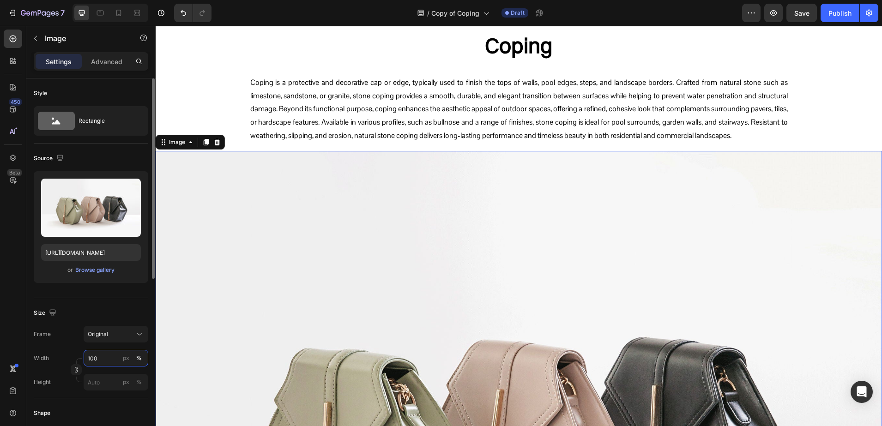
click at [100, 357] on input "100" at bounding box center [116, 358] width 65 height 17
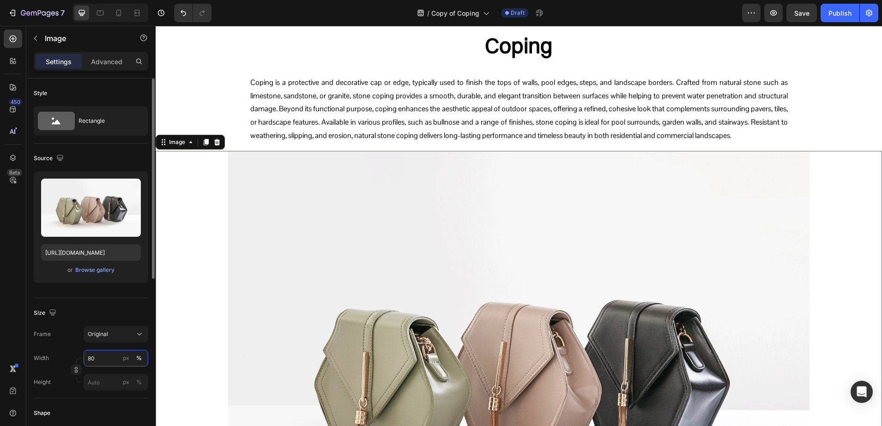
type input "80"
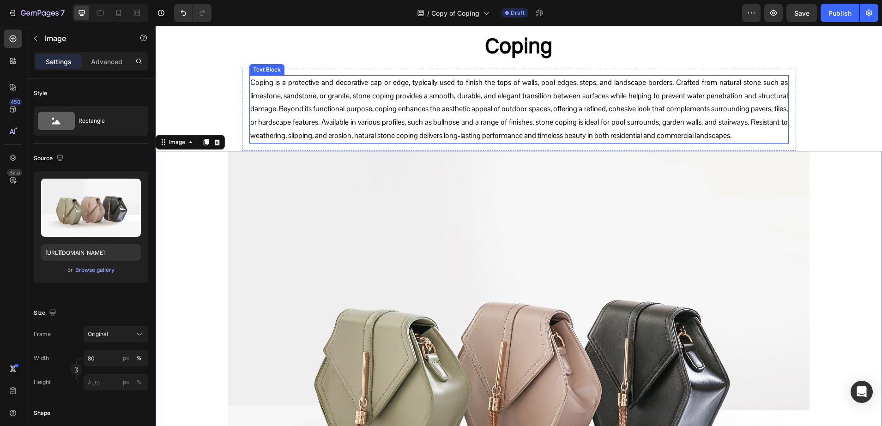
click at [415, 92] on p "Coping is a protective and decorative cap or edge, typically used to finish the…" at bounding box center [518, 109] width 537 height 66
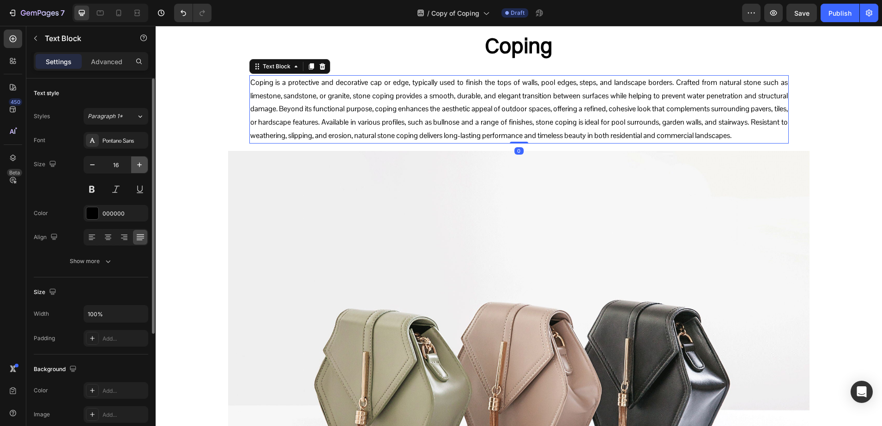
click at [141, 166] on icon "button" at bounding box center [139, 164] width 9 height 9
type input "17"
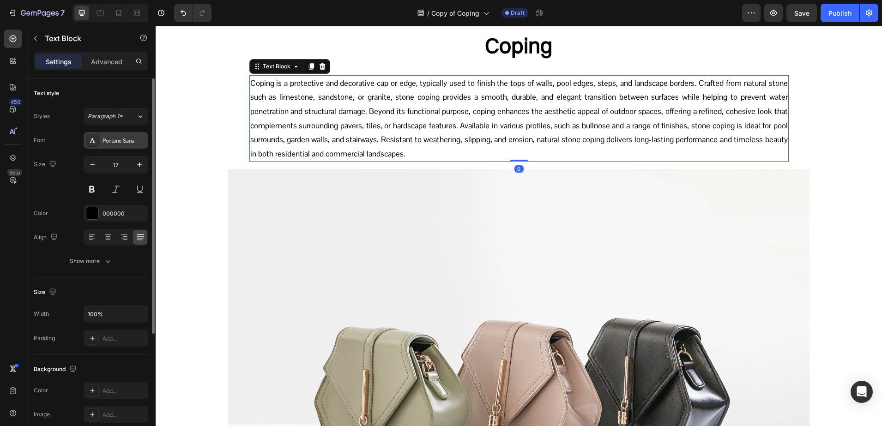
click at [114, 142] on div "Pontano Sans" at bounding box center [123, 141] width 43 height 8
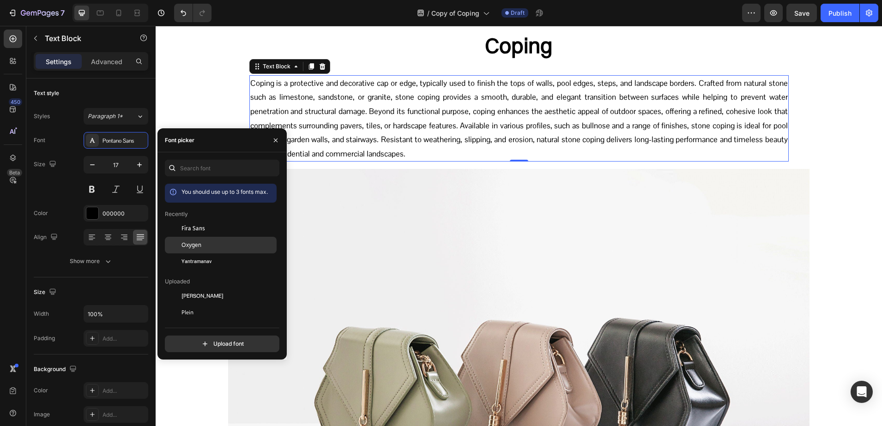
click at [206, 241] on div "Oxygen" at bounding box center [227, 245] width 93 height 8
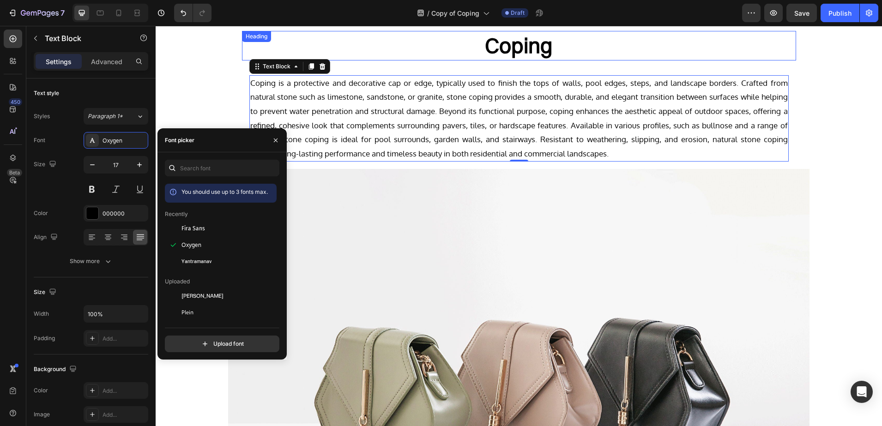
click at [525, 42] on h2 "Coping" at bounding box center [519, 46] width 554 height 30
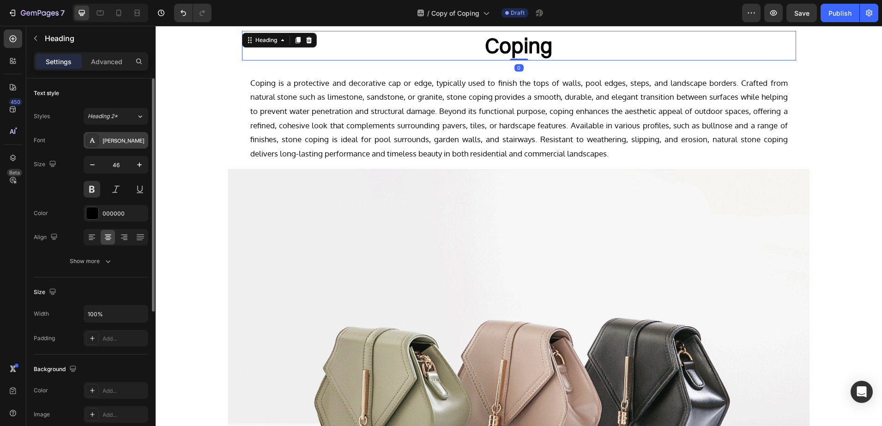
click at [99, 146] on div "Switzer" at bounding box center [116, 140] width 65 height 17
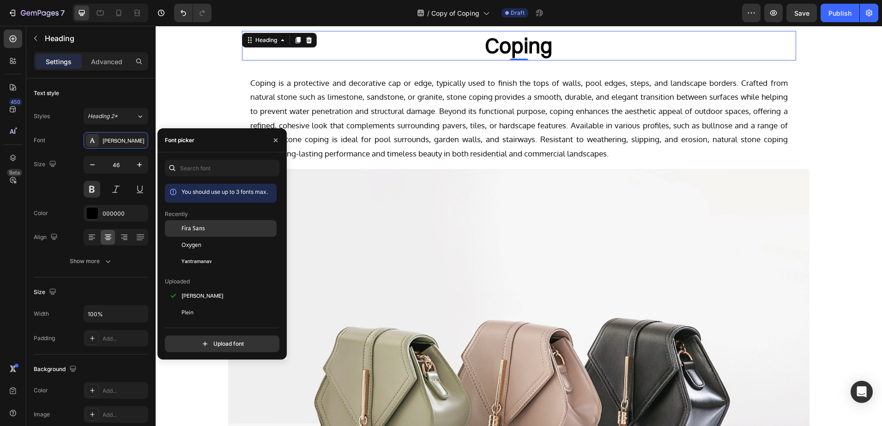
click at [193, 228] on span "Fira Sans" at bounding box center [193, 228] width 24 height 8
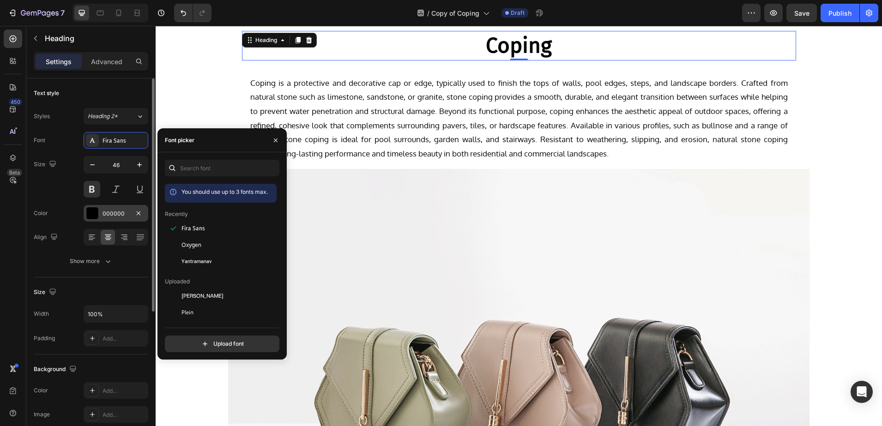
click at [114, 213] on div "000000" at bounding box center [115, 214] width 27 height 8
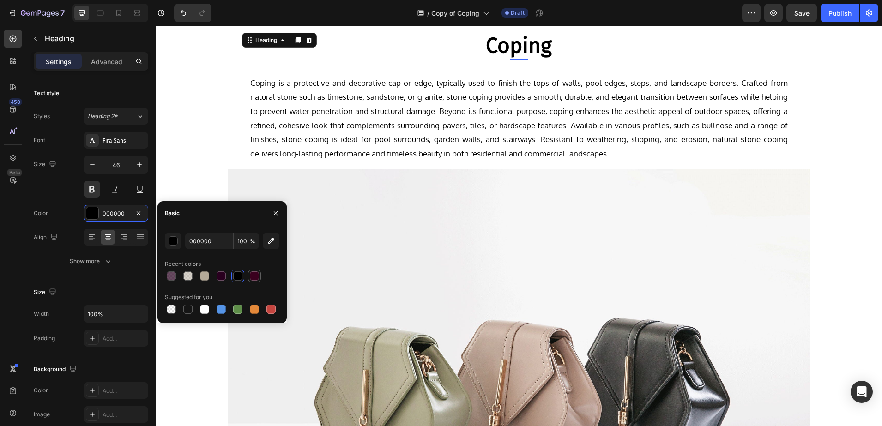
click at [256, 274] on div at bounding box center [254, 275] width 9 height 9
type input "3A001E"
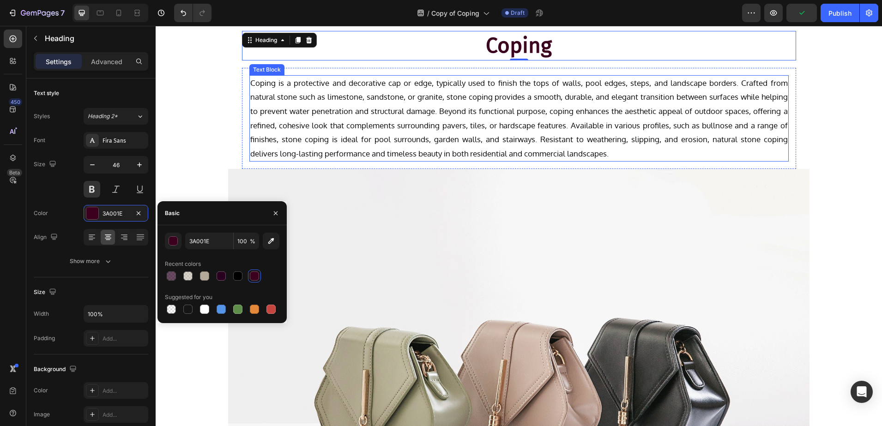
click at [276, 124] on p "Coping is a protective and decorative cap or edge, typically used to finish the…" at bounding box center [518, 118] width 537 height 85
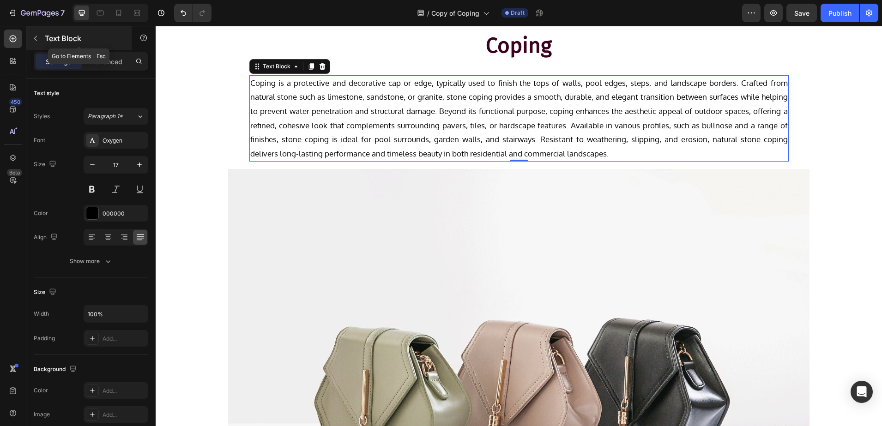
click at [89, 40] on p "Text Block" at bounding box center [84, 38] width 78 height 11
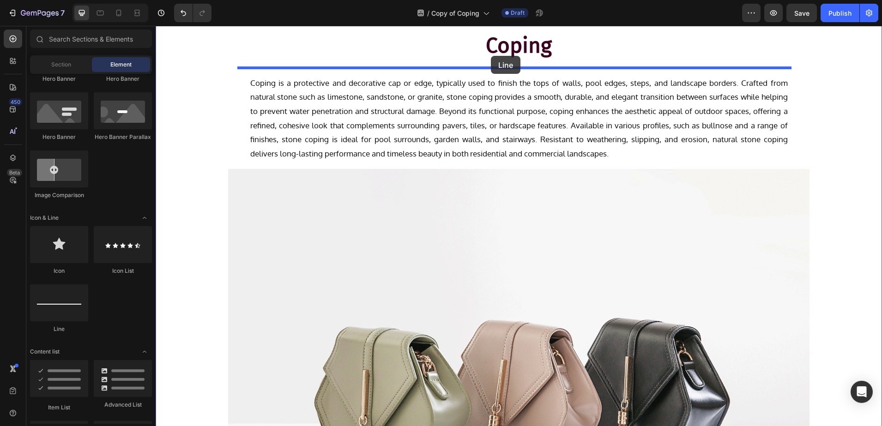
scroll to position [0, 0]
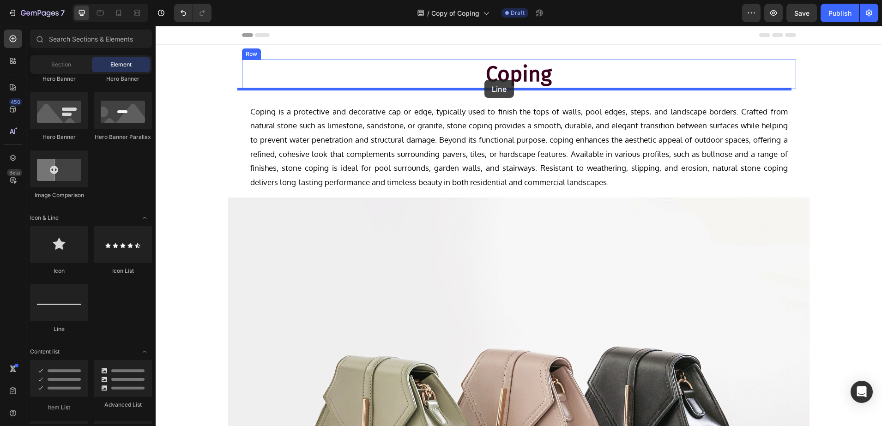
drag, startPoint x: 198, startPoint y: 329, endPoint x: 484, endPoint y: 80, distance: 379.6
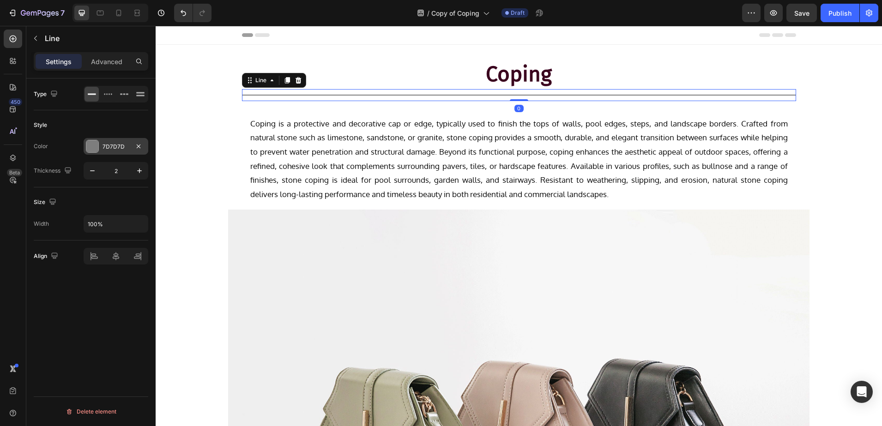
click at [98, 142] on div at bounding box center [92, 146] width 13 height 13
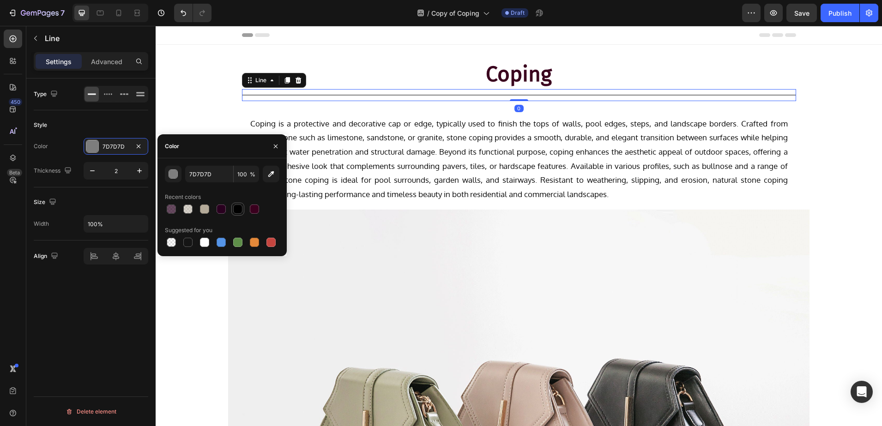
click at [235, 209] on div at bounding box center [237, 208] width 9 height 9
type input "000000"
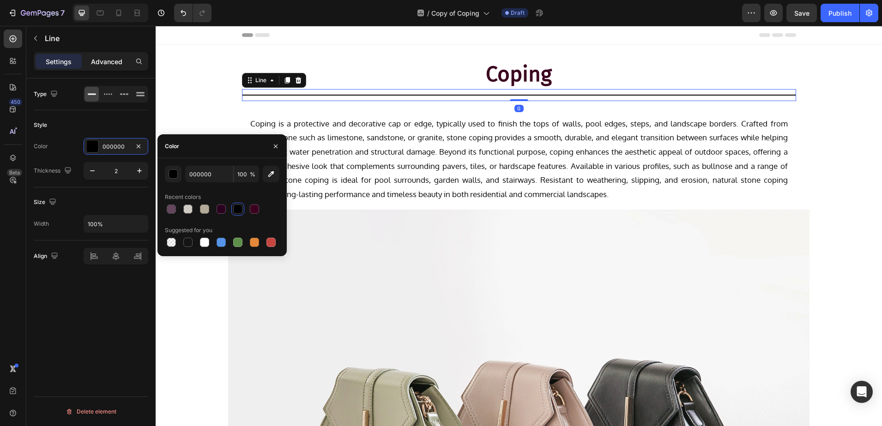
click at [107, 62] on p "Advanced" at bounding box center [106, 62] width 31 height 10
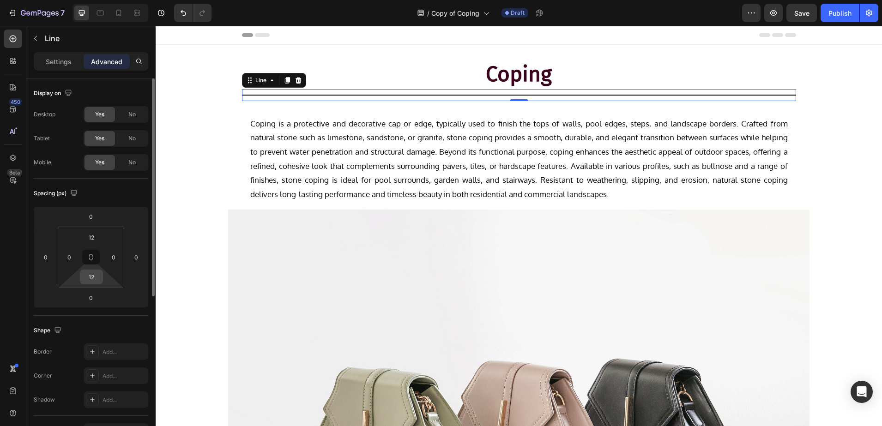
click at [92, 278] on input "12" at bounding box center [91, 277] width 18 height 14
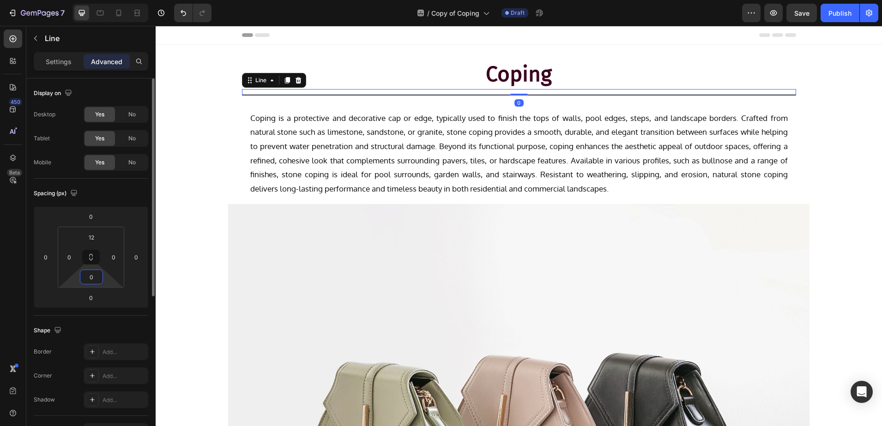
type input "0"
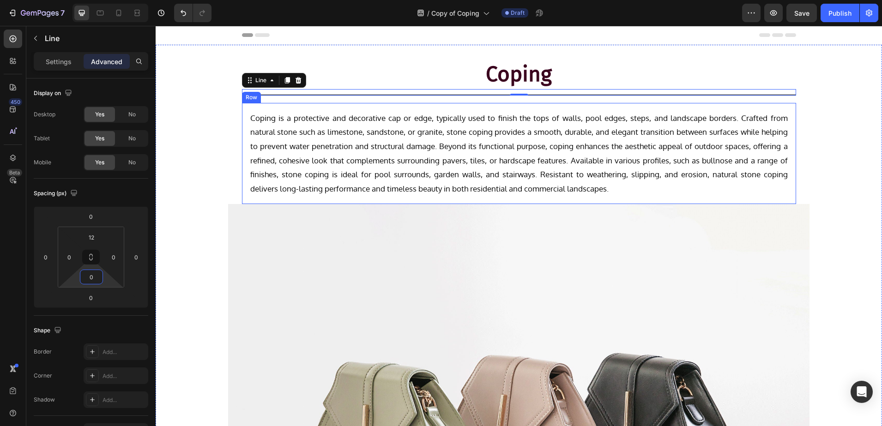
click at [243, 112] on div "Coping is a protective and decorative cap or edge, typically used to finish the…" at bounding box center [519, 154] width 554 height 102
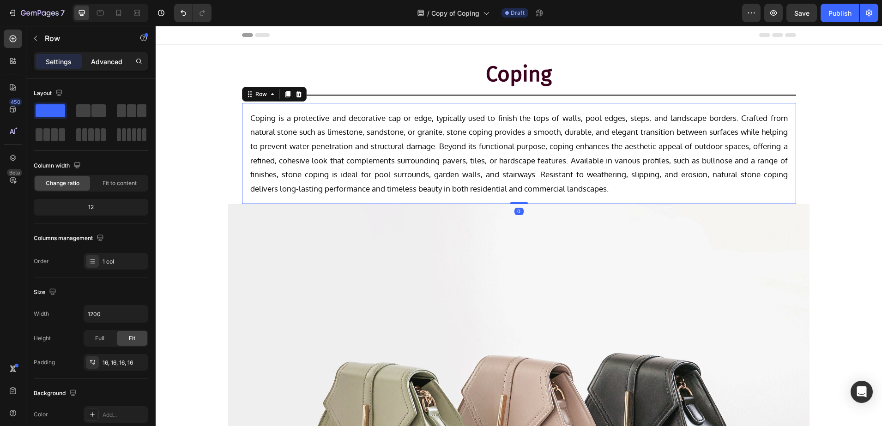
click at [97, 56] on div "Advanced" at bounding box center [107, 61] width 46 height 15
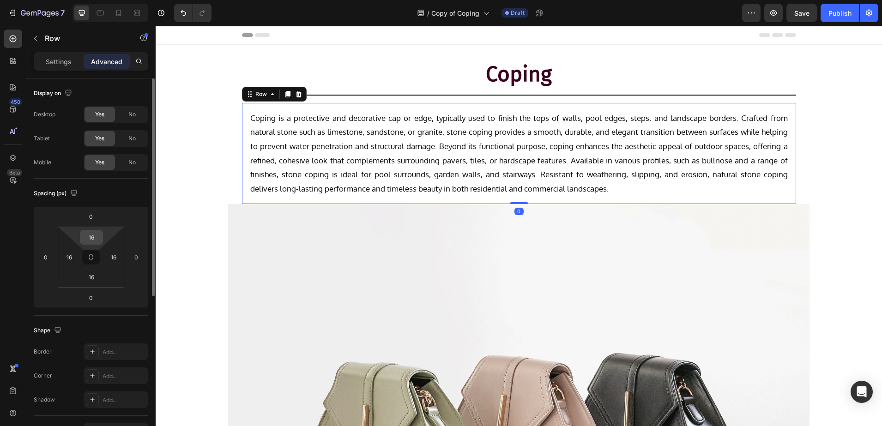
click at [92, 236] on input "16" at bounding box center [91, 237] width 18 height 14
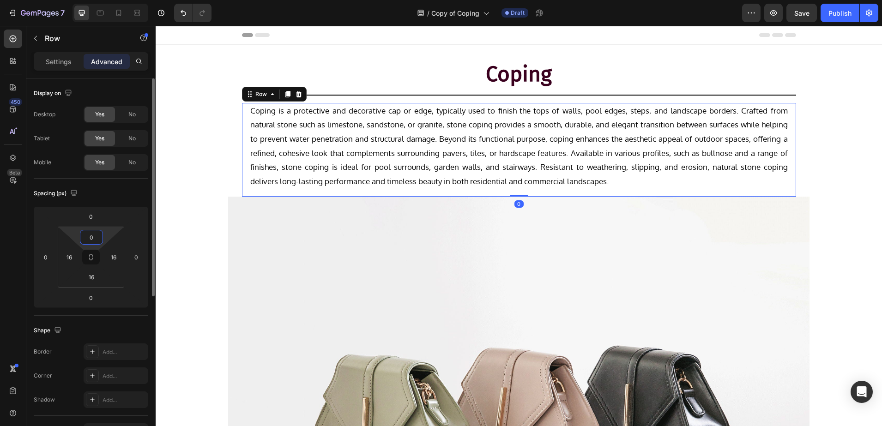
type input "0"
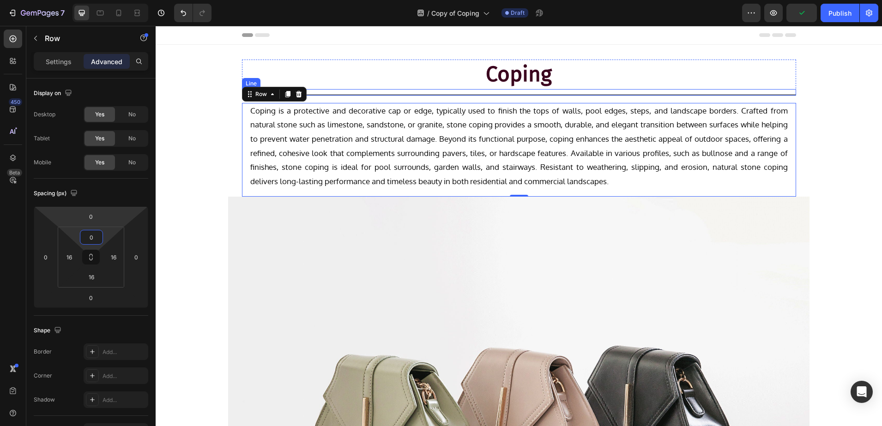
click at [324, 92] on div "Title Line" at bounding box center [519, 92] width 554 height 6
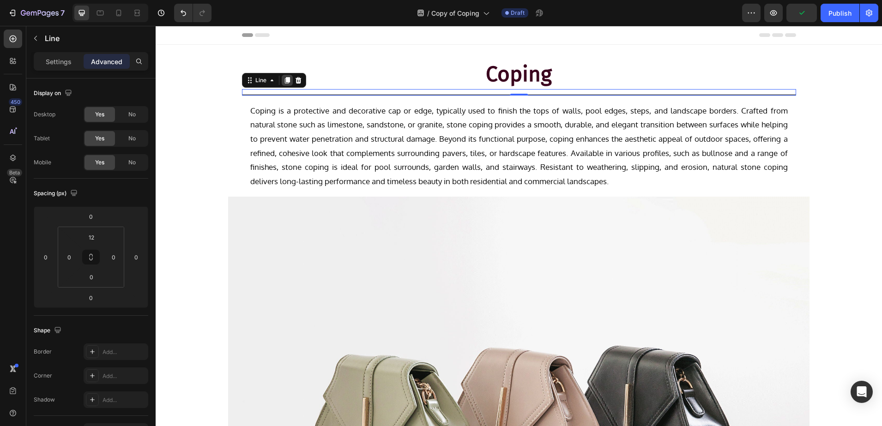
click at [284, 81] on icon at bounding box center [286, 80] width 5 height 6
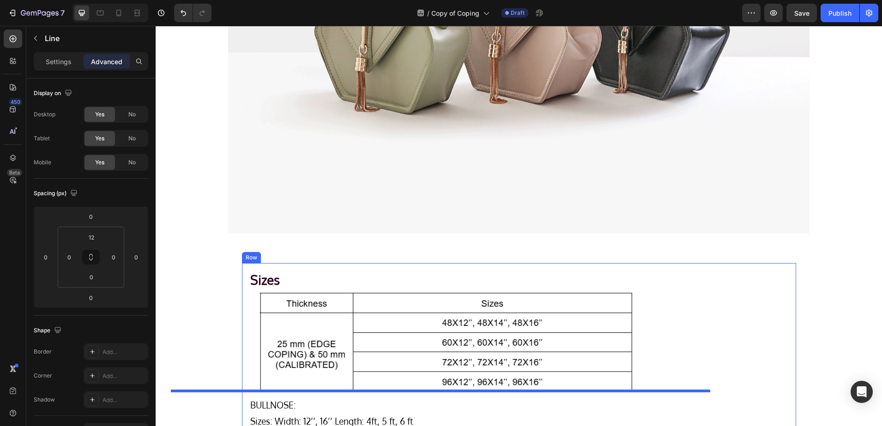
scroll to position [433, 0]
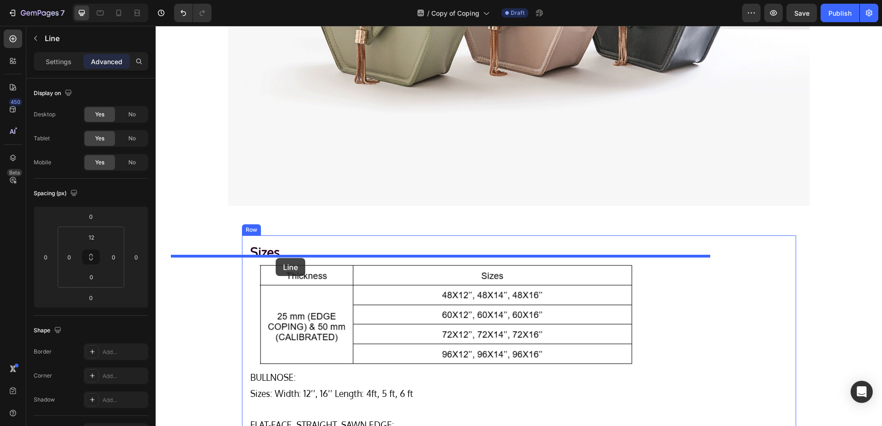
drag, startPoint x: 246, startPoint y: 84, endPoint x: 276, endPoint y: 258, distance: 176.9
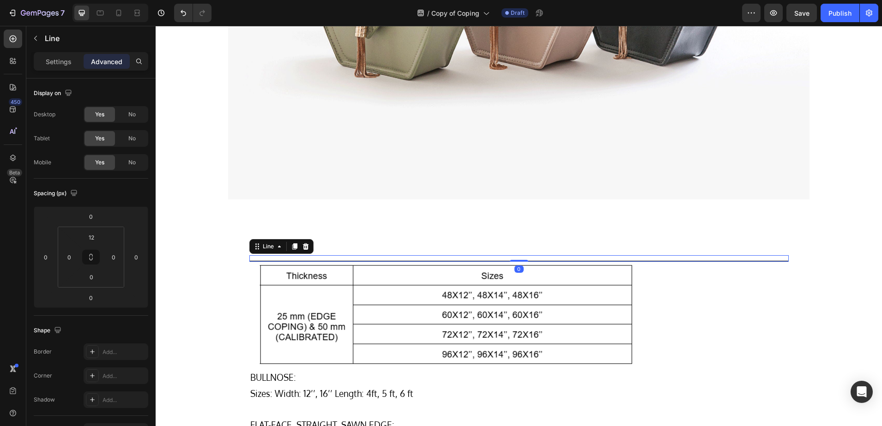
scroll to position [427, 0]
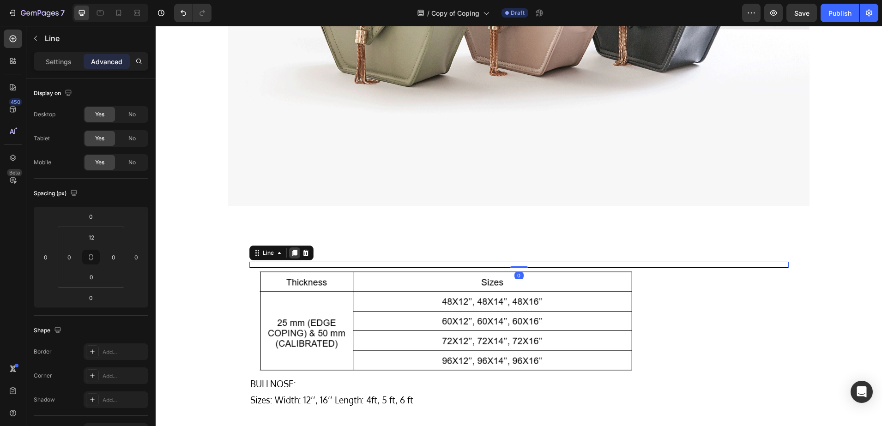
click at [293, 249] on icon at bounding box center [294, 252] width 7 height 7
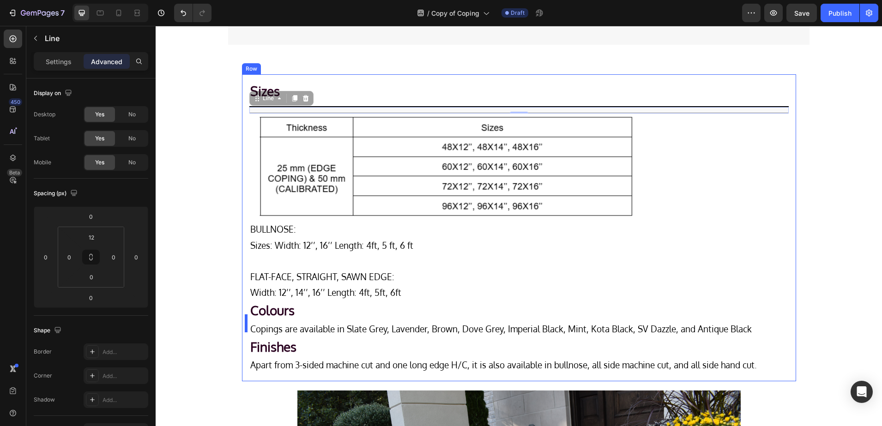
scroll to position [600, 0]
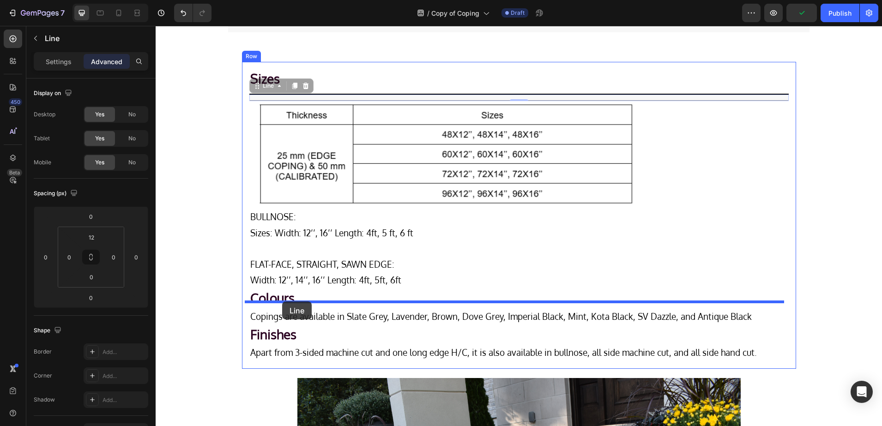
drag, startPoint x: 265, startPoint y: 255, endPoint x: 282, endPoint y: 301, distance: 49.2
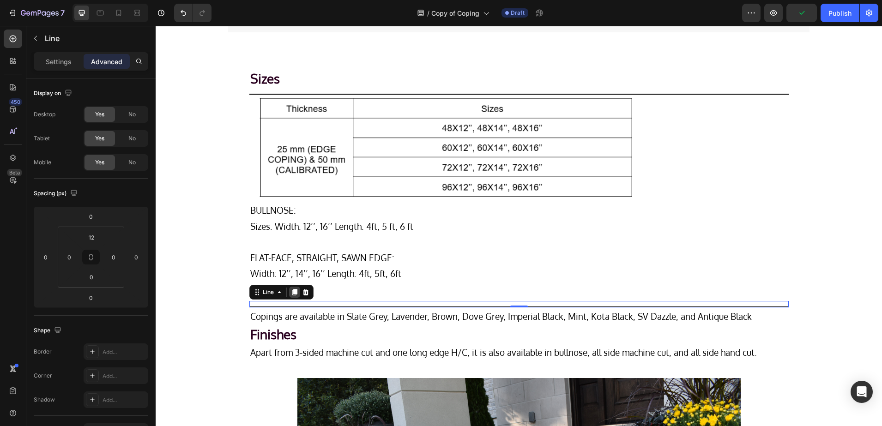
click at [292, 289] on icon at bounding box center [294, 292] width 5 height 6
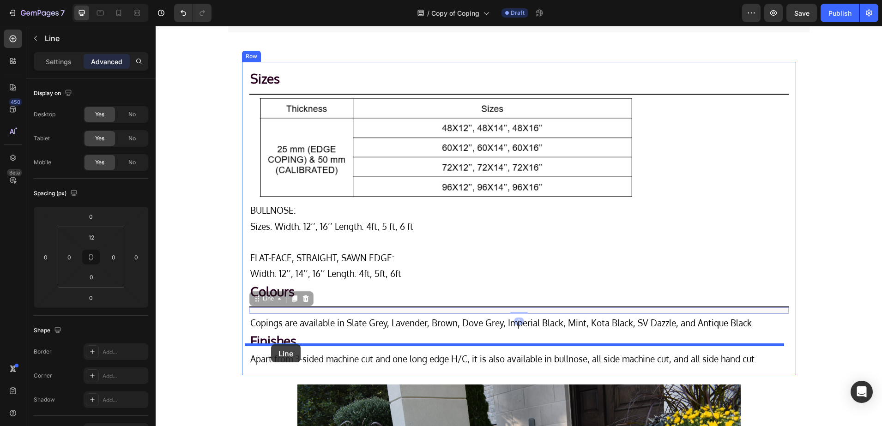
drag, startPoint x: 261, startPoint y: 294, endPoint x: 271, endPoint y: 344, distance: 51.7
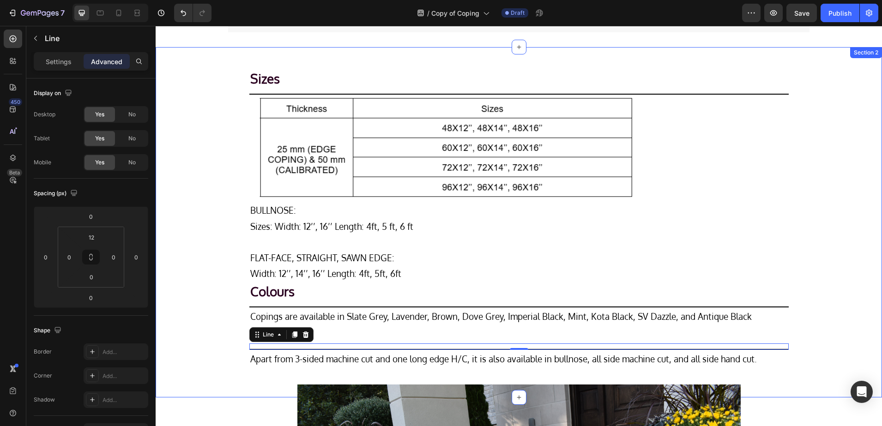
click at [181, 306] on div "Sizes Heading Title Line Image BULLNOSE: Sizes: Width: 12’’, 16’’ Length: 4ft, …" at bounding box center [519, 222] width 726 height 320
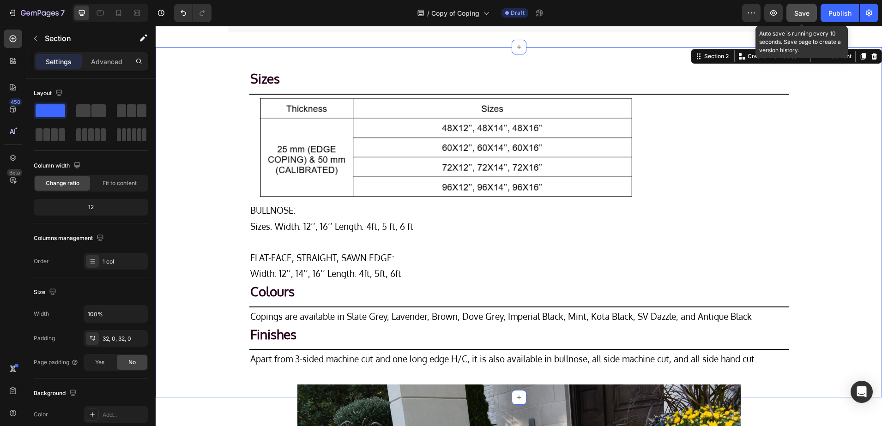
click at [796, 17] on span "Save" at bounding box center [801, 13] width 15 height 8
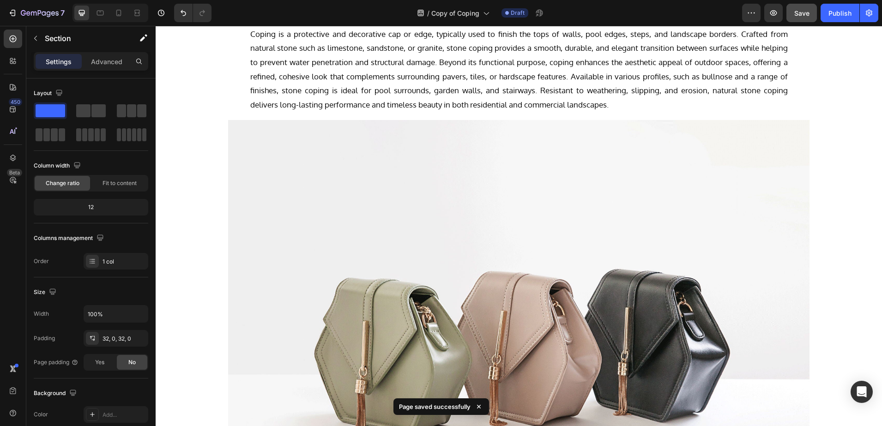
scroll to position [0, 0]
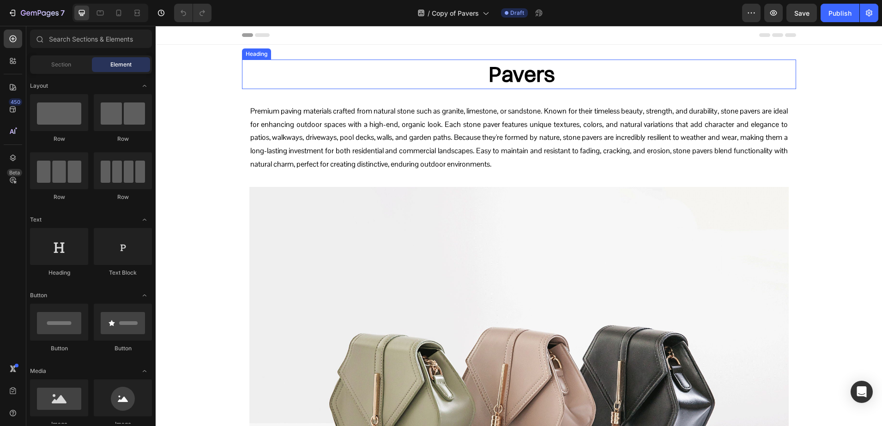
click at [601, 67] on h2 "Pavers" at bounding box center [521, 75] width 548 height 30
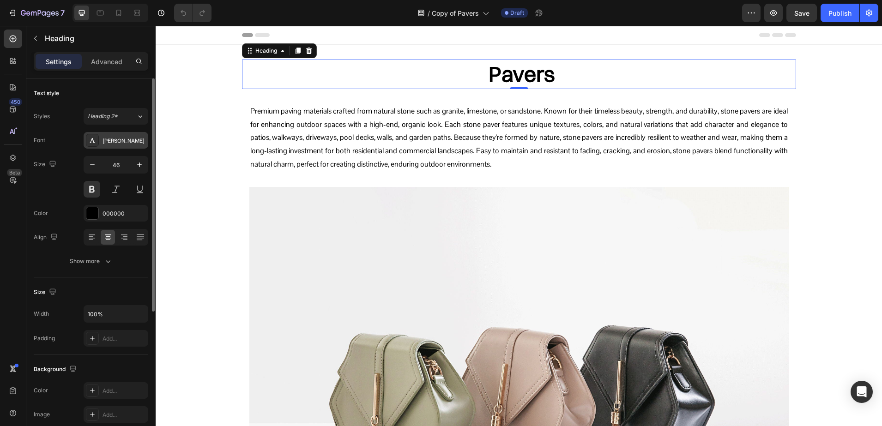
click at [98, 140] on div at bounding box center [92, 140] width 13 height 13
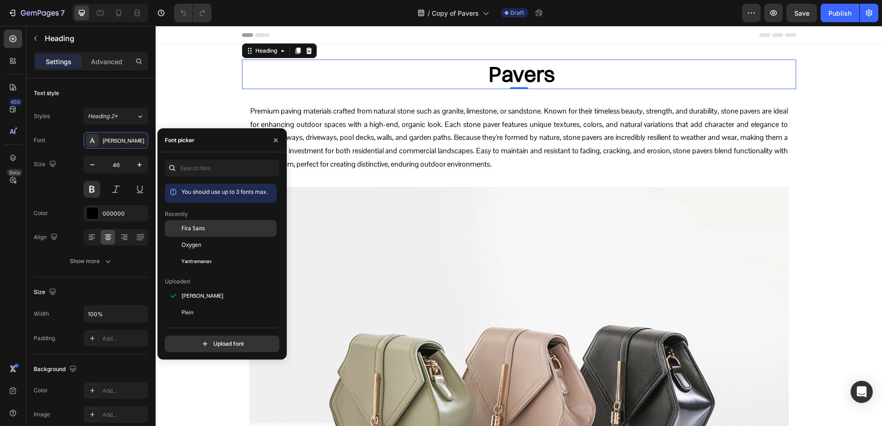
click at [210, 230] on div "Fira Sans" at bounding box center [227, 228] width 93 height 8
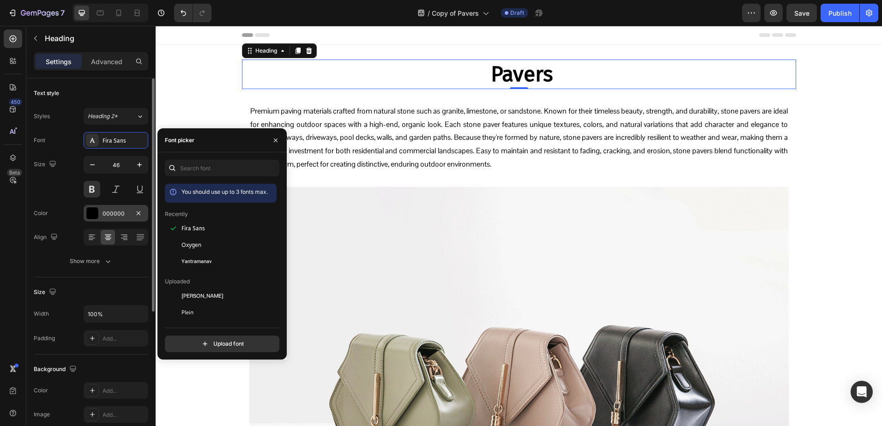
click at [92, 212] on div at bounding box center [92, 213] width 12 height 12
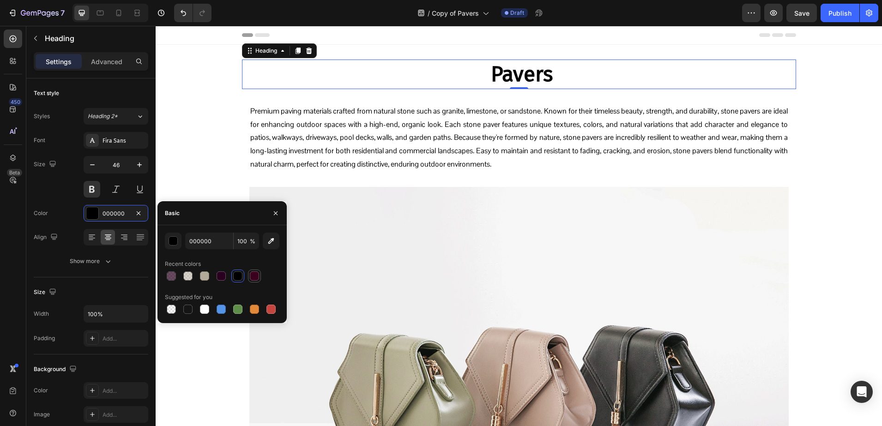
click at [259, 275] on div at bounding box center [254, 275] width 11 height 11
drag, startPoint x: 67, startPoint y: 37, endPoint x: 69, endPoint y: 42, distance: 5.6
click at [67, 37] on p "Heading" at bounding box center [95, 38] width 100 height 11
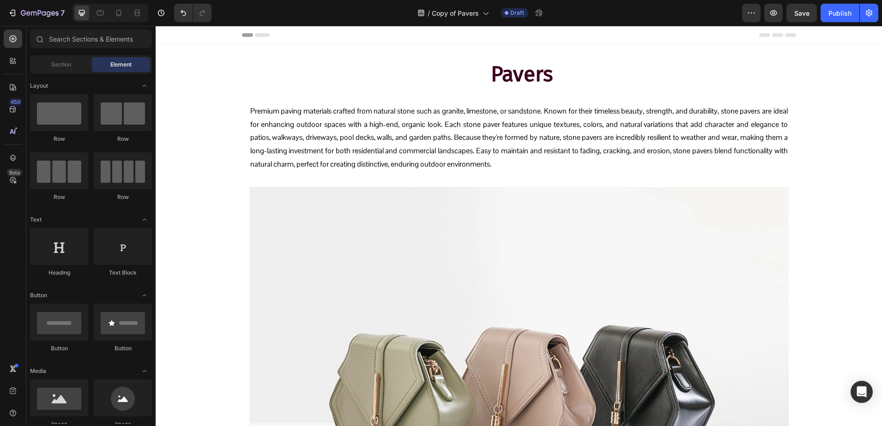
scroll to position [462, 0]
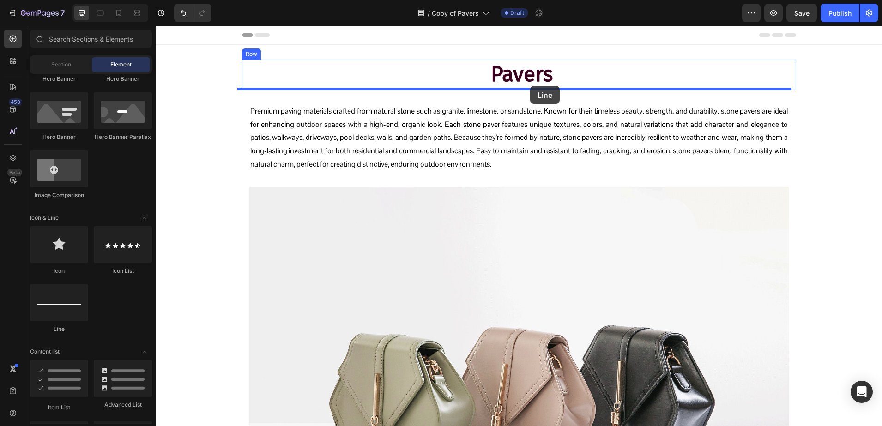
drag, startPoint x: 209, startPoint y: 332, endPoint x: 530, endPoint y: 86, distance: 404.9
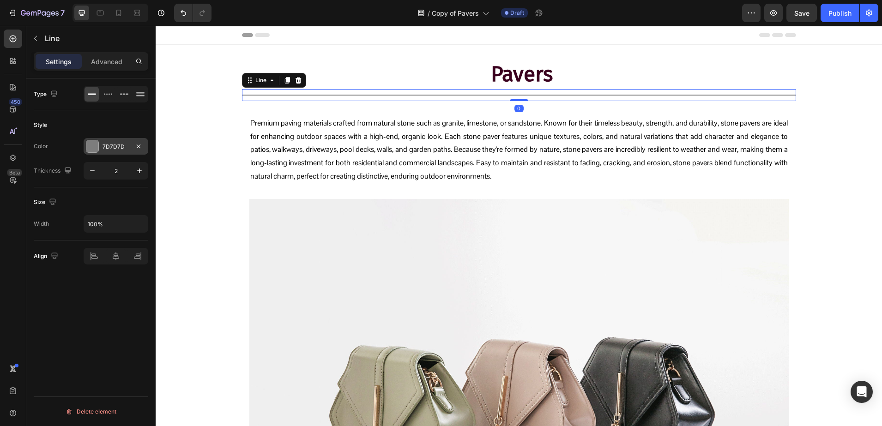
click at [95, 150] on div at bounding box center [92, 146] width 12 height 12
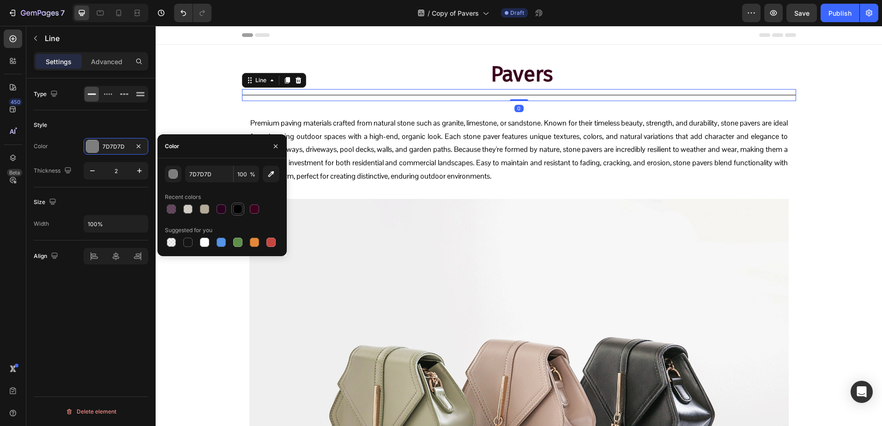
click at [237, 210] on div at bounding box center [237, 208] width 9 height 9
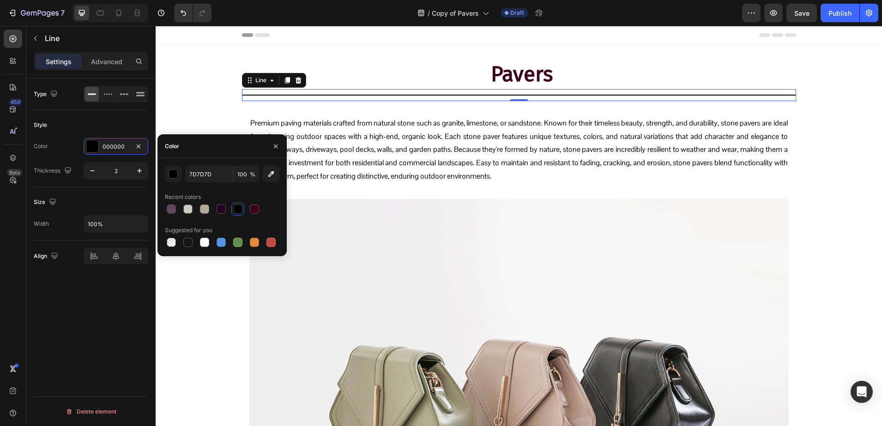
click at [103, 52] on div "Settings Advanced" at bounding box center [91, 61] width 114 height 18
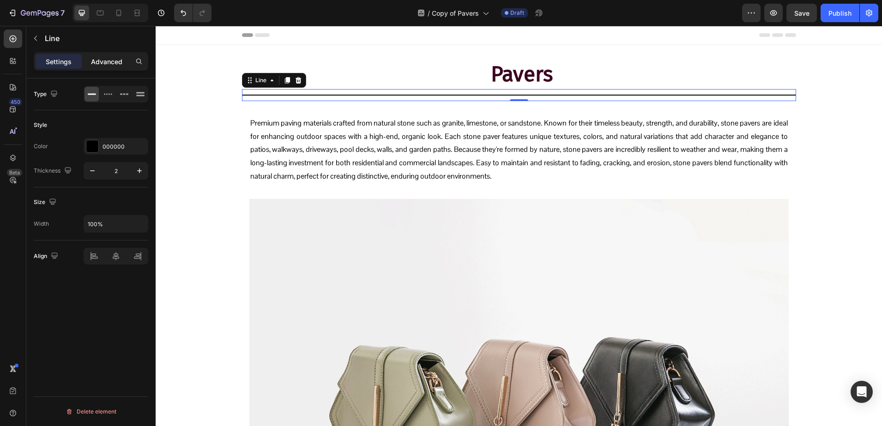
click at [103, 56] on div "Advanced" at bounding box center [107, 61] width 46 height 15
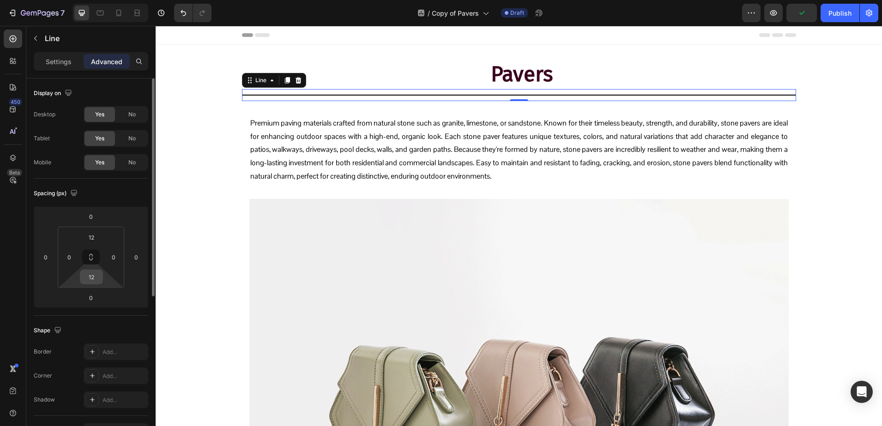
click at [96, 273] on input "12" at bounding box center [91, 277] width 18 height 14
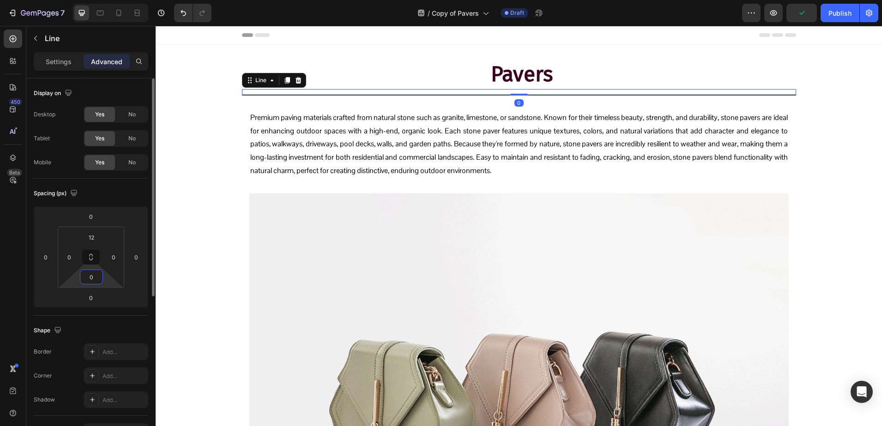
type input "0"
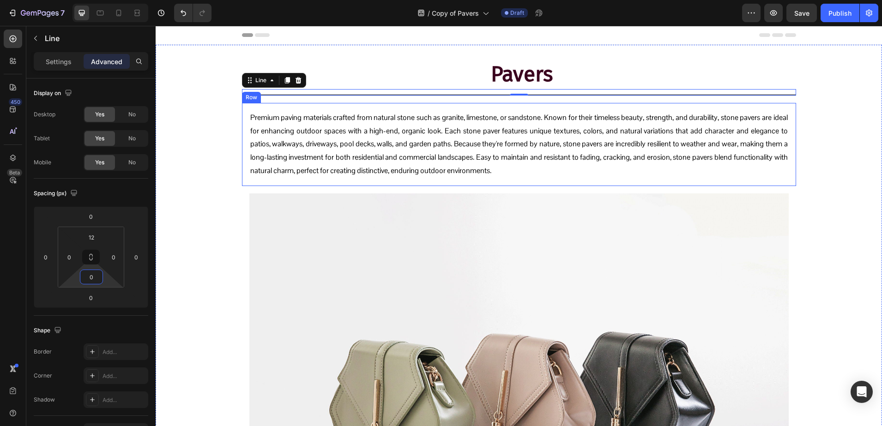
click at [242, 105] on div "Premium paving materials crafted from natural stone such as granite, limestone,…" at bounding box center [519, 144] width 554 height 83
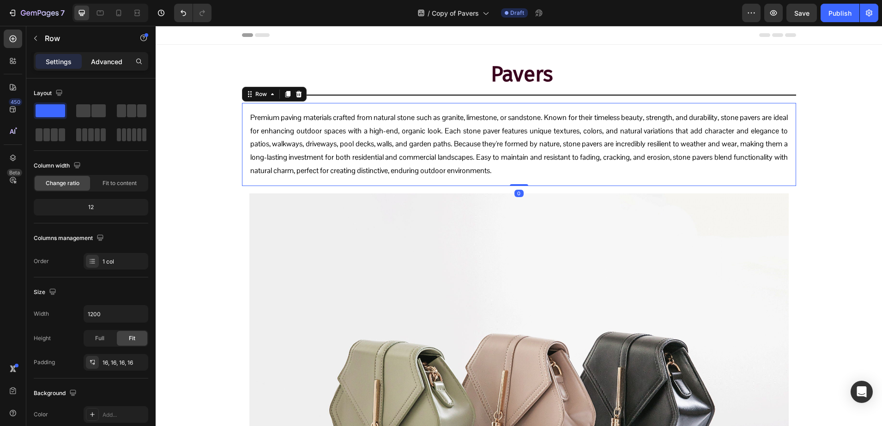
click at [92, 64] on p "Advanced" at bounding box center [106, 62] width 31 height 10
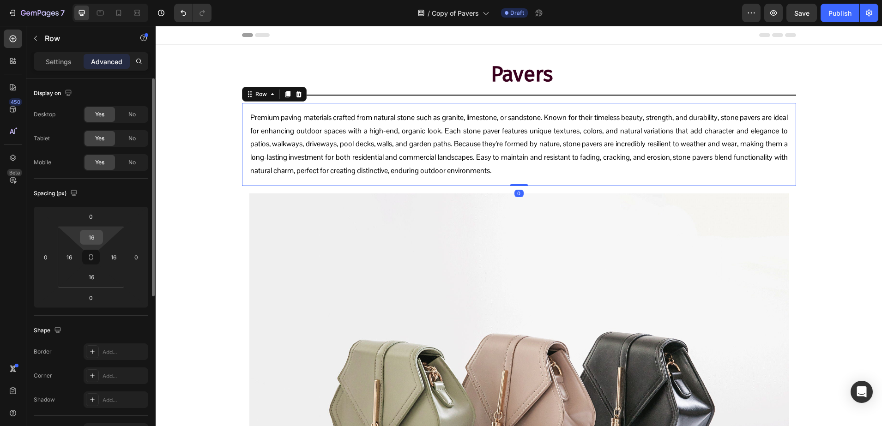
click at [94, 236] on input "16" at bounding box center [91, 237] width 18 height 14
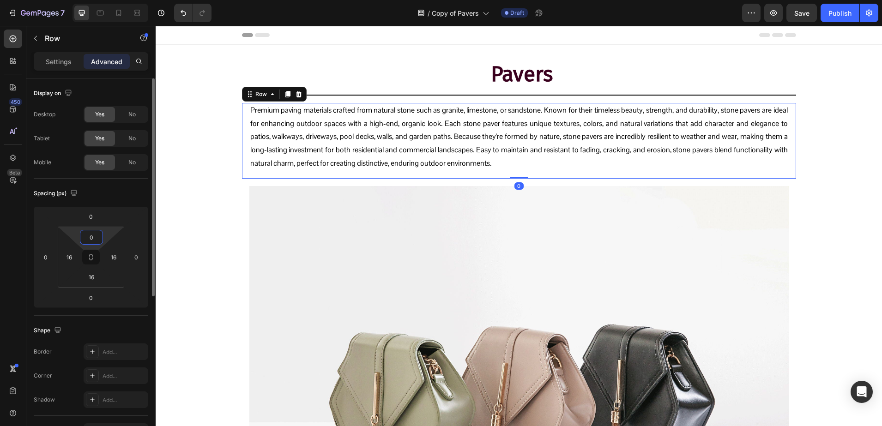
type input "0"
click at [301, 128] on p "Premium paving materials crafted from natural stone such as granite, limestone,…" at bounding box center [518, 137] width 537 height 66
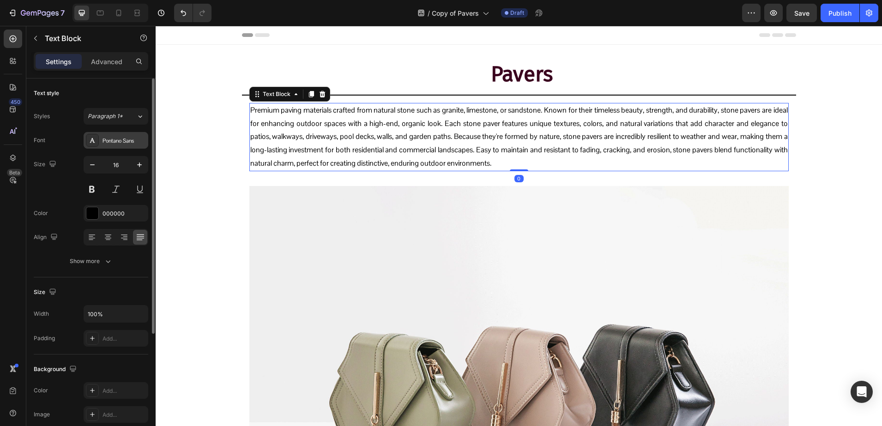
click at [115, 142] on div "Pontano Sans" at bounding box center [123, 141] width 43 height 8
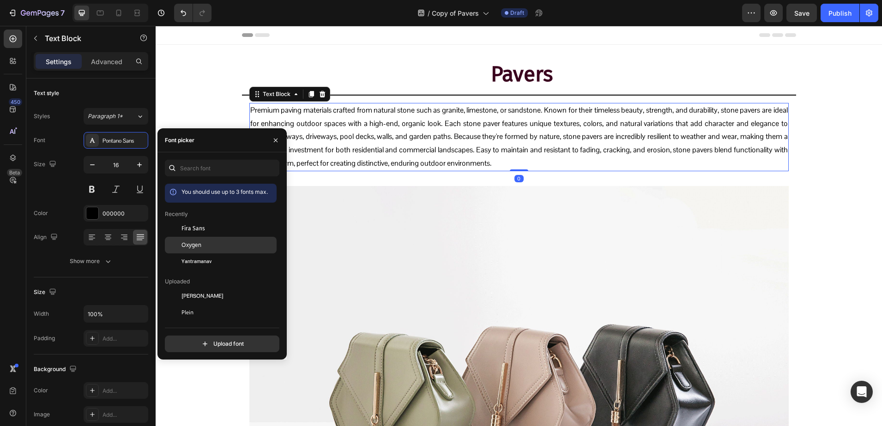
click at [208, 244] on div "Oxygen" at bounding box center [227, 245] width 93 height 8
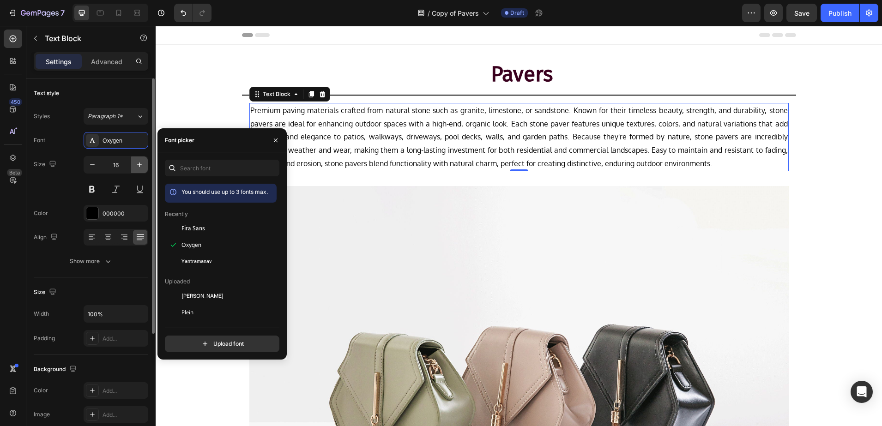
click at [134, 166] on button "button" at bounding box center [139, 164] width 17 height 17
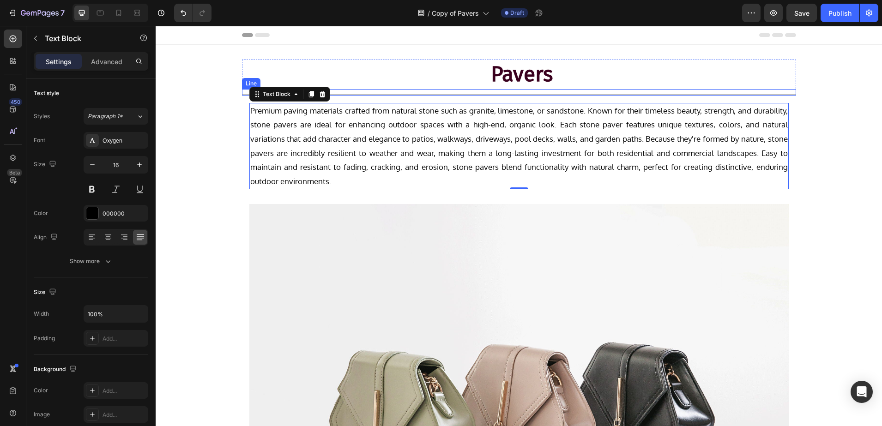
click at [376, 94] on div "Title Line" at bounding box center [519, 92] width 554 height 6
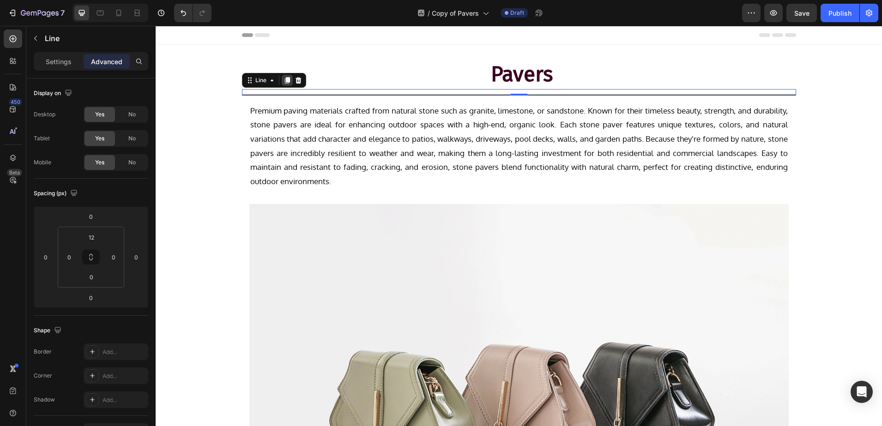
click at [283, 81] on icon at bounding box center [286, 80] width 7 height 7
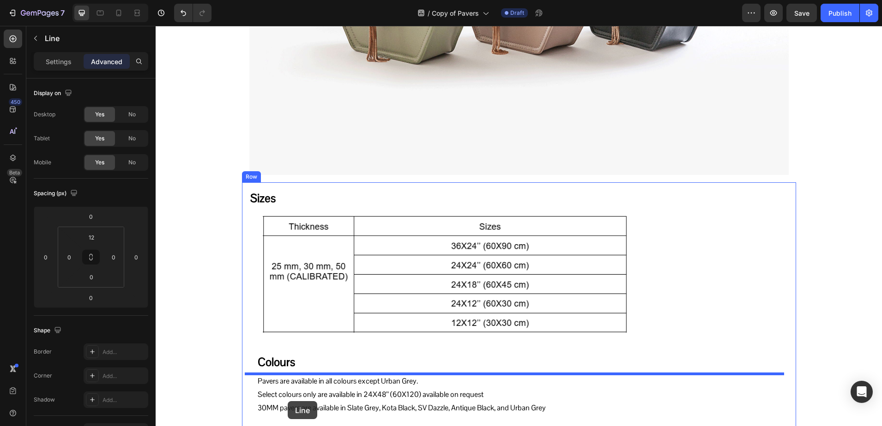
scroll to position [451, 0]
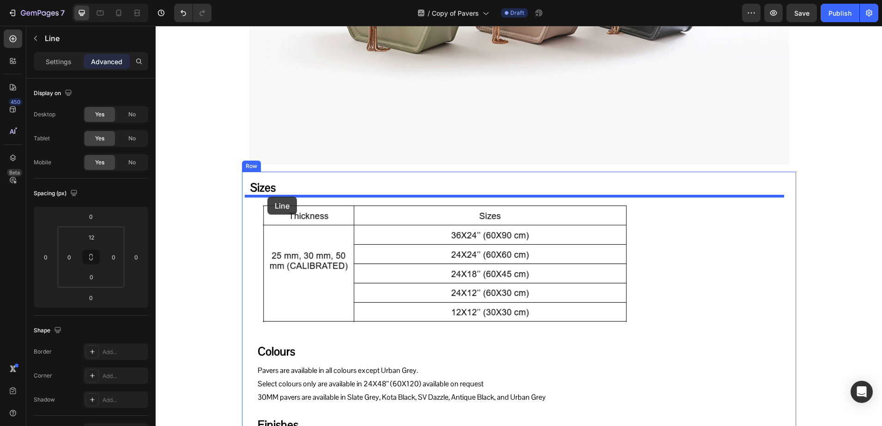
drag, startPoint x: 244, startPoint y: 87, endPoint x: 267, endPoint y: 197, distance: 111.9
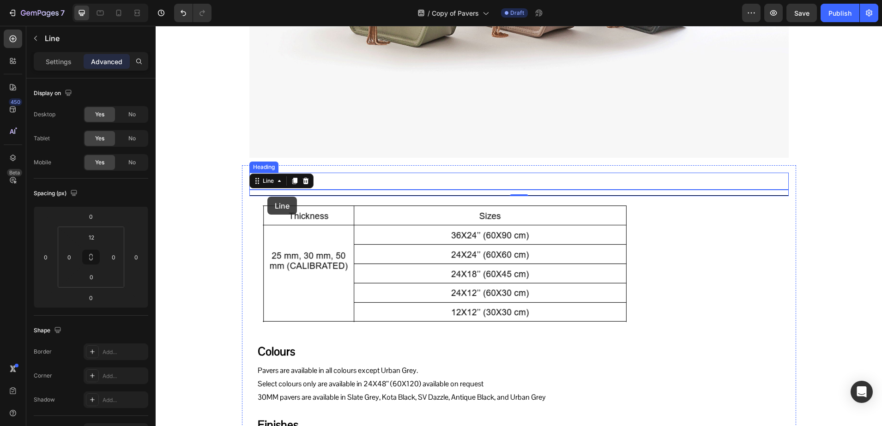
scroll to position [444, 0]
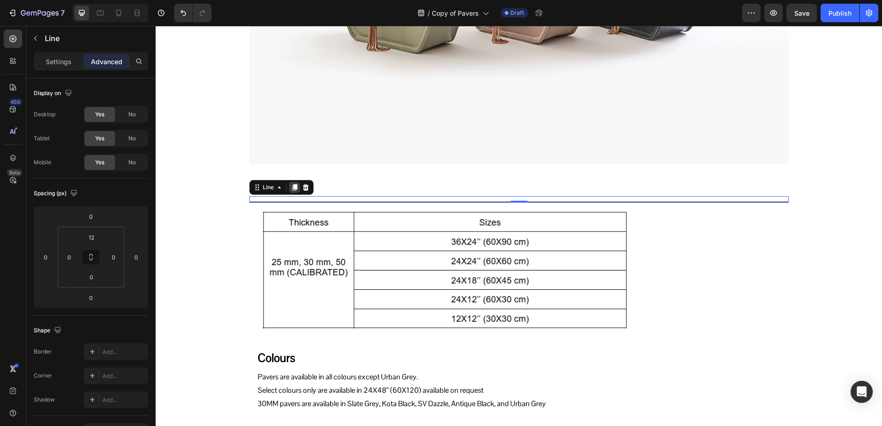
click at [291, 185] on icon at bounding box center [294, 187] width 7 height 7
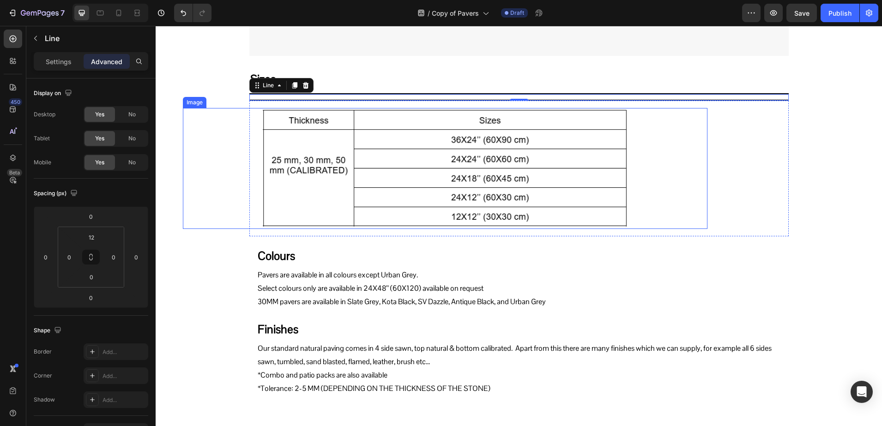
scroll to position [559, 0]
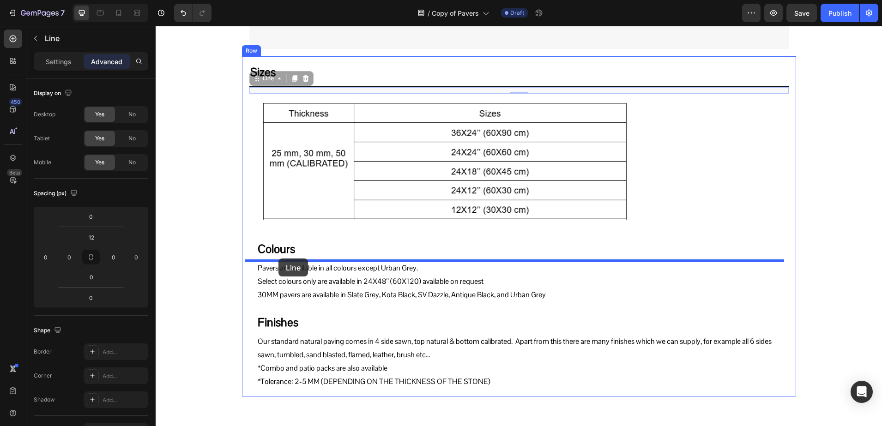
drag, startPoint x: 253, startPoint y: 79, endPoint x: 278, endPoint y: 258, distance: 181.3
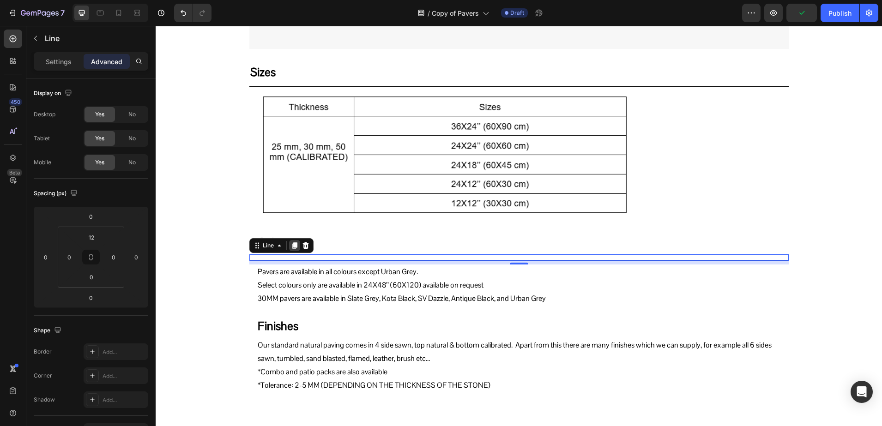
click at [292, 246] on icon at bounding box center [294, 246] width 5 height 6
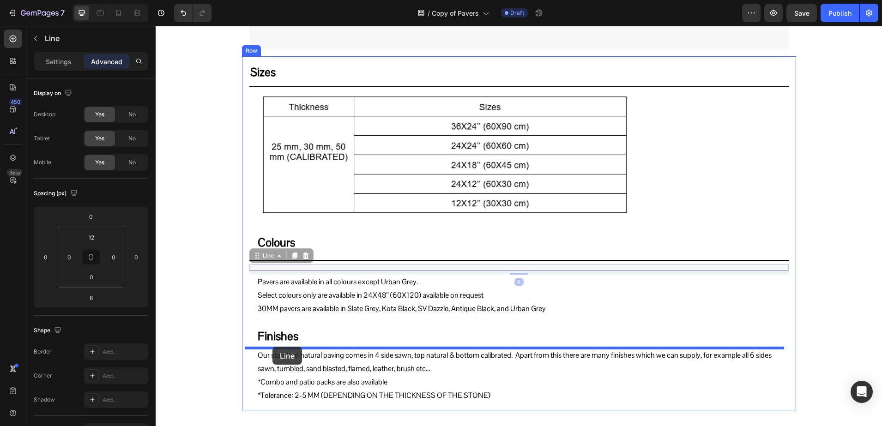
drag, startPoint x: 256, startPoint y: 257, endPoint x: 272, endPoint y: 347, distance: 91.5
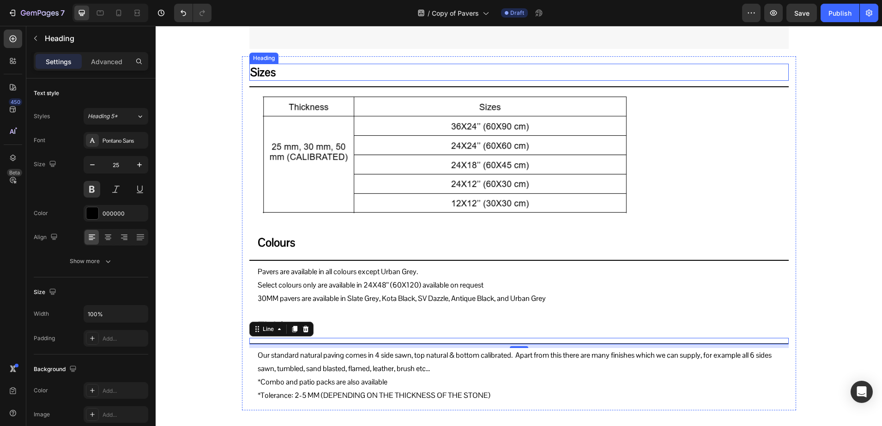
click at [288, 73] on h2 "Sizes" at bounding box center [518, 72] width 539 height 17
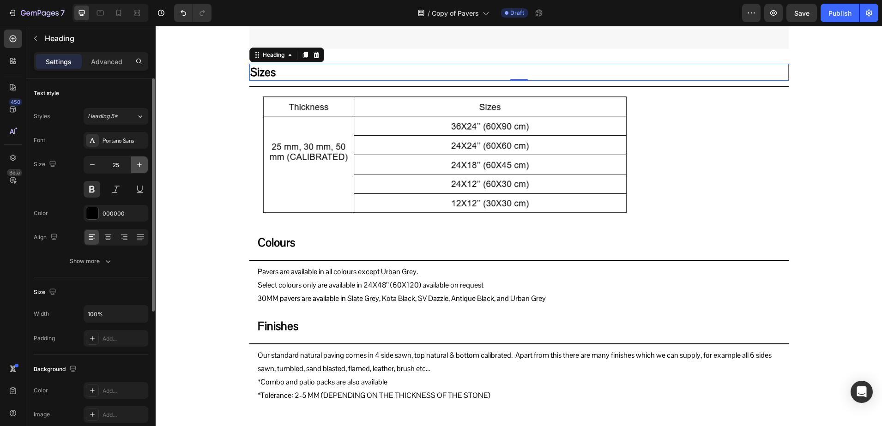
click at [136, 168] on icon "button" at bounding box center [139, 164] width 9 height 9
click at [111, 134] on div "Pontano Sans" at bounding box center [116, 140] width 65 height 17
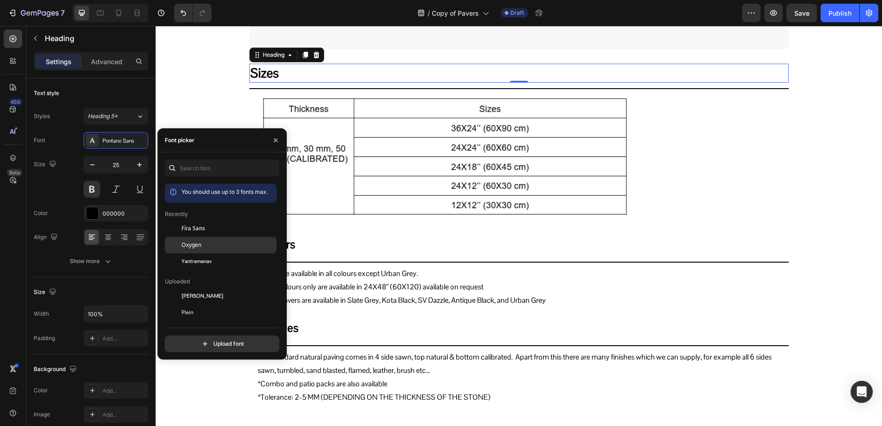
click at [198, 244] on span "Oxygen" at bounding box center [191, 245] width 20 height 8
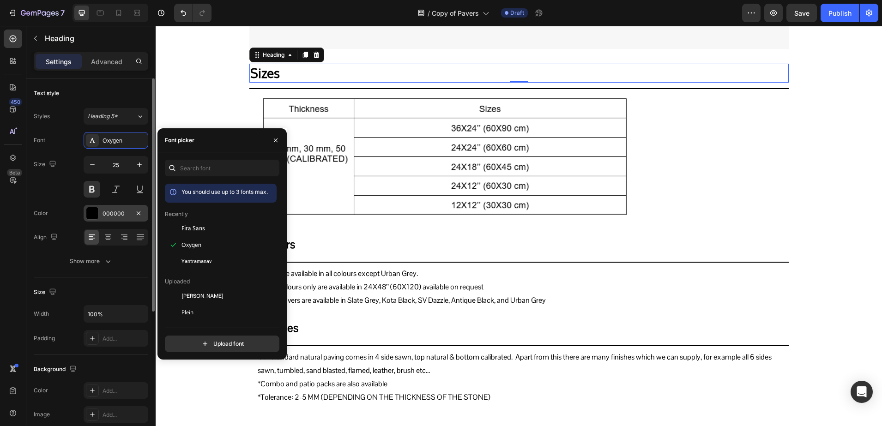
click at [105, 212] on div "000000" at bounding box center [115, 214] width 27 height 8
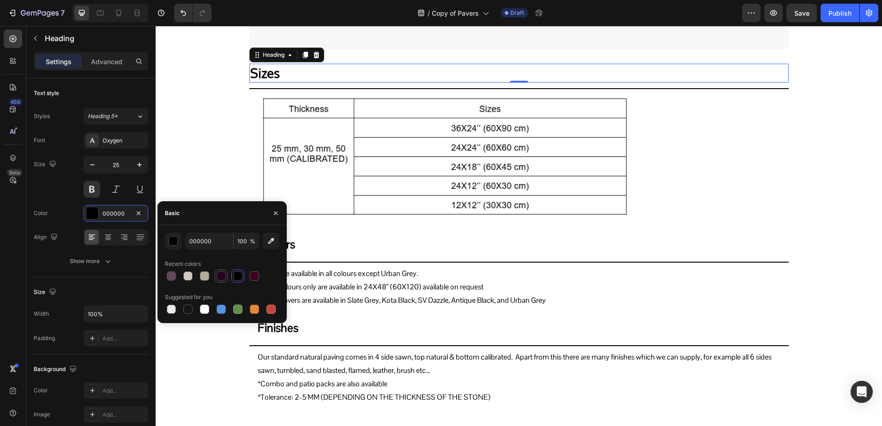
click at [215, 275] on div at bounding box center [221, 276] width 13 height 13
click at [314, 249] on h2 "Colours" at bounding box center [523, 244] width 532 height 17
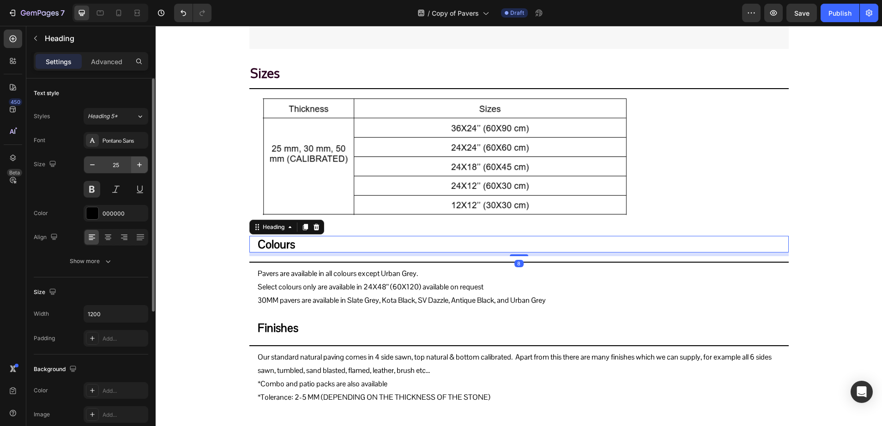
click at [142, 162] on icon "button" at bounding box center [139, 164] width 9 height 9
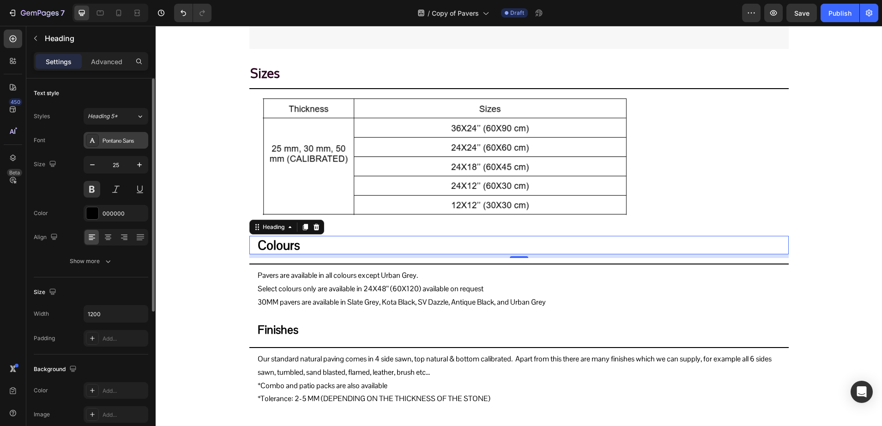
click at [126, 141] on div "Pontano Sans" at bounding box center [123, 141] width 43 height 8
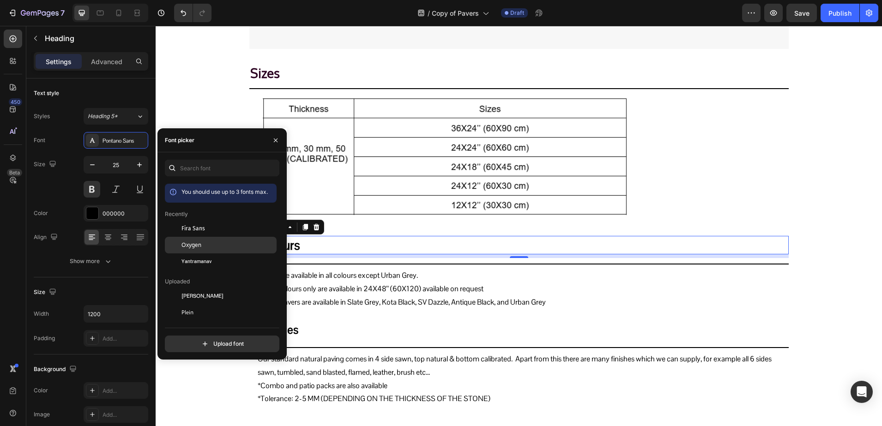
click at [197, 241] on span "Oxygen" at bounding box center [191, 245] width 20 height 8
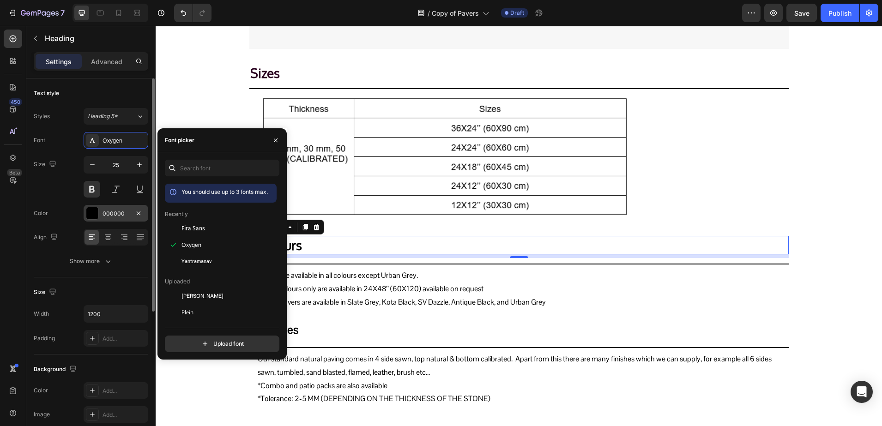
click at [109, 215] on div "000000" at bounding box center [115, 214] width 27 height 8
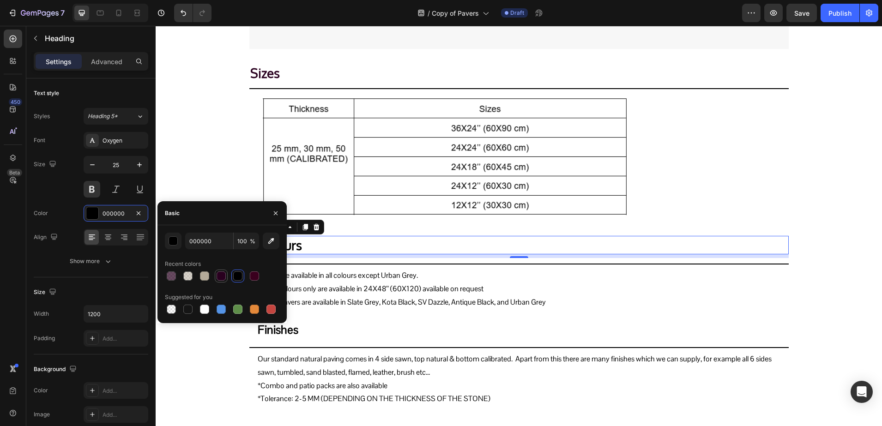
click at [217, 274] on div at bounding box center [220, 275] width 9 height 9
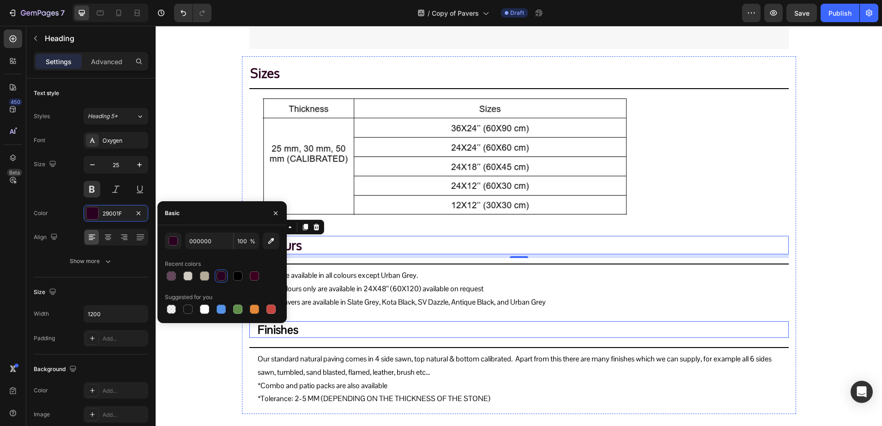
click at [305, 337] on h2 "Finishes" at bounding box center [523, 329] width 532 height 17
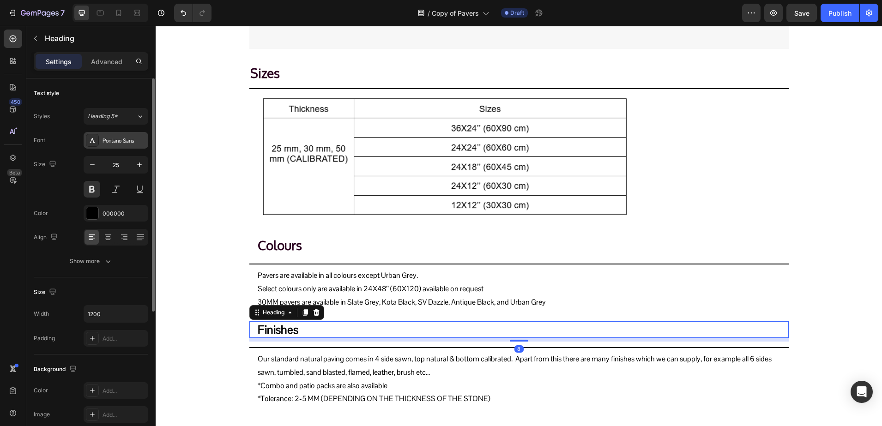
click at [127, 134] on div "Pontano Sans" at bounding box center [116, 140] width 65 height 17
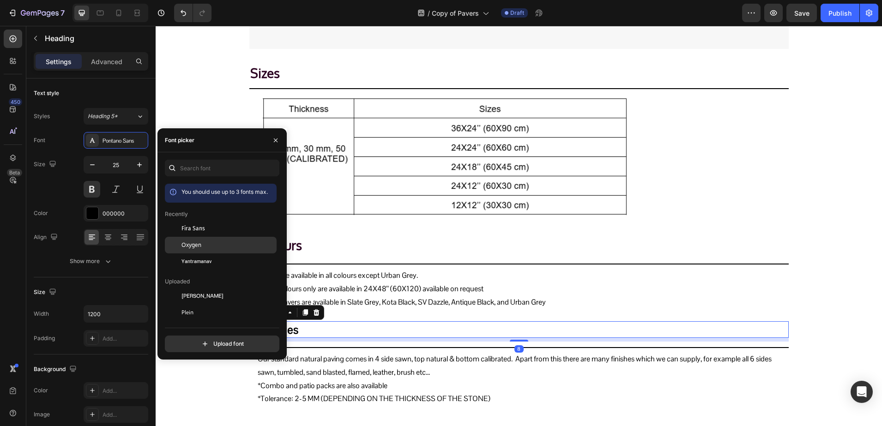
click at [198, 242] on span "Oxygen" at bounding box center [191, 245] width 20 height 8
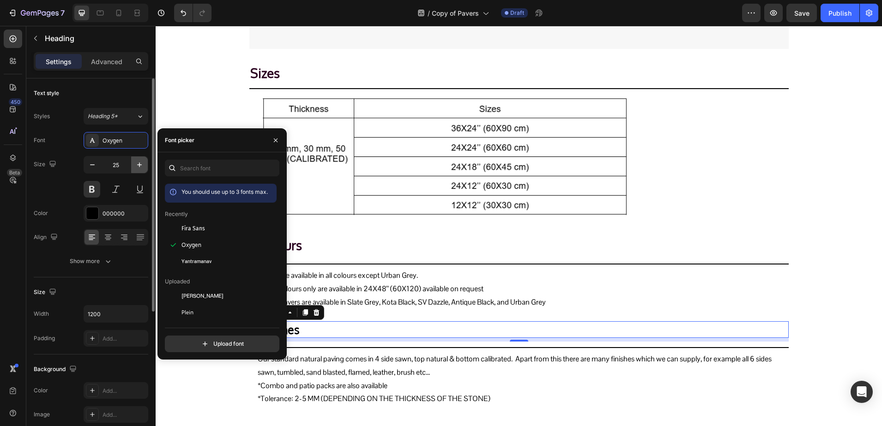
click at [140, 165] on icon "button" at bounding box center [139, 164] width 9 height 9
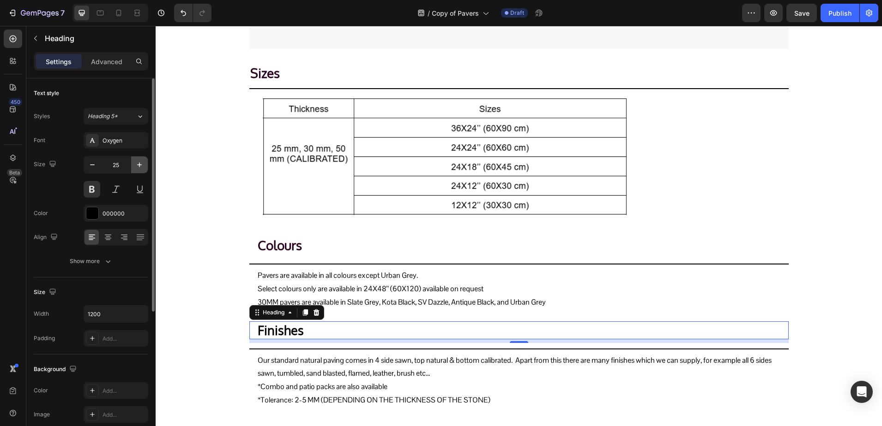
click at [140, 165] on icon "button" at bounding box center [139, 164] width 9 height 9
click at [108, 209] on div "000000" at bounding box center [116, 213] width 65 height 17
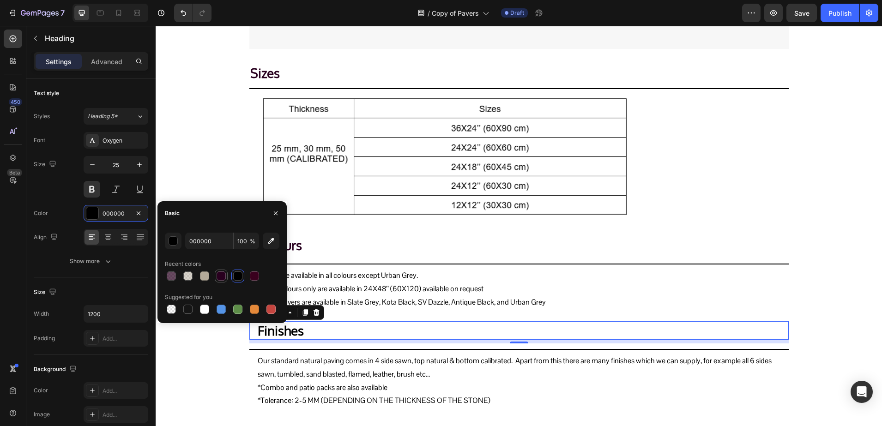
click at [220, 272] on div at bounding box center [220, 275] width 9 height 9
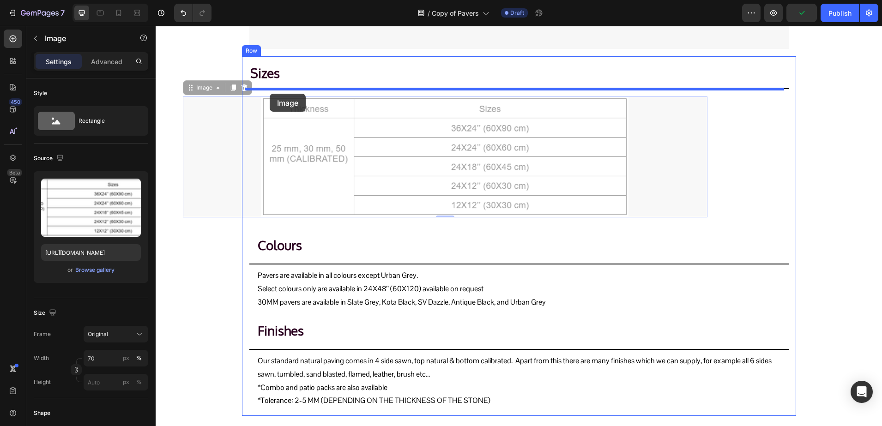
drag, startPoint x: 287, startPoint y: 122, endPoint x: 270, endPoint y: 94, distance: 32.9
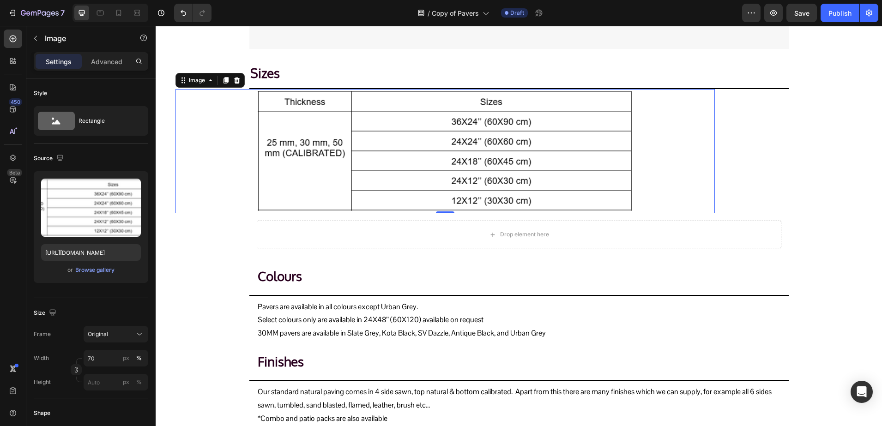
click at [249, 234] on div "Drop element here Row" at bounding box center [518, 234] width 539 height 42
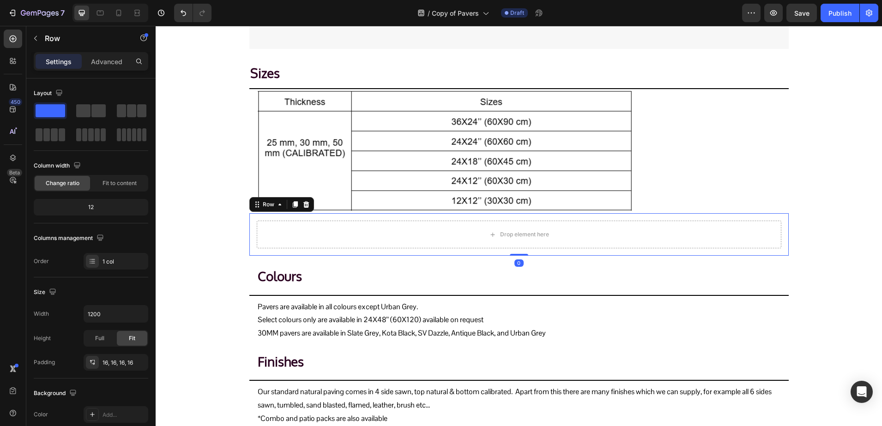
click at [302, 204] on icon at bounding box center [305, 204] width 7 height 7
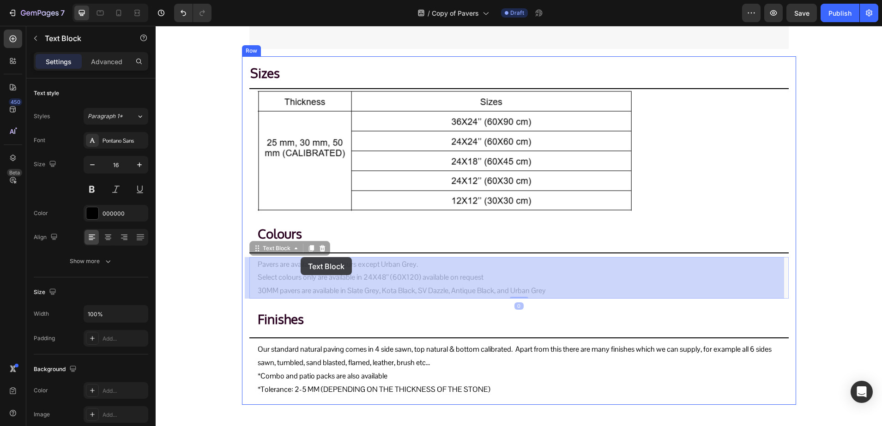
drag, startPoint x: 275, startPoint y: 269, endPoint x: 301, endPoint y: 257, distance: 27.9
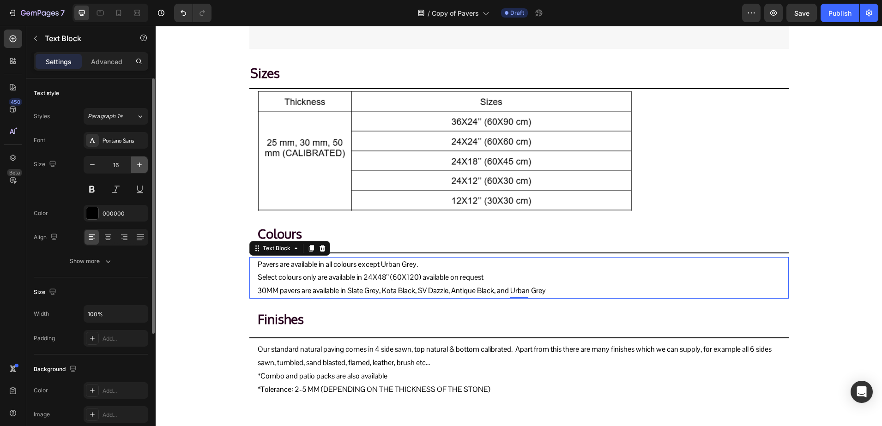
click at [138, 166] on icon "button" at bounding box center [139, 164] width 9 height 9
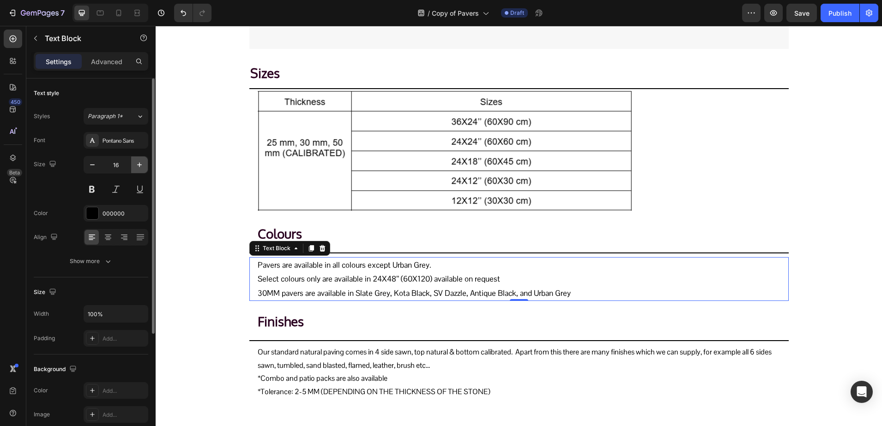
click at [138, 166] on icon "button" at bounding box center [139, 164] width 9 height 9
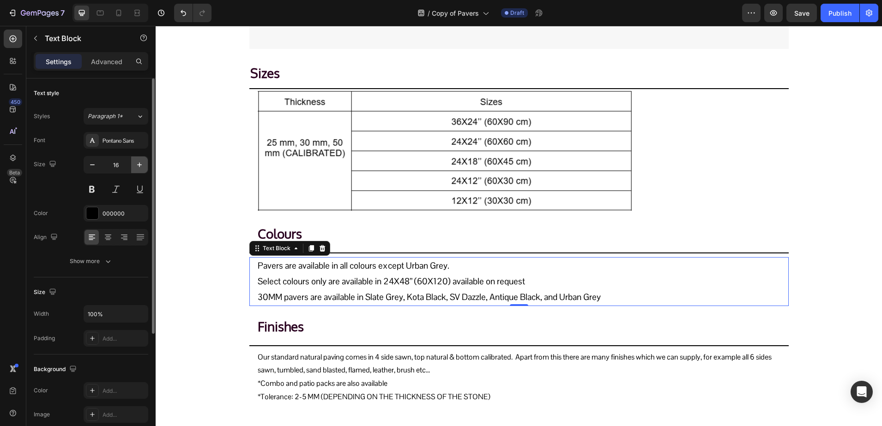
click at [138, 166] on icon "button" at bounding box center [139, 164] width 9 height 9
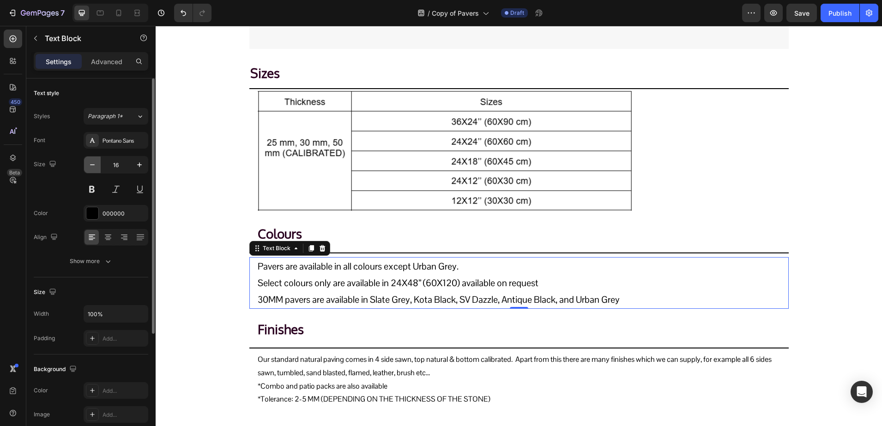
click at [96, 161] on icon "button" at bounding box center [92, 164] width 9 height 9
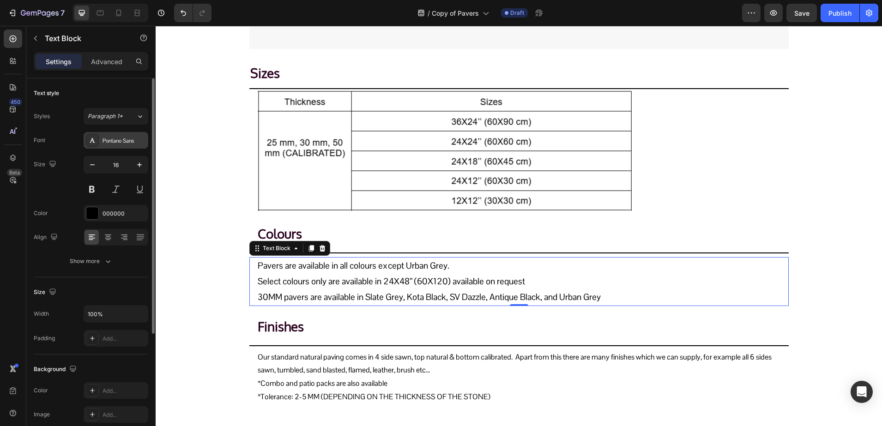
click at [123, 137] on div "Pontano Sans" at bounding box center [123, 141] width 43 height 8
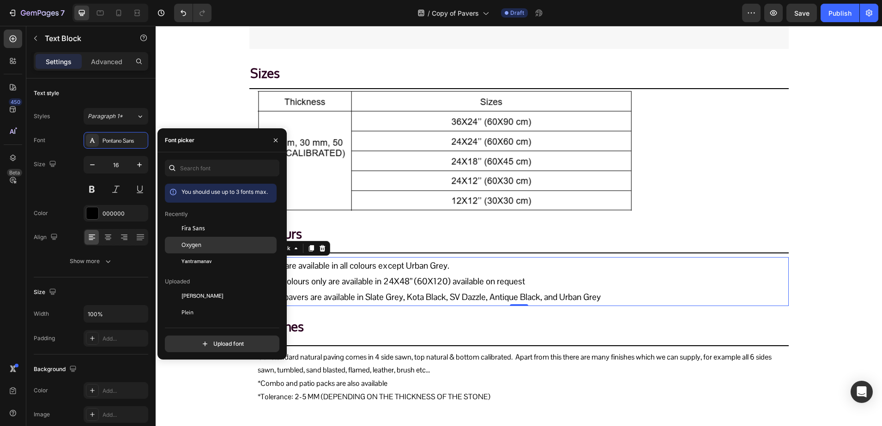
click at [185, 248] on span "Oxygen" at bounding box center [191, 245] width 20 height 8
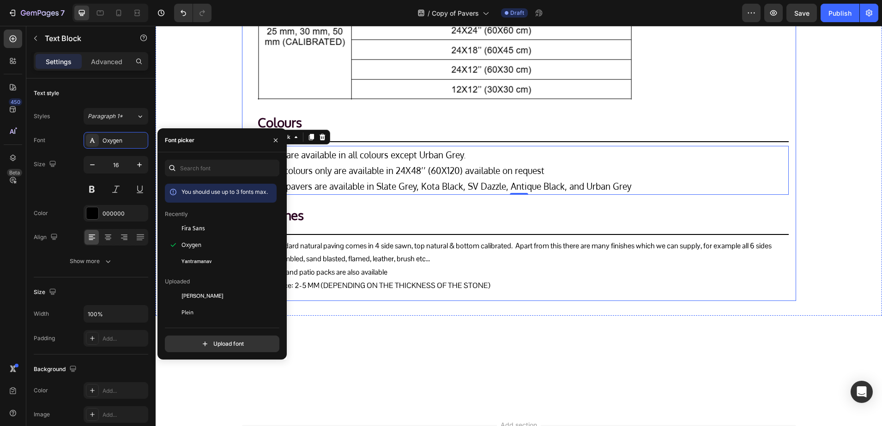
scroll to position [675, 0]
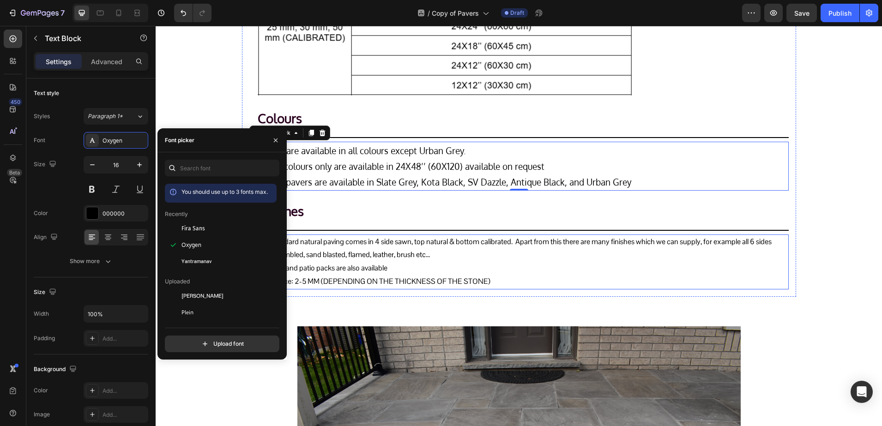
click at [351, 246] on p "Our standard natural paving comes in 4 side sawn, top natural & bottom calibrat…" at bounding box center [523, 261] width 530 height 53
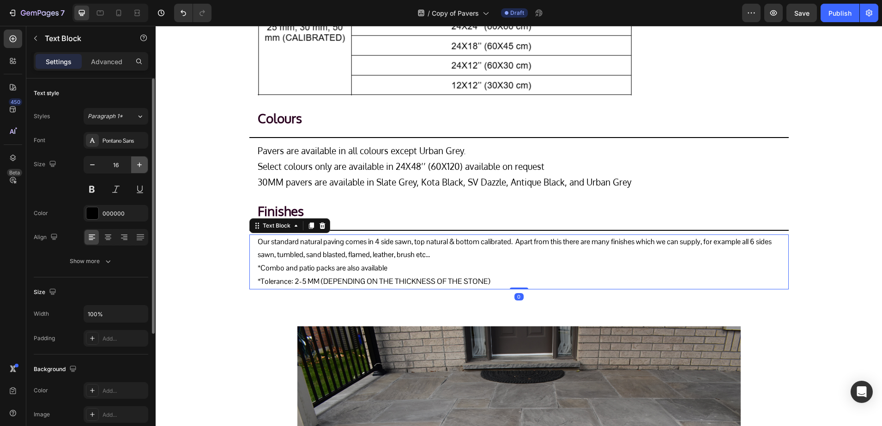
click at [141, 163] on icon "button" at bounding box center [139, 164] width 9 height 9
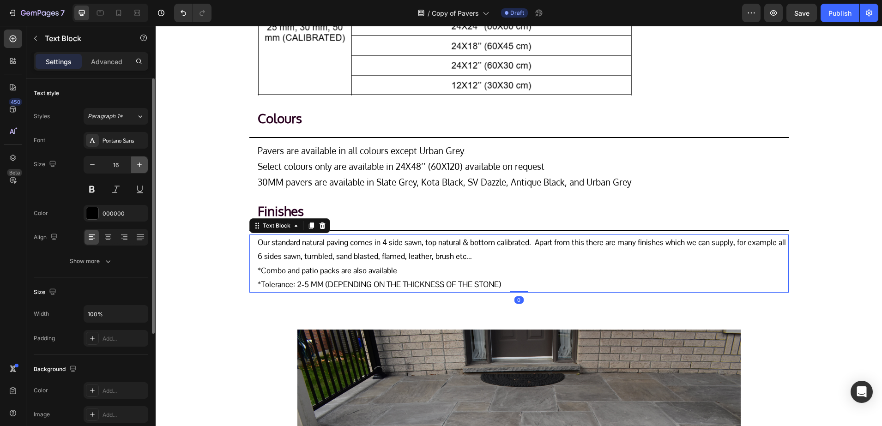
click at [141, 163] on icon "button" at bounding box center [139, 164] width 9 height 9
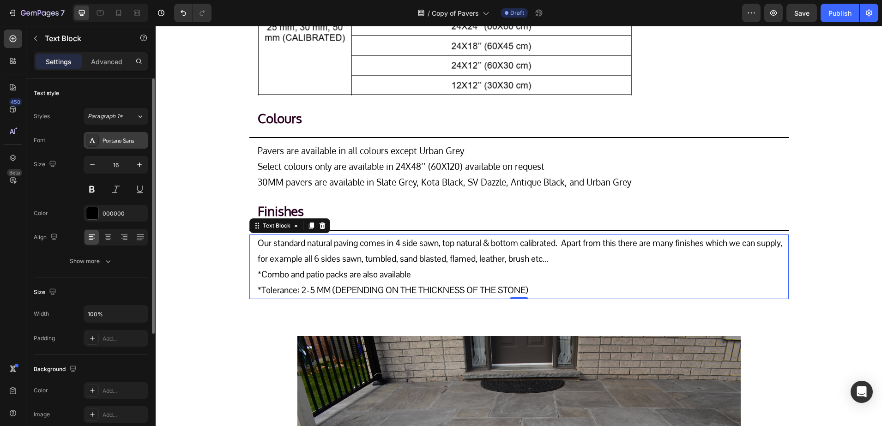
click at [113, 139] on div "Pontano Sans" at bounding box center [123, 141] width 43 height 8
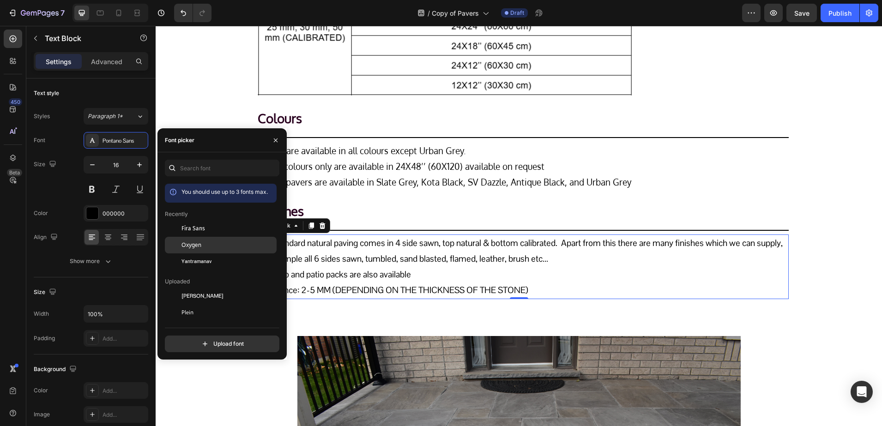
click at [187, 337] on div "Oxygen" at bounding box center [221, 345] width 112 height 17
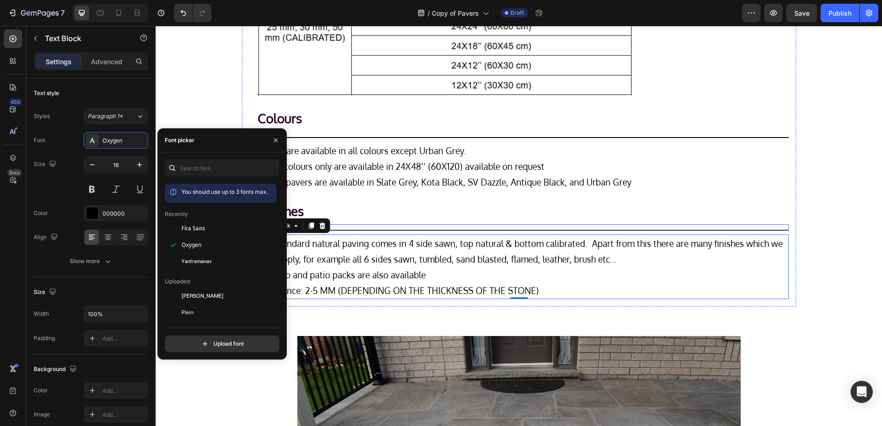
click at [438, 222] on div "Sizes Heading Title Line Image Colours Heading Title Line Pavers are available …" at bounding box center [518, 123] width 539 height 351
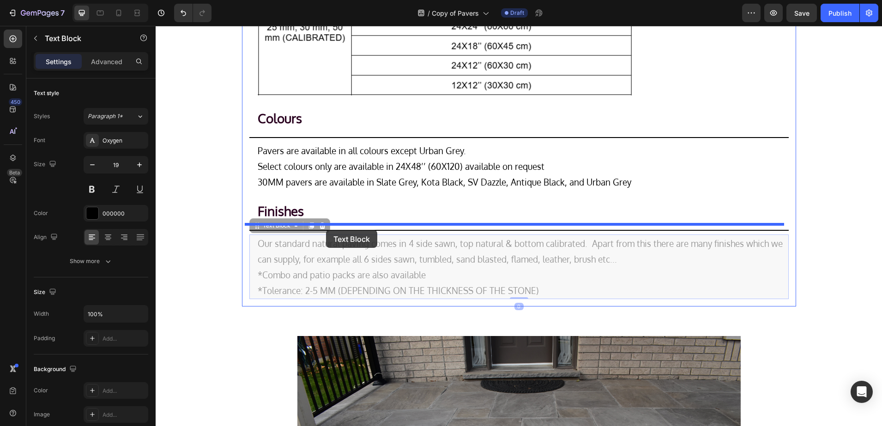
drag, startPoint x: 283, startPoint y: 263, endPoint x: 326, endPoint y: 230, distance: 54.4
click at [326, 230] on div "Header Pavers Heading Title Line Row Premium paving materials crafted from natu…" at bounding box center [519, 96] width 726 height 1490
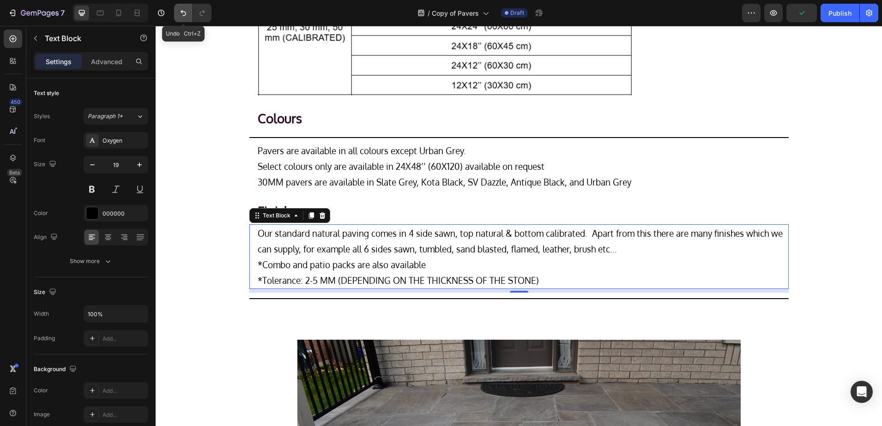
click at [177, 15] on button "Undo/Redo" at bounding box center [183, 13] width 18 height 18
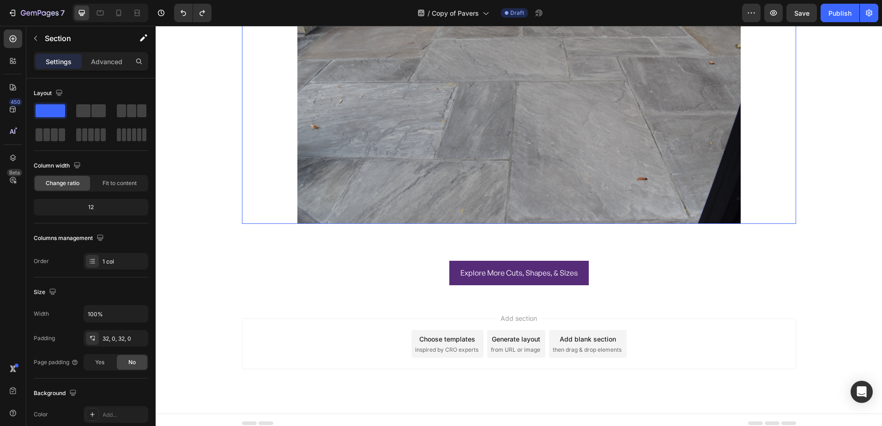
scroll to position [1089, 0]
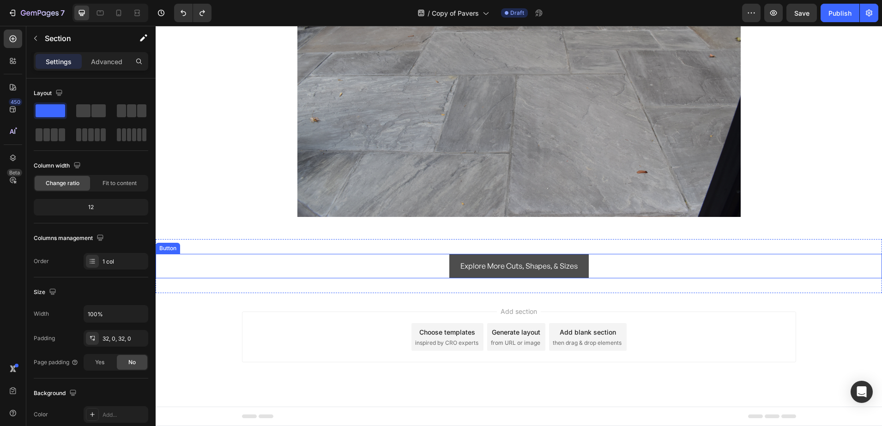
click at [454, 256] on link "Explore More Cuts, Shapes, & Sizes" at bounding box center [518, 266] width 139 height 24
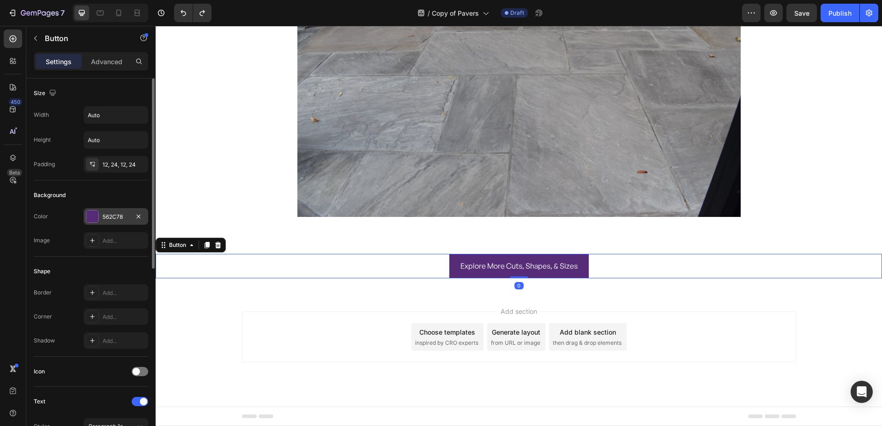
click at [88, 212] on div at bounding box center [92, 216] width 12 height 12
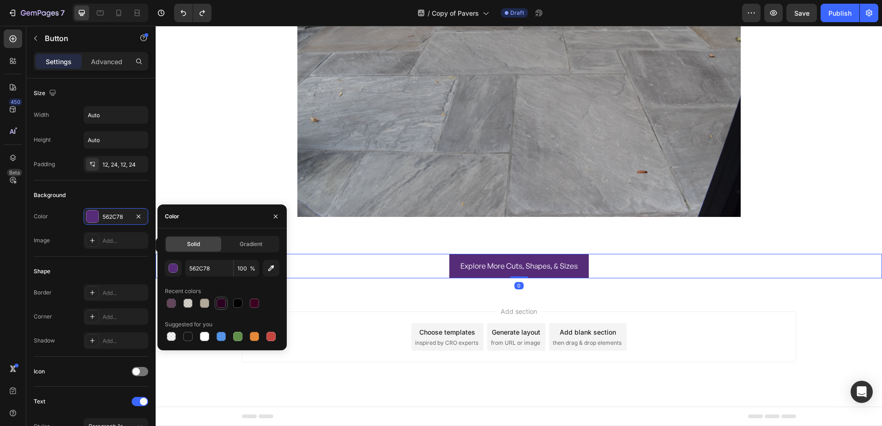
click at [224, 301] on div at bounding box center [220, 303] width 9 height 9
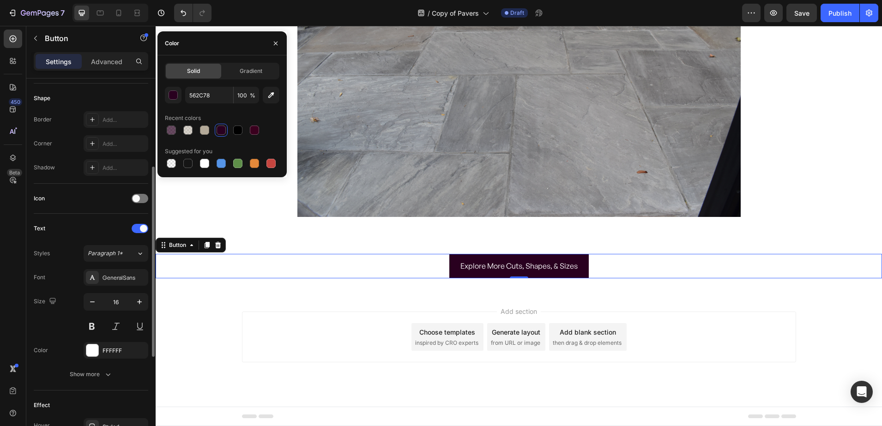
scroll to position [231, 0]
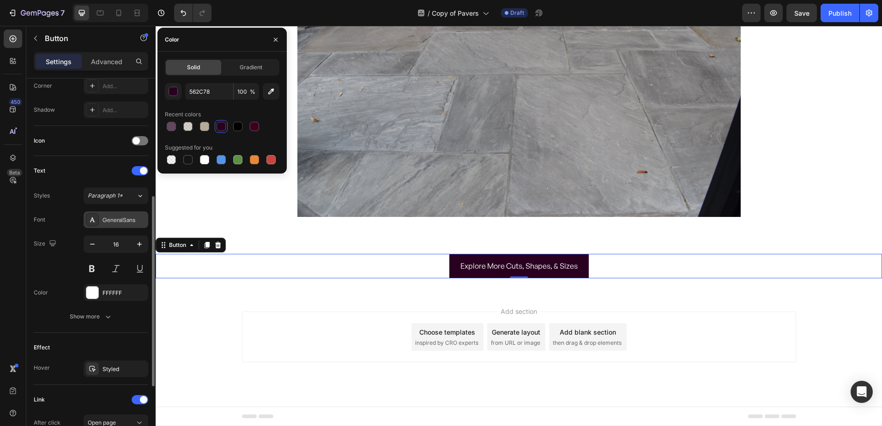
click at [102, 216] on div "GeneralSans" at bounding box center [116, 219] width 65 height 17
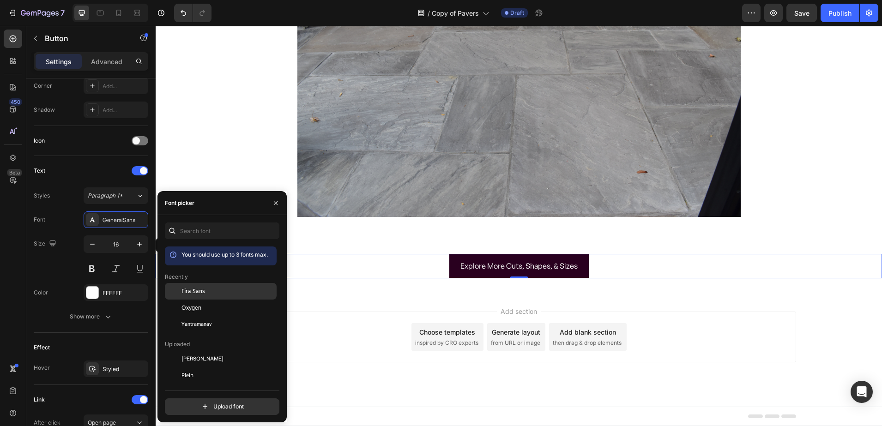
click at [214, 290] on div "Fira Sans" at bounding box center [227, 291] width 93 height 8
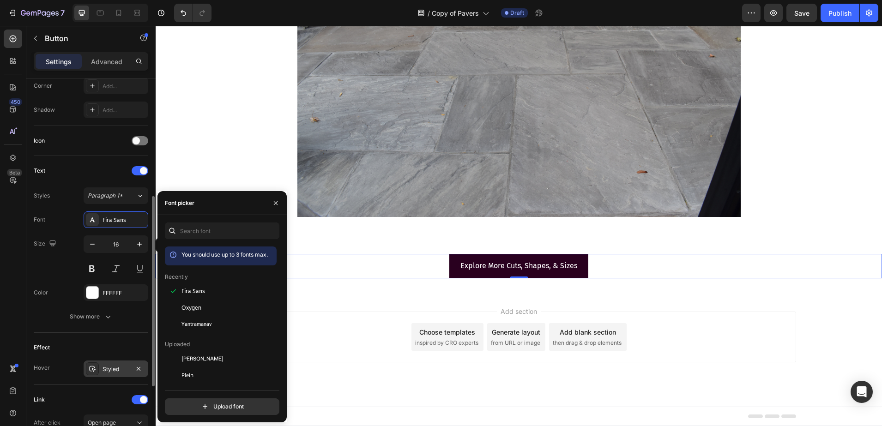
click at [106, 364] on div "Styled" at bounding box center [116, 369] width 65 height 17
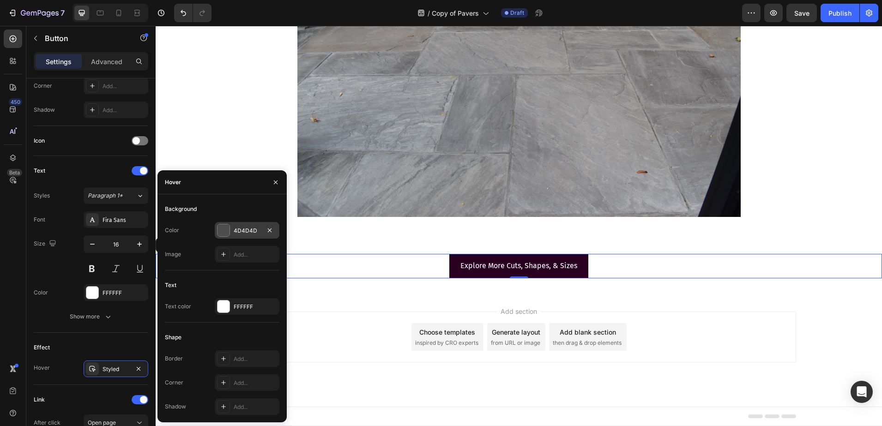
click at [218, 231] on div at bounding box center [223, 230] width 12 height 12
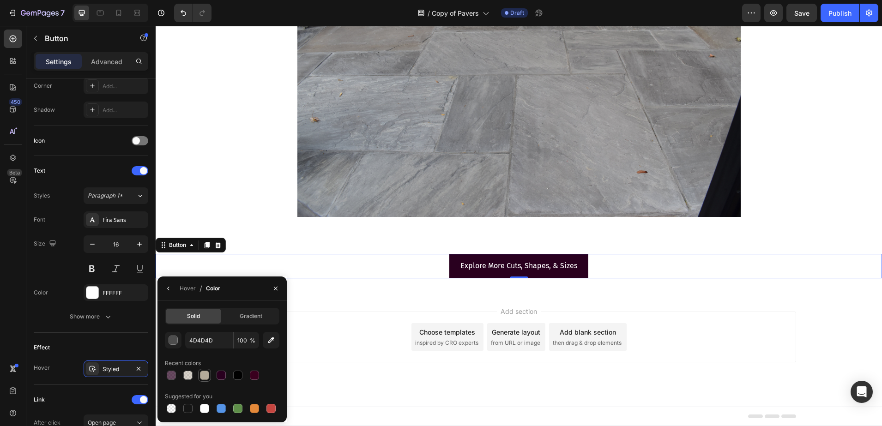
click at [203, 373] on div at bounding box center [204, 375] width 9 height 9
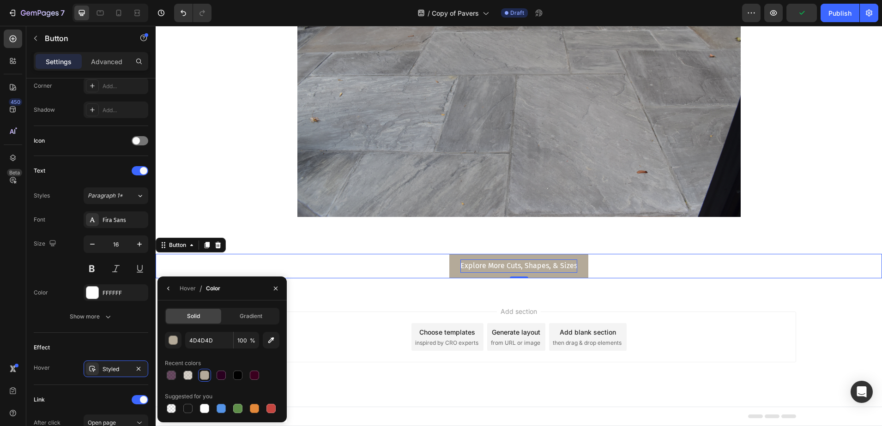
click at [486, 267] on p "Explore More Cuts, Shapes, & Sizes" at bounding box center [518, 265] width 117 height 13
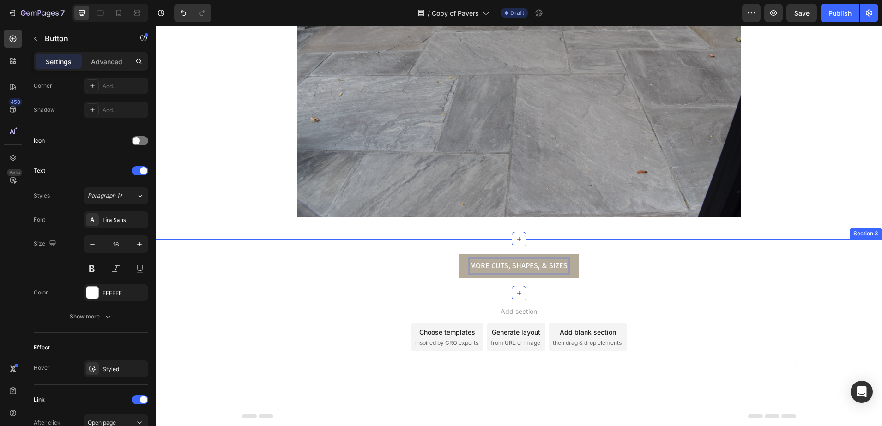
click at [200, 289] on div "MORE CUTS, SHAPES, & SIZES Button 0 Section 3" at bounding box center [519, 266] width 726 height 54
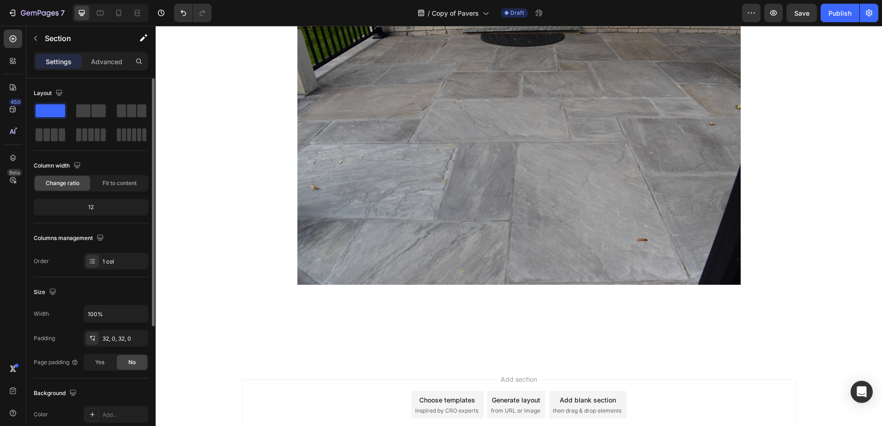
scroll to position [801, 0]
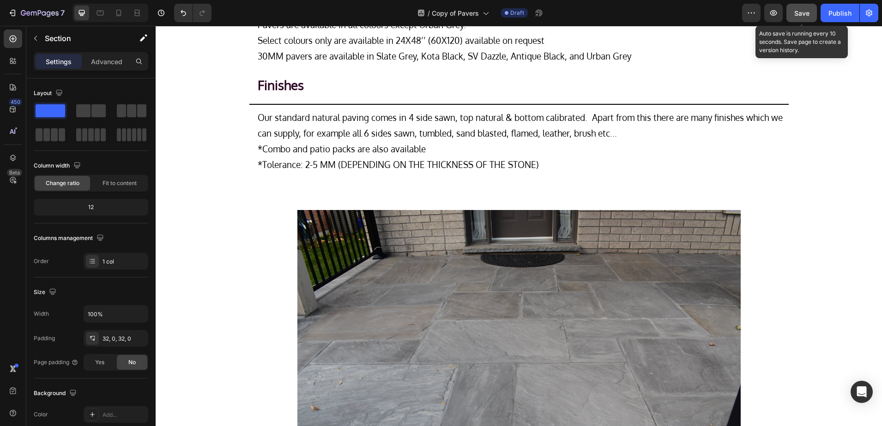
click at [805, 8] on div "Save" at bounding box center [801, 13] width 15 height 10
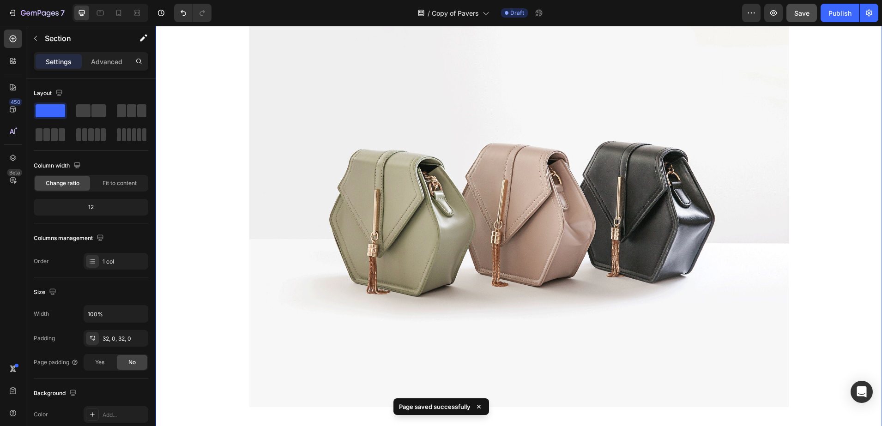
scroll to position [0, 0]
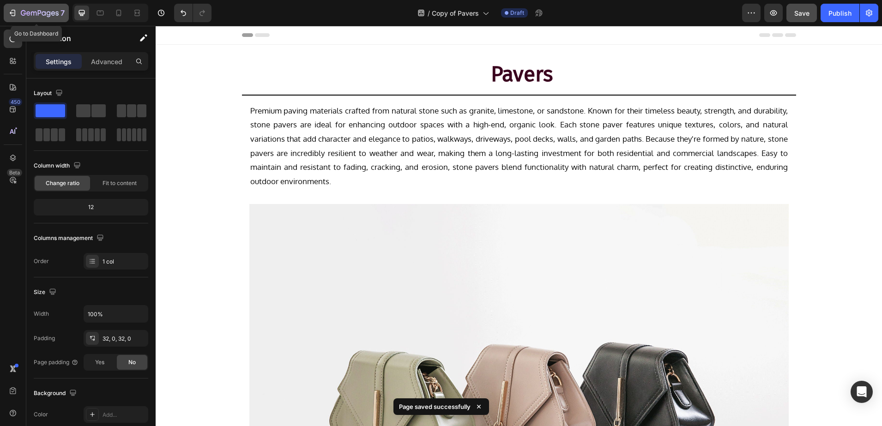
click at [55, 8] on div "7" at bounding box center [43, 12] width 44 height 11
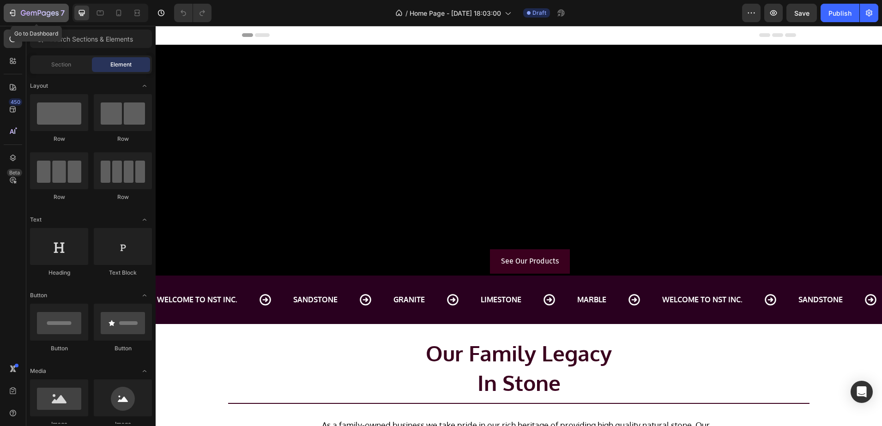
click at [11, 17] on icon "button" at bounding box center [12, 12] width 9 height 9
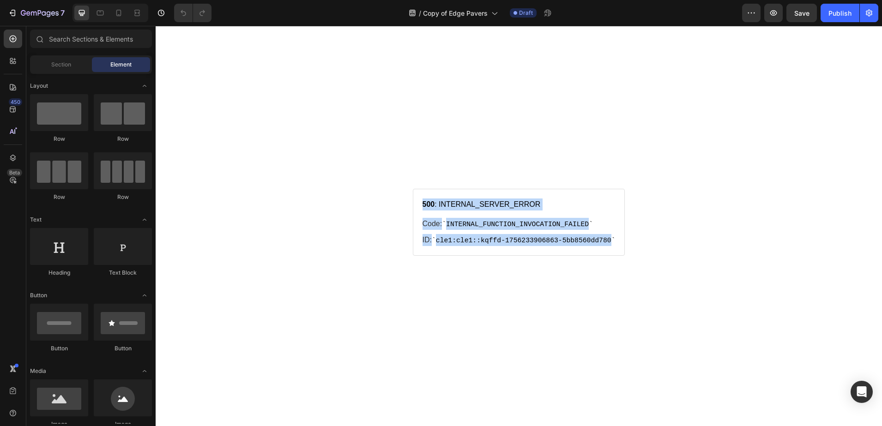
drag, startPoint x: 420, startPoint y: 204, endPoint x: 618, endPoint y: 239, distance: 201.0
click at [618, 239] on p "500 : INTERNAL_SERVER_ERROR Code: INTERNAL_FUNCTION_INVOCATION_FAILED ID: cle1:…" at bounding box center [519, 222] width 212 height 67
copy p "500 : INTERNAL_SERVER_ERROR Code: INTERNAL_FUNCTION_INVOCATION_FAILED ID: cle1:…"
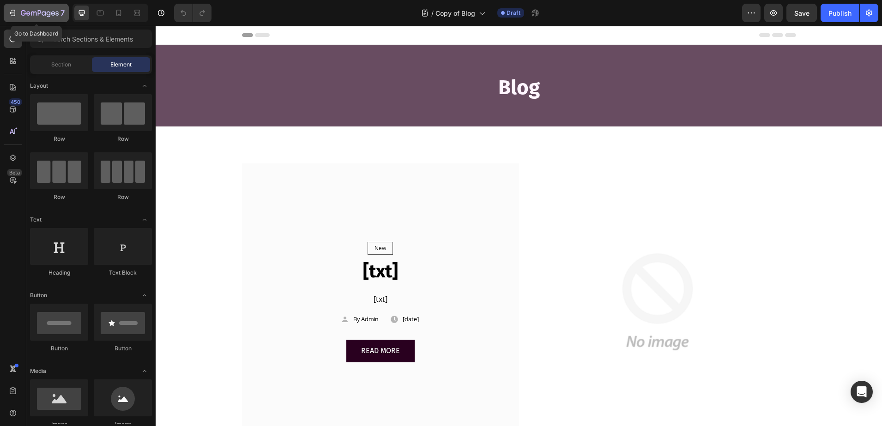
click at [22, 12] on icon "button" at bounding box center [23, 13] width 5 height 6
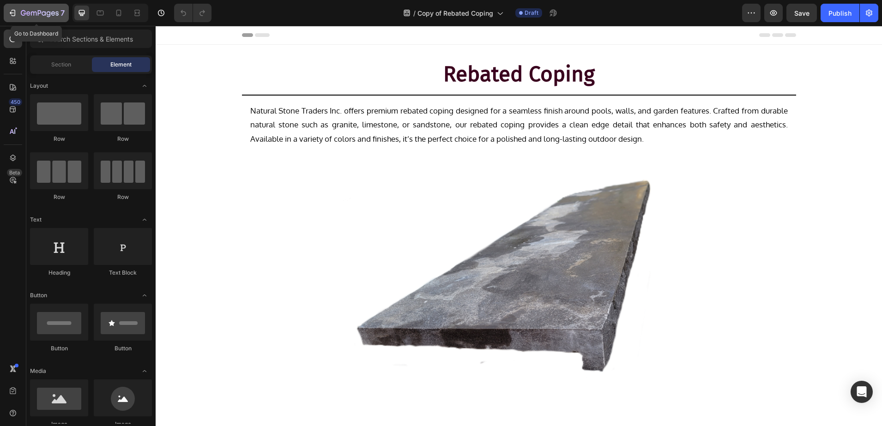
click at [39, 10] on icon "button" at bounding box center [40, 14] width 38 height 8
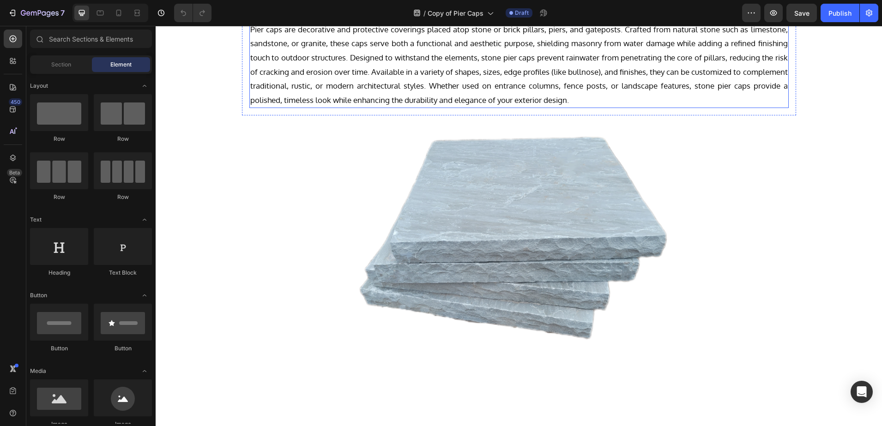
scroll to position [346, 0]
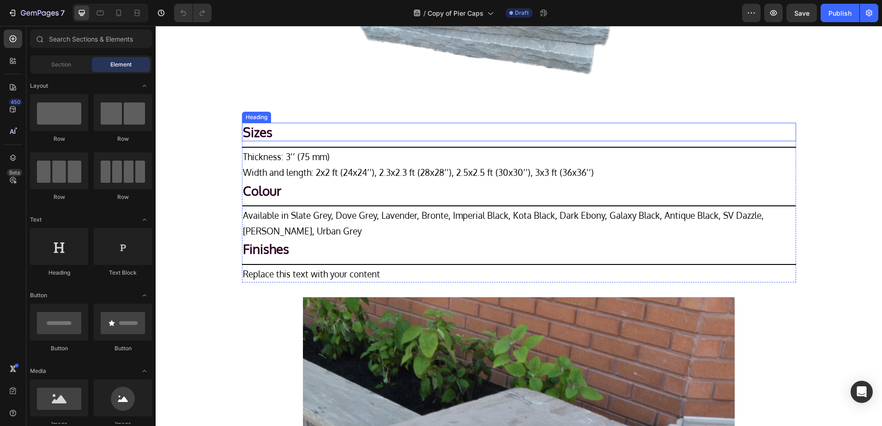
click at [249, 130] on h2 "Sizes" at bounding box center [519, 132] width 554 height 18
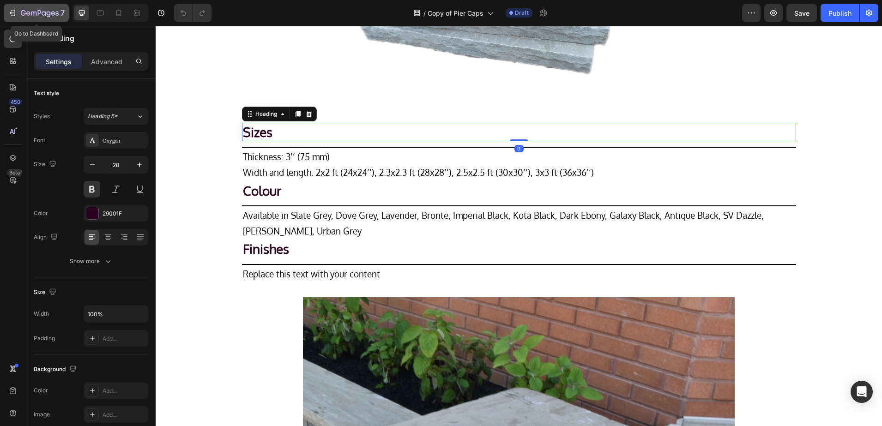
click at [31, 14] on icon "button" at bounding box center [34, 14] width 6 height 4
